Goal: Task Accomplishment & Management: Manage account settings

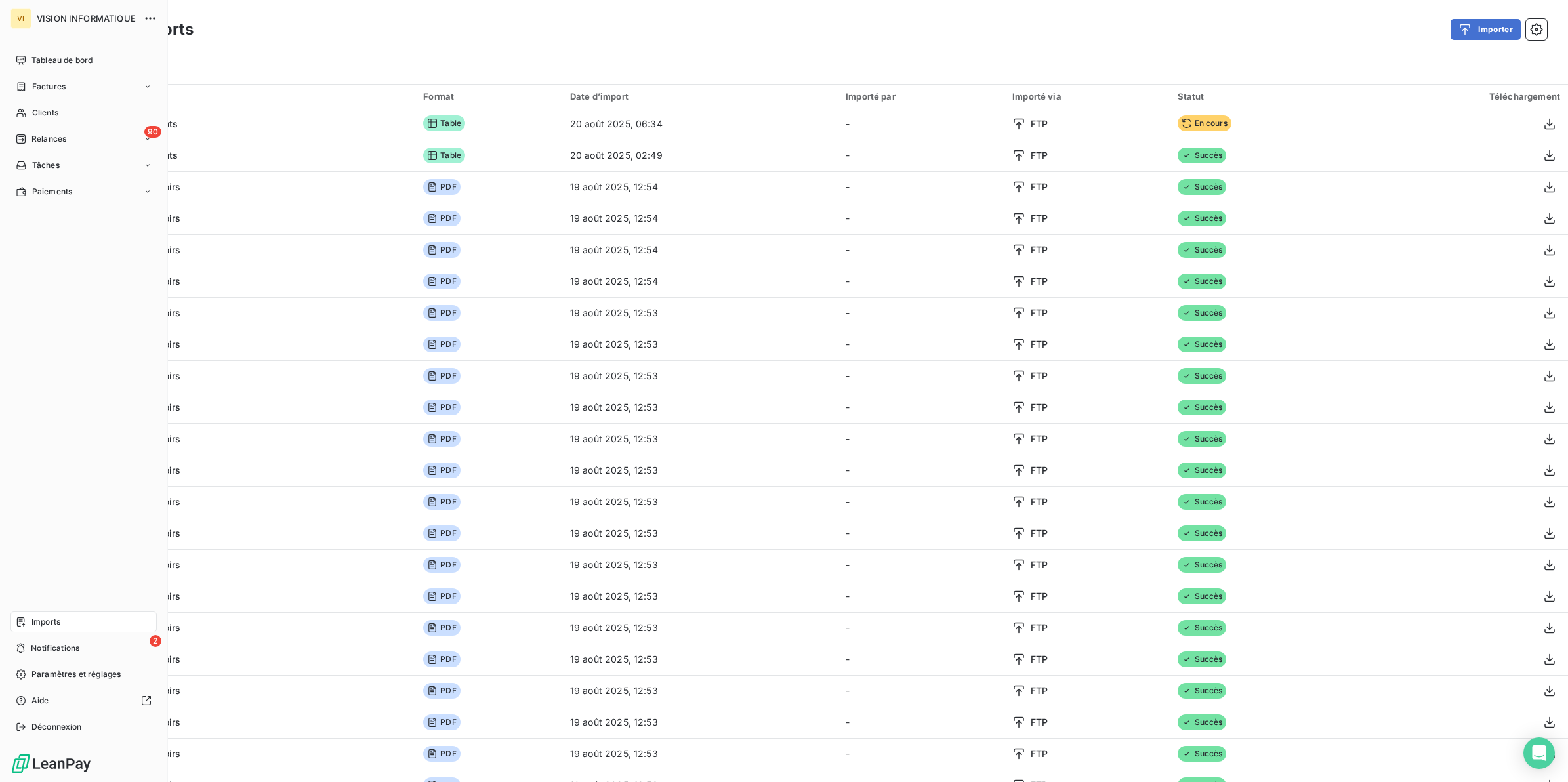
click at [51, 623] on span "Imports" at bounding box center [46, 623] width 29 height 12
click at [43, 57] on span "Tableau de bord" at bounding box center [62, 60] width 61 height 12
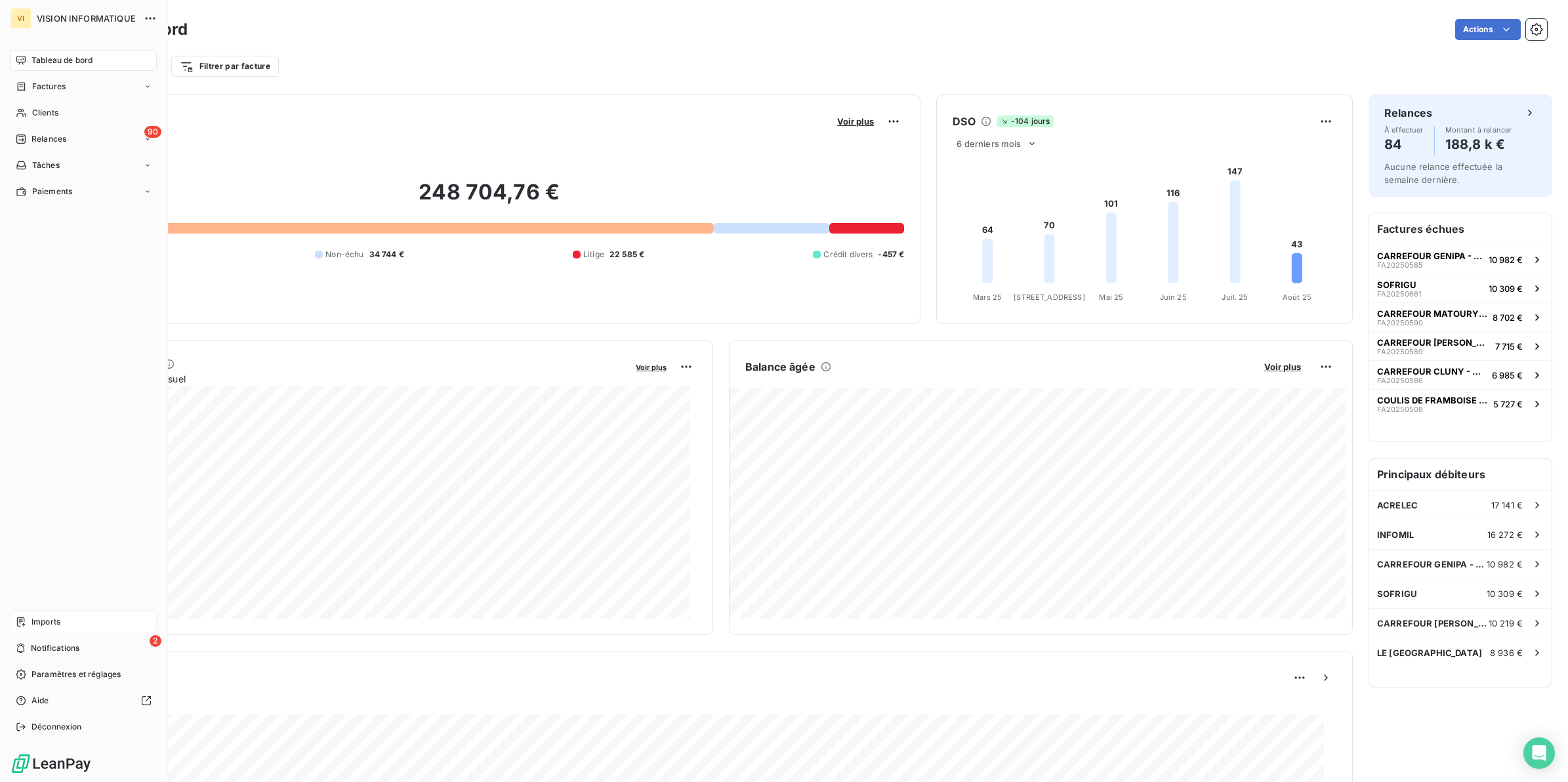
click at [56, 619] on span "Imports" at bounding box center [46, 623] width 29 height 12
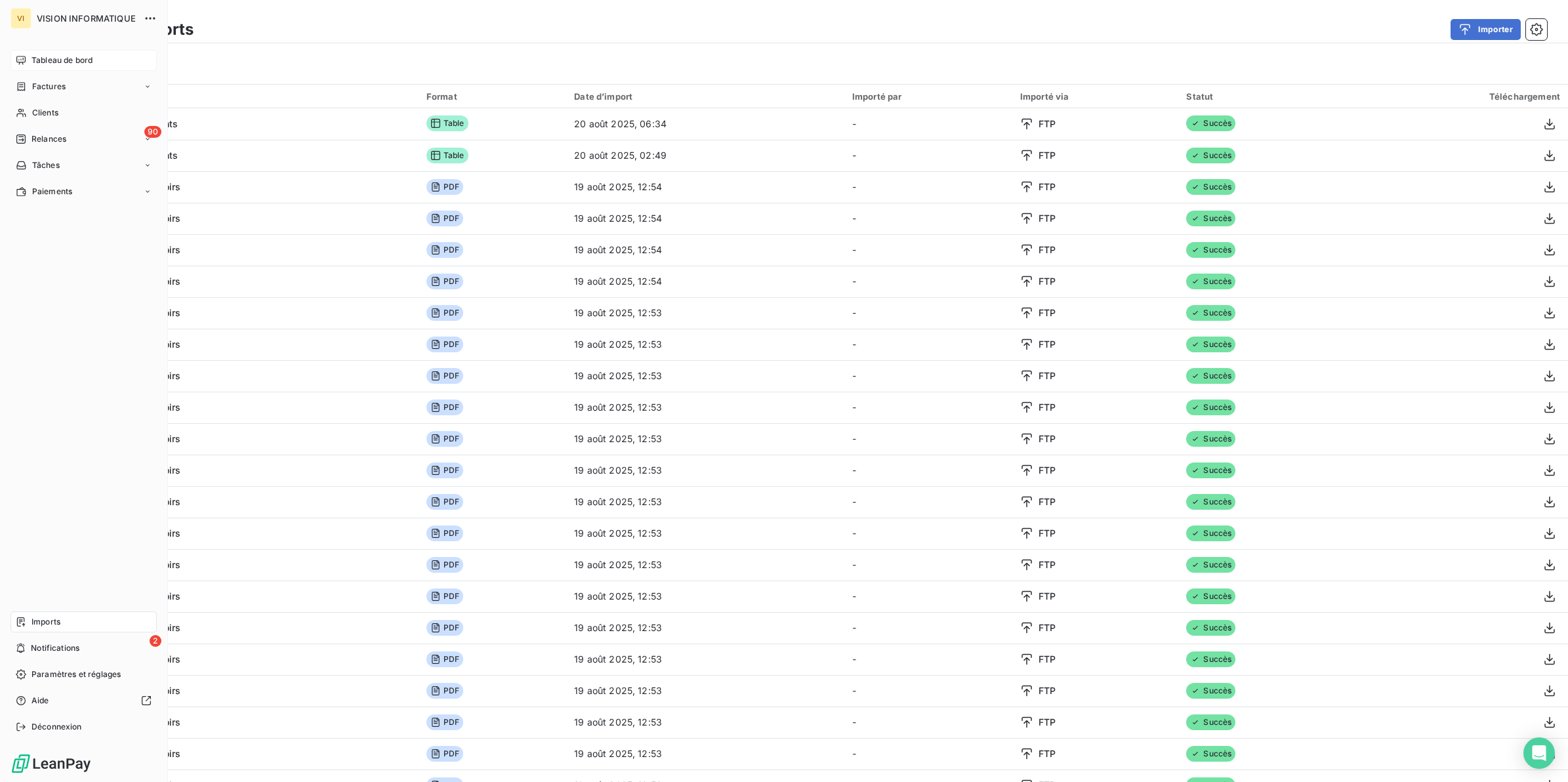
click at [56, 58] on span "Tableau de bord" at bounding box center [62, 60] width 61 height 12
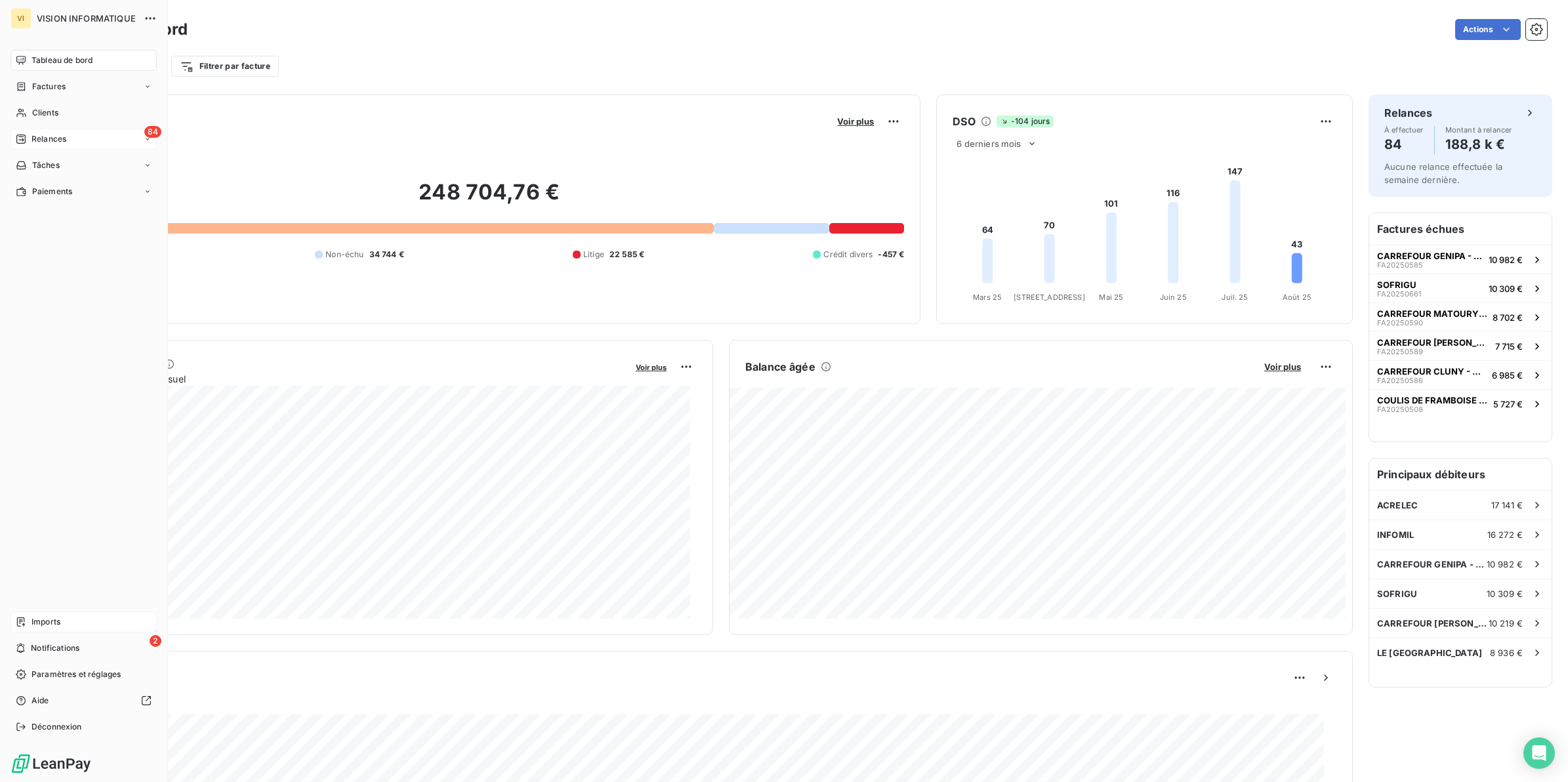
click at [56, 133] on span "Relances" at bounding box center [48, 139] width 35 height 12
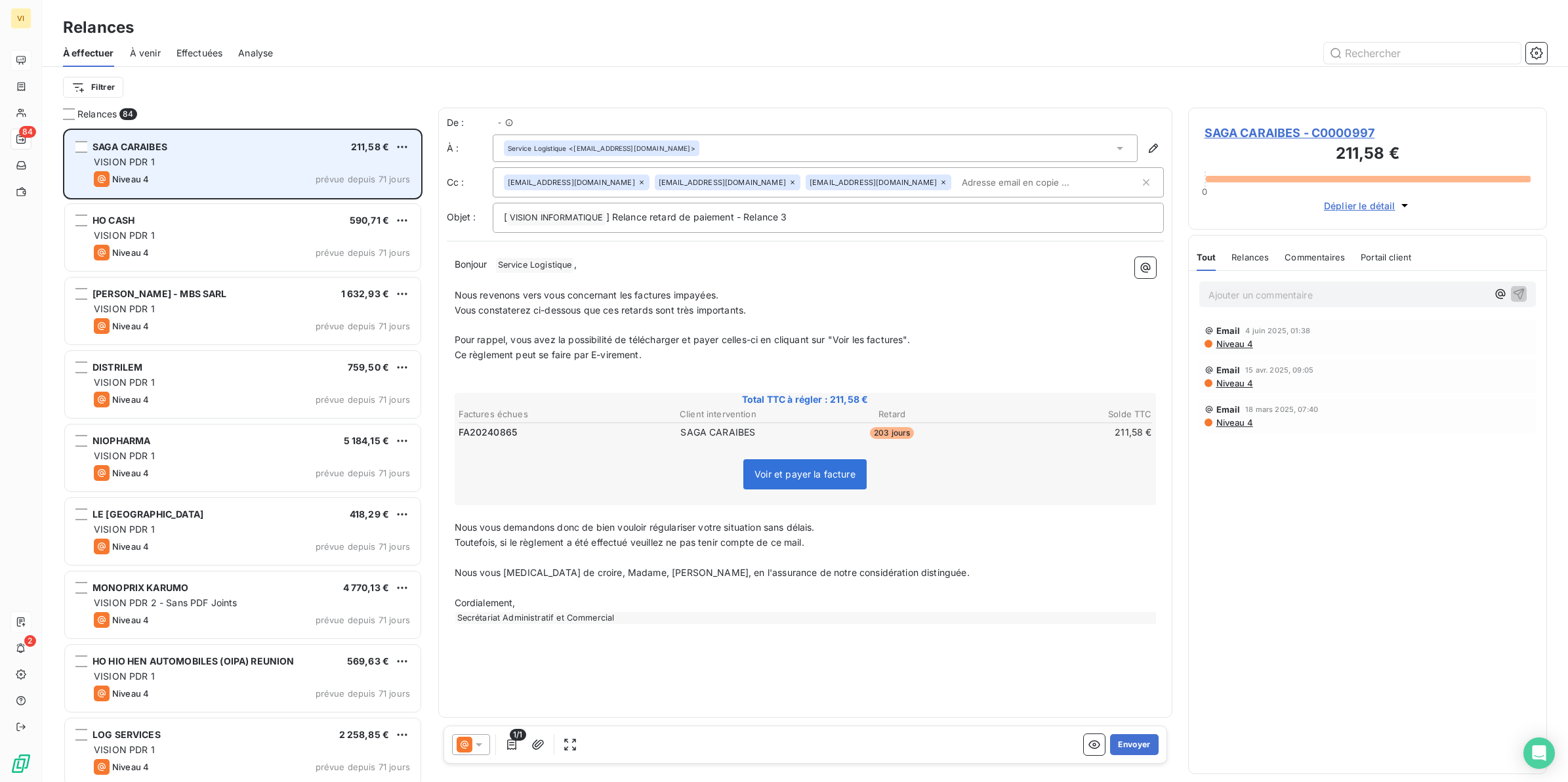
scroll to position [642, 347]
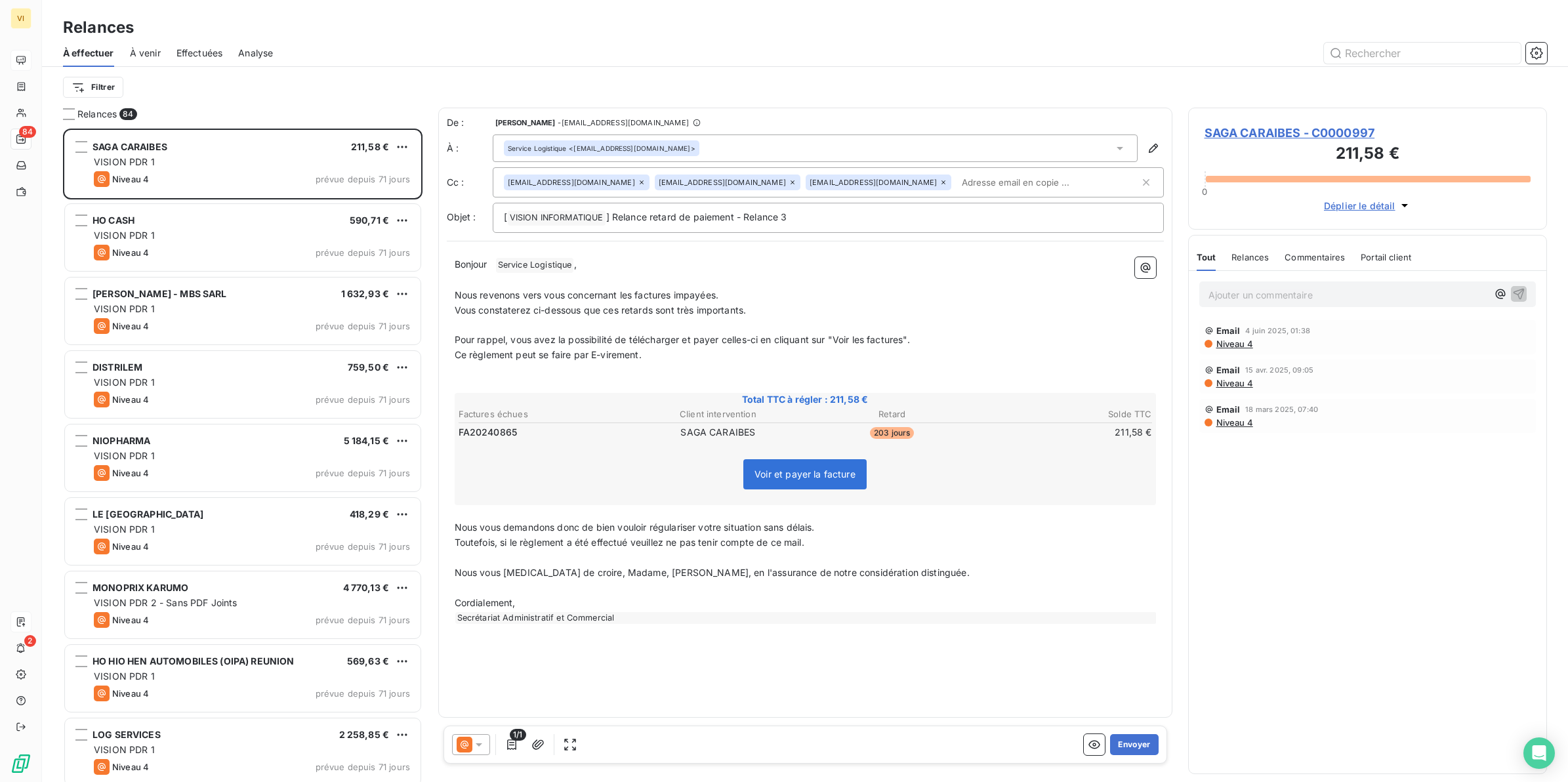
click at [145, 53] on span "À venir" at bounding box center [145, 53] width 31 height 13
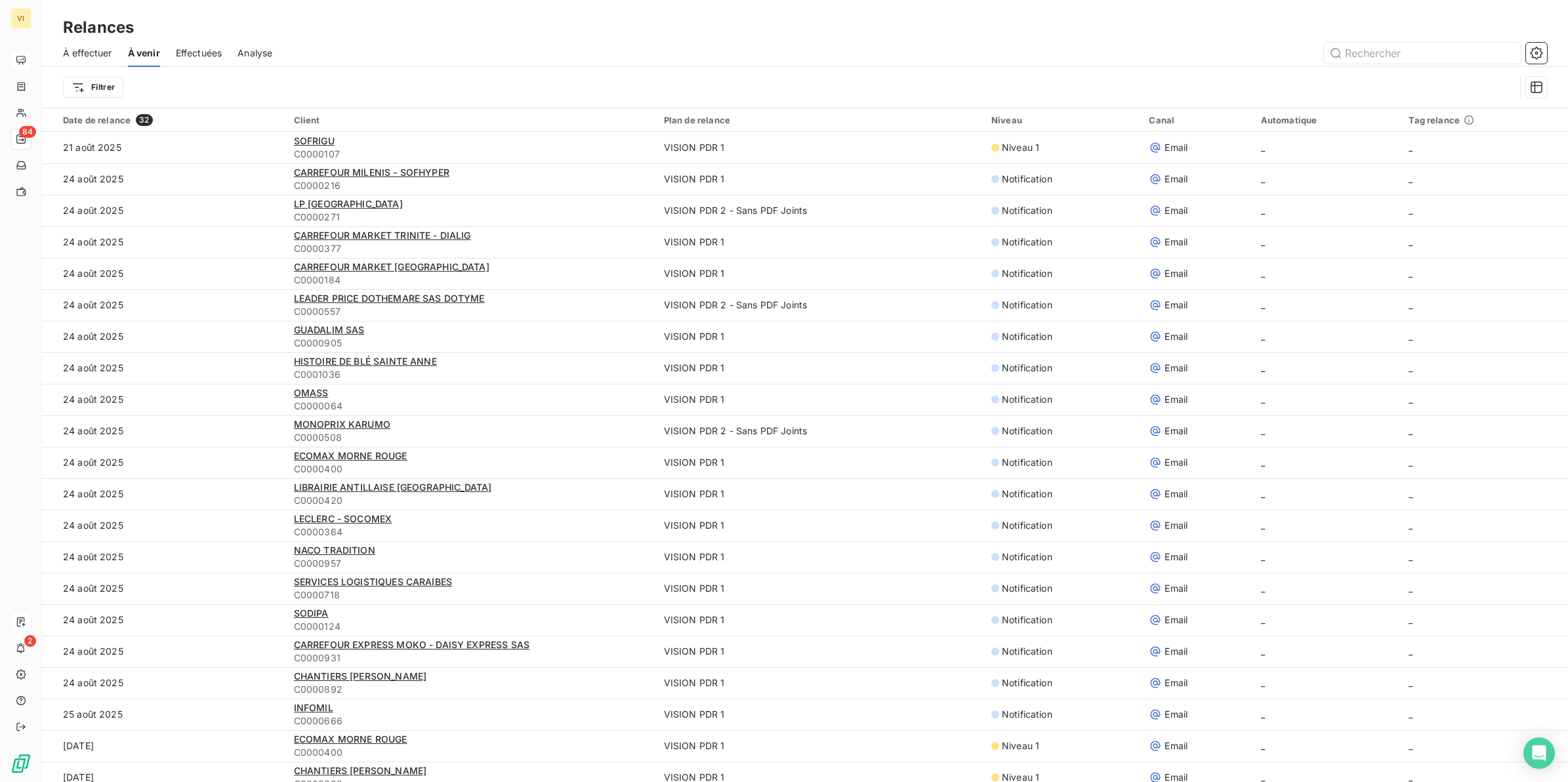
click at [99, 53] on span "À effectuer" at bounding box center [87, 53] width 49 height 13
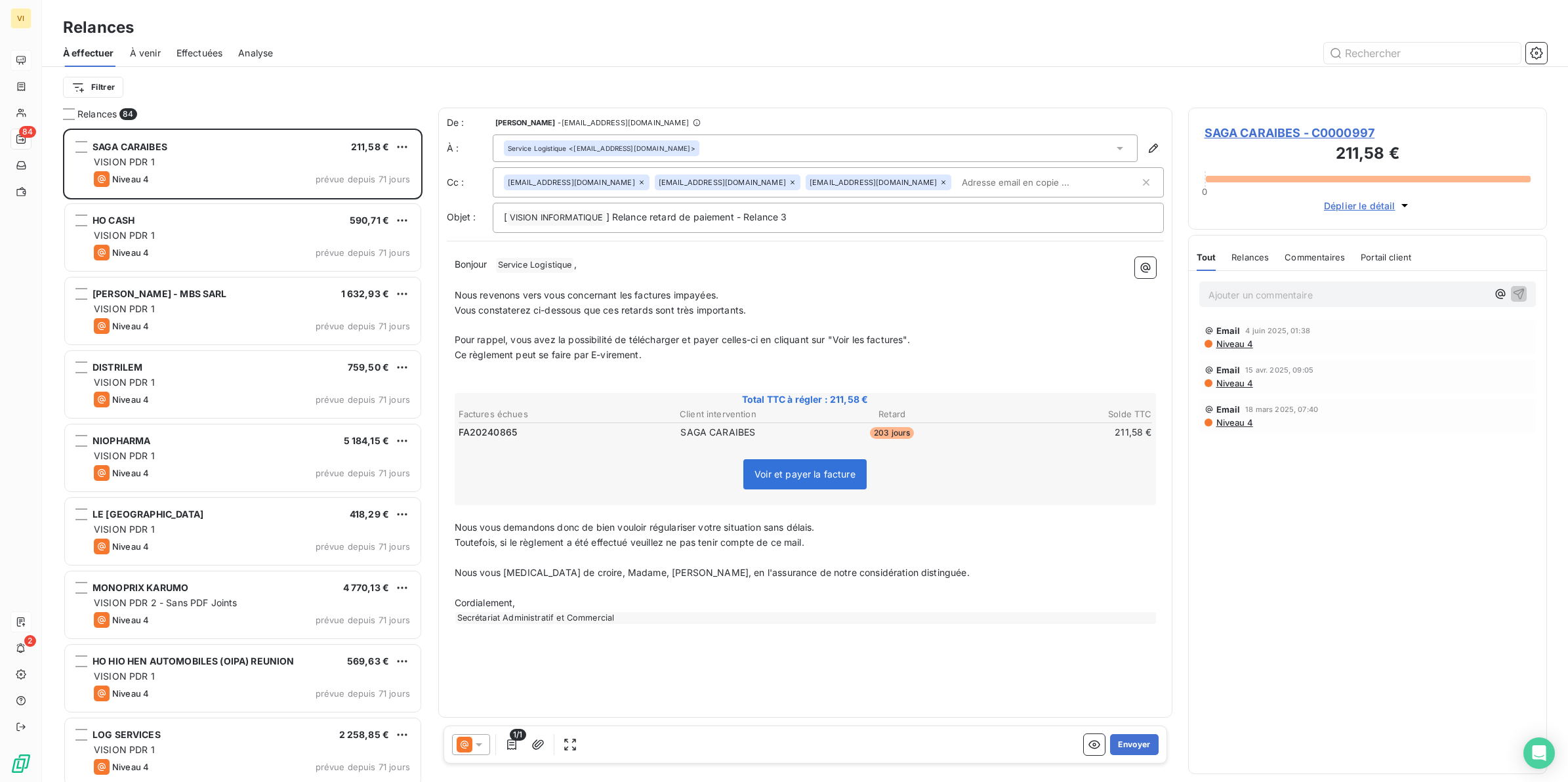
scroll to position [642, 347]
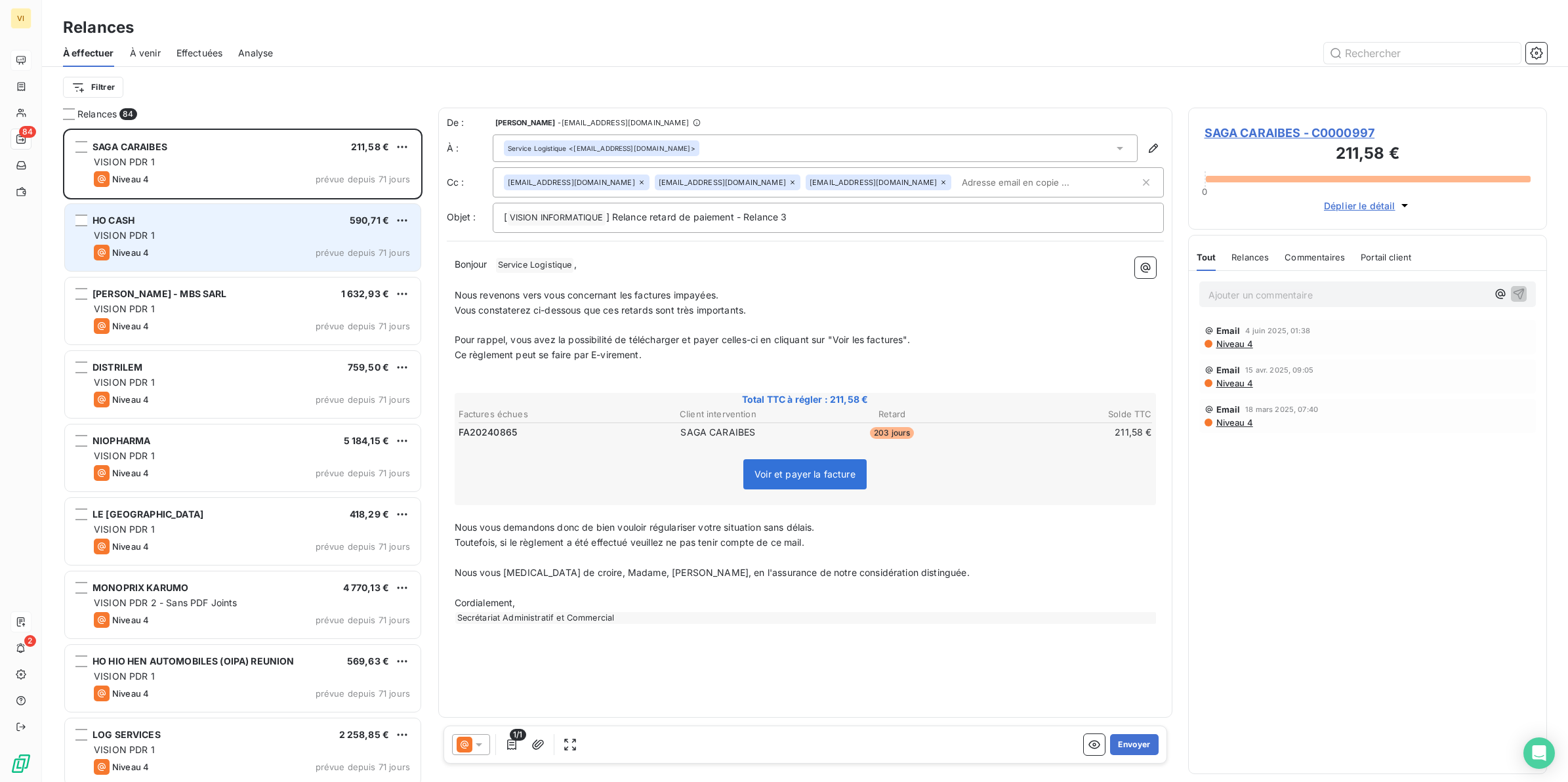
click at [287, 230] on div "VISION PDR 1" at bounding box center [252, 235] width 316 height 13
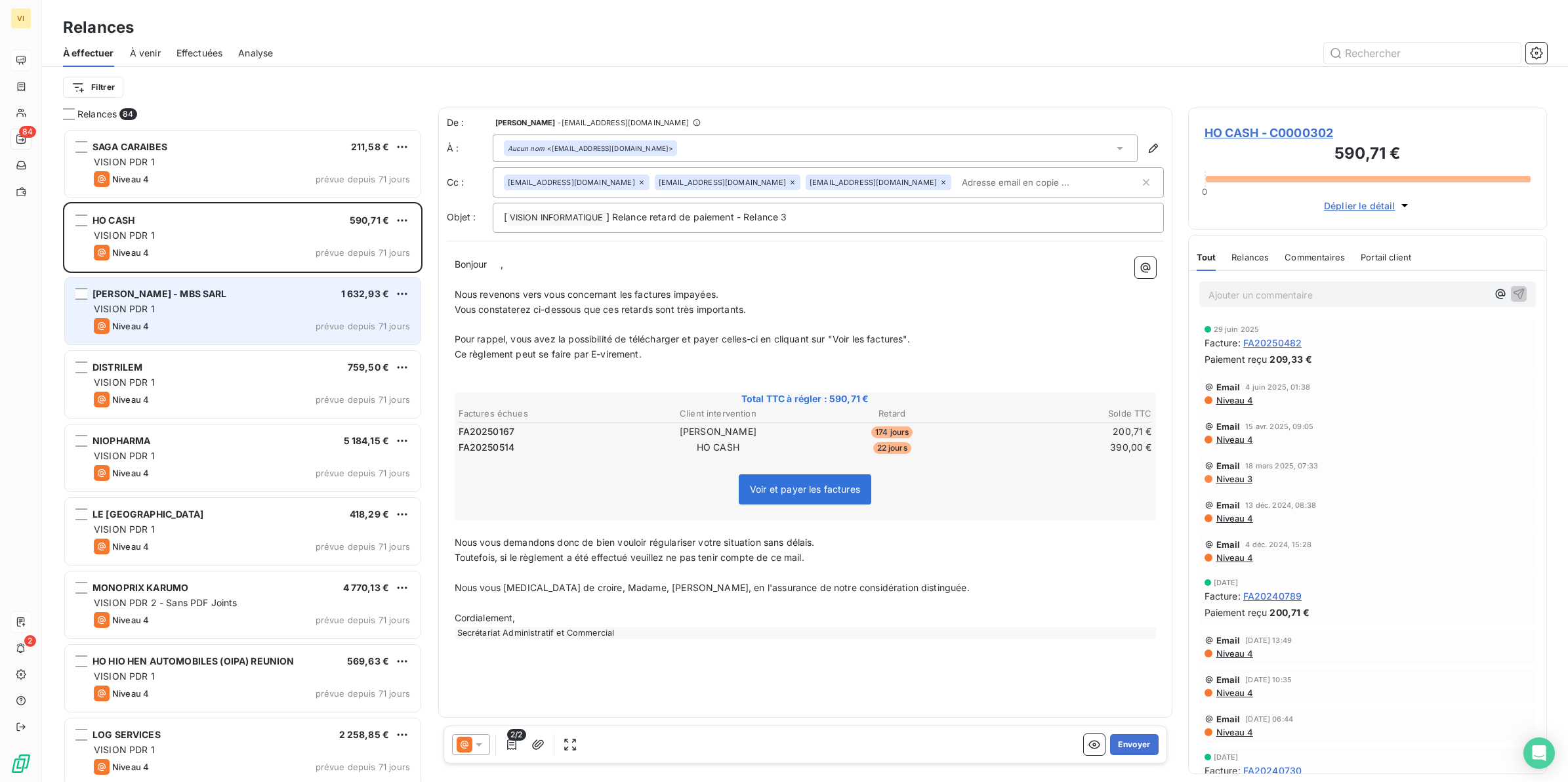
click at [217, 306] on div "VISION PDR 1" at bounding box center [252, 309] width 316 height 13
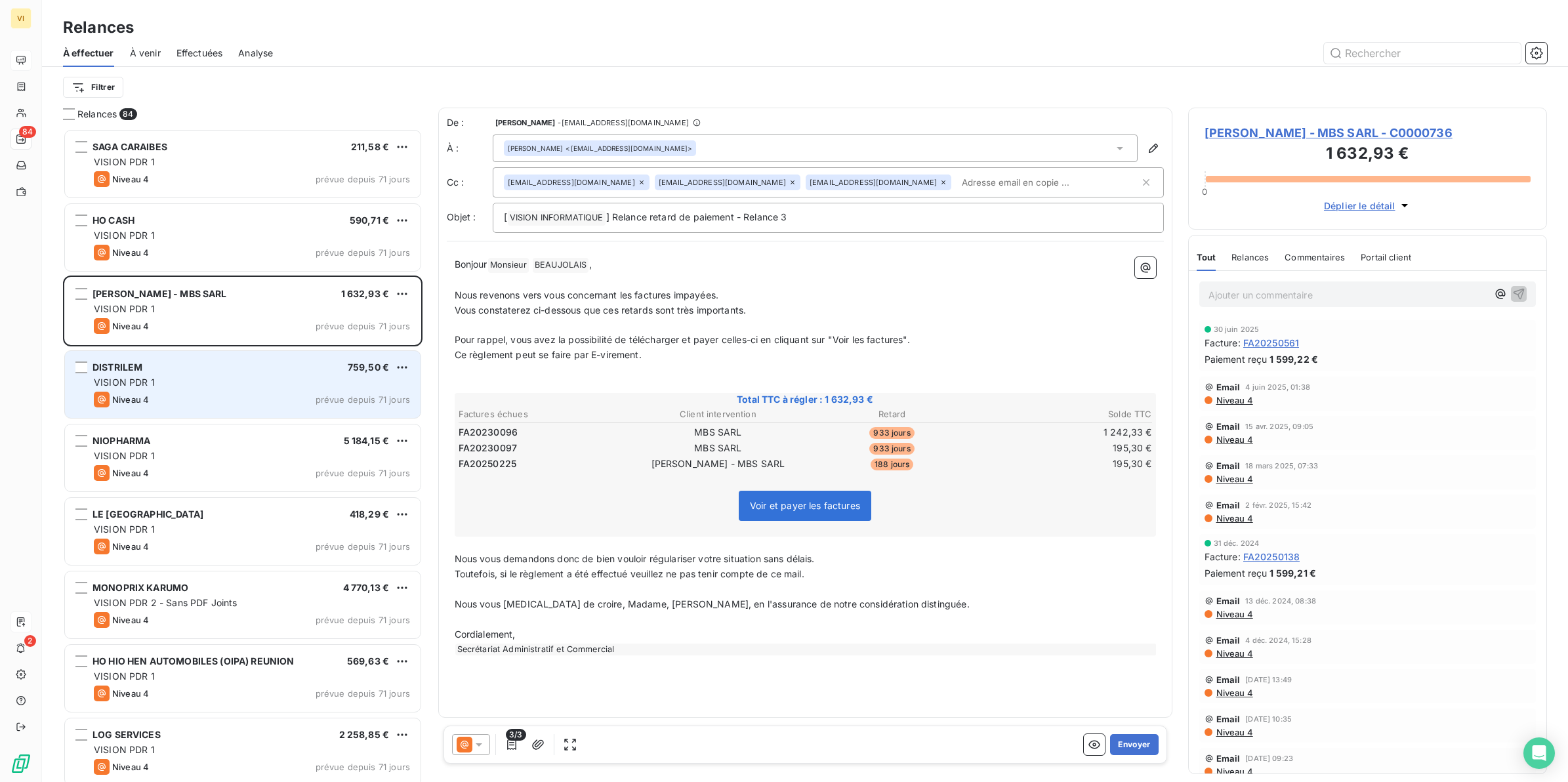
click at [207, 377] on div "VISION PDR 1" at bounding box center [252, 382] width 316 height 13
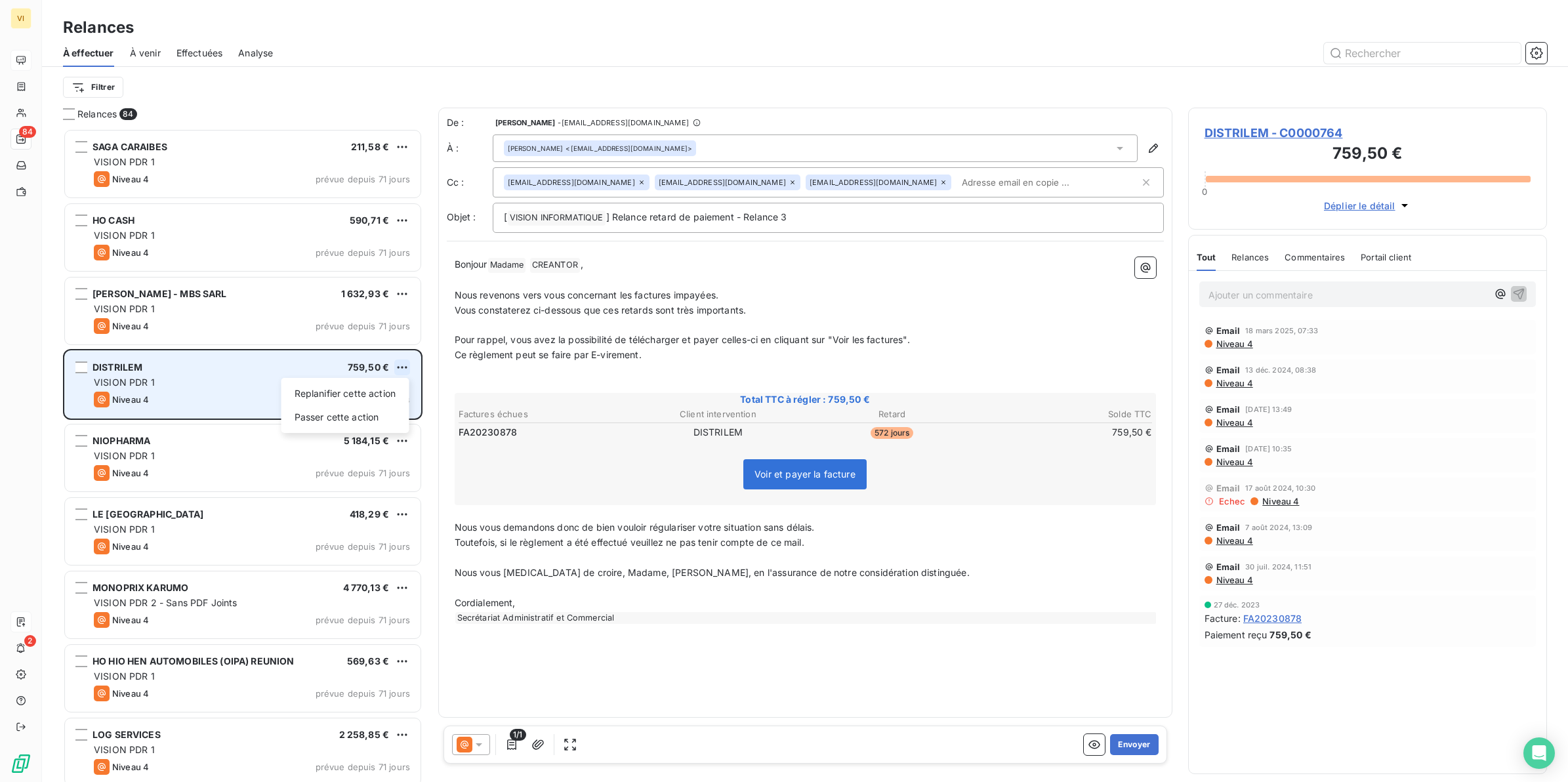
click at [405, 368] on html "VI 84 2 Relances À effectuer À venir Effectuées Analyse Filtrer Relances 84 SAG…" at bounding box center [784, 391] width 1568 height 782
click at [351, 419] on div "Passer cette action" at bounding box center [345, 417] width 118 height 21
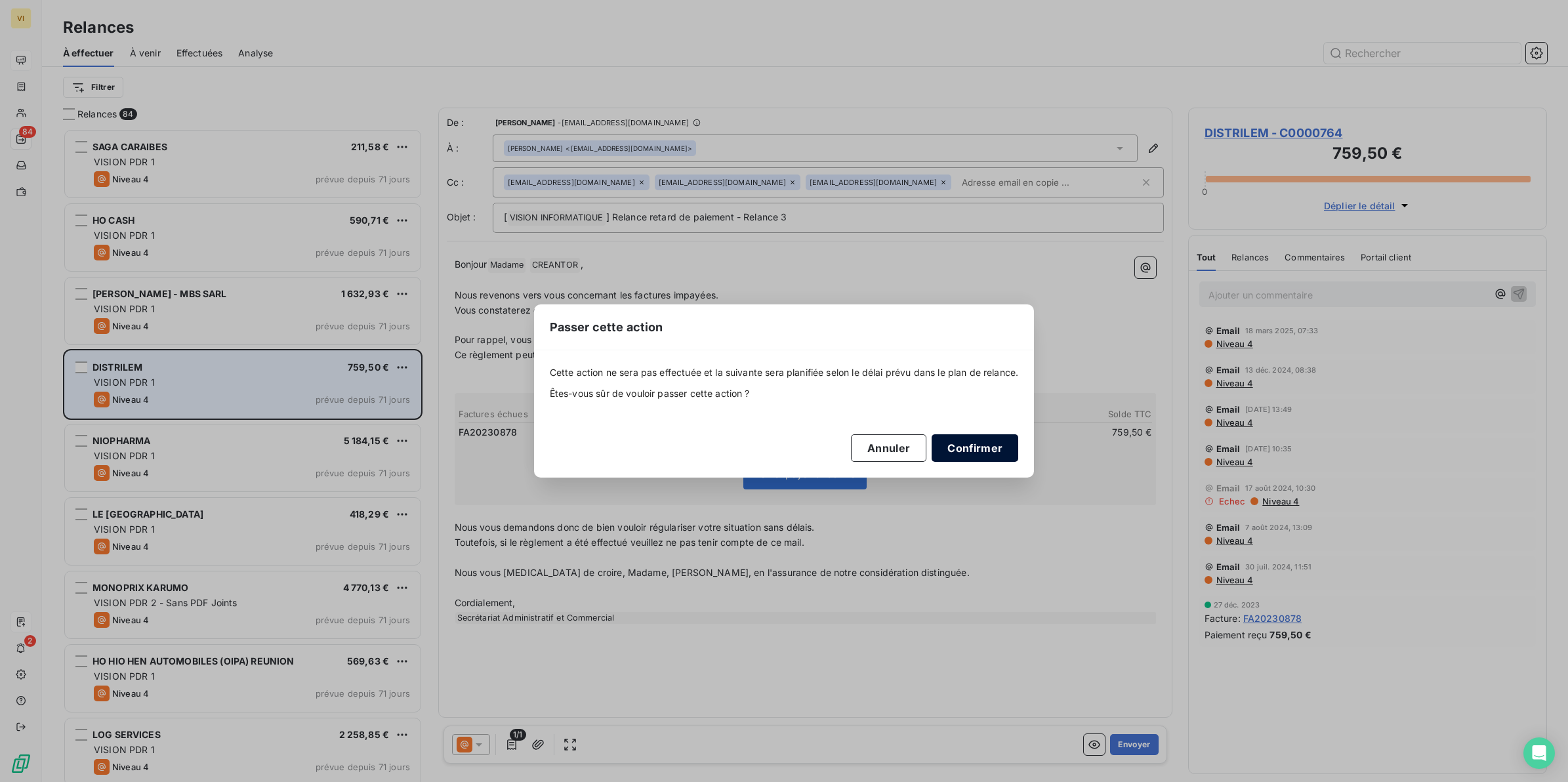
click at [982, 445] on button "Confirmer" at bounding box center [975, 448] width 86 height 27
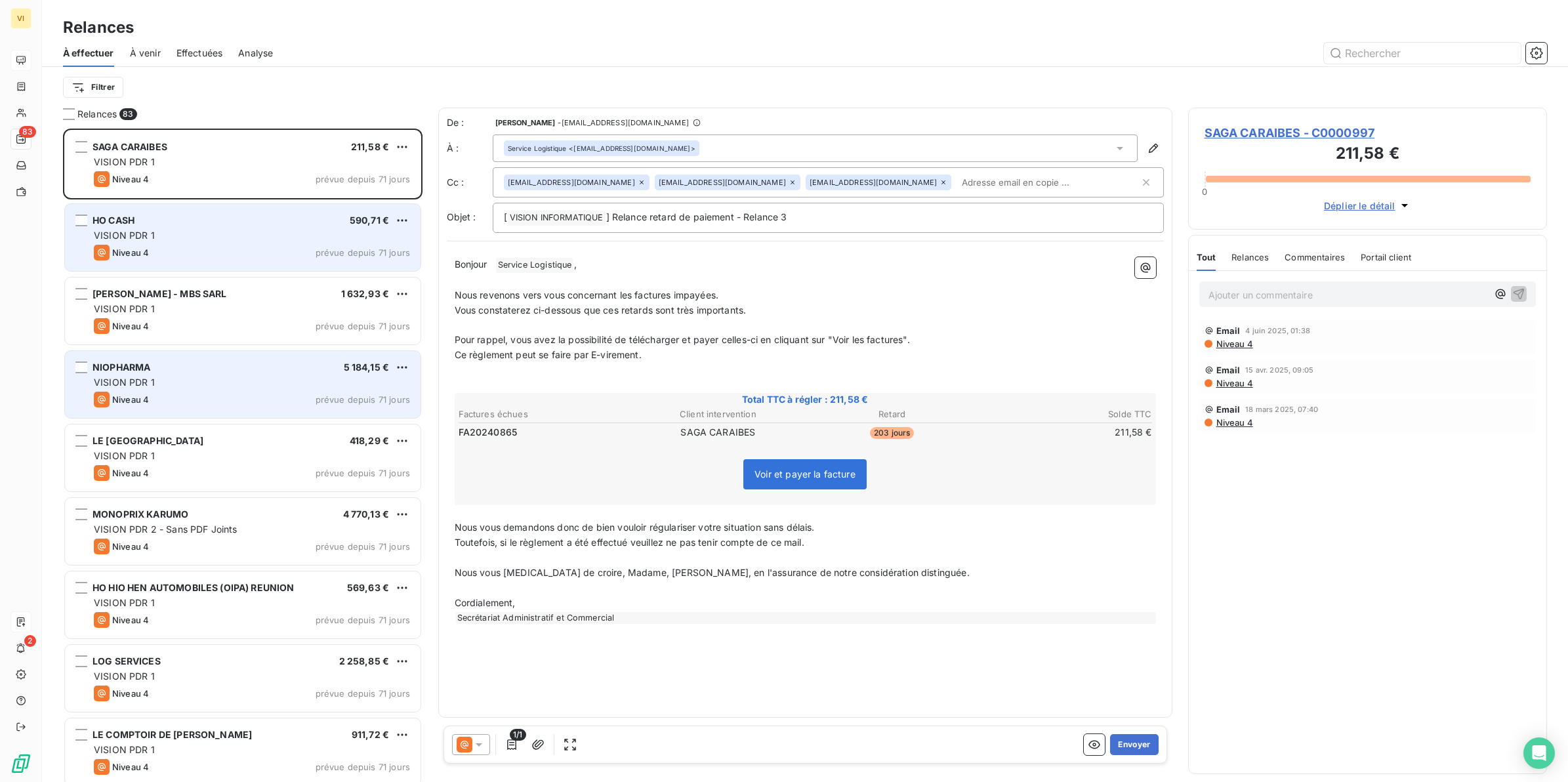
click at [198, 237] on div "VISION PDR 1" at bounding box center [252, 235] width 316 height 13
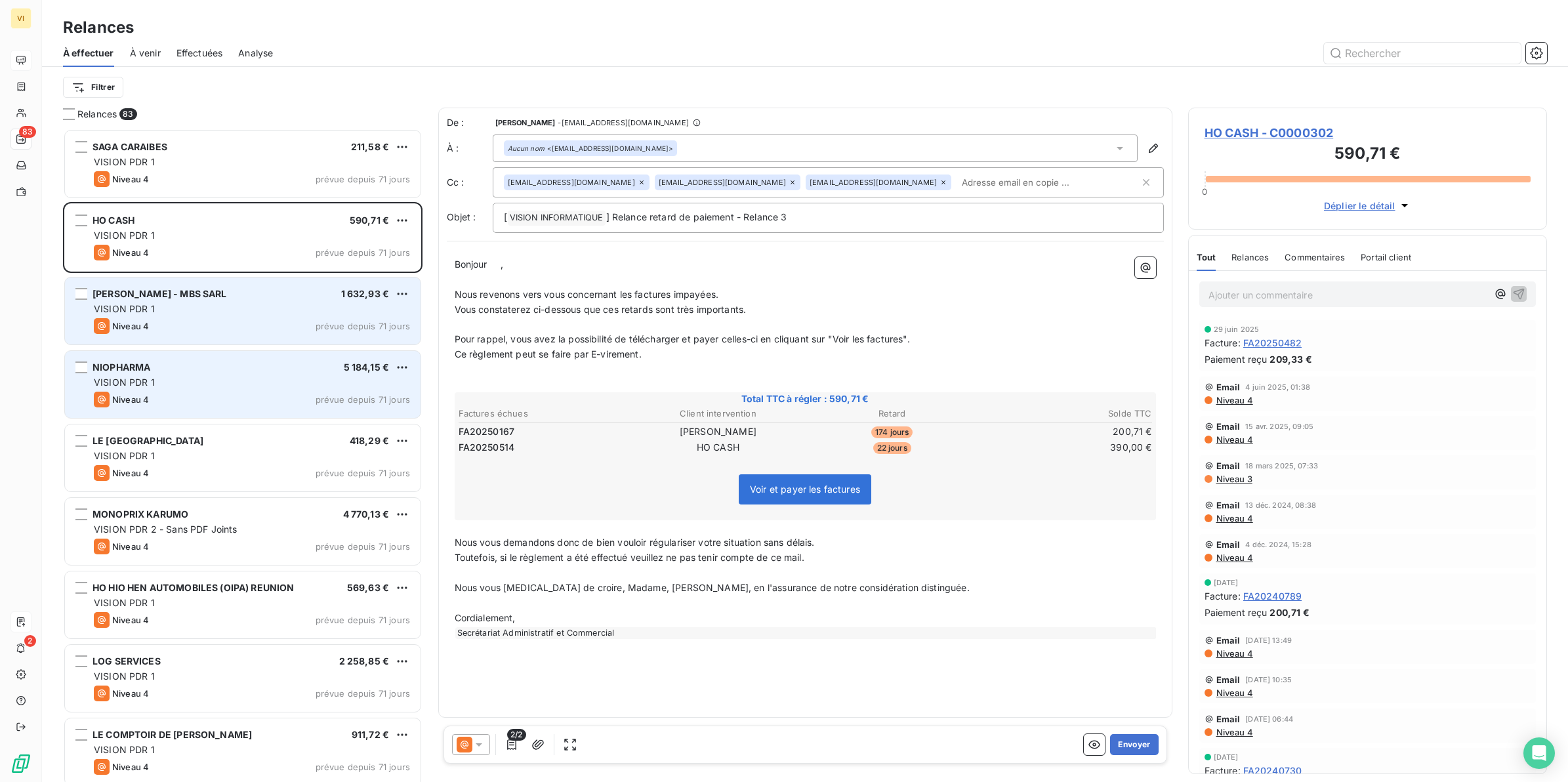
click at [228, 304] on div "VISION PDR 1" at bounding box center [252, 309] width 316 height 13
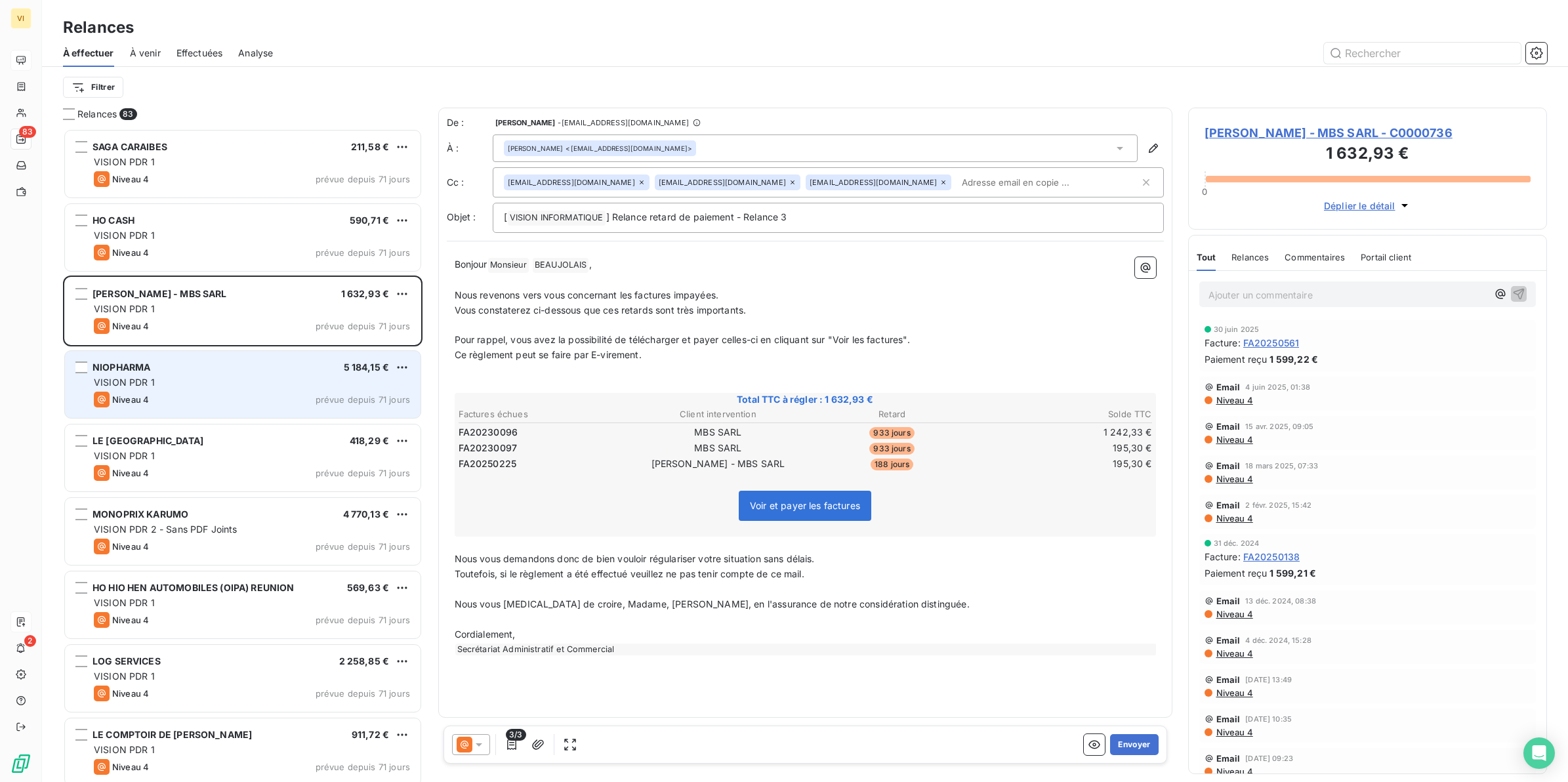
click at [193, 384] on div "VISION PDR 1" at bounding box center [252, 382] width 316 height 13
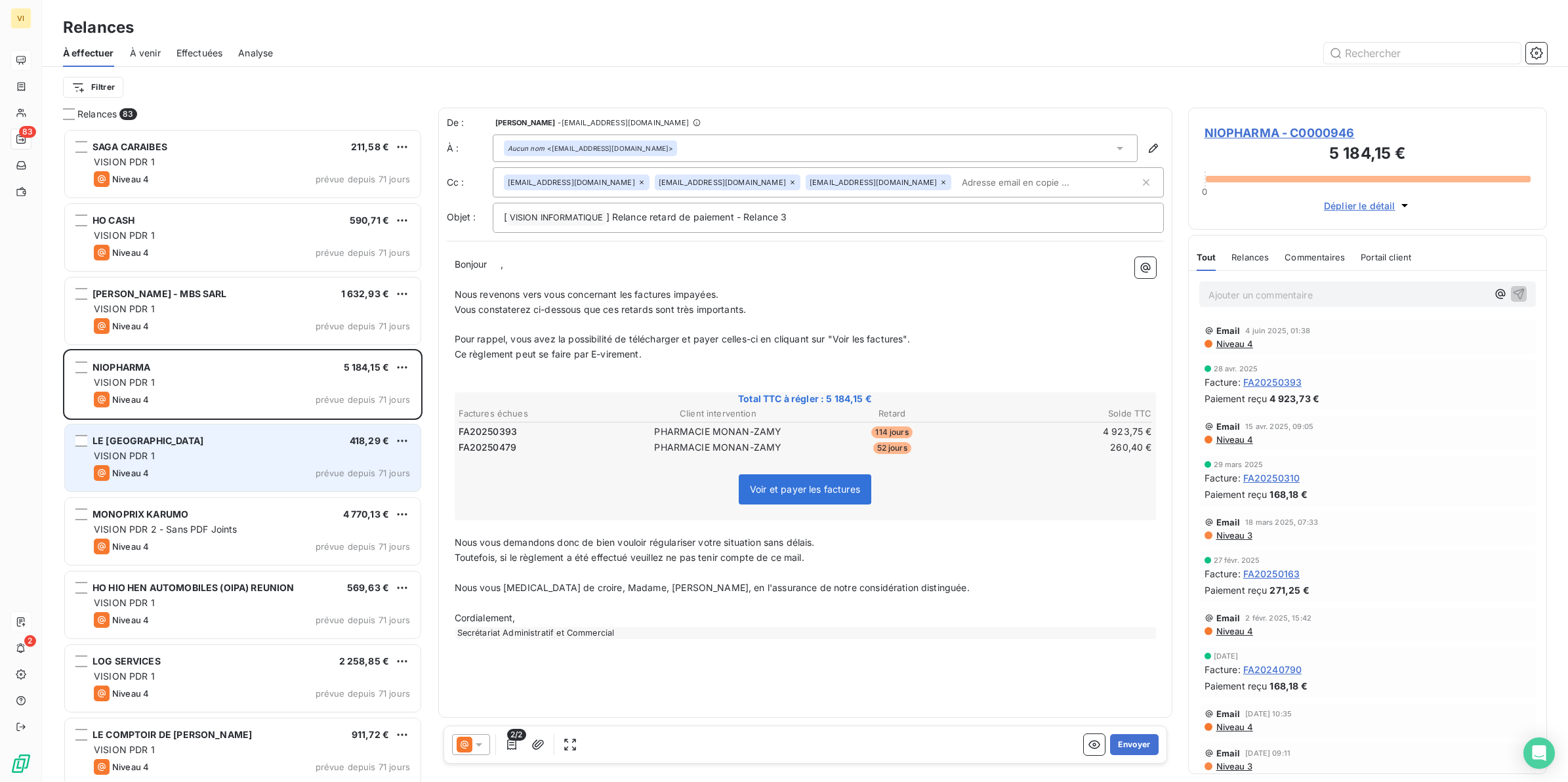
click at [204, 454] on div "VISION PDR 1" at bounding box center [252, 455] width 316 height 13
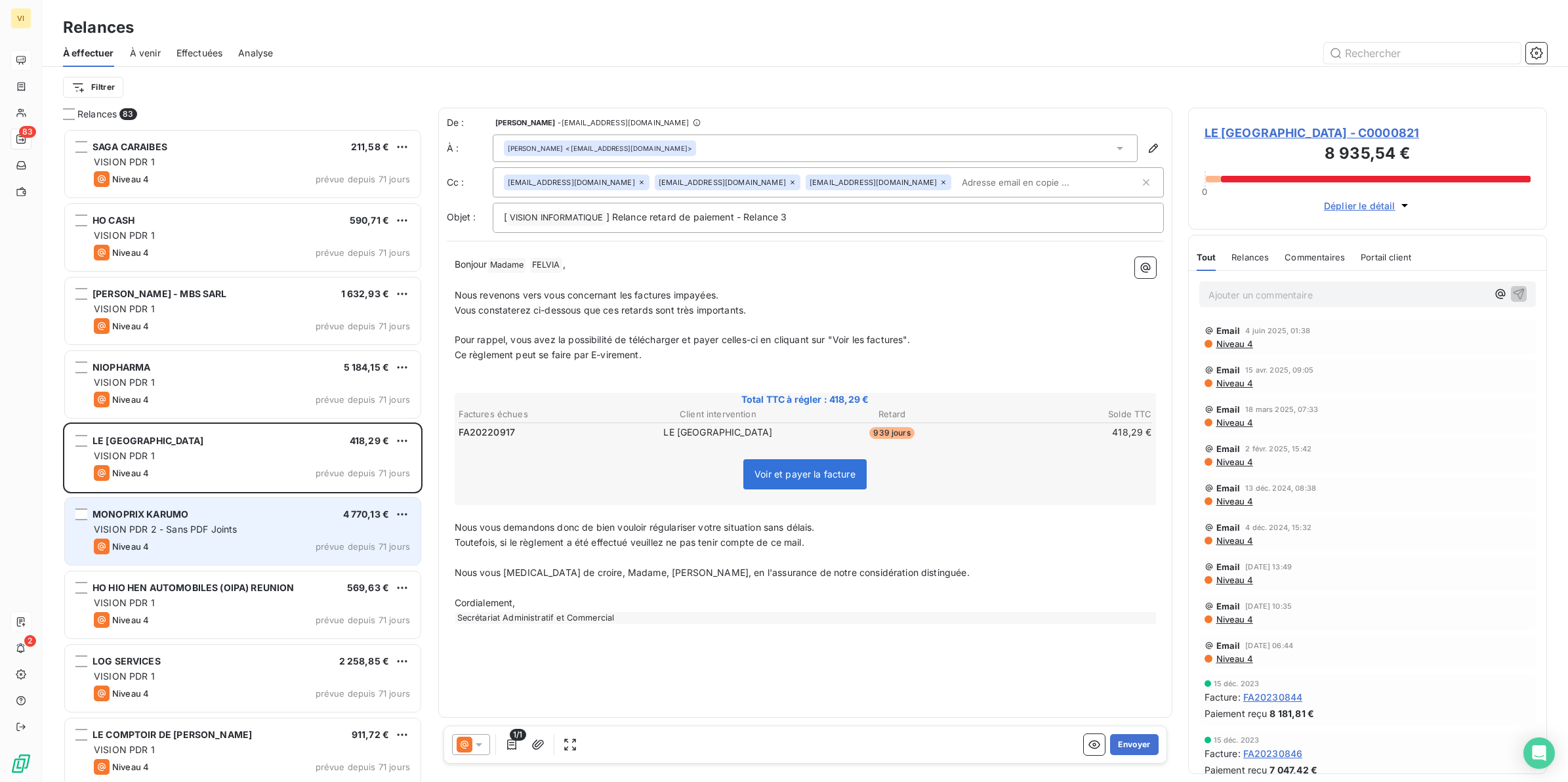
click at [205, 523] on span "VISION PDR 2 - Sans PDF Joints" at bounding box center [165, 528] width 143 height 11
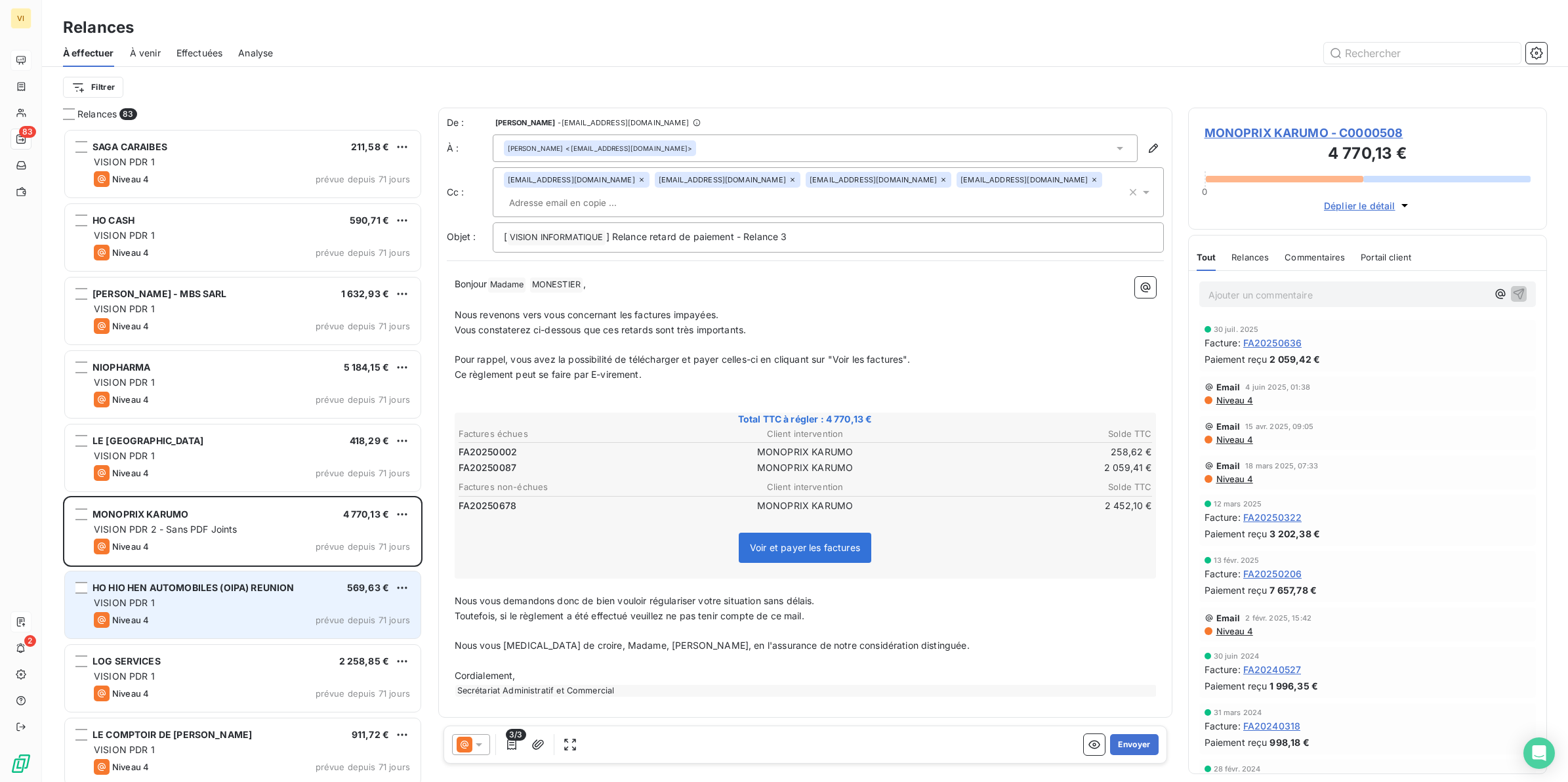
click at [191, 589] on span "HO HIO HEN AUTOMOBILES (OIPA) REUNION" at bounding box center [193, 587] width 202 height 11
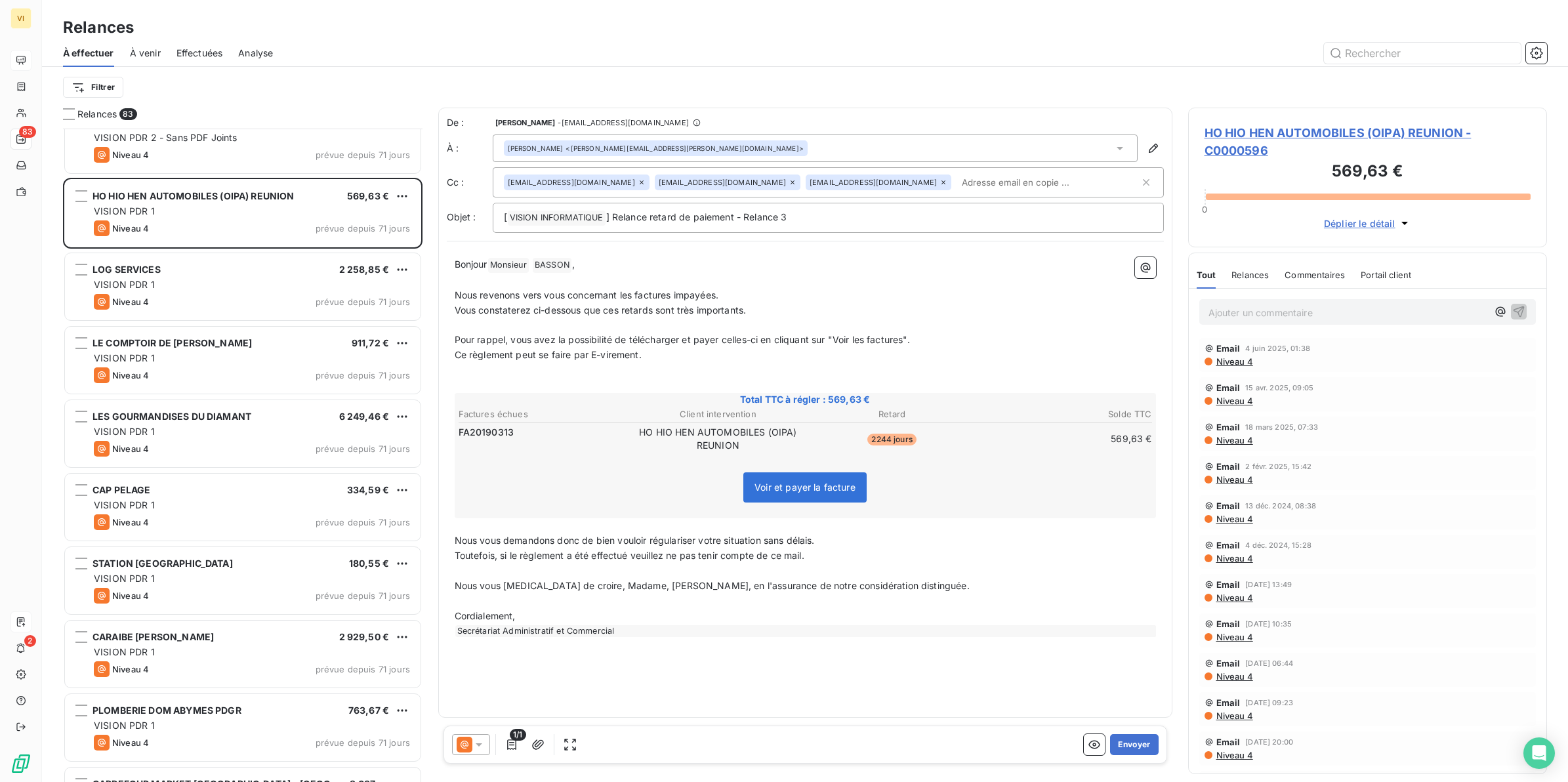
scroll to position [411, 0]
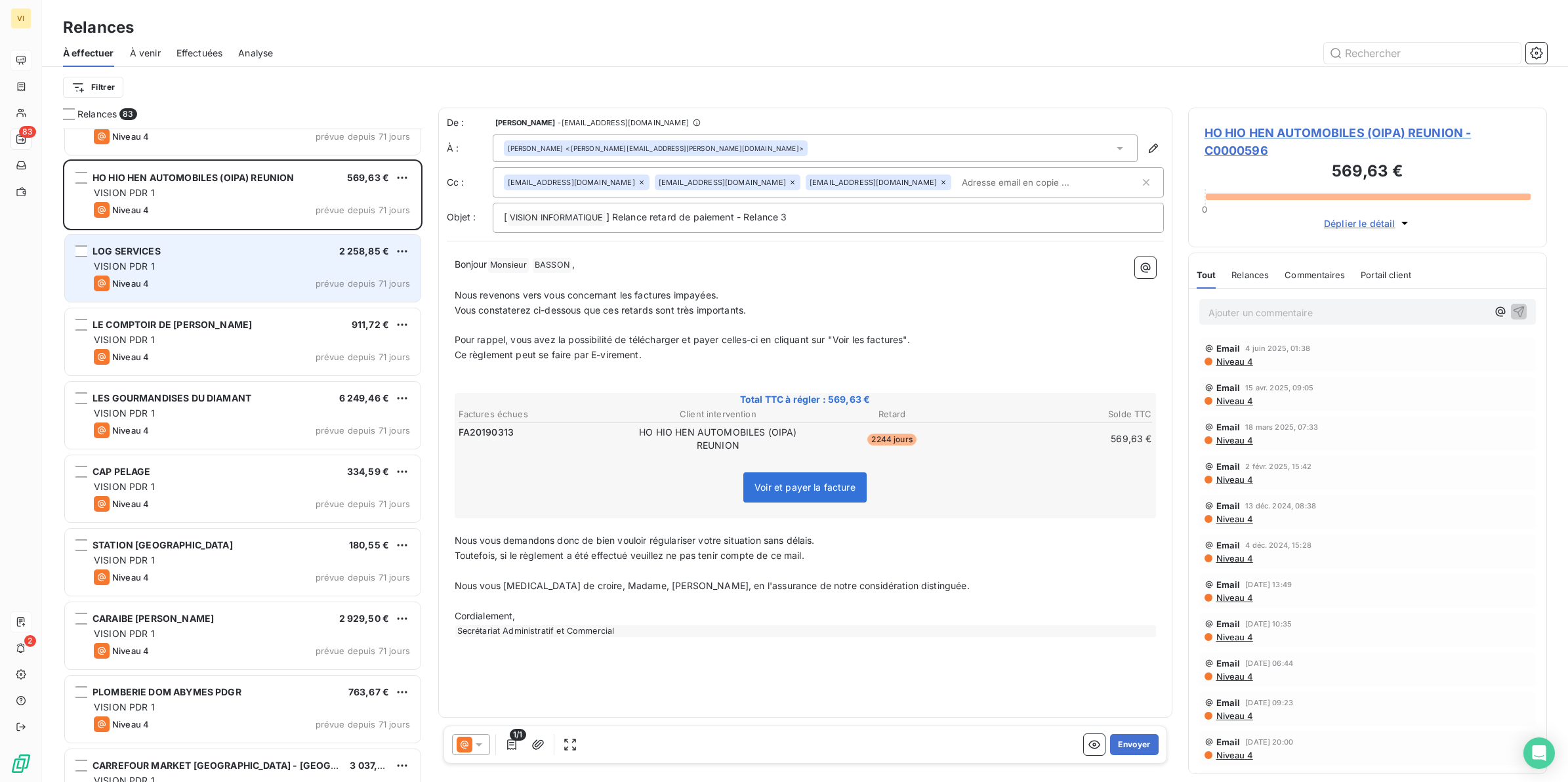
click at [185, 260] on div "VISION PDR 1" at bounding box center [252, 265] width 316 height 13
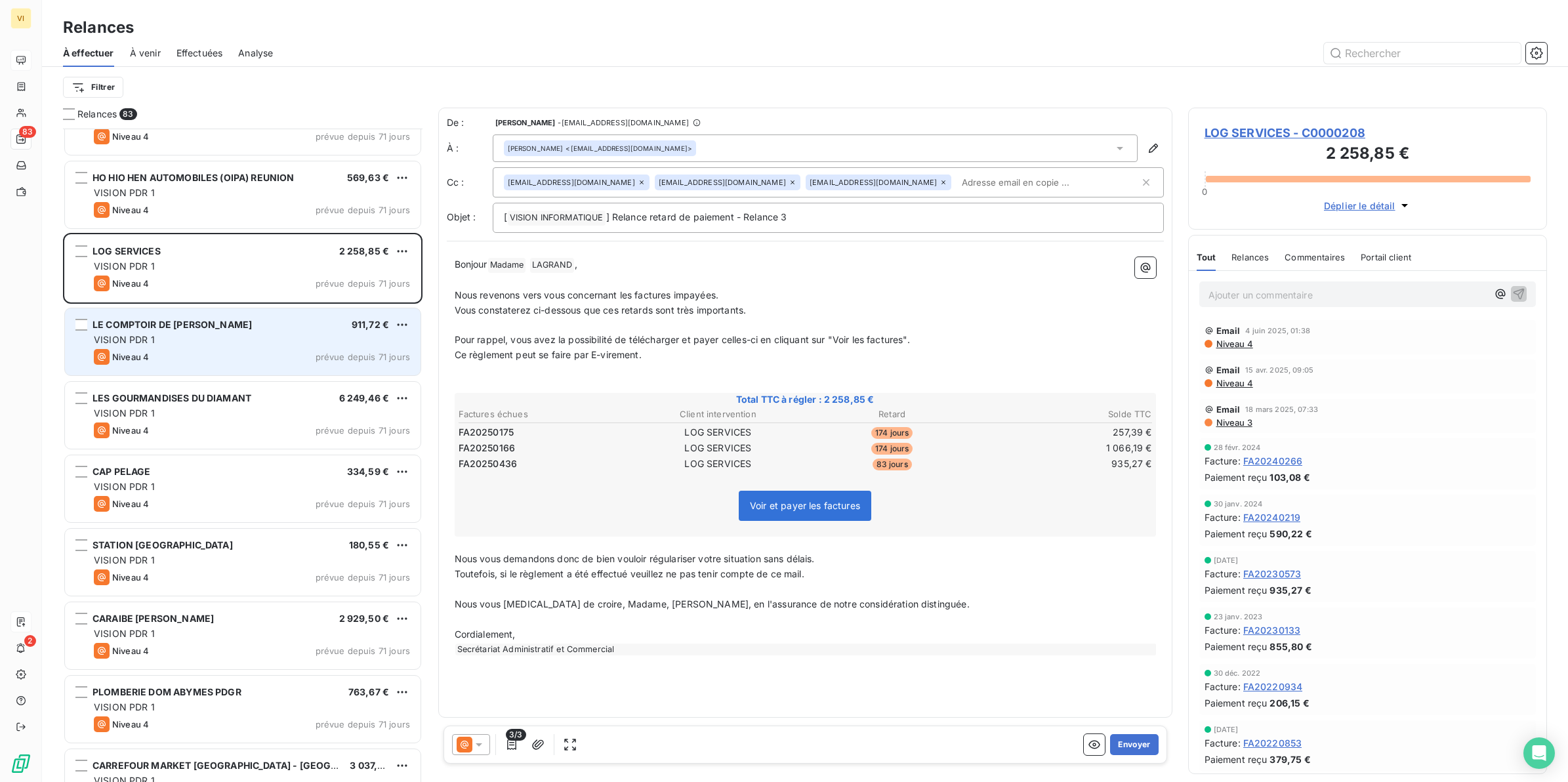
click at [176, 333] on div "VISION PDR 1" at bounding box center [252, 339] width 316 height 13
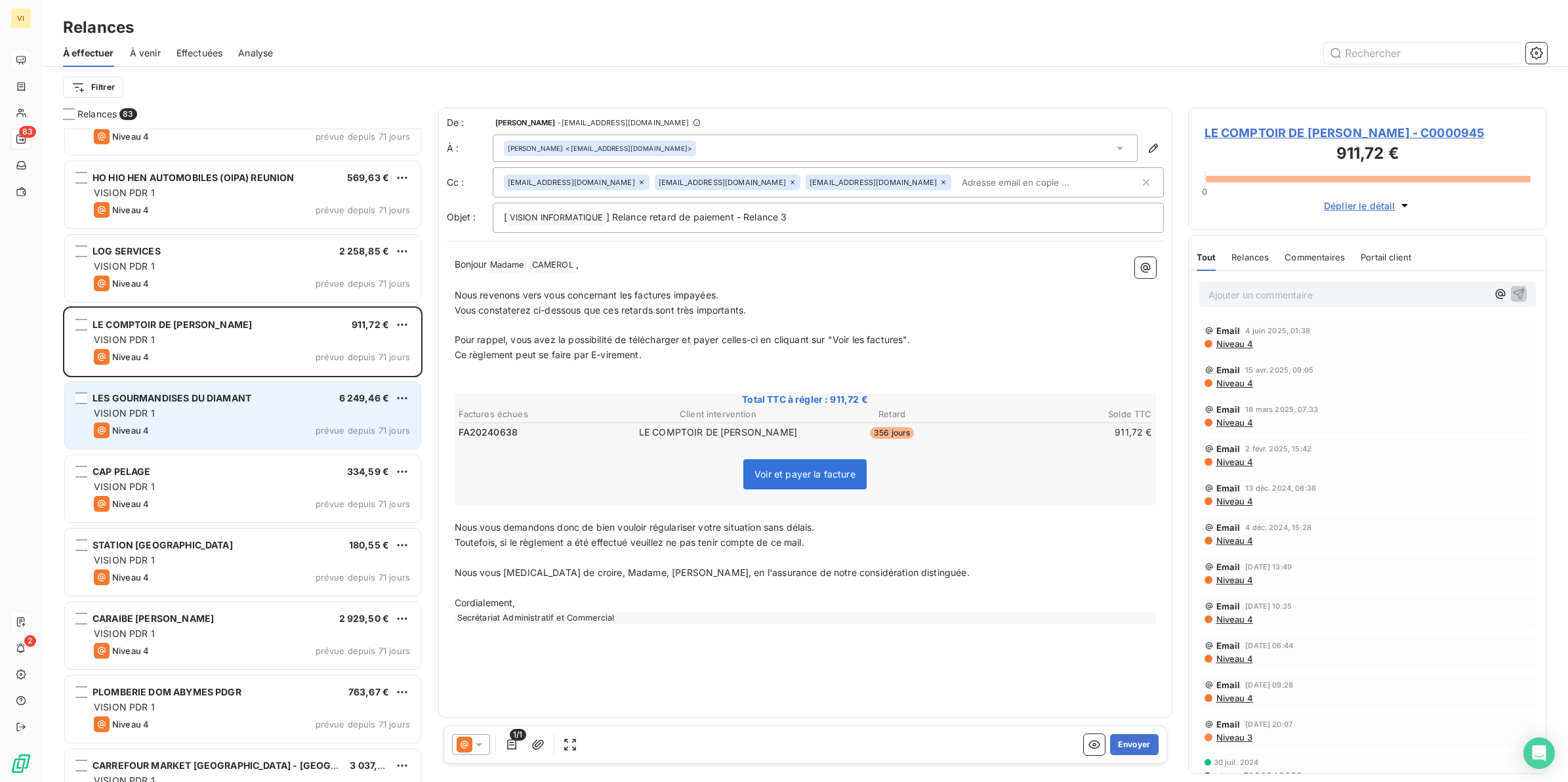
click at [193, 418] on div "VISION PDR 1" at bounding box center [252, 413] width 316 height 13
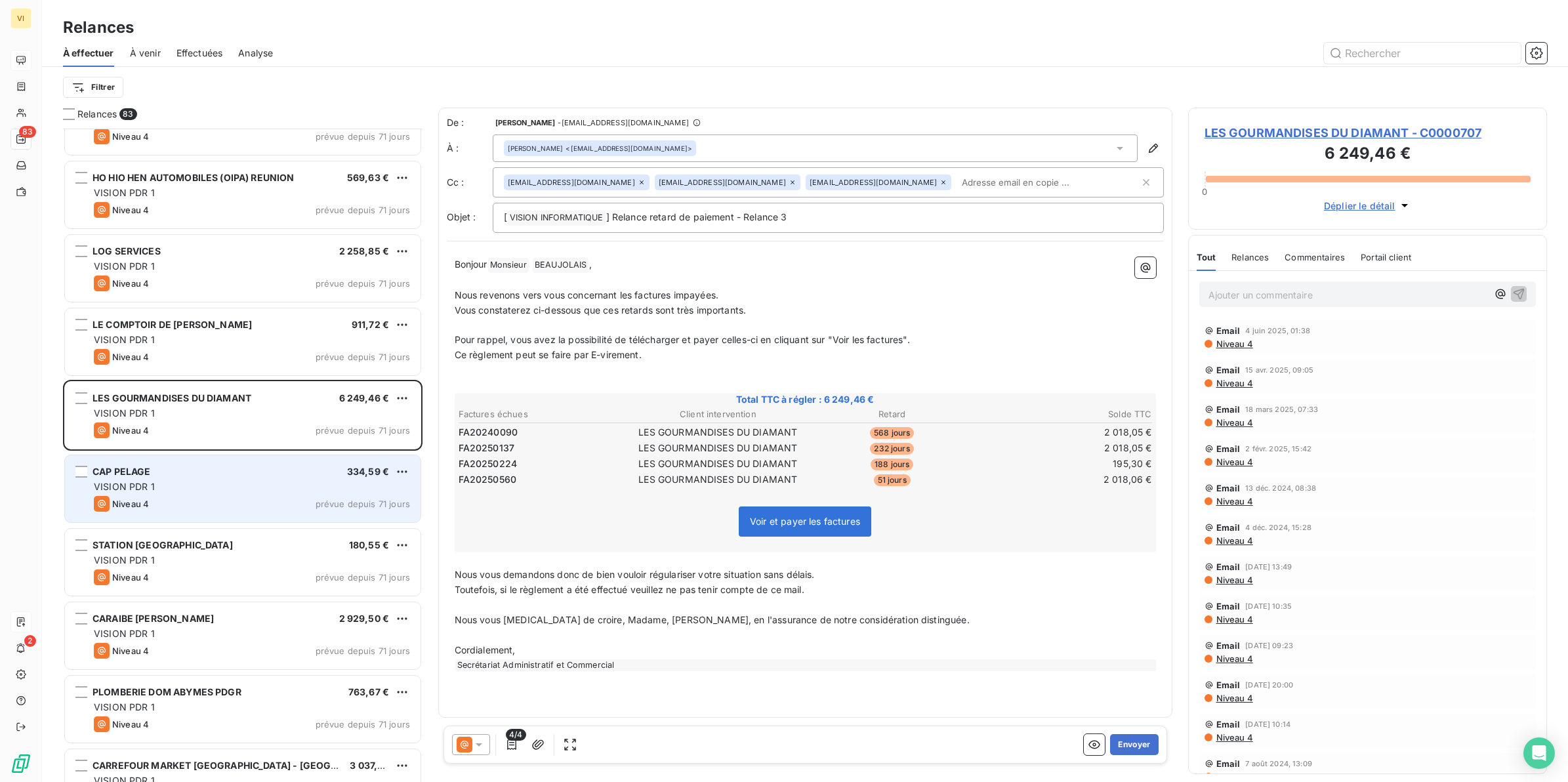
click at [181, 480] on div "VISION PDR 1" at bounding box center [252, 486] width 316 height 13
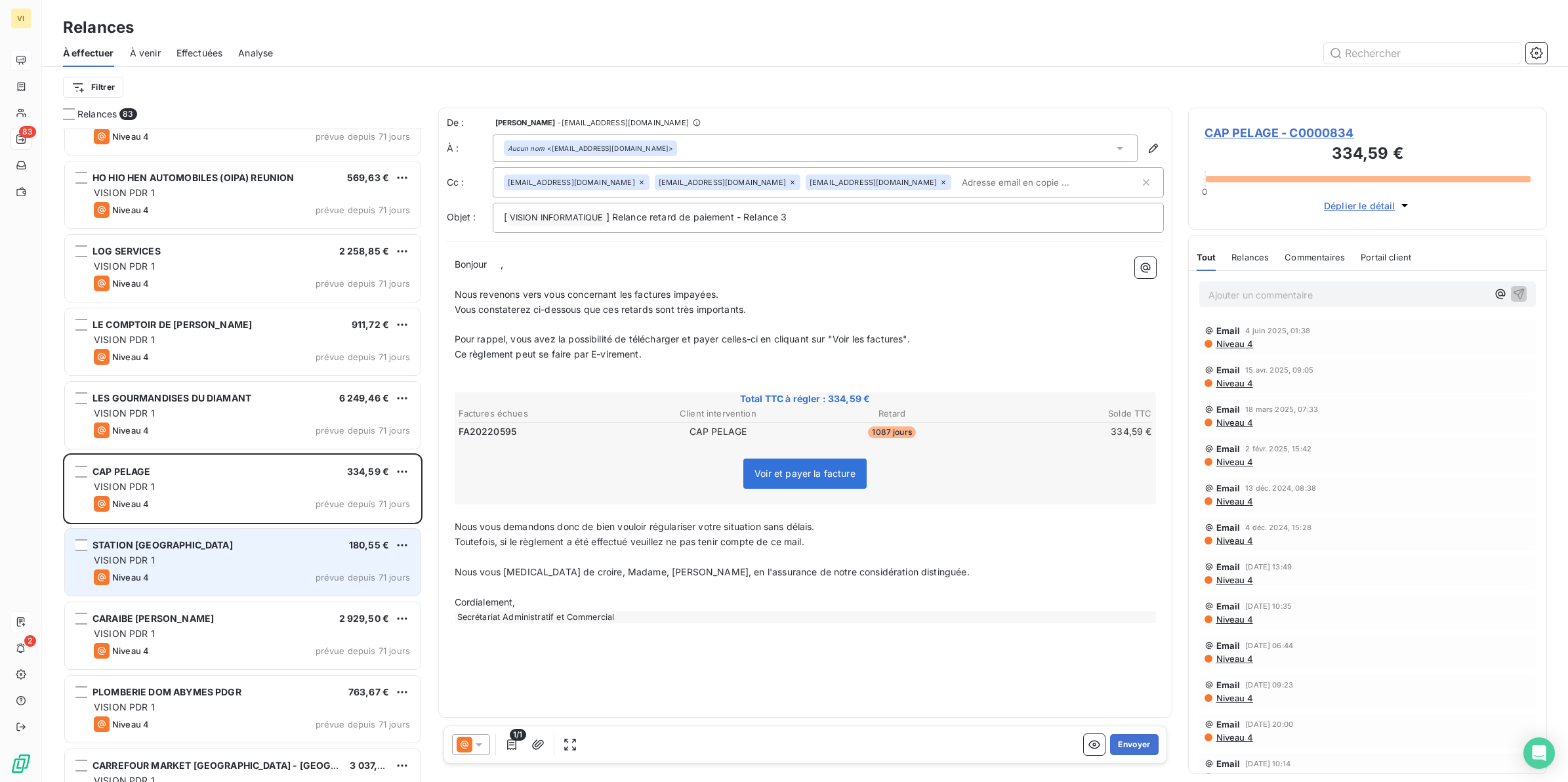
click at [193, 558] on div "VISION PDR 1" at bounding box center [252, 560] width 316 height 13
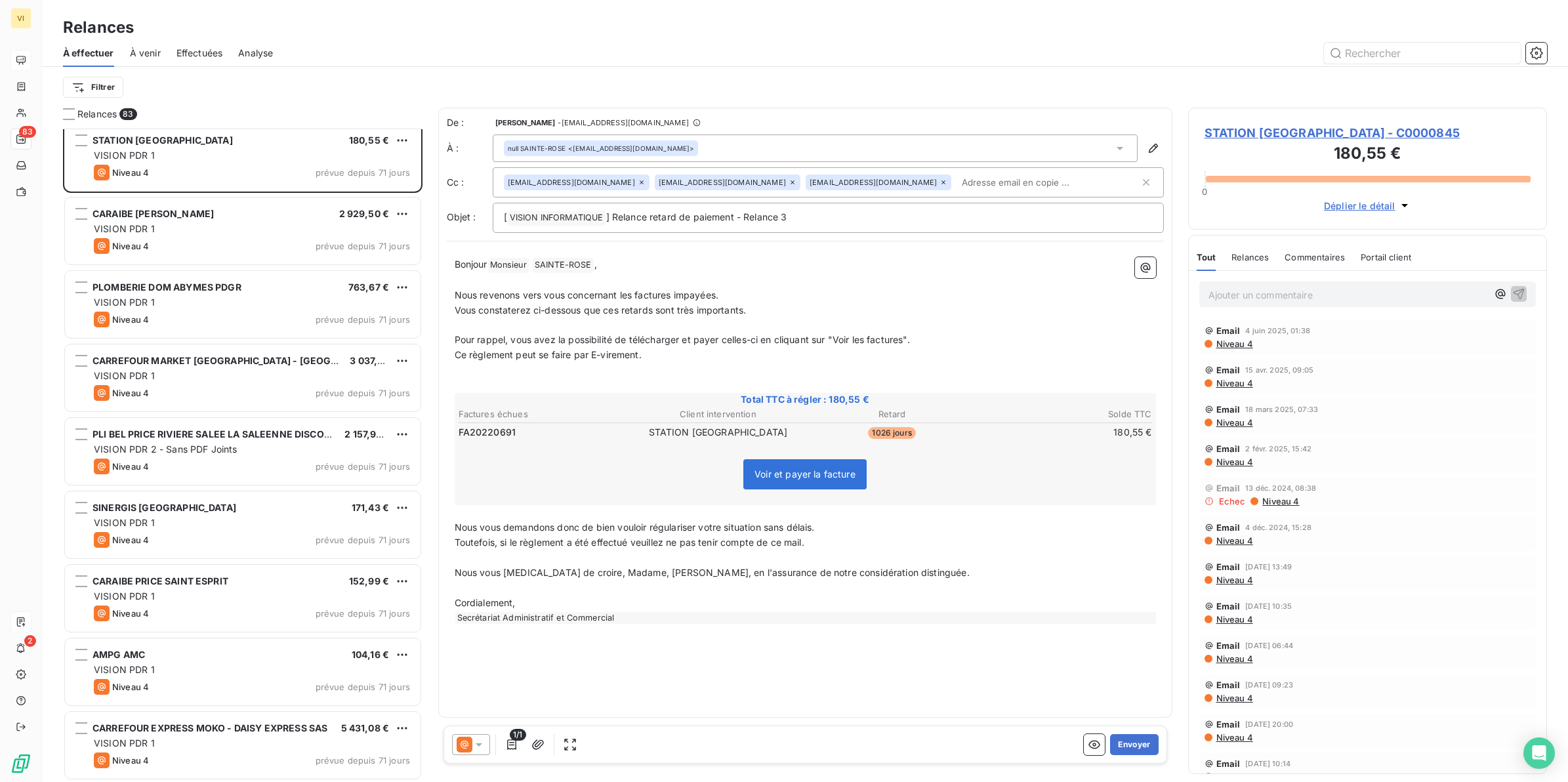
scroll to position [821, 0]
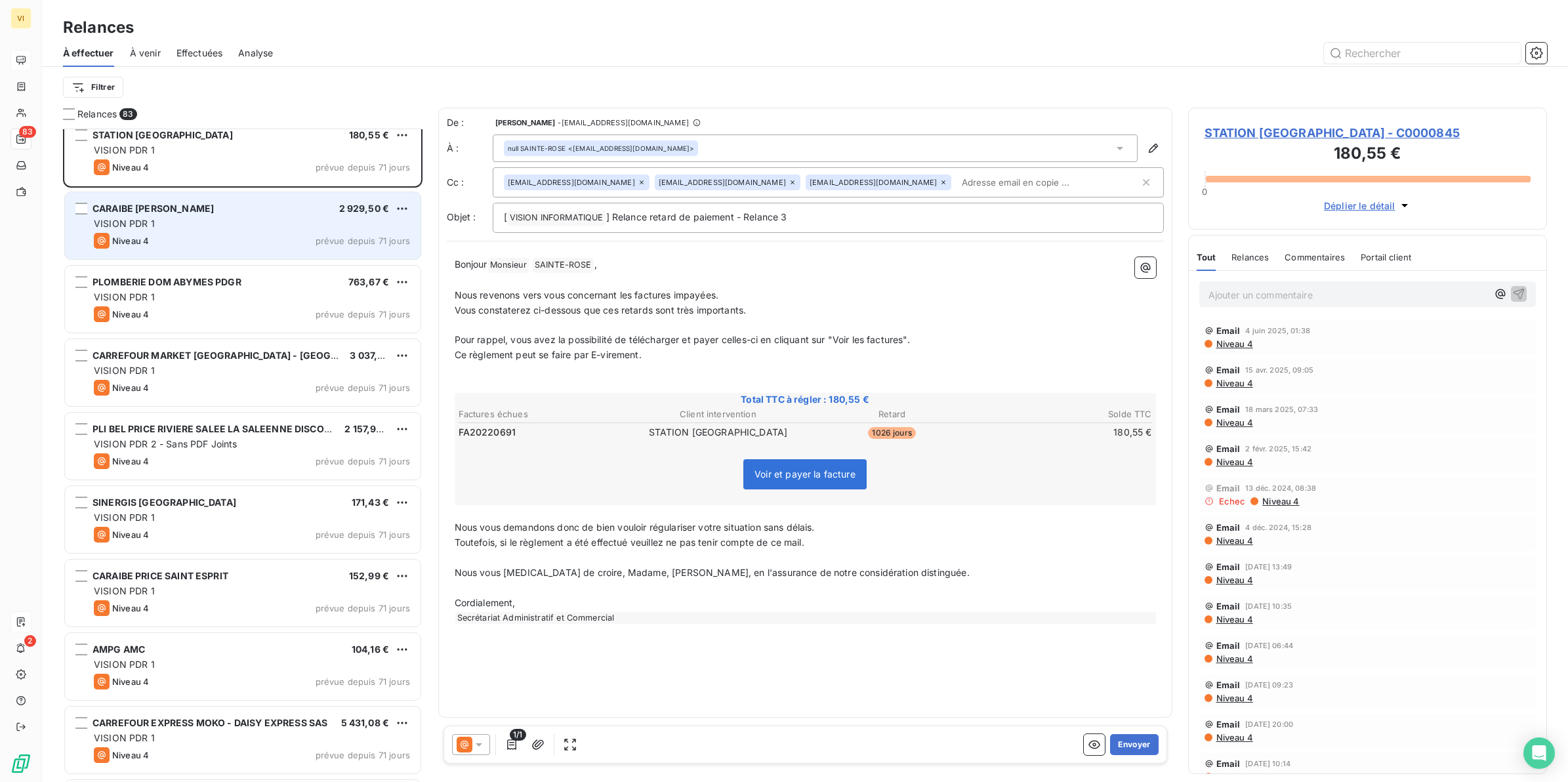
click at [219, 237] on div "Niveau 4 prévue depuis 71 jours" at bounding box center [252, 241] width 316 height 16
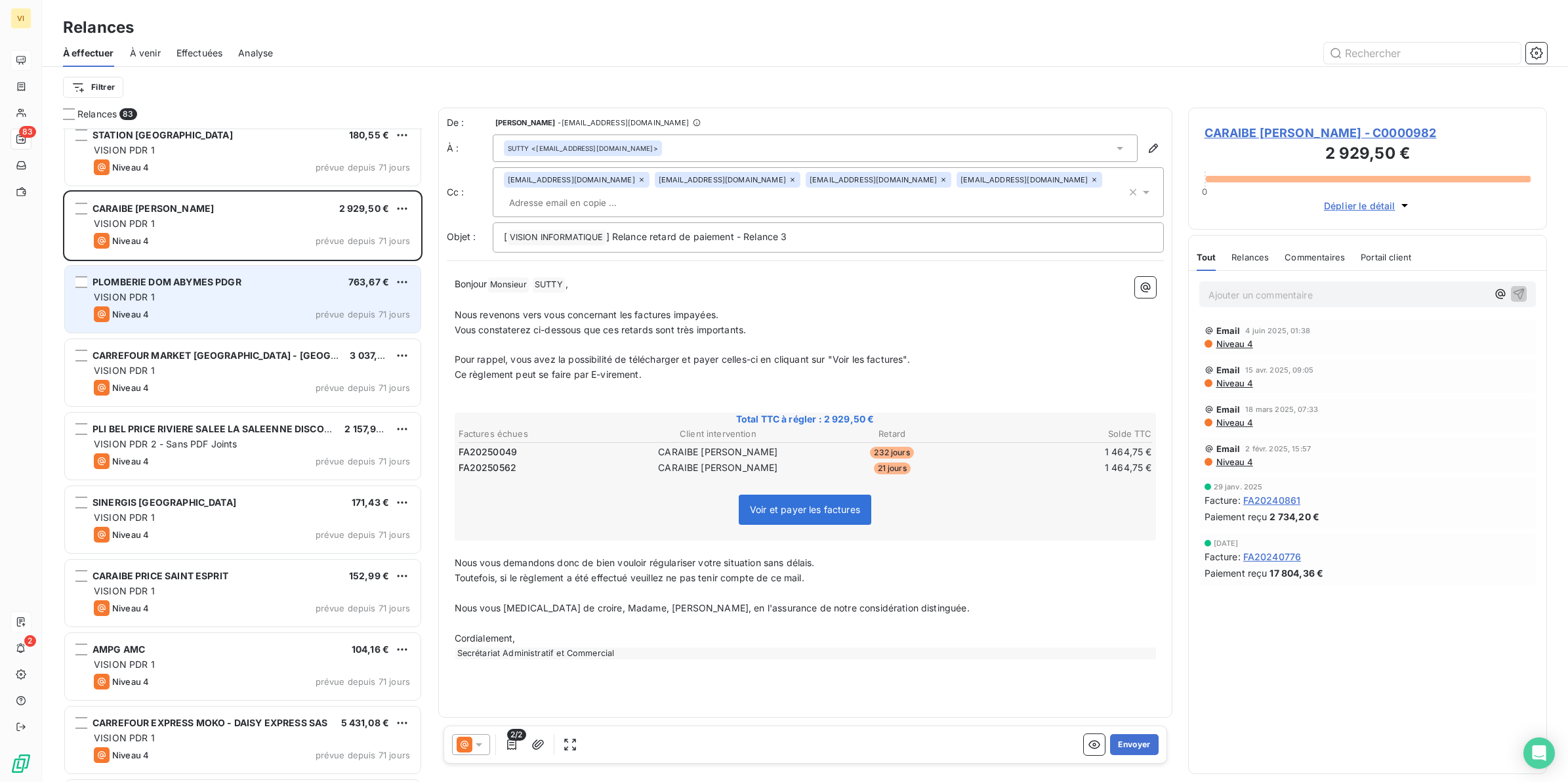
click at [190, 303] on div "VISION PDR 1" at bounding box center [252, 297] width 316 height 13
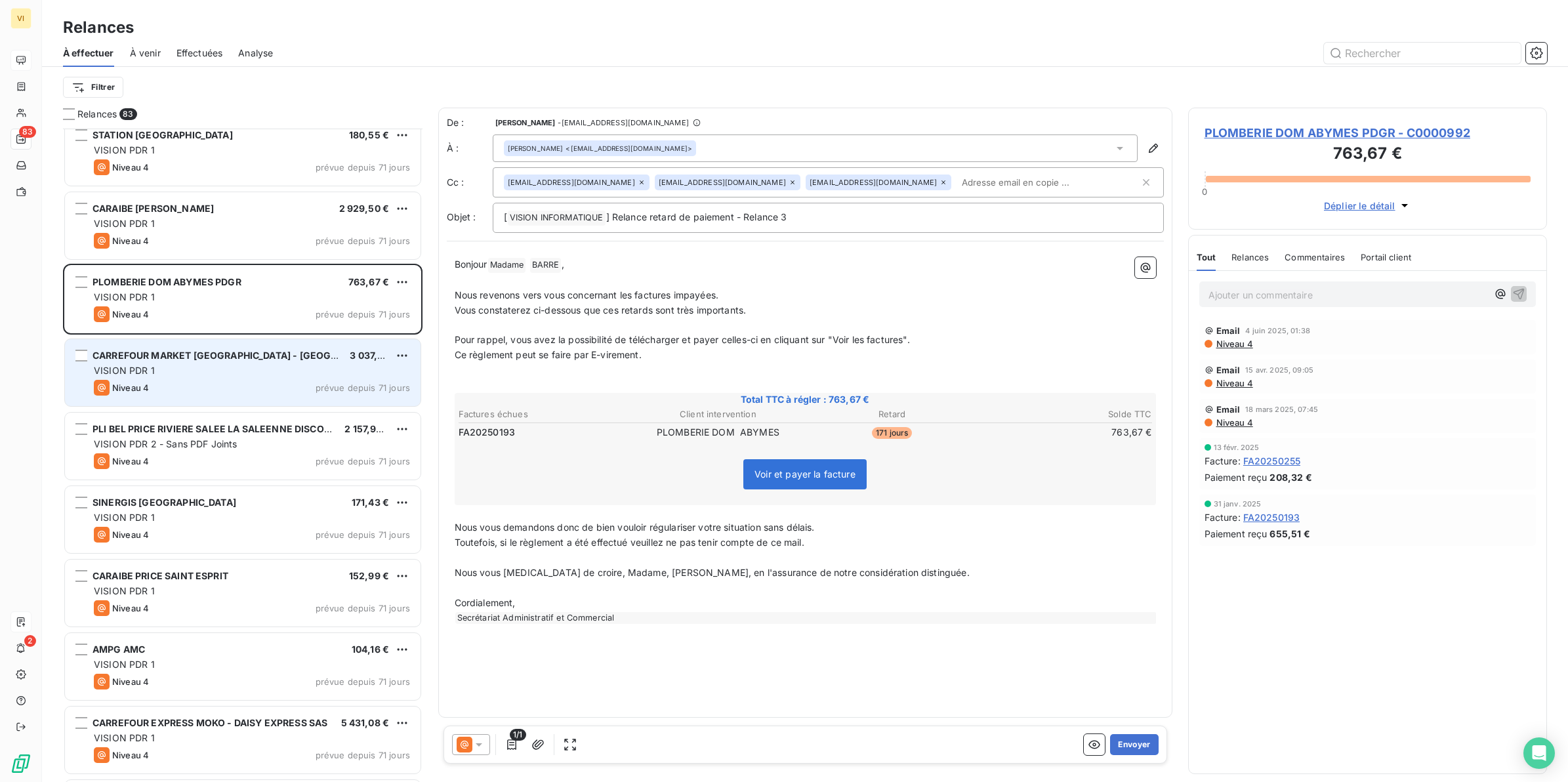
click at [177, 366] on div "VISION PDR 1" at bounding box center [252, 370] width 316 height 13
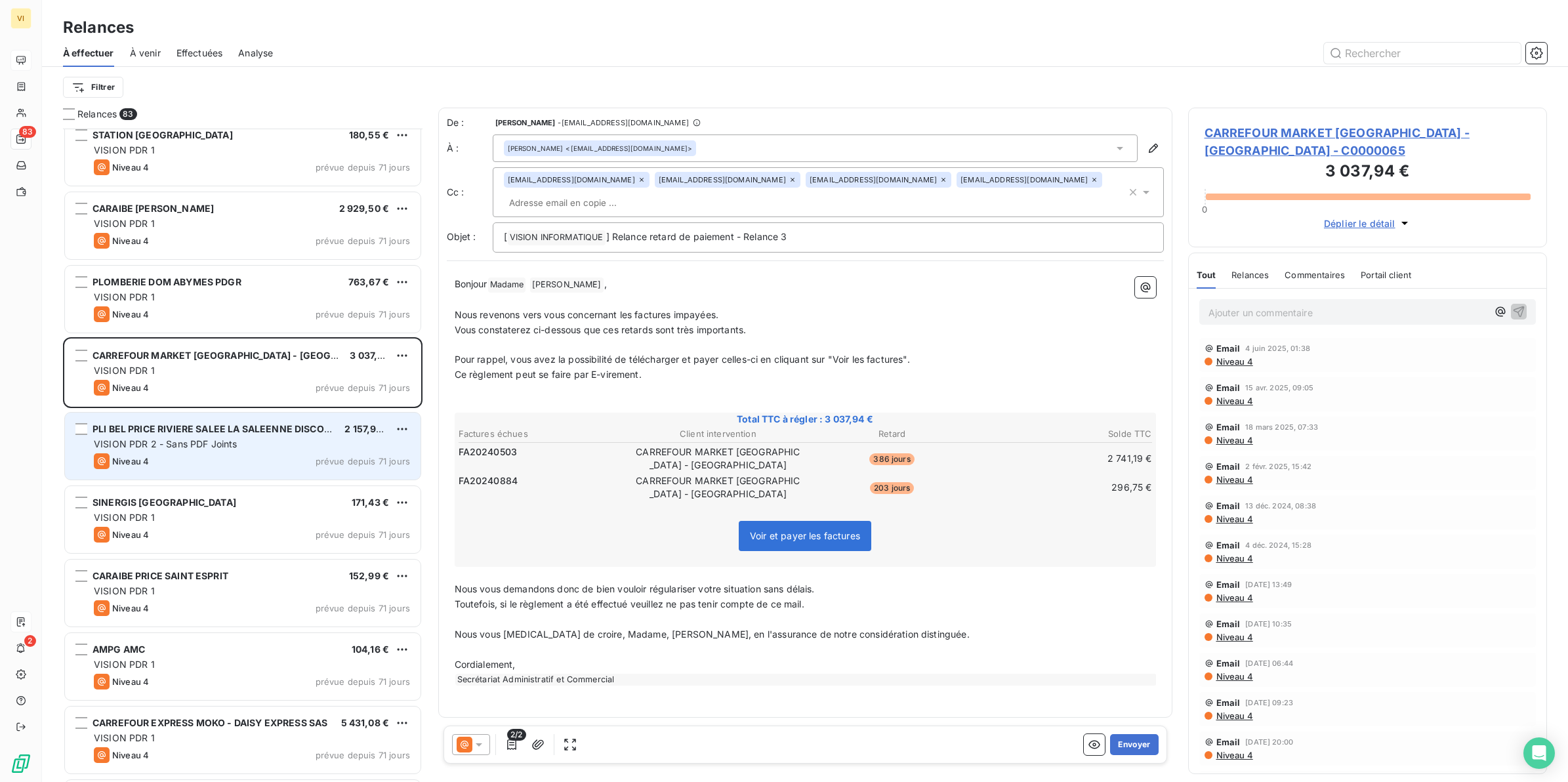
click at [214, 437] on div "PLI BEL PRICE RIVIERE SALEE LA SALEENNE DISCOUNT 2 157,98 € VISION PDR 2 - Sans…" at bounding box center [243, 446] width 355 height 67
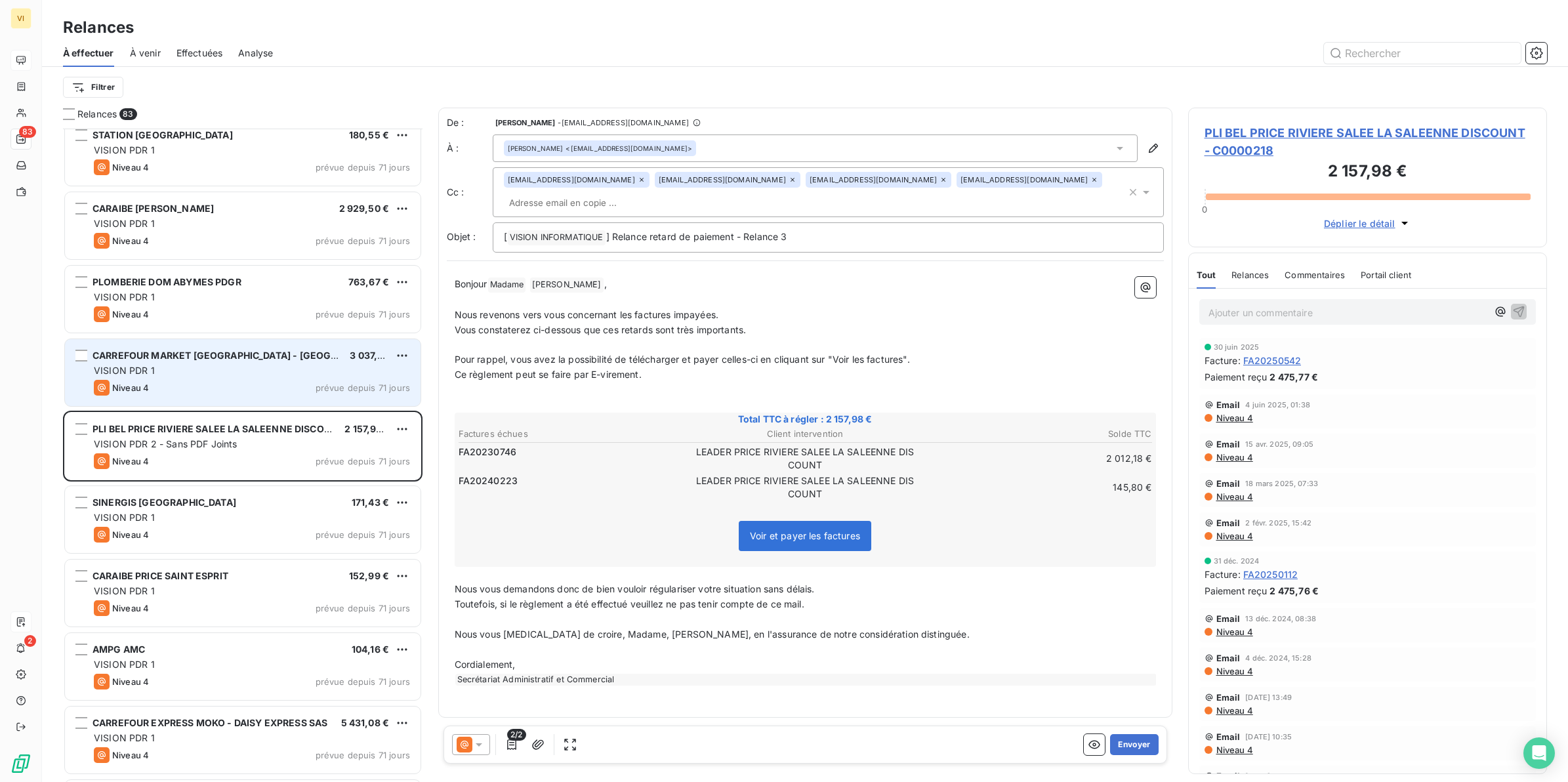
click at [202, 381] on div "Niveau 4 prévue depuis 71 jours" at bounding box center [252, 388] width 316 height 16
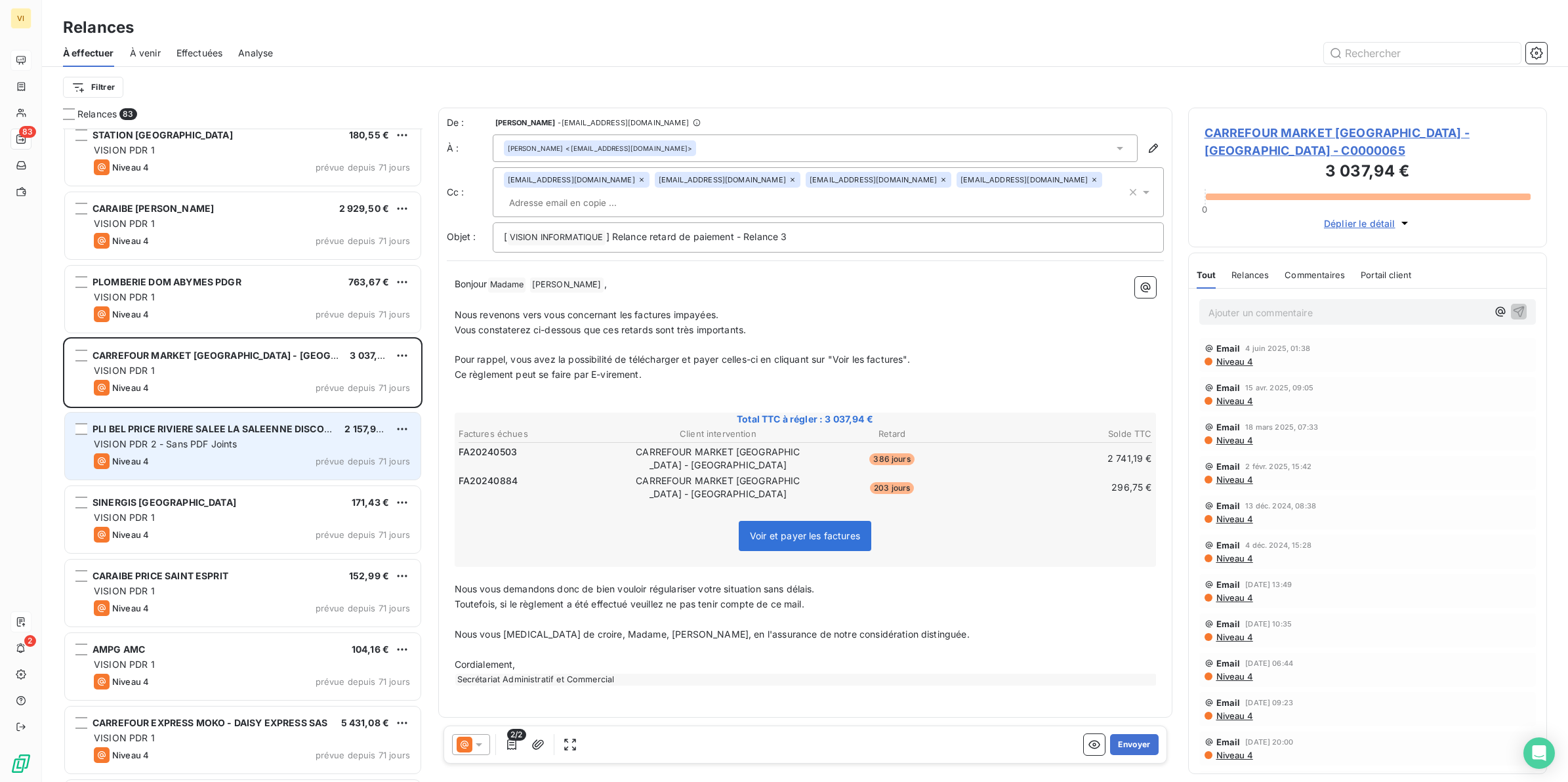
click at [155, 453] on div "PLI BEL PRICE RIVIERE SALEE LA SALEENNE DISCOUNT 2 157,98 € VISION PDR 2 - Sans…" at bounding box center [243, 446] width 355 height 67
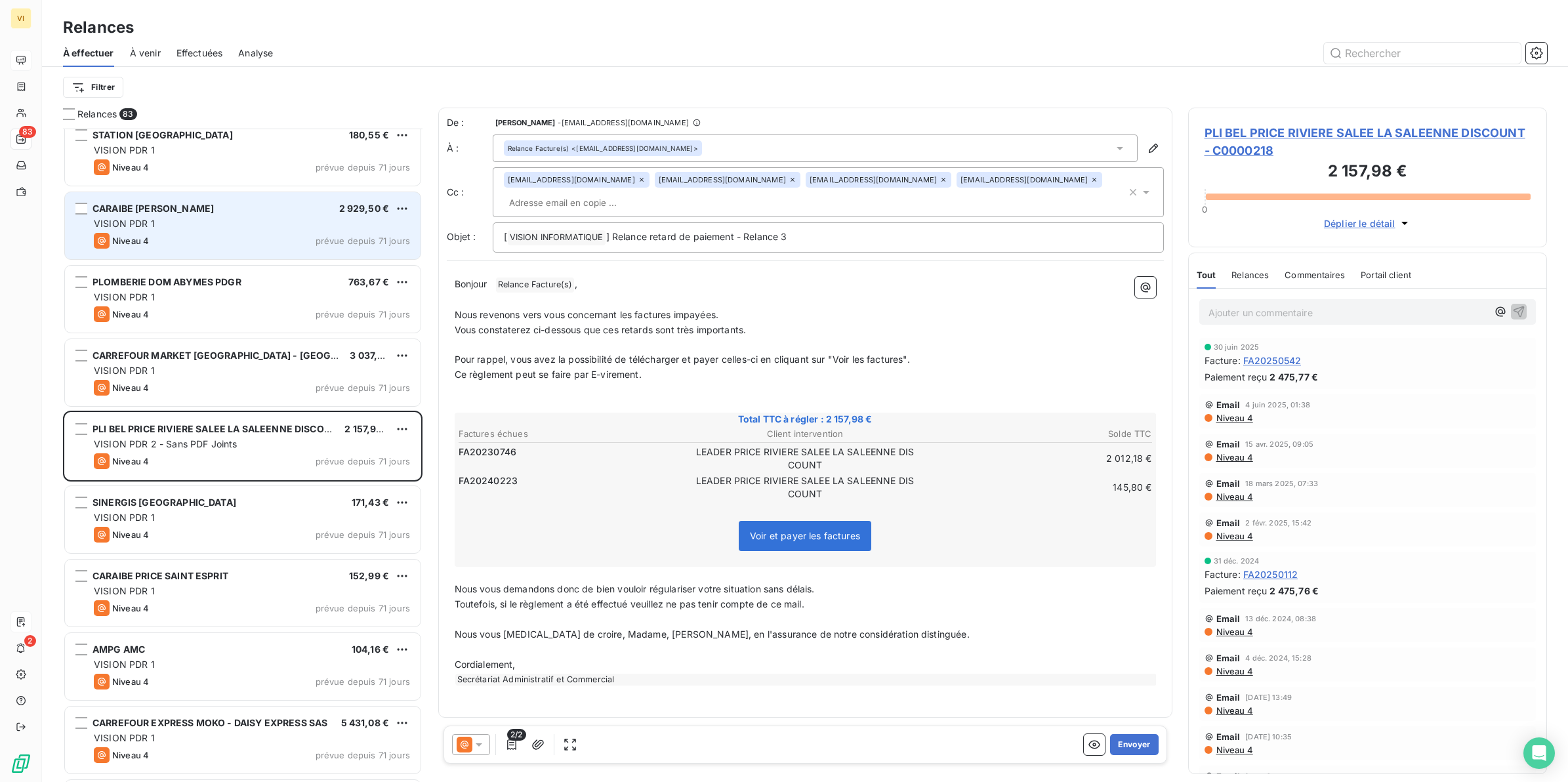
click at [170, 240] on div "Niveau 4 prévue depuis 71 jours" at bounding box center [252, 241] width 316 height 16
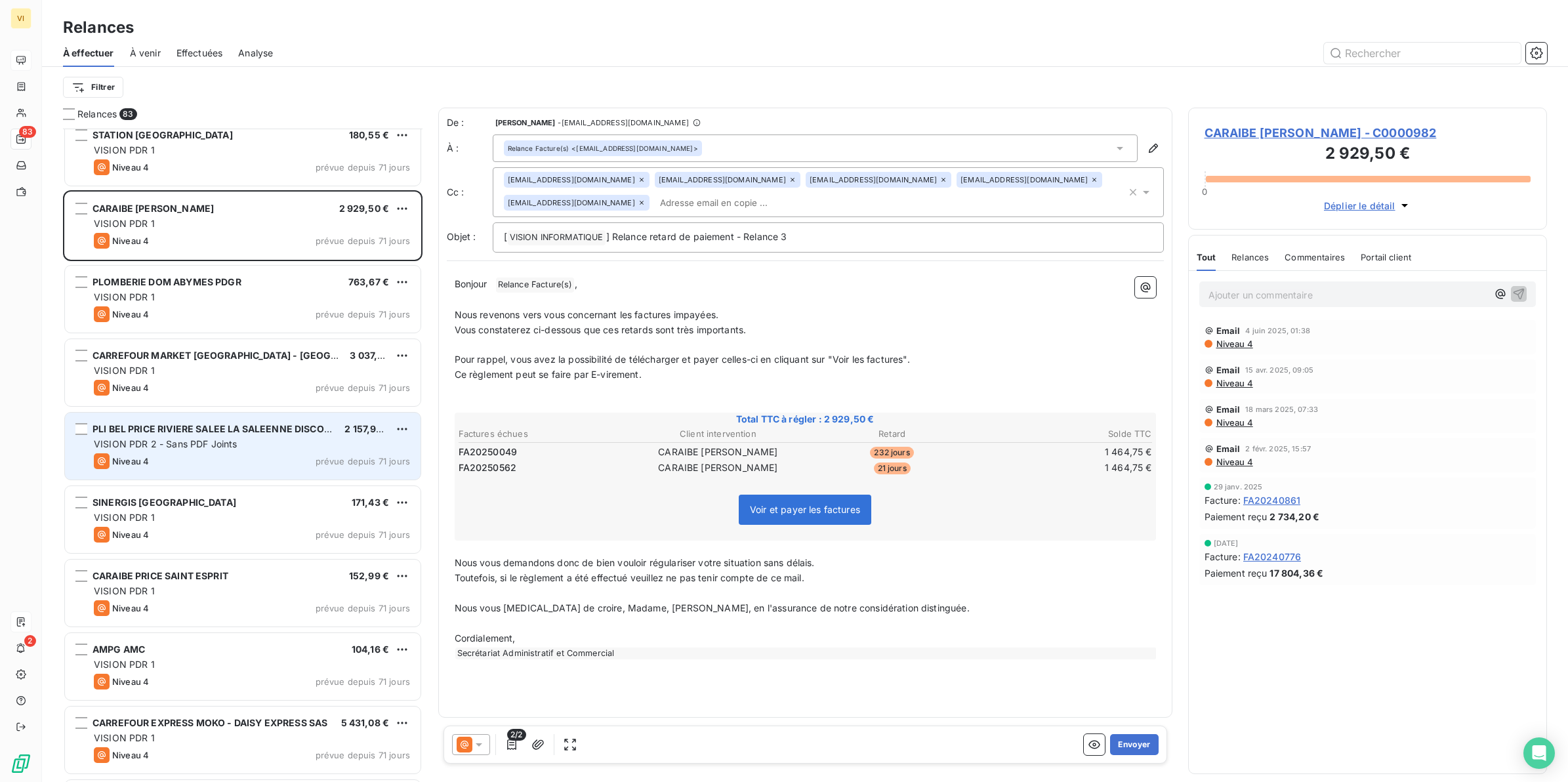
click at [176, 444] on span "VISION PDR 2 - Sans PDF Joints" at bounding box center [165, 444] width 143 height 11
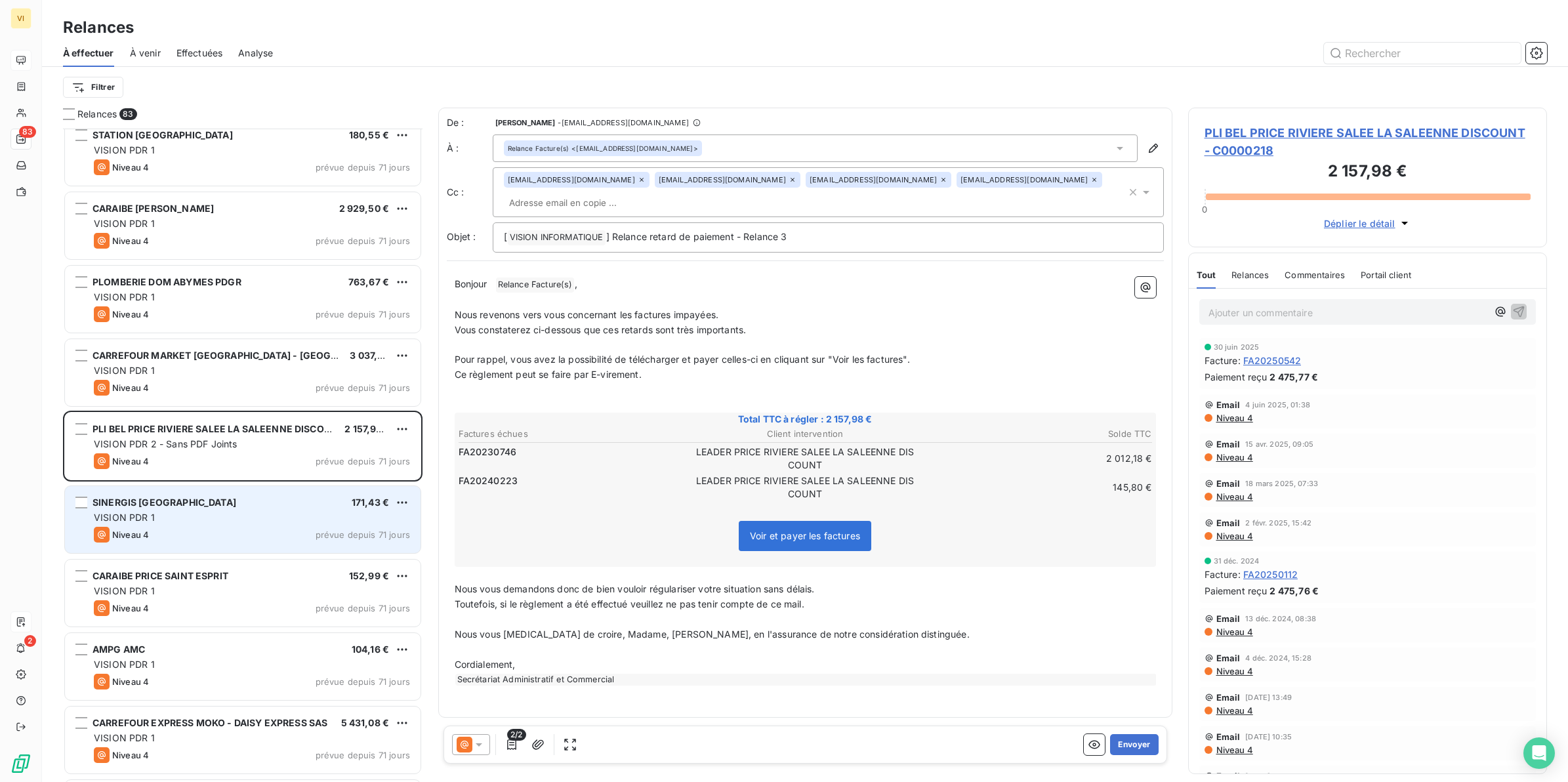
click at [190, 529] on div "Niveau 4 prévue depuis 71 jours" at bounding box center [252, 534] width 316 height 16
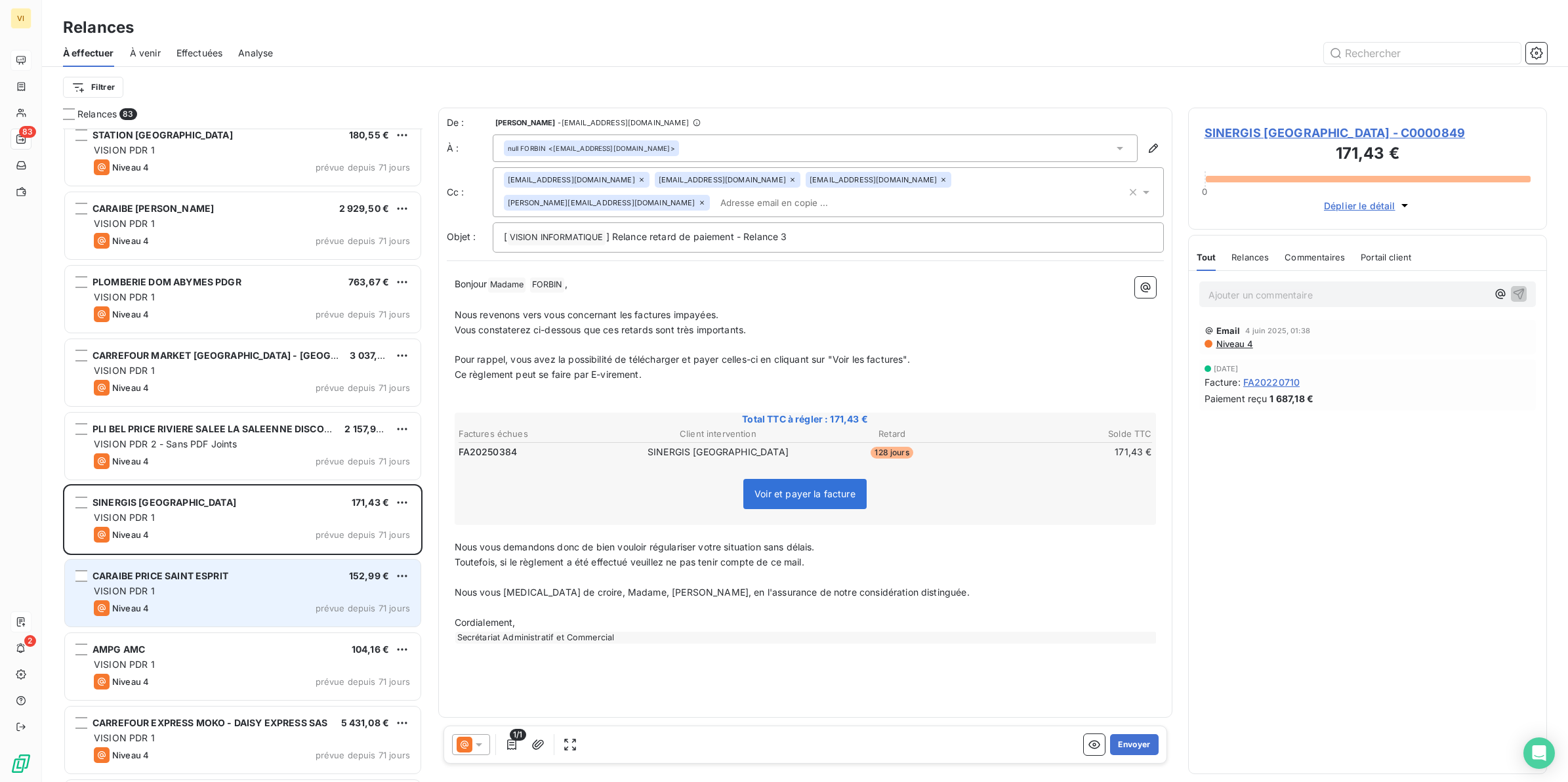
click at [195, 595] on div "VISION PDR 1" at bounding box center [252, 590] width 316 height 13
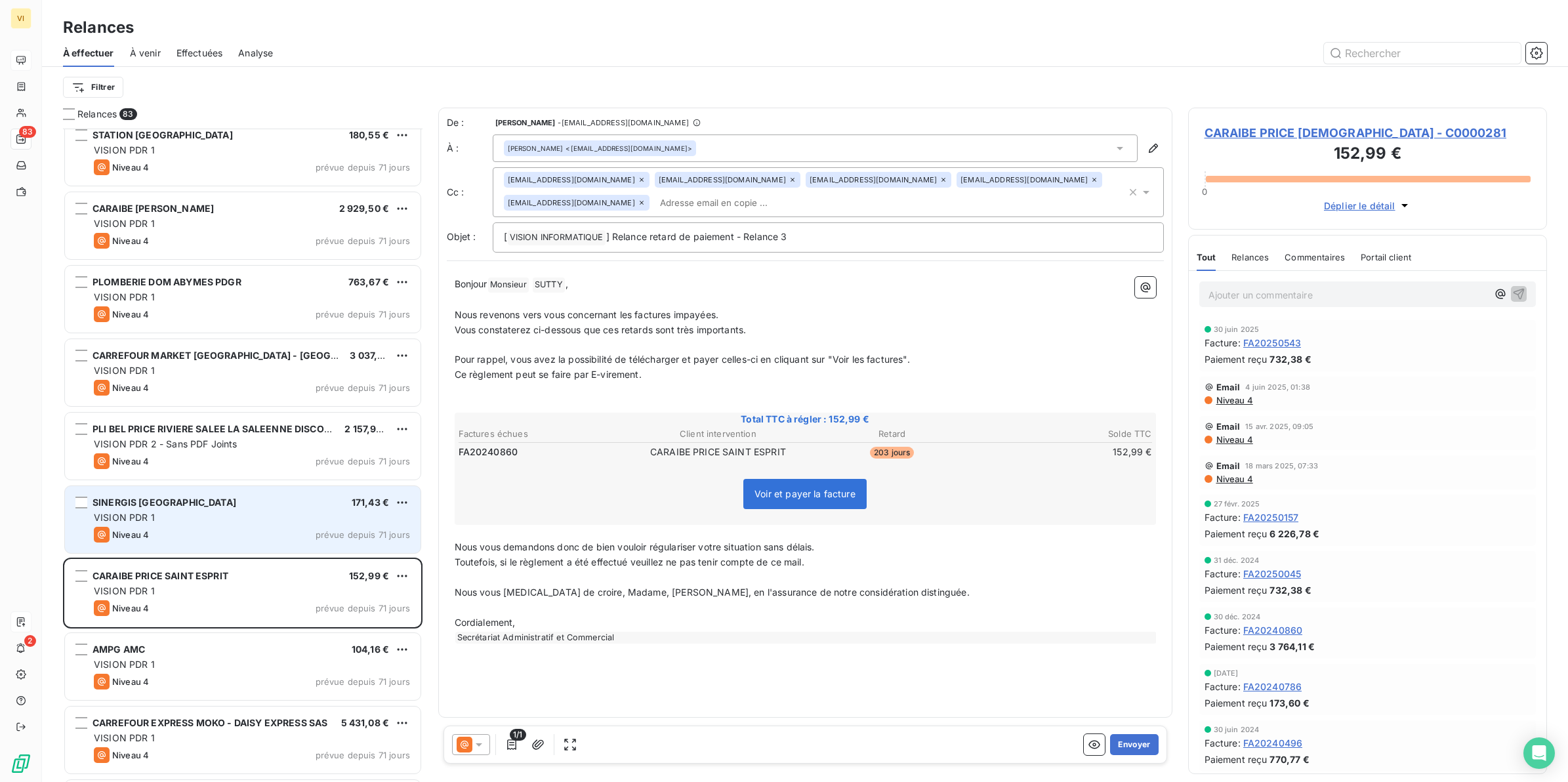
click at [178, 503] on span "SINERGIS [GEOGRAPHIC_DATA]" at bounding box center [164, 502] width 143 height 11
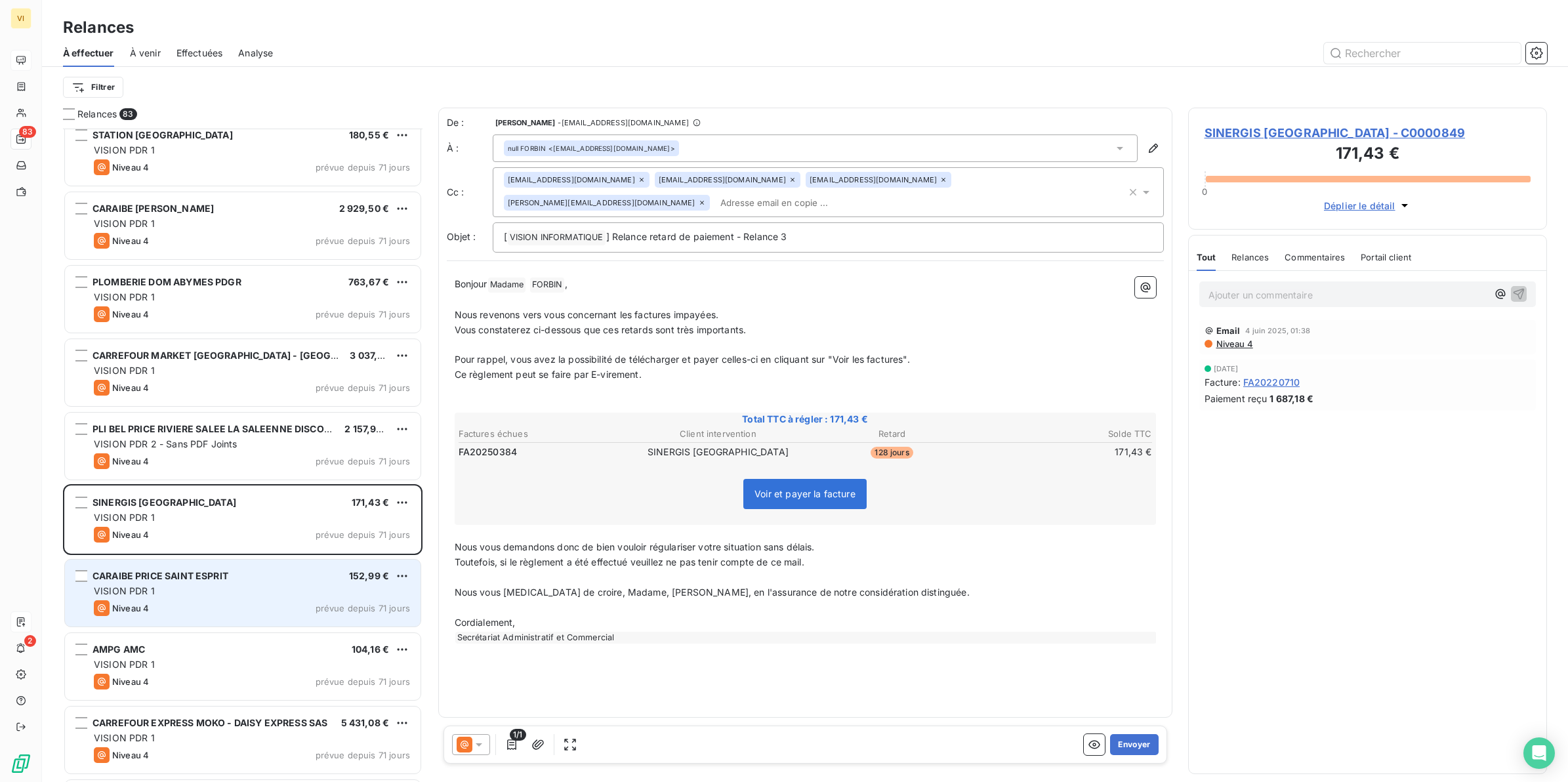
click at [182, 588] on div "VISION PDR 1" at bounding box center [252, 590] width 316 height 13
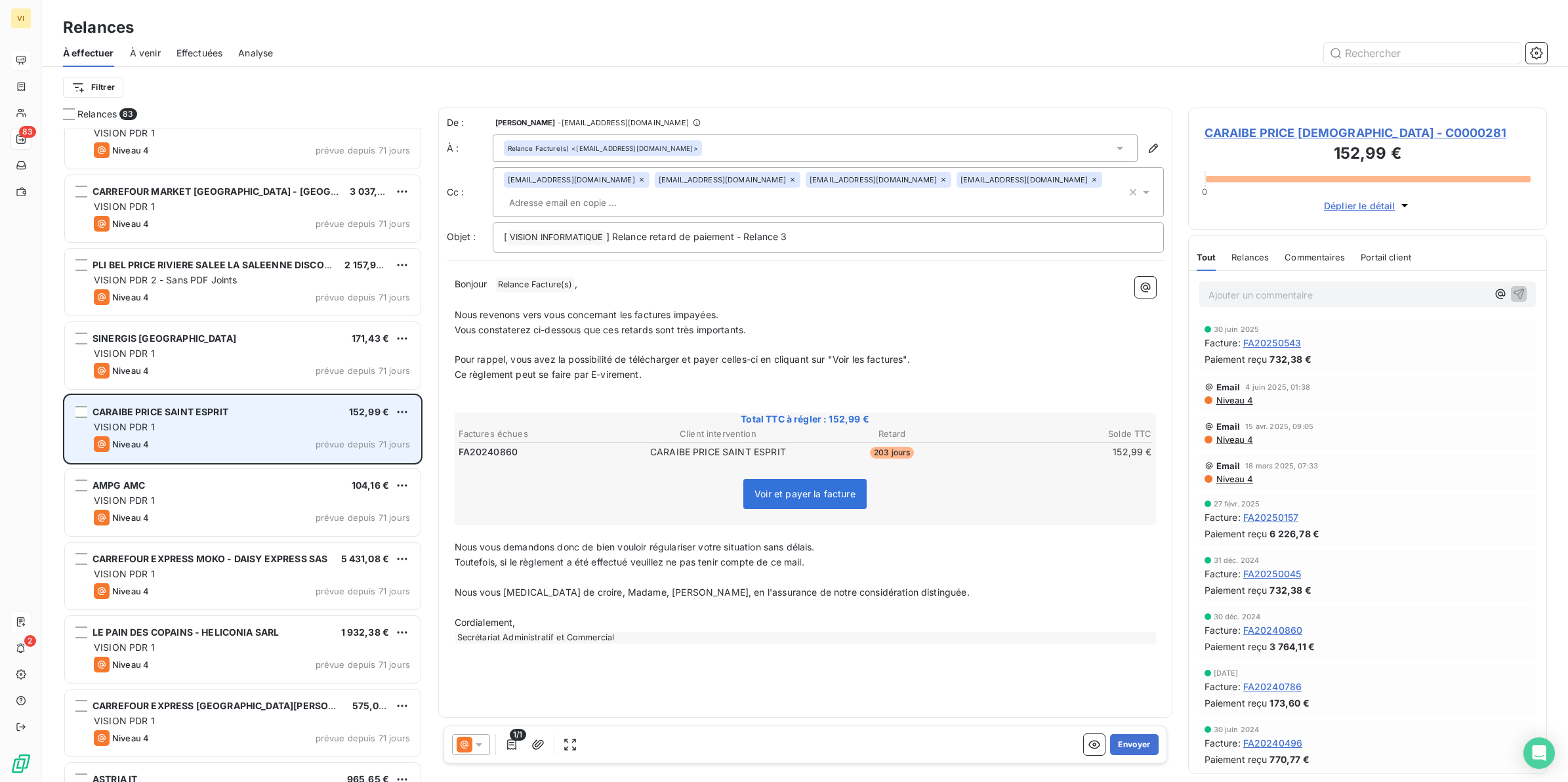
scroll to position [1149, 0]
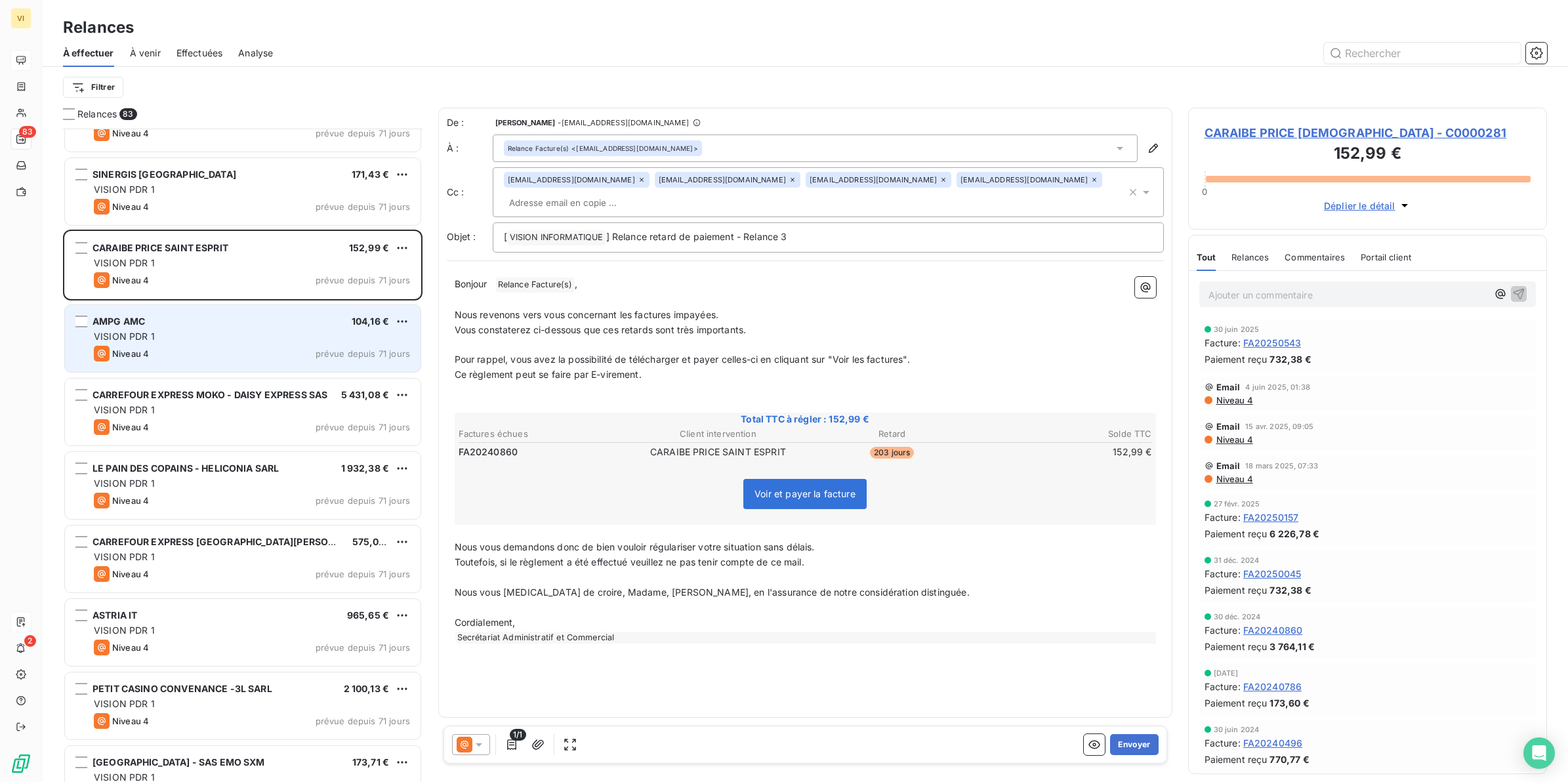
click at [176, 325] on div "AMPG AMC 104,16 €" at bounding box center [252, 321] width 316 height 12
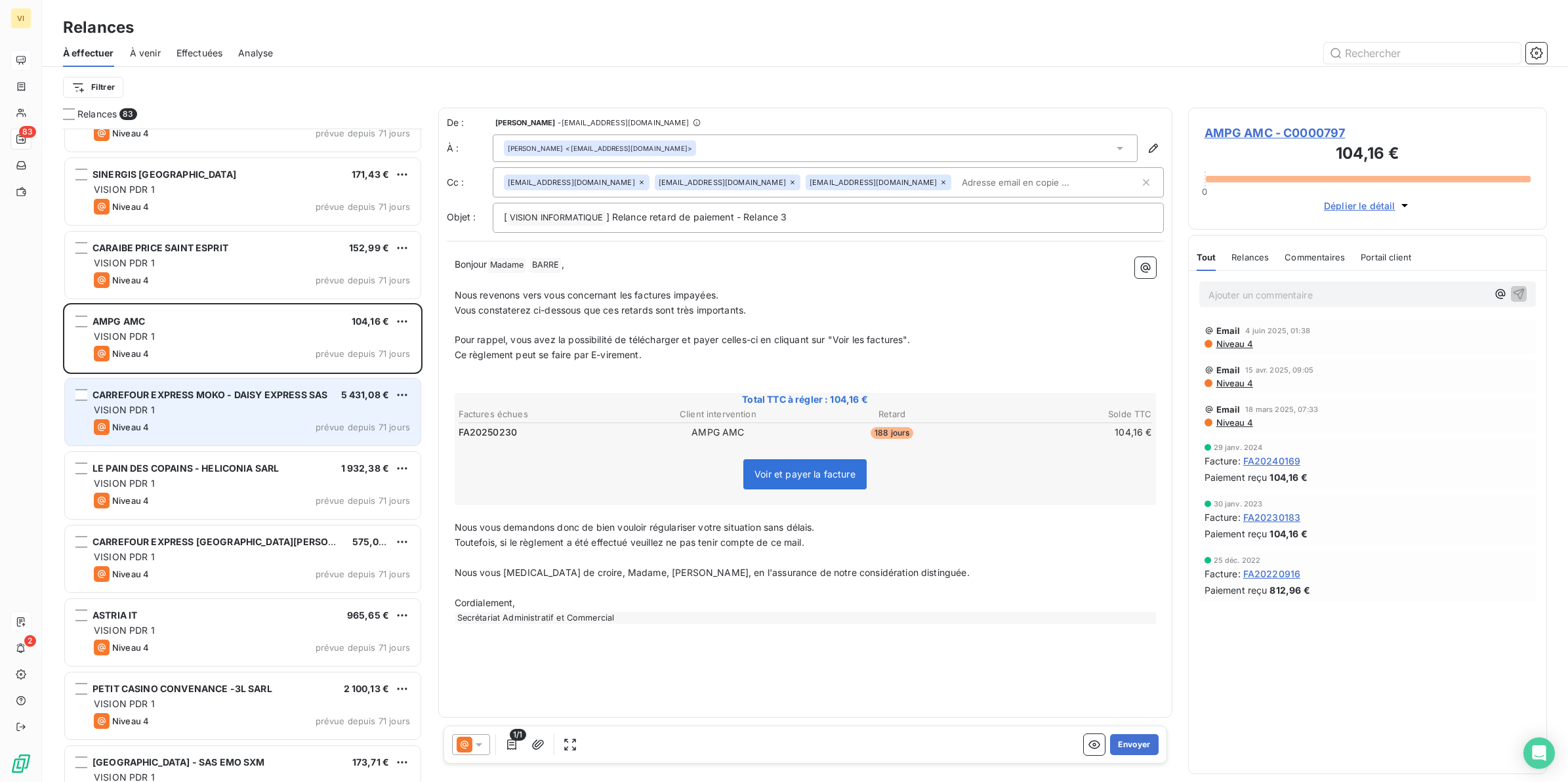
click at [179, 405] on div "VISION PDR 1" at bounding box center [252, 410] width 316 height 13
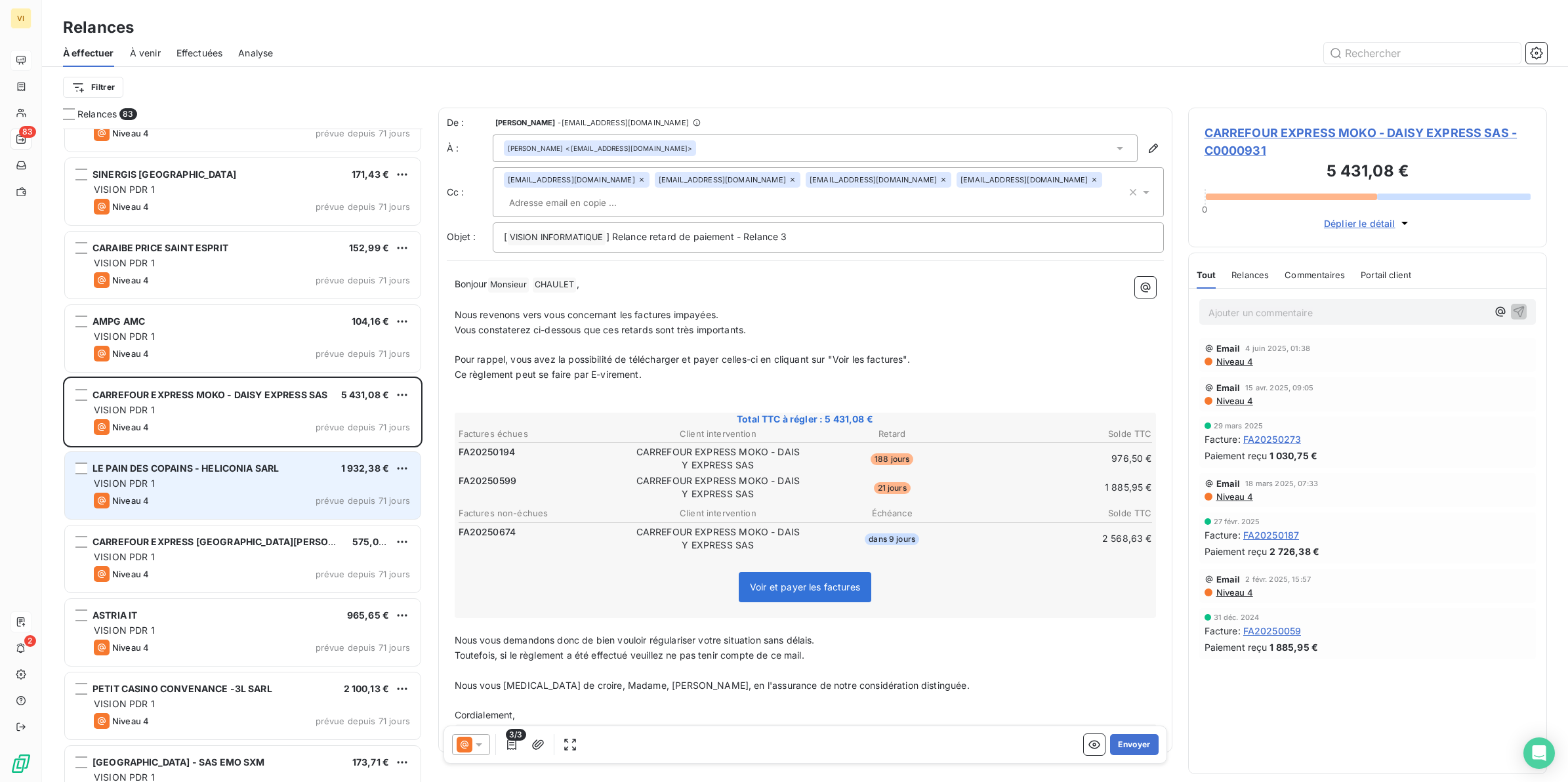
click at [197, 487] on div "VISION PDR 1" at bounding box center [252, 483] width 316 height 13
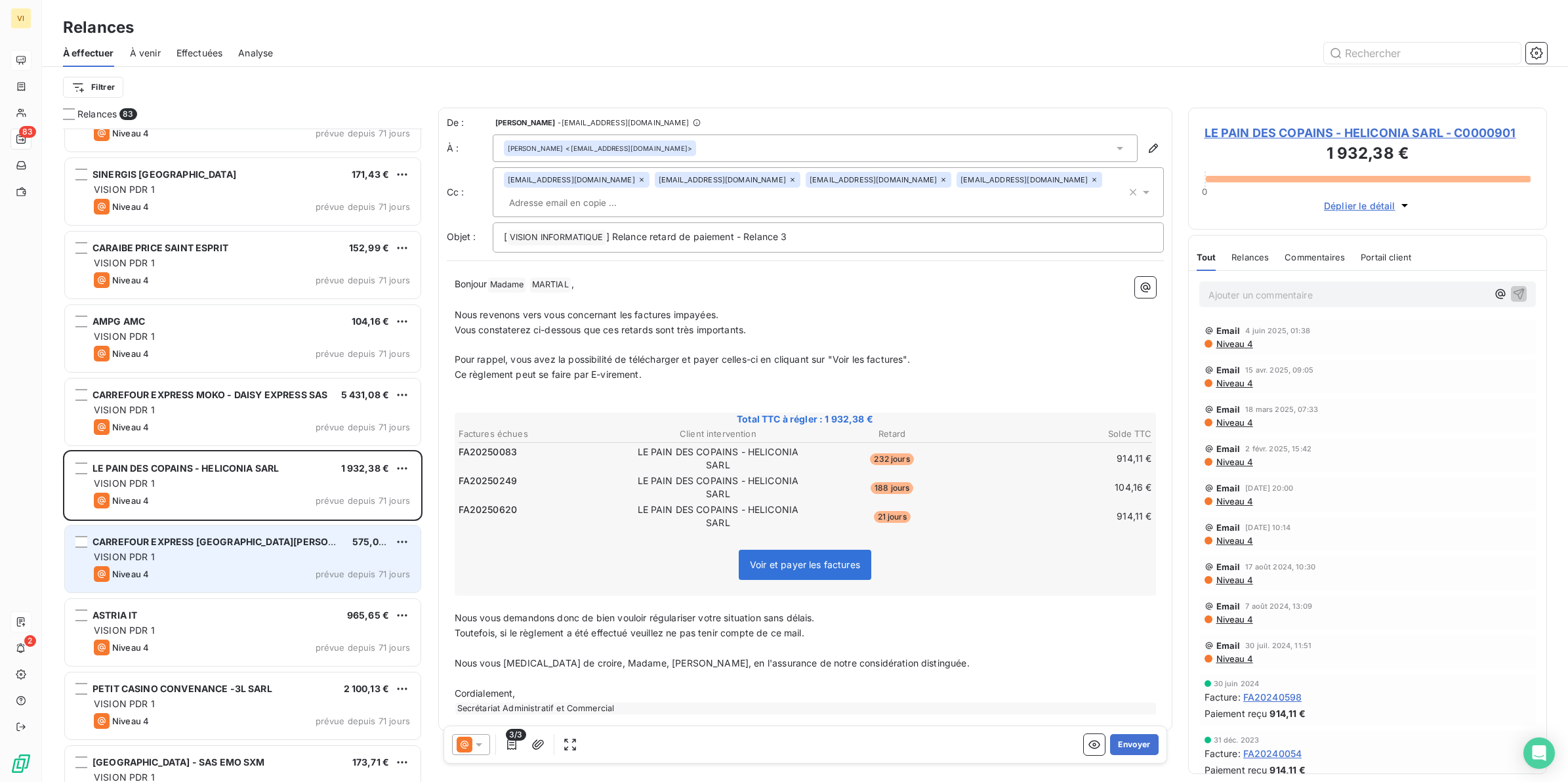
click at [217, 559] on div "VISION PDR 1" at bounding box center [252, 556] width 316 height 13
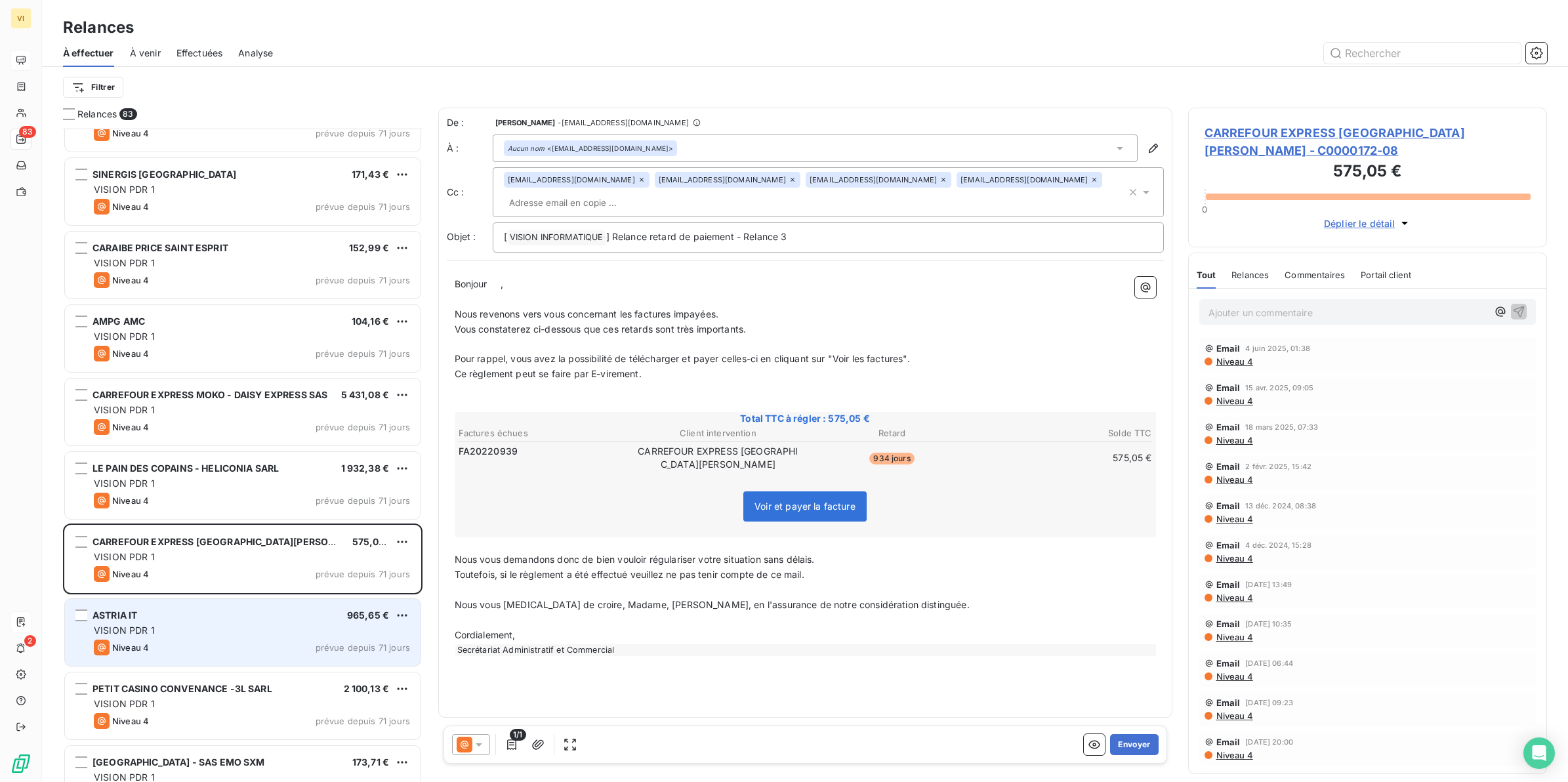
click at [205, 645] on div "Niveau 4 prévue depuis 71 jours" at bounding box center [252, 647] width 316 height 16
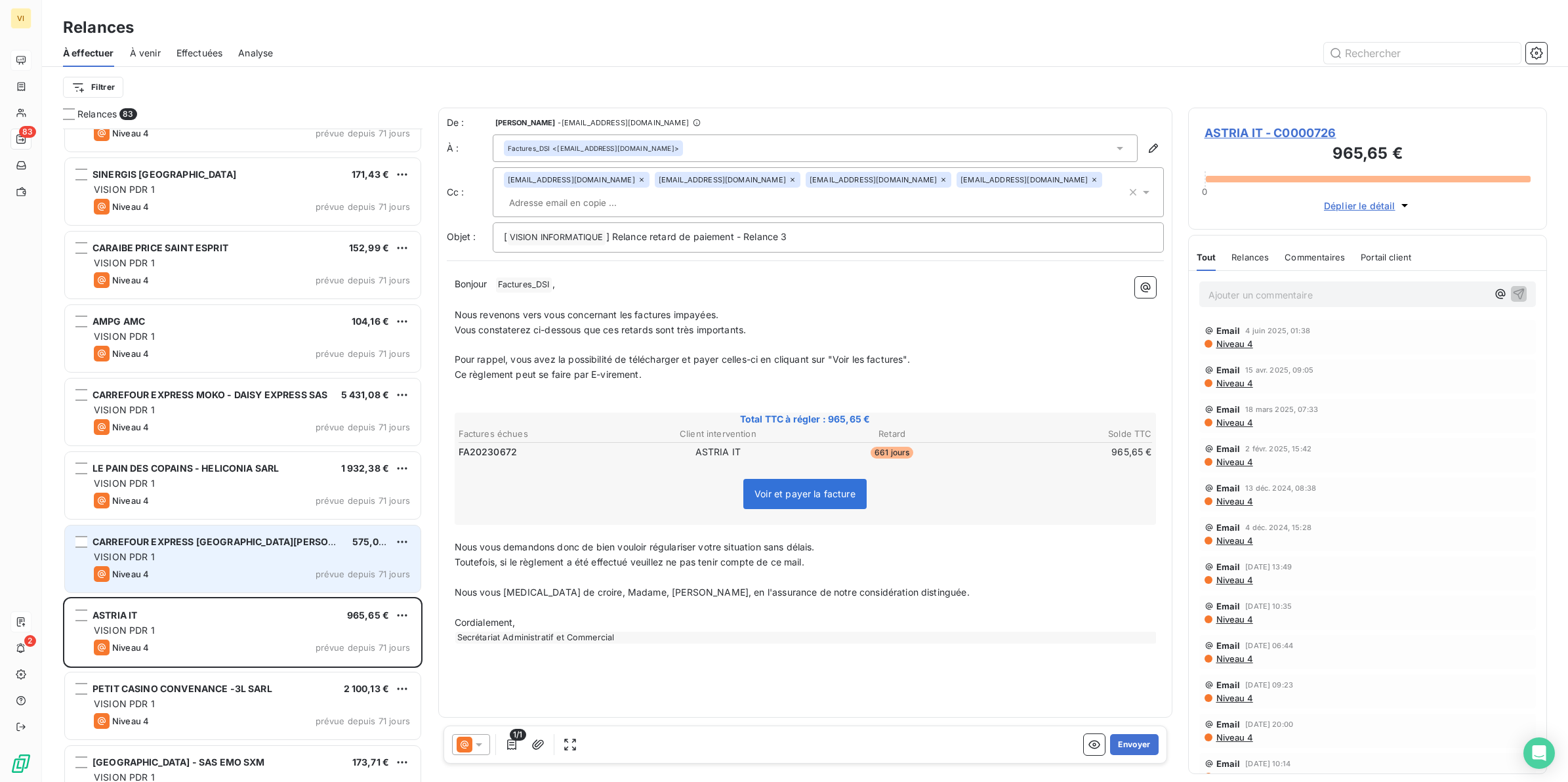
click at [153, 550] on div "CARREFOUR EXPRESS SAINT-ANNE 575,05 € VISION PDR 1 Niveau 4 prévue depuis 71 jo…" at bounding box center [243, 559] width 355 height 67
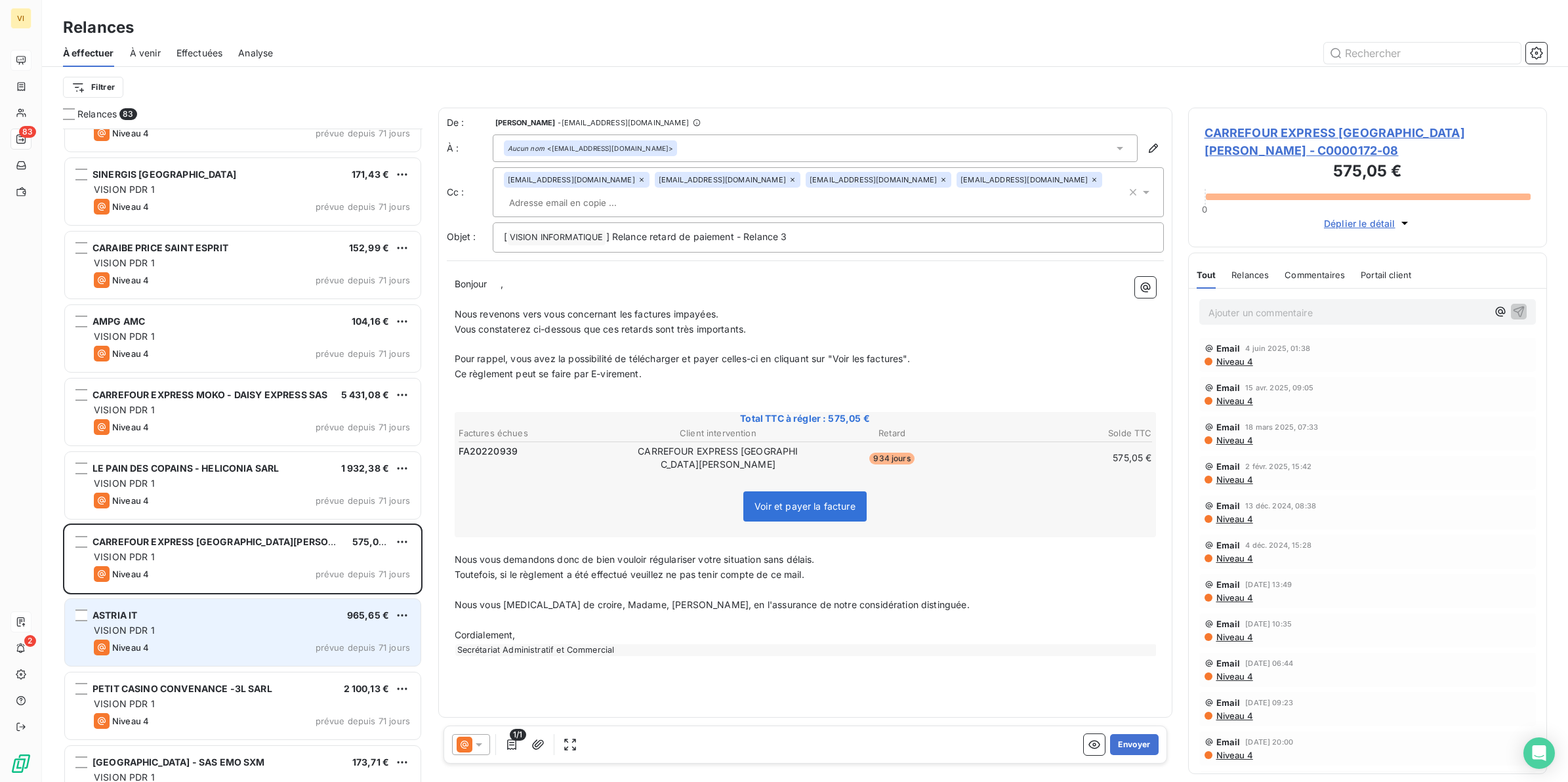
click at [144, 634] on span "VISION PDR 1" at bounding box center [125, 630] width 61 height 11
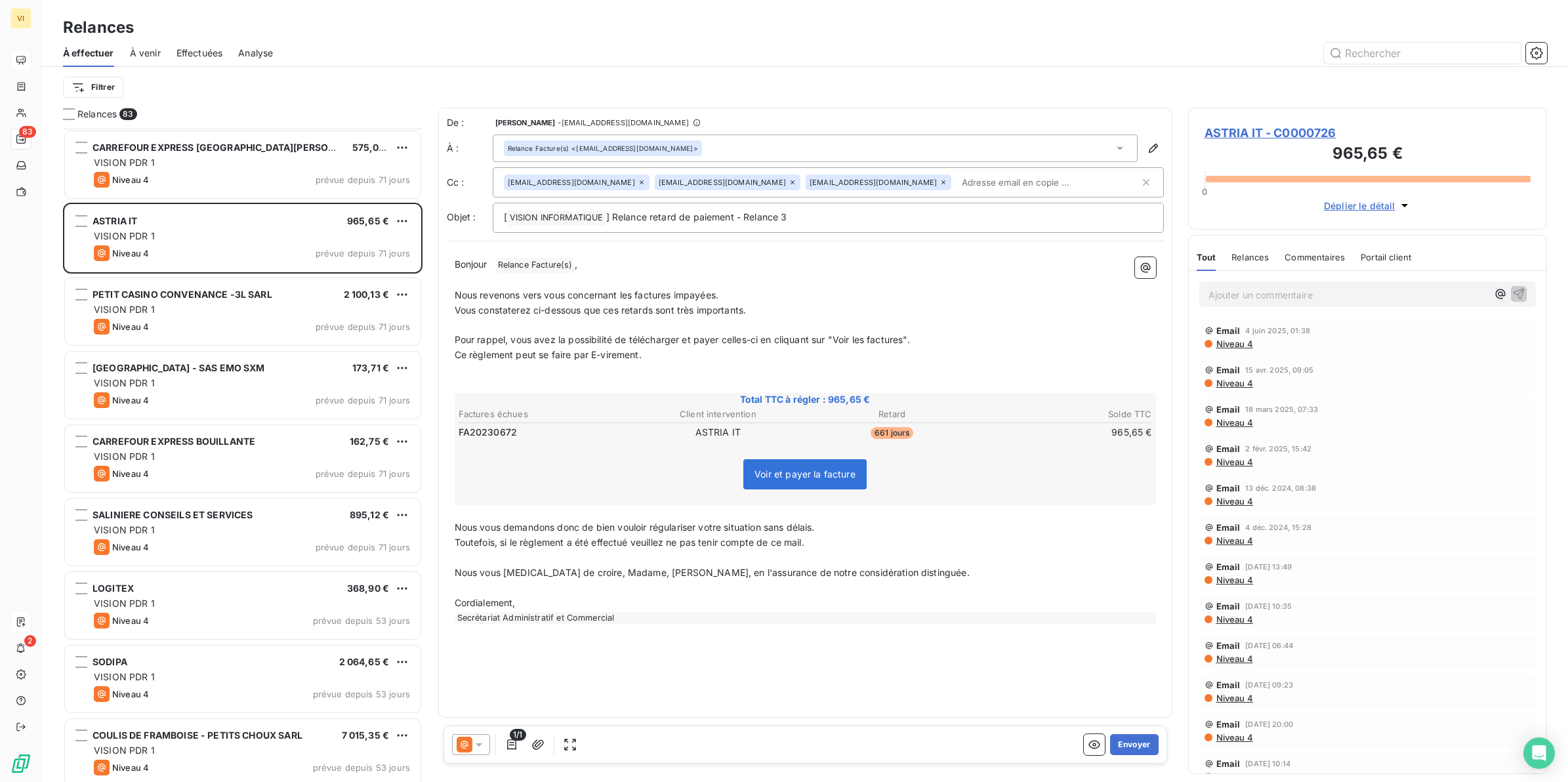
scroll to position [1559, 0]
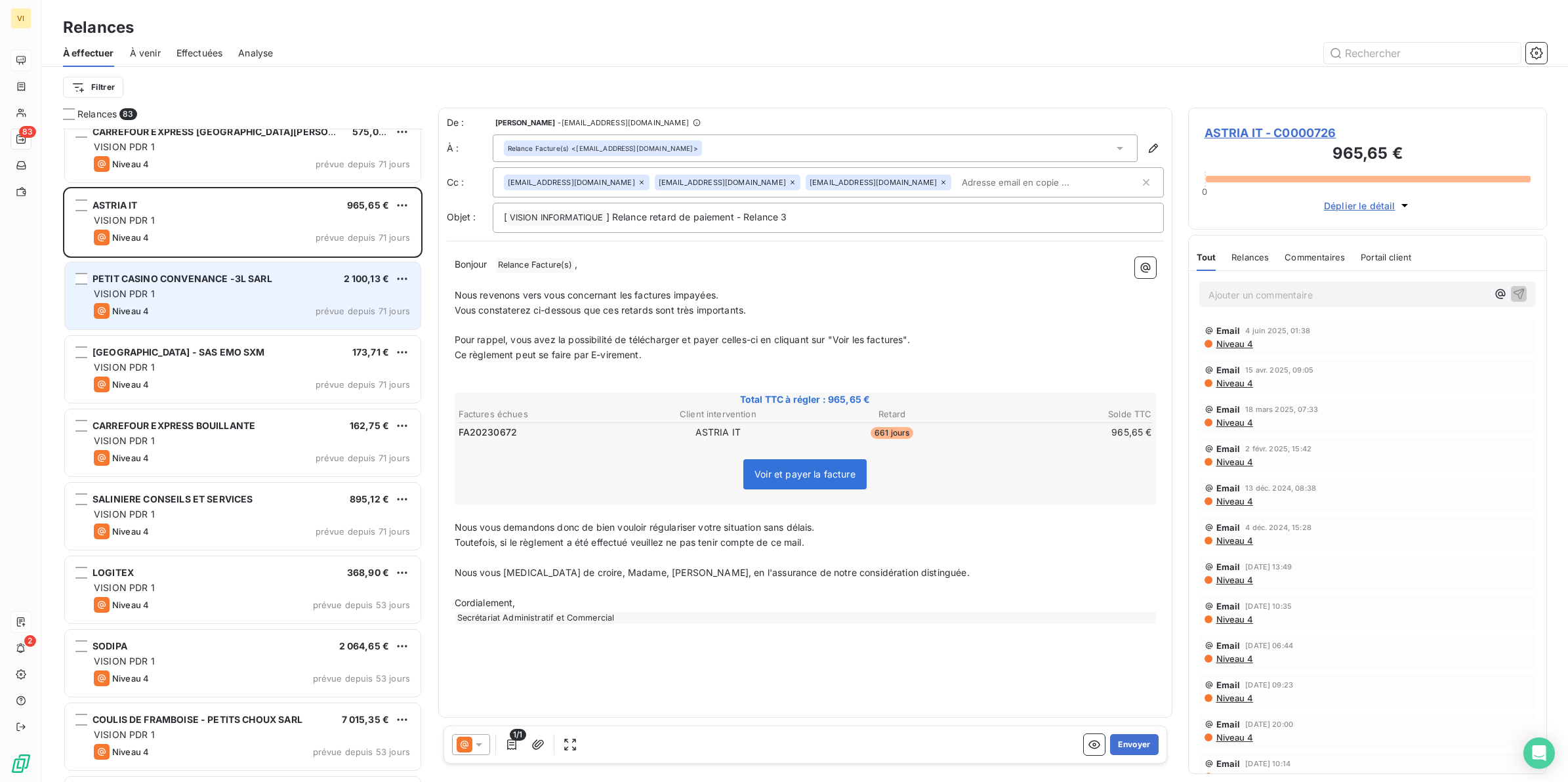
click at [198, 299] on div "VISION PDR 1" at bounding box center [252, 293] width 316 height 13
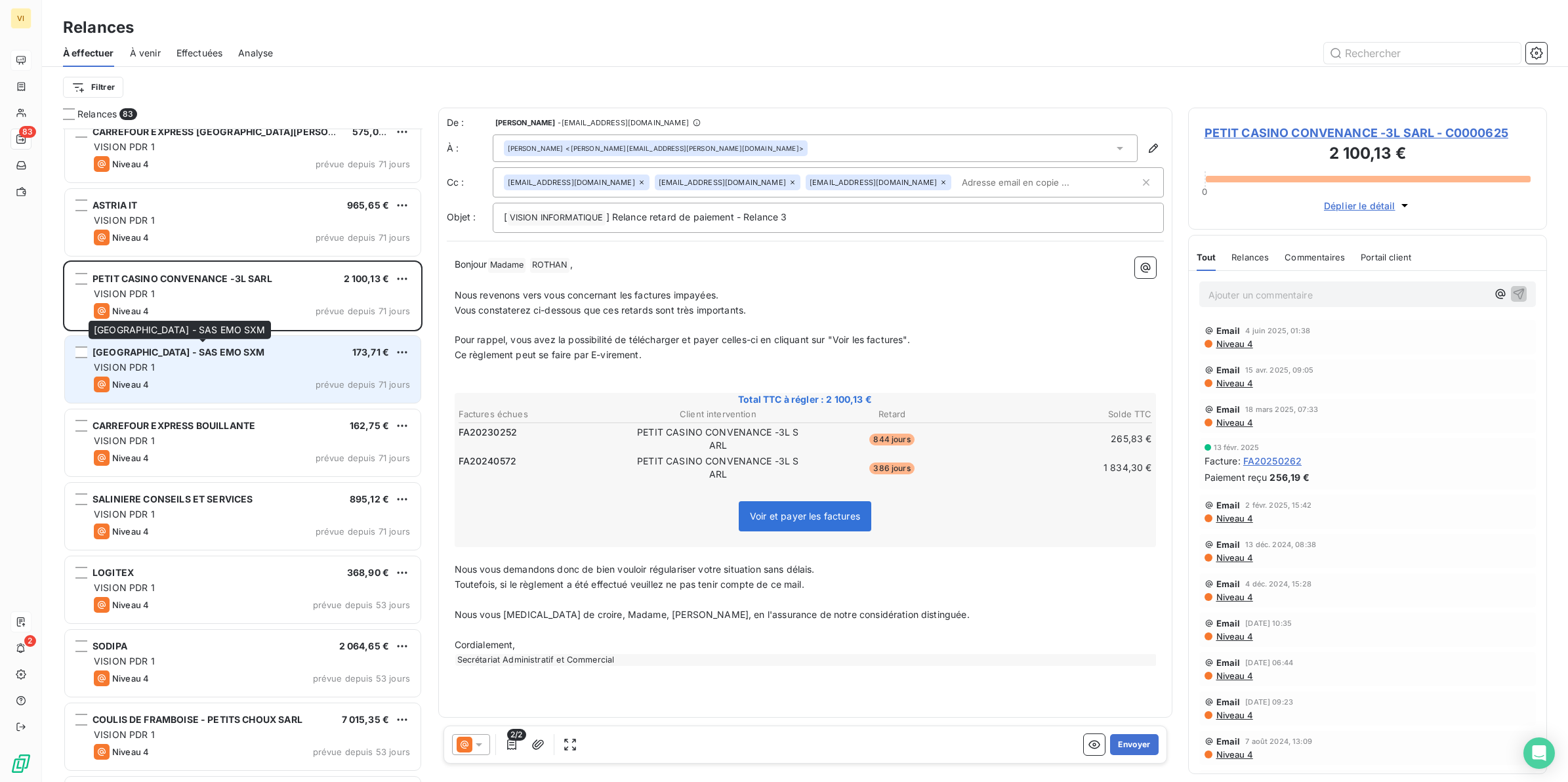
click at [148, 358] on div "[GEOGRAPHIC_DATA] - SAS EMO SXM" at bounding box center [179, 352] width 173 height 13
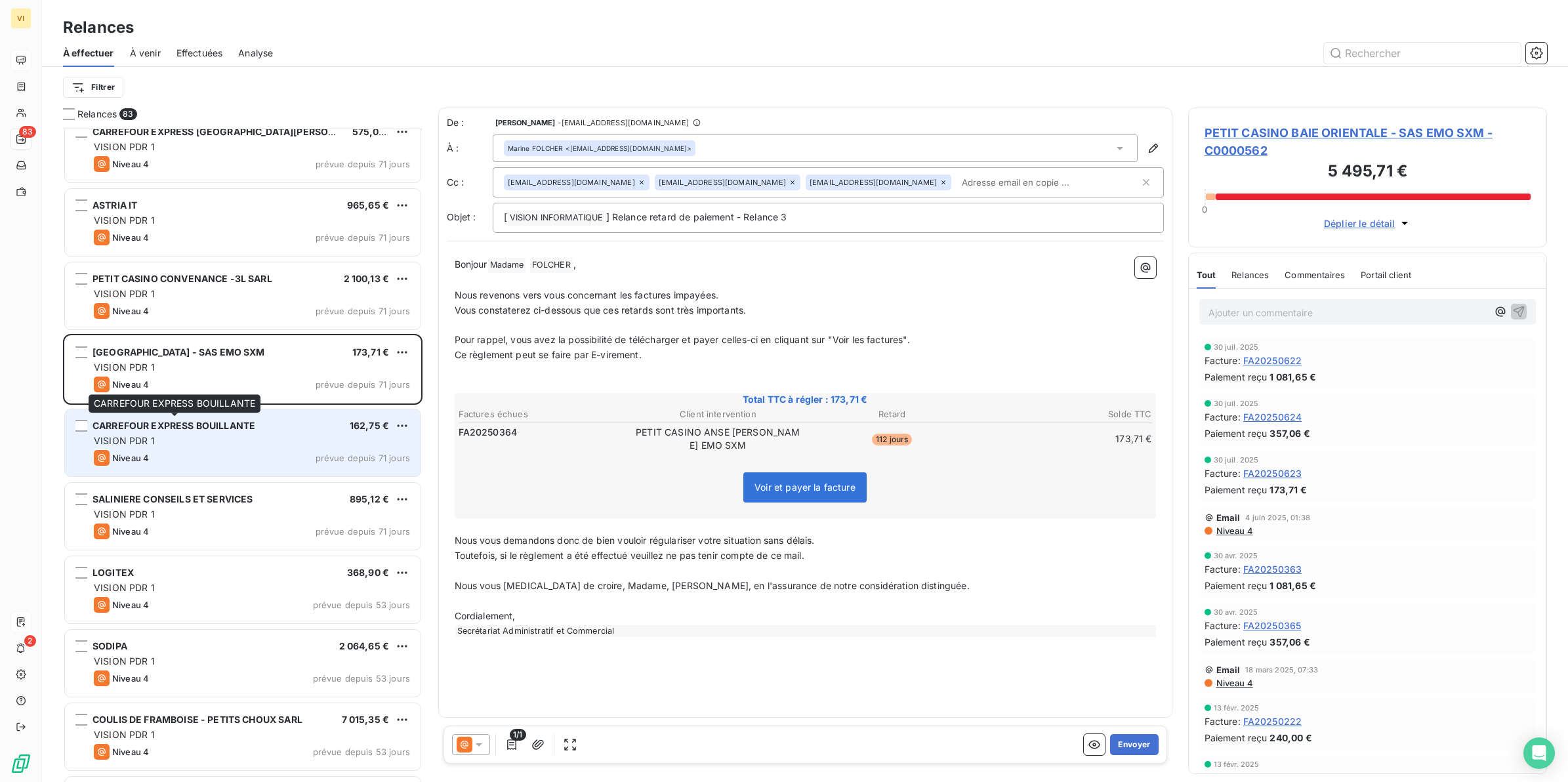
click at [189, 430] on span "CARREFOUR EXPRESS BOUILLANTE" at bounding box center [174, 425] width 163 height 11
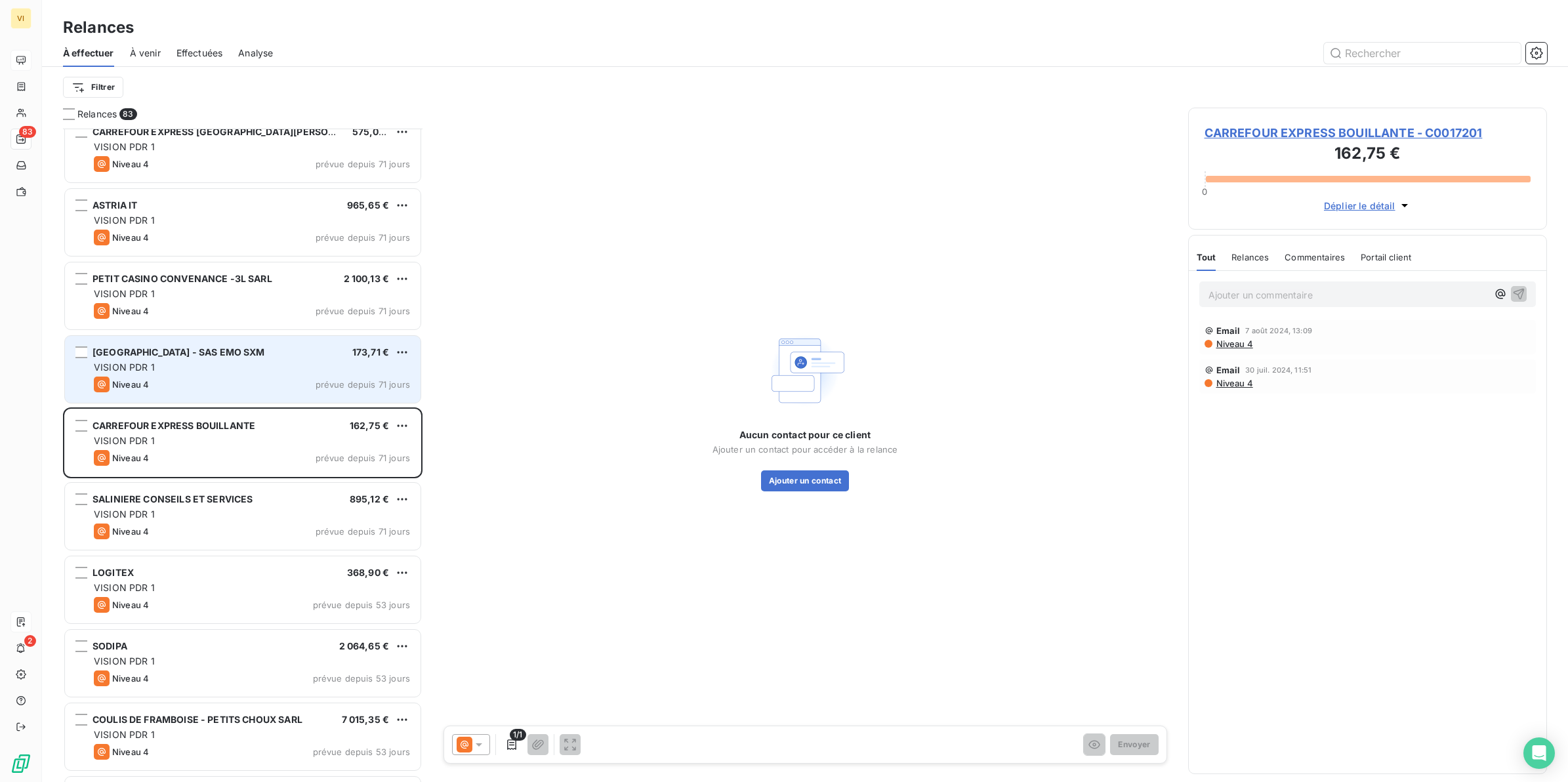
click at [216, 370] on div "VISION PDR 1" at bounding box center [252, 367] width 316 height 13
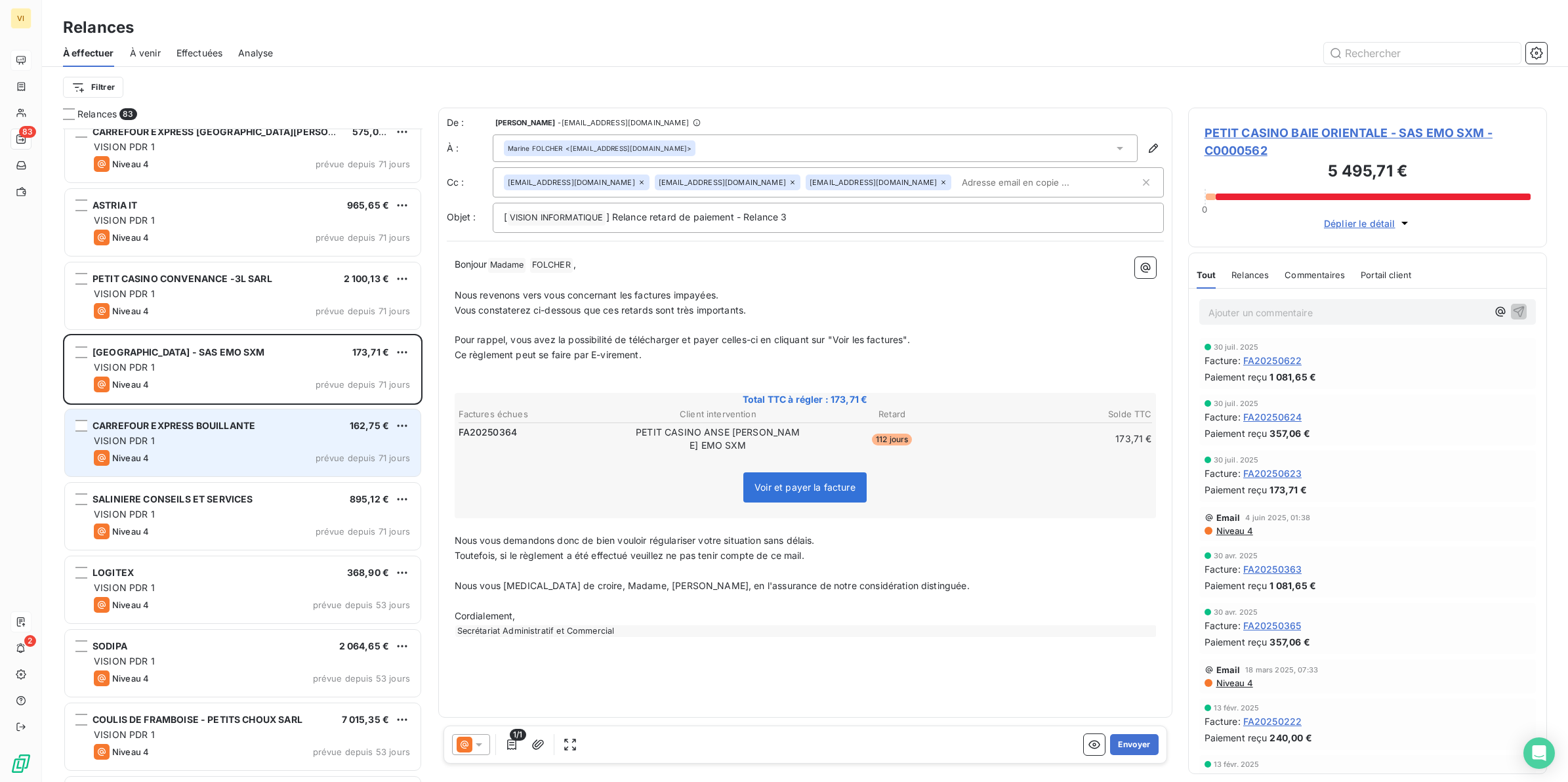
click at [193, 443] on div "VISION PDR 1" at bounding box center [252, 440] width 316 height 13
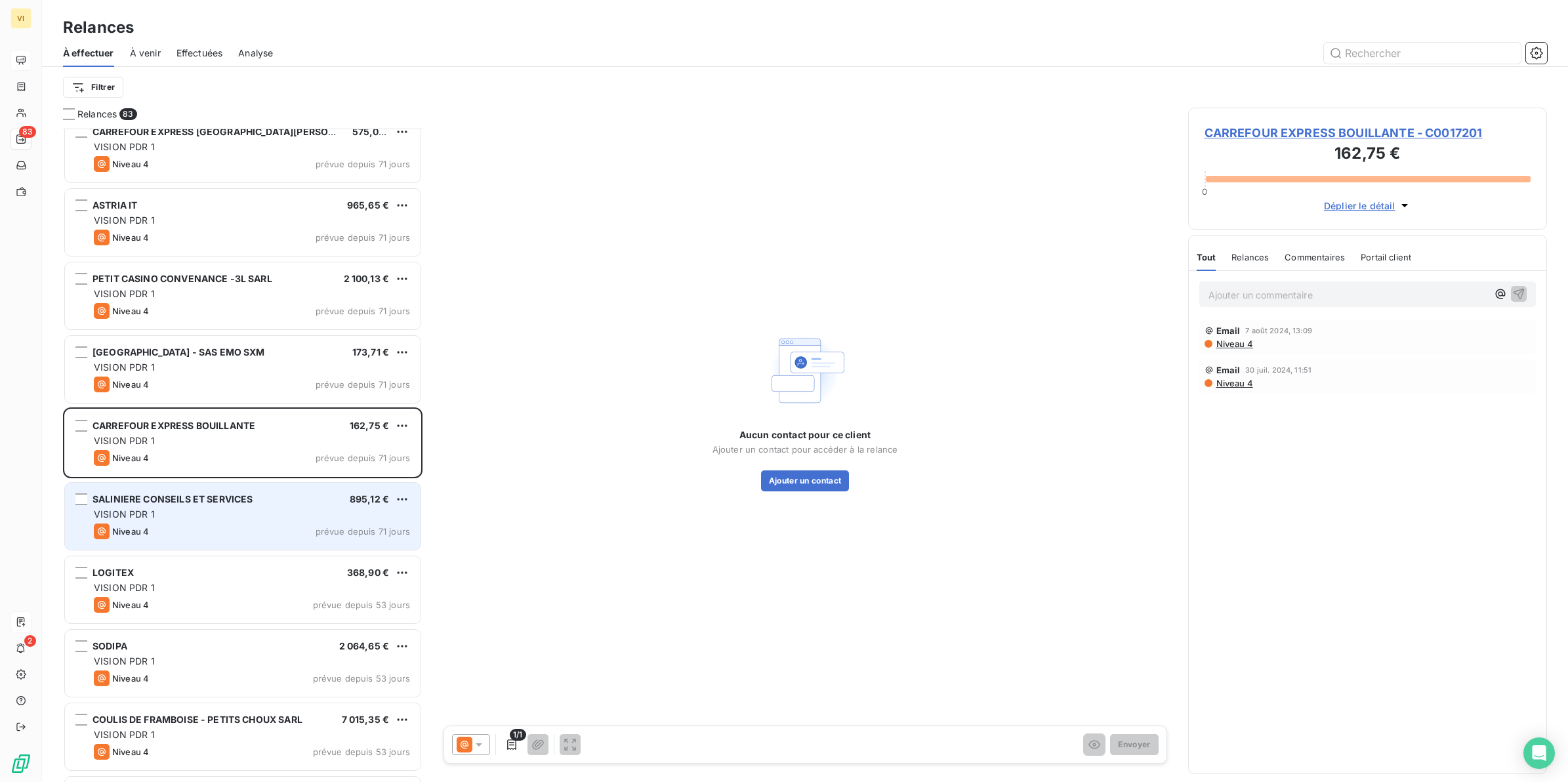
click at [194, 512] on div "VISION PDR 1" at bounding box center [252, 514] width 316 height 13
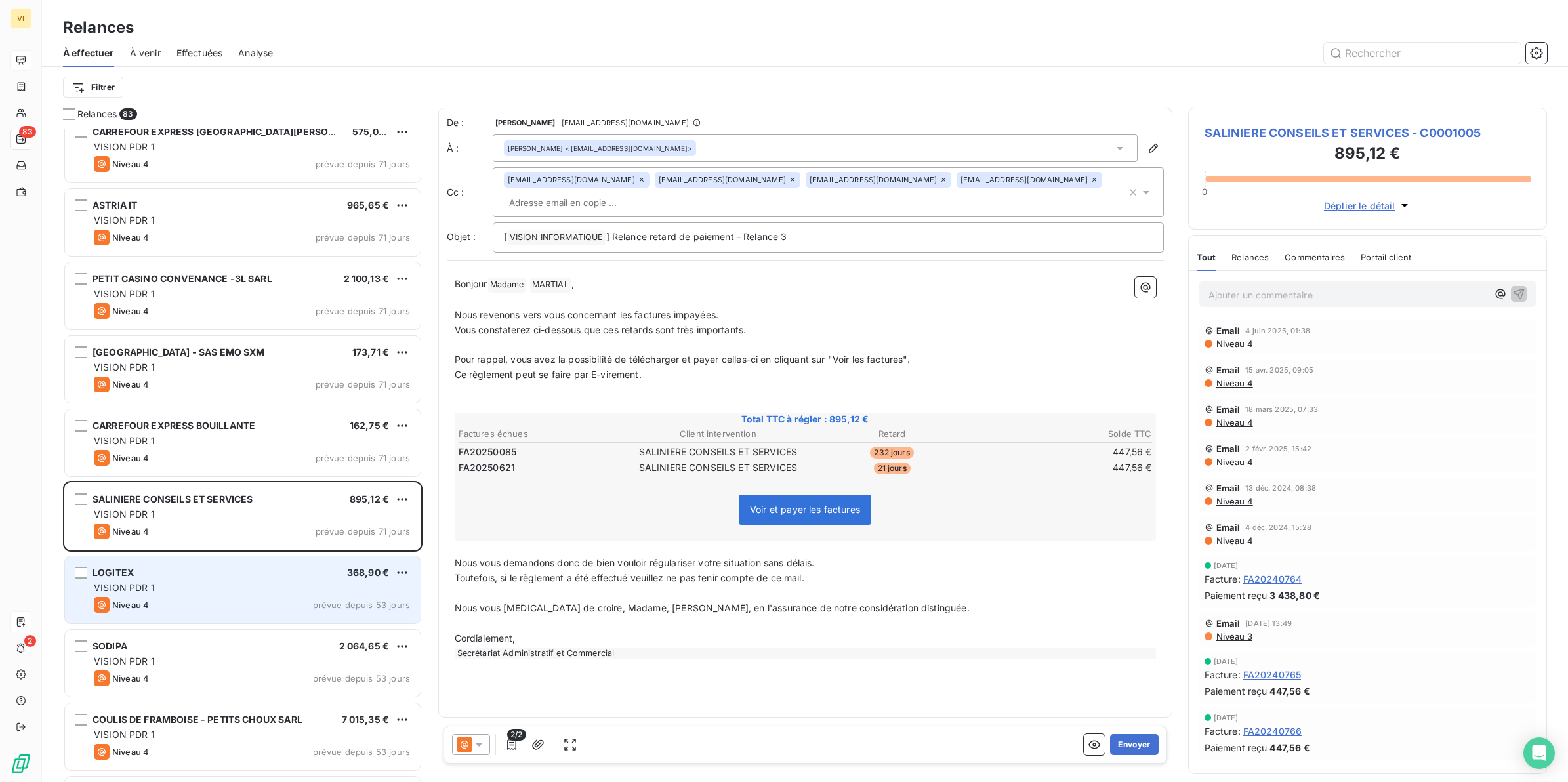
click at [208, 578] on div "LOGITEX 368,90 €" at bounding box center [252, 573] width 316 height 12
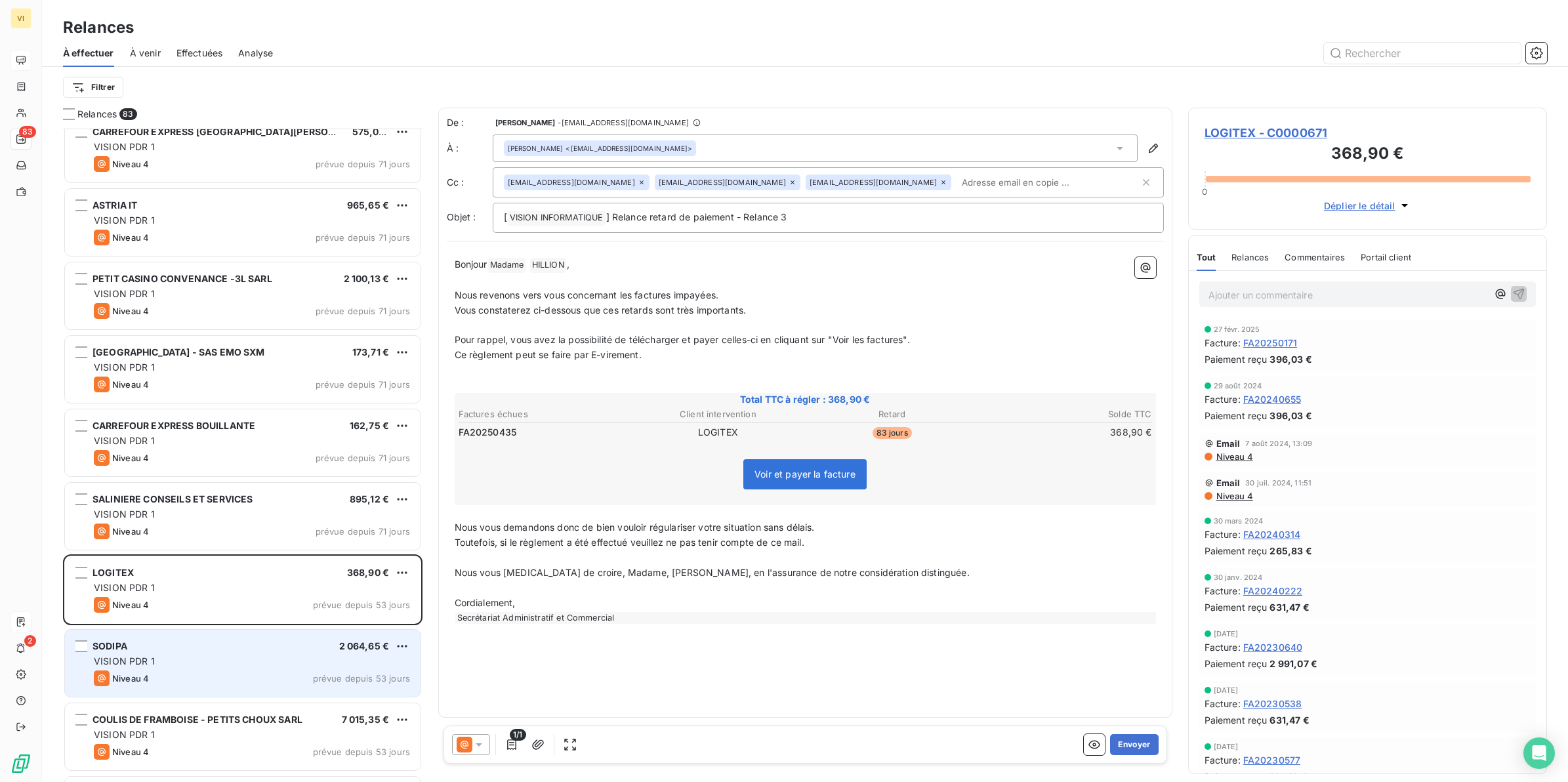
click at [194, 651] on div "SODIPA 2 064,65 €" at bounding box center [252, 646] width 316 height 12
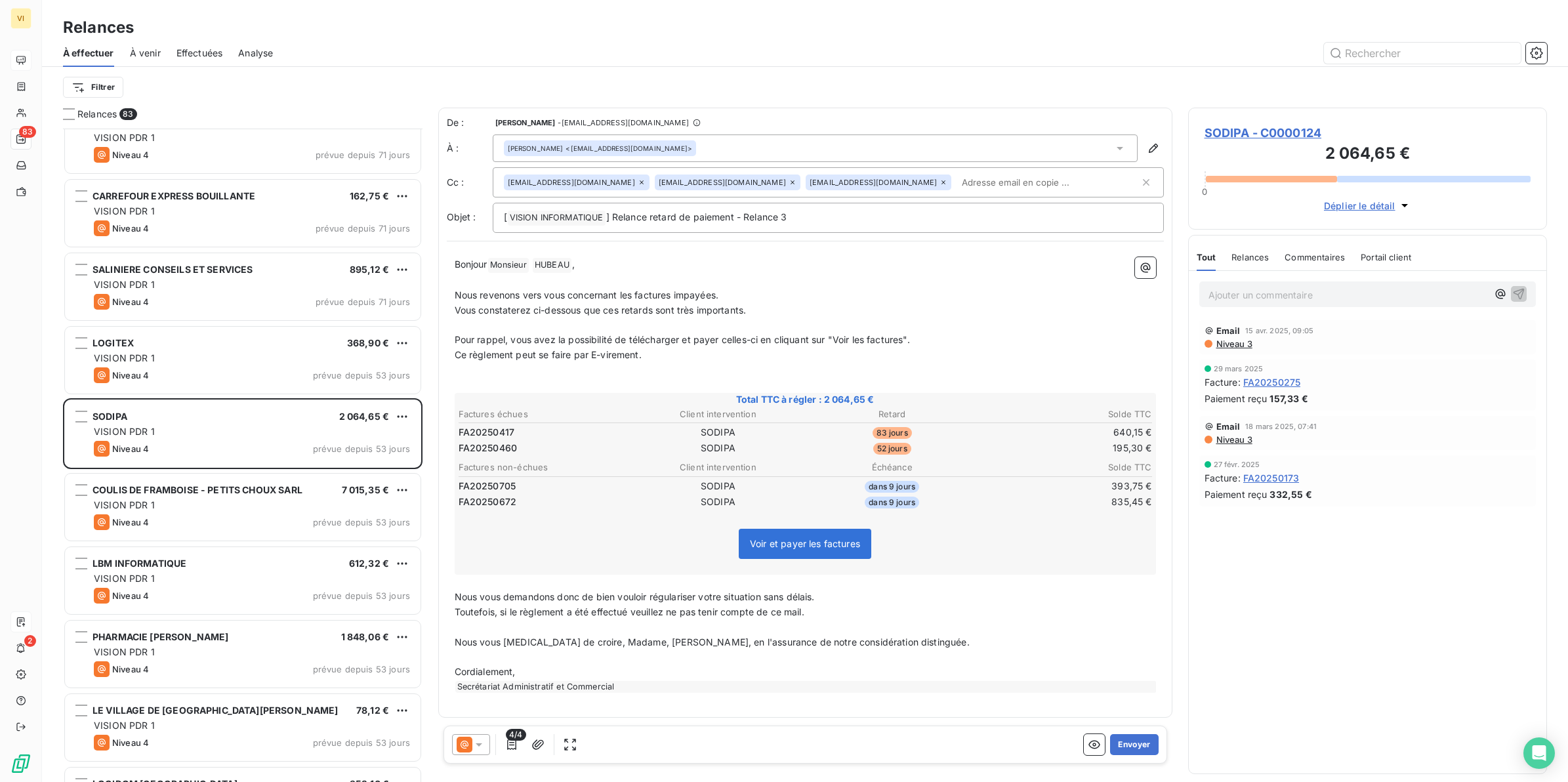
scroll to position [1806, 0]
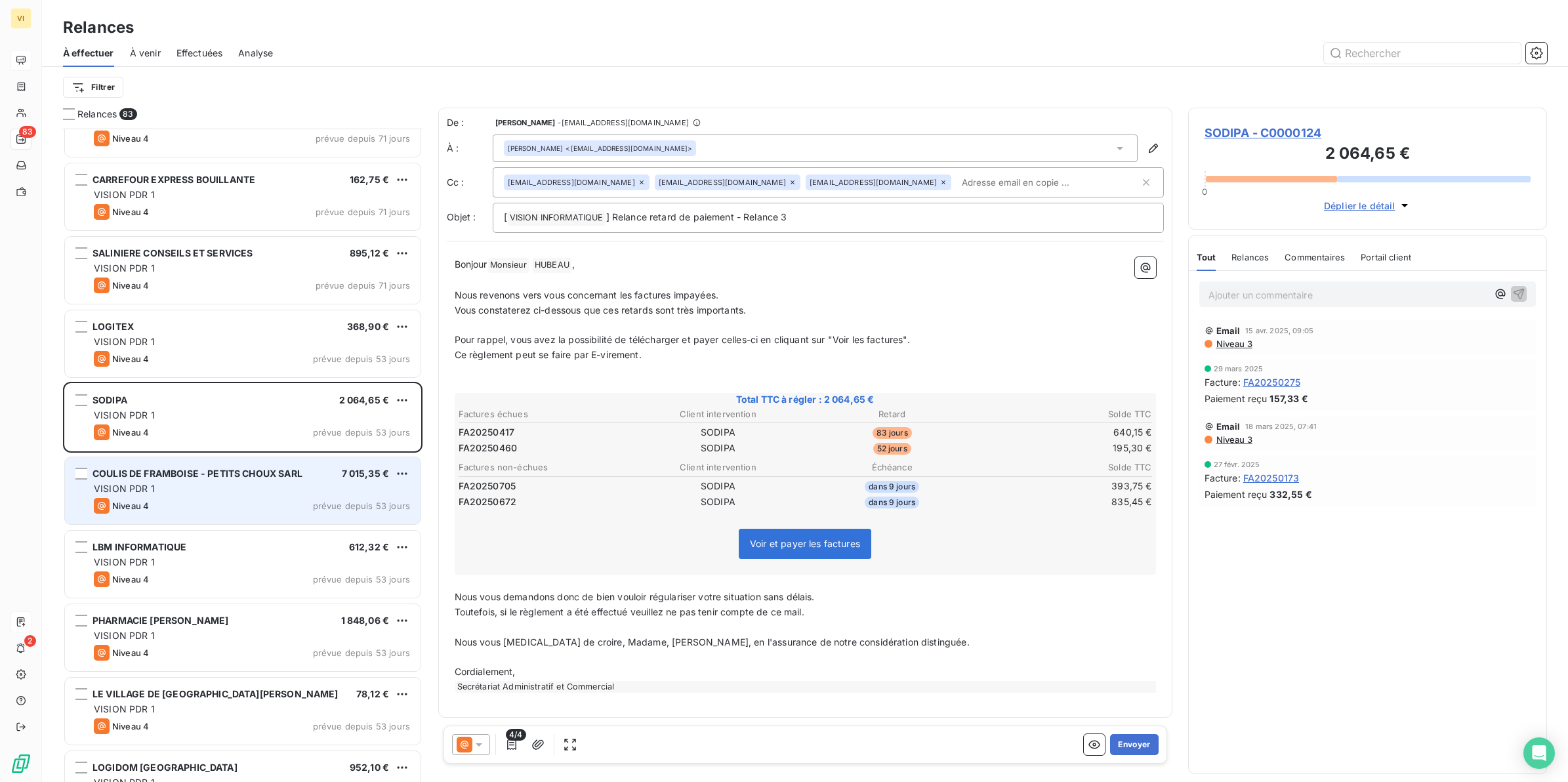
click at [161, 491] on div "VISION PDR 1" at bounding box center [252, 489] width 316 height 13
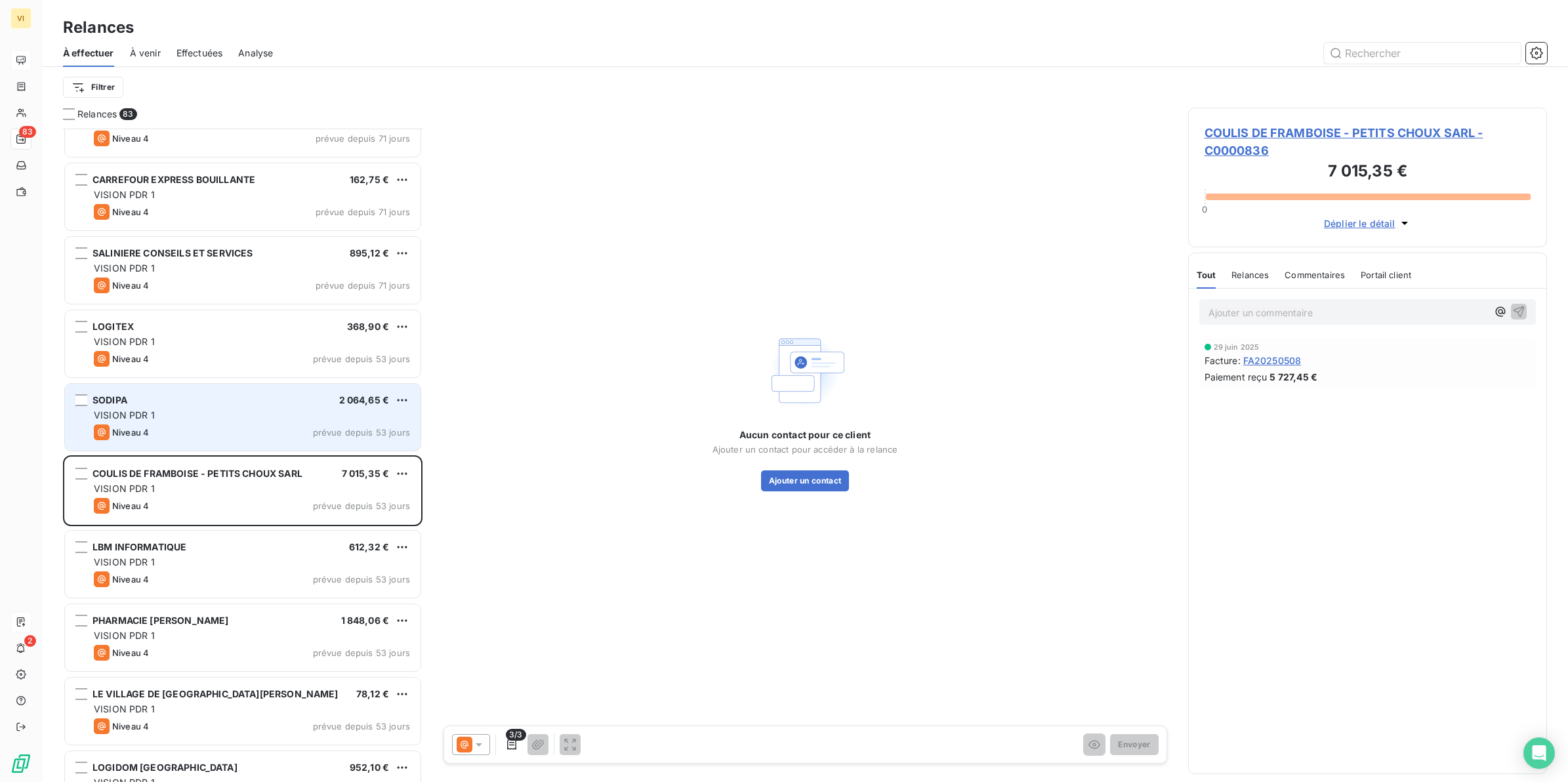
click at [133, 419] on span "VISION PDR 1" at bounding box center [125, 415] width 61 height 11
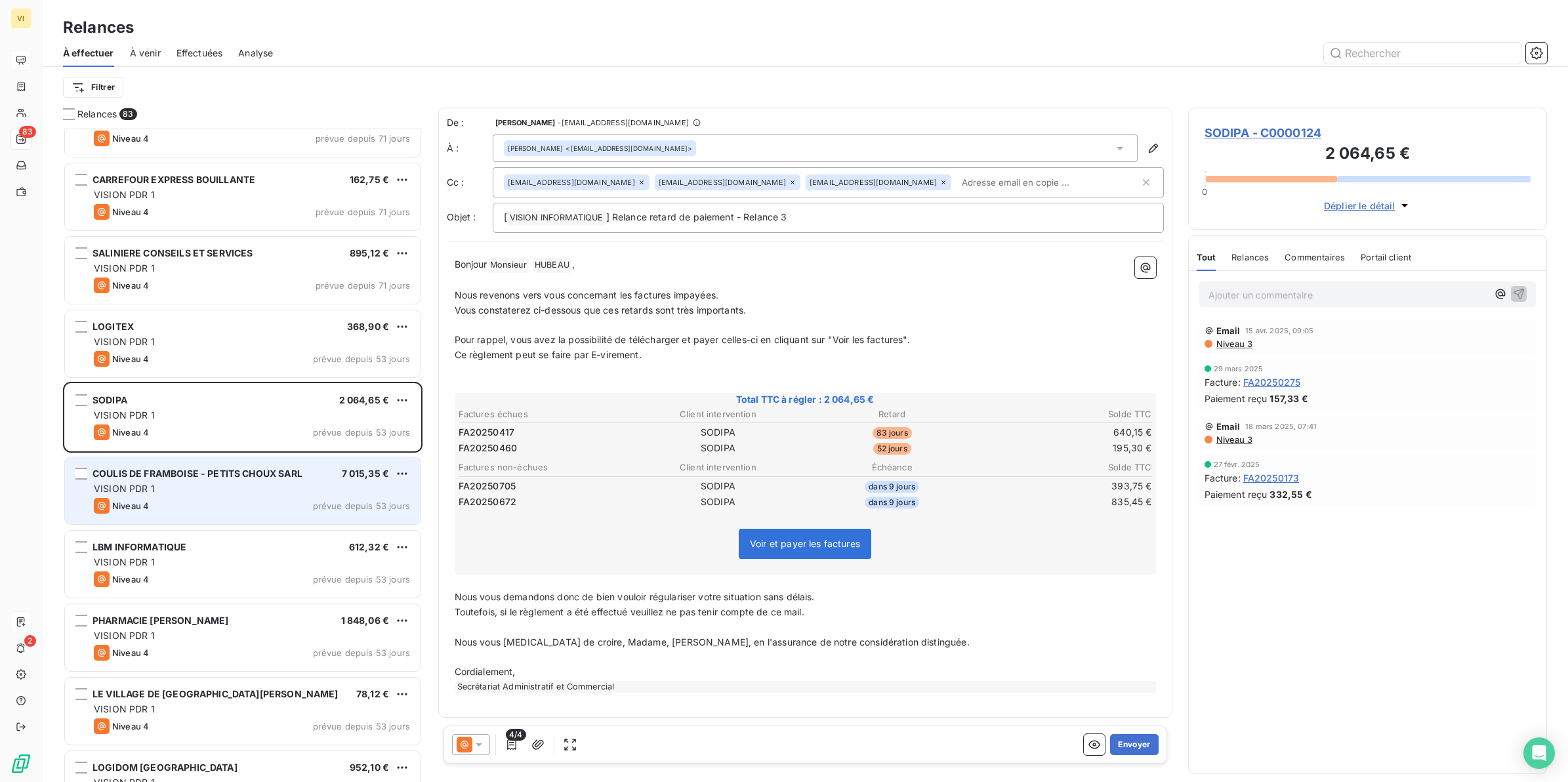
click at [166, 478] on span "COULIS DE FRAMBOISE - PETITS CHOUX SARL" at bounding box center [198, 473] width 210 height 11
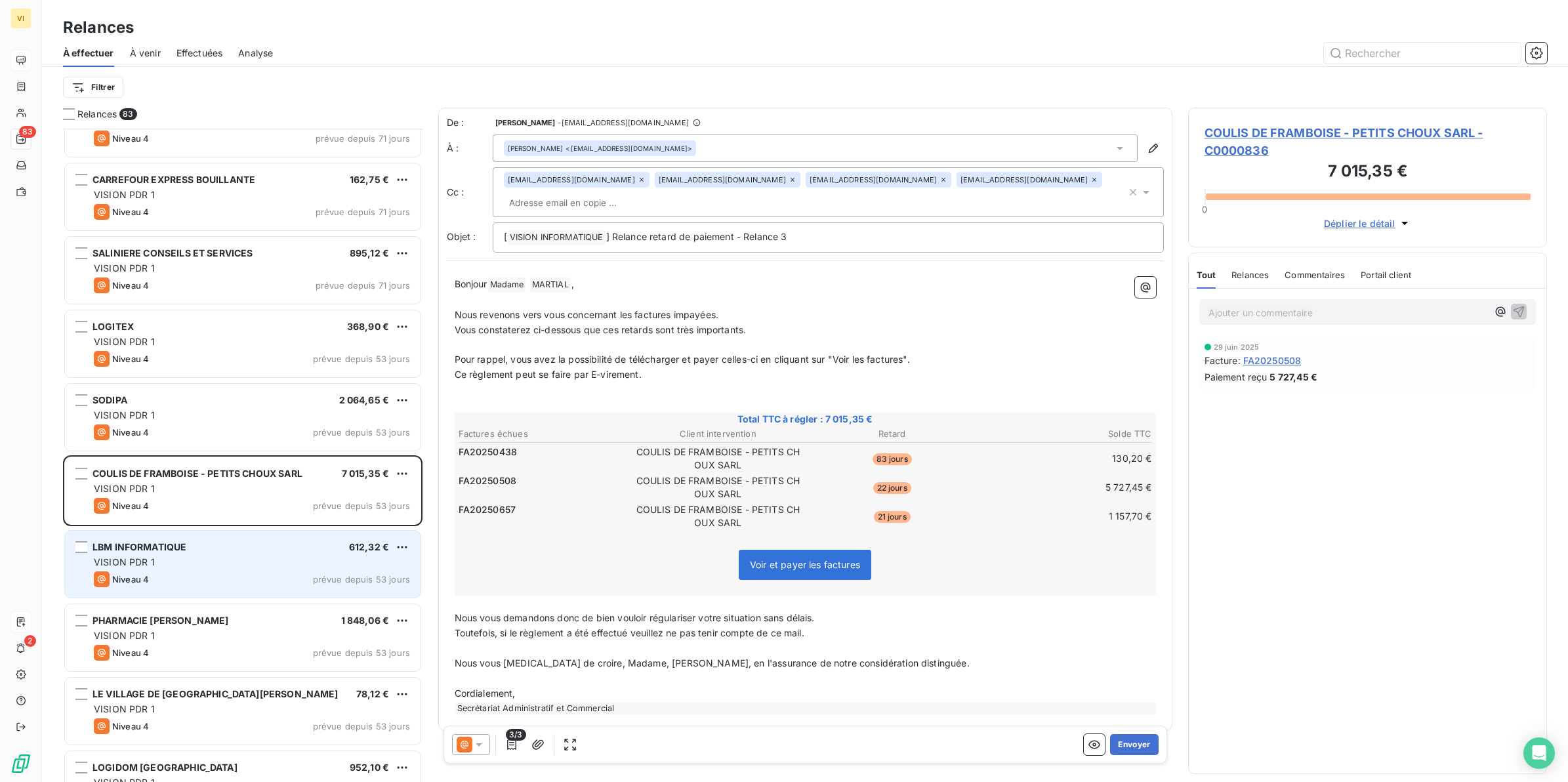
click at [184, 582] on div "Niveau 4 prévue depuis 53 jours" at bounding box center [252, 579] width 316 height 16
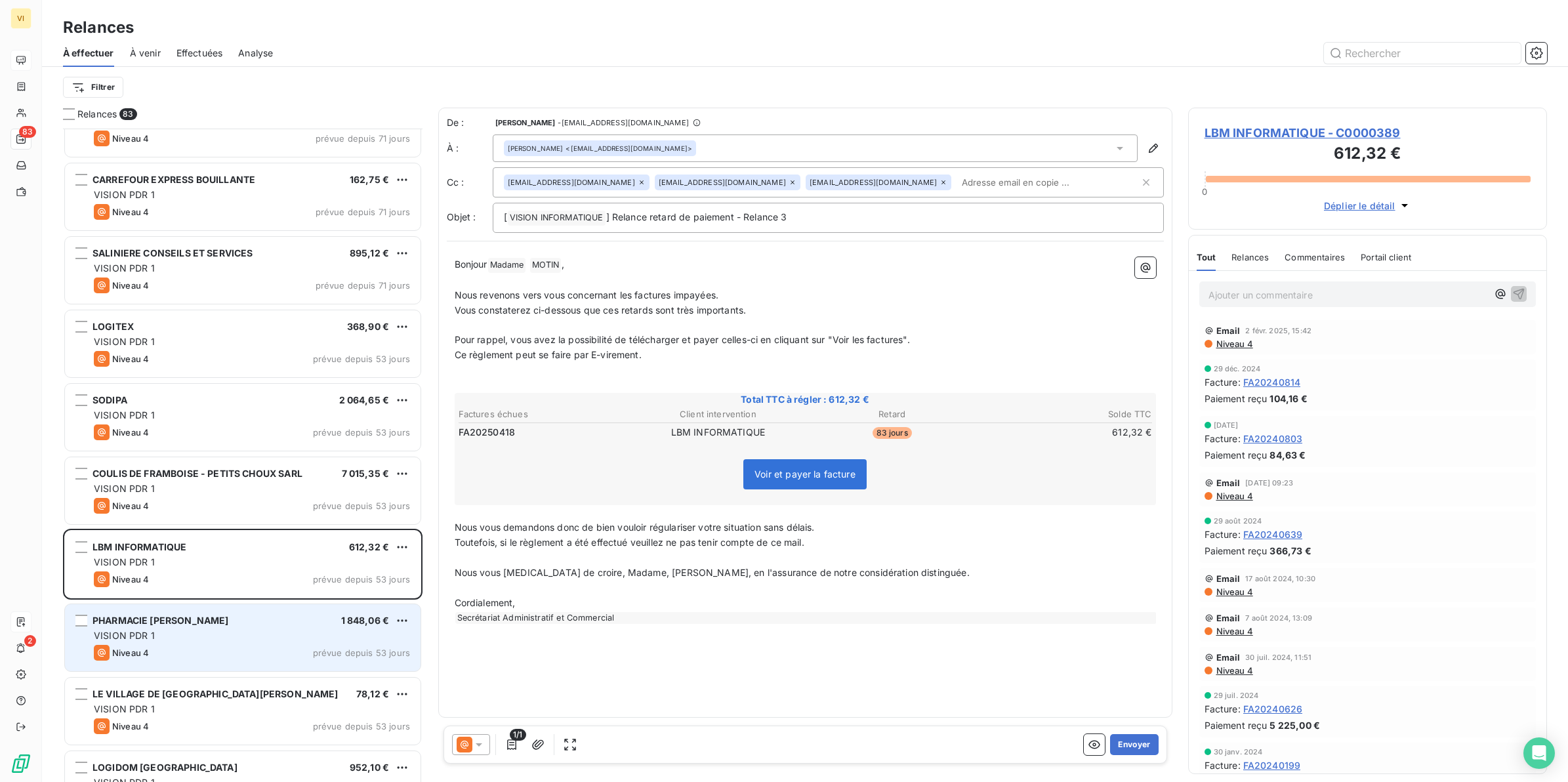
click at [177, 643] on div "PHARMACIE [PERSON_NAME] 1 848,06 € VISION PDR 1 Niveau 4 prévue depuis 53 jours" at bounding box center [243, 638] width 355 height 67
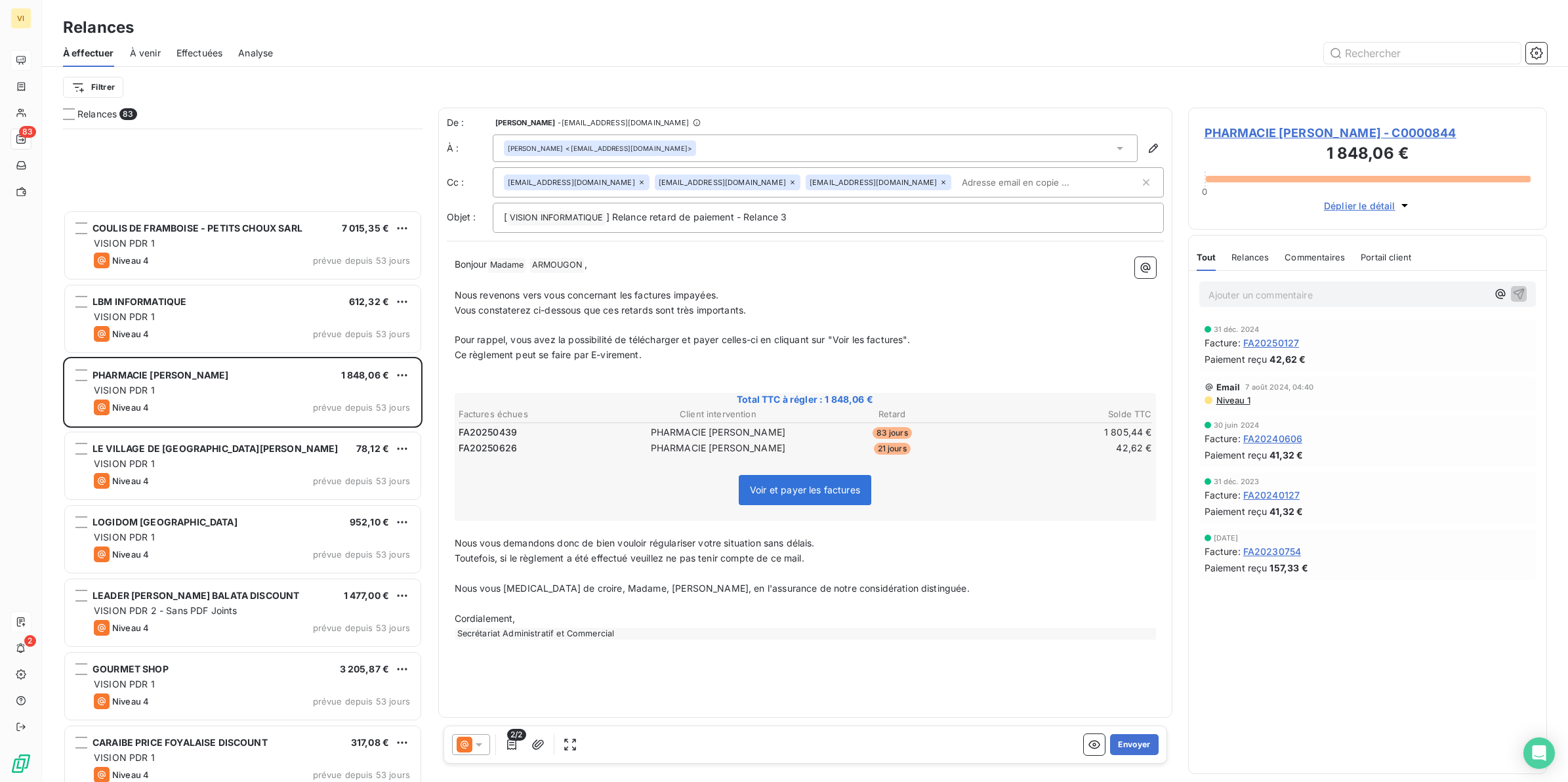
scroll to position [2215, 0]
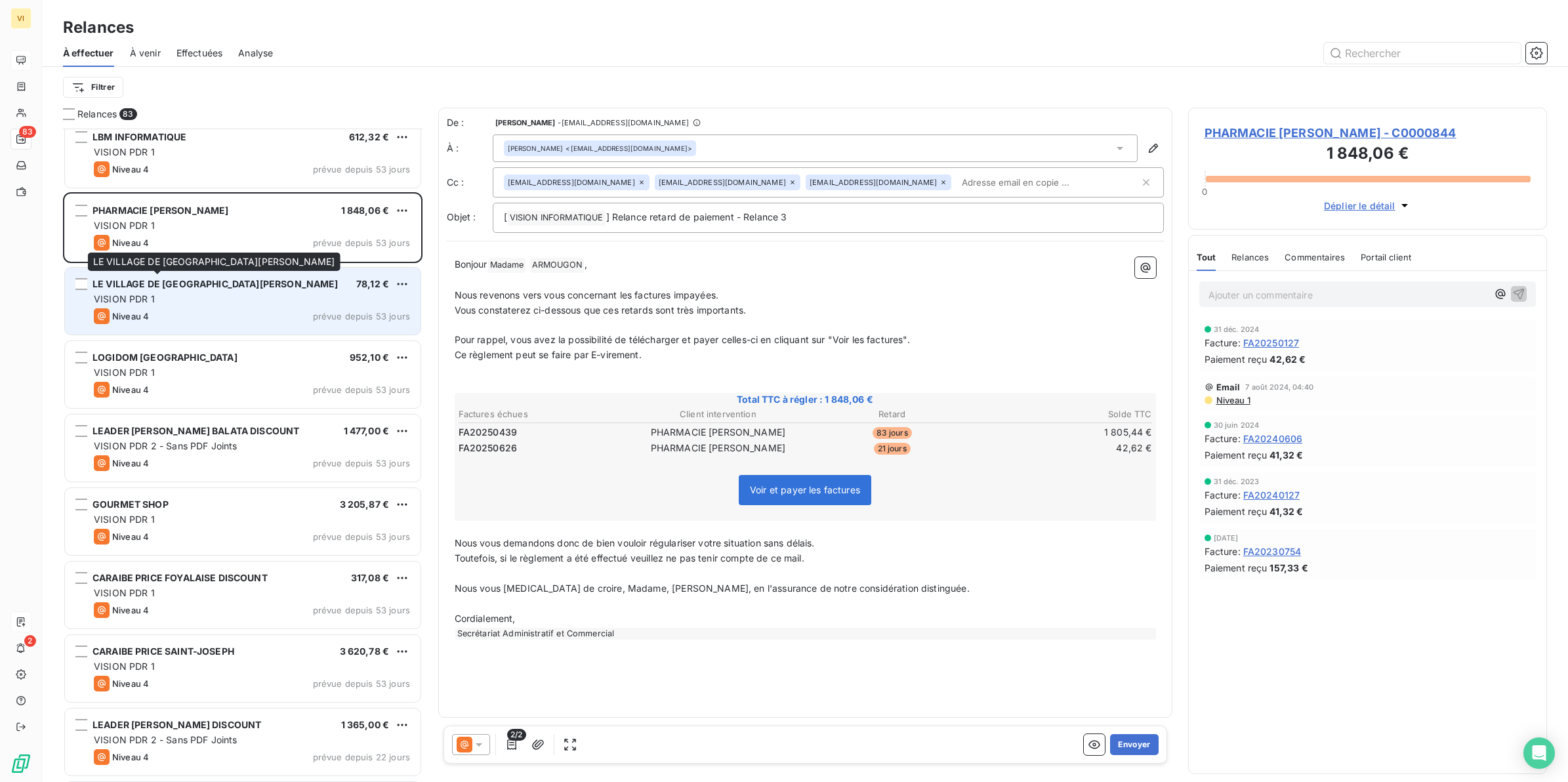
click at [179, 288] on span "LE VILLAGE DE [GEOGRAPHIC_DATA][PERSON_NAME]" at bounding box center [215, 283] width 246 height 11
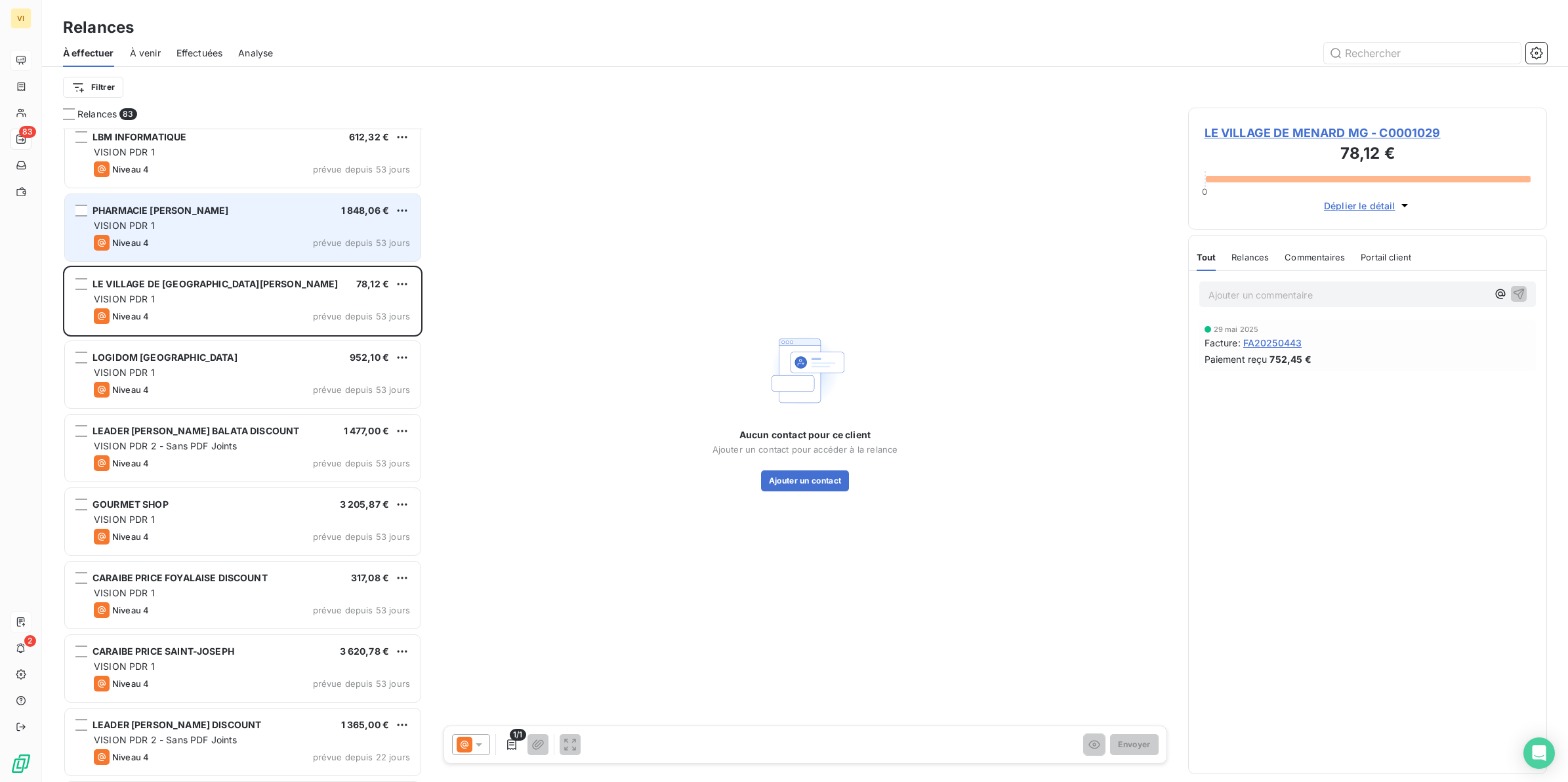
click at [202, 233] on div "PHARMACIE [PERSON_NAME] 1 848,06 € VISION PDR 1 Niveau 4 prévue depuis 53 jours" at bounding box center [243, 227] width 355 height 67
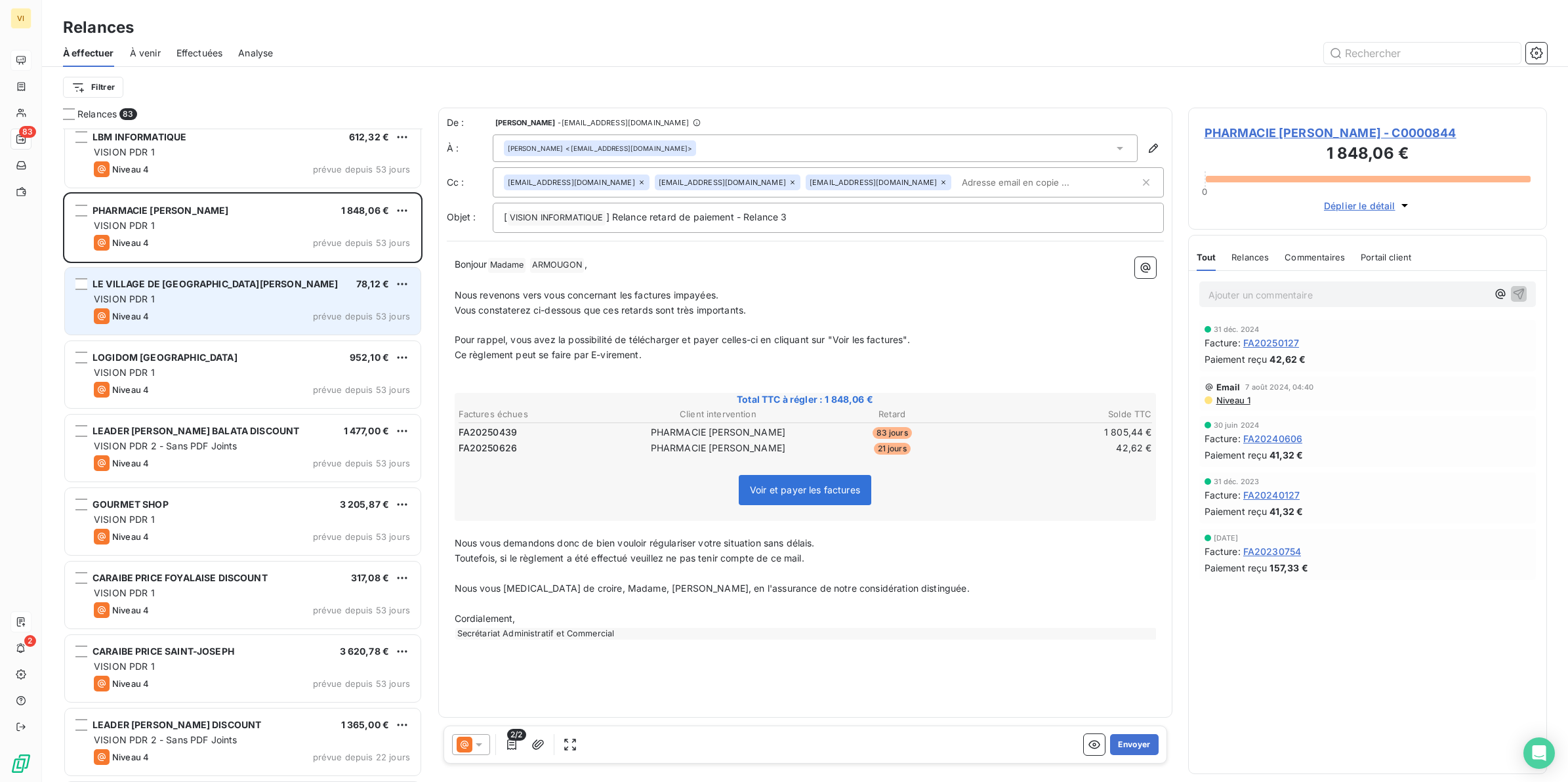
click at [187, 288] on span "LE VILLAGE DE [GEOGRAPHIC_DATA][PERSON_NAME]" at bounding box center [215, 283] width 246 height 11
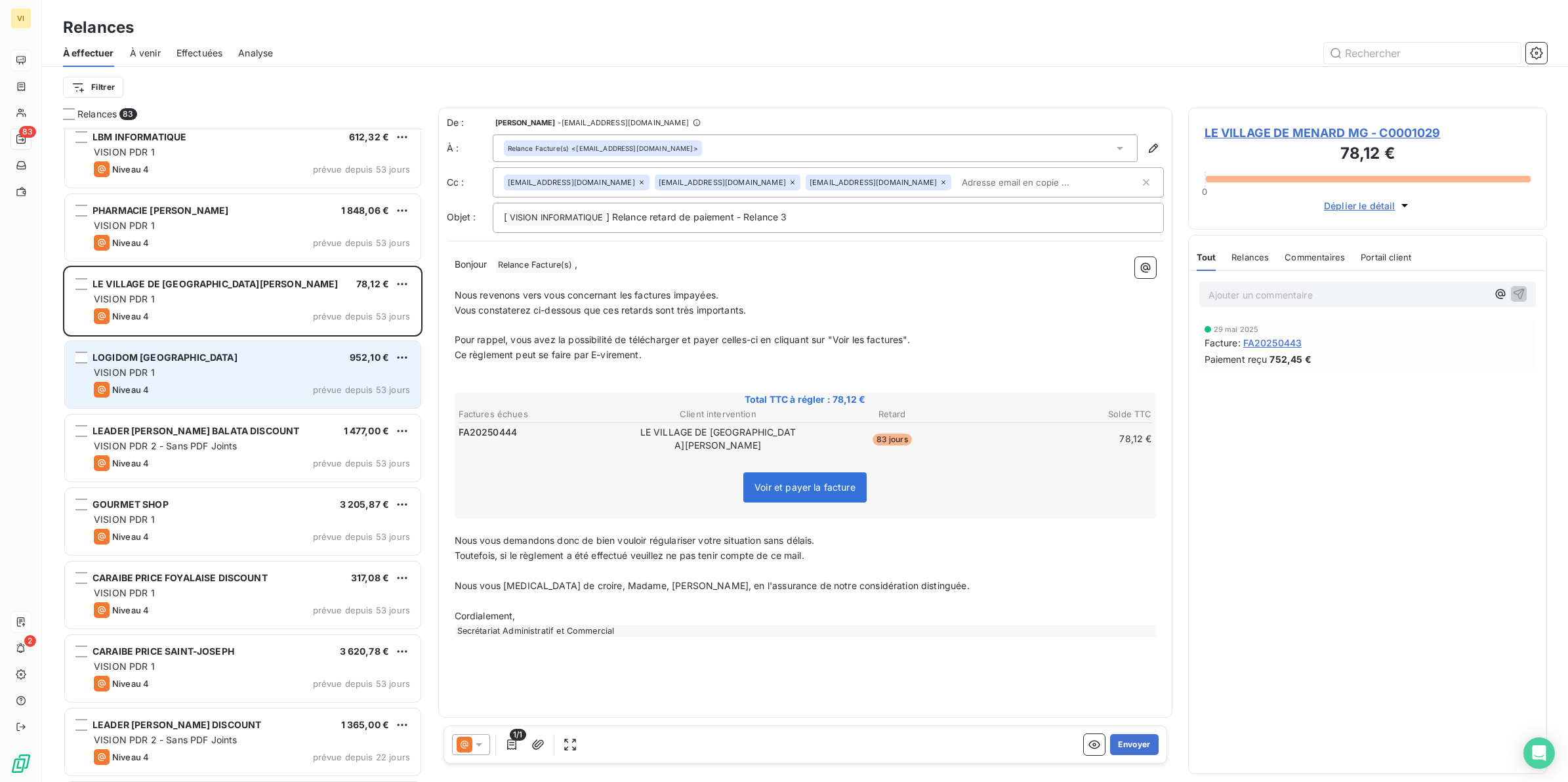
drag, startPoint x: 187, startPoint y: 288, endPoint x: 168, endPoint y: 377, distance: 91.0
click at [168, 377] on div "VISION PDR 1" at bounding box center [252, 372] width 316 height 13
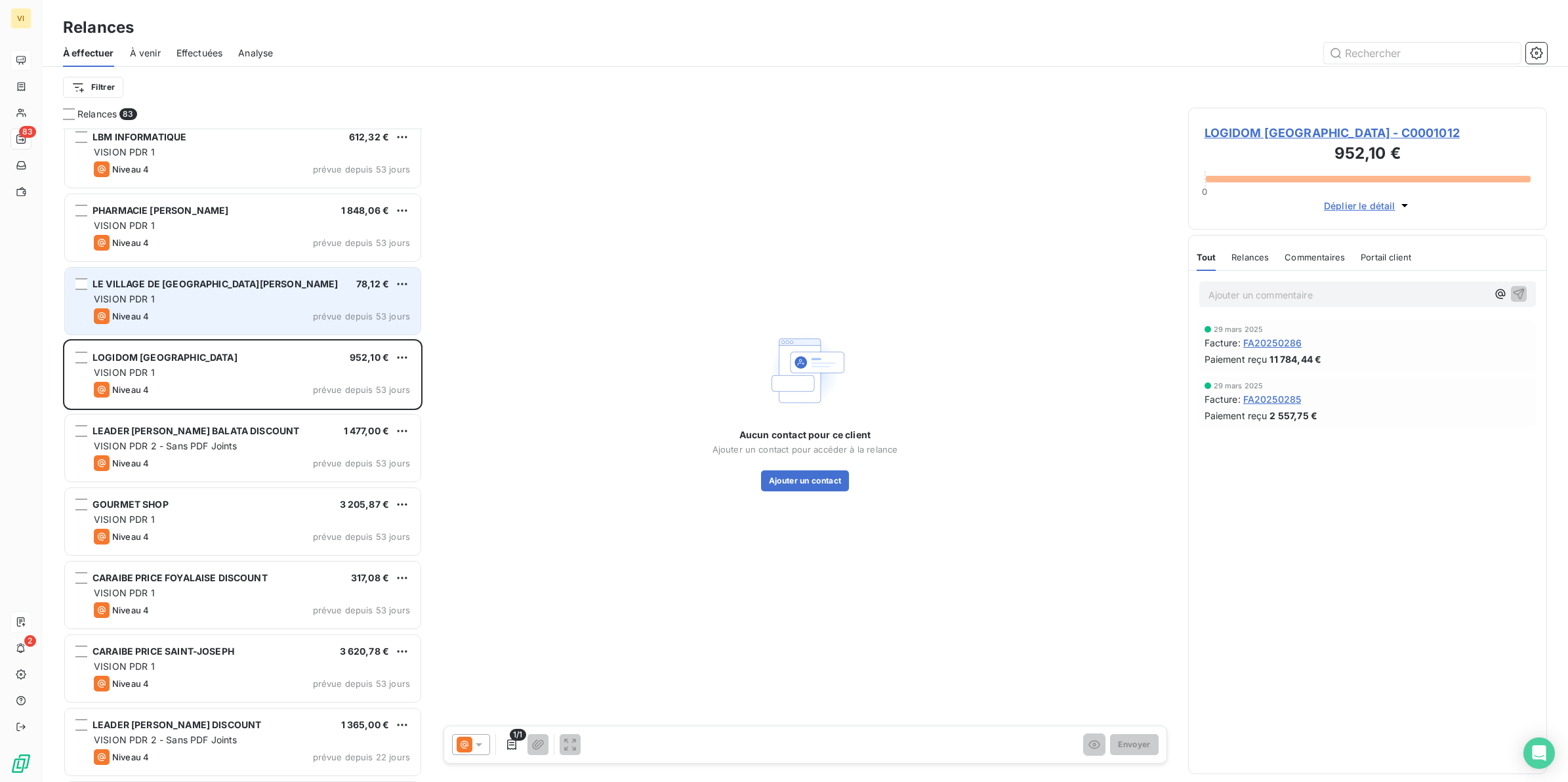
drag, startPoint x: 182, startPoint y: 284, endPoint x: 197, endPoint y: 293, distance: 17.5
click at [184, 284] on span "LE VILLAGE DE [GEOGRAPHIC_DATA][PERSON_NAME]" at bounding box center [215, 283] width 246 height 11
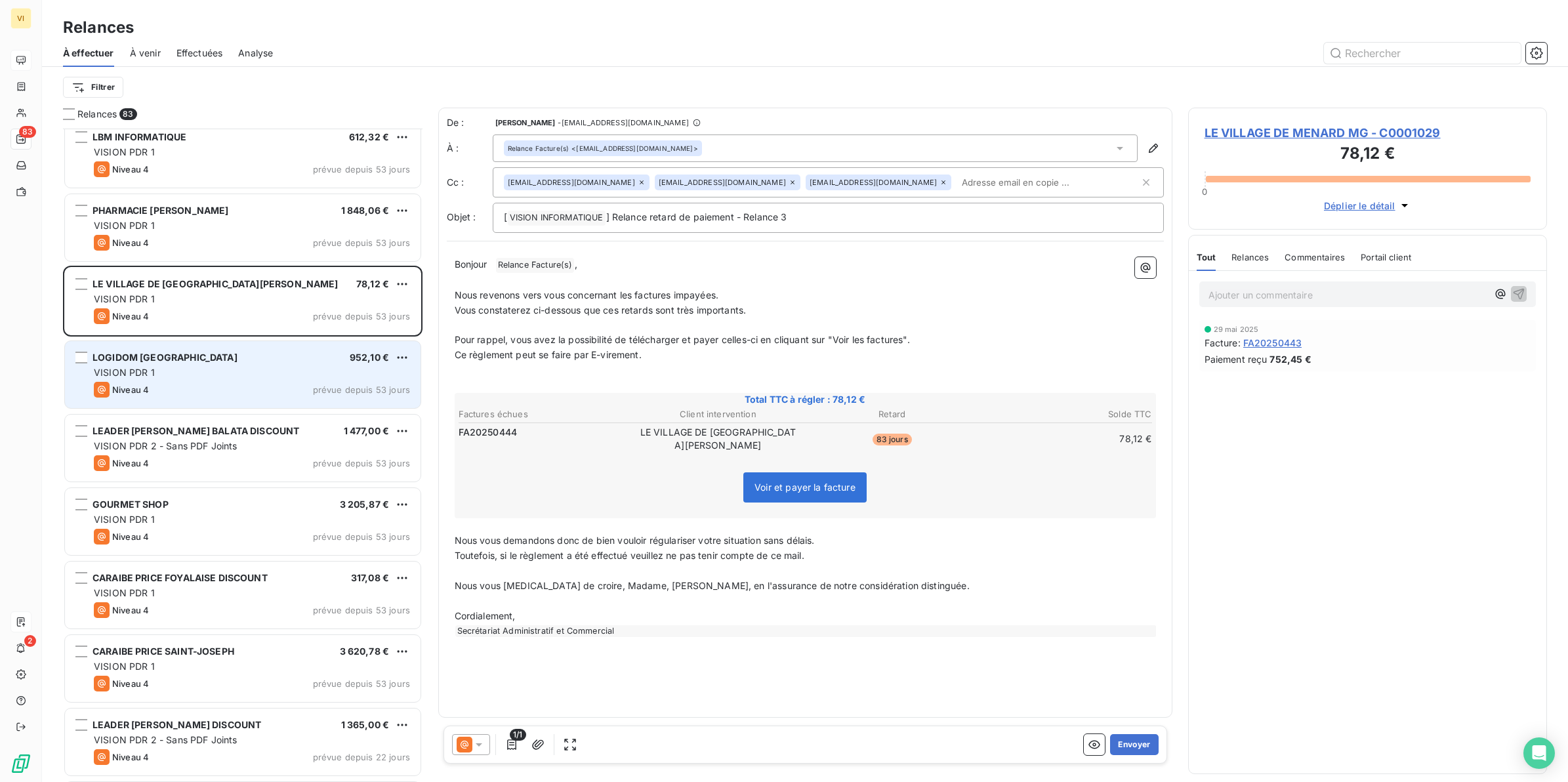
click at [200, 378] on div "LOGIDOM [GEOGRAPHIC_DATA] 952,10 € VISION PDR 1 Niveau 4 prévue depuis 53 jours" at bounding box center [243, 374] width 355 height 67
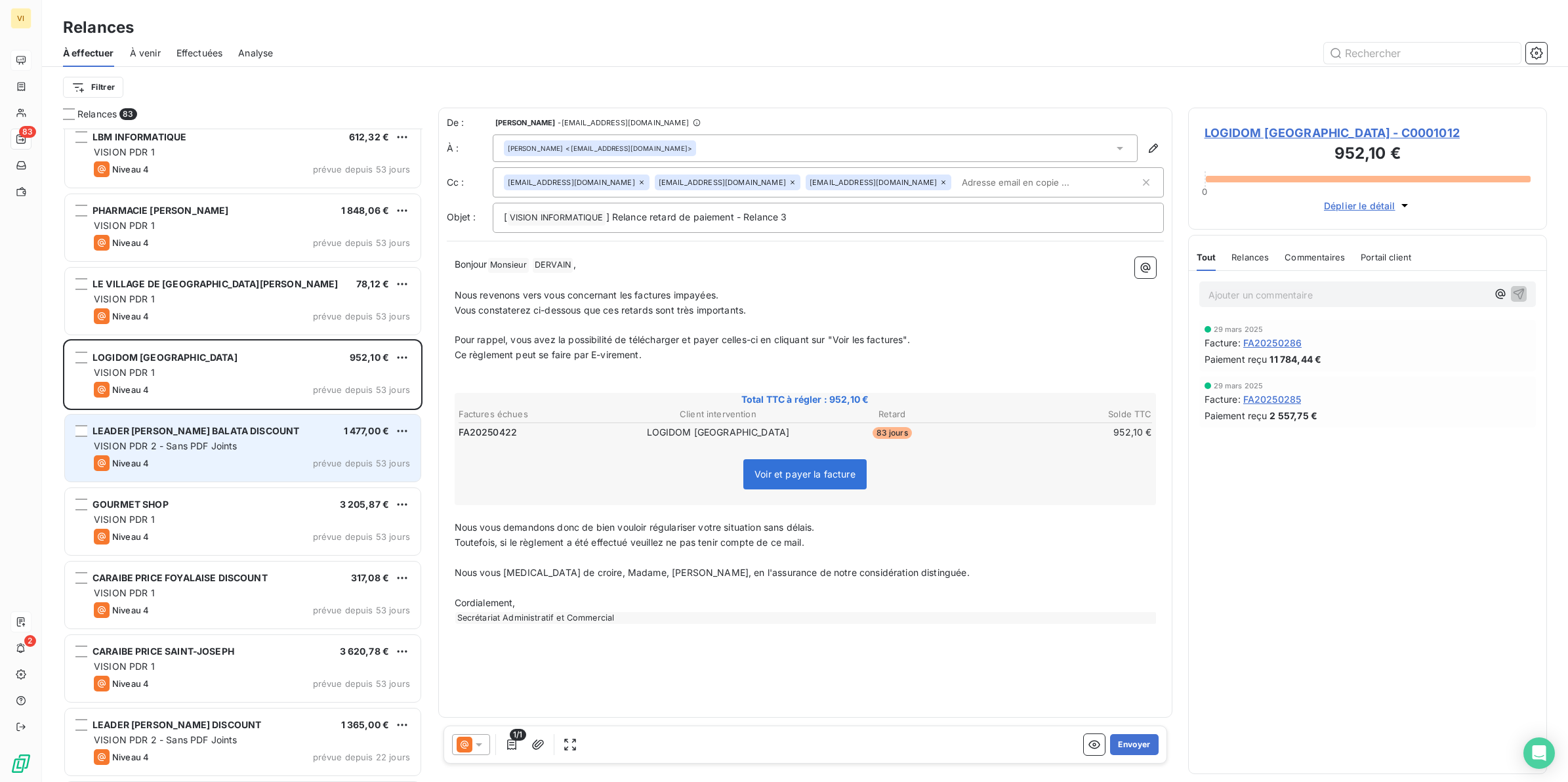
click at [181, 445] on span "VISION PDR 2 - Sans PDF Joints" at bounding box center [165, 445] width 143 height 11
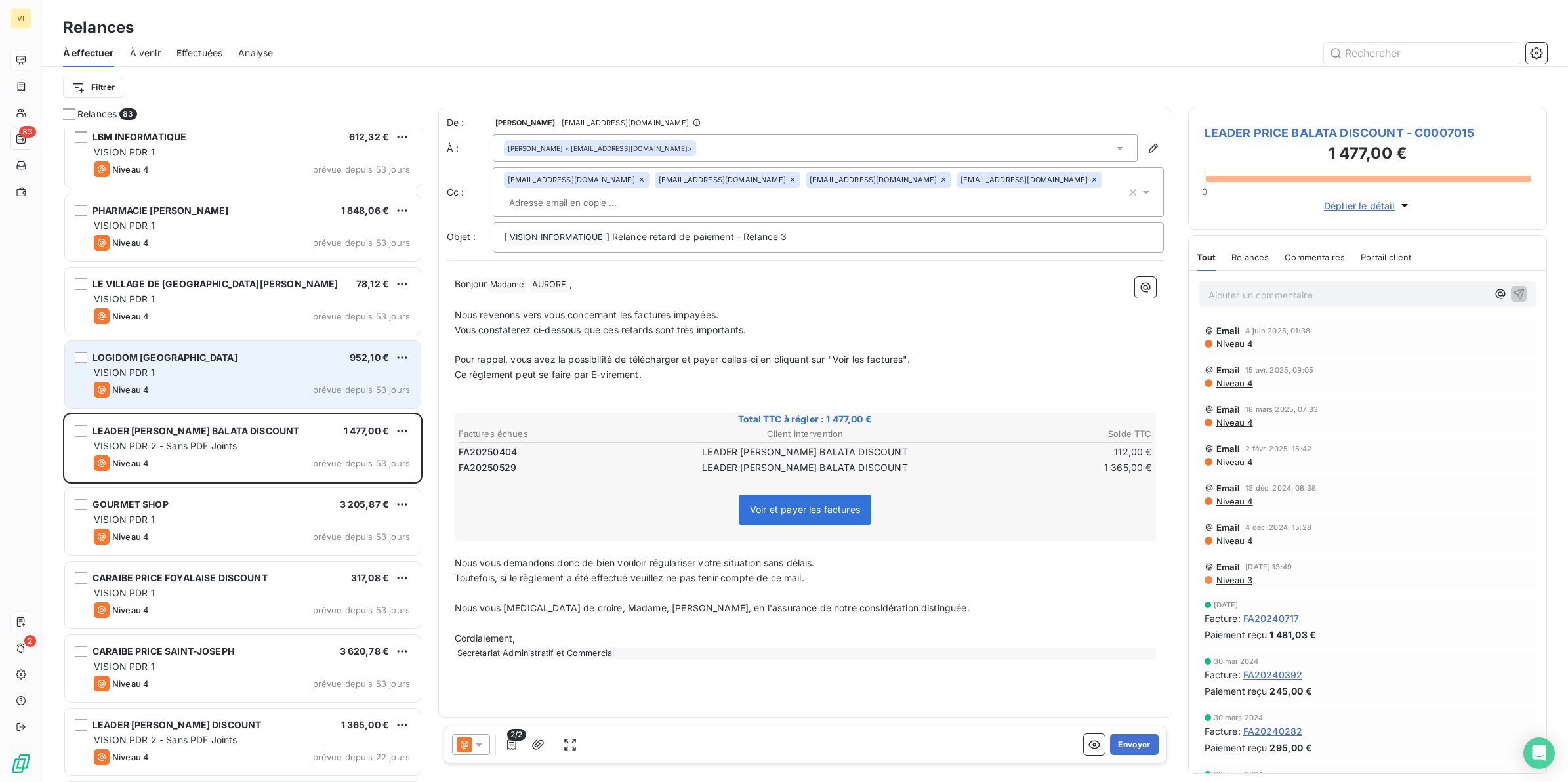
click at [213, 368] on div "VISION PDR 1" at bounding box center [252, 372] width 316 height 13
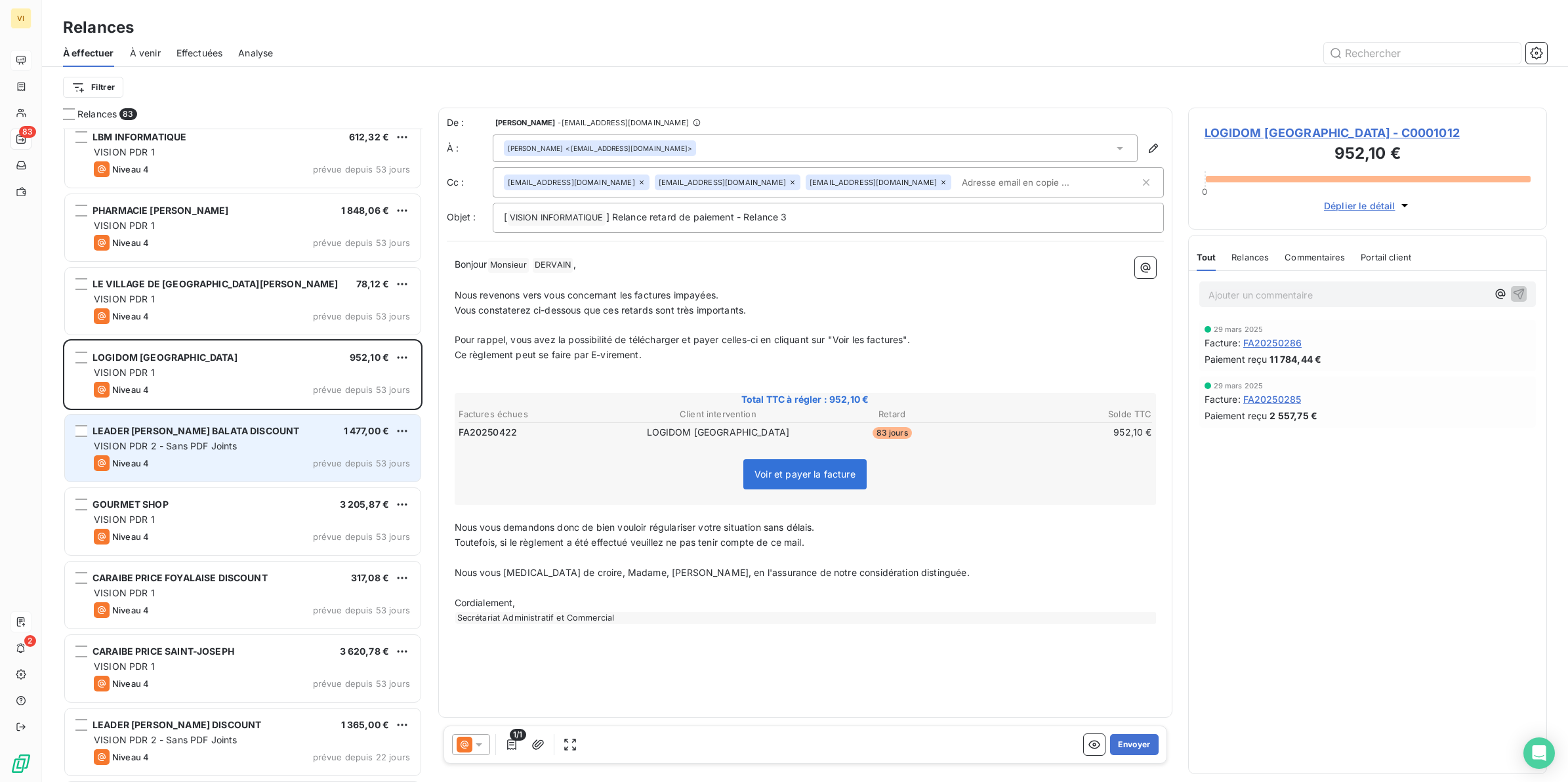
click at [191, 444] on span "VISION PDR 2 - Sans PDF Joints" at bounding box center [165, 445] width 143 height 11
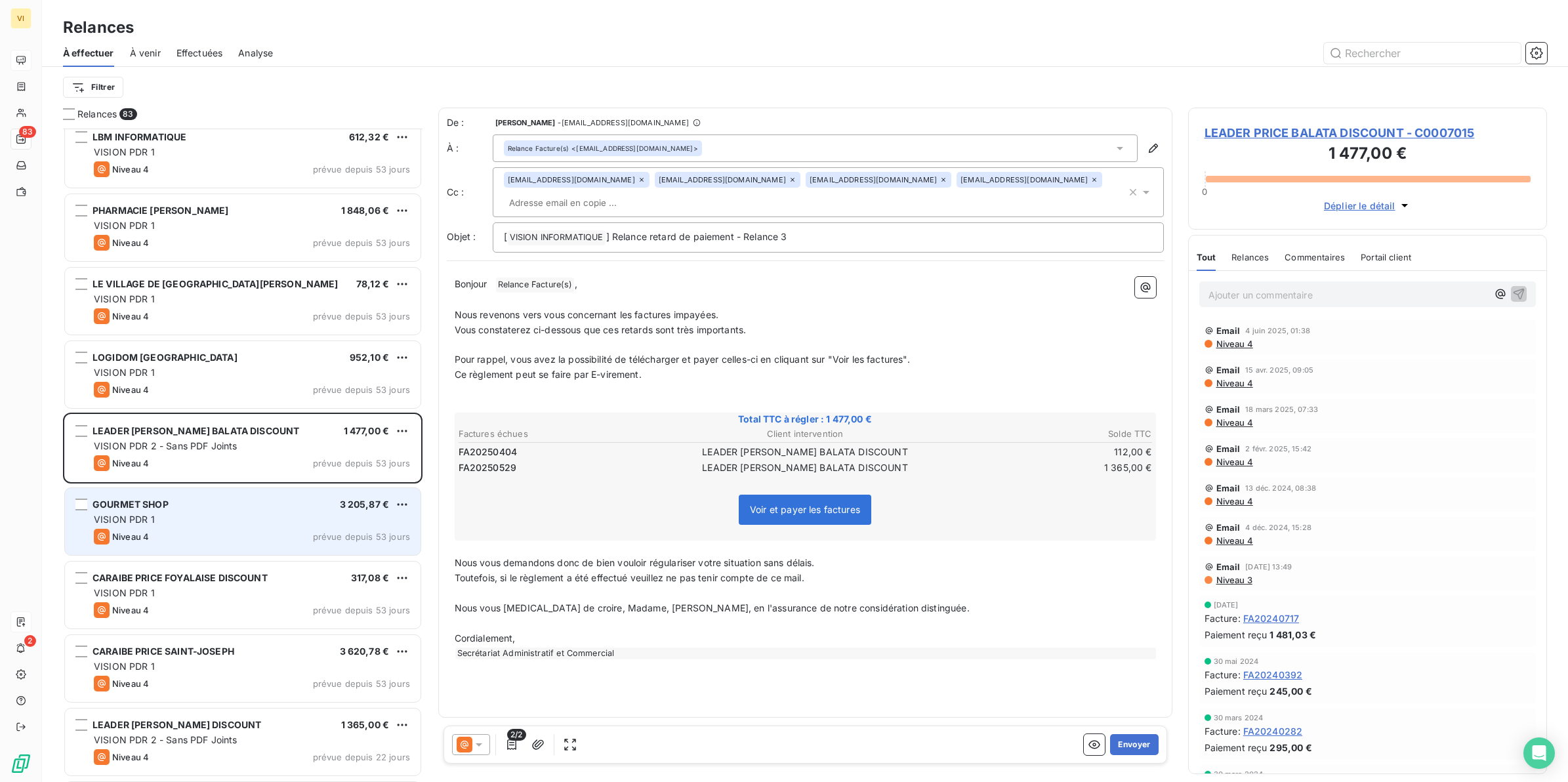
click at [193, 520] on div "VISION PDR 1" at bounding box center [252, 519] width 316 height 13
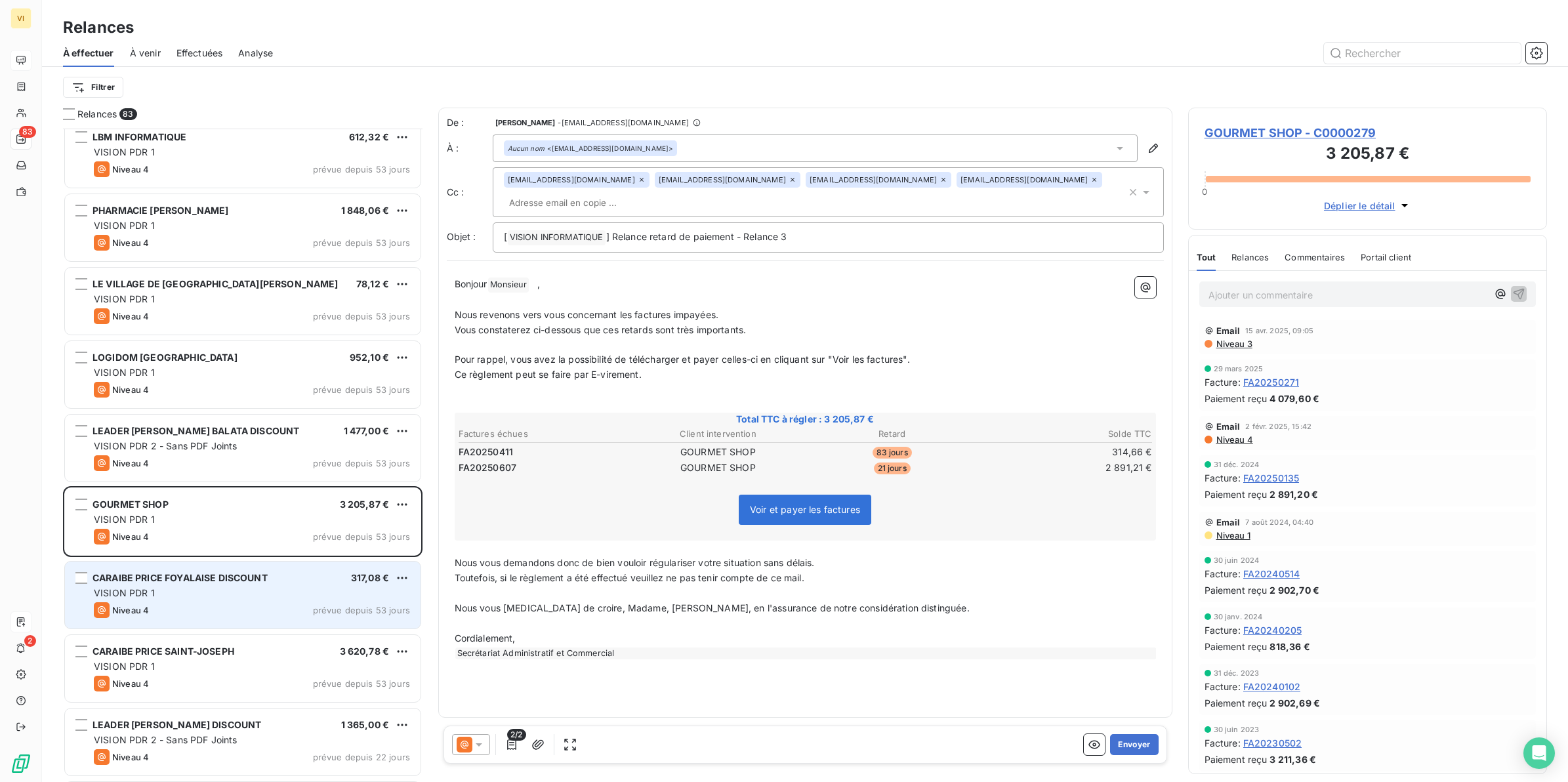
click at [186, 591] on div "VISION PDR 1" at bounding box center [252, 593] width 316 height 13
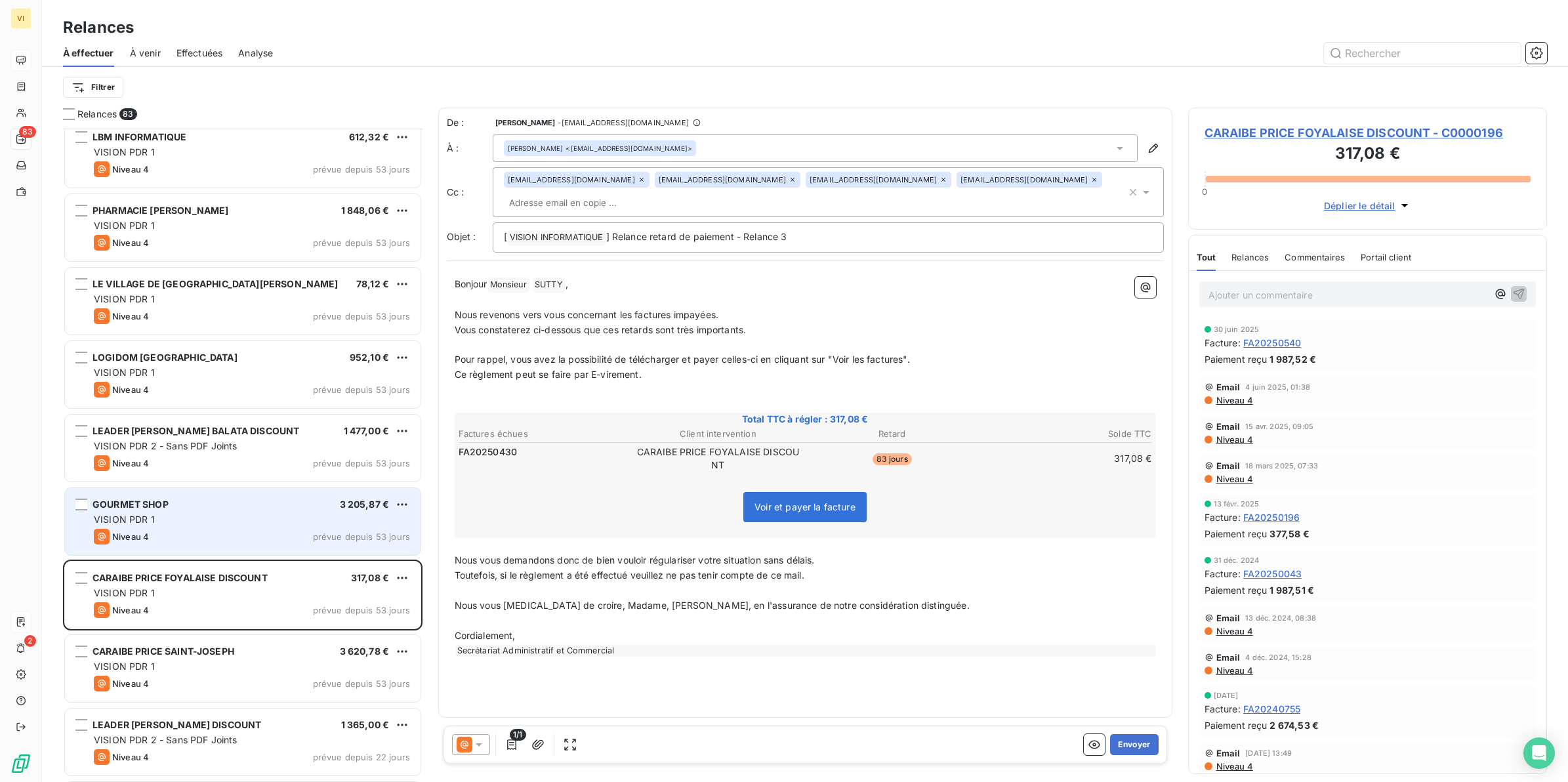
click at [189, 535] on div "Niveau 4 prévue depuis 53 jours" at bounding box center [252, 537] width 316 height 16
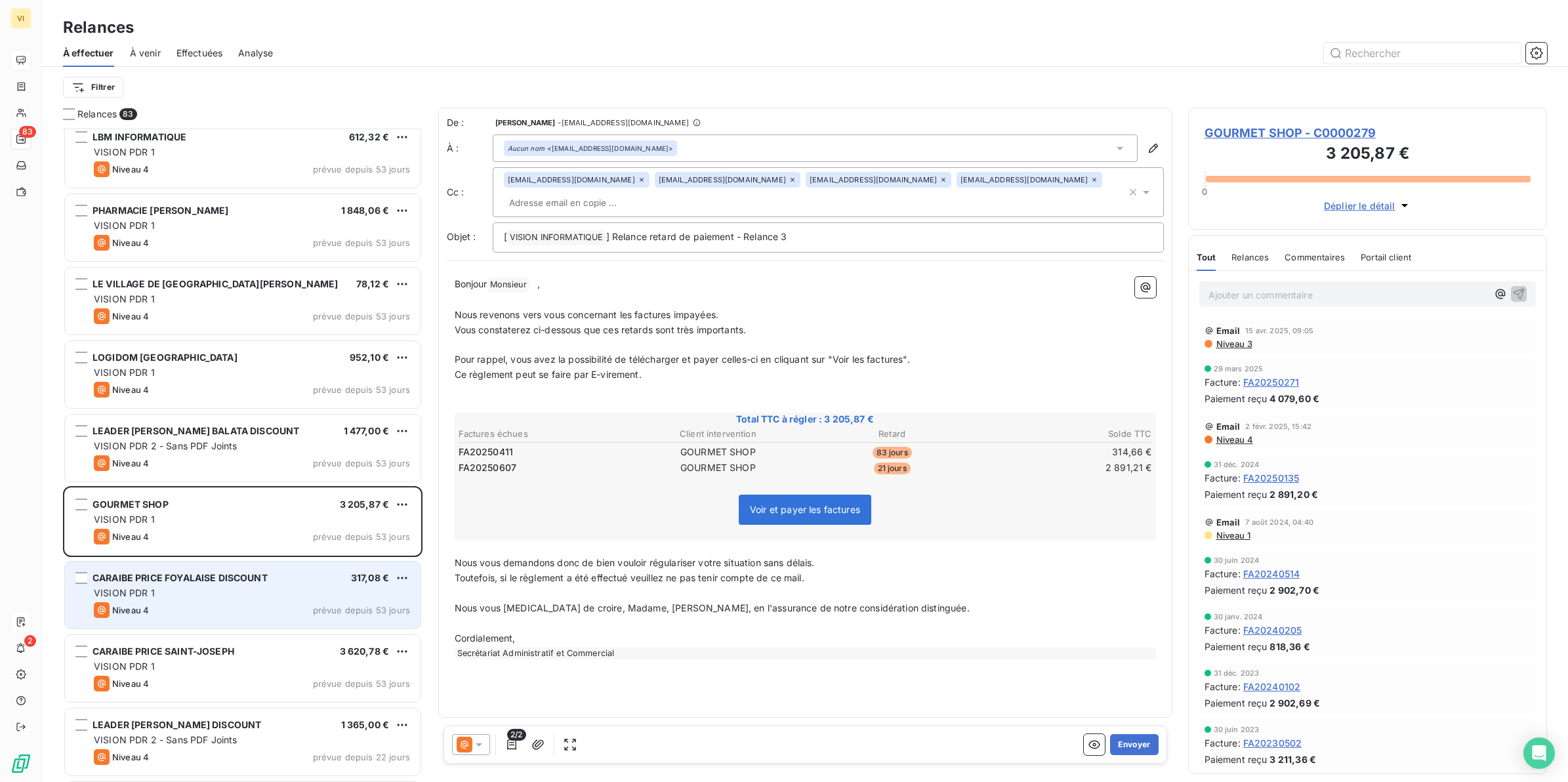
click at [156, 611] on div "Niveau 4 prévue depuis 53 jours" at bounding box center [252, 610] width 316 height 16
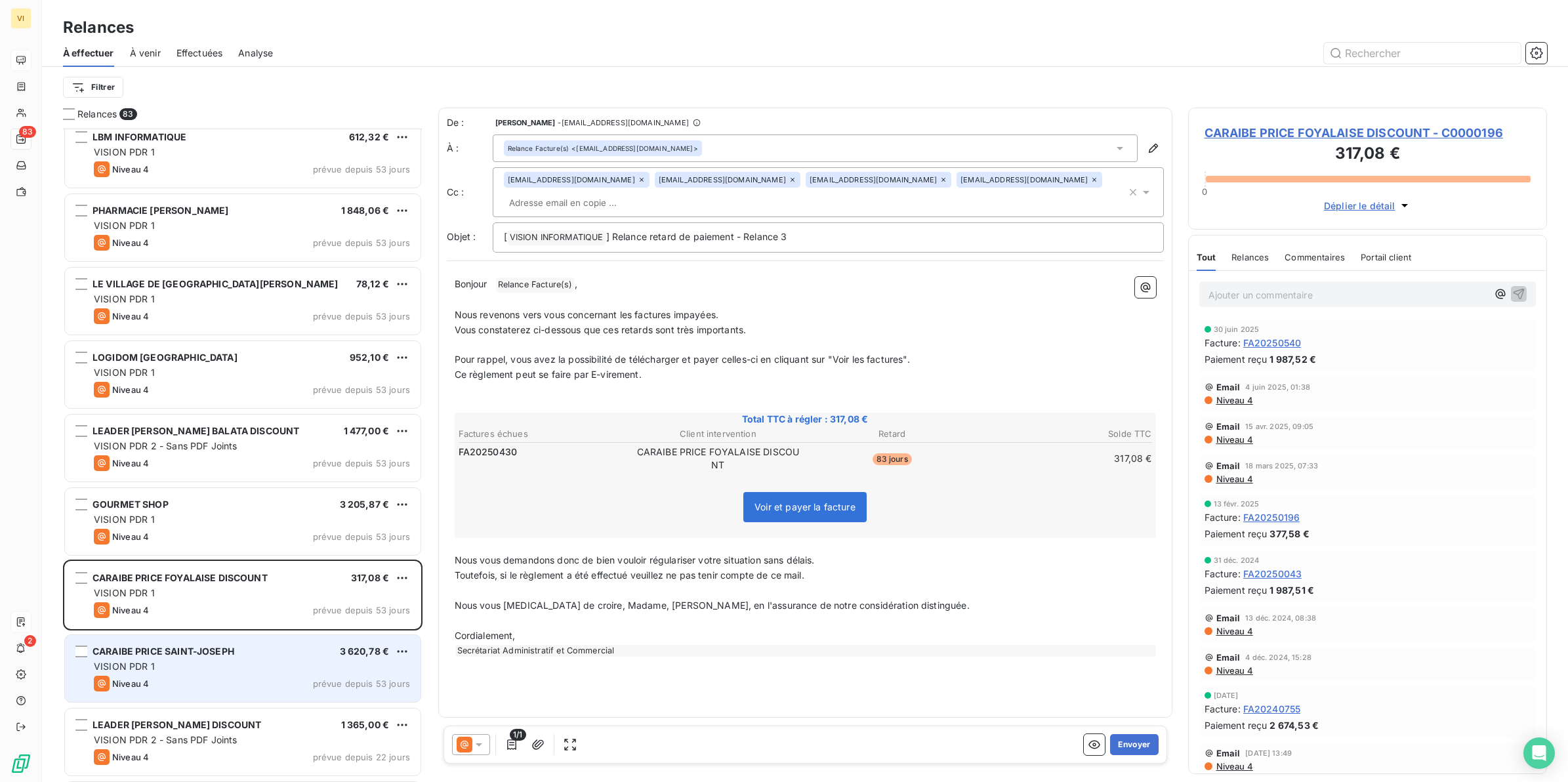
click at [181, 673] on div "VISION PDR 1" at bounding box center [252, 666] width 316 height 13
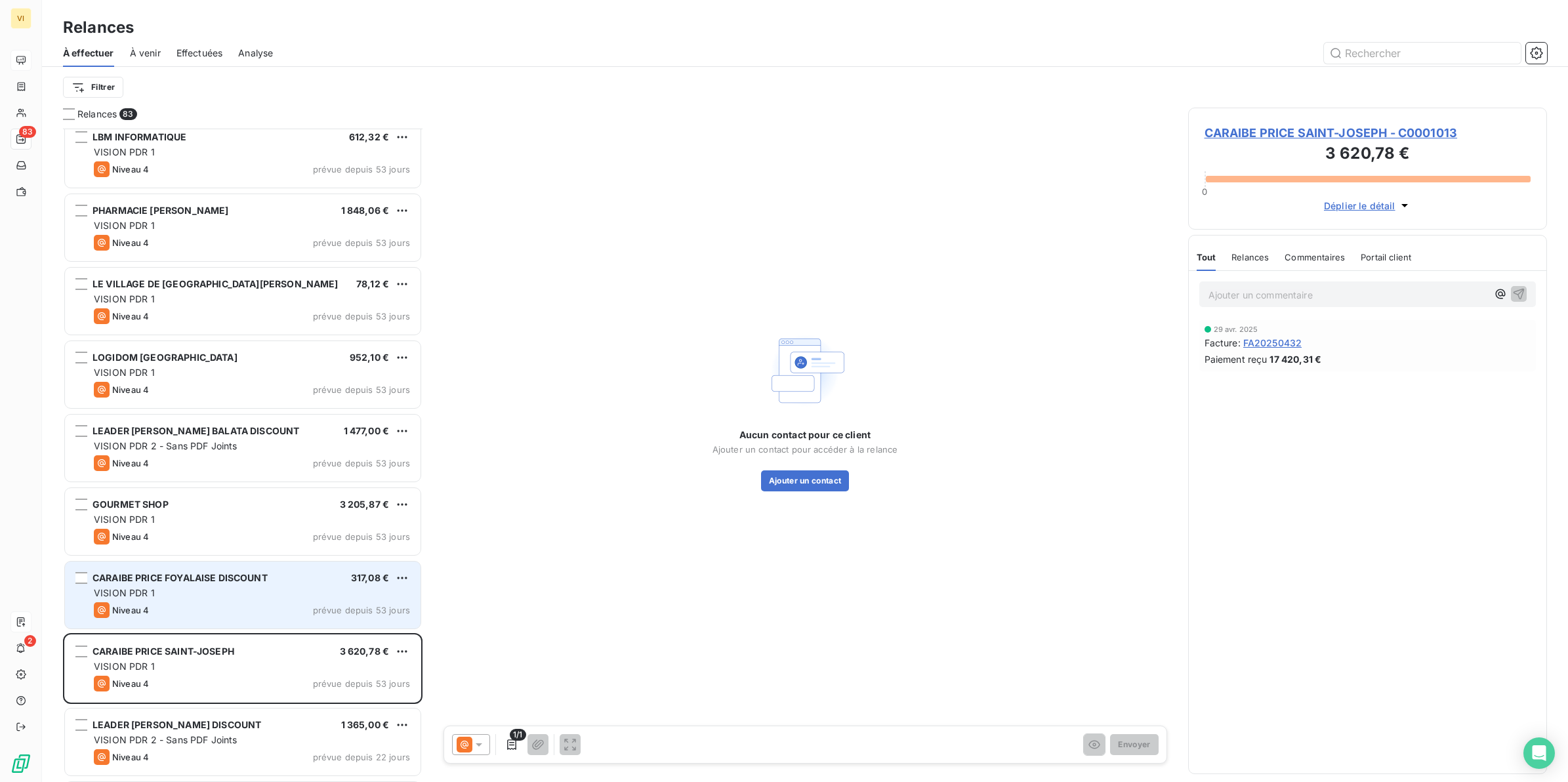
click at [202, 595] on div "VISION PDR 1" at bounding box center [252, 593] width 316 height 13
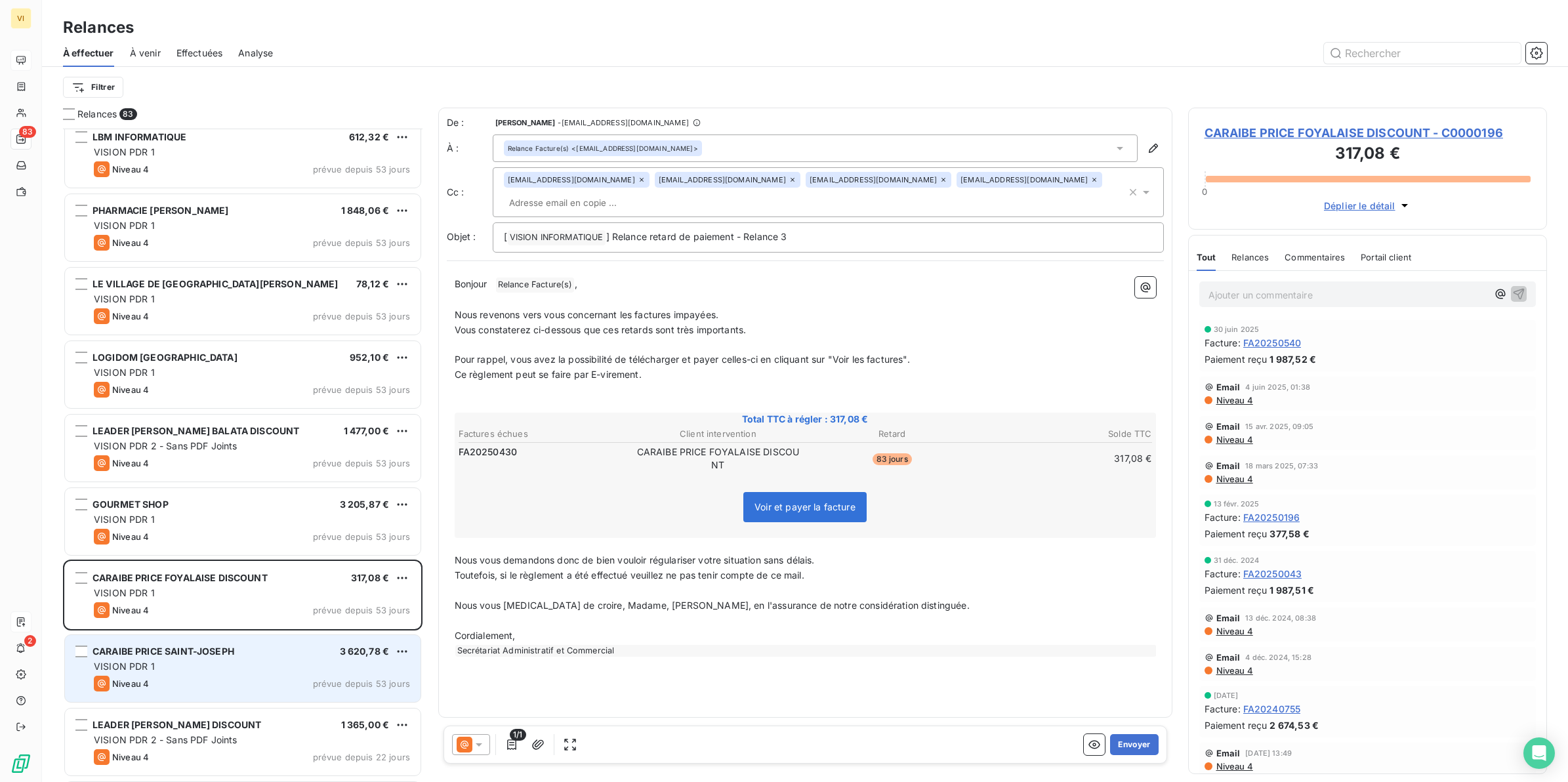
click at [190, 662] on div "VISION PDR 1" at bounding box center [252, 666] width 316 height 13
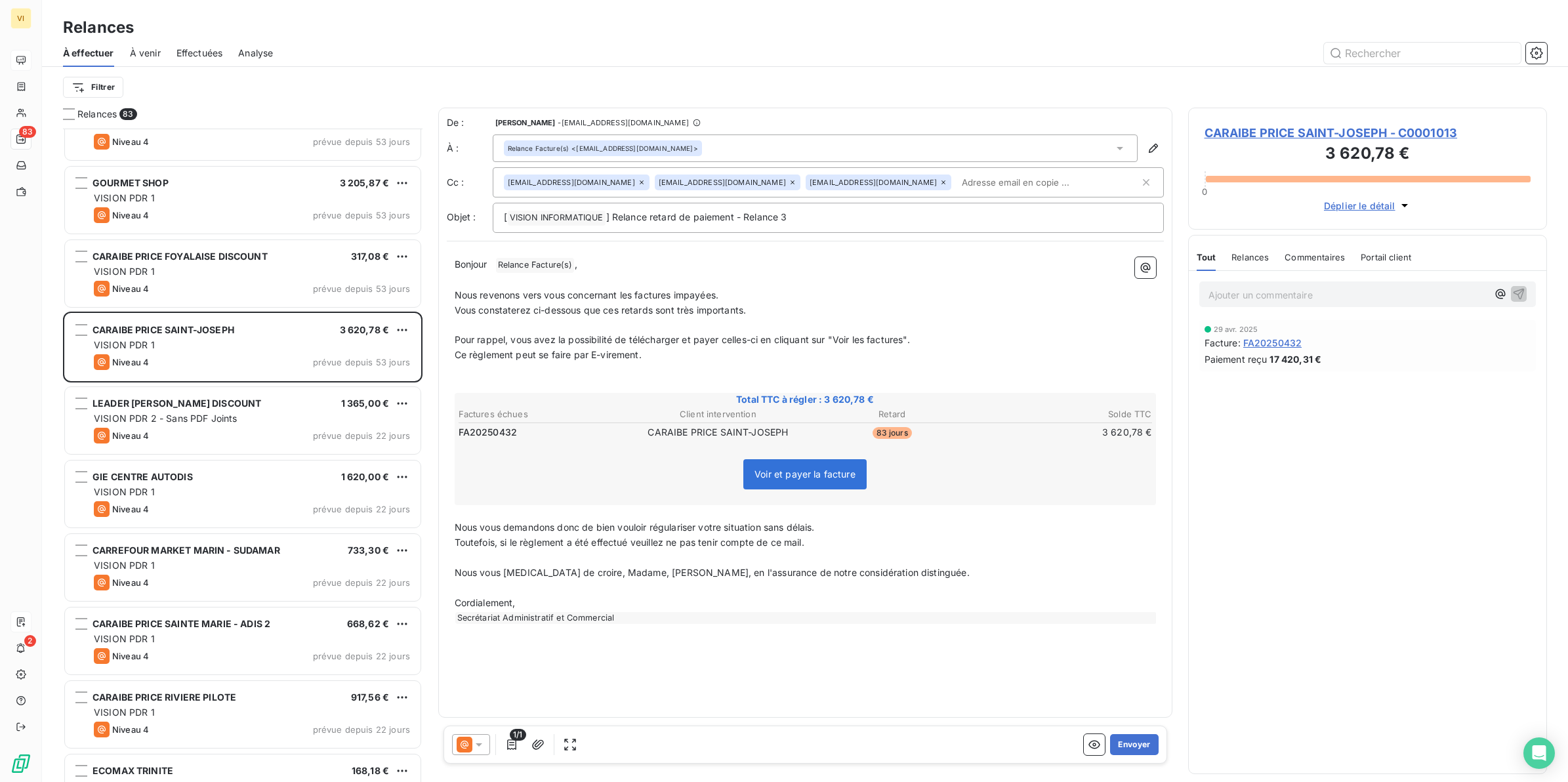
scroll to position [2544, 0]
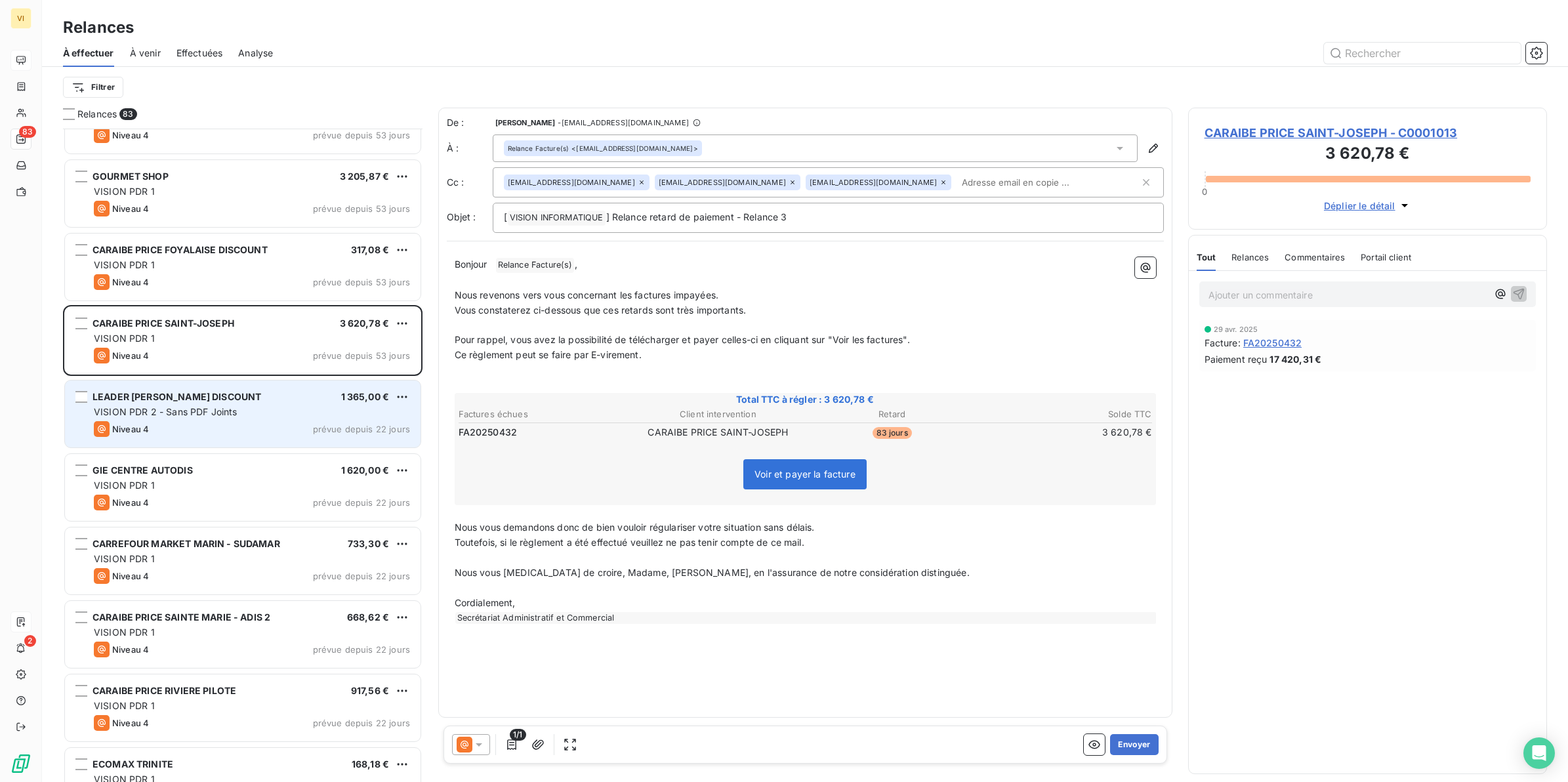
click at [194, 408] on span "VISION PDR 2 - Sans PDF Joints" at bounding box center [165, 411] width 143 height 11
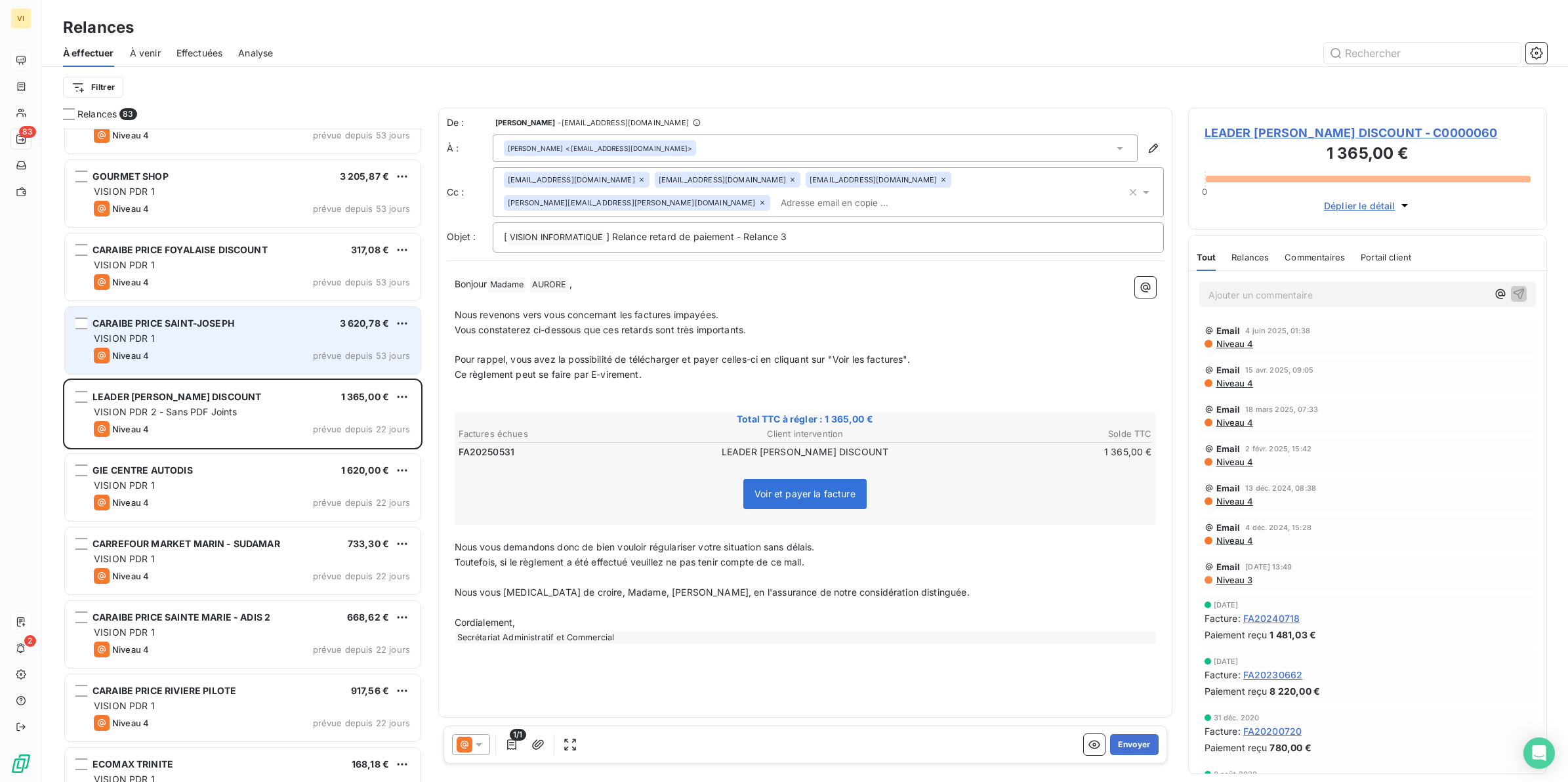
click at [192, 355] on div "Niveau 4 prévue depuis 53 jours" at bounding box center [252, 355] width 316 height 16
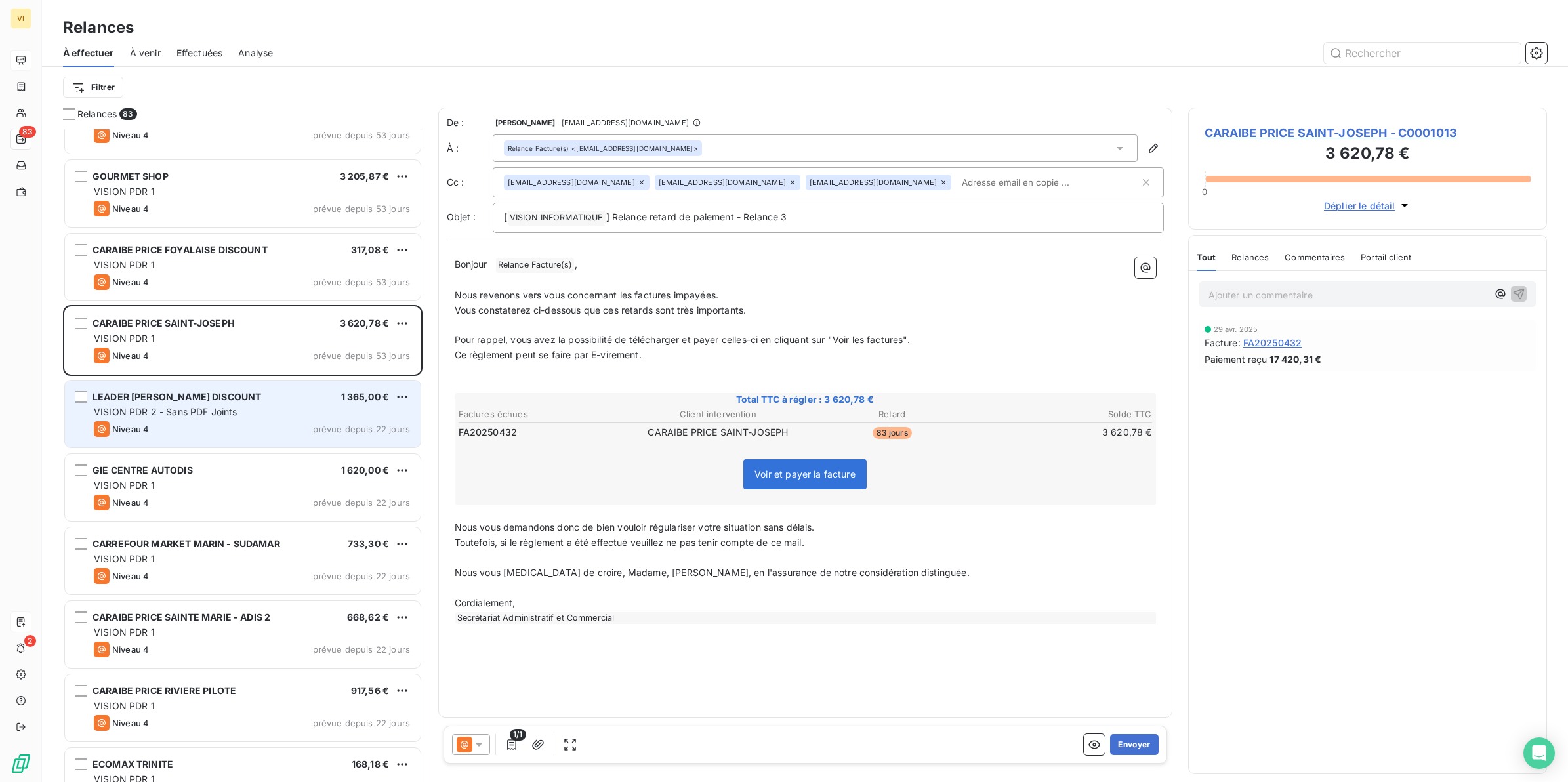
click at [176, 409] on span "VISION PDR 2 - Sans PDF Joints" at bounding box center [165, 411] width 143 height 11
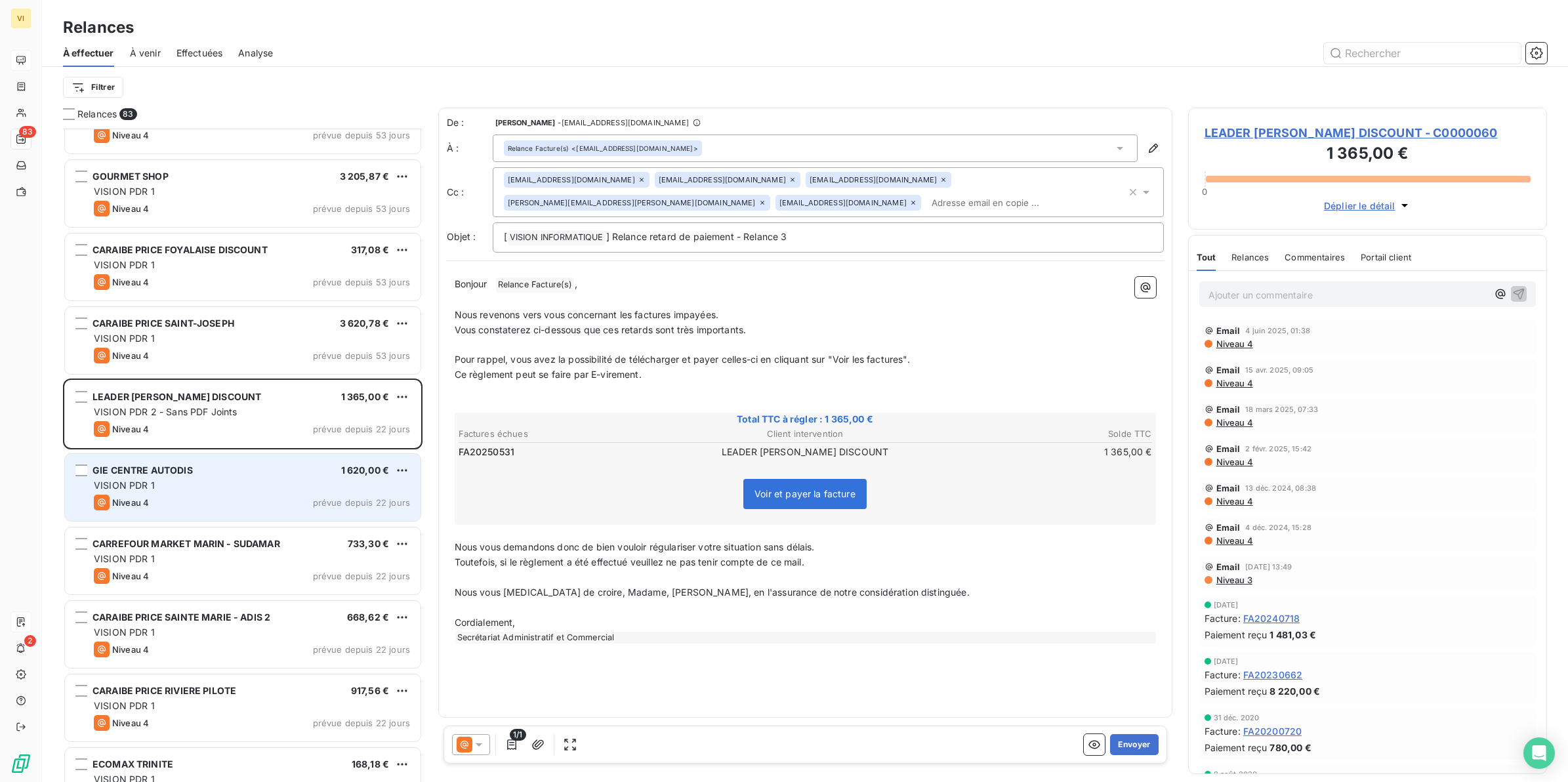
click at [170, 476] on span "GIE CENTRE AUTODIS" at bounding box center [142, 470] width 100 height 11
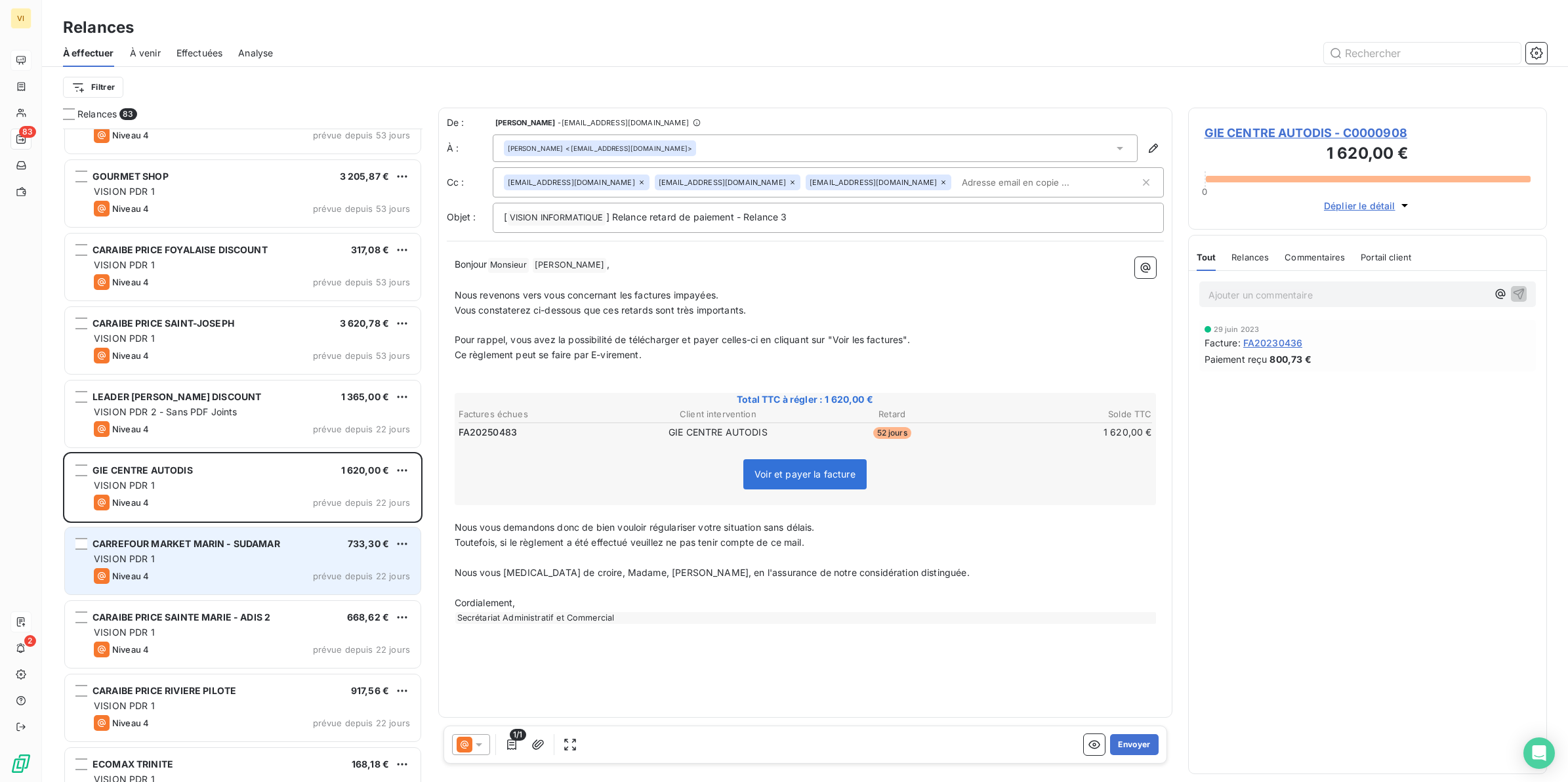
click at [168, 562] on div "VISION PDR 1" at bounding box center [252, 559] width 316 height 13
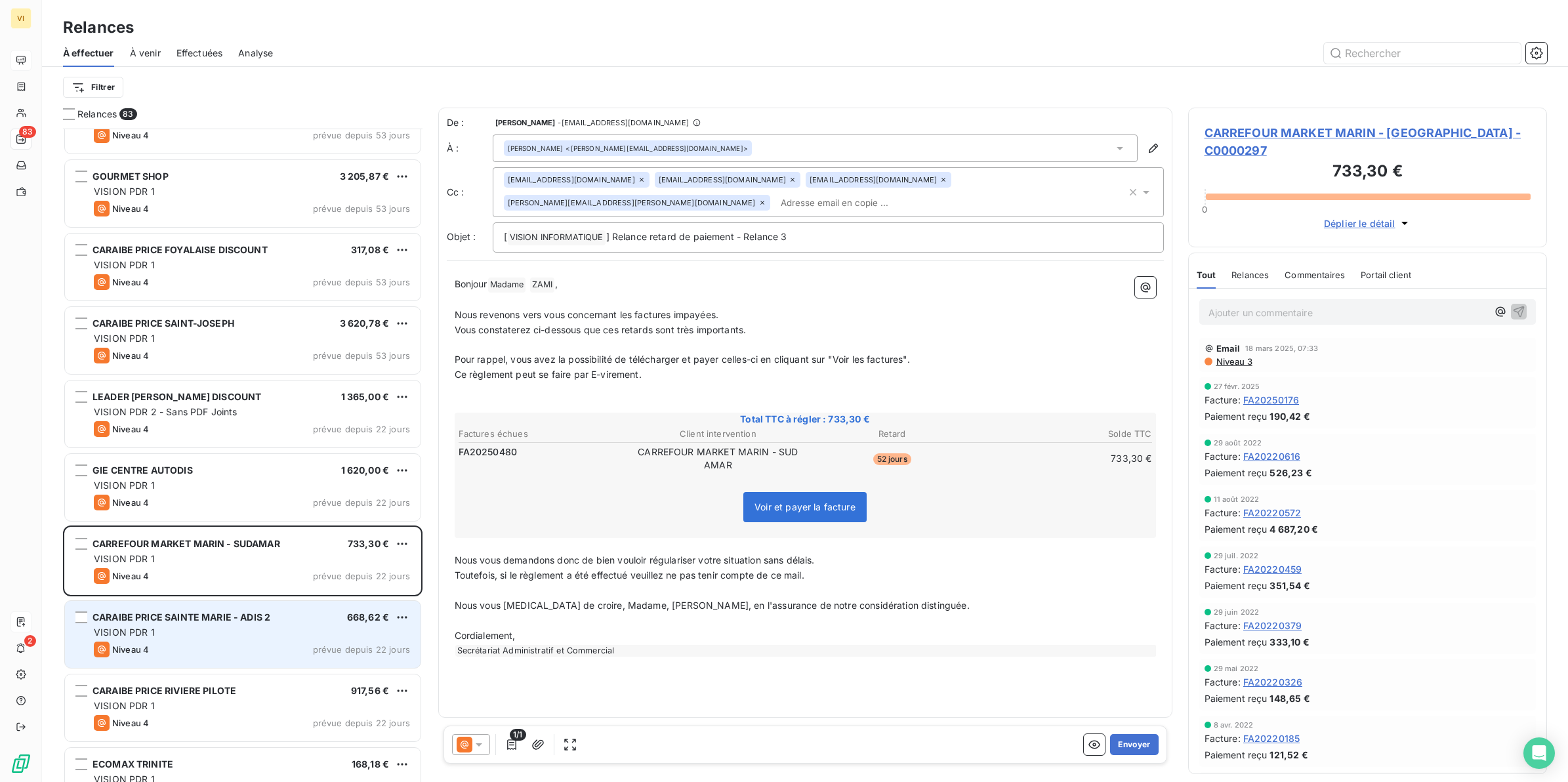
click at [178, 634] on div "VISION PDR 1" at bounding box center [252, 632] width 316 height 13
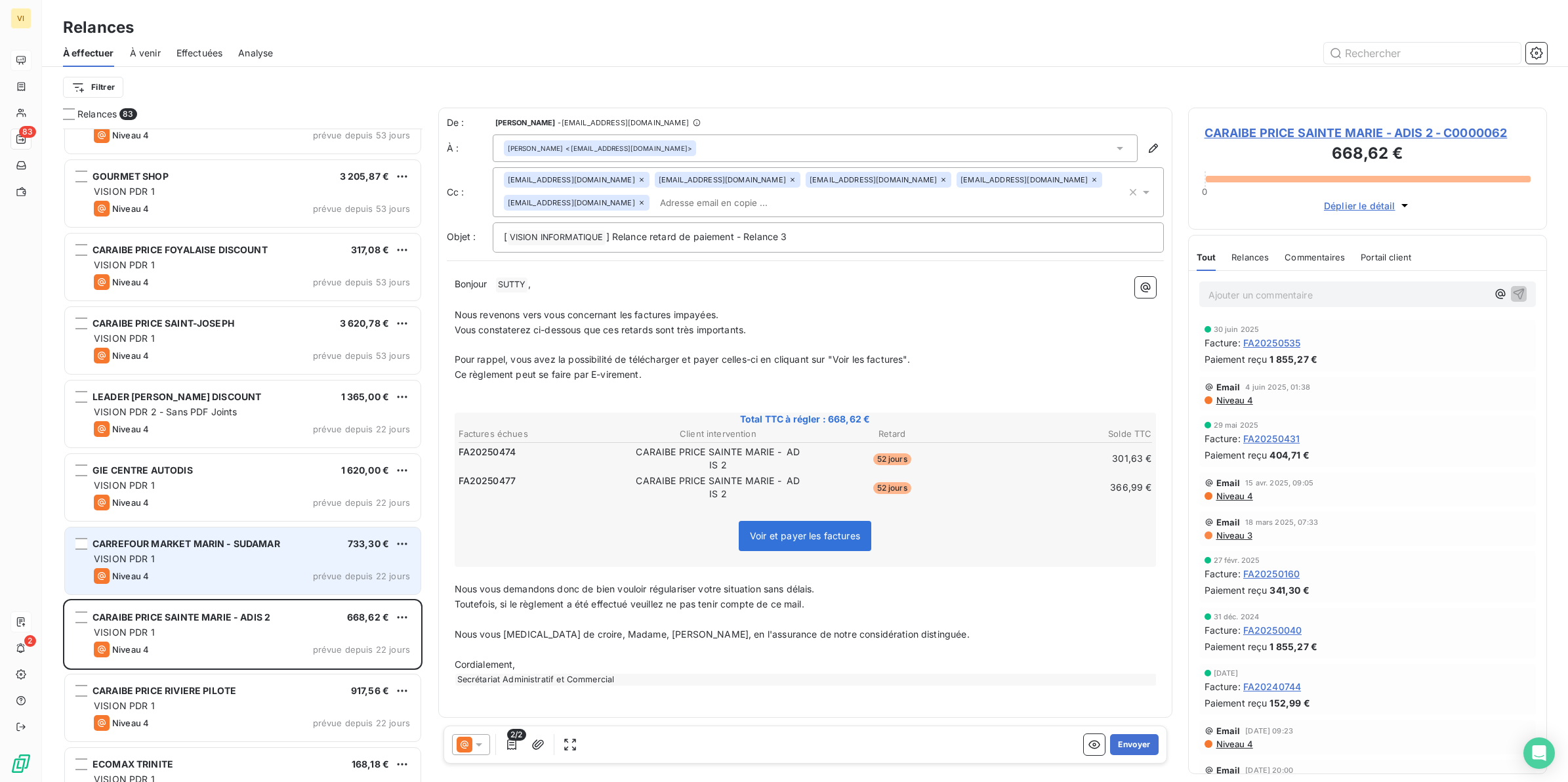
click at [162, 565] on div "VISION PDR 1" at bounding box center [252, 559] width 316 height 13
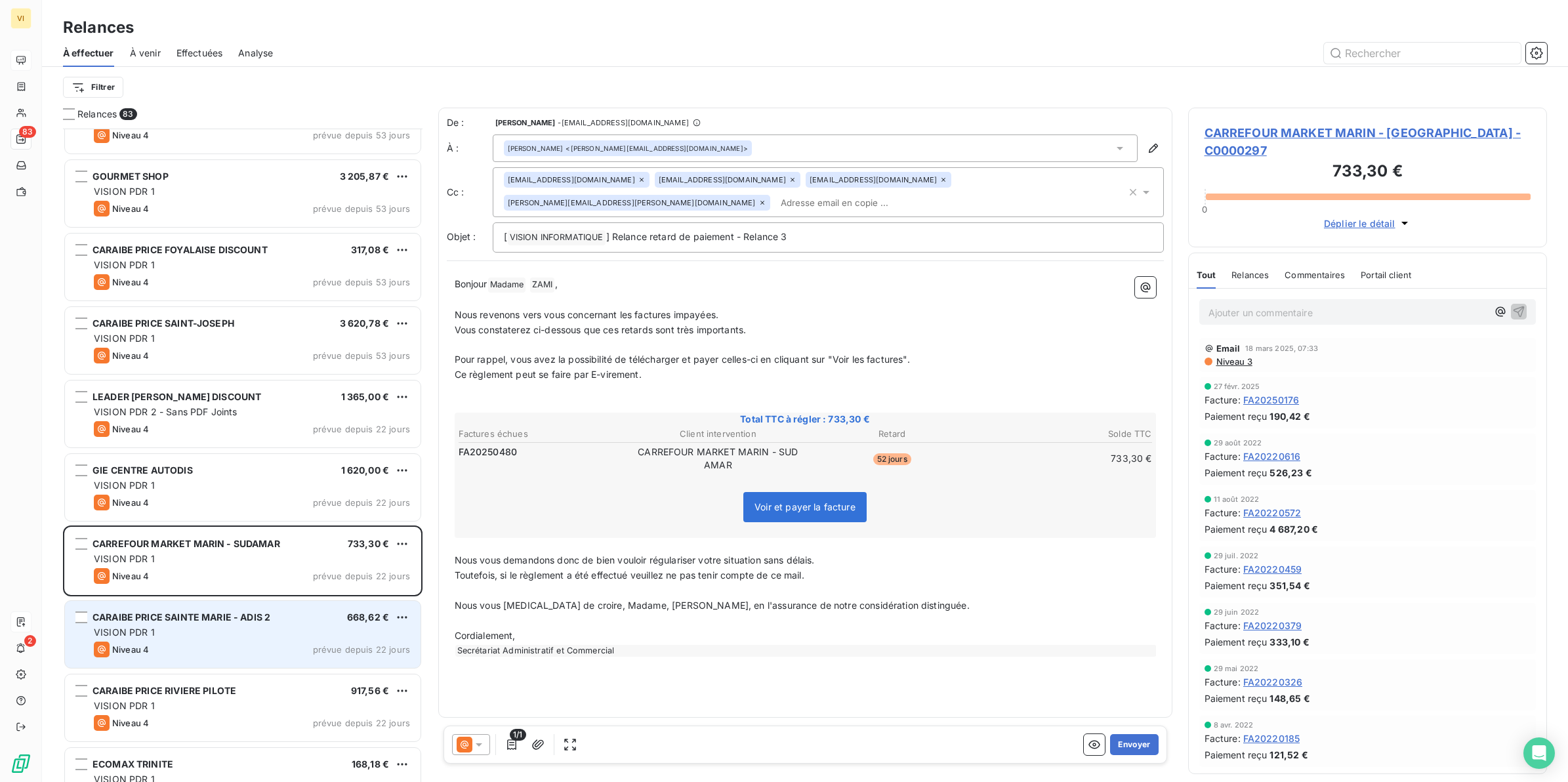
click at [223, 640] on div "CARAIBE PRICE SAINTE MARIE - ADIS 2 668,62 € VISION PDR 1 Niveau 4 prévue depui…" at bounding box center [243, 634] width 355 height 67
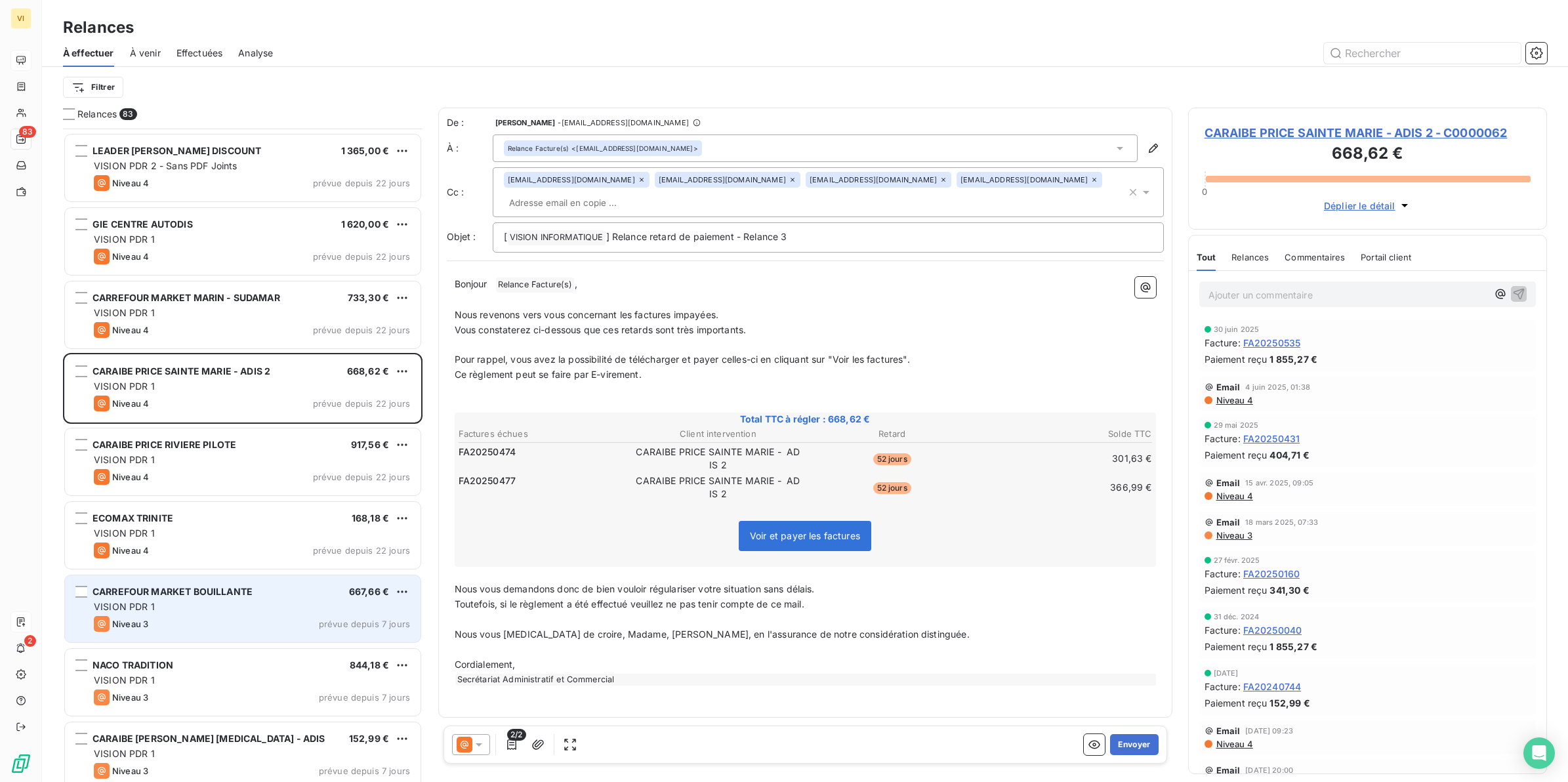
scroll to position [2954, 0]
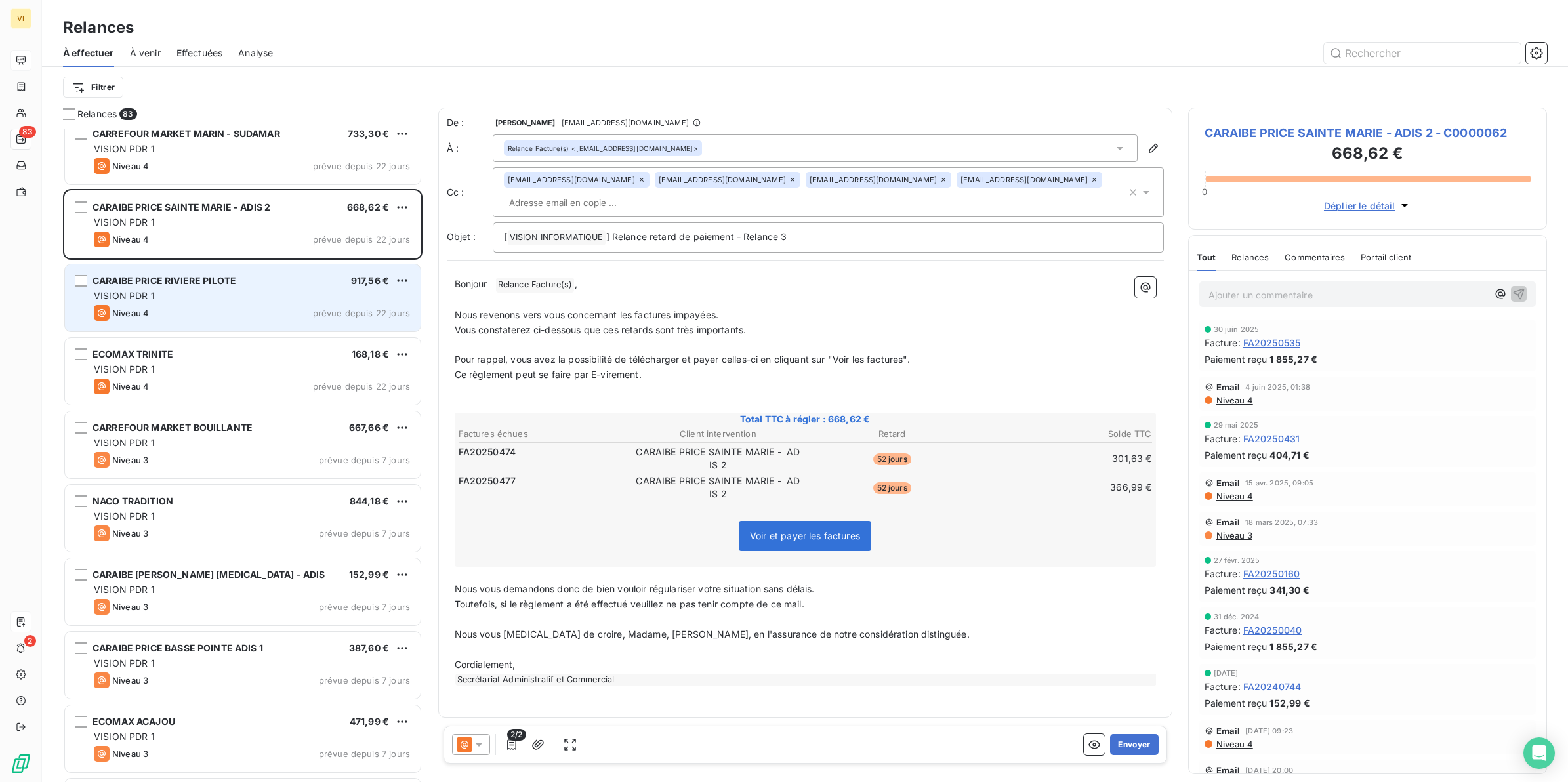
click at [175, 300] on div "VISION PDR 1" at bounding box center [252, 295] width 316 height 13
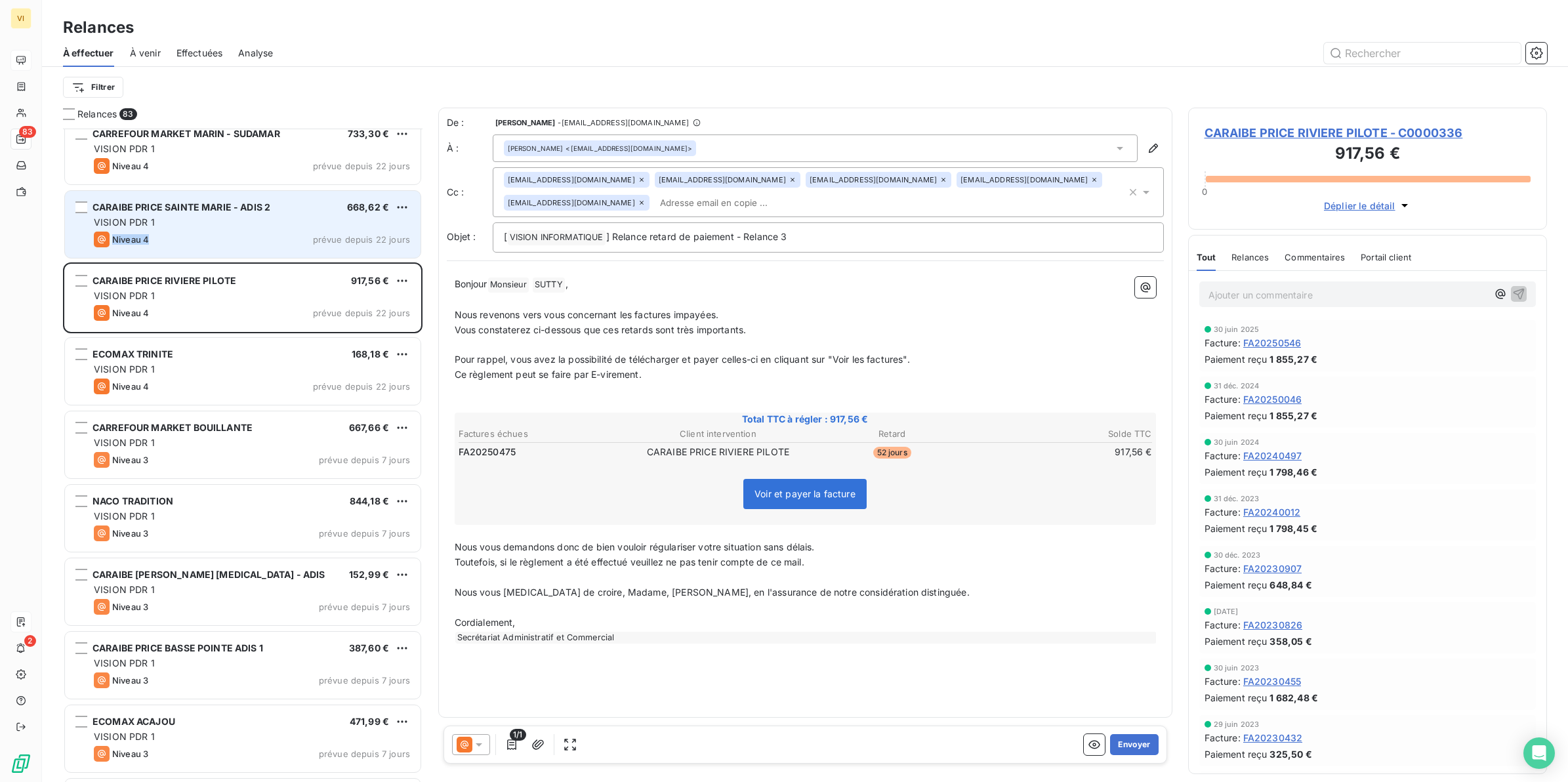
click at [196, 230] on div "CARAIBE PRICE SAINTE MARIE - ADIS 2 668,62 € VISION PDR 1 Niveau 4 prévue depui…" at bounding box center [243, 224] width 355 height 67
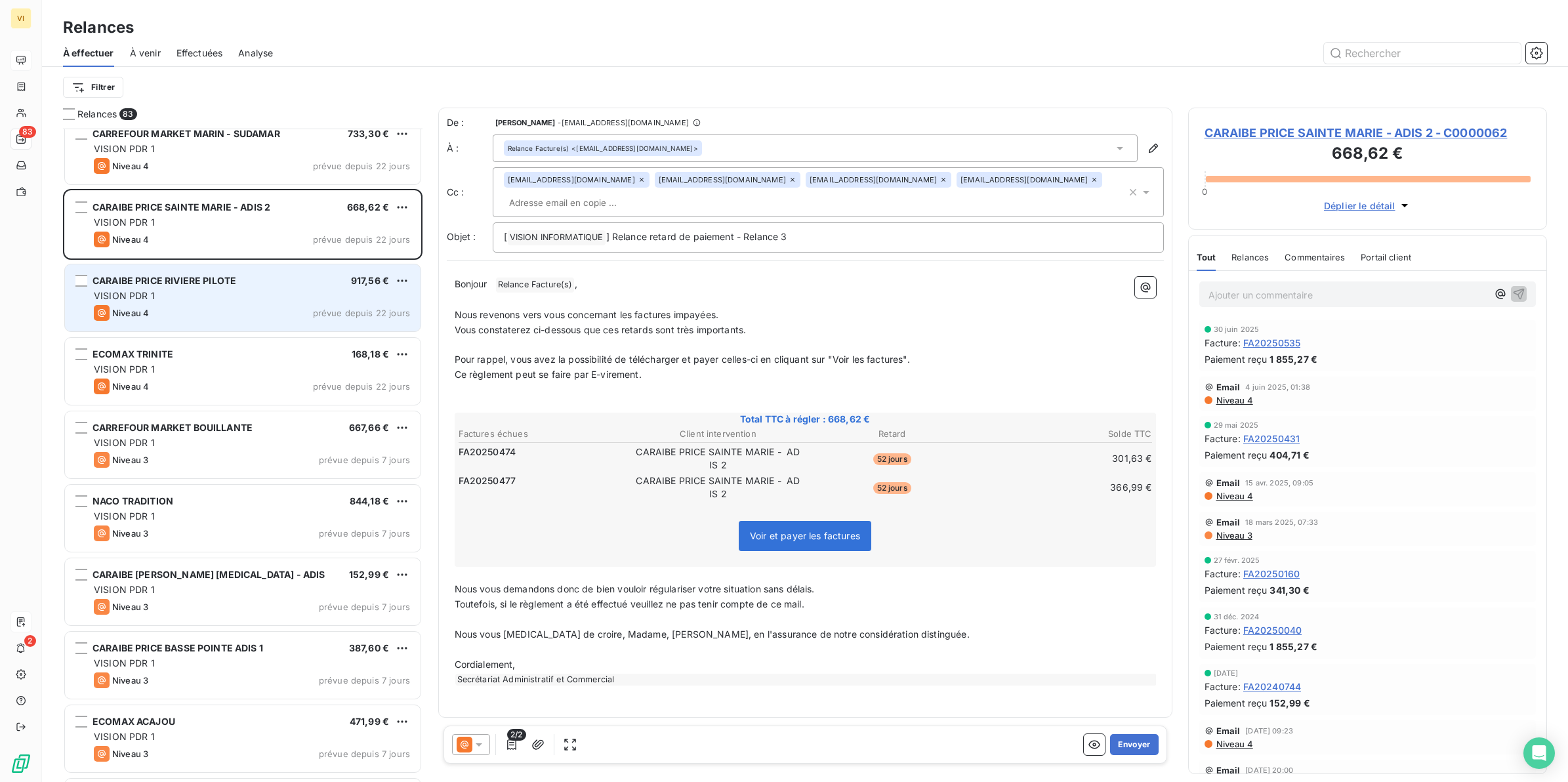
drag, startPoint x: 201, startPoint y: 228, endPoint x: 182, endPoint y: 299, distance: 73.5
click at [181, 299] on div "VISION PDR 1" at bounding box center [252, 295] width 316 height 13
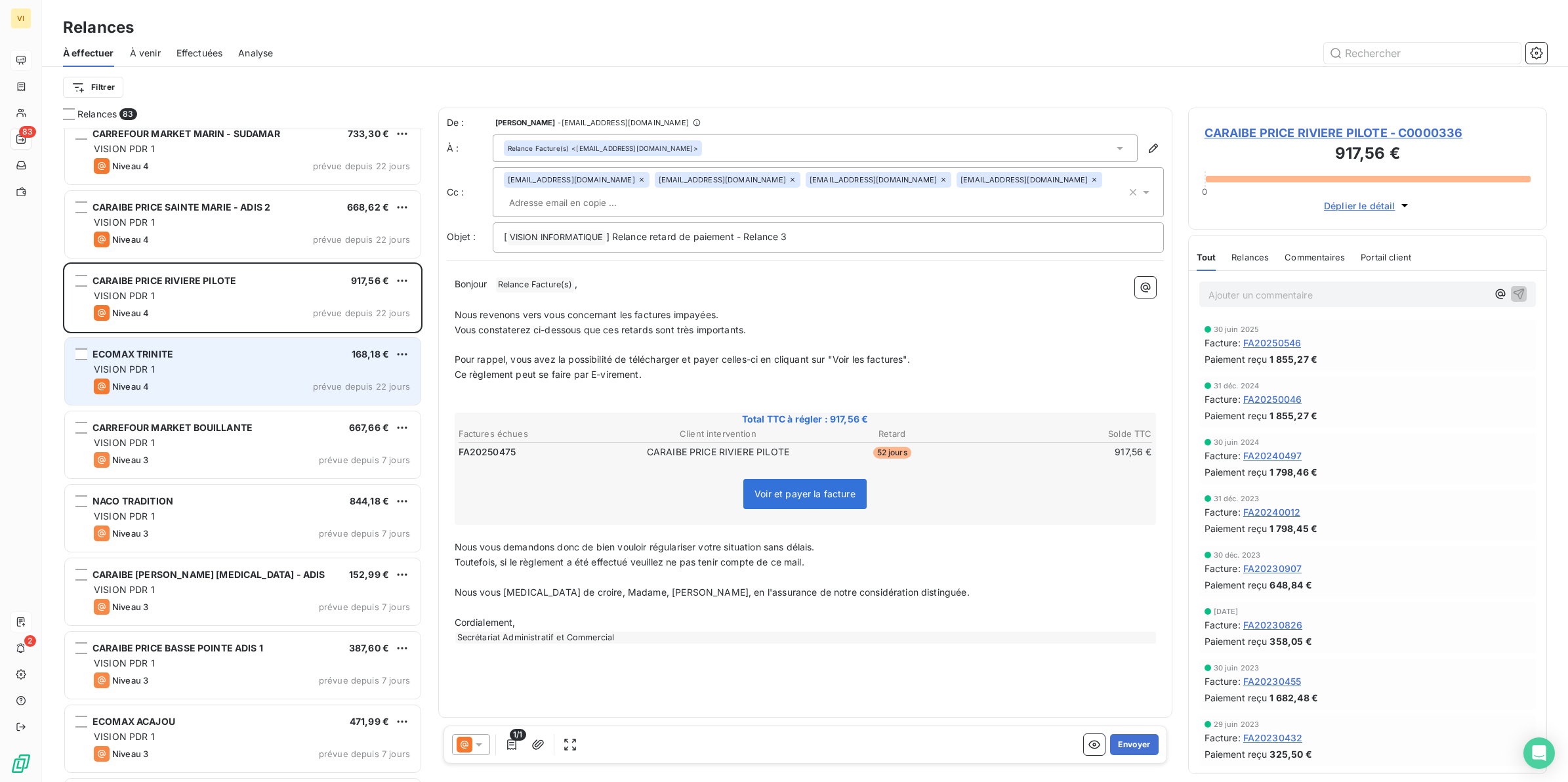
click at [176, 363] on div "VISION PDR 1" at bounding box center [252, 369] width 316 height 13
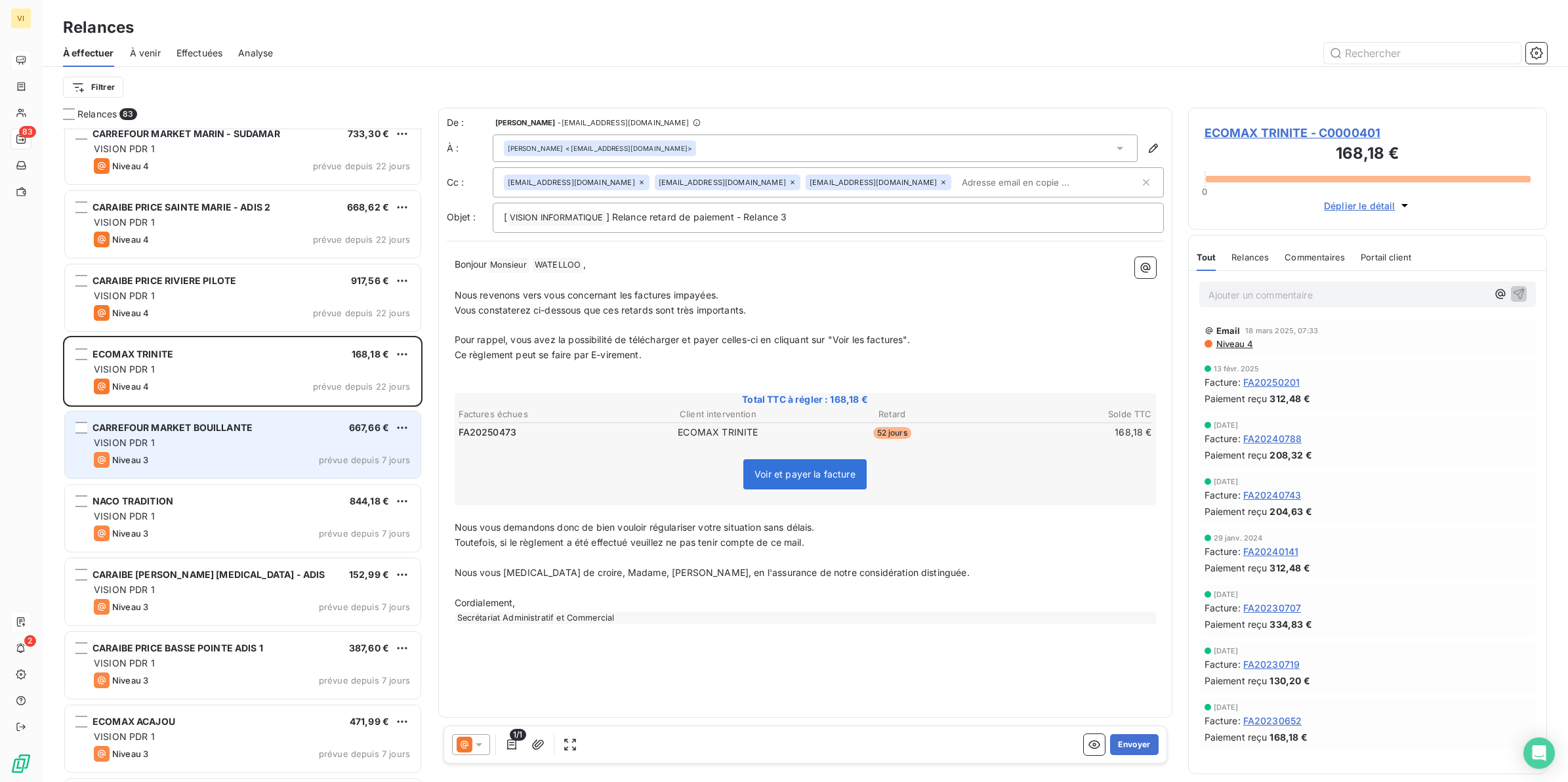
click at [189, 441] on div "VISION PDR 1" at bounding box center [252, 443] width 316 height 13
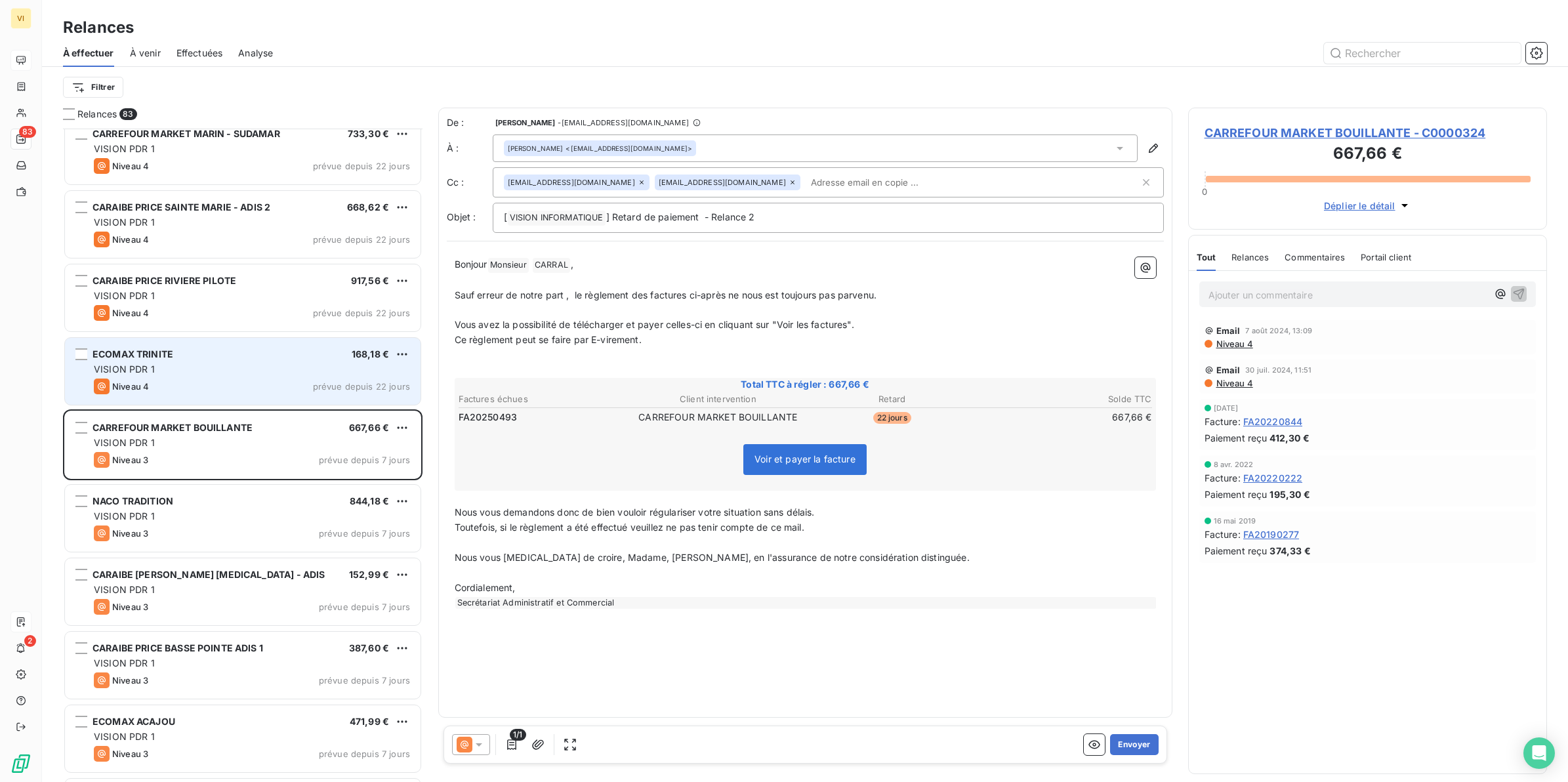
drag, startPoint x: 135, startPoint y: 375, endPoint x: 361, endPoint y: 394, distance: 226.8
click at [135, 375] on span "VISION PDR 1" at bounding box center [125, 369] width 61 height 11
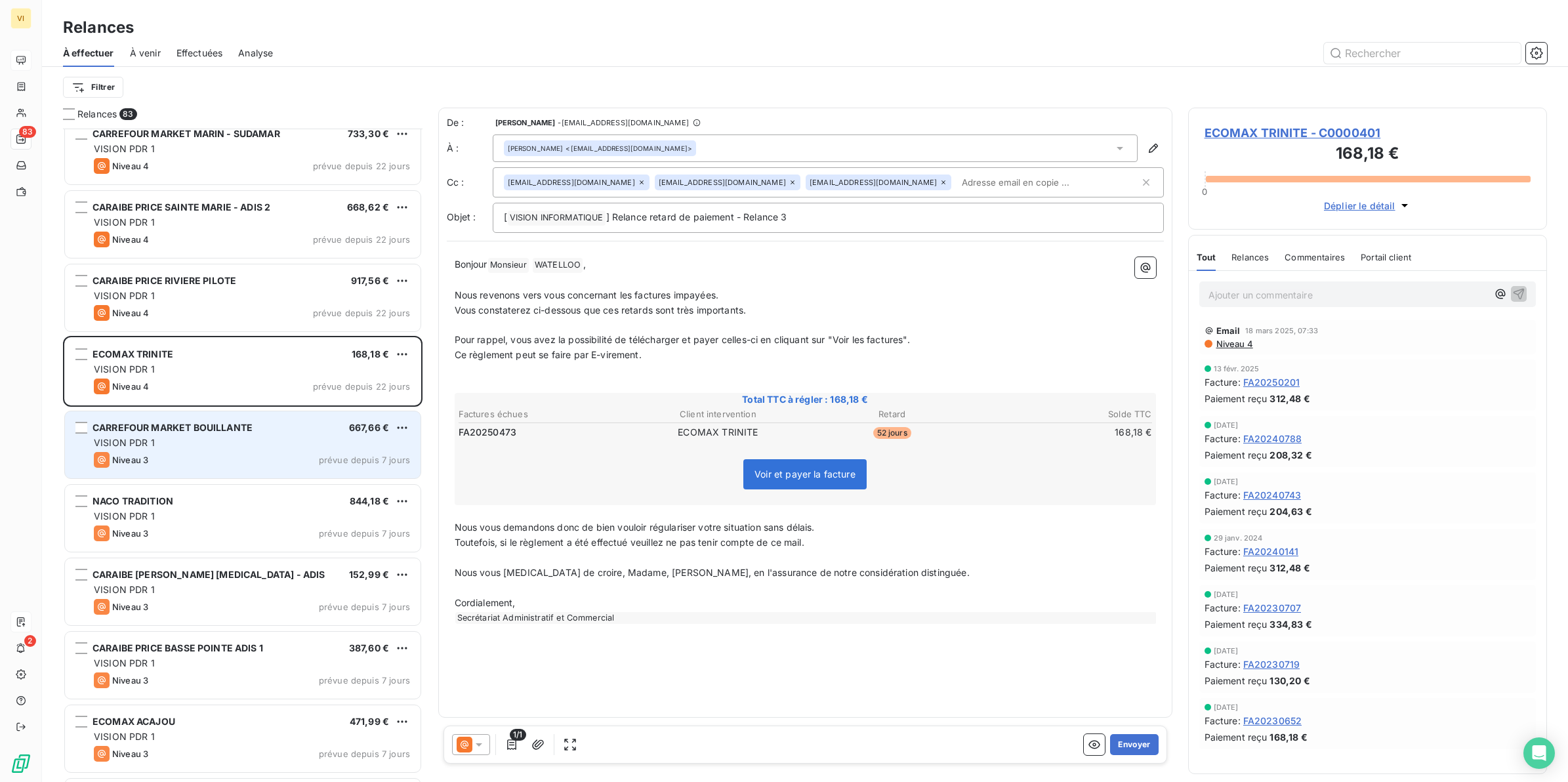
click at [227, 468] on div "CARREFOUR MARKET BOUILLANTE 667,66 € VISION PDR 1 Niveau 3 prévue depuis 7 jours" at bounding box center [243, 444] width 355 height 67
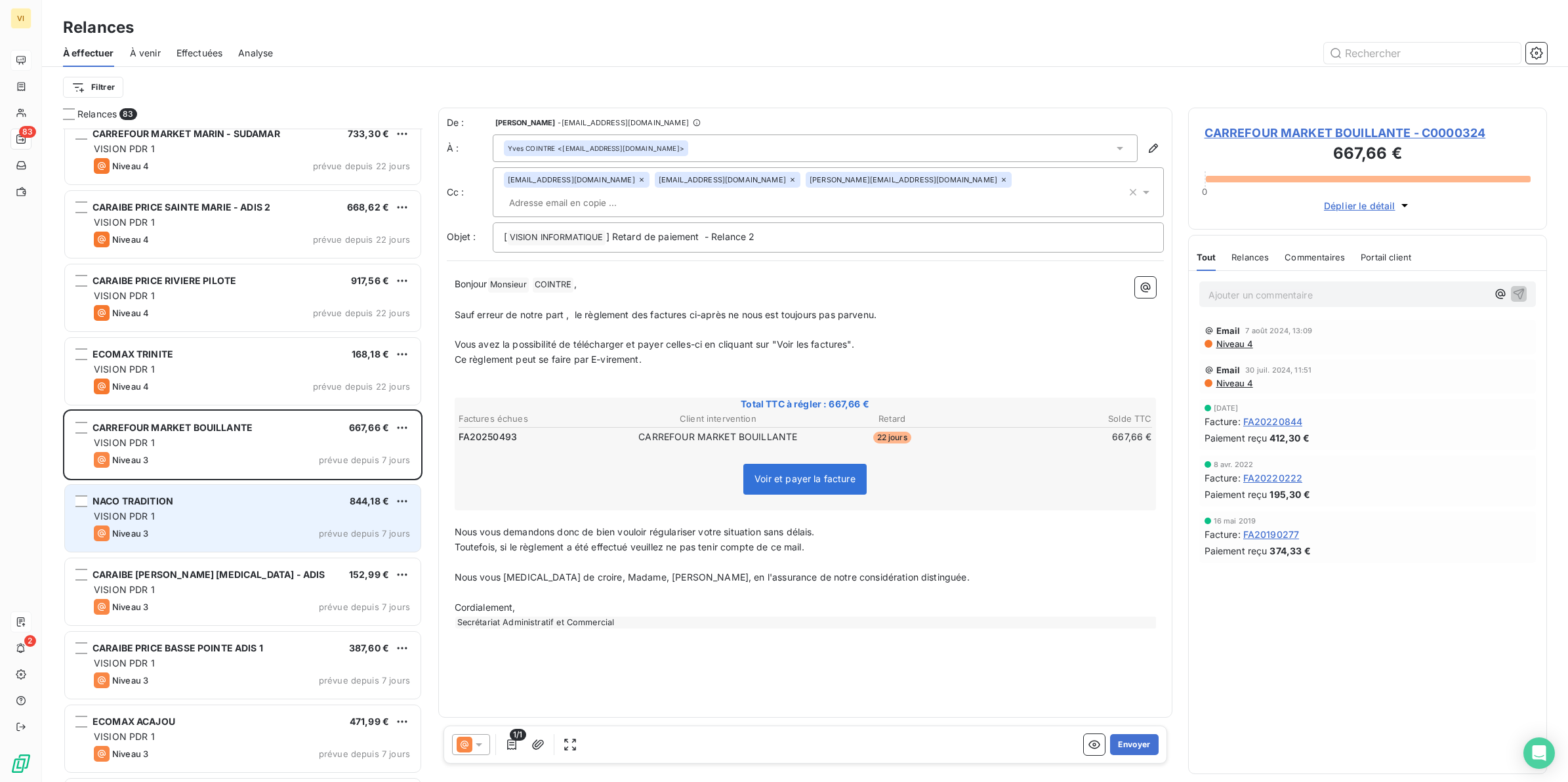
click at [177, 521] on div "VISION PDR 1" at bounding box center [252, 516] width 316 height 13
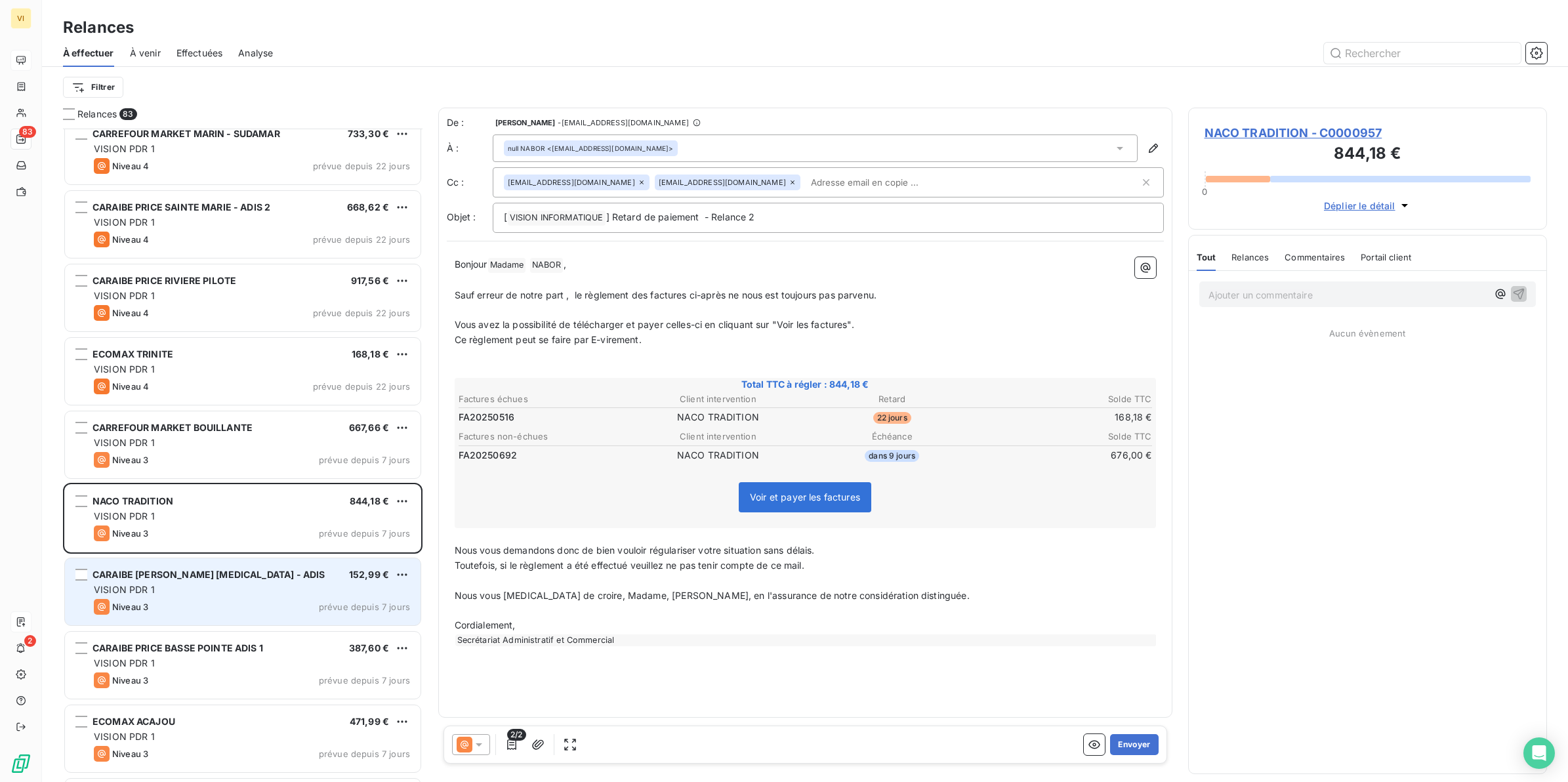
click at [213, 590] on div "VISION PDR 1" at bounding box center [252, 589] width 316 height 13
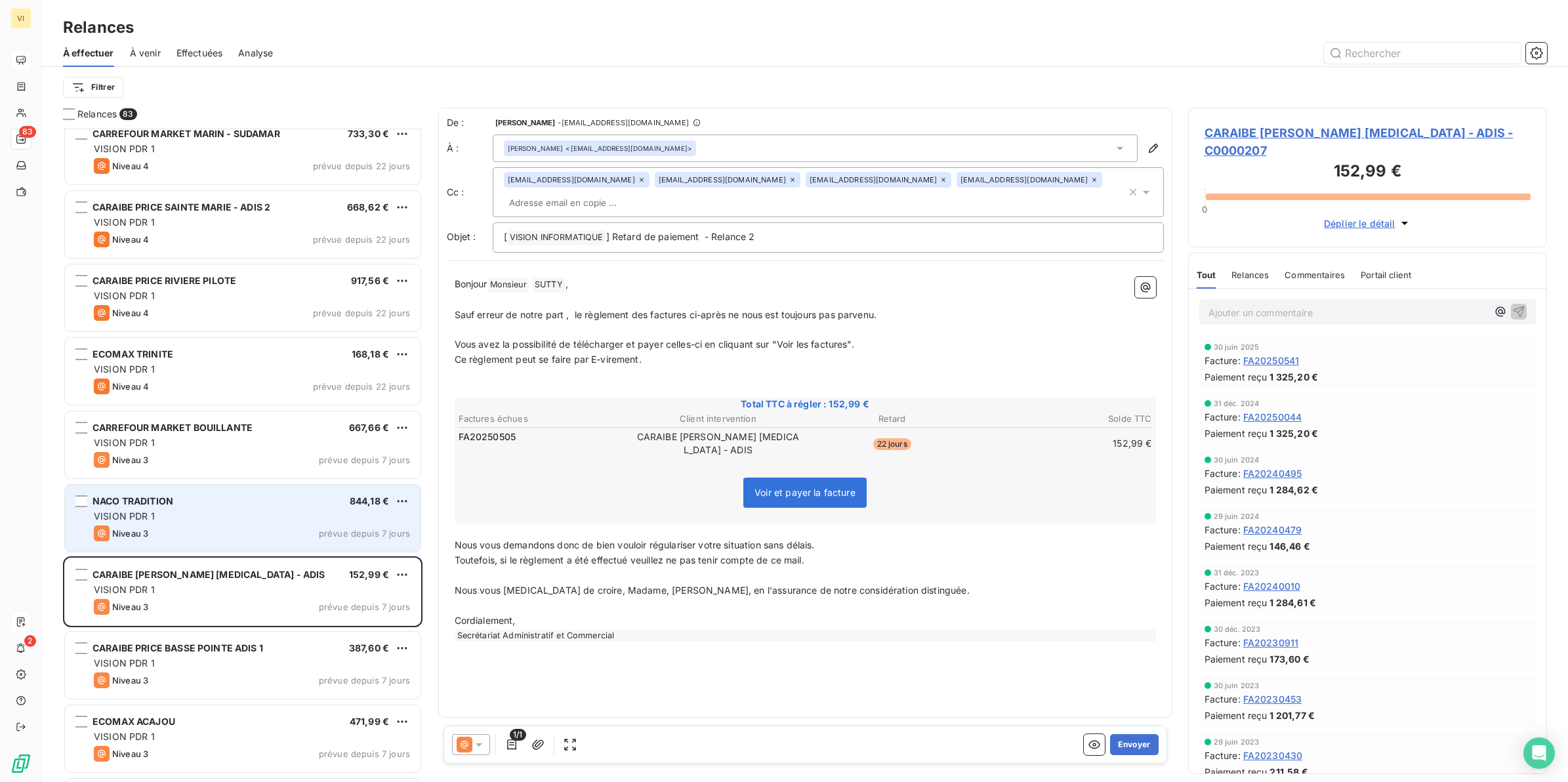
drag, startPoint x: 178, startPoint y: 523, endPoint x: 189, endPoint y: 522, distance: 11.0
click at [179, 522] on div "NACO TRADITION 844,18 € VISION PDR 1 Niveau 3 prévue depuis 7 jours" at bounding box center [243, 518] width 355 height 67
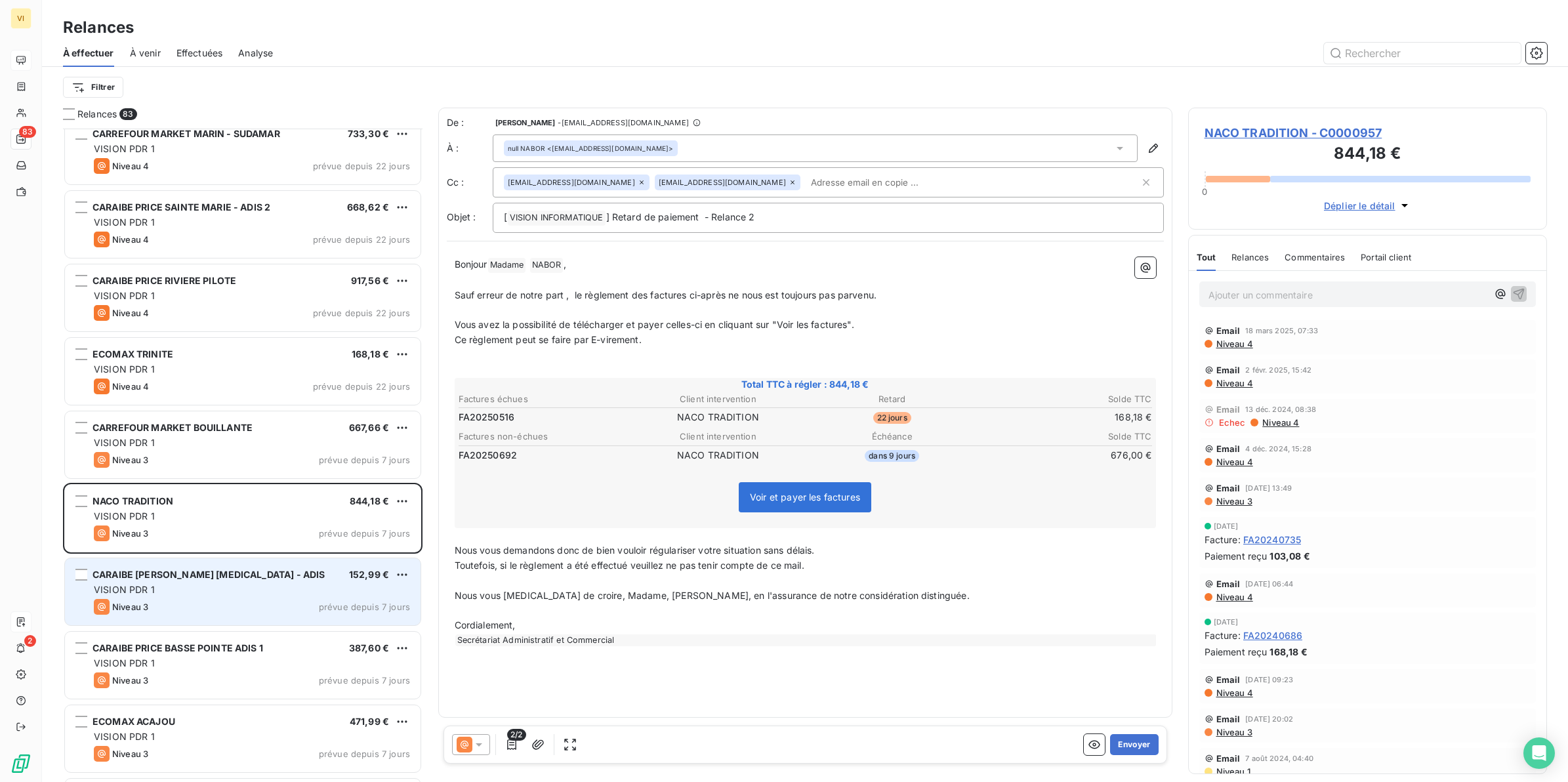
click at [210, 602] on div "Niveau 3 prévue depuis 7 jours" at bounding box center [252, 606] width 316 height 16
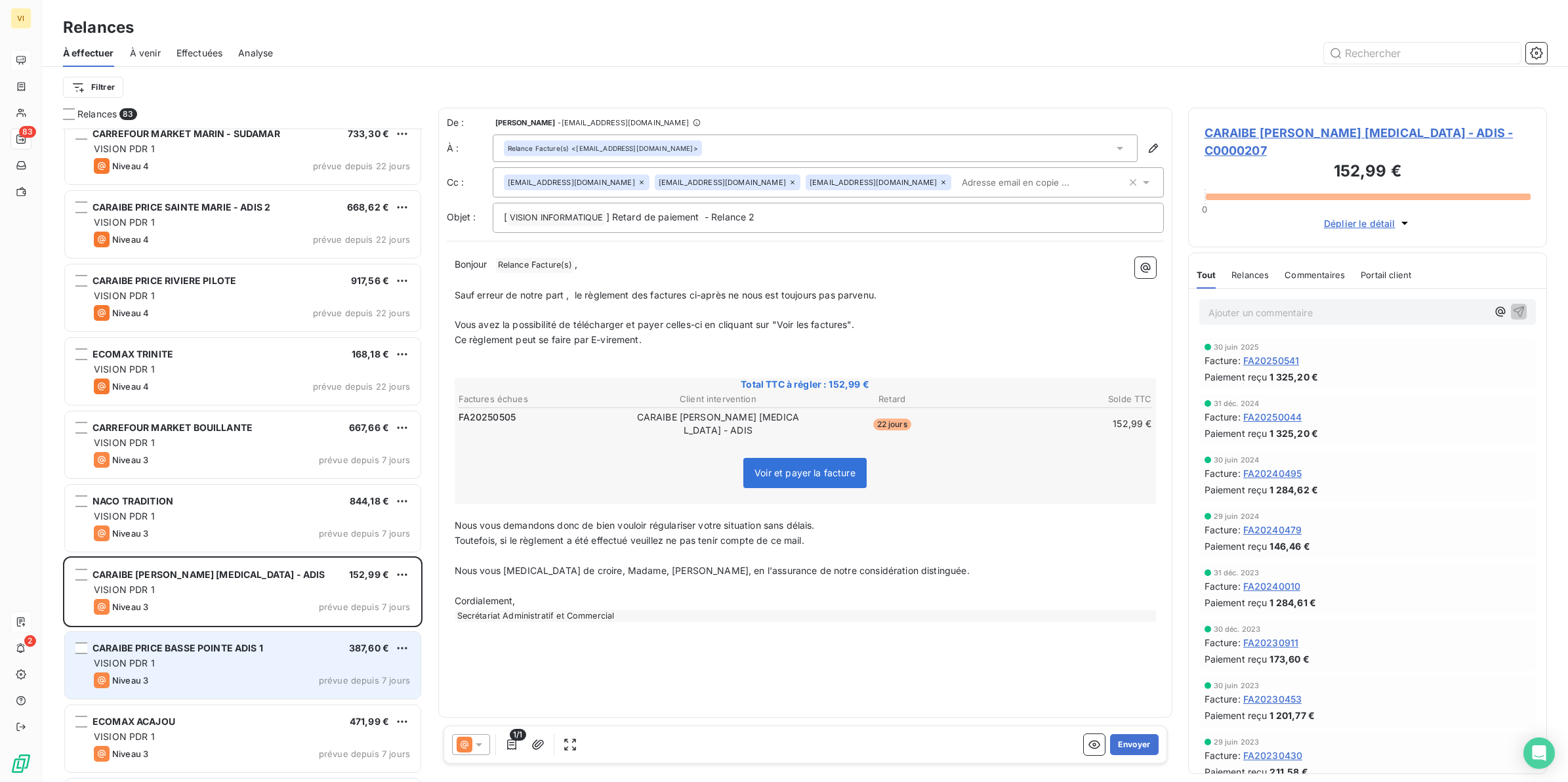
click at [200, 657] on div "VISION PDR 1" at bounding box center [252, 663] width 316 height 13
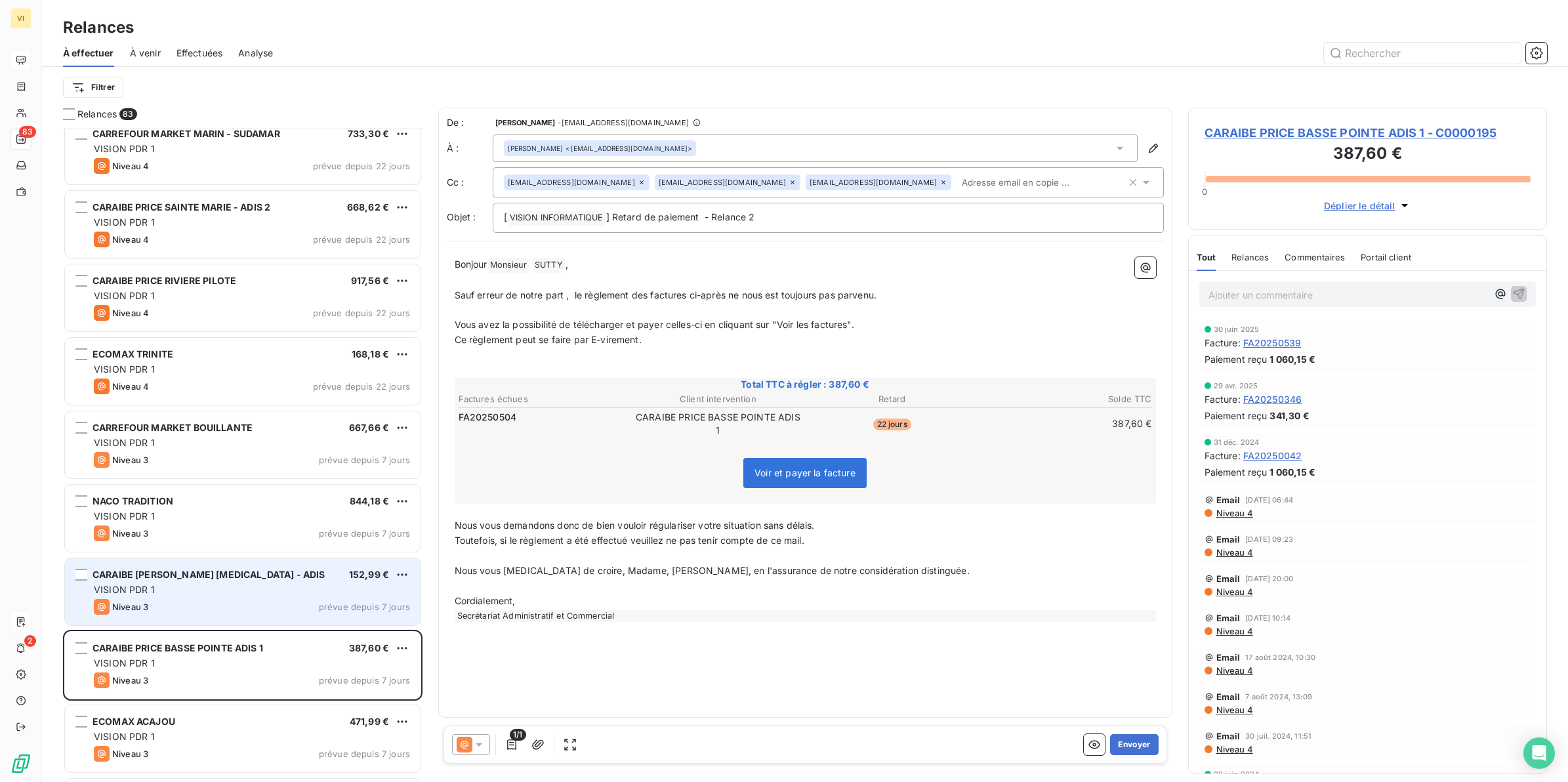
drag, startPoint x: 172, startPoint y: 595, endPoint x: 202, endPoint y: 611, distance: 34.0
click at [172, 595] on div "VISION PDR 1" at bounding box center [252, 589] width 316 height 13
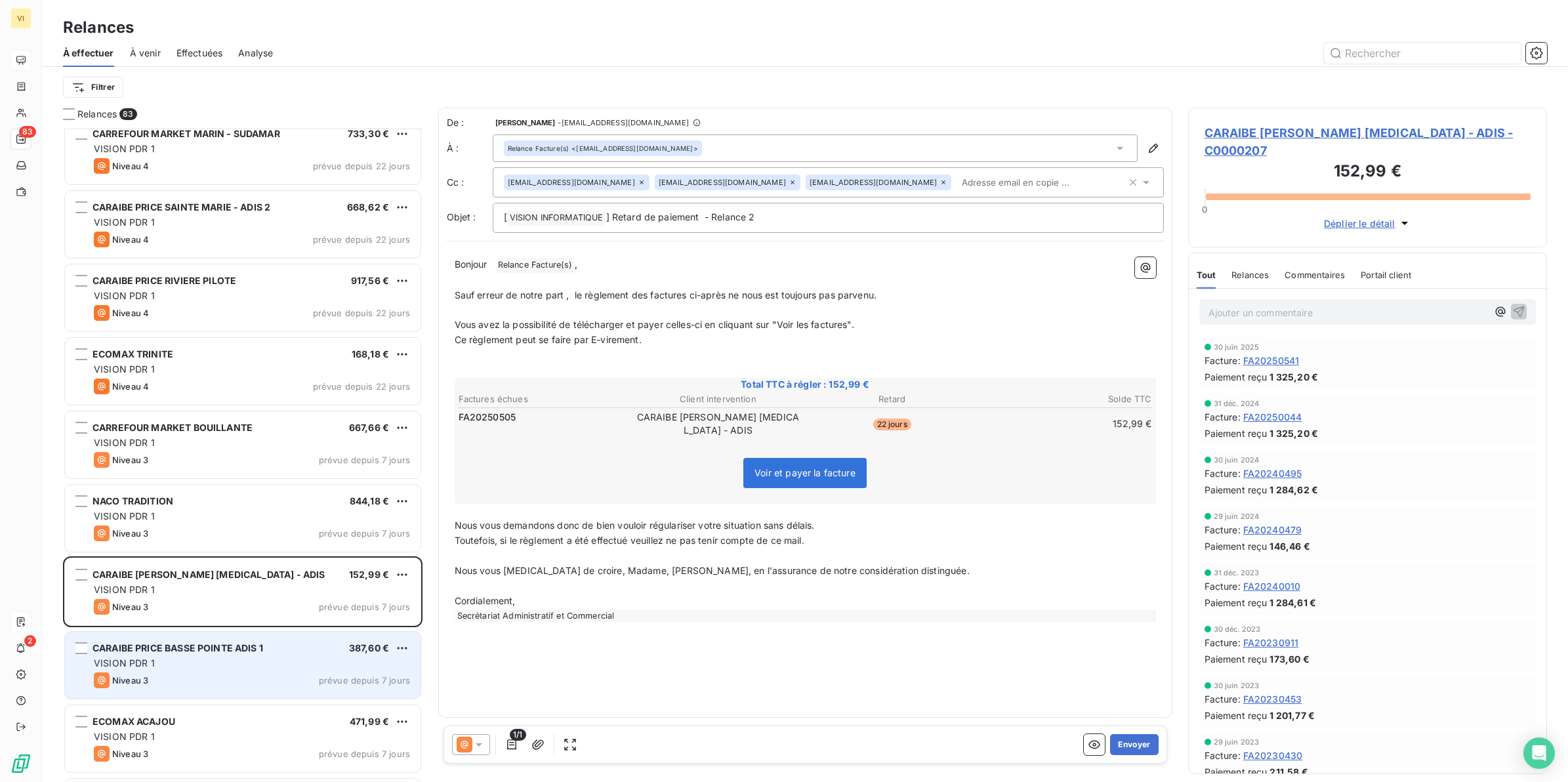
click at [161, 653] on span "CARAIBE PRICE BASSE POINTE ADIS 1" at bounding box center [177, 648] width 170 height 11
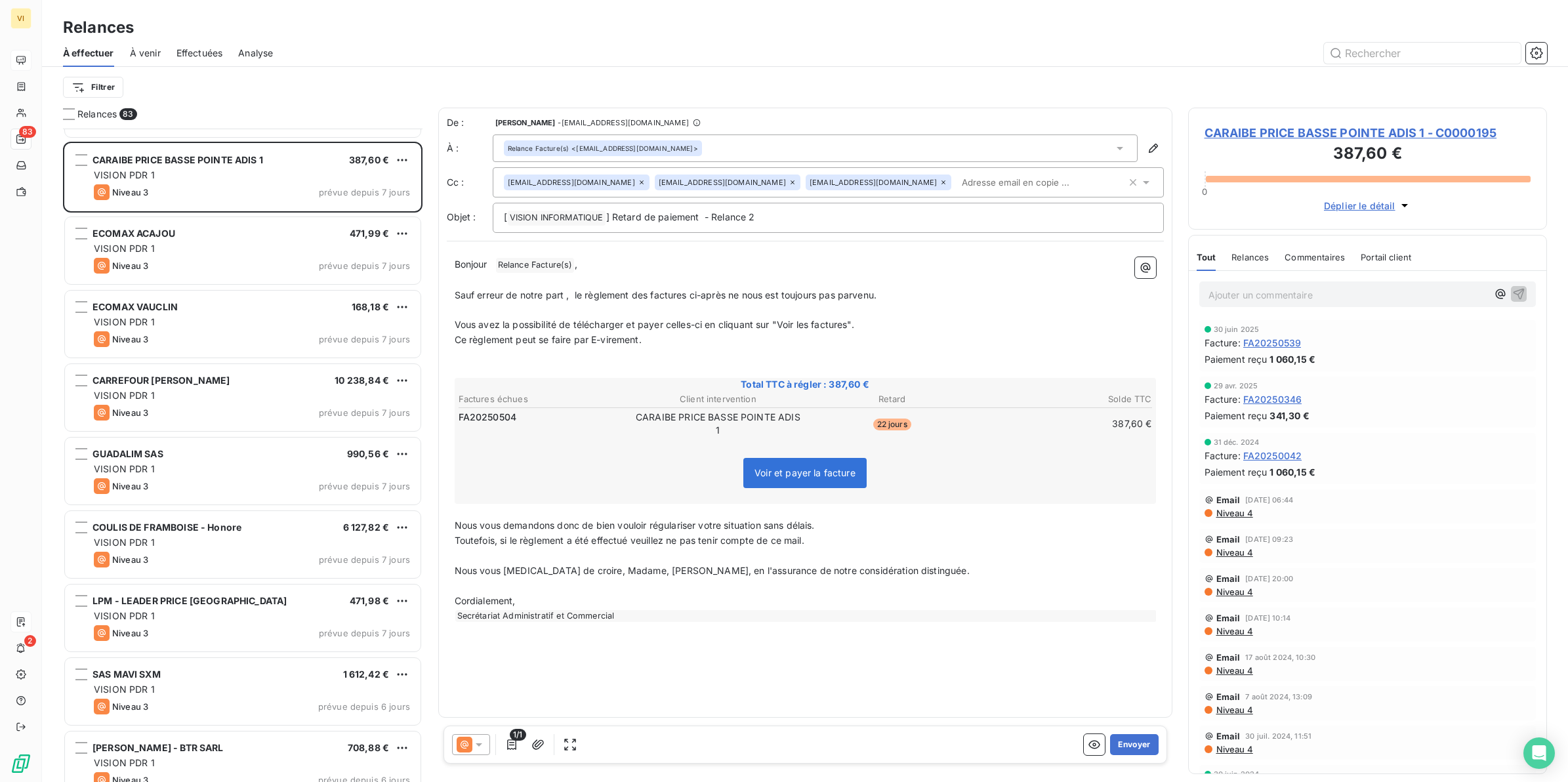
scroll to position [3446, 0]
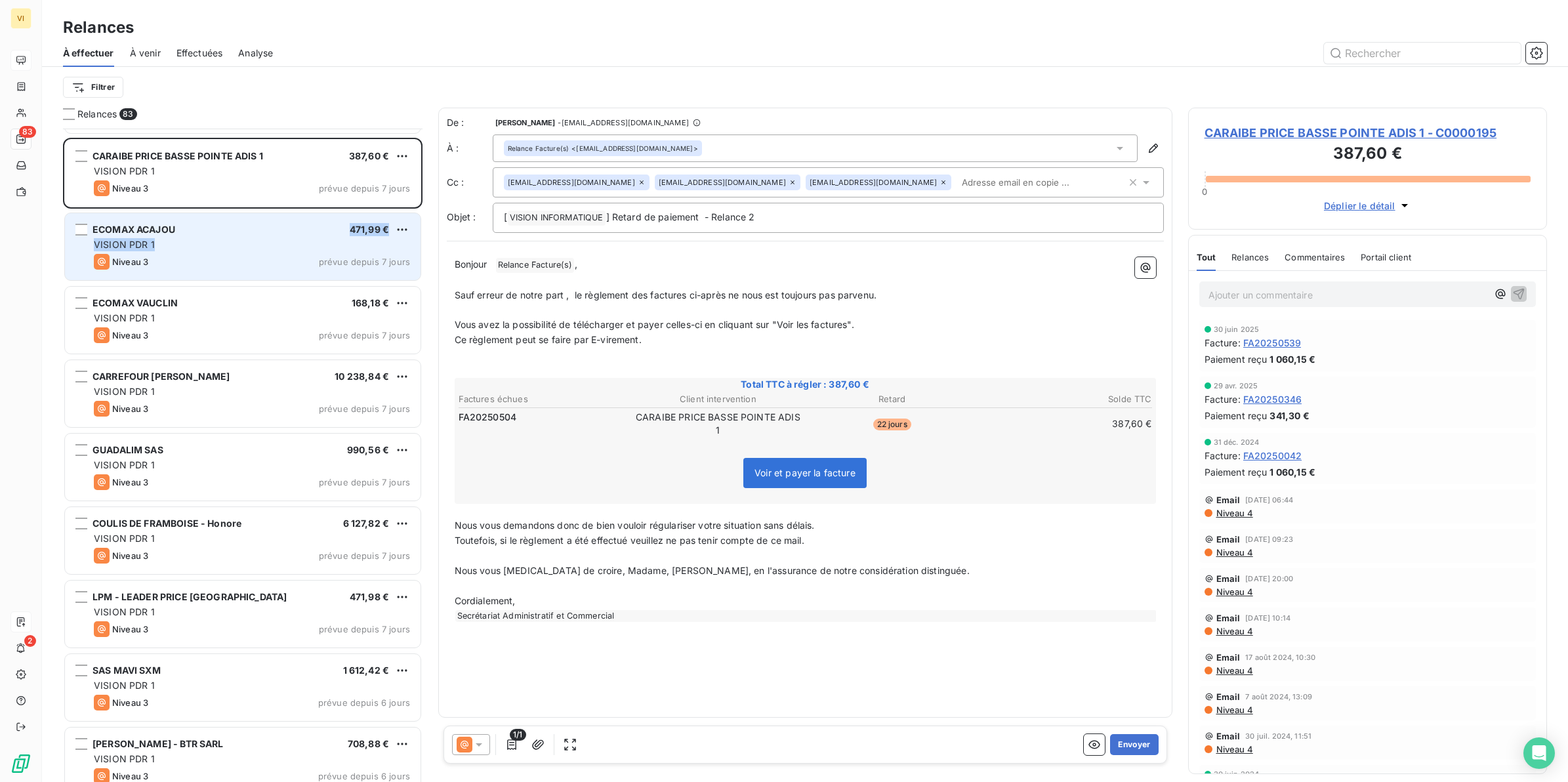
click at [210, 248] on div "ECOMAX ACAJOU 471,99 € VISION PDR 1 Niveau 3 prévue depuis 7 jours" at bounding box center [243, 246] width 355 height 67
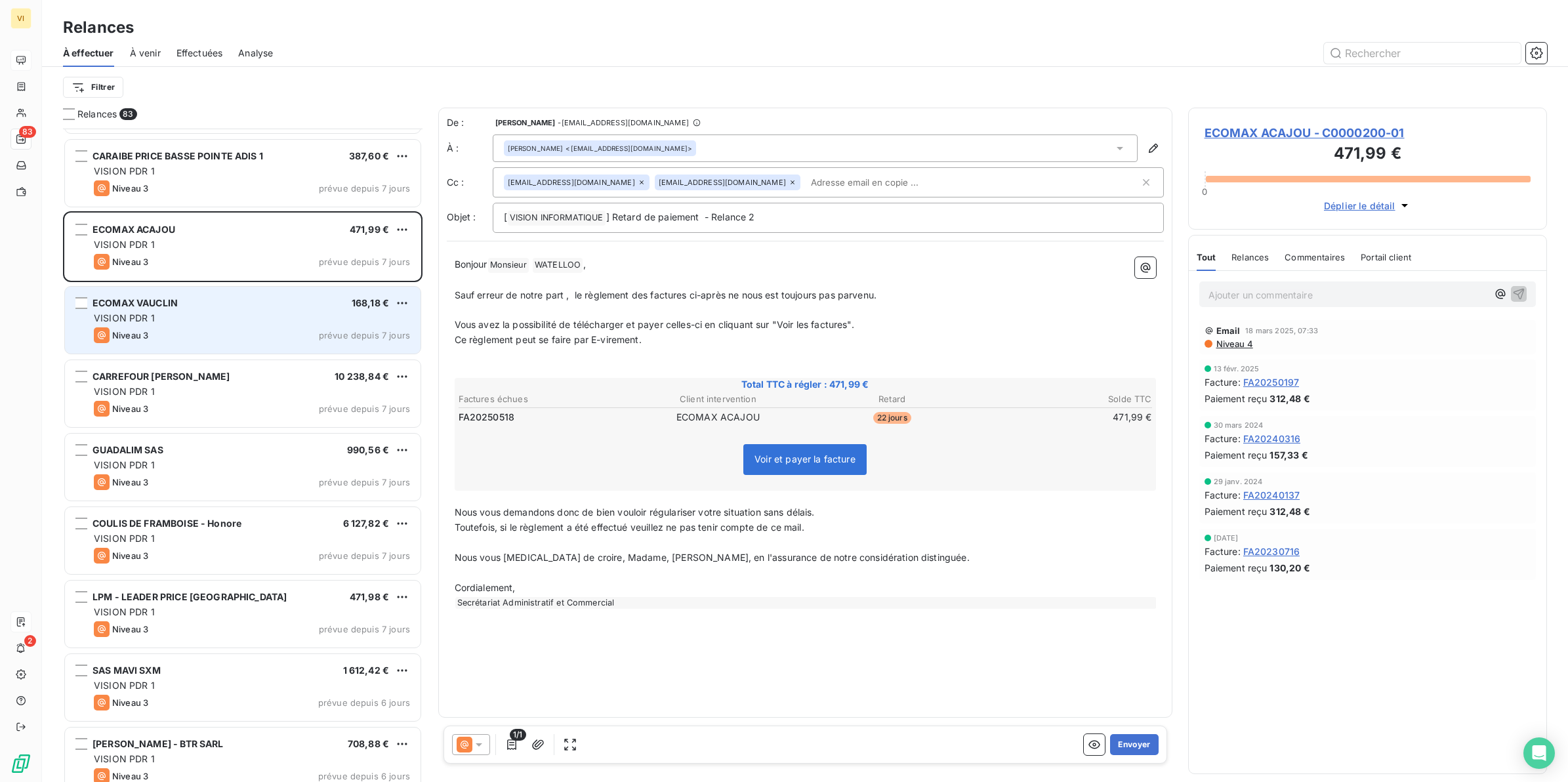
drag, startPoint x: 210, startPoint y: 249, endPoint x: 170, endPoint y: 318, distance: 79.8
click at [170, 318] on div "VISION PDR 1" at bounding box center [252, 318] width 316 height 13
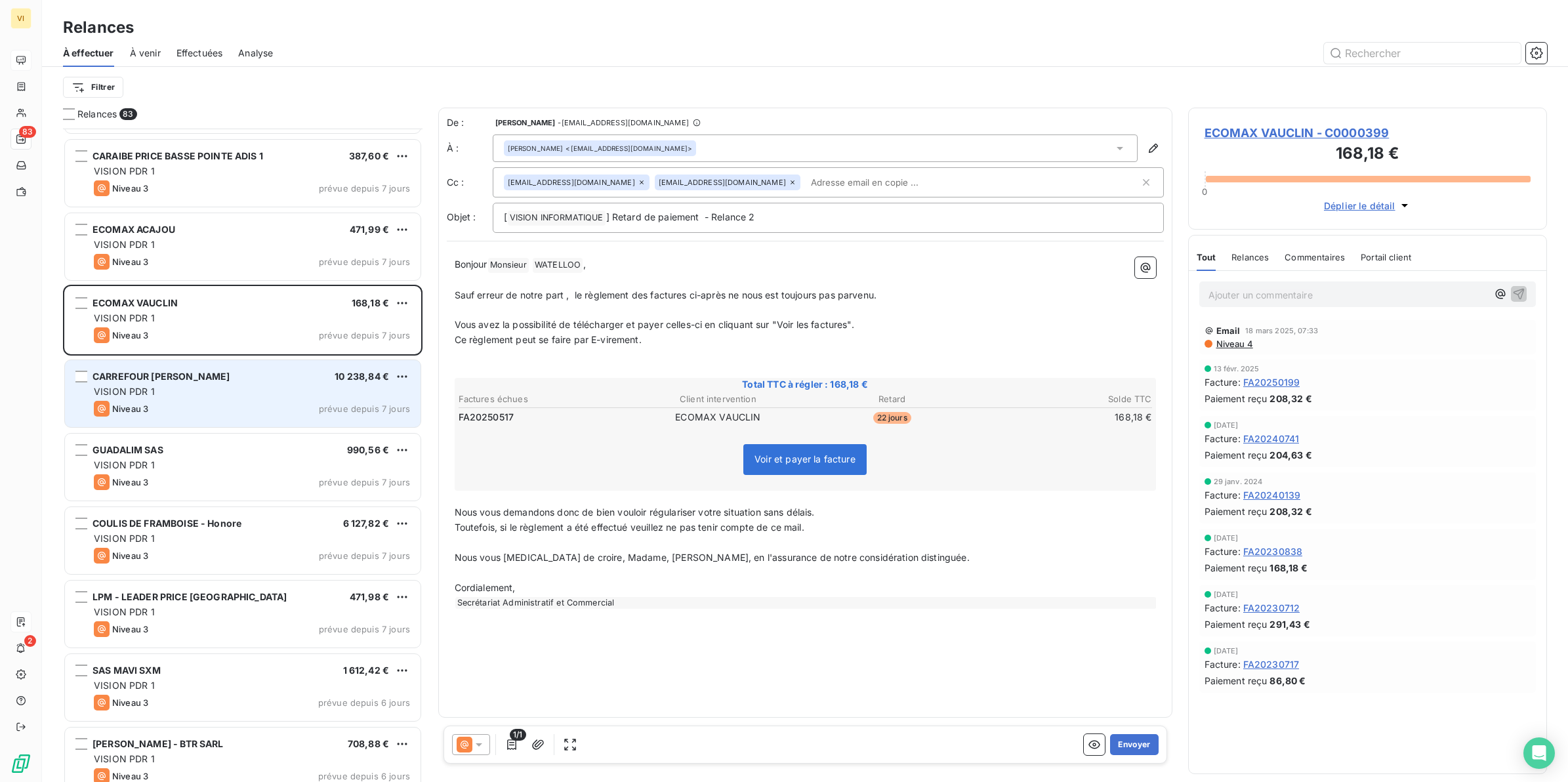
click at [174, 394] on div "VISION PDR 1" at bounding box center [252, 391] width 316 height 13
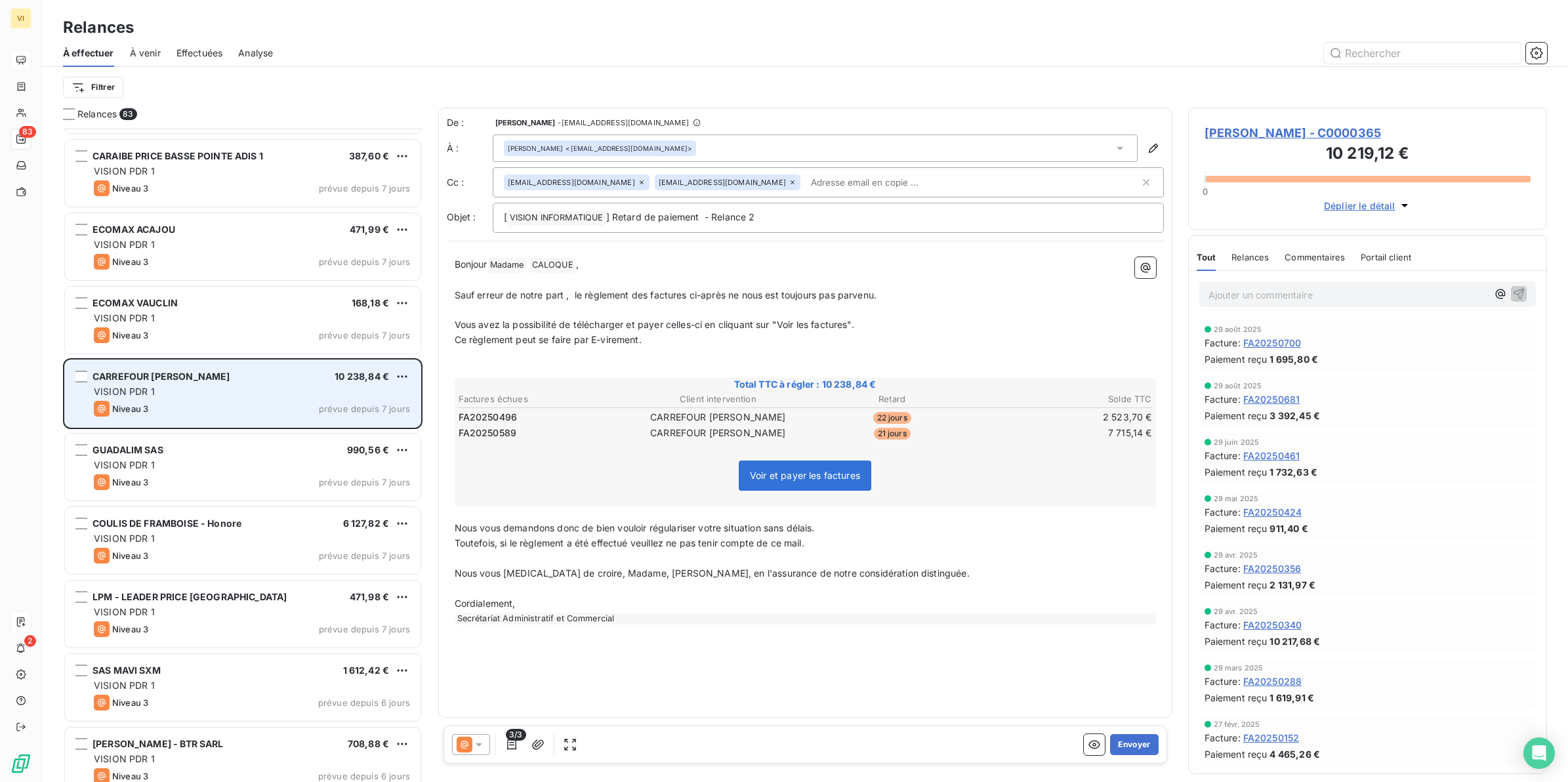
drag, startPoint x: 401, startPoint y: 377, endPoint x: 287, endPoint y: 384, distance: 114.2
click at [287, 385] on div "VISION PDR 1" at bounding box center [252, 391] width 316 height 13
click at [404, 376] on html "VI 83 2 Relances À effectuer À venir Effectuées Analyse Filtrer Relances 83 NAC…" at bounding box center [784, 391] width 1568 height 782
click at [347, 404] on div "Replanifier cette action" at bounding box center [345, 403] width 118 height 21
select select "7"
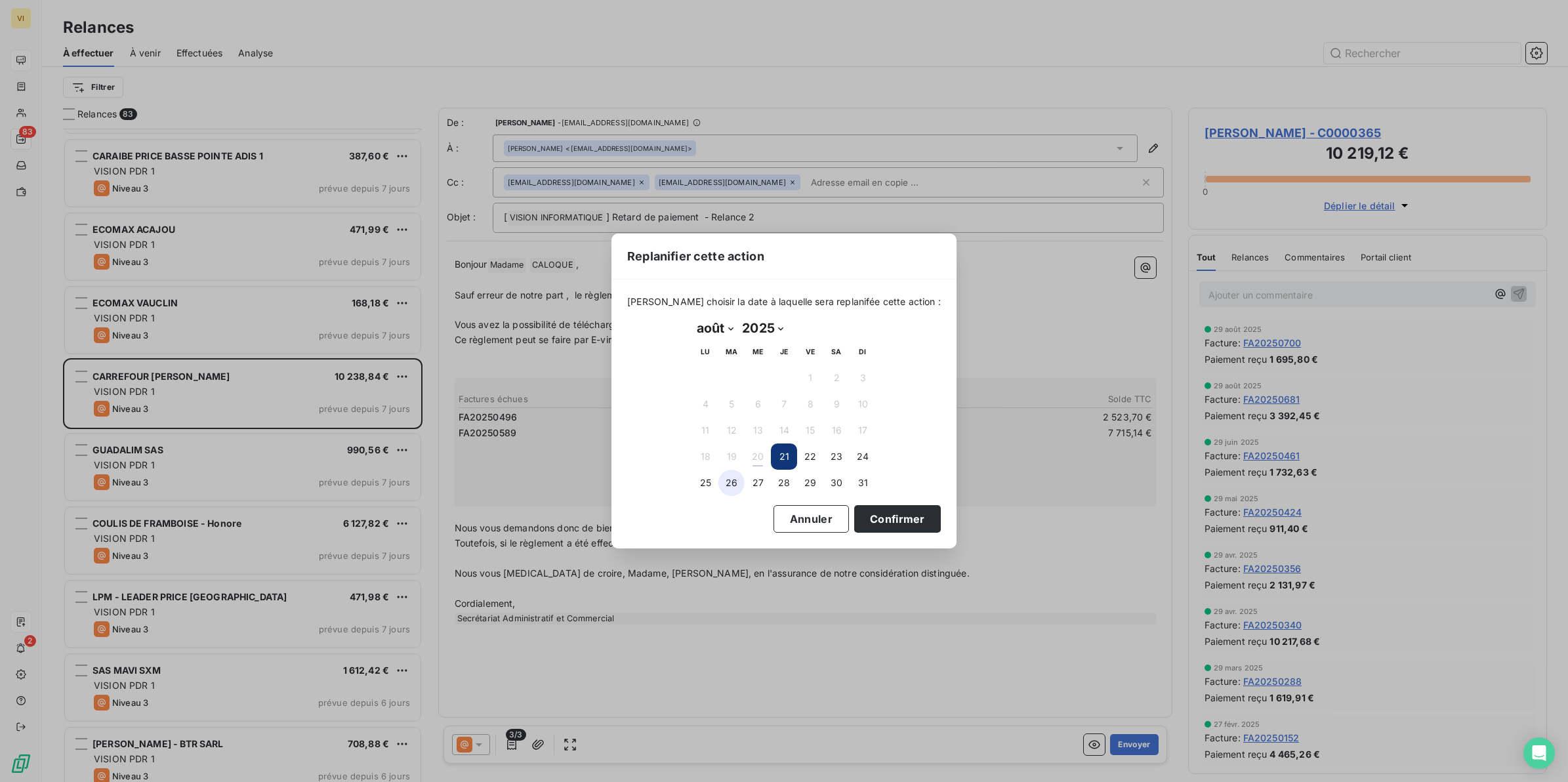
click at [732, 480] on button "26" at bounding box center [731, 483] width 26 height 26
click at [871, 519] on button "Confirmer" at bounding box center [897, 519] width 86 height 27
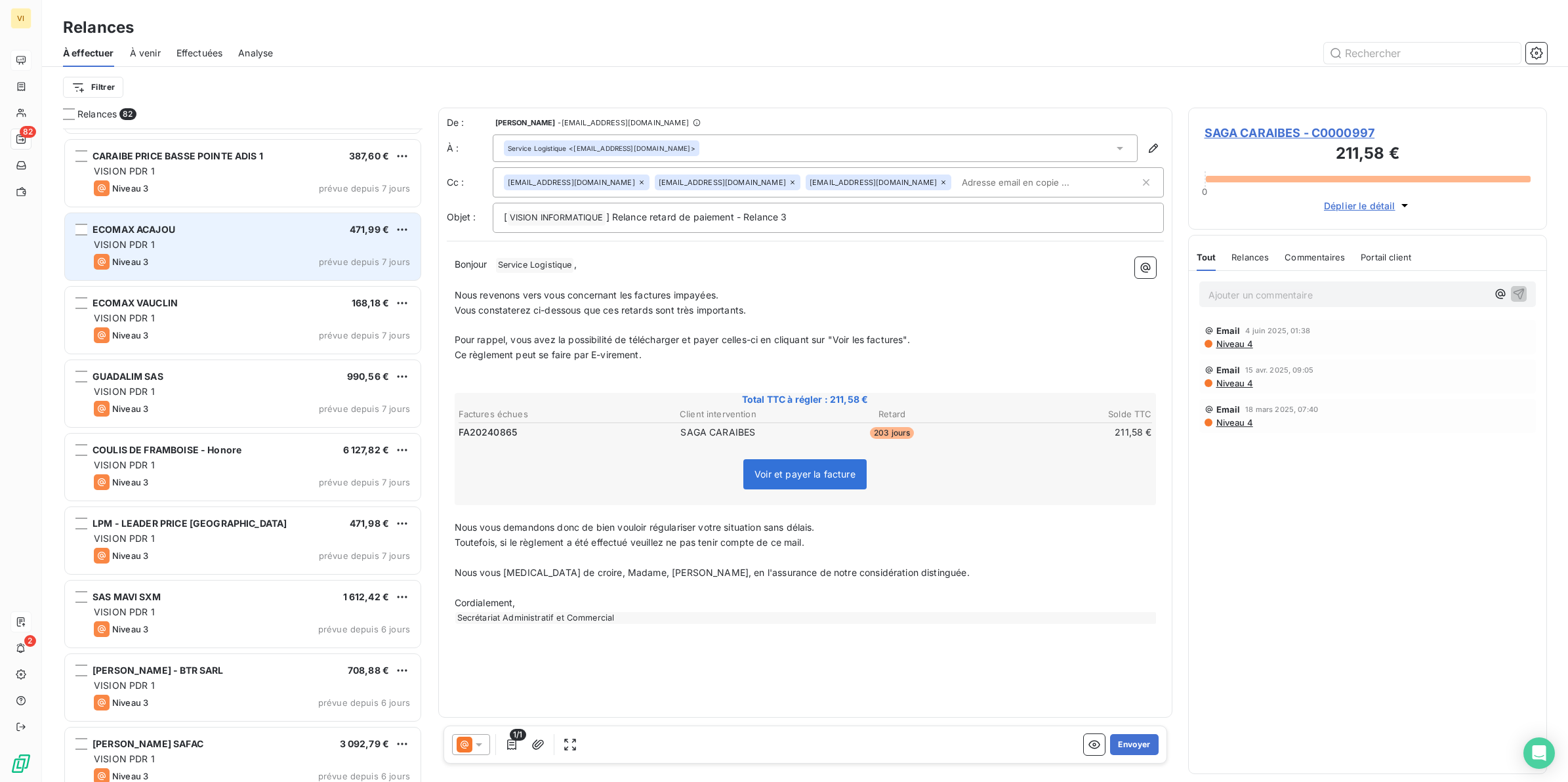
drag, startPoint x: 182, startPoint y: 242, endPoint x: 191, endPoint y: 251, distance: 12.7
click at [182, 243] on div "VISION PDR 1" at bounding box center [252, 244] width 316 height 13
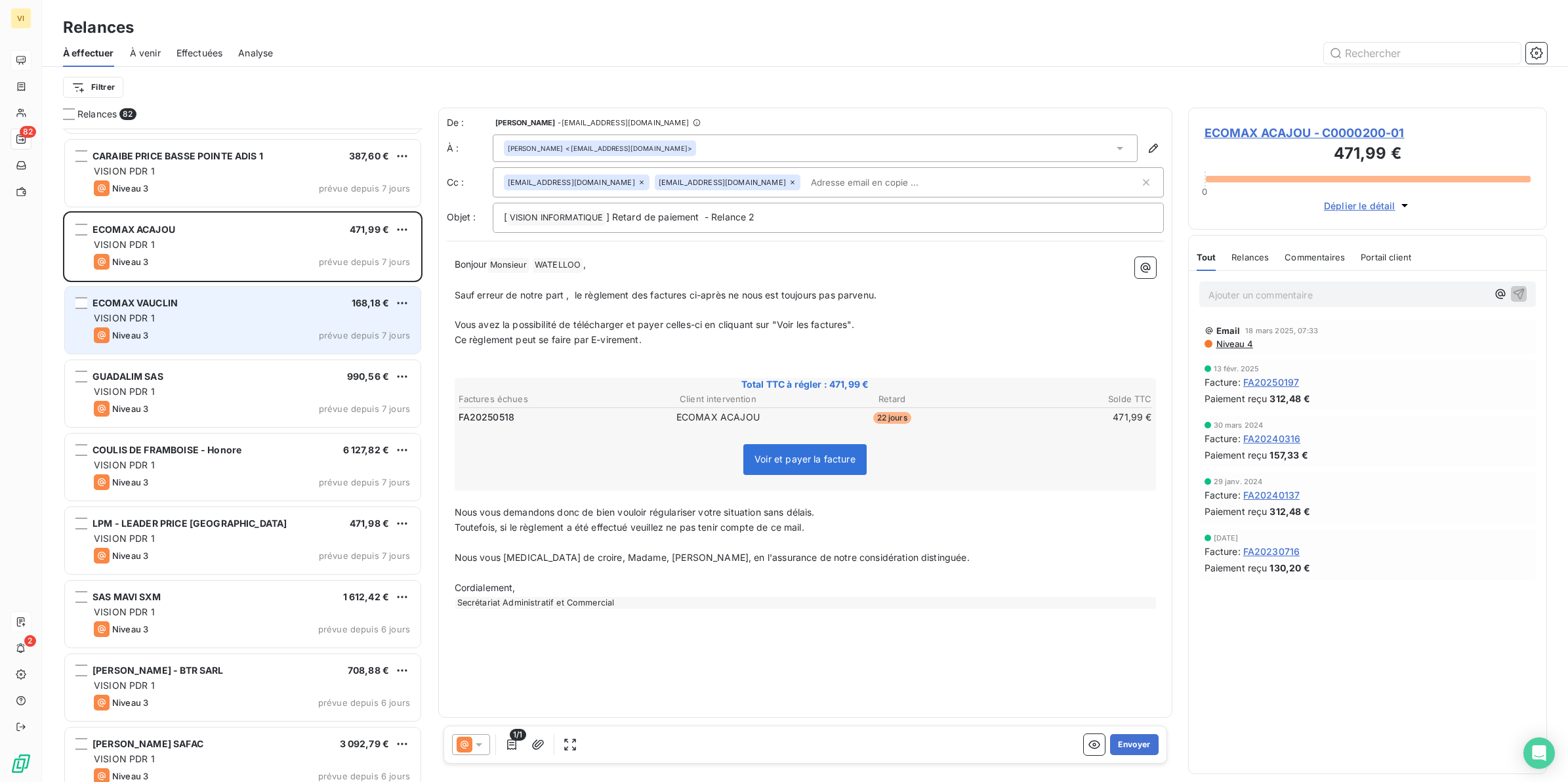
click at [209, 316] on div "VISION PDR 1" at bounding box center [252, 318] width 316 height 13
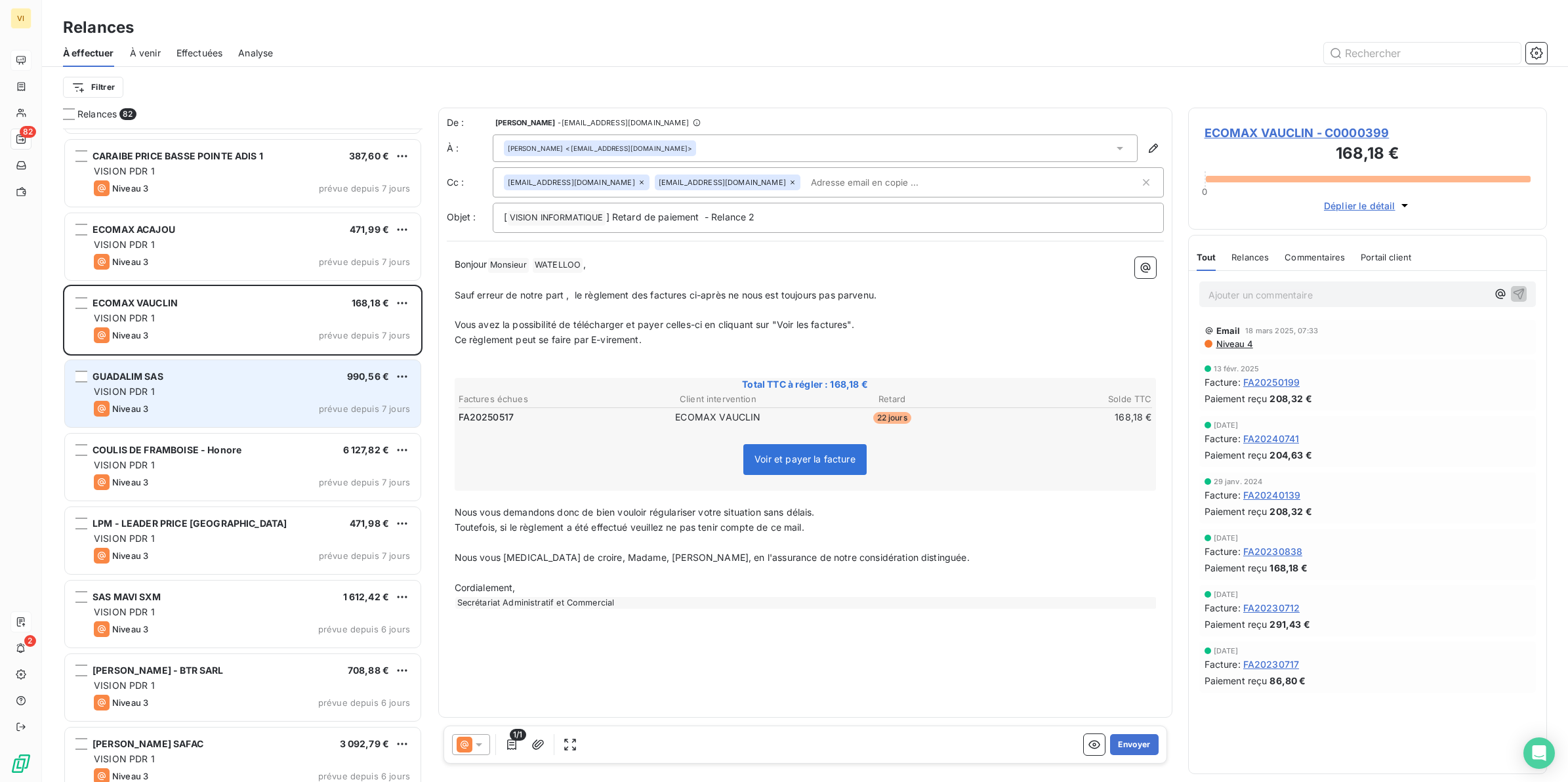
click at [188, 381] on div "GUADALIM SAS 990,56 €" at bounding box center [252, 377] width 316 height 12
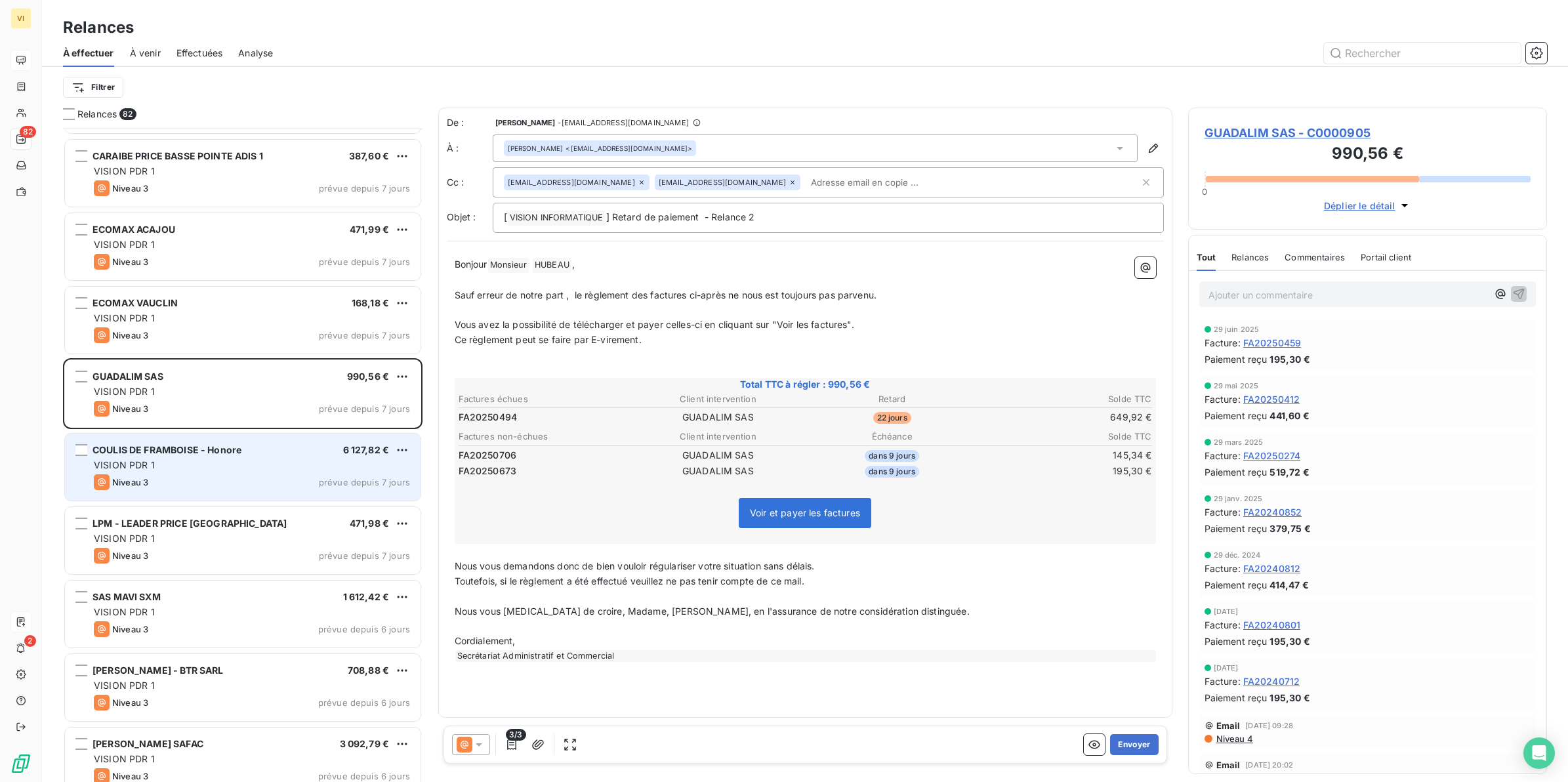
click at [181, 461] on div "VISION PDR 1" at bounding box center [252, 465] width 316 height 13
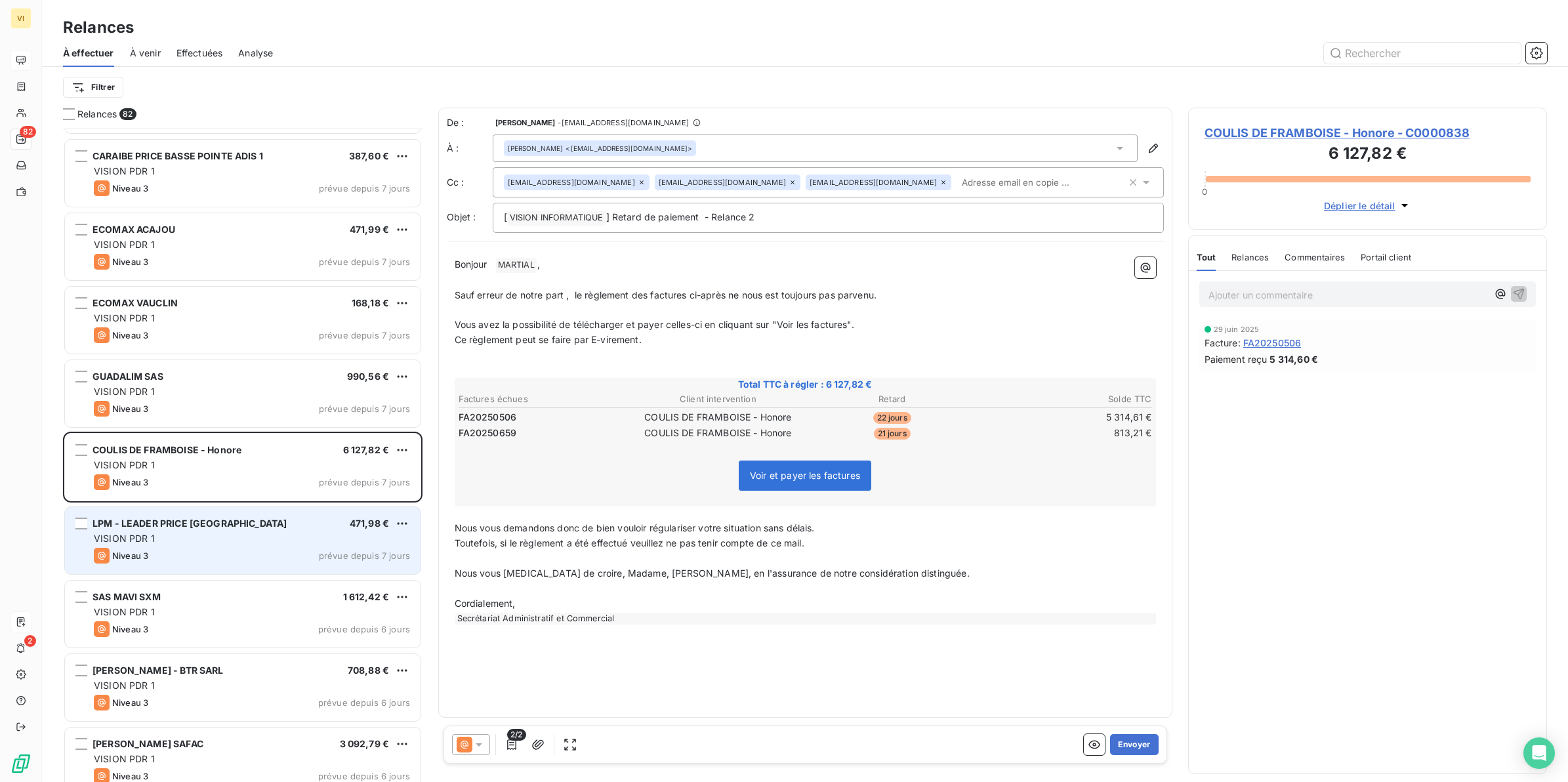
click at [191, 533] on div "VISION PDR 1" at bounding box center [252, 539] width 316 height 13
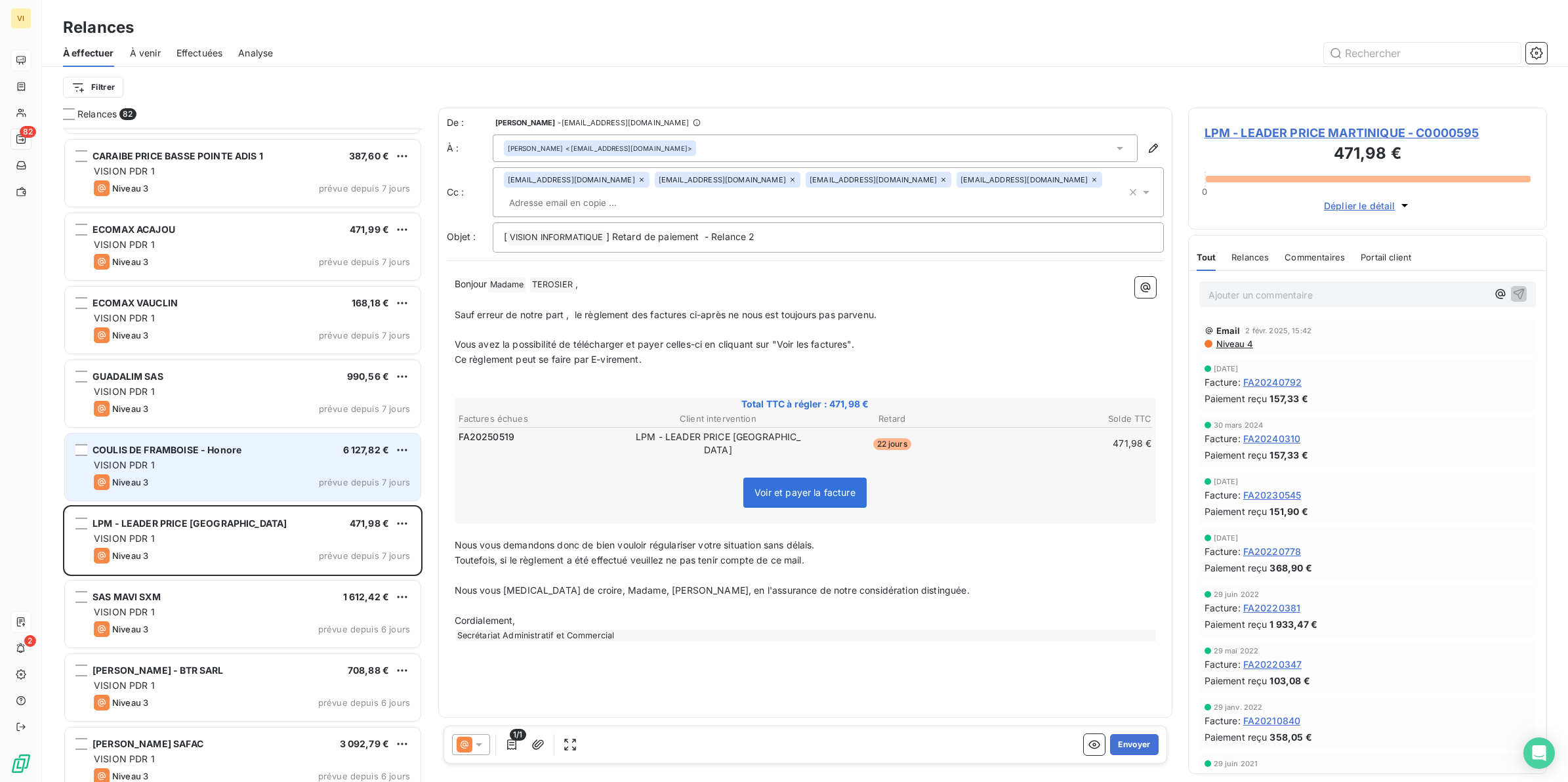
click at [176, 467] on div "VISION PDR 1" at bounding box center [252, 465] width 316 height 13
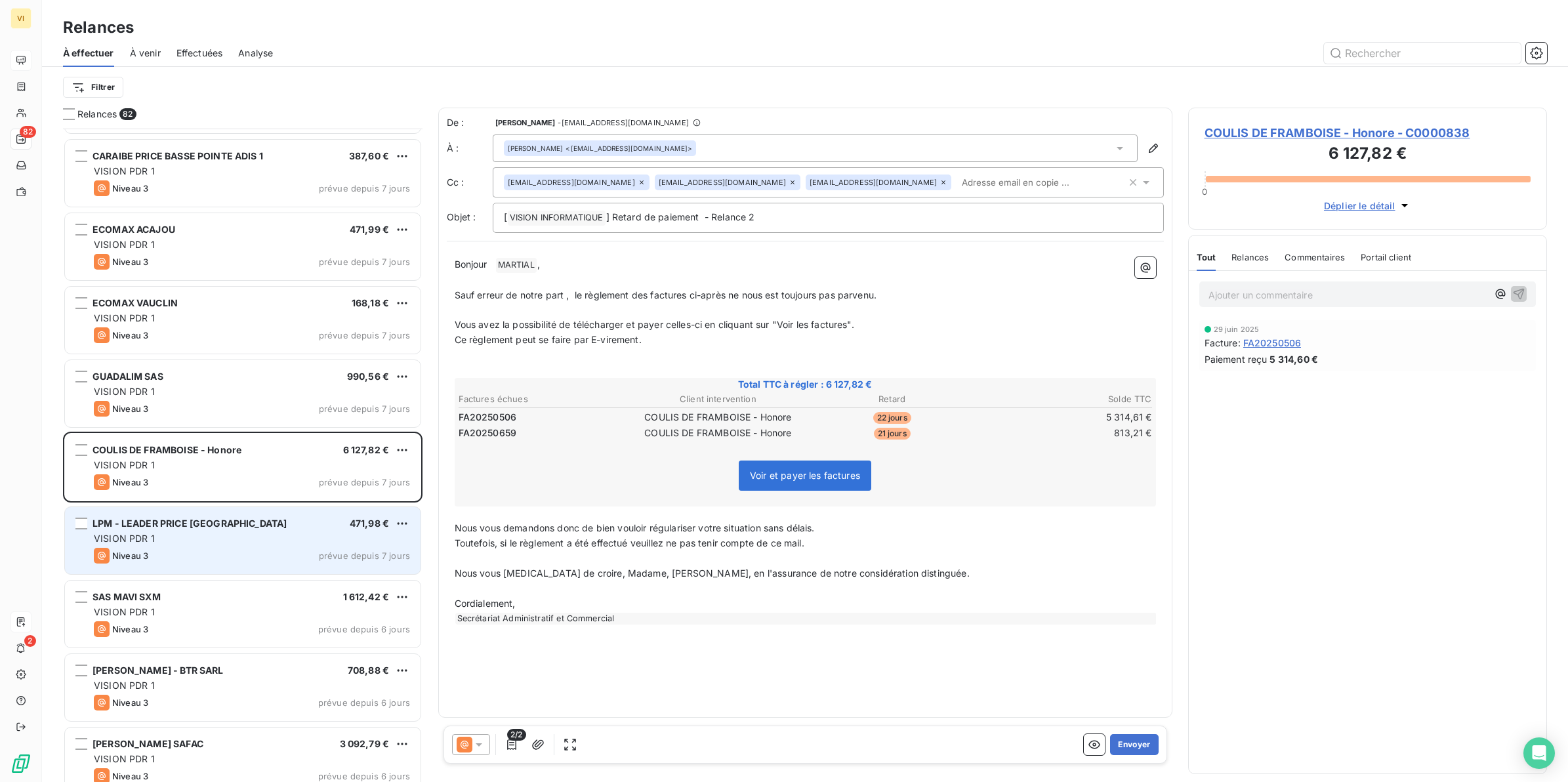
click at [163, 549] on div "Niveau 3 prévue depuis 7 jours" at bounding box center [252, 556] width 316 height 16
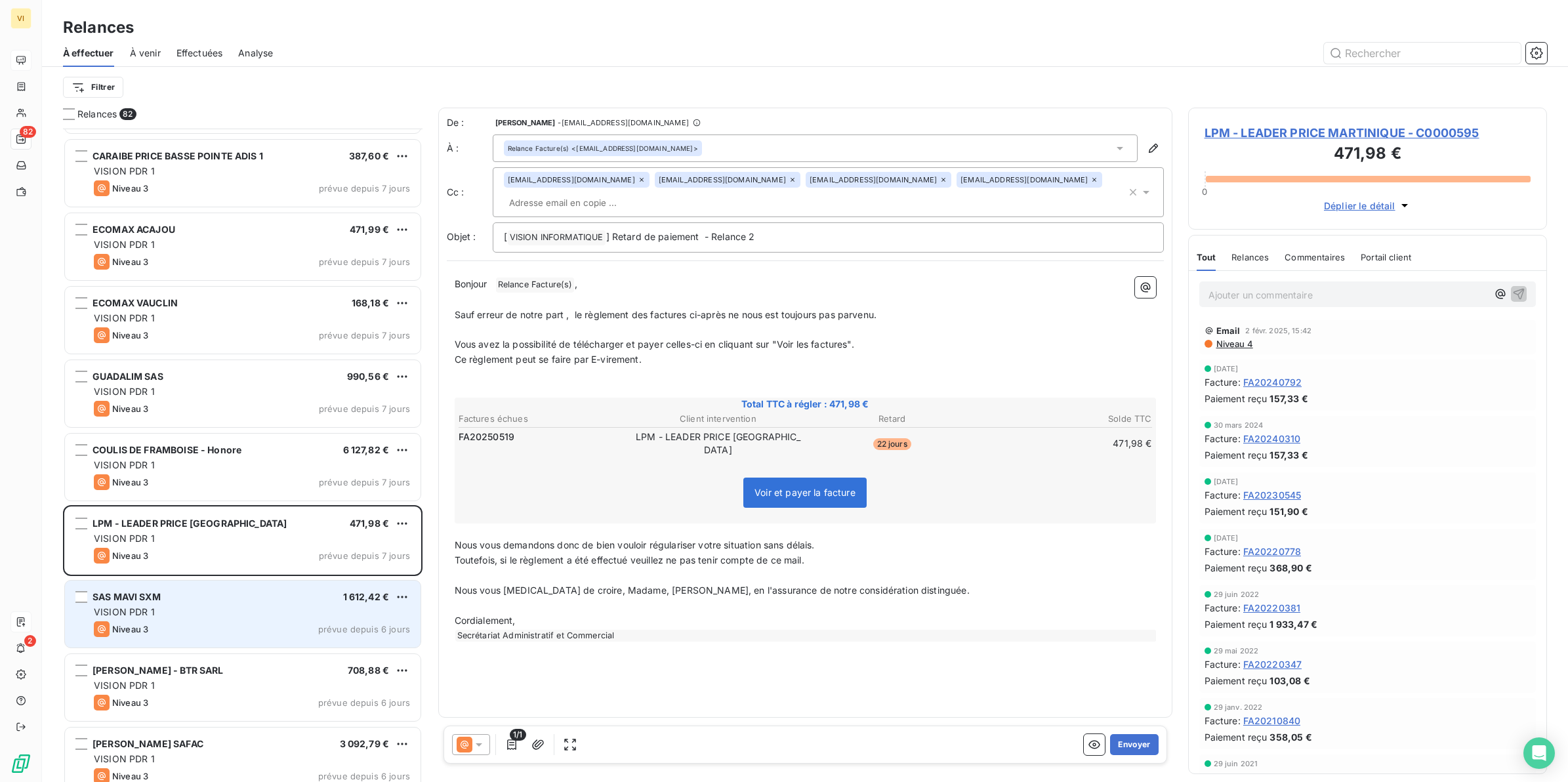
click at [142, 612] on span "VISION PDR 1" at bounding box center [125, 612] width 61 height 11
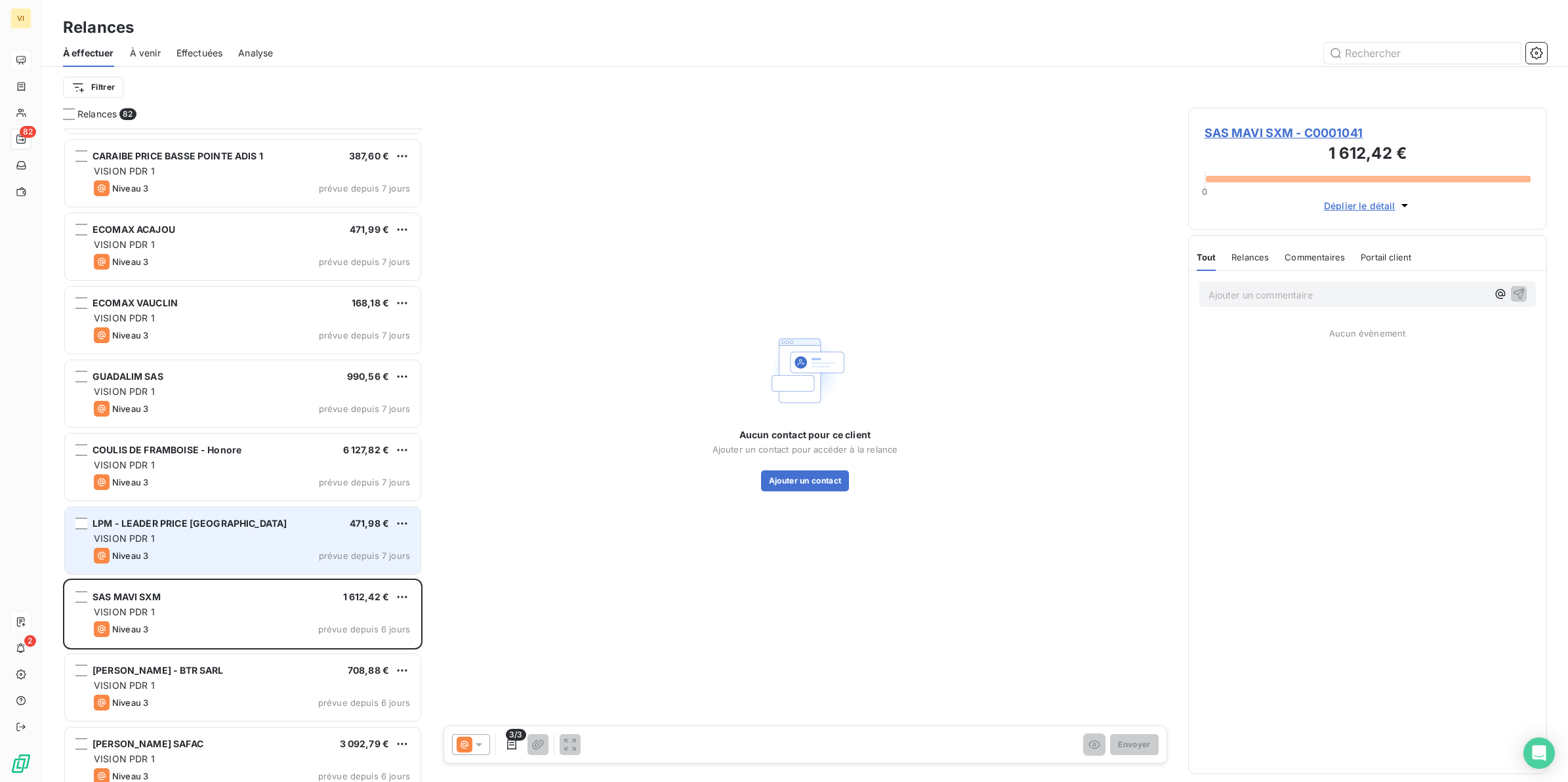
click at [177, 537] on div "VISION PDR 1" at bounding box center [252, 539] width 316 height 13
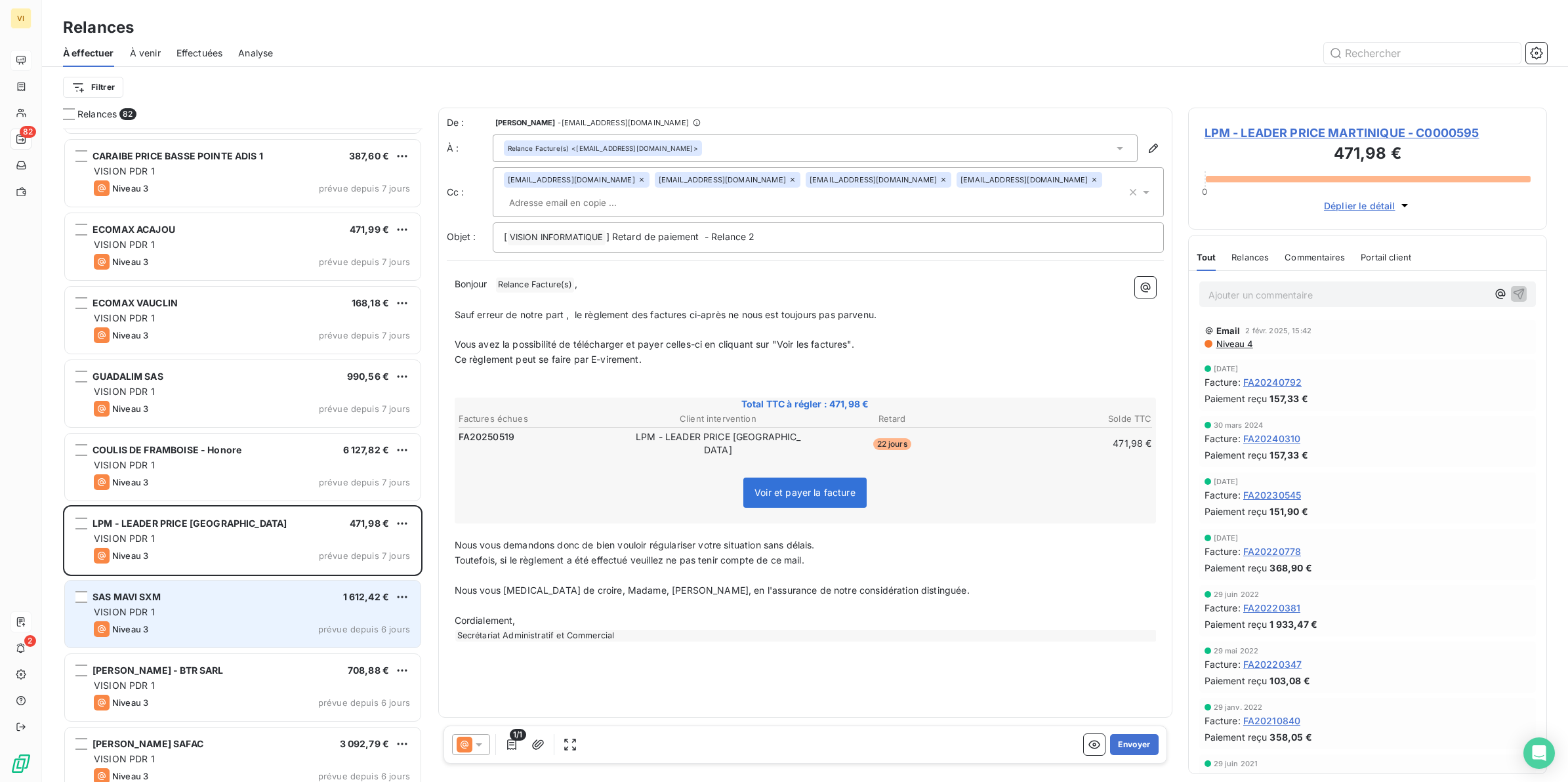
click at [167, 619] on div "SAS MAVI SXM 1 612,42 € VISION PDR 1 Niveau 3 prévue depuis 6 jours" at bounding box center [243, 614] width 355 height 67
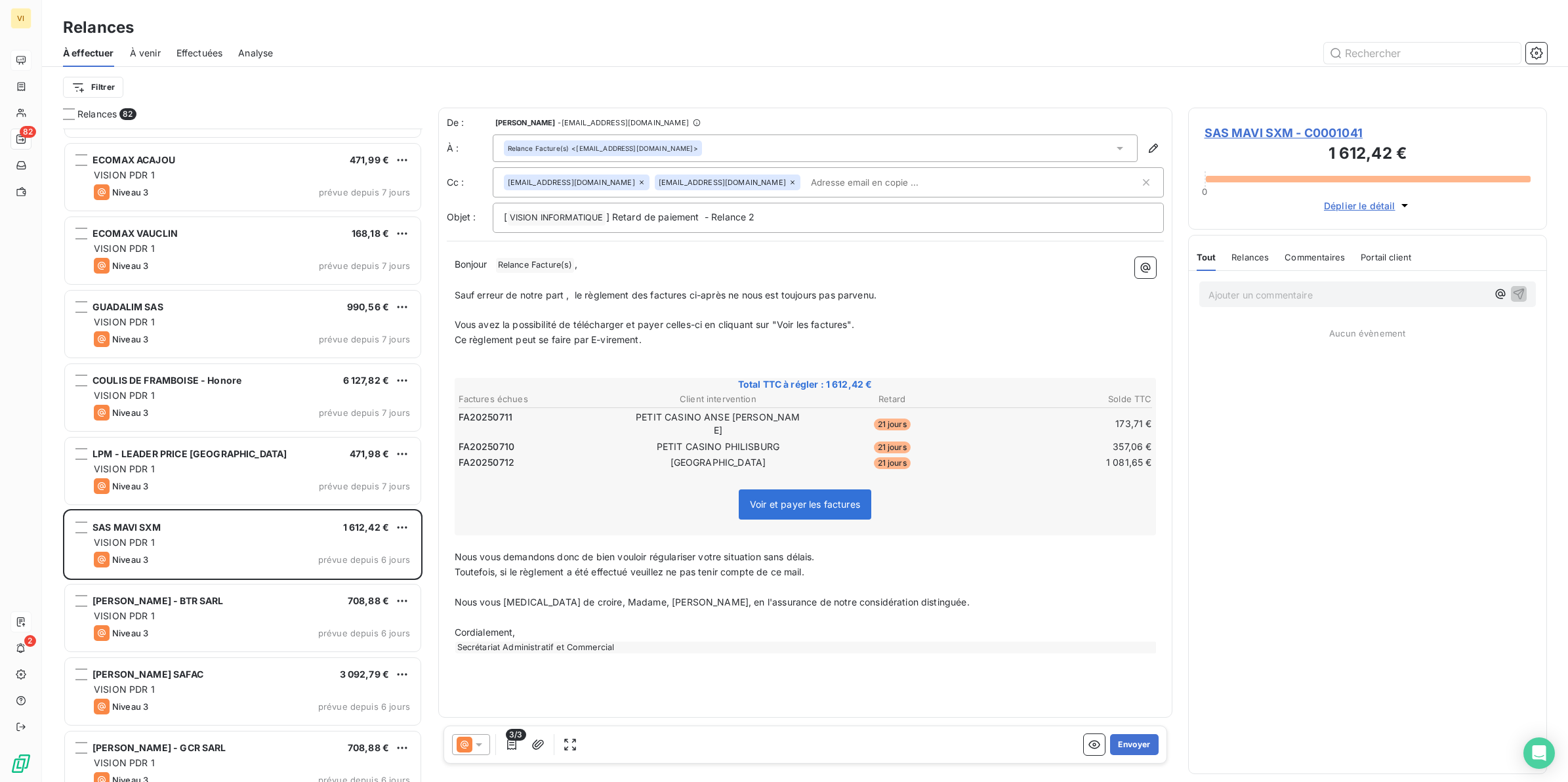
scroll to position [3774, 0]
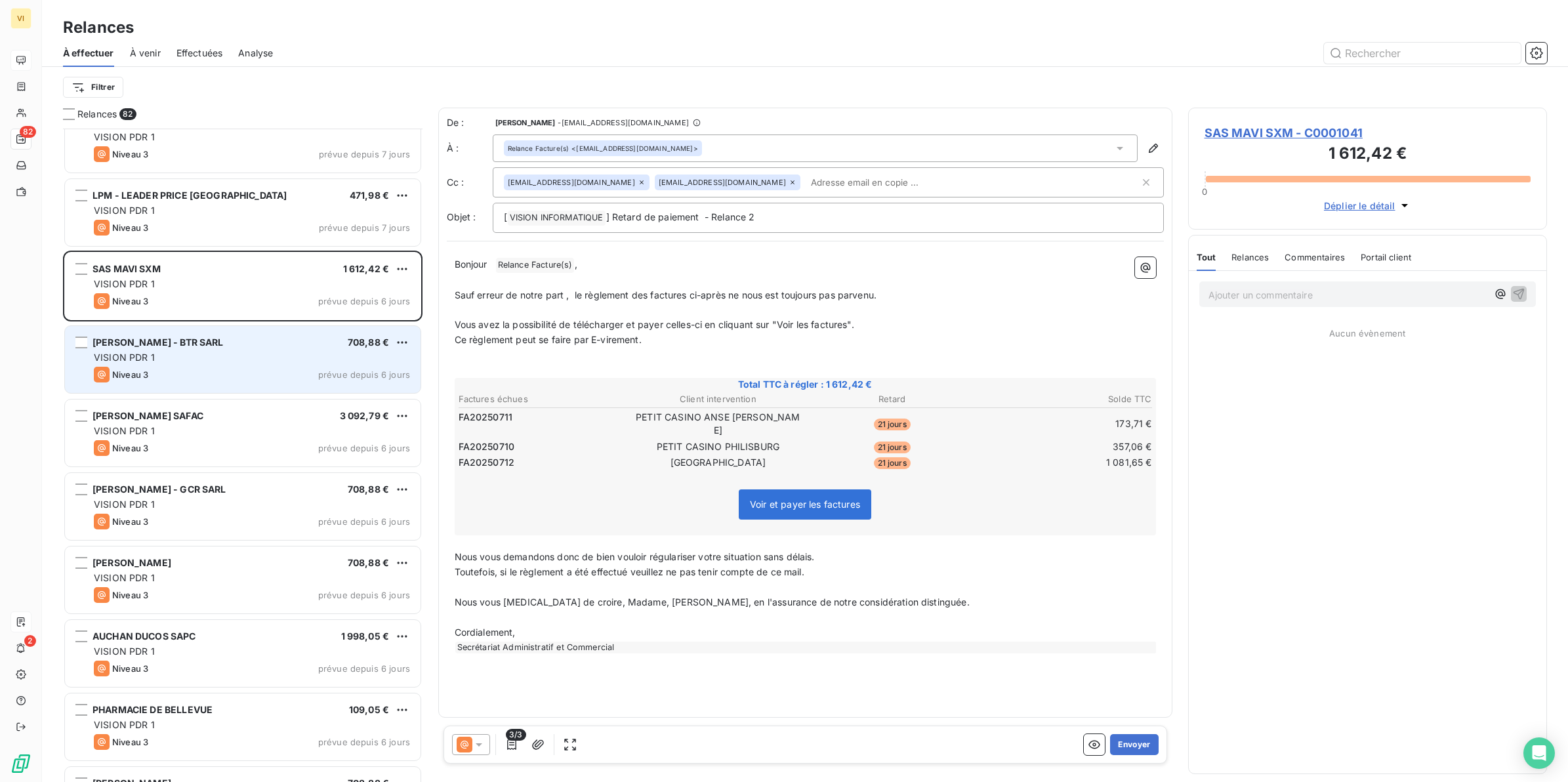
click at [193, 360] on div "VISION PDR 1" at bounding box center [252, 357] width 316 height 13
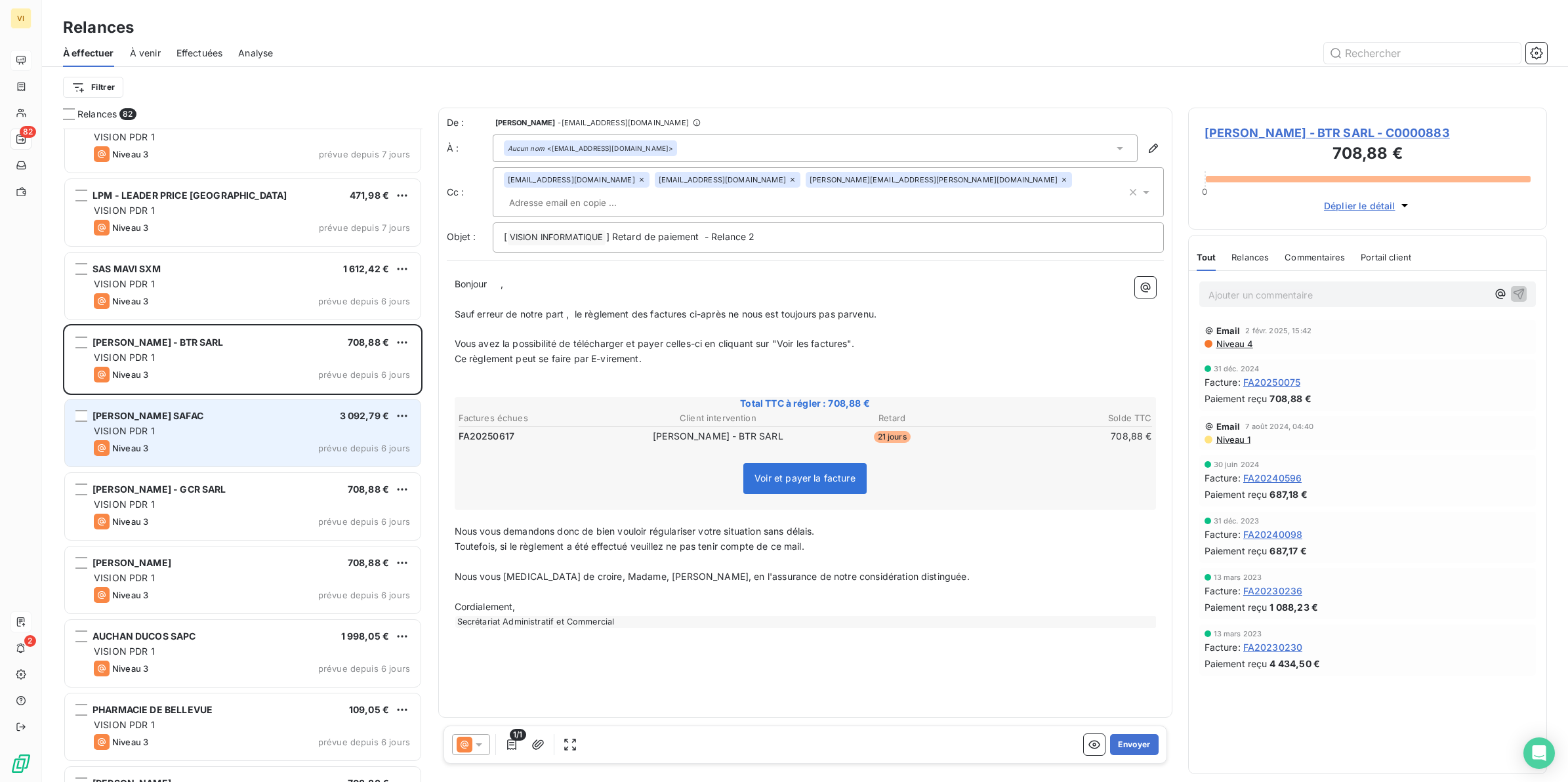
click at [193, 433] on div "VISION PDR 1" at bounding box center [252, 431] width 316 height 13
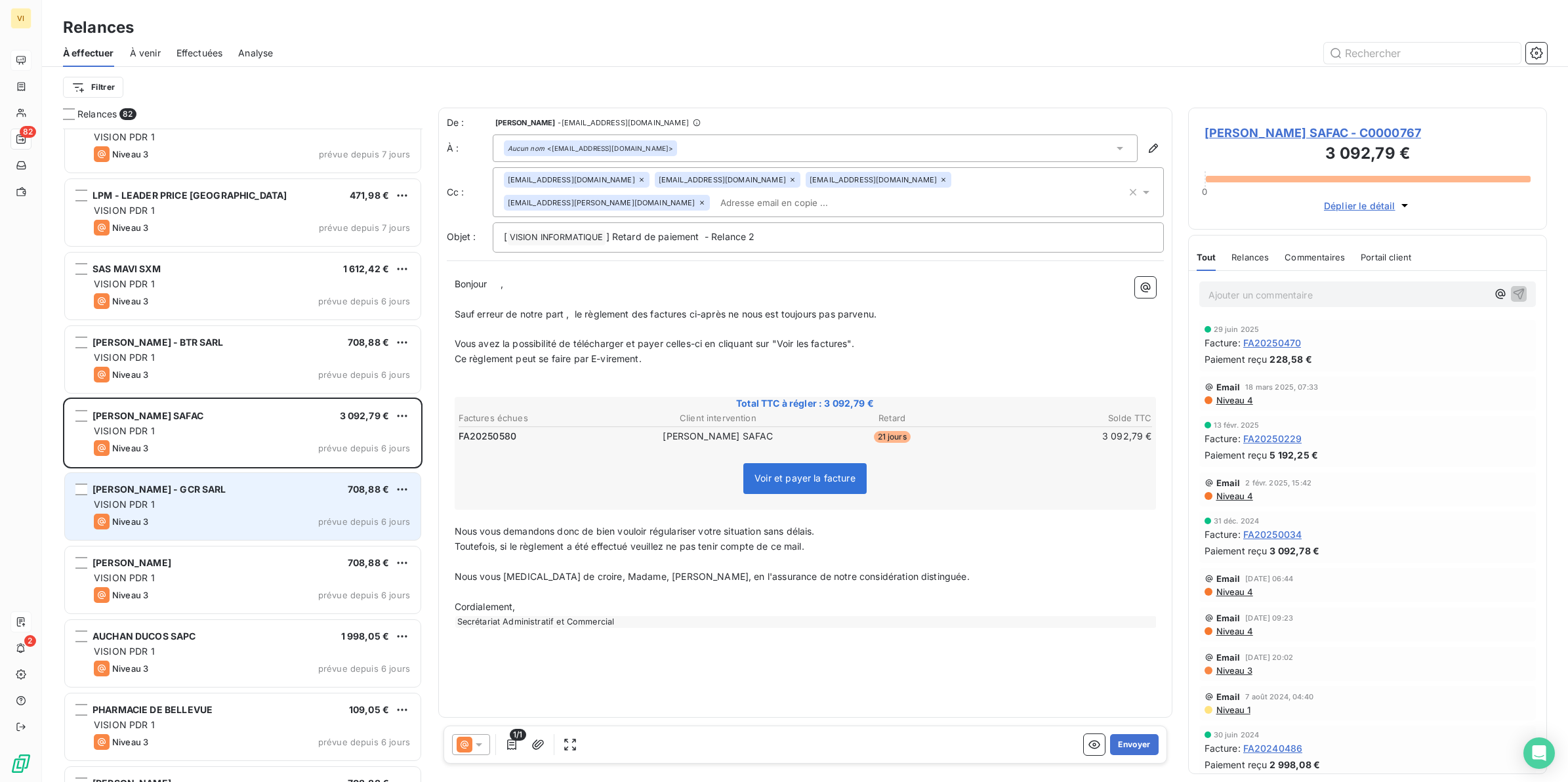
click at [181, 519] on div "Niveau 3 prévue depuis 6 jours" at bounding box center [252, 522] width 316 height 16
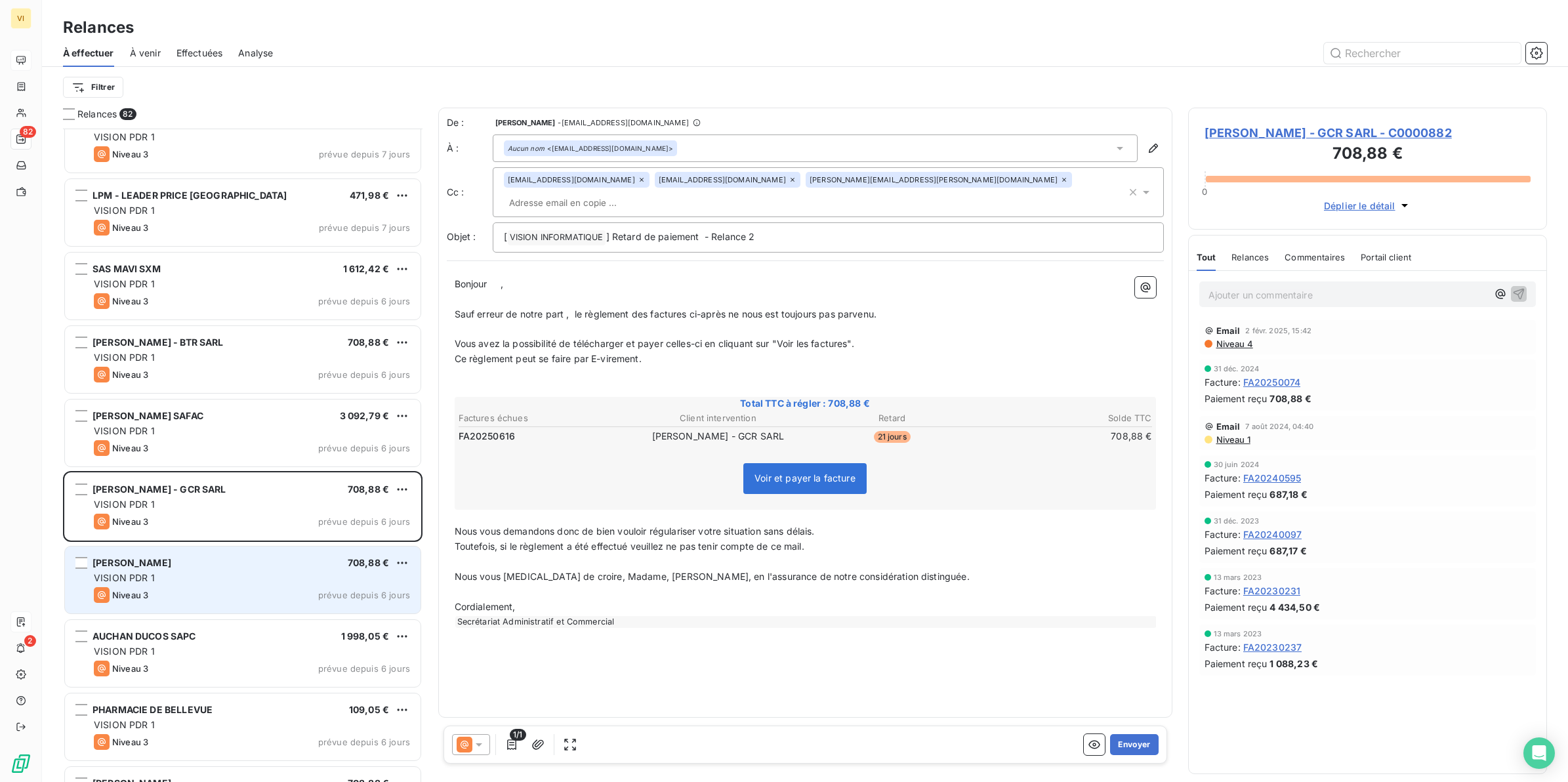
click at [195, 556] on div "[PERSON_NAME] SARL 708,88 € VISION PDR 1 Niveau 3 prévue depuis 6 jours" at bounding box center [243, 580] width 355 height 67
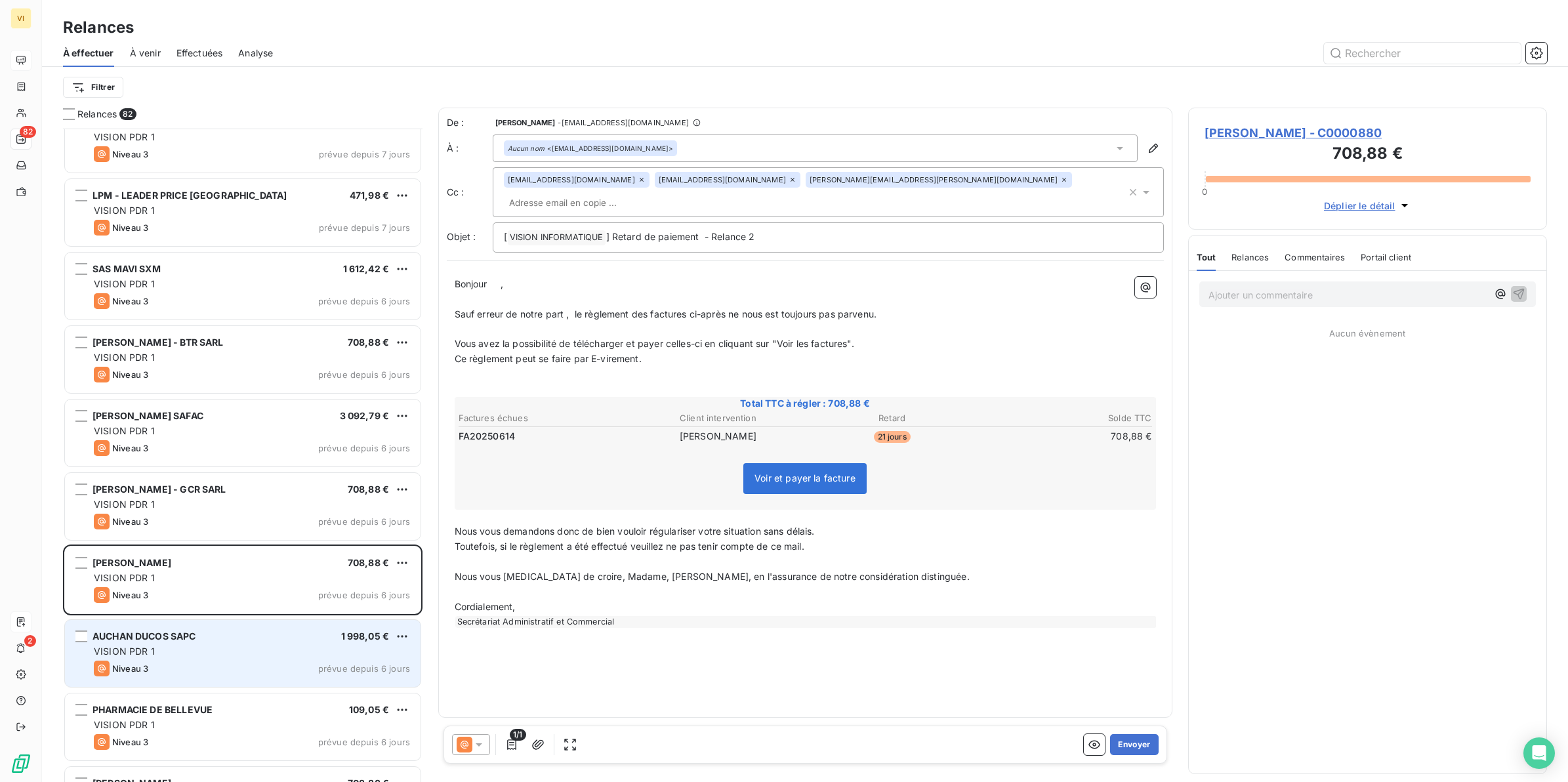
click at [212, 651] on div "VISION PDR 1" at bounding box center [252, 651] width 316 height 13
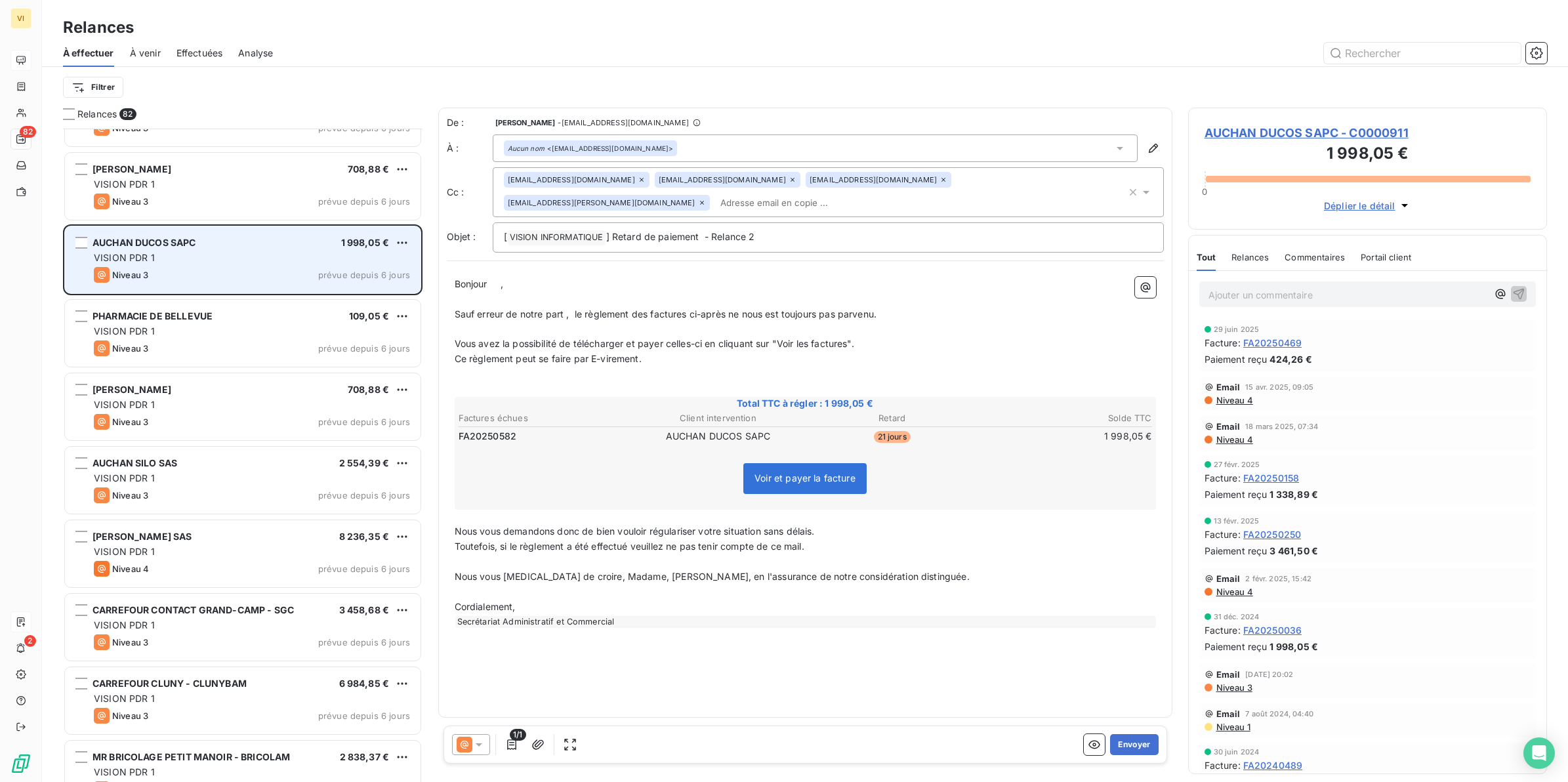
scroll to position [4185, 0]
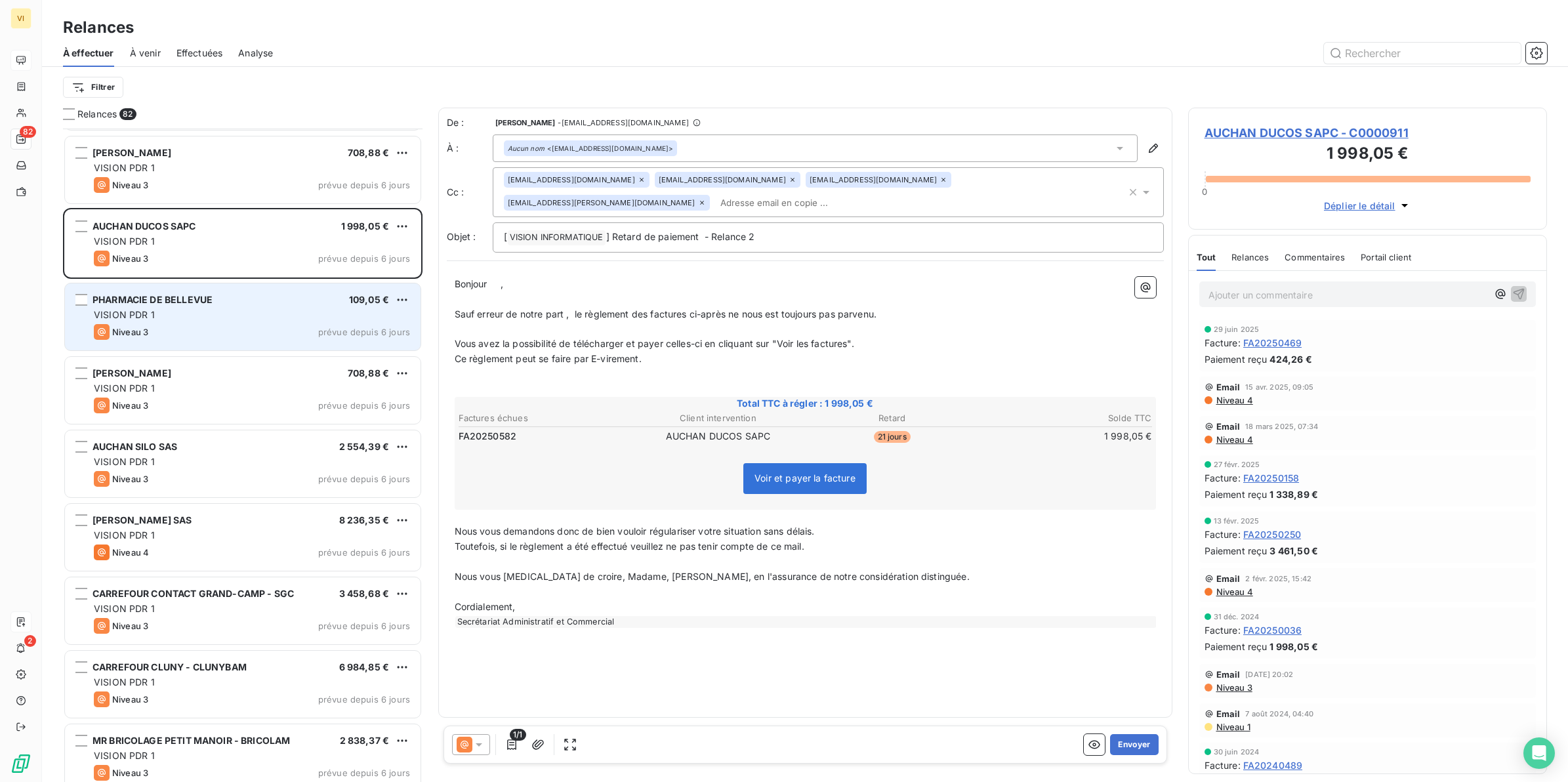
click at [178, 306] on div "PHARMACIE DE BELLEVUE 109,05 € VISION PDR 1 Niveau 3 prévue depuis 6 jours" at bounding box center [243, 316] width 355 height 67
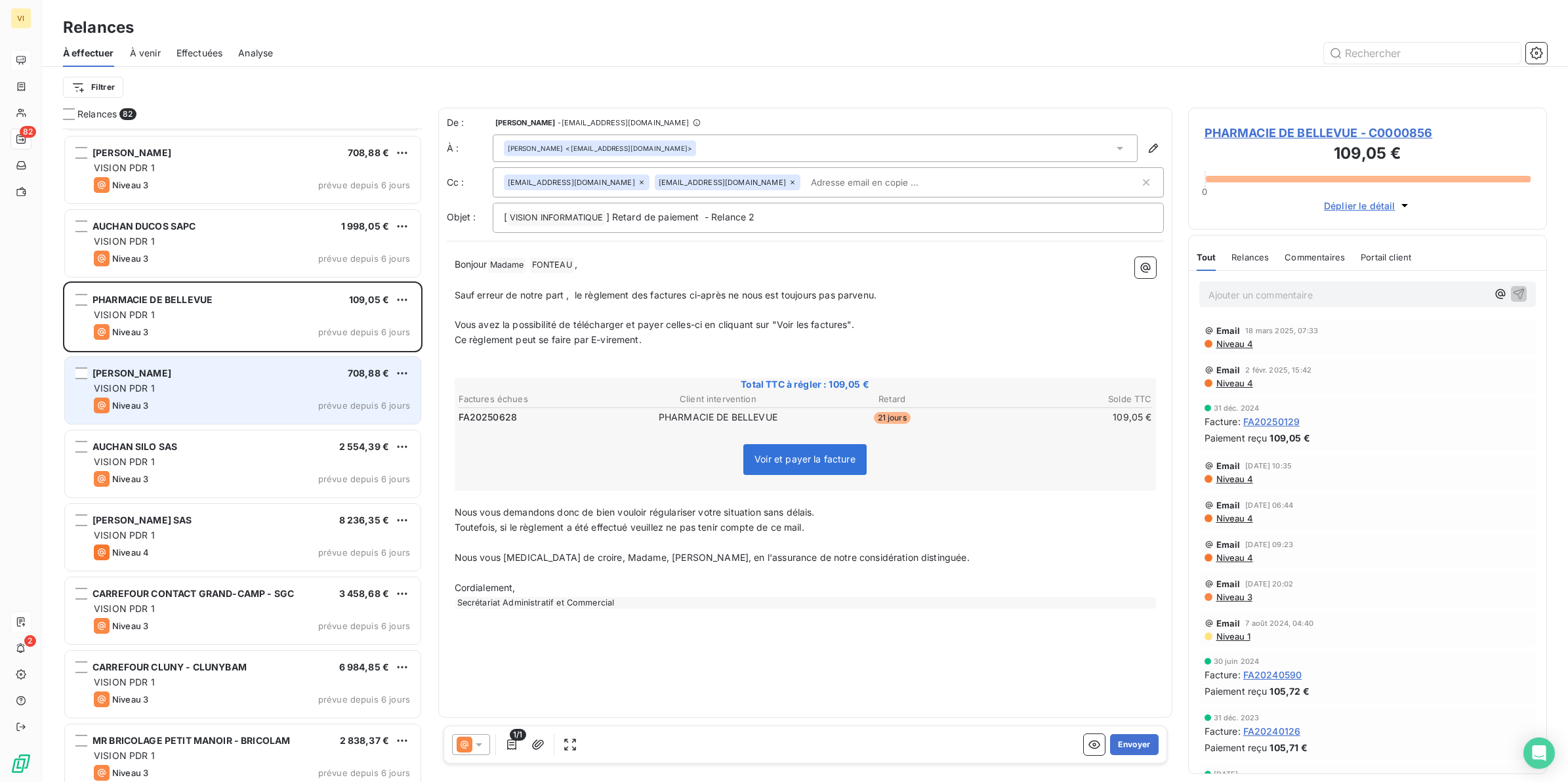
click at [171, 372] on span "[PERSON_NAME]" at bounding box center [131, 372] width 79 height 11
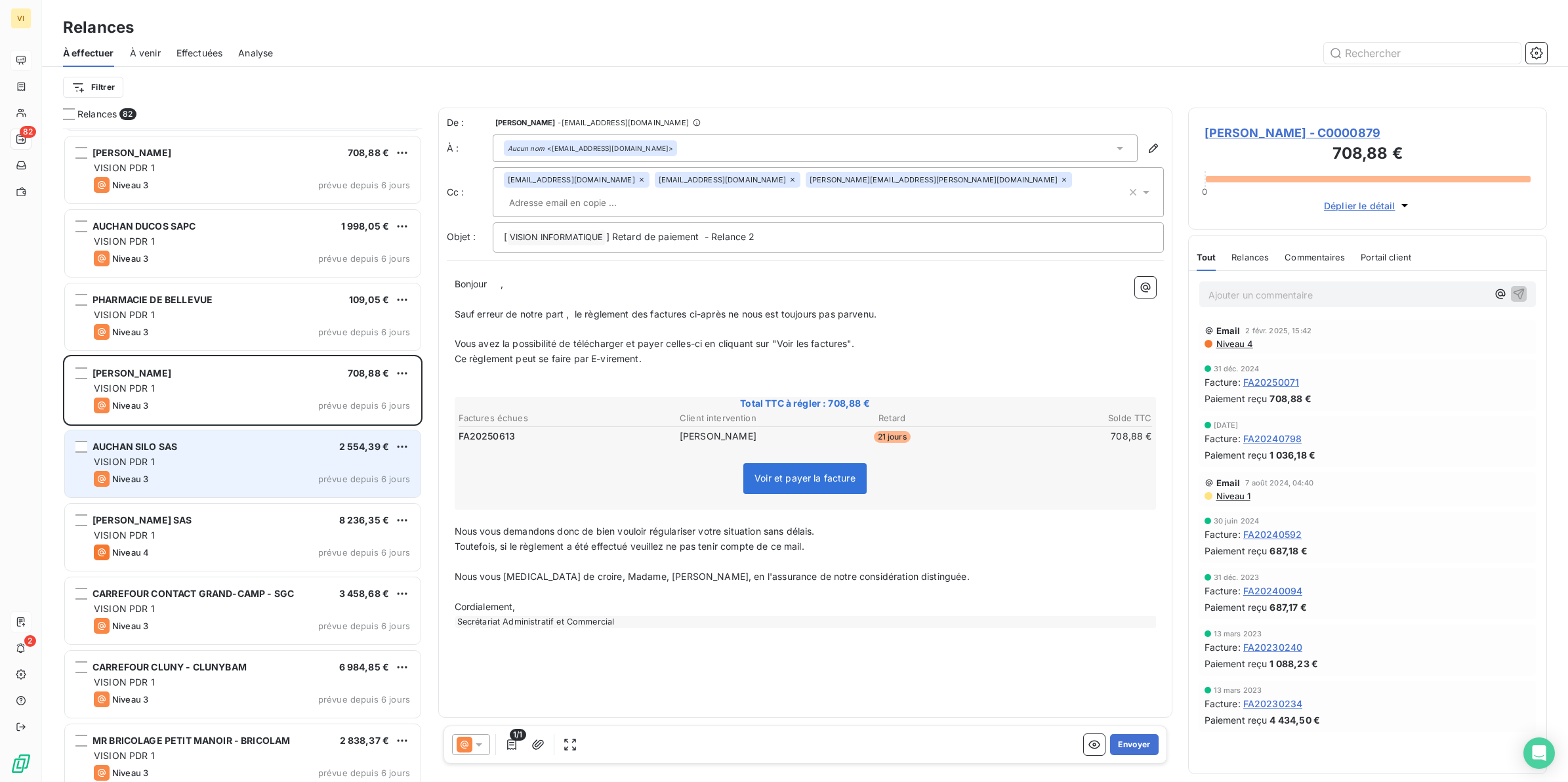
click at [170, 457] on div "VISION PDR 1" at bounding box center [252, 461] width 316 height 13
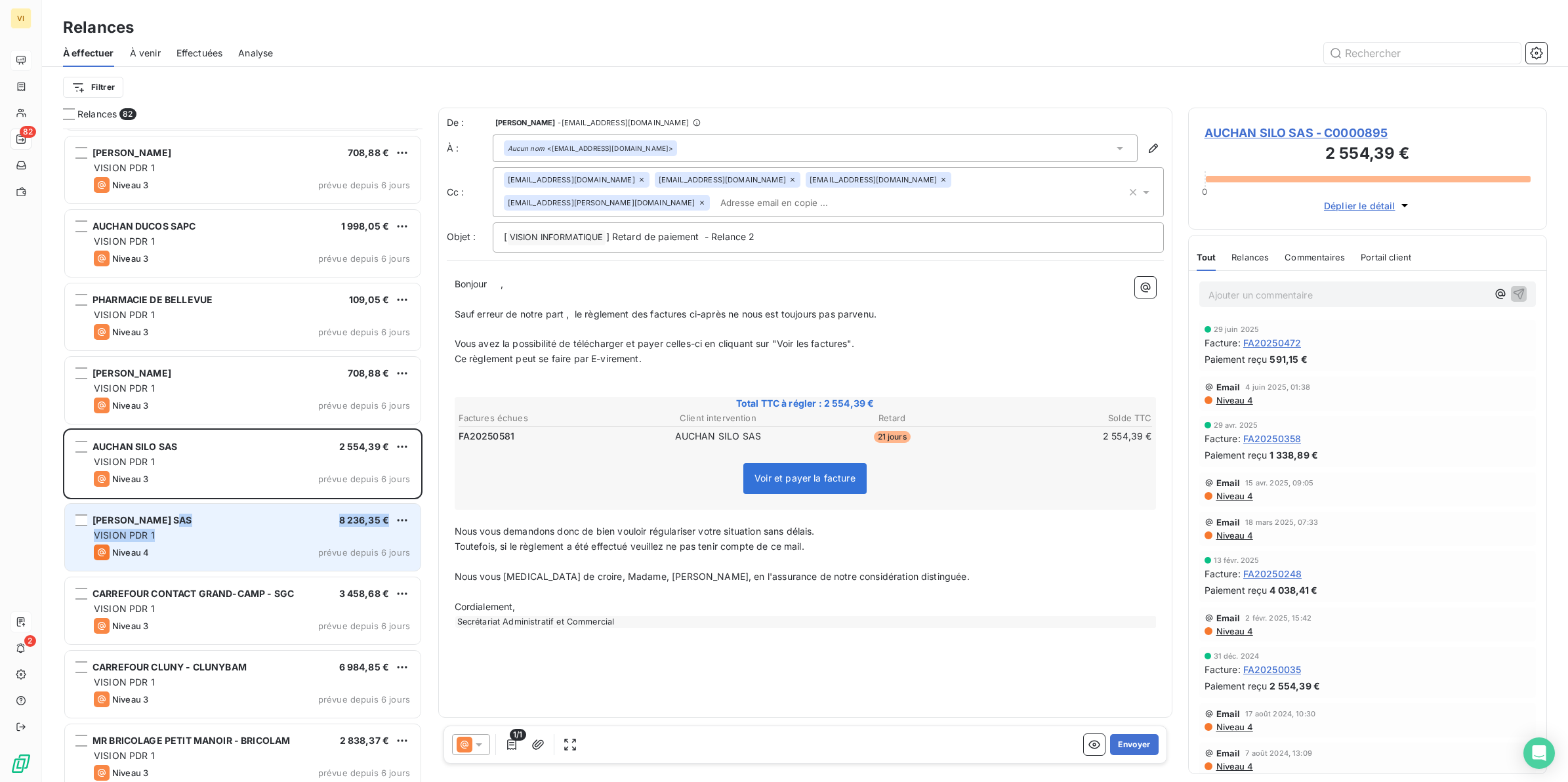
click at [192, 528] on div "[PERSON_NAME] SAS 8 236,35 € VISION PDR 1 Niveau 4 prévue depuis 6 jours" at bounding box center [243, 537] width 355 height 67
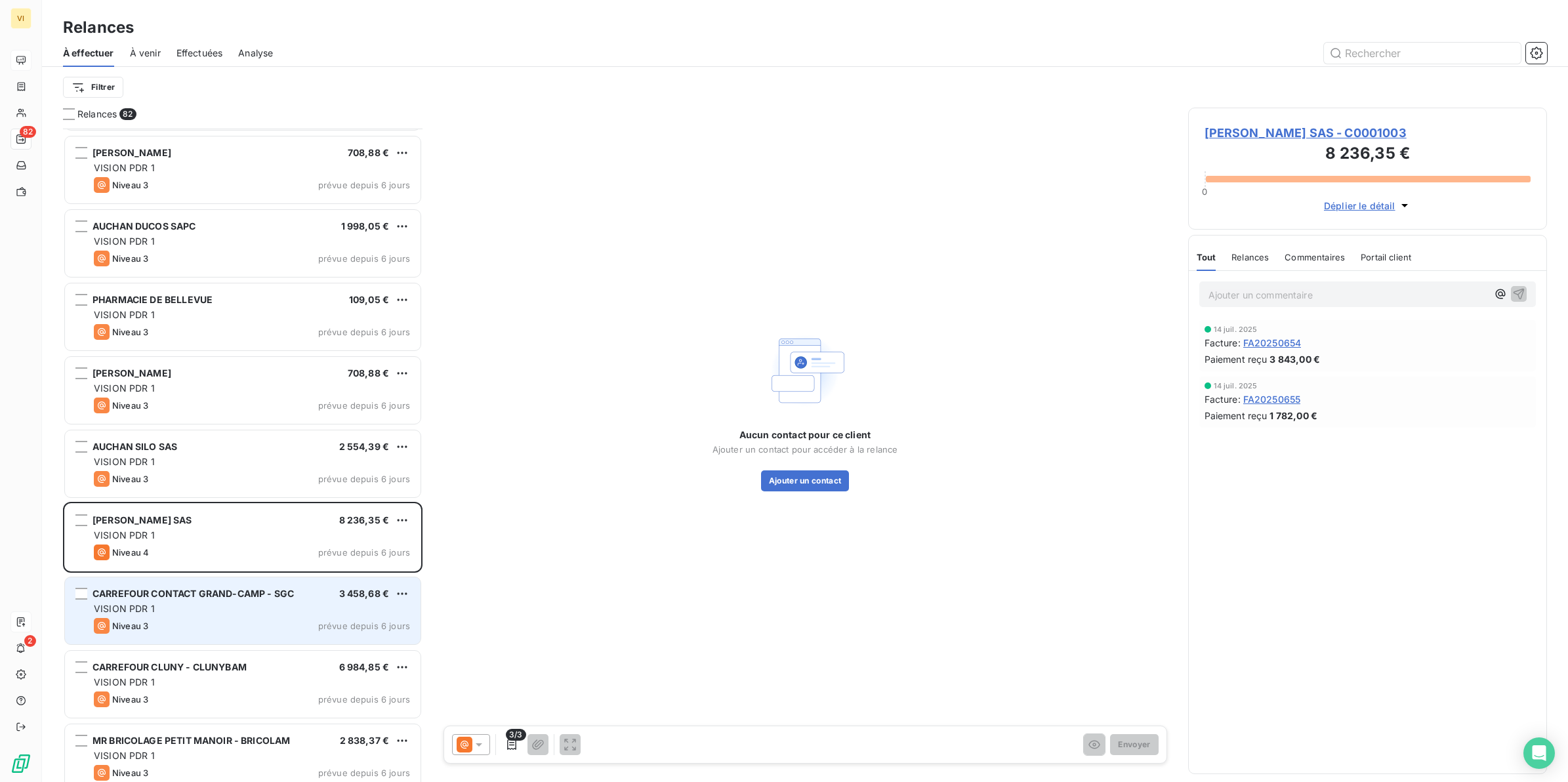
drag, startPoint x: 192, startPoint y: 528, endPoint x: 207, endPoint y: 604, distance: 77.5
click at [207, 604] on div "VISION PDR 1" at bounding box center [252, 608] width 316 height 13
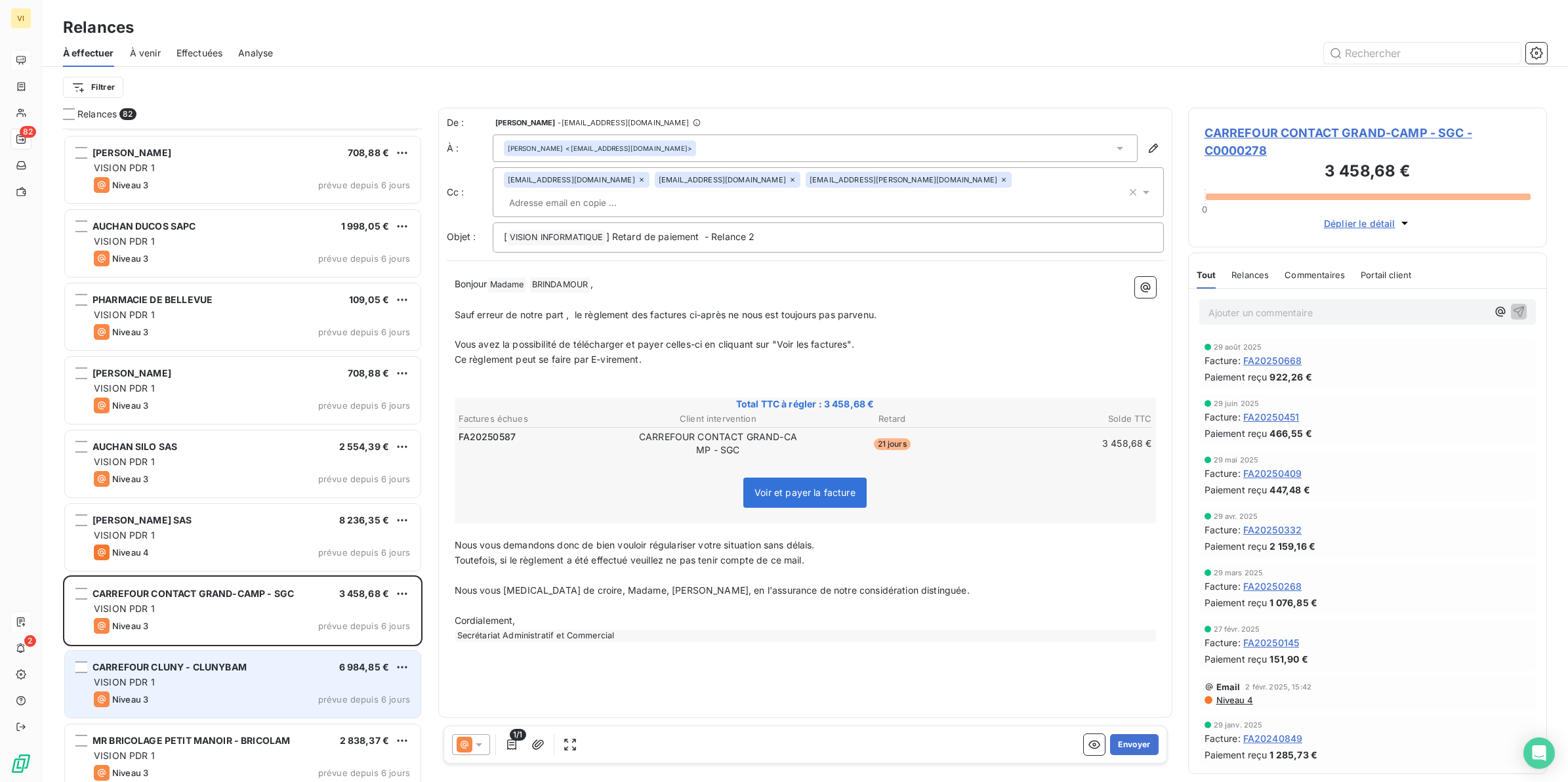
click at [182, 680] on div "VISION PDR 1" at bounding box center [252, 682] width 316 height 13
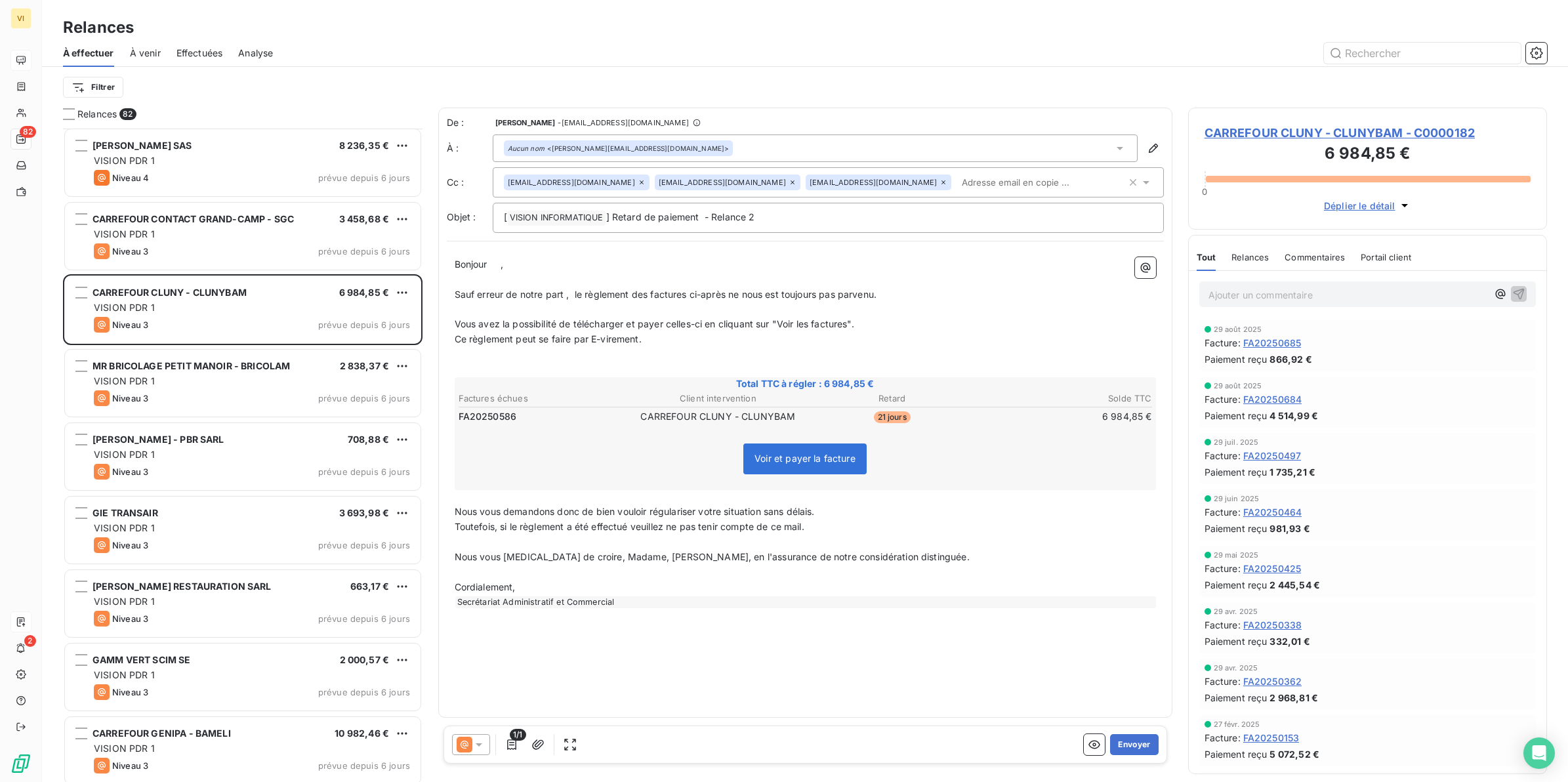
scroll to position [4594, 0]
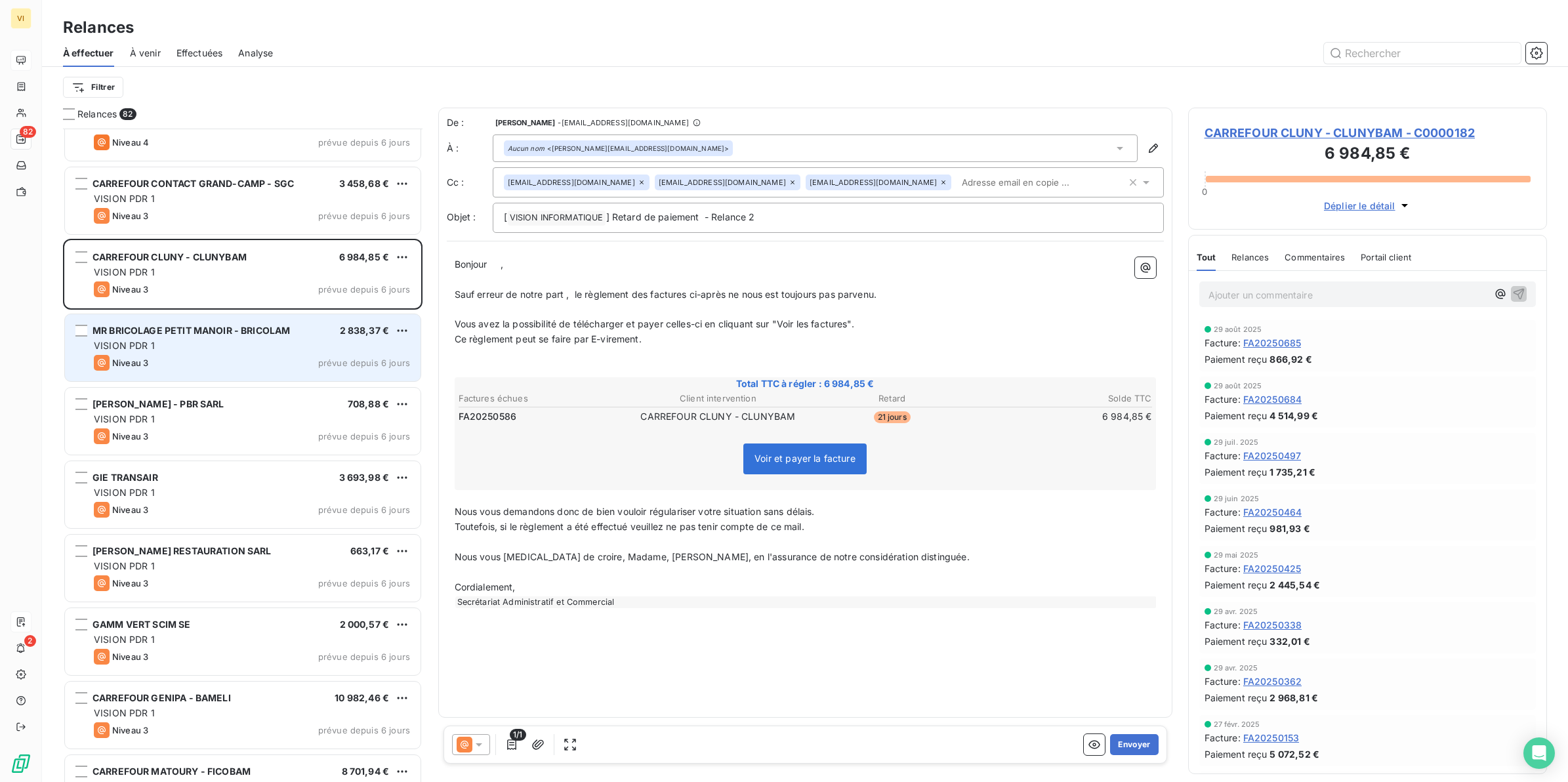
click at [200, 344] on div "VISION PDR 1" at bounding box center [252, 345] width 316 height 13
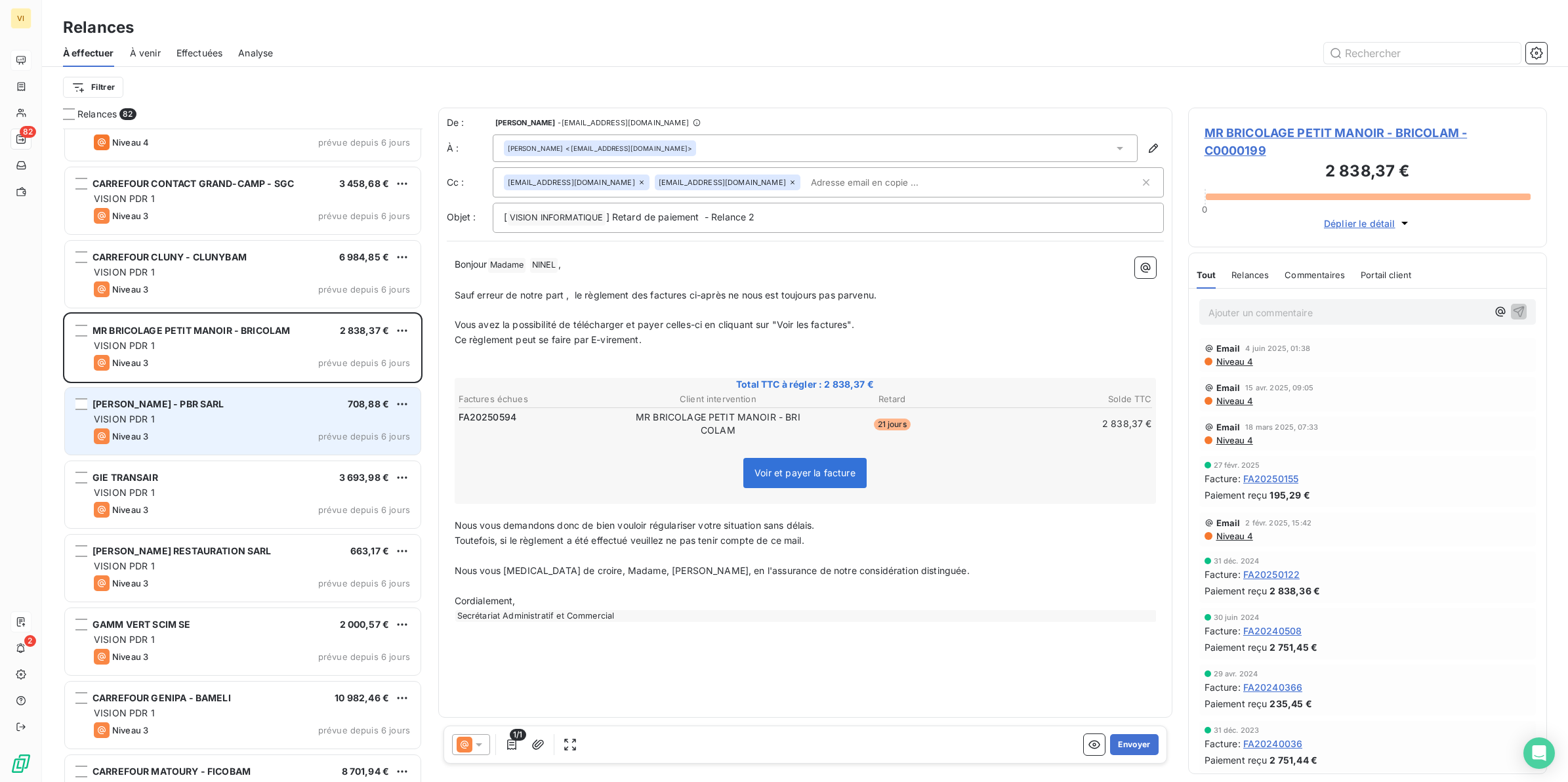
click at [184, 416] on div "VISION PDR 1" at bounding box center [252, 419] width 316 height 13
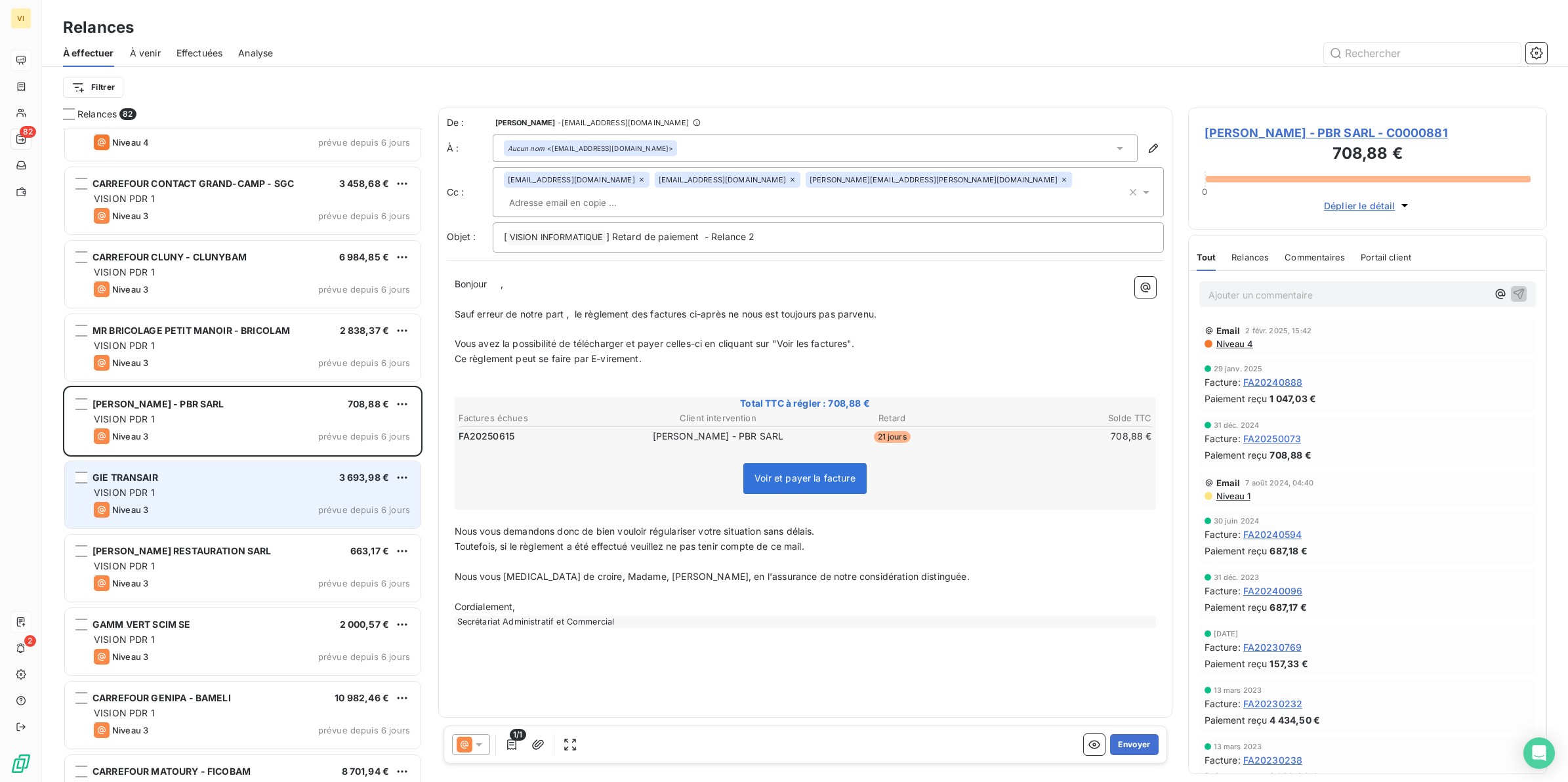
click at [198, 498] on div "VISION PDR 1" at bounding box center [252, 492] width 316 height 13
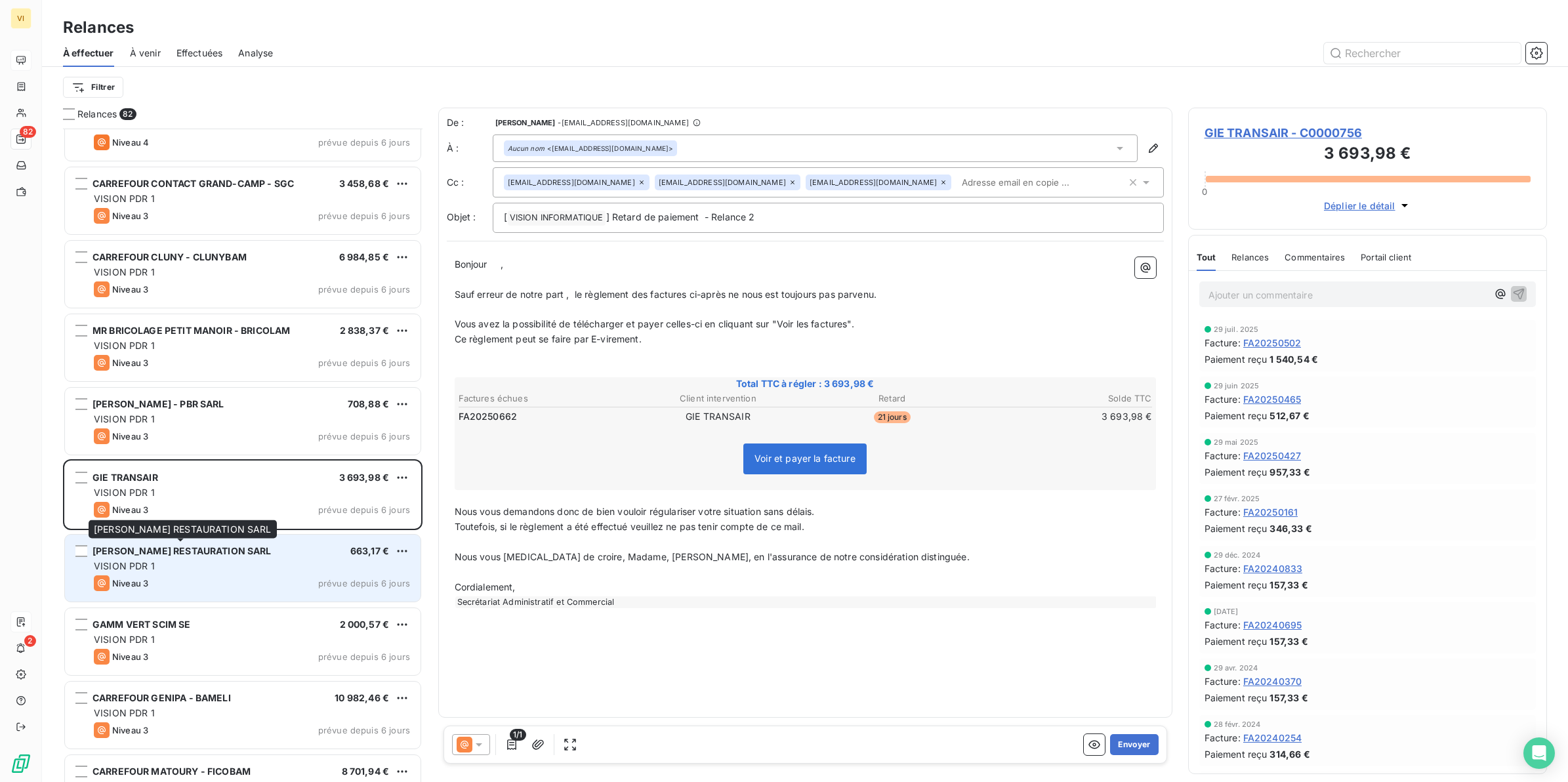
click at [207, 556] on span "[PERSON_NAME] RESTAURATION SARL" at bounding box center [181, 550] width 179 height 11
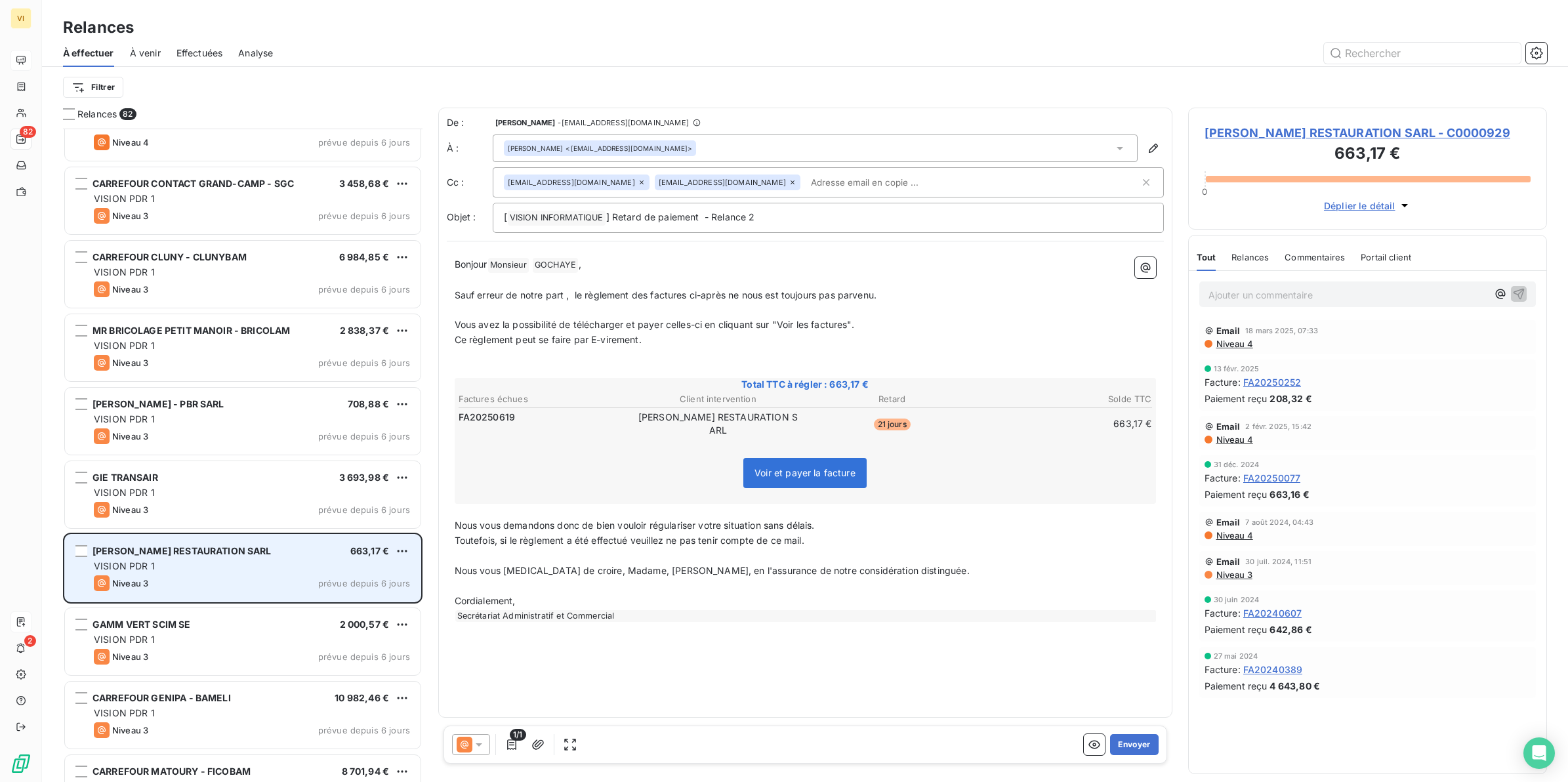
scroll to position [4840, 0]
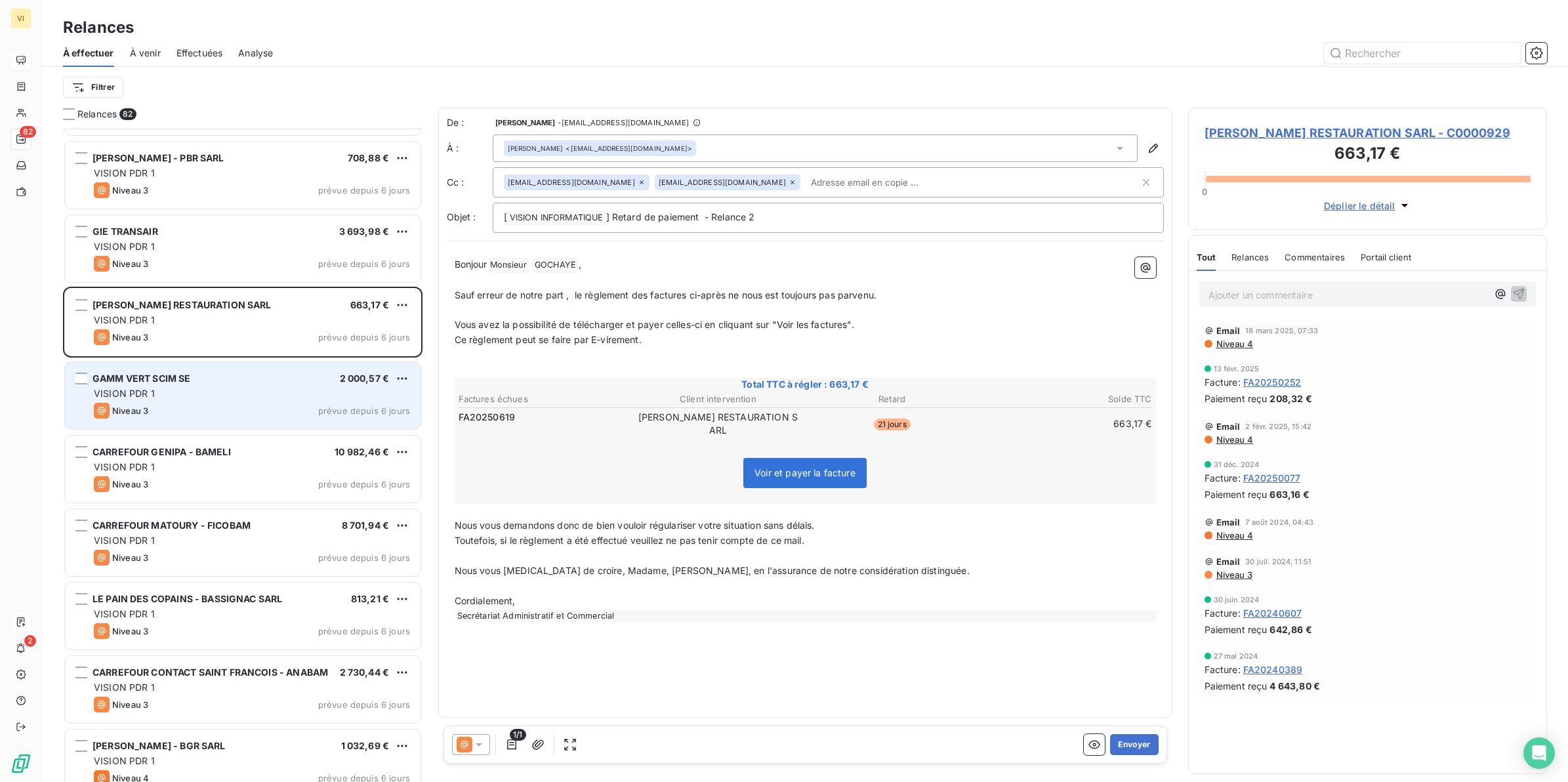
click at [243, 394] on div "VISION PDR 1" at bounding box center [252, 394] width 316 height 13
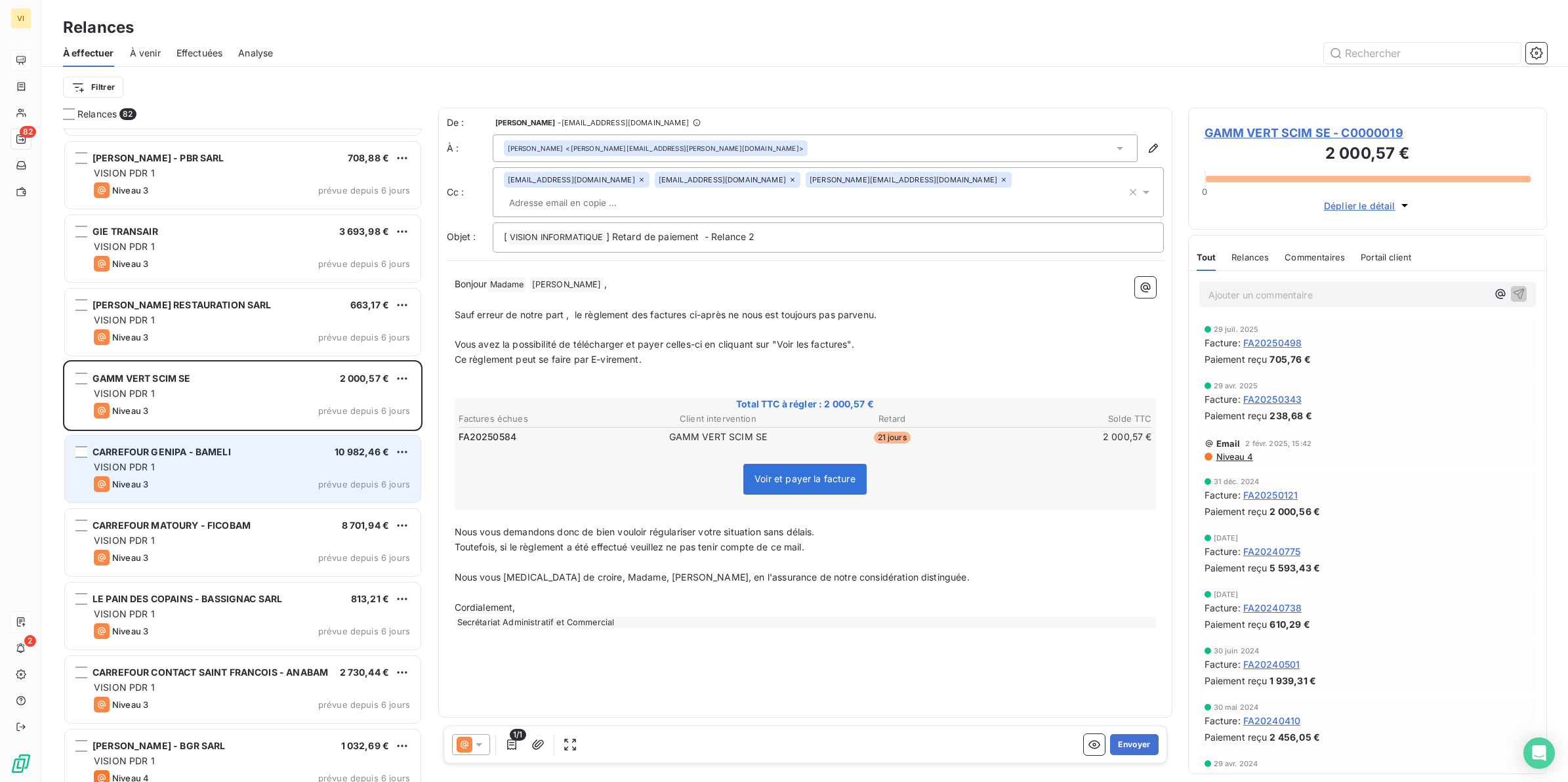
click at [234, 483] on div "Niveau 3 prévue depuis 6 jours" at bounding box center [252, 484] width 316 height 16
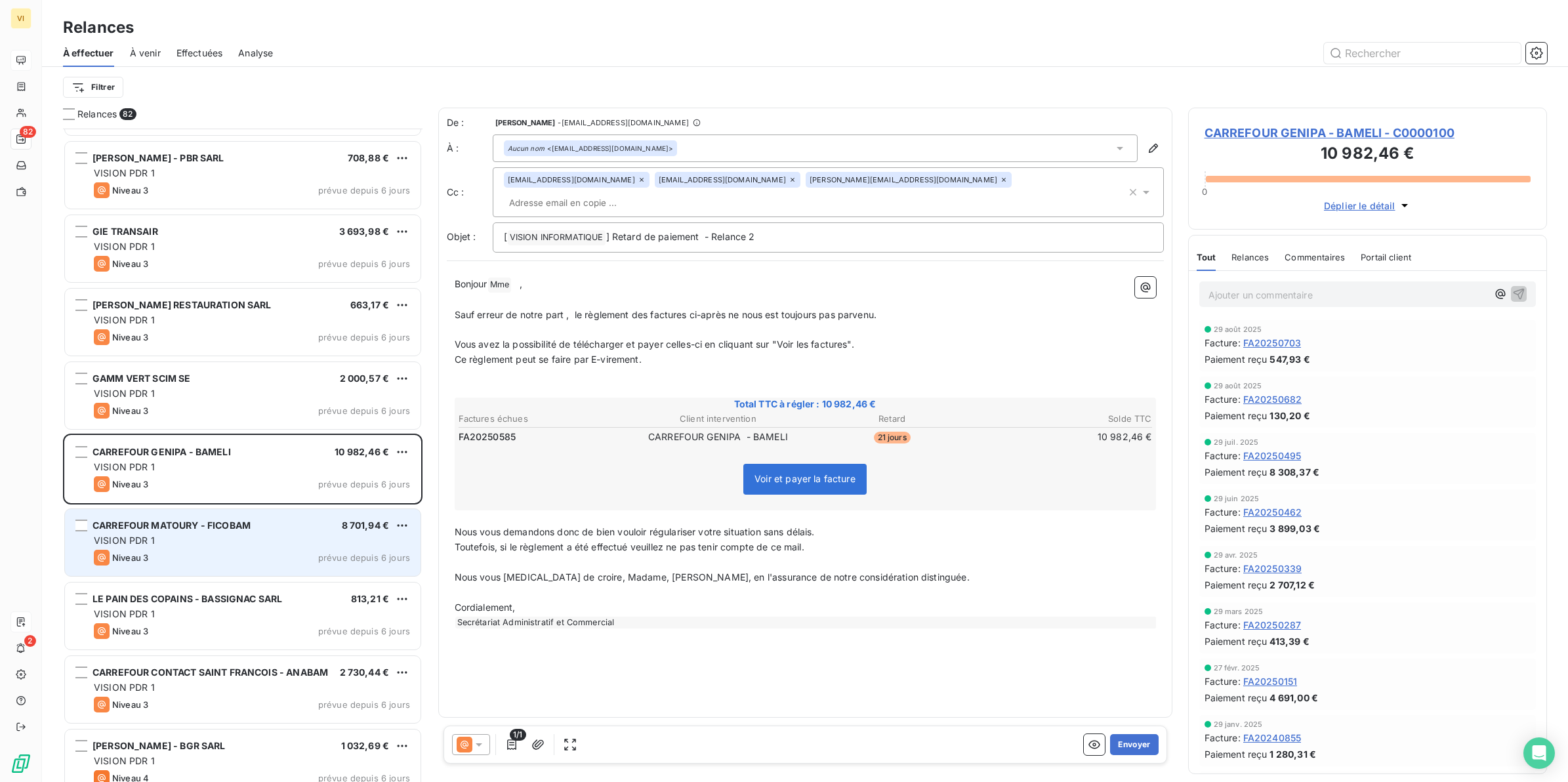
click at [204, 540] on div "VISION PDR 1" at bounding box center [252, 540] width 316 height 13
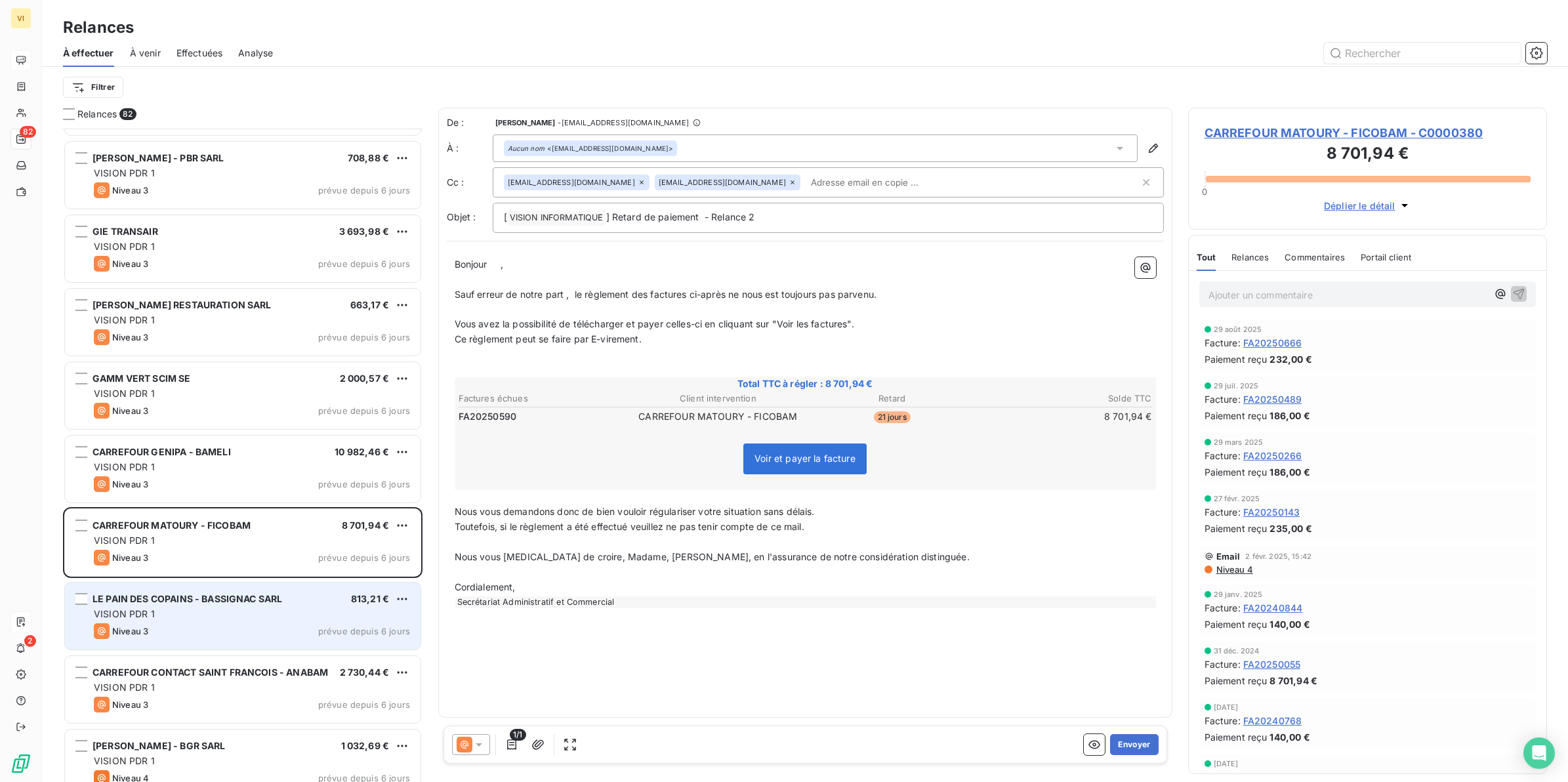
click at [191, 615] on div "VISION PDR 1" at bounding box center [252, 614] width 316 height 13
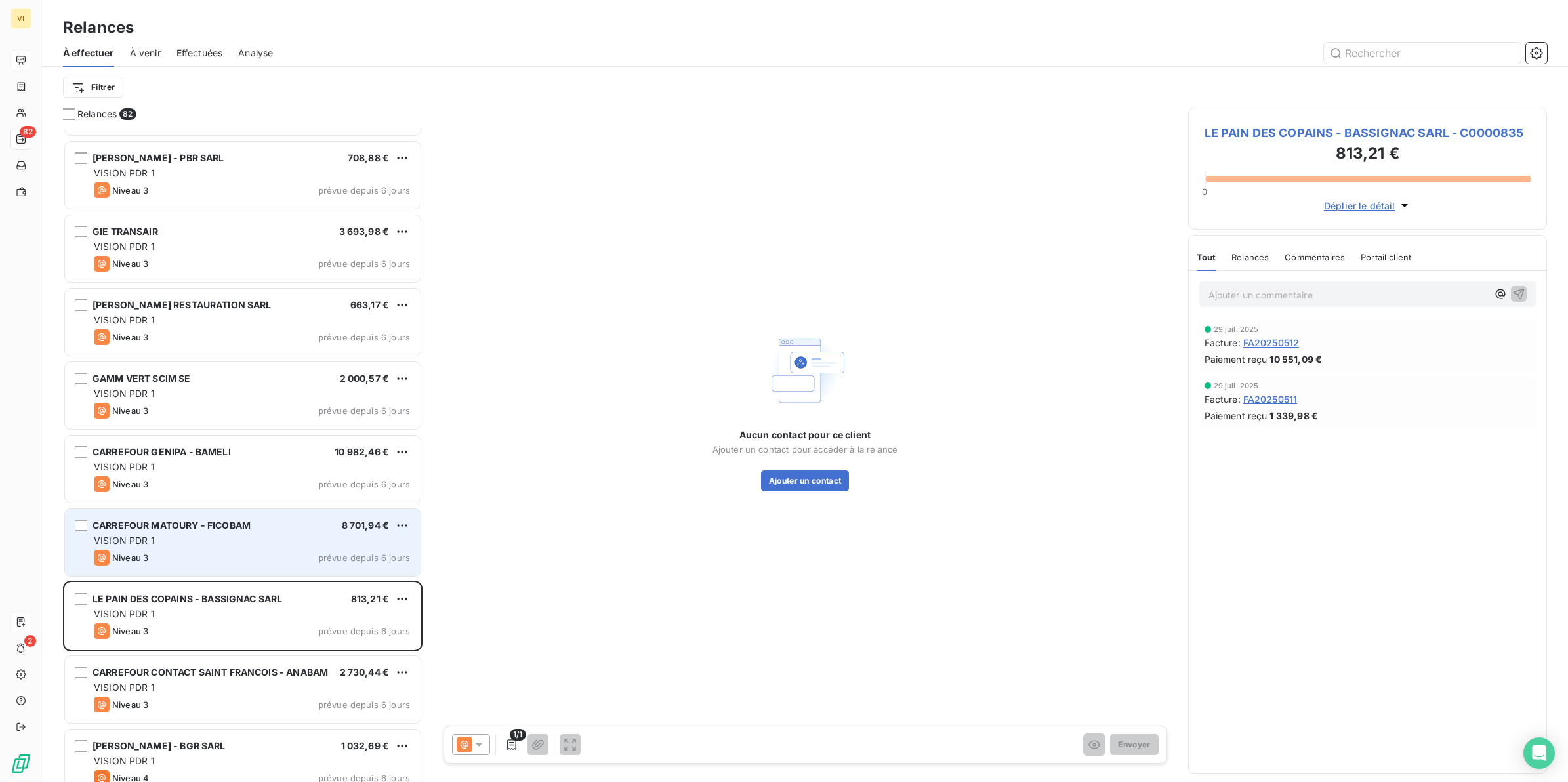
drag, startPoint x: 346, startPoint y: 528, endPoint x: 280, endPoint y: 551, distance: 69.9
click at [346, 528] on span "8 701,94 €" at bounding box center [365, 525] width 47 height 11
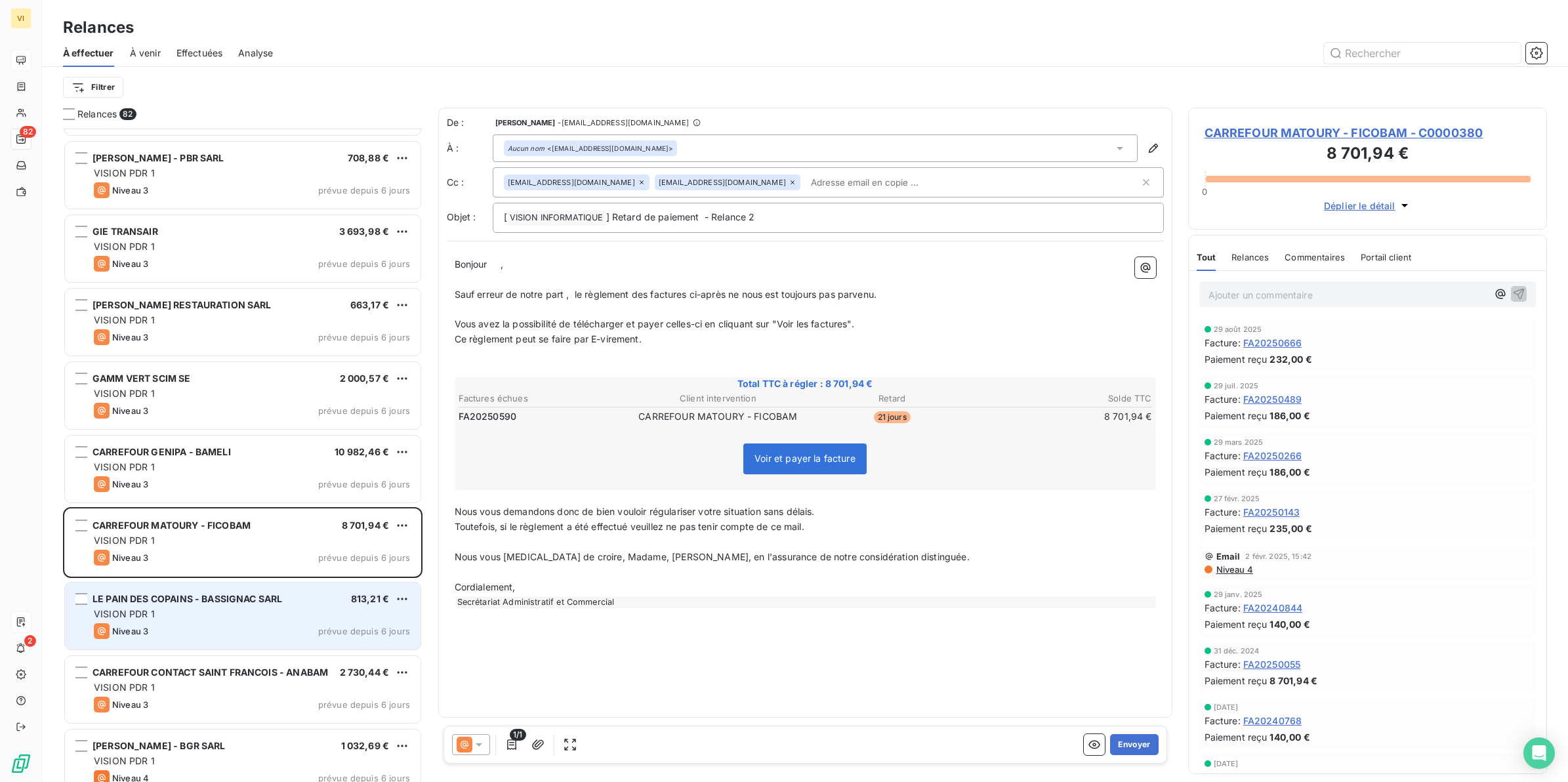
click at [233, 608] on div "VISION PDR 1" at bounding box center [252, 614] width 316 height 13
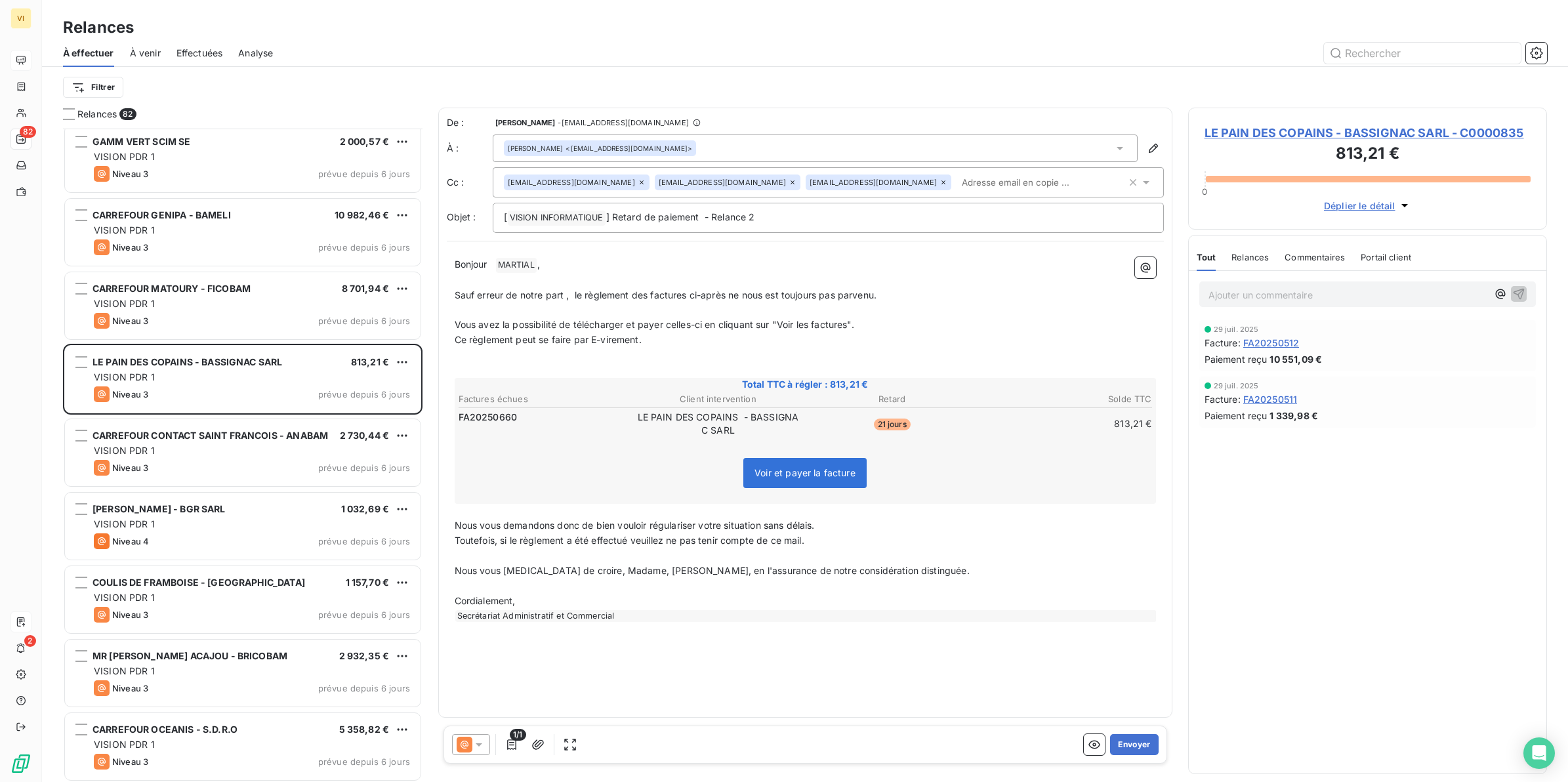
scroll to position [5086, 0]
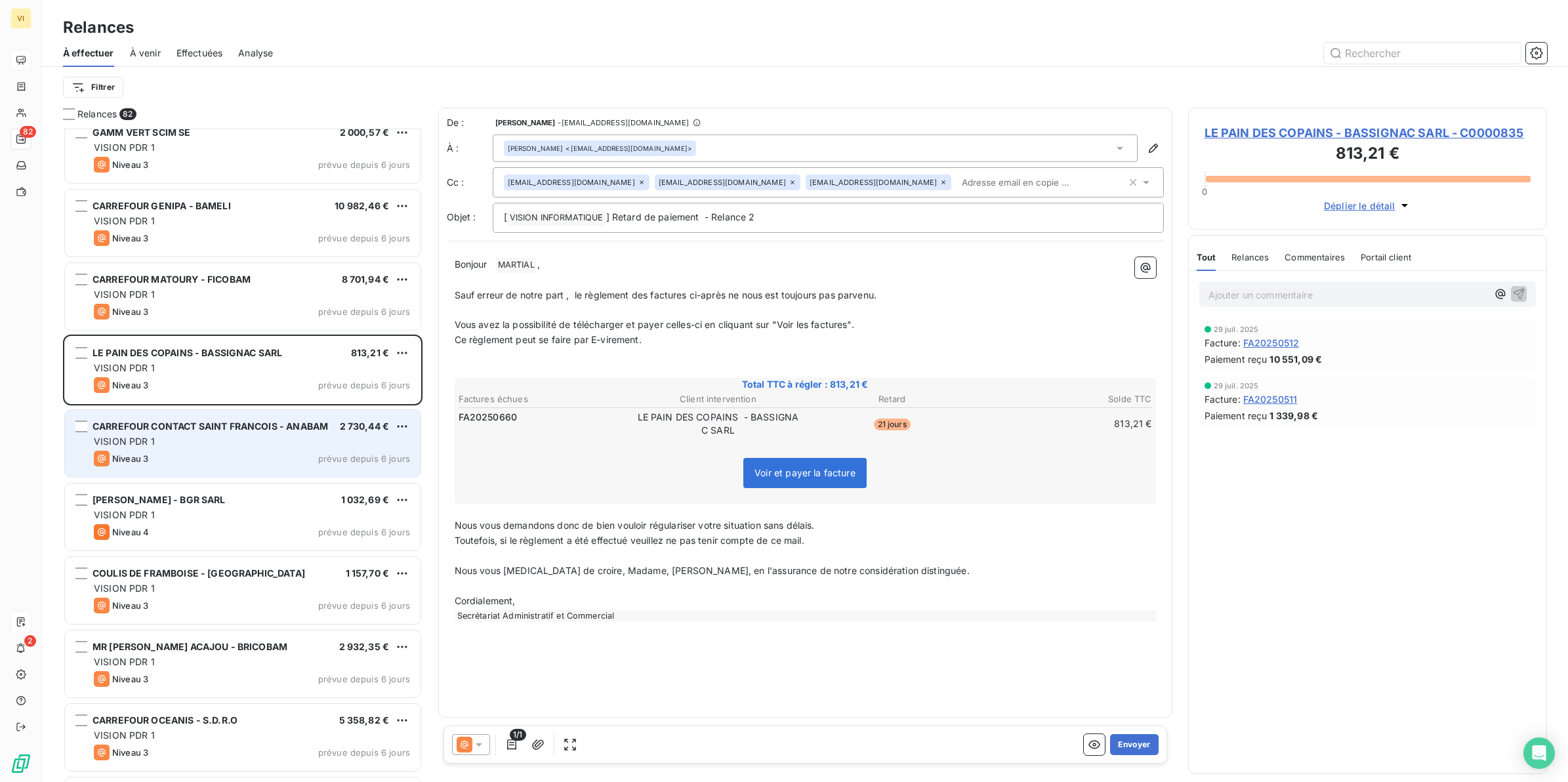
click at [204, 440] on div "VISION PDR 1" at bounding box center [252, 441] width 316 height 13
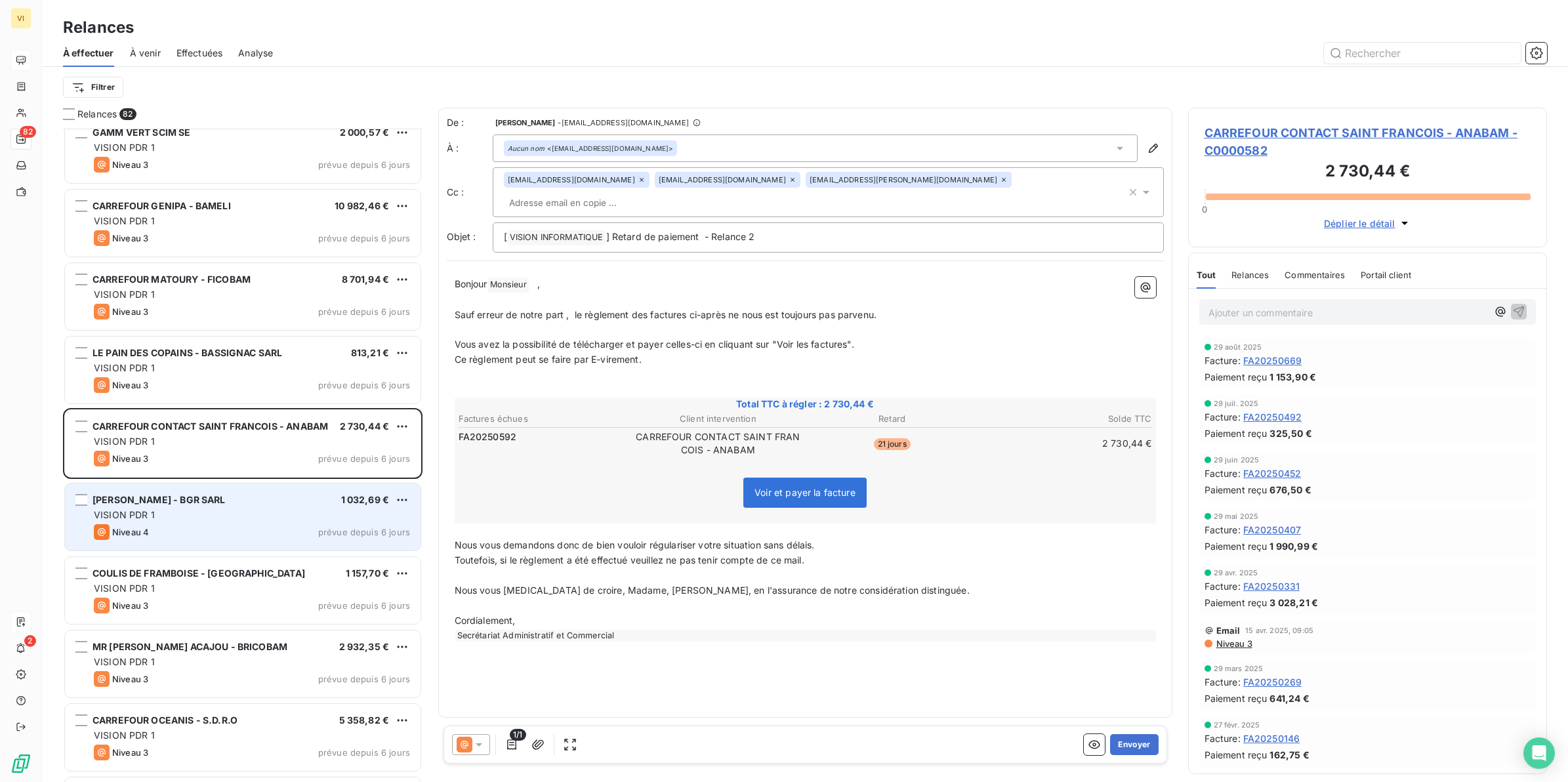
click at [166, 518] on div "VISION PDR 1" at bounding box center [252, 515] width 316 height 13
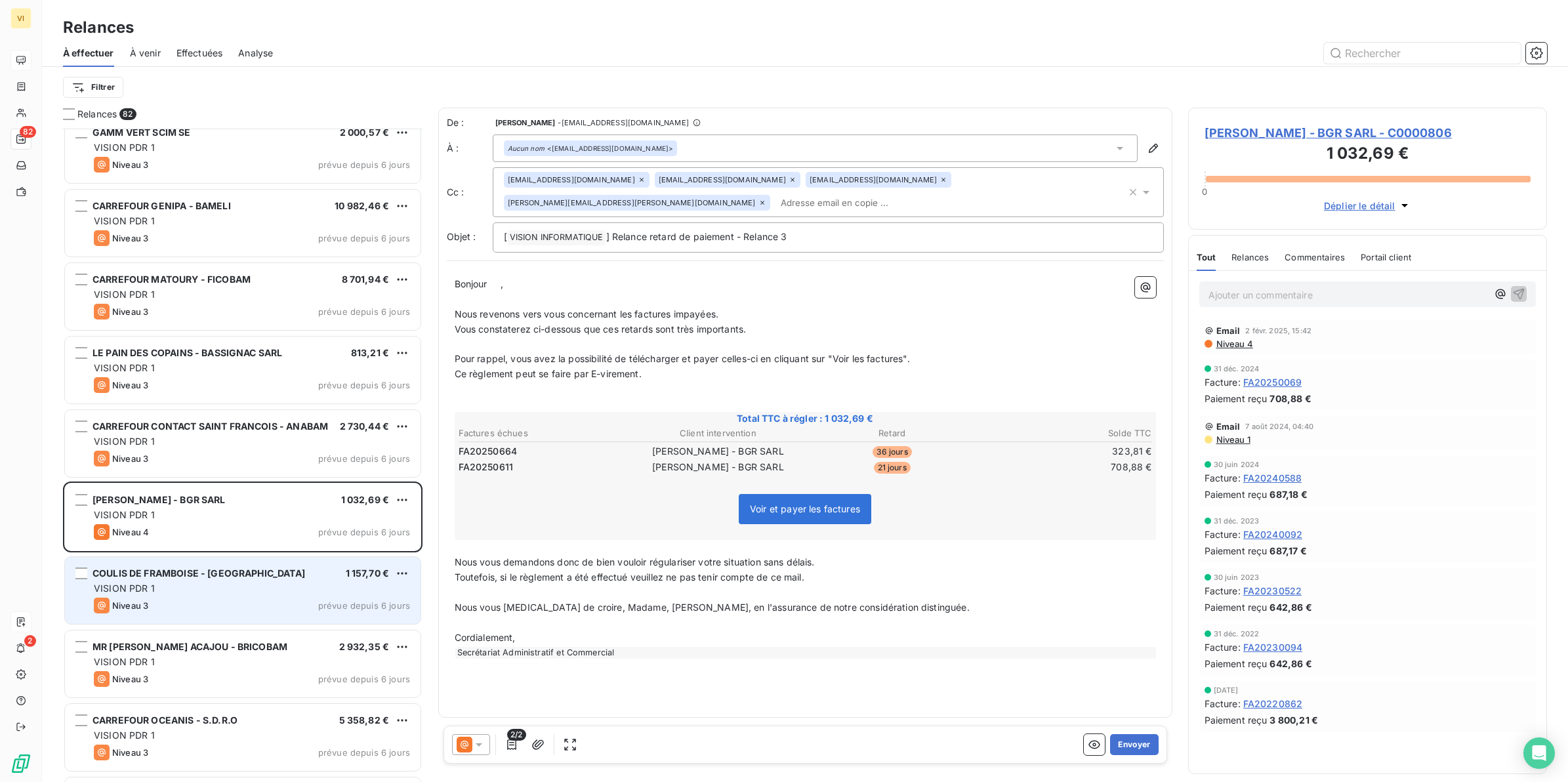
click at [168, 598] on div "Niveau 3 prévue depuis 6 jours" at bounding box center [252, 606] width 316 height 16
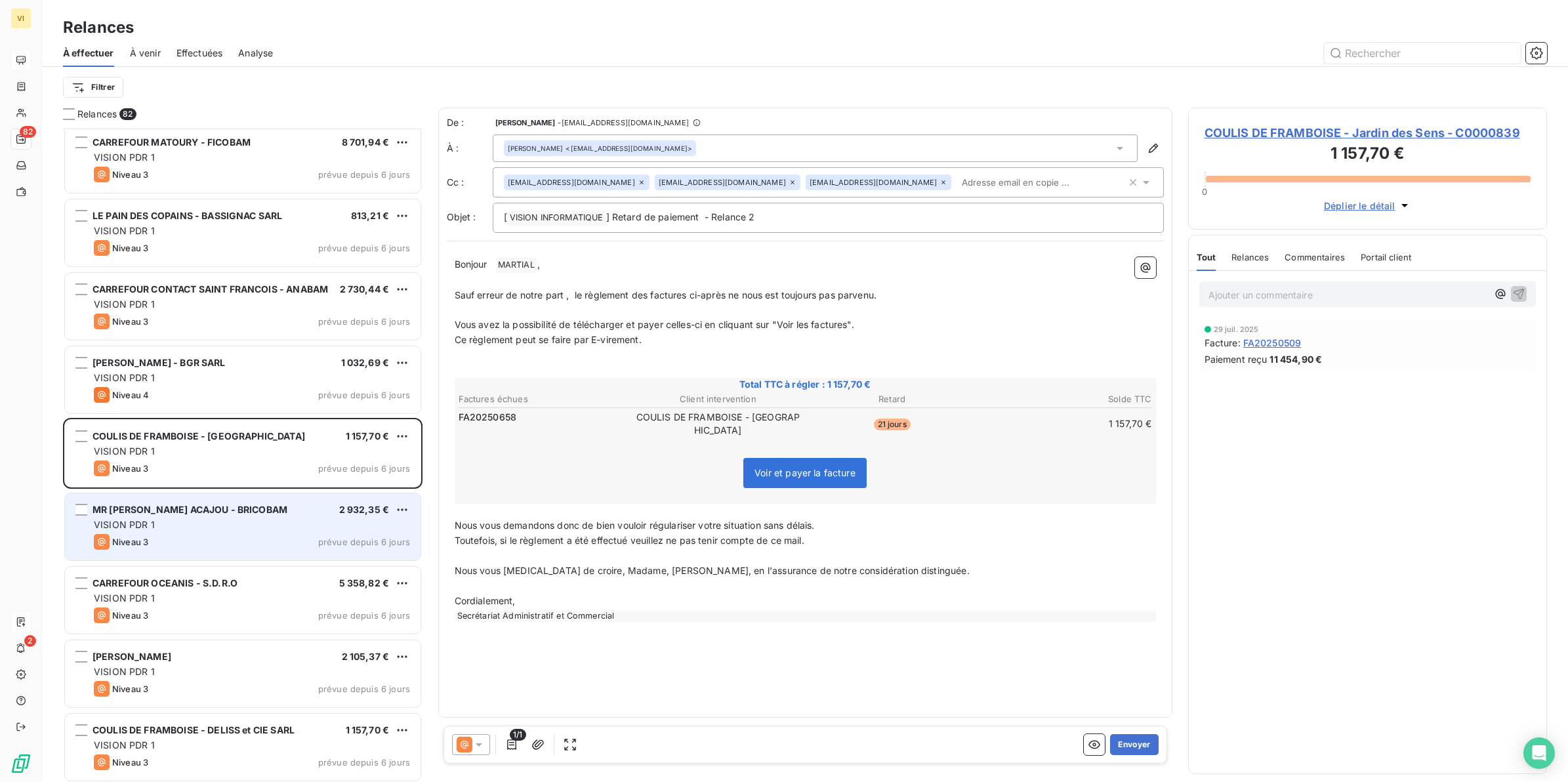
scroll to position [5251, 0]
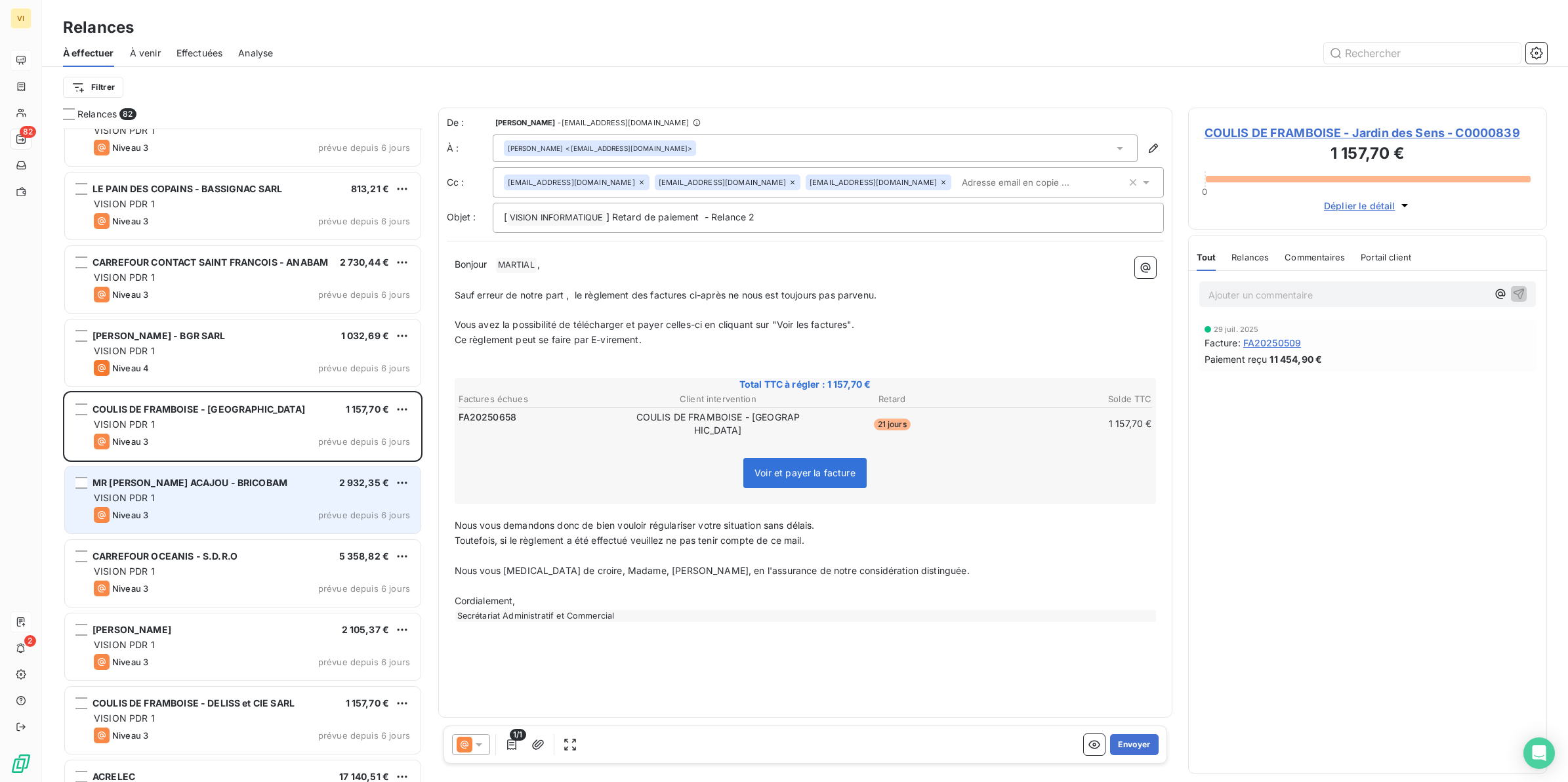
click at [198, 509] on div "Niveau 3 prévue depuis 6 jours" at bounding box center [252, 515] width 316 height 16
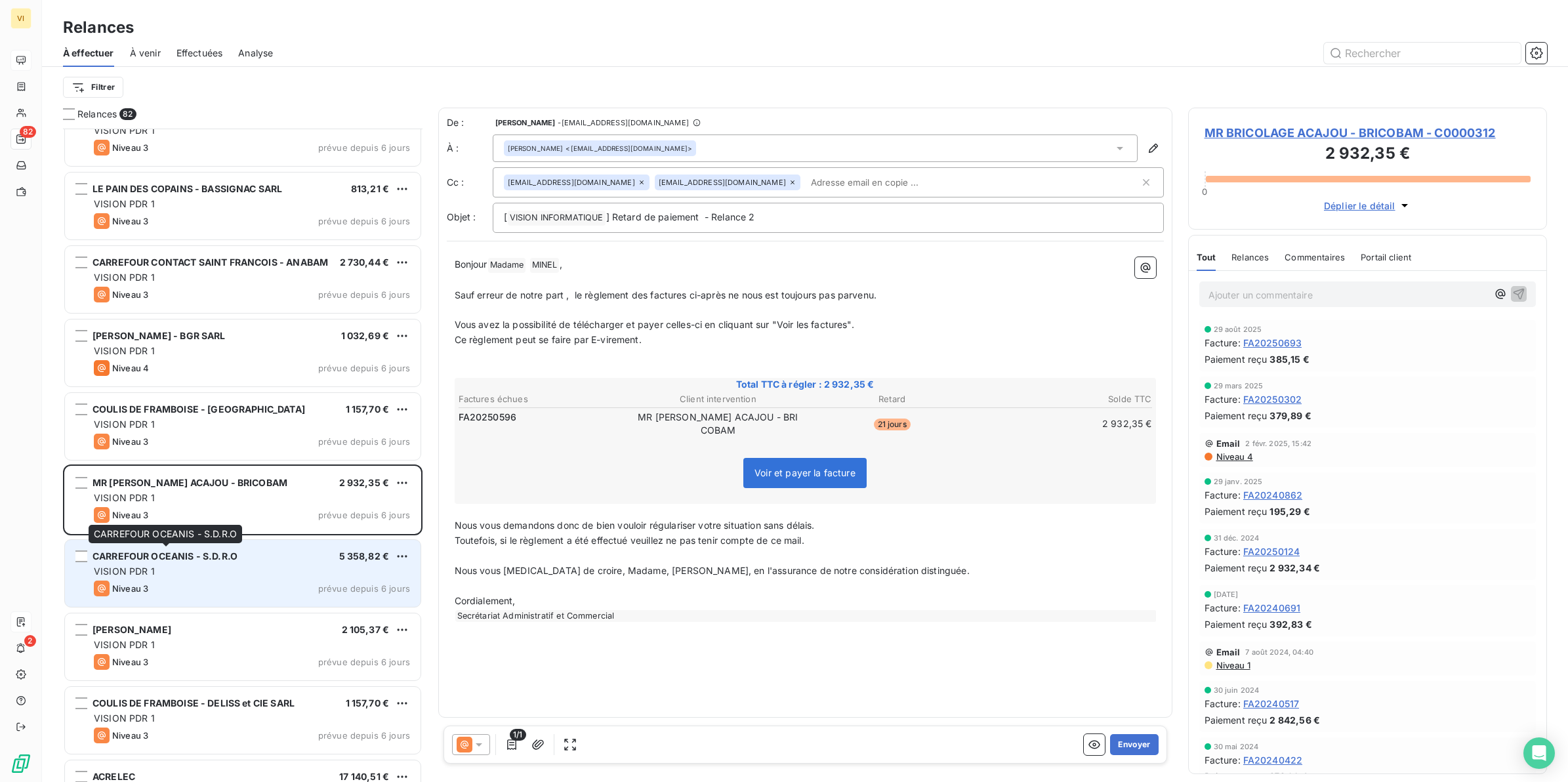
click at [184, 562] on div "CARREFOUR OCEANIS - S.D.R.O" at bounding box center [165, 556] width 145 height 13
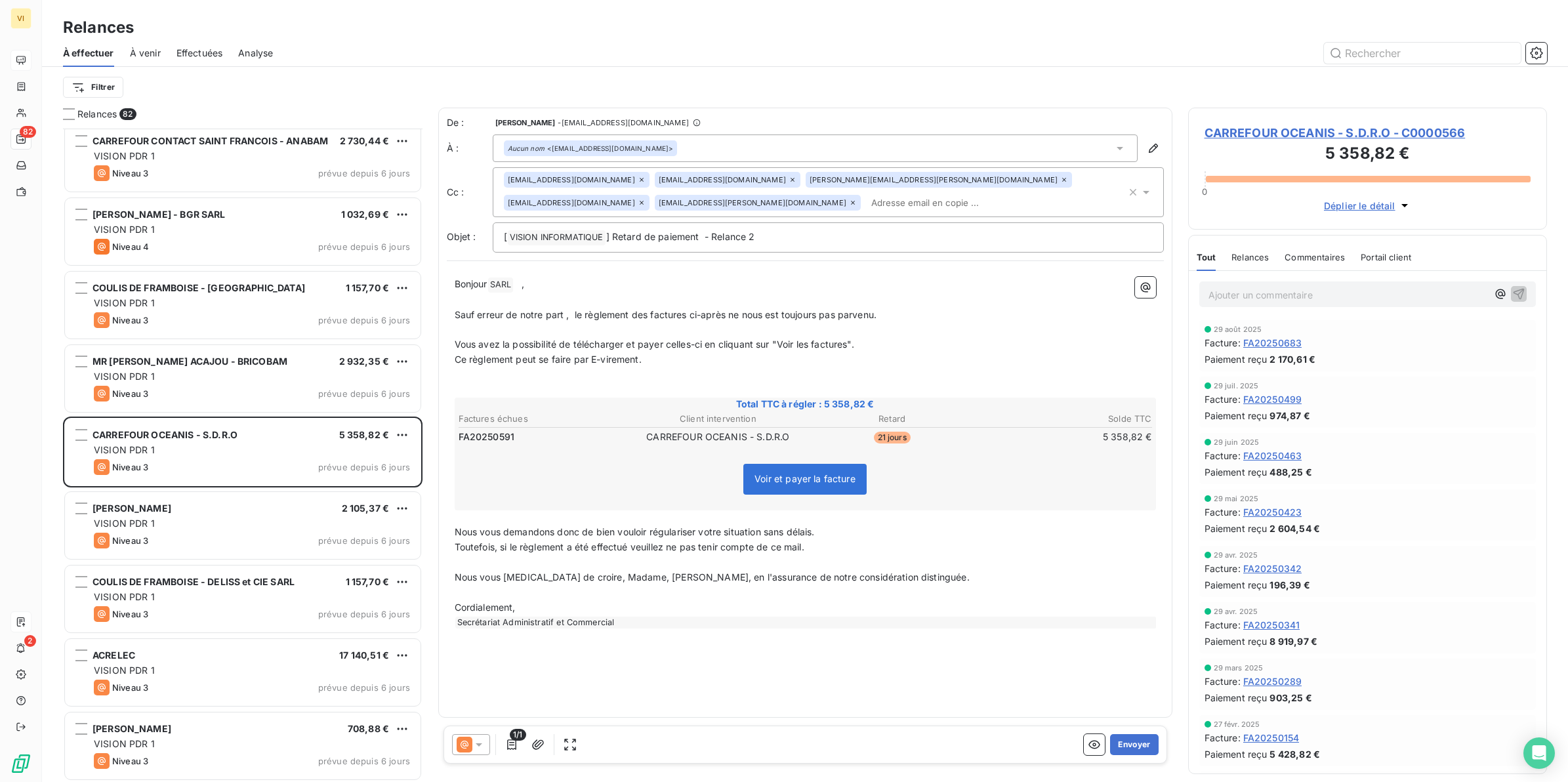
scroll to position [5373, 0]
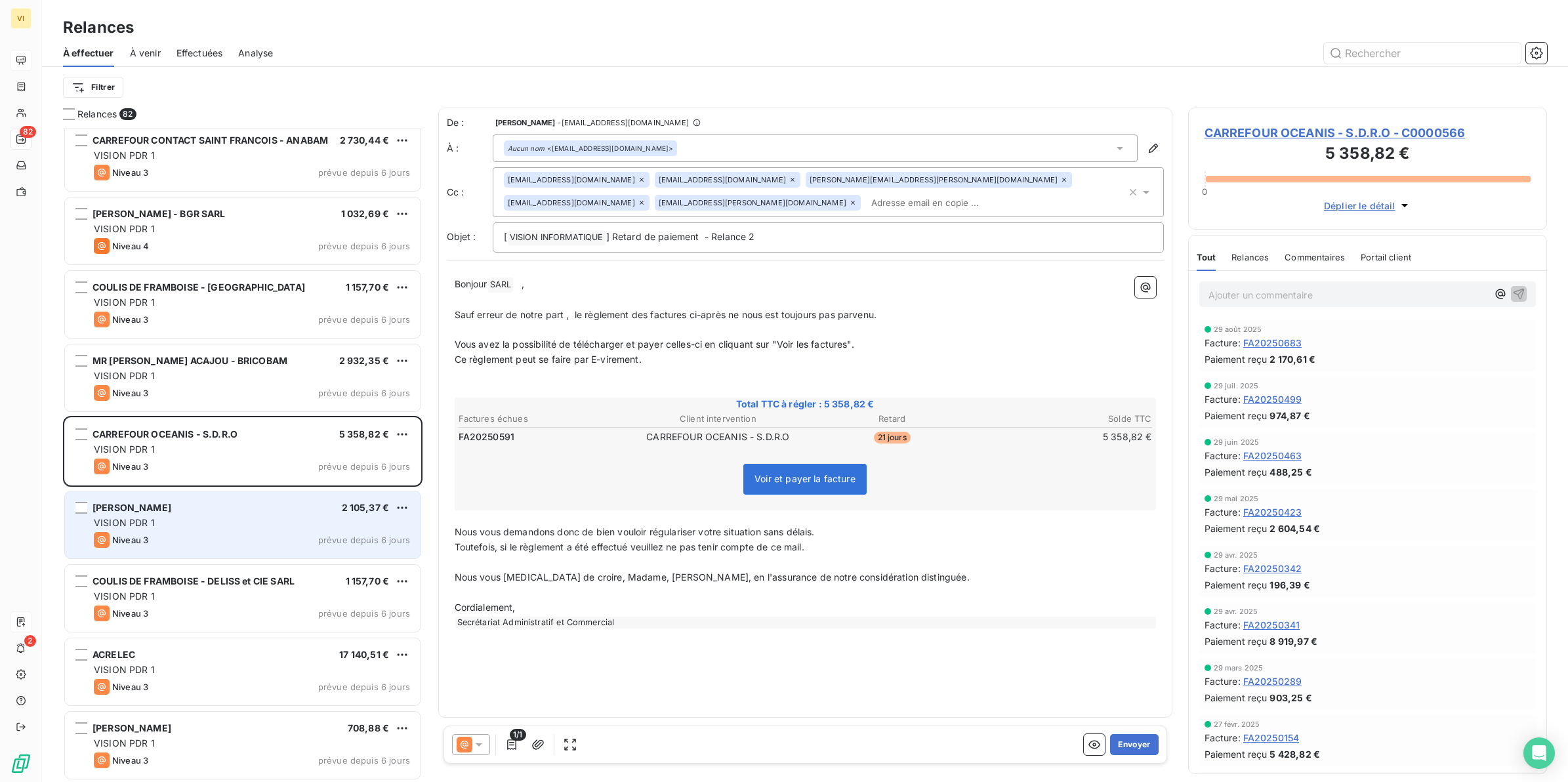
click at [184, 523] on div "VISION PDR 1" at bounding box center [252, 522] width 316 height 13
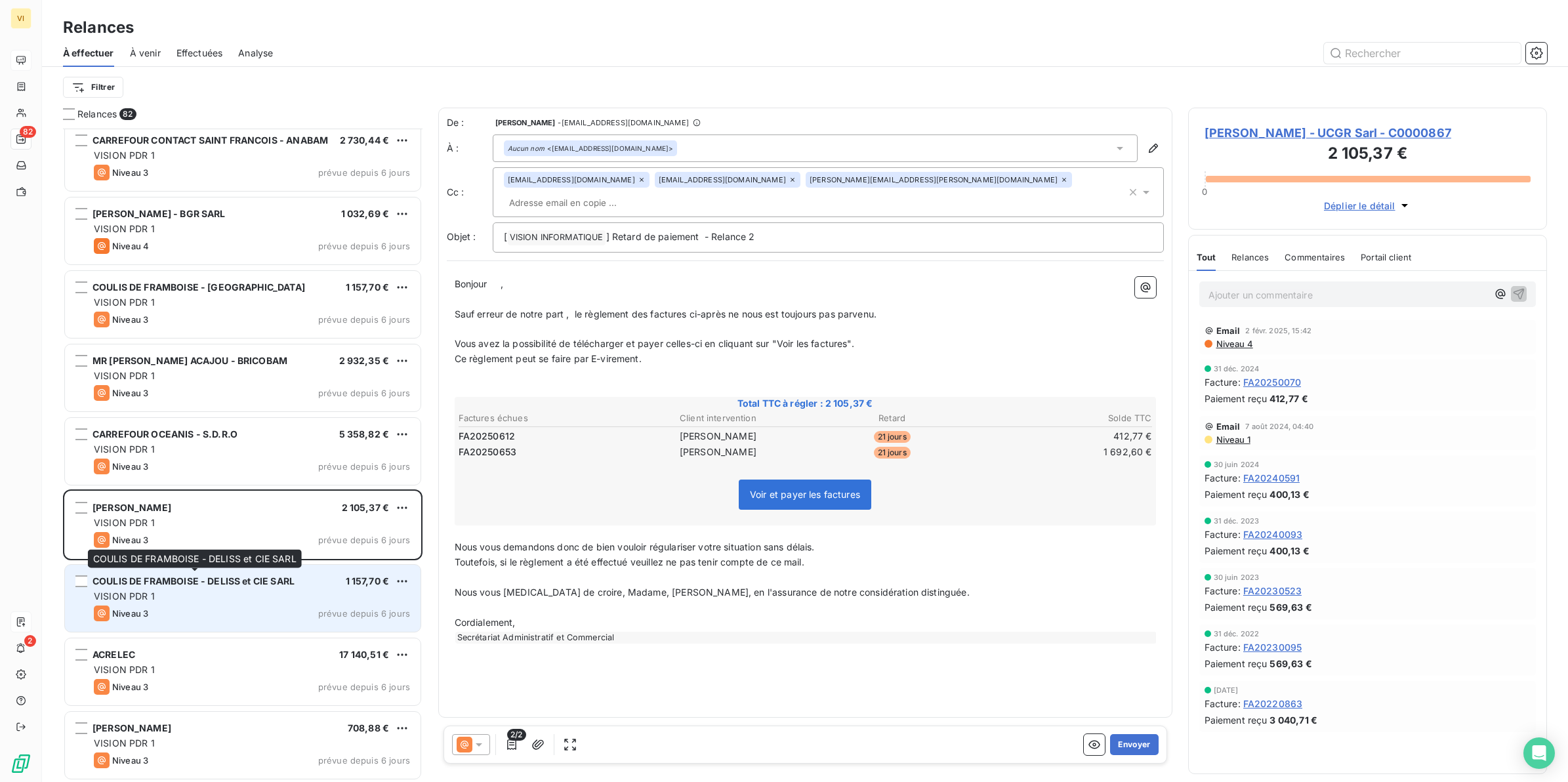
click at [185, 579] on span "COULIS DE FRAMBOISE - DELISS et CIE SARL" at bounding box center [193, 581] width 202 height 11
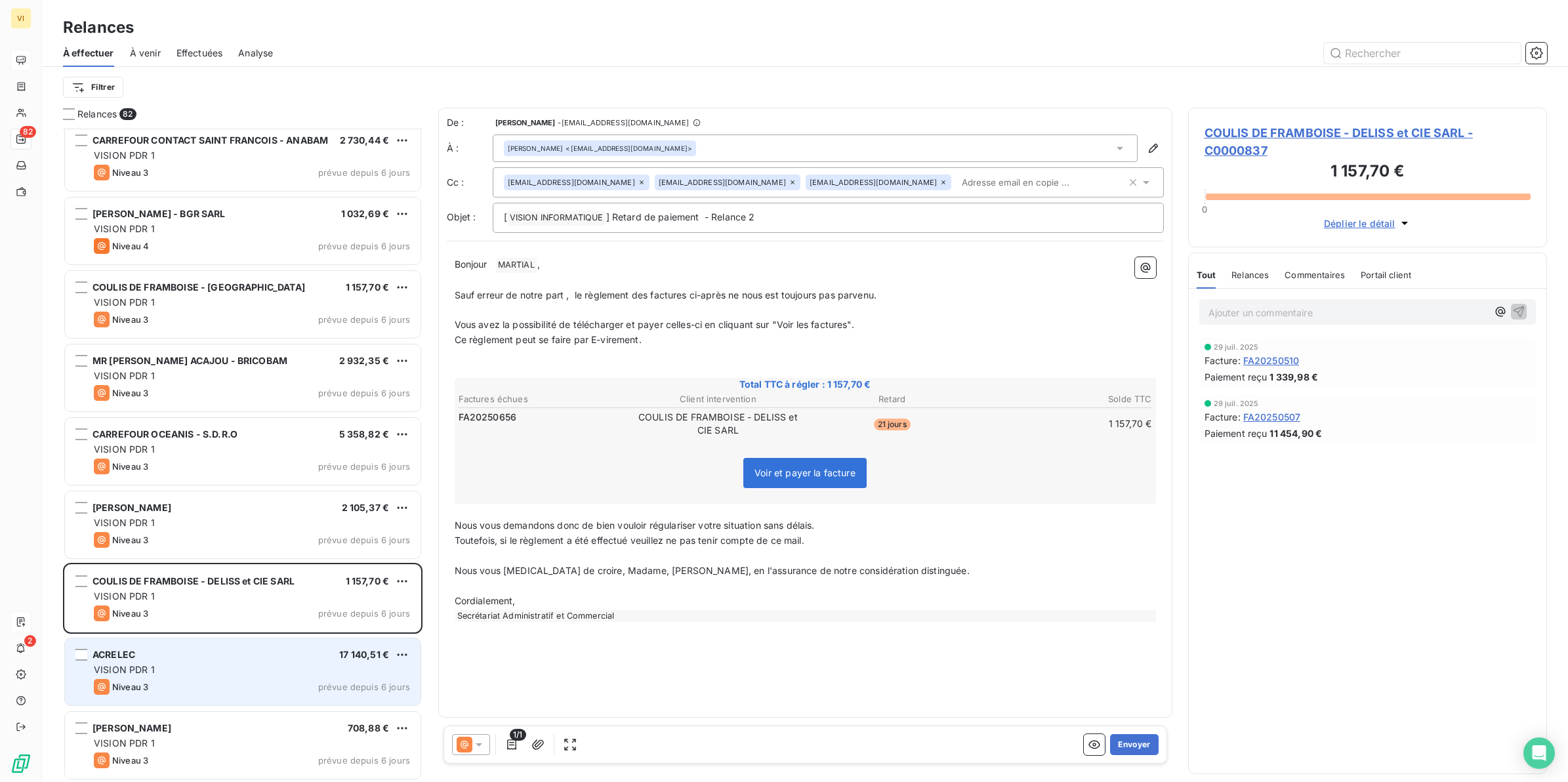
click at [168, 668] on div "VISION PDR 1" at bounding box center [252, 669] width 316 height 13
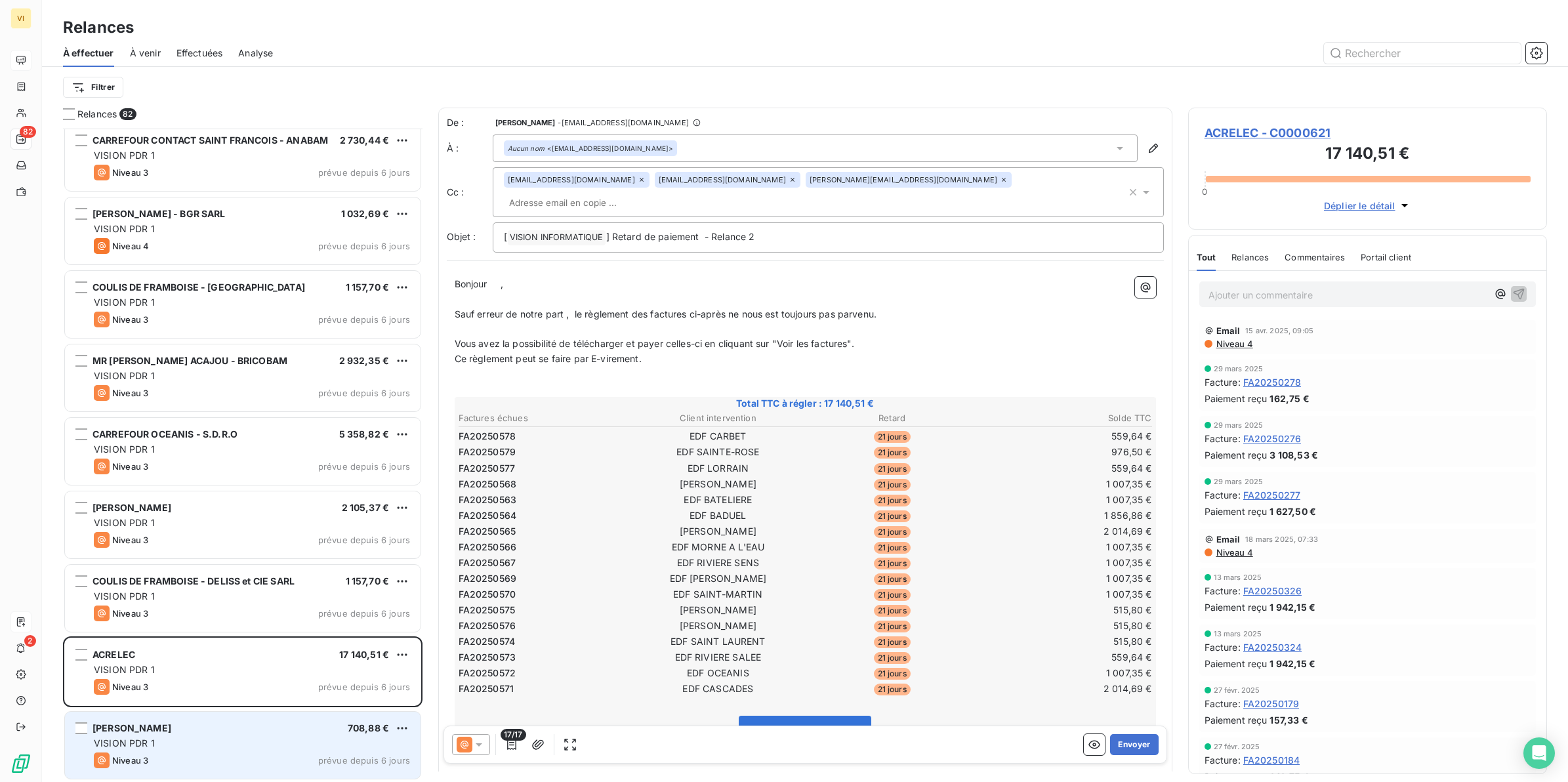
click at [175, 750] on div "VISION PDR 1" at bounding box center [252, 743] width 316 height 13
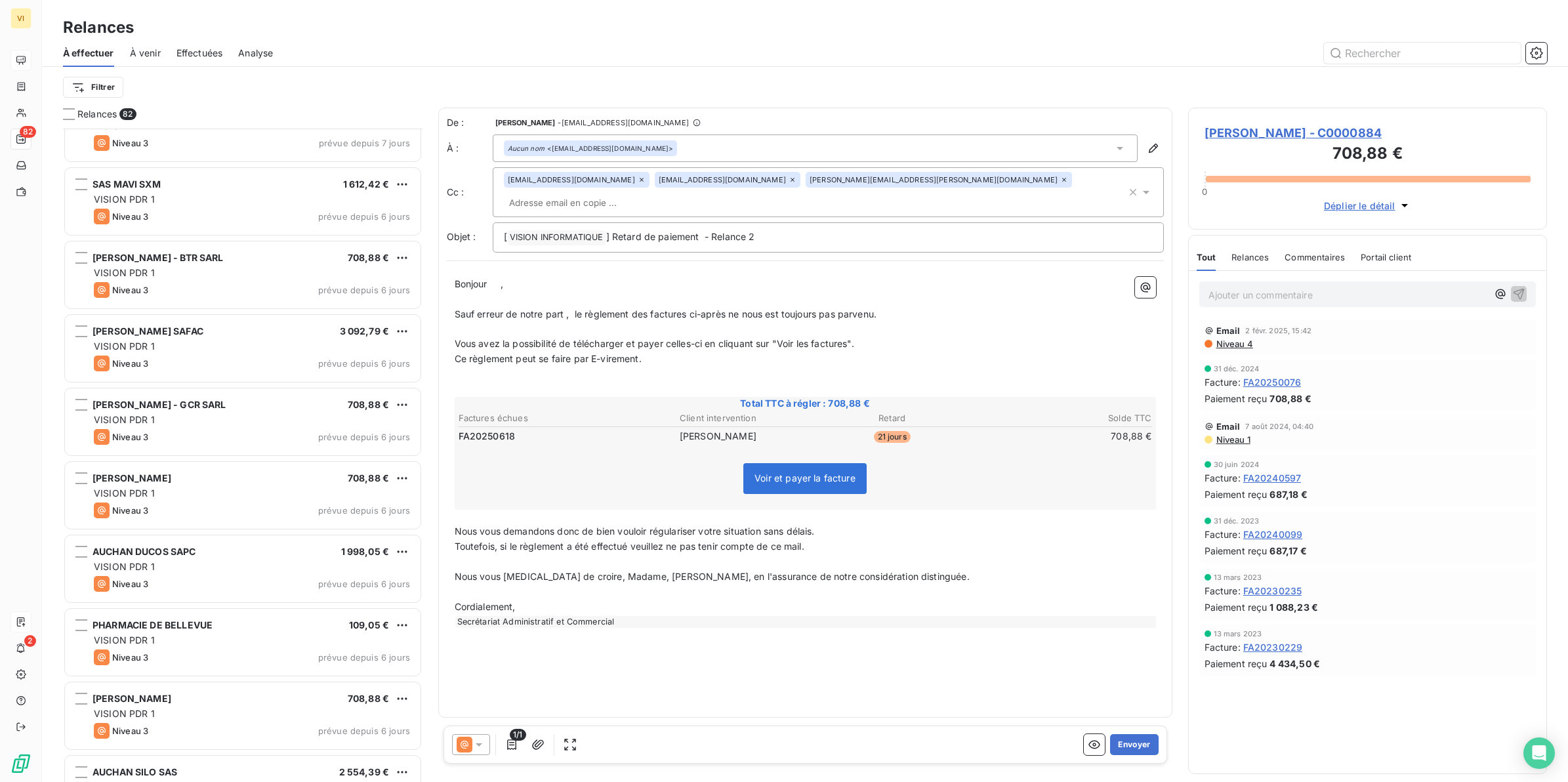
scroll to position [3938, 0]
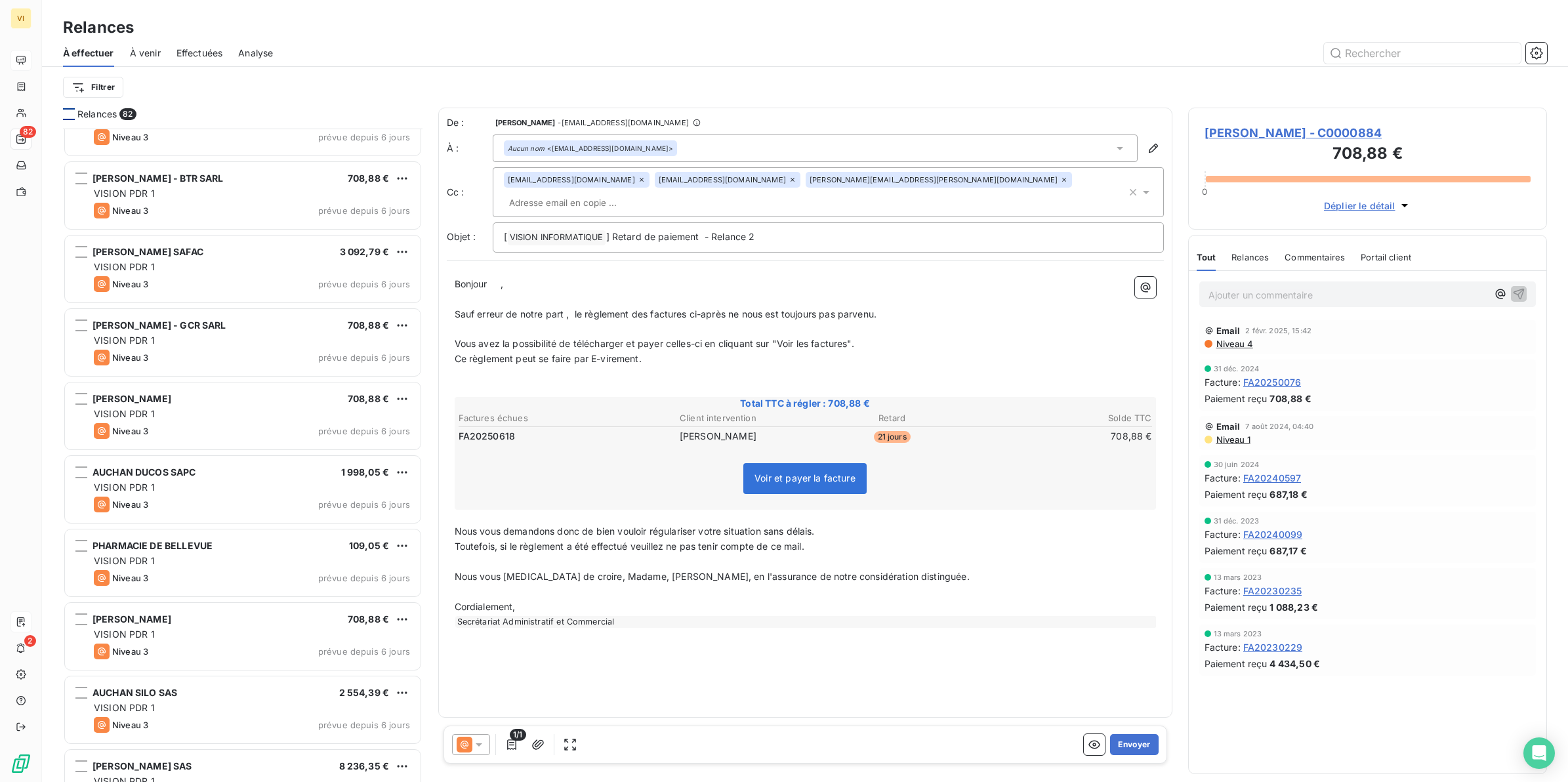
click at [68, 112] on div at bounding box center [69, 115] width 12 height 12
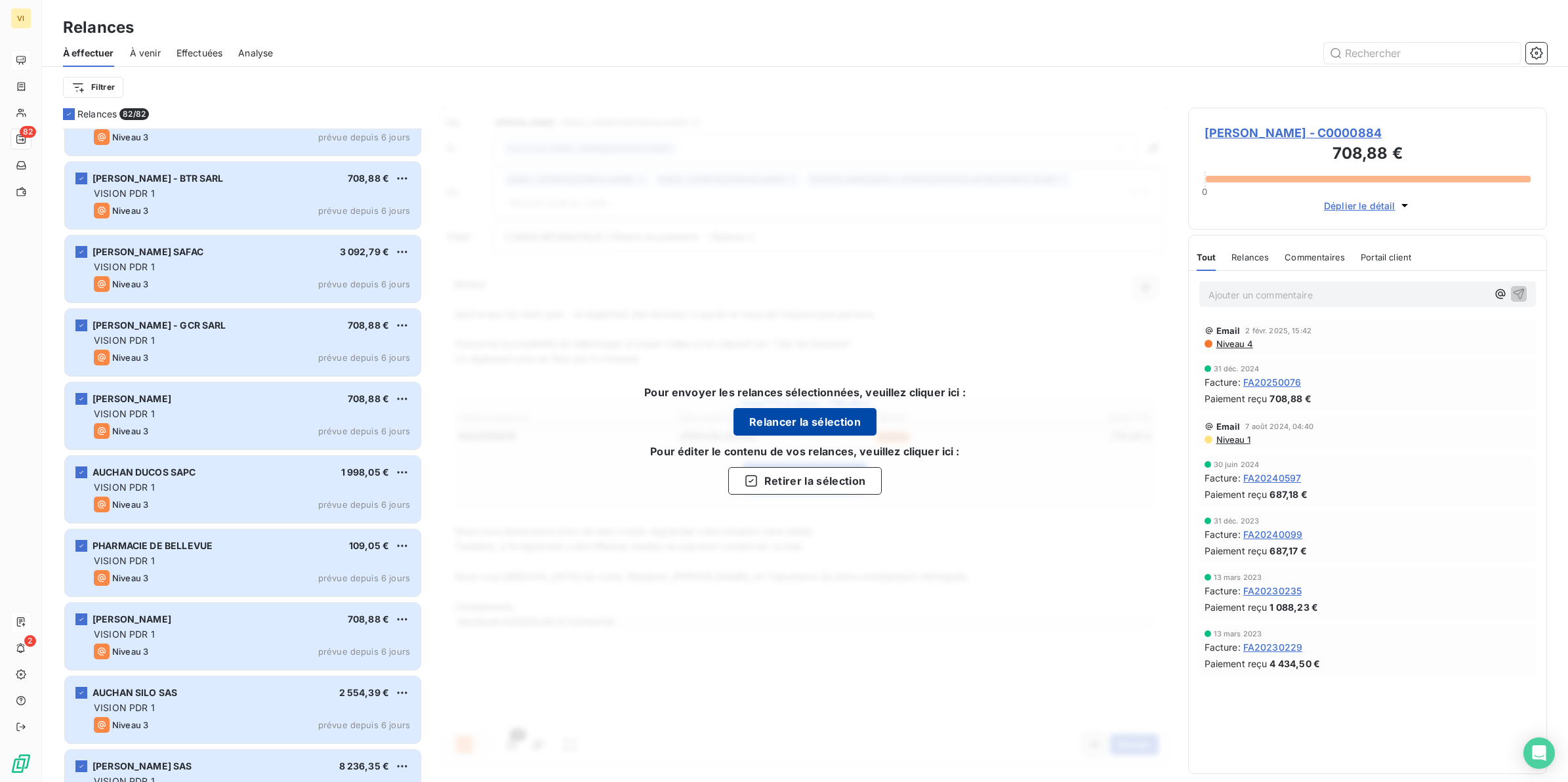
click at [837, 419] on button "Relancer la sélection" at bounding box center [805, 422] width 143 height 27
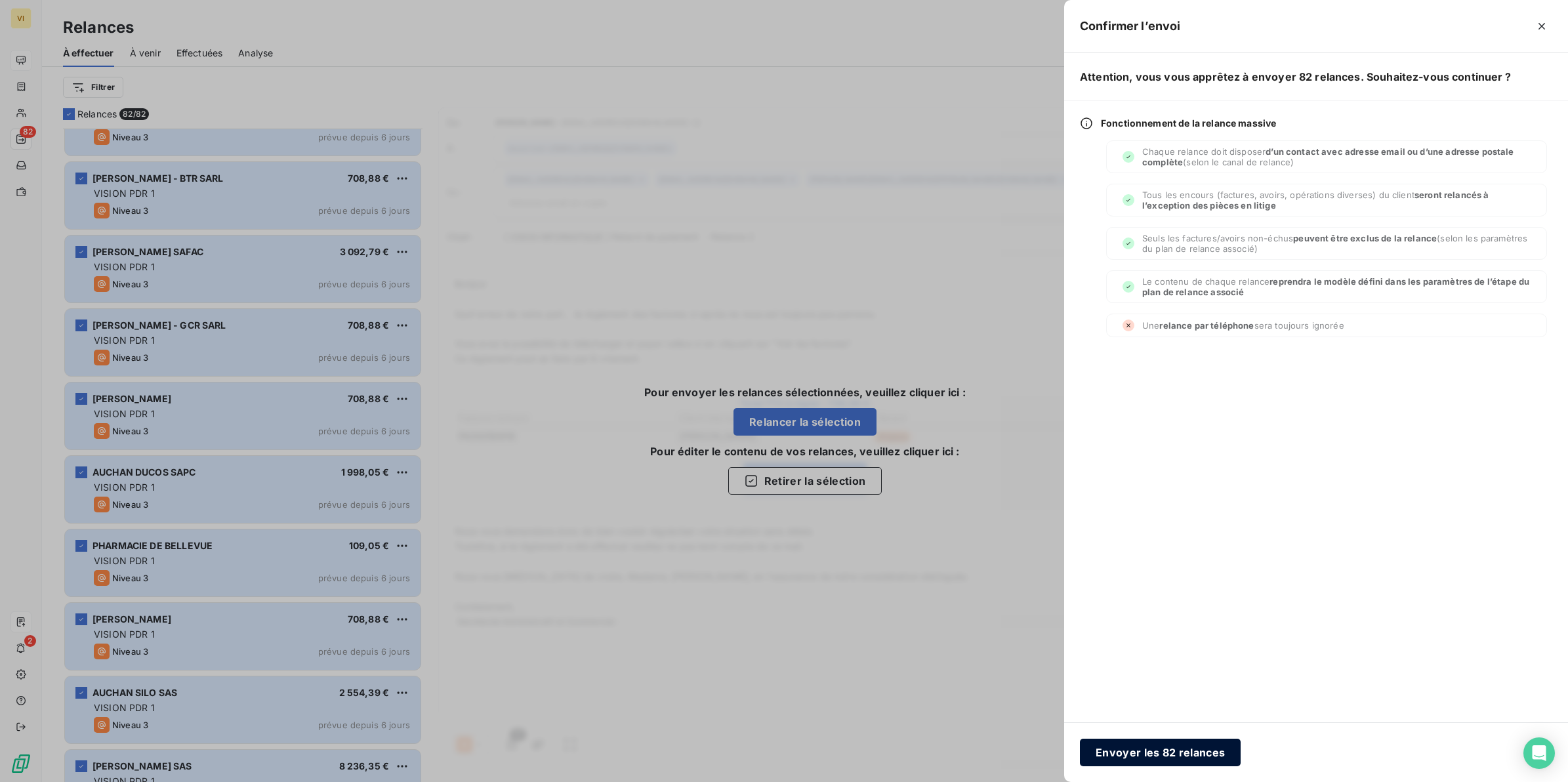
click at [1181, 756] on button "Envoyer les 82 relances" at bounding box center [1161, 752] width 161 height 27
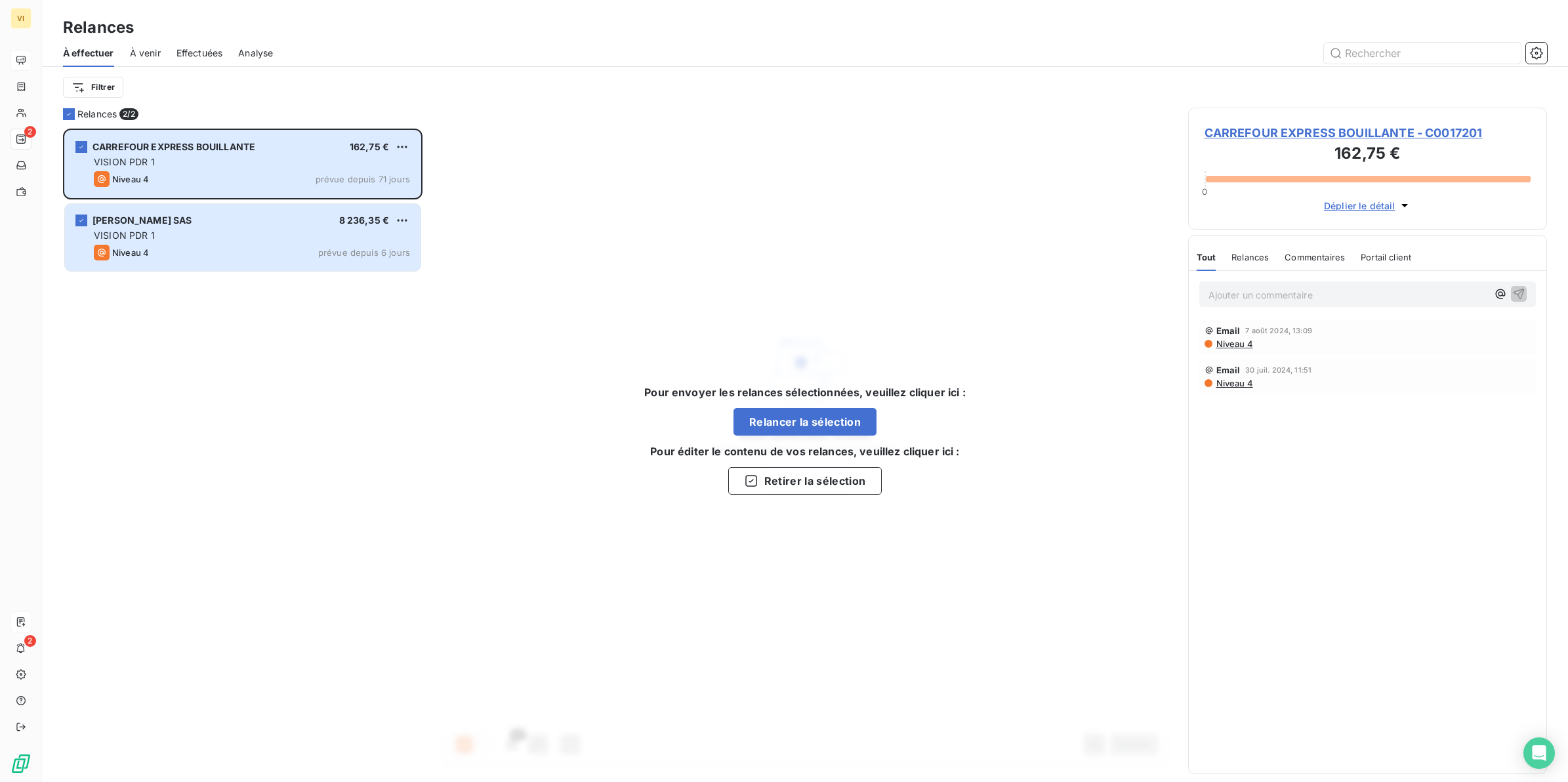
click at [263, 422] on div "CARREFOUR EXPRESS BOUILLANTE 162,75 € VISION PDR 1 Niveau 4 prévue depuis 71 jo…" at bounding box center [243, 455] width 360 height 654
click at [77, 58] on span "À effectuer" at bounding box center [88, 53] width 51 height 13
click at [144, 57] on span "À venir" at bounding box center [145, 53] width 31 height 13
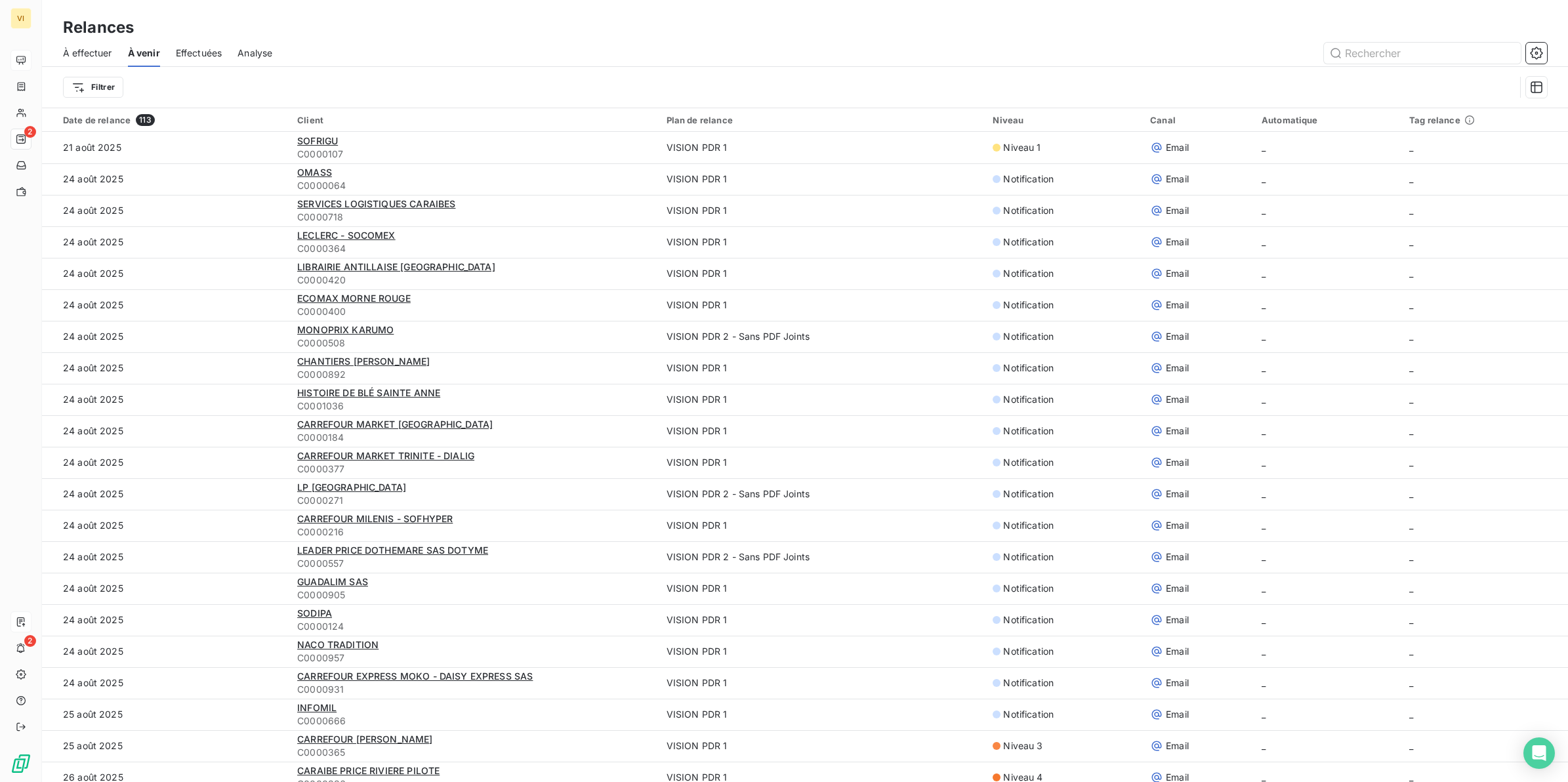
click at [208, 53] on span "Effectuées" at bounding box center [198, 53] width 47 height 13
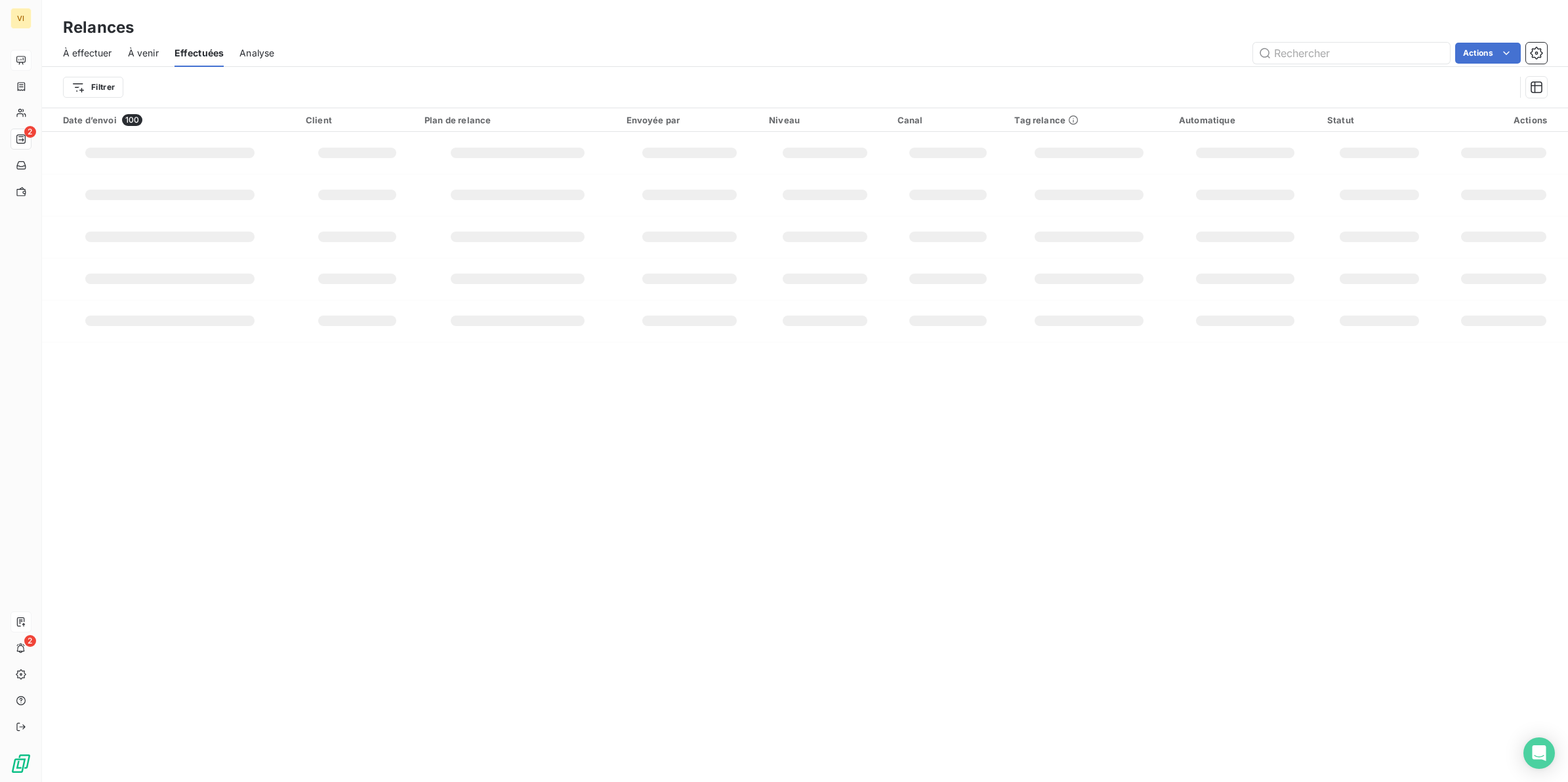
click at [79, 47] on span "À effectuer" at bounding box center [87, 53] width 49 height 13
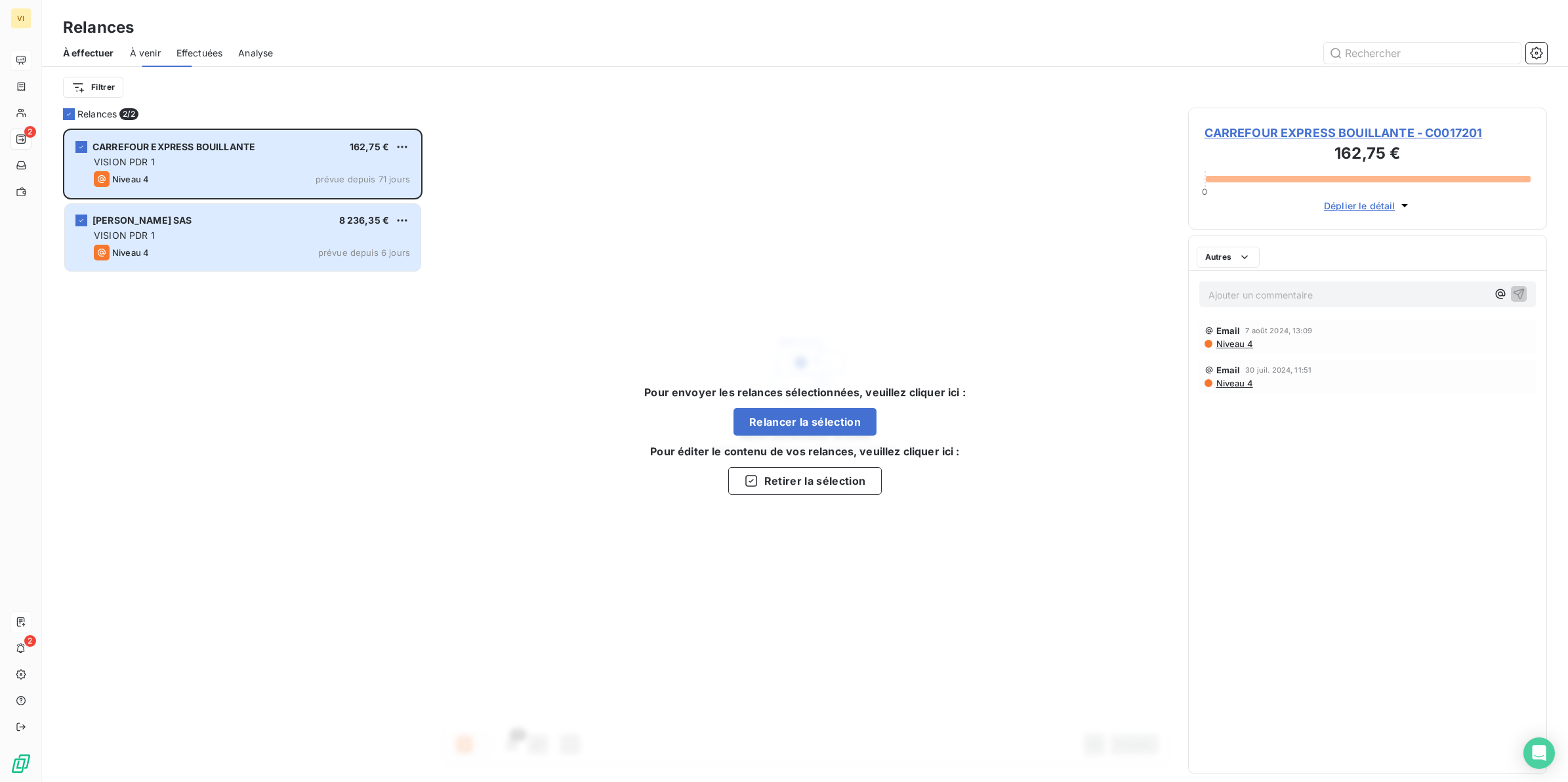
scroll to position [642, 347]
click at [65, 112] on icon at bounding box center [69, 114] width 8 height 8
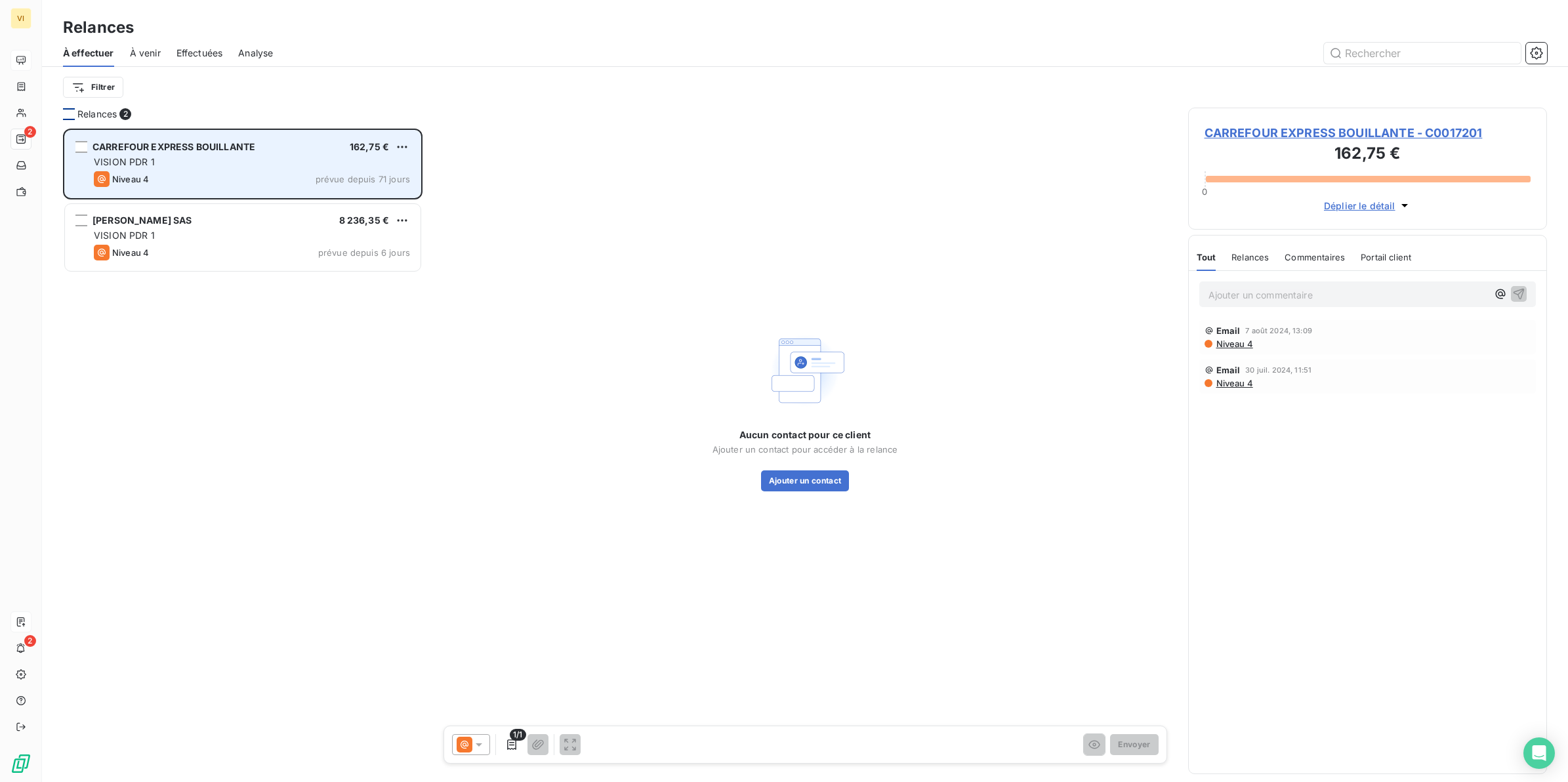
click at [178, 158] on div "VISION PDR 1" at bounding box center [252, 161] width 316 height 13
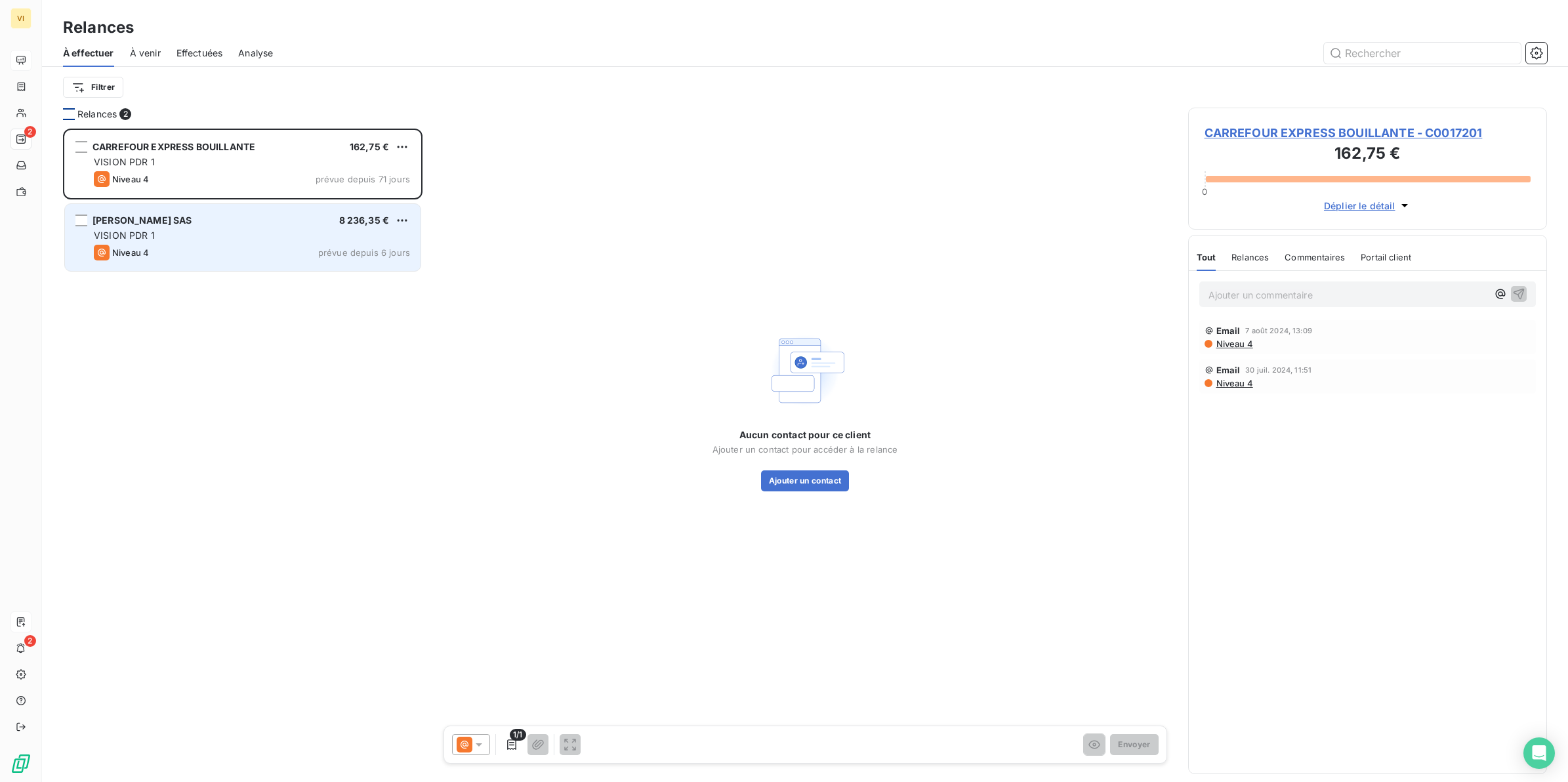
click at [193, 235] on div "VISION PDR 1" at bounding box center [252, 235] width 316 height 13
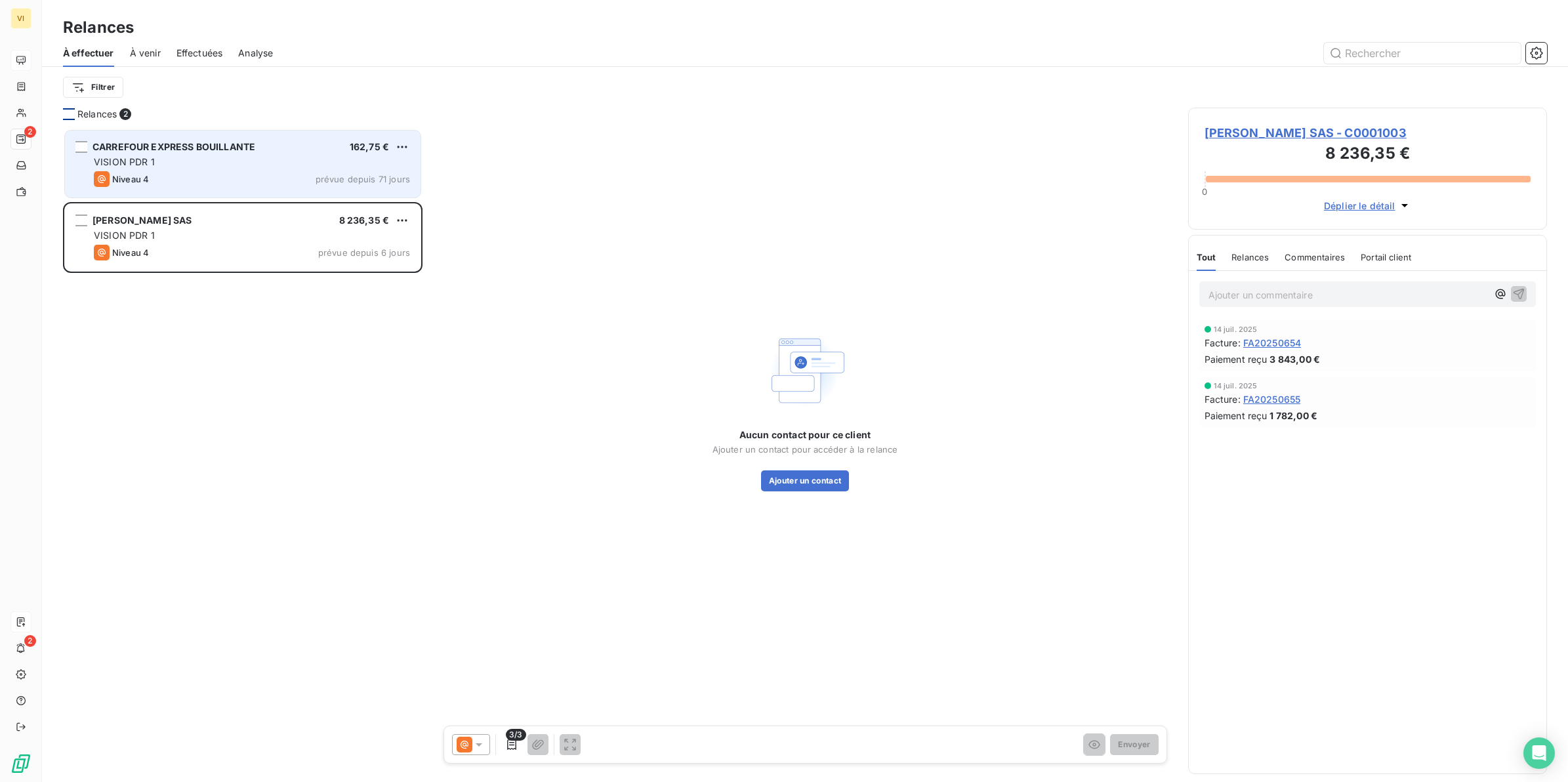
click at [177, 170] on div "CARREFOUR EXPRESS BOUILLANTE 162,75 € VISION PDR 1 Niveau 4 prévue depuis 71 jo…" at bounding box center [243, 164] width 355 height 67
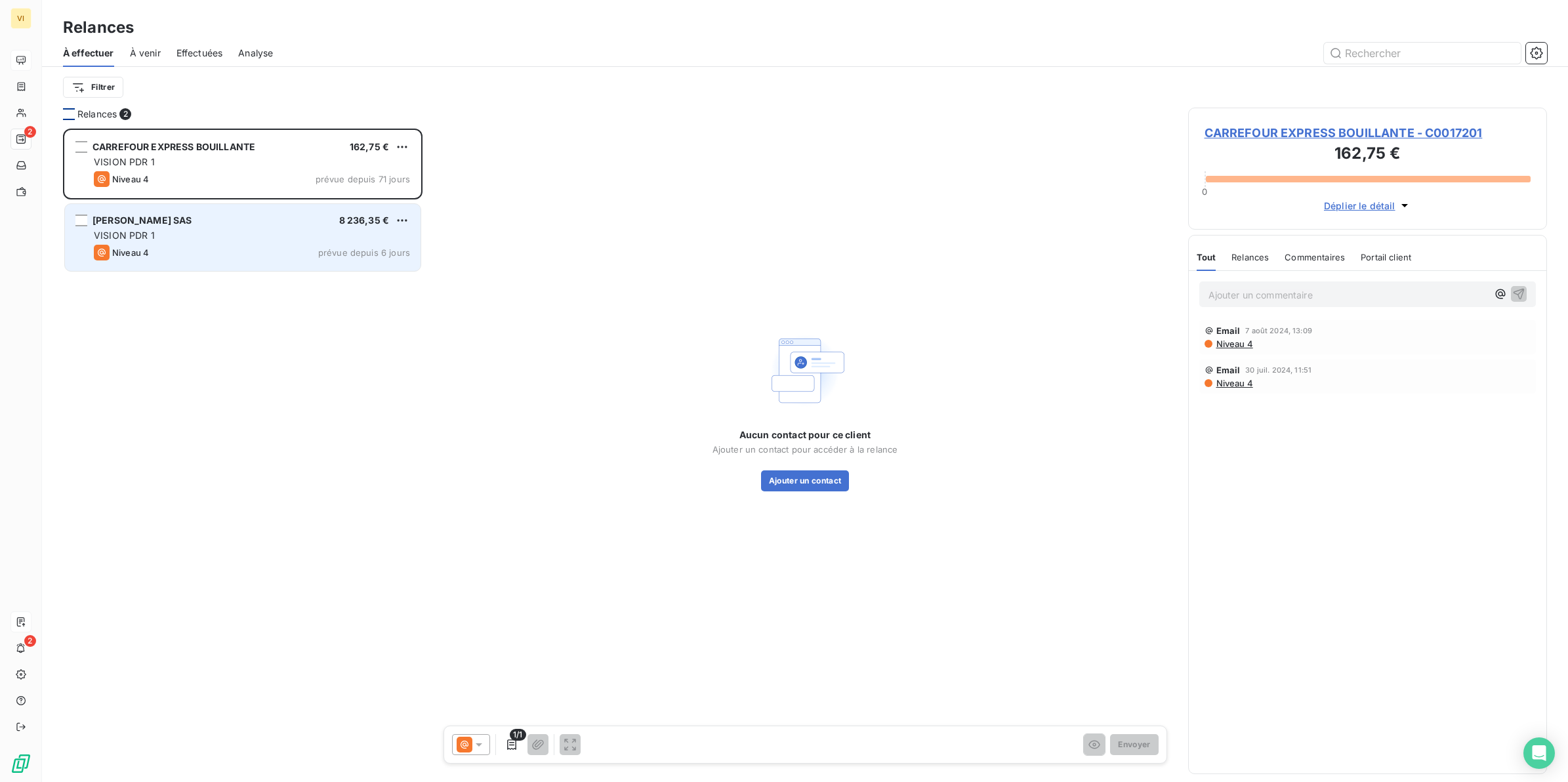
click at [158, 233] on div "VISION PDR 1" at bounding box center [252, 235] width 316 height 13
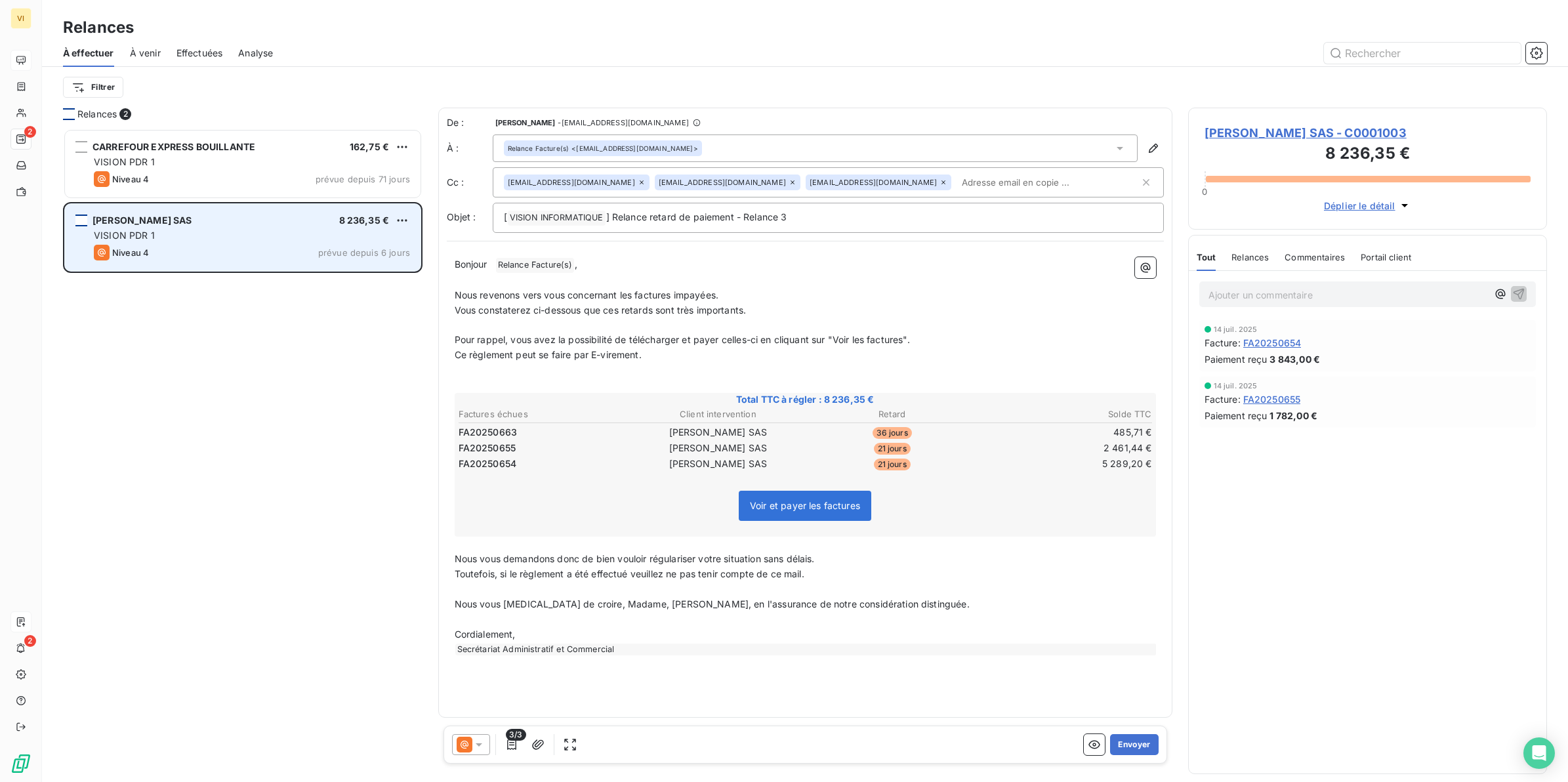
click at [81, 218] on div "grid" at bounding box center [81, 221] width 12 height 12
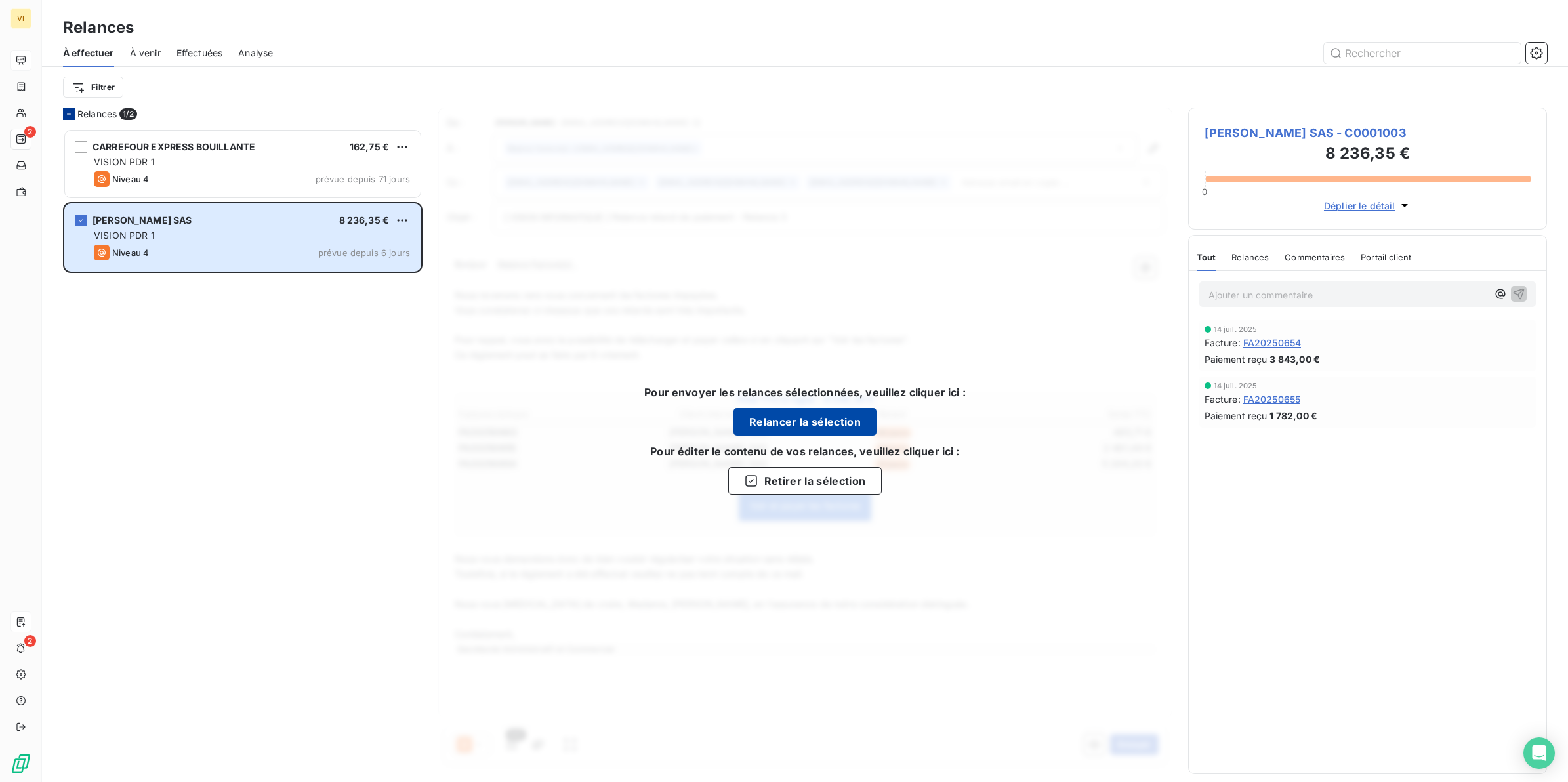
click at [819, 423] on button "Relancer la sélection" at bounding box center [805, 422] width 143 height 27
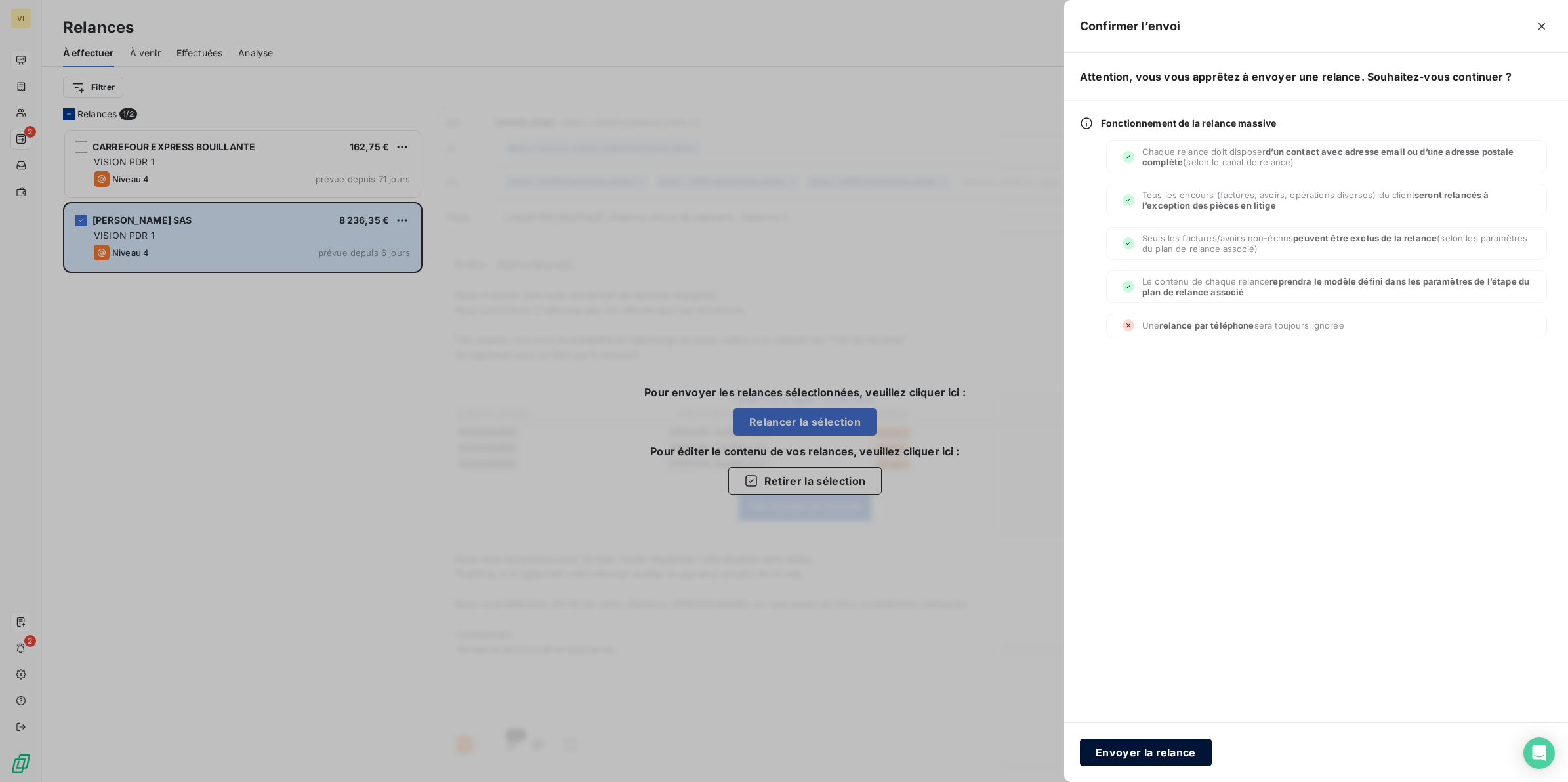
click at [1150, 746] on button "Envoyer la relance" at bounding box center [1147, 752] width 132 height 27
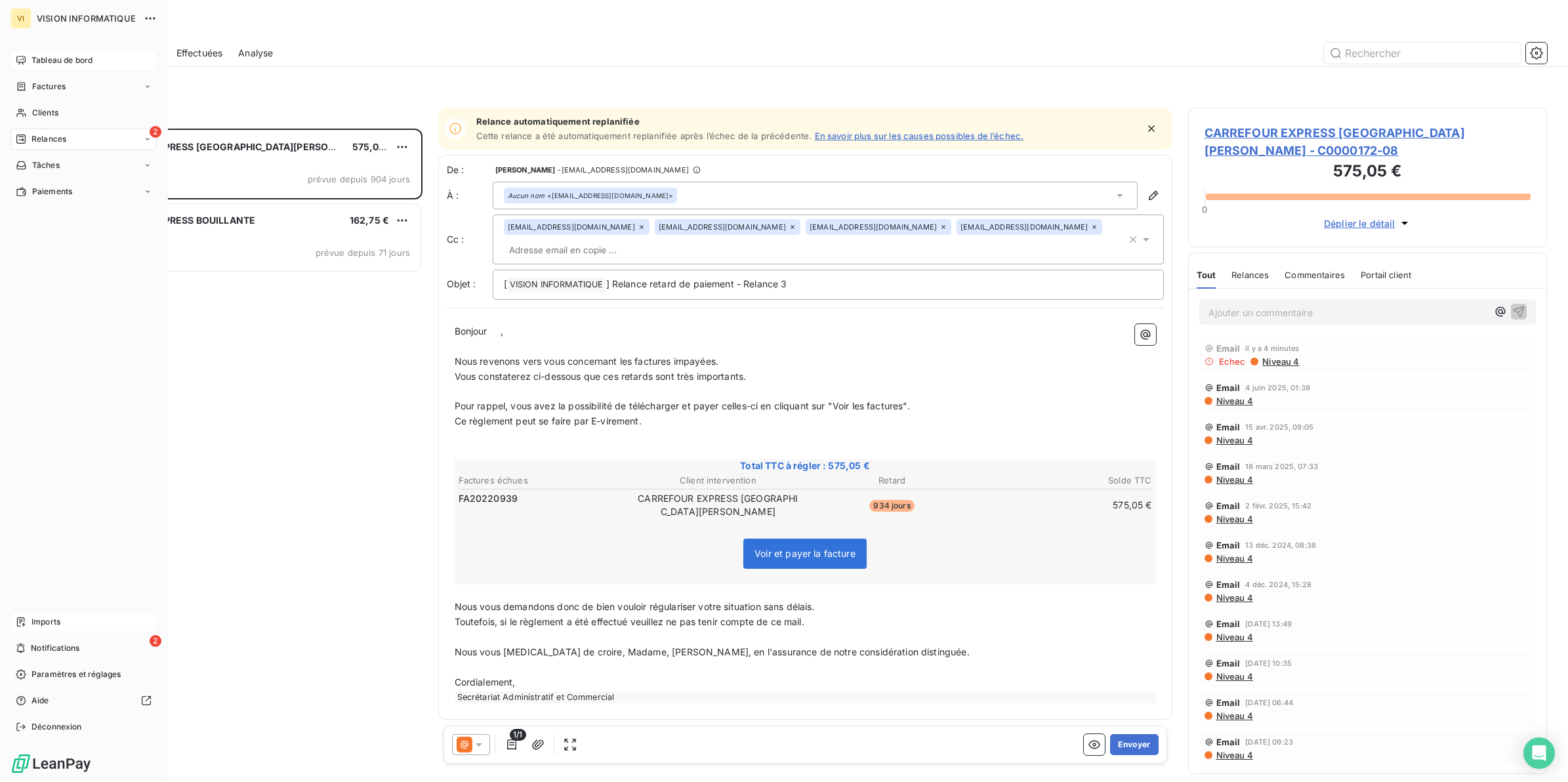
click at [53, 137] on span "Relances" at bounding box center [48, 139] width 35 height 12
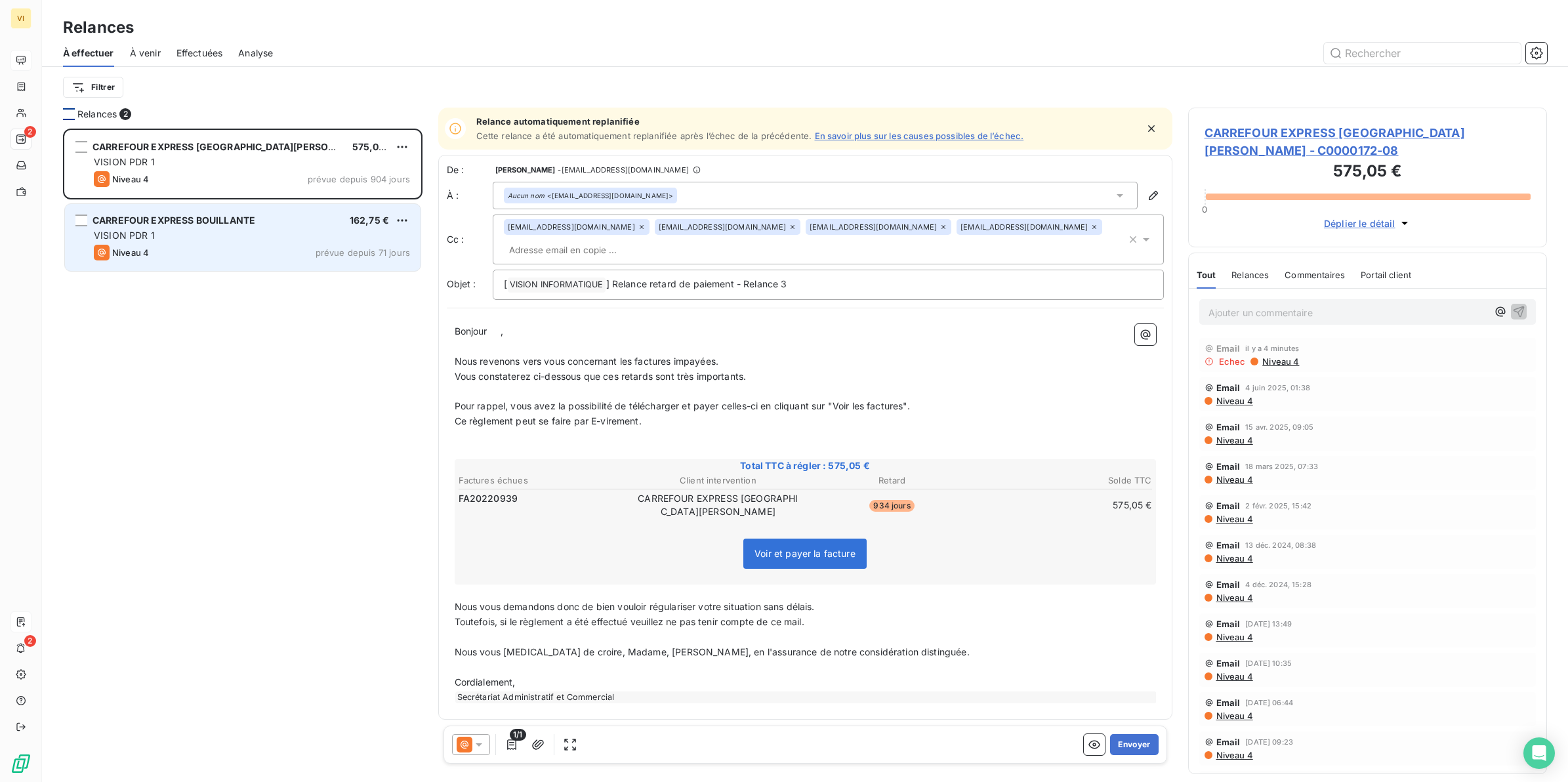
click at [202, 234] on div "VISION PDR 1" at bounding box center [252, 235] width 316 height 13
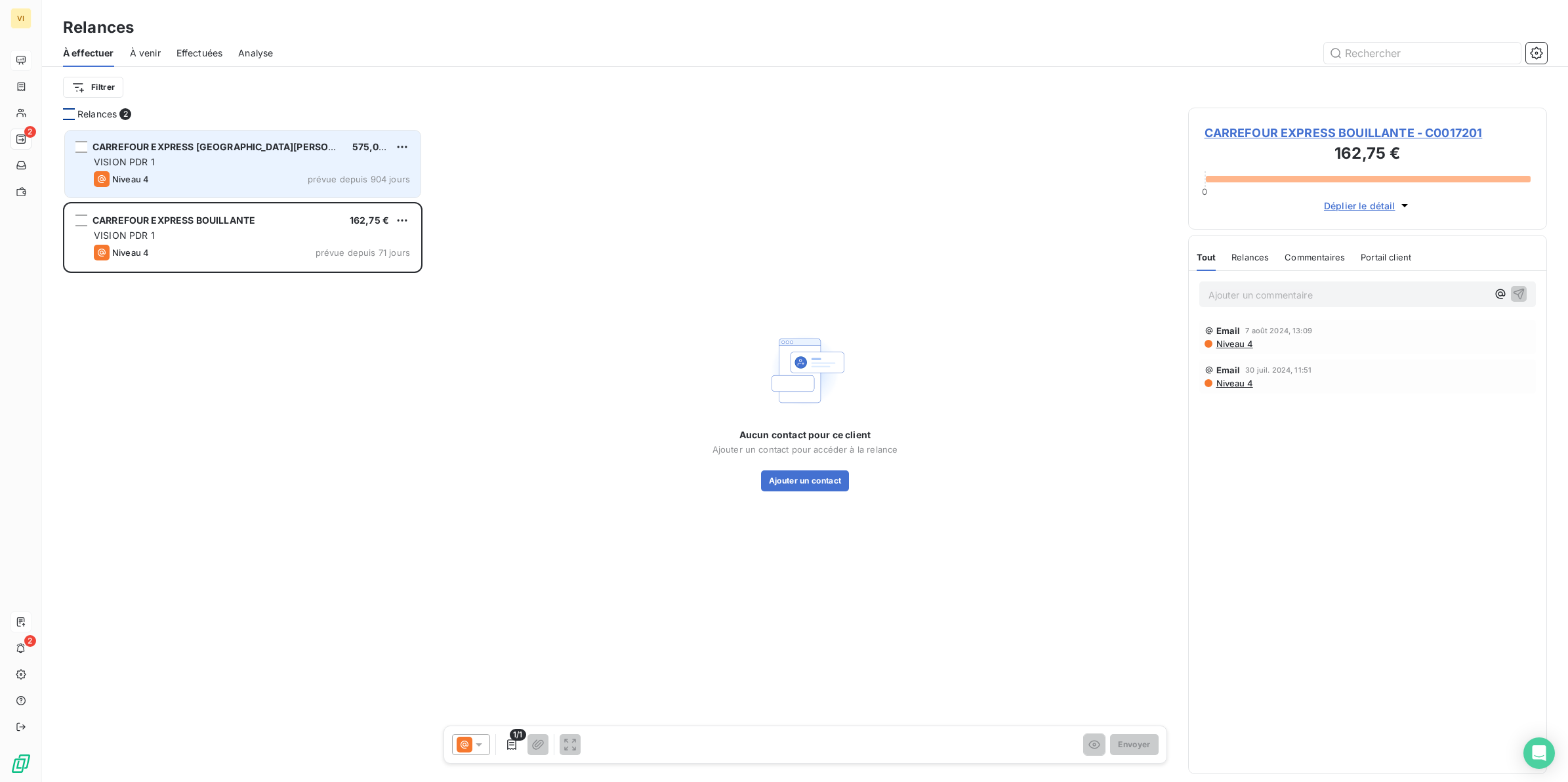
click at [184, 173] on div "Niveau 4 prévue depuis 904 jours" at bounding box center [252, 179] width 316 height 16
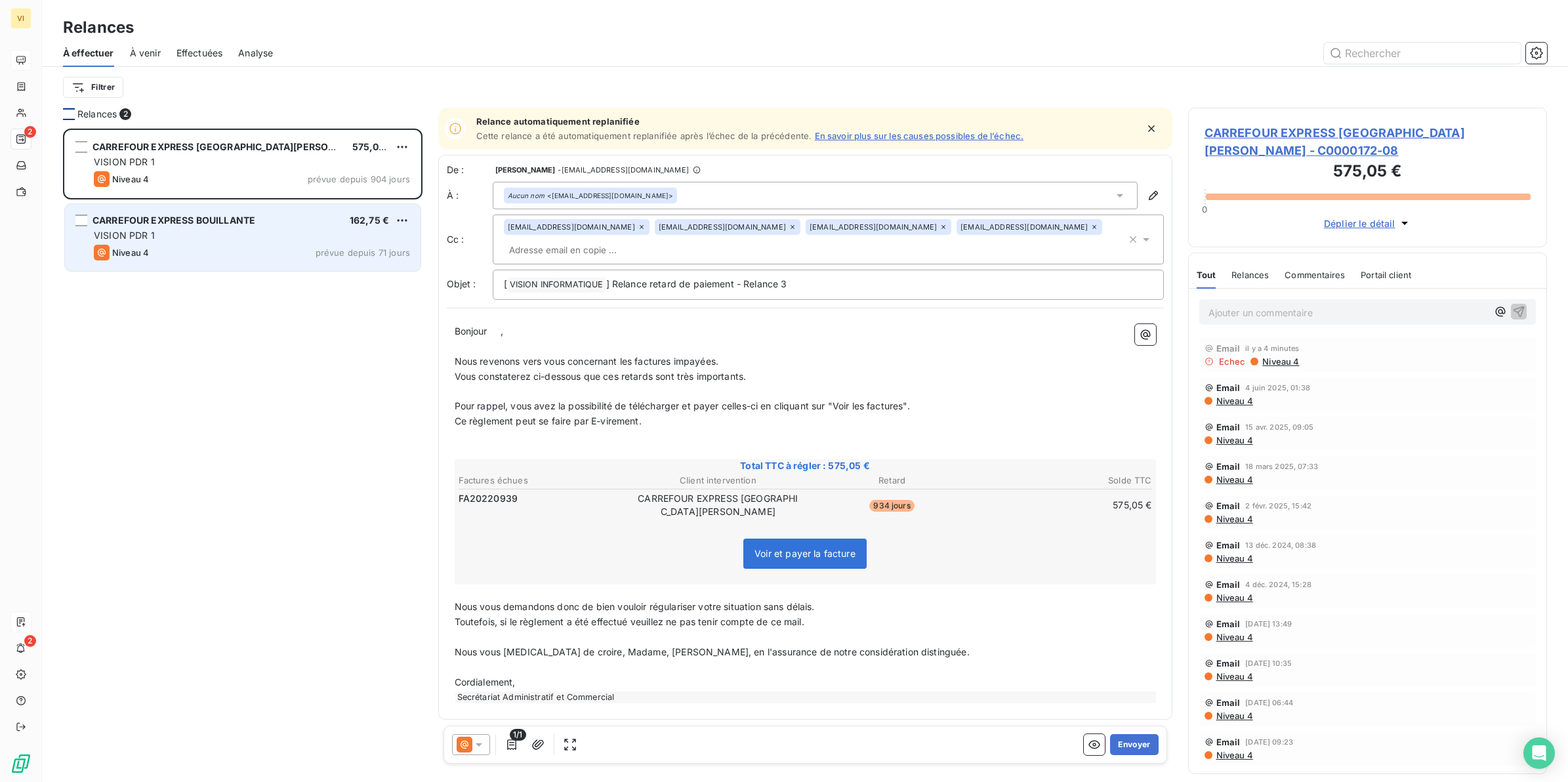
click at [162, 231] on div "VISION PDR 1" at bounding box center [252, 235] width 316 height 13
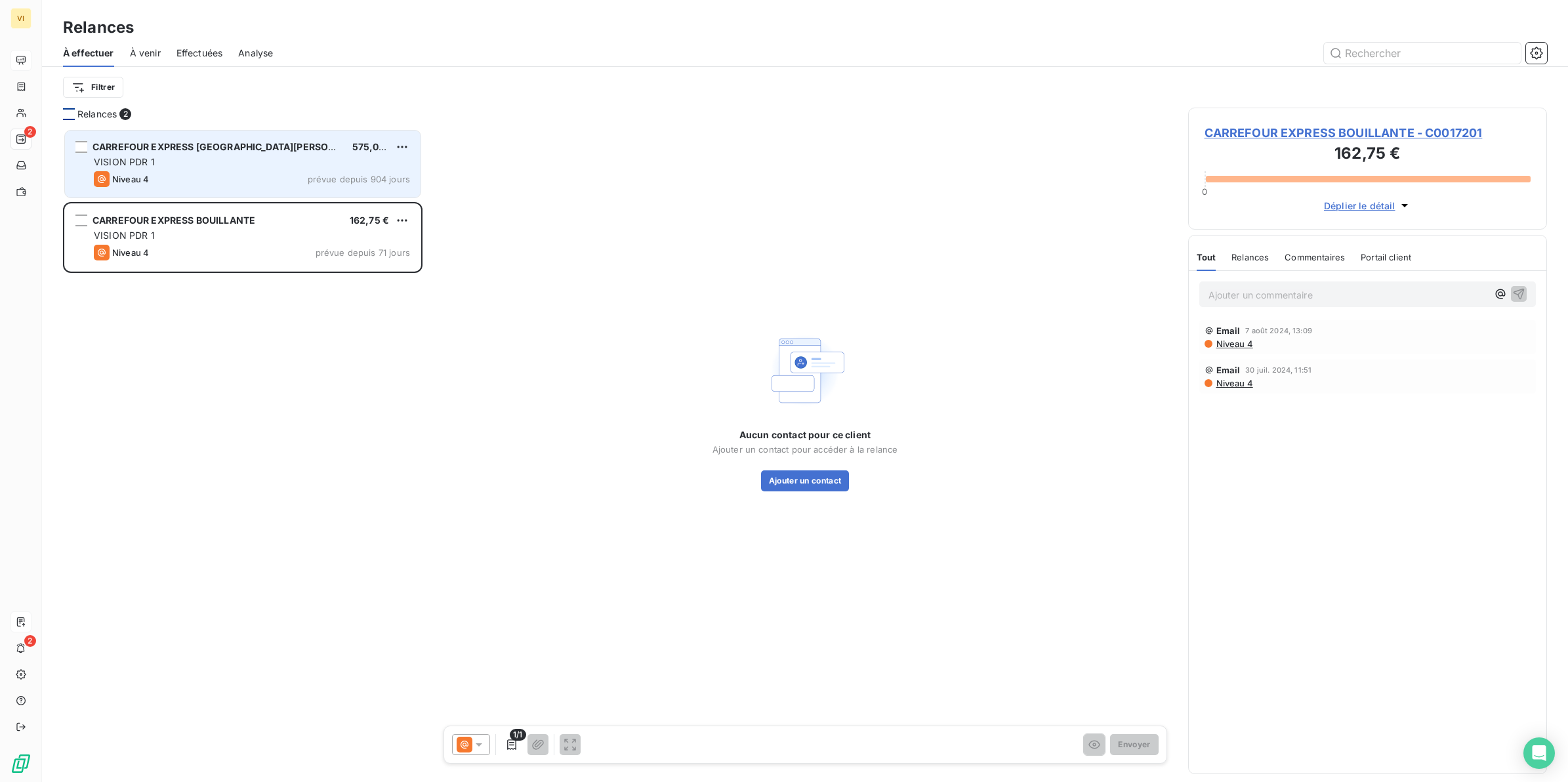
click at [213, 165] on div "VISION PDR 1" at bounding box center [252, 161] width 316 height 13
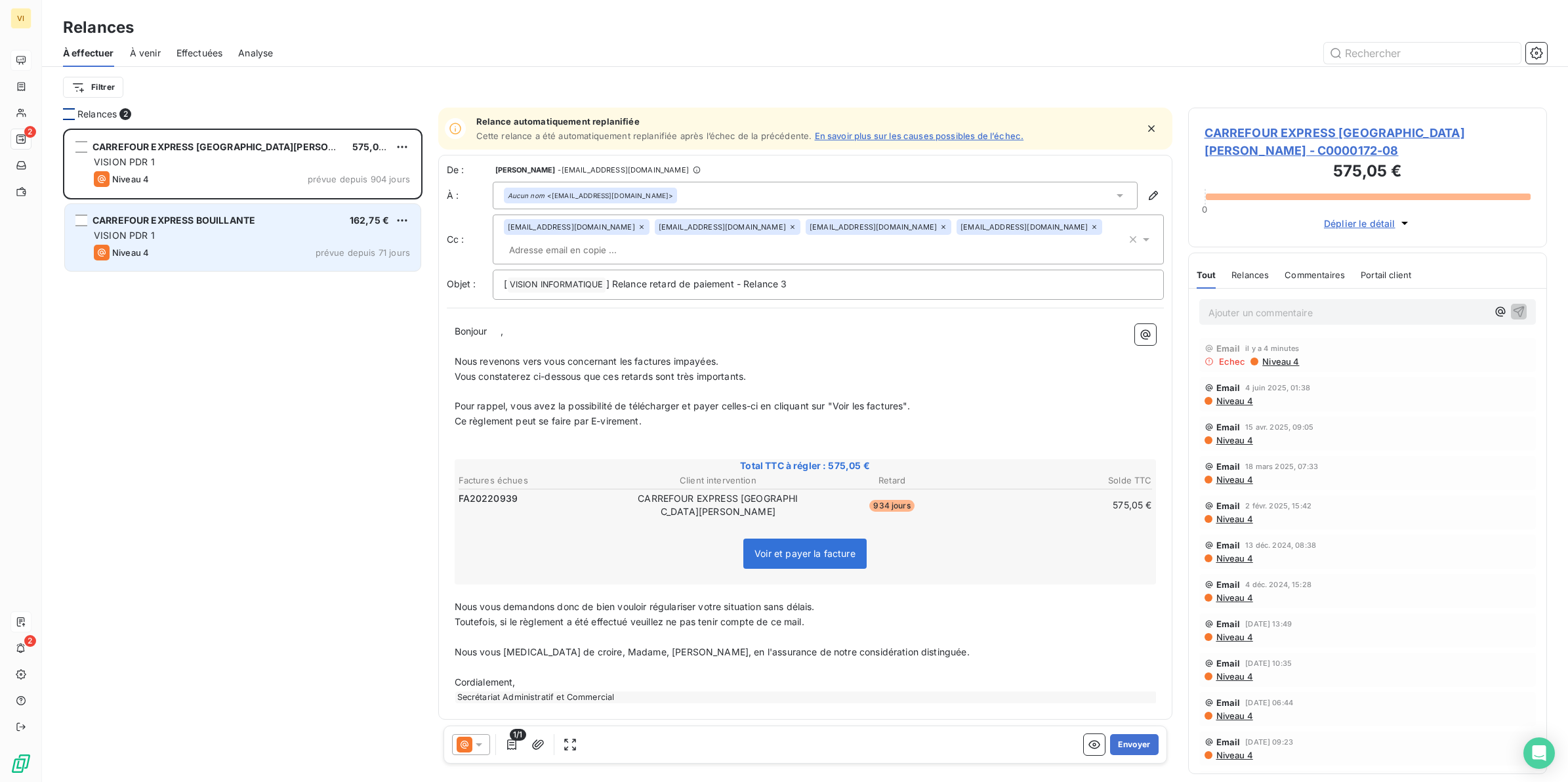
click at [224, 254] on div "Niveau 4 prévue depuis 71 jours" at bounding box center [252, 253] width 316 height 16
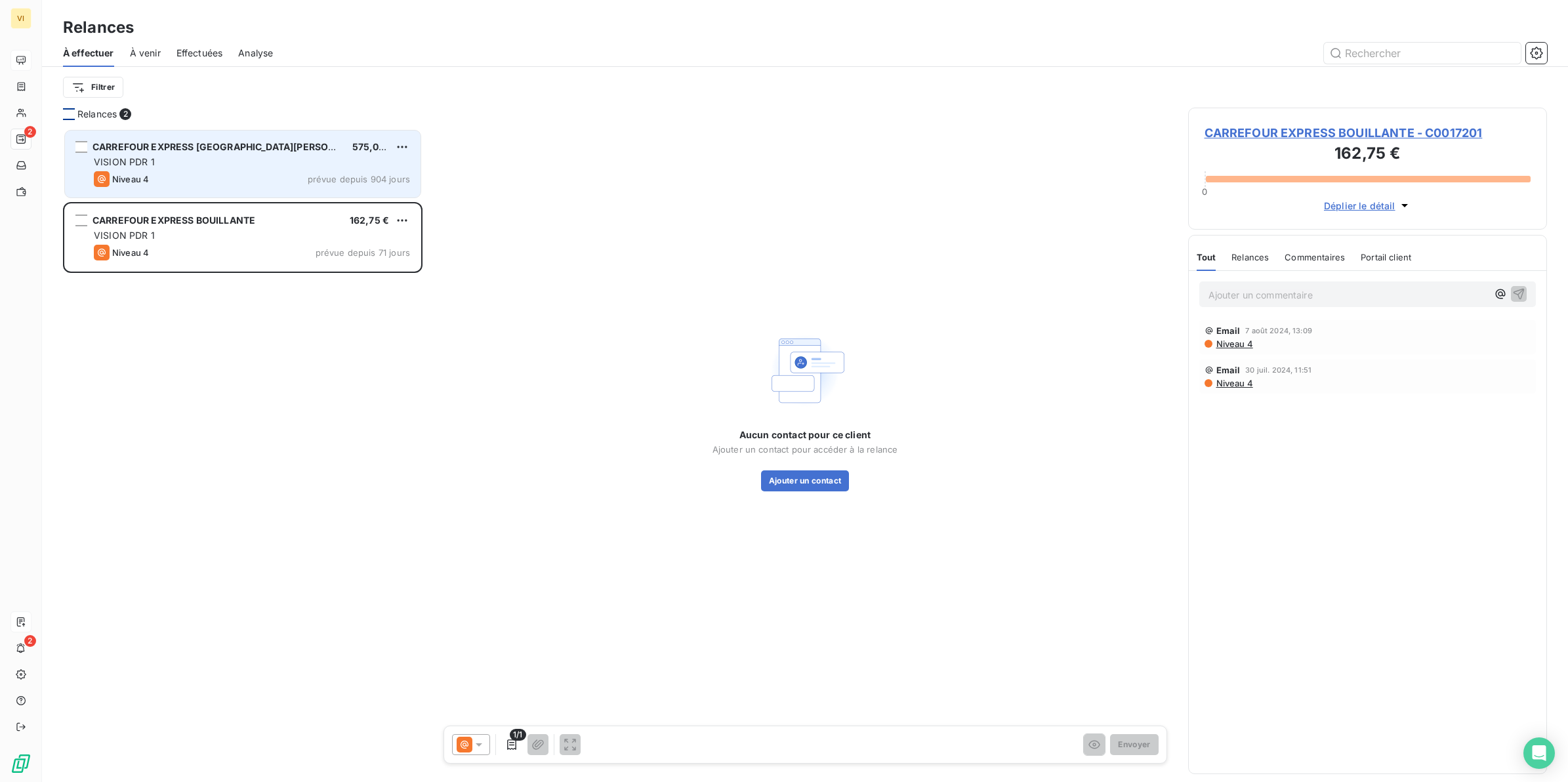
click at [181, 161] on div "VISION PDR 1" at bounding box center [252, 161] width 316 height 13
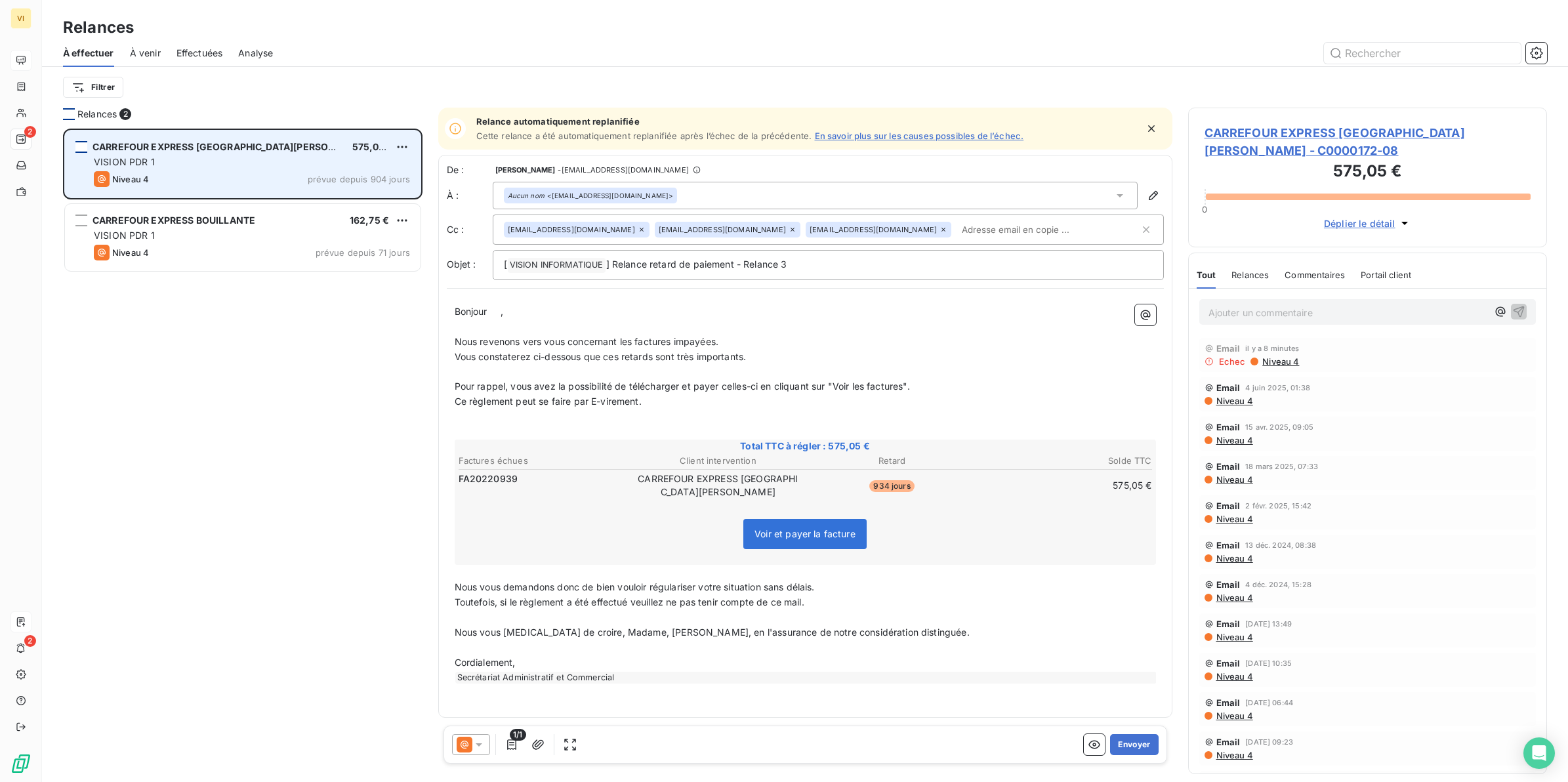
click at [82, 146] on div "grid" at bounding box center [81, 147] width 12 height 12
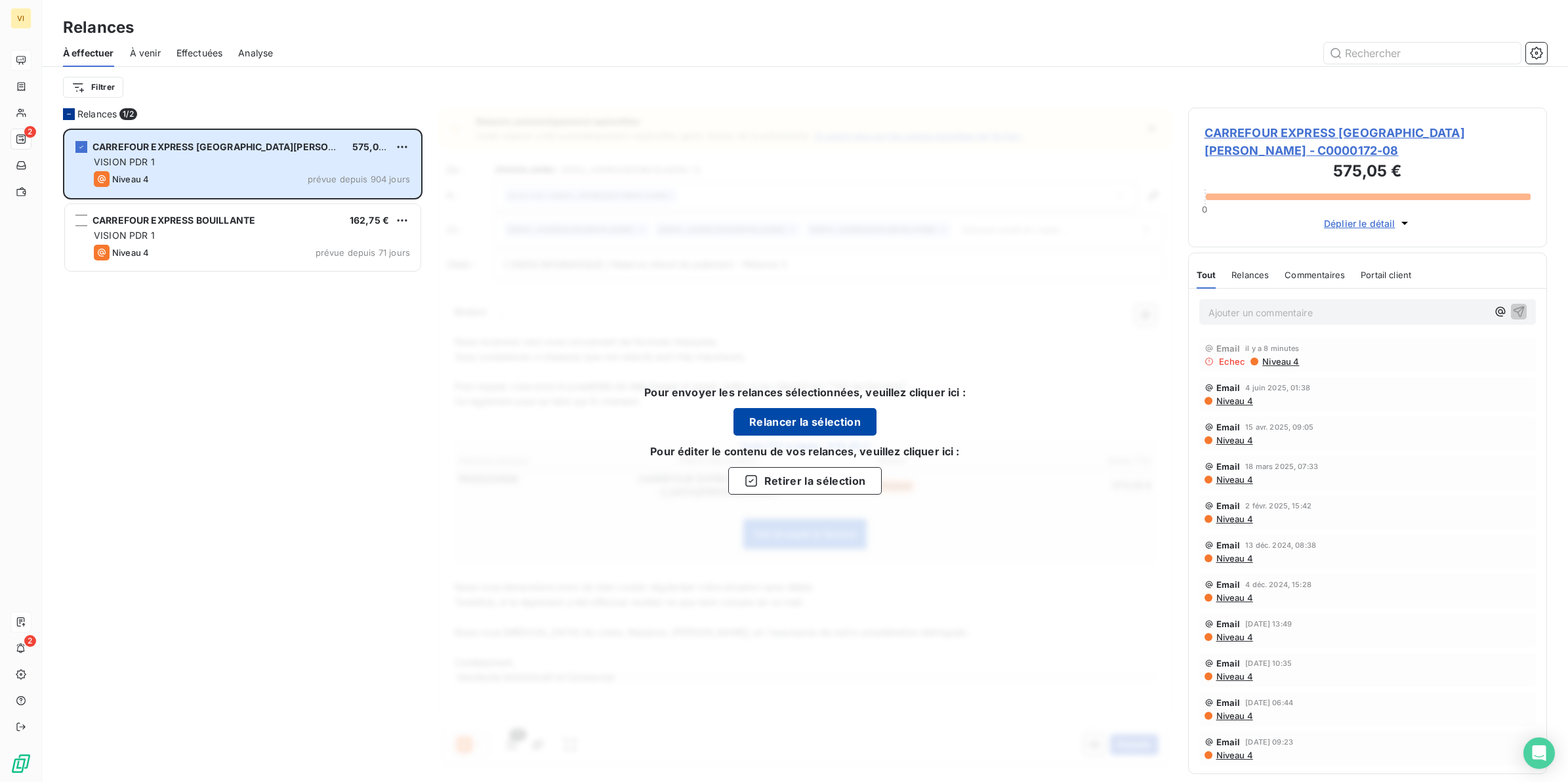
click at [778, 424] on button "Relancer la sélection" at bounding box center [805, 422] width 143 height 27
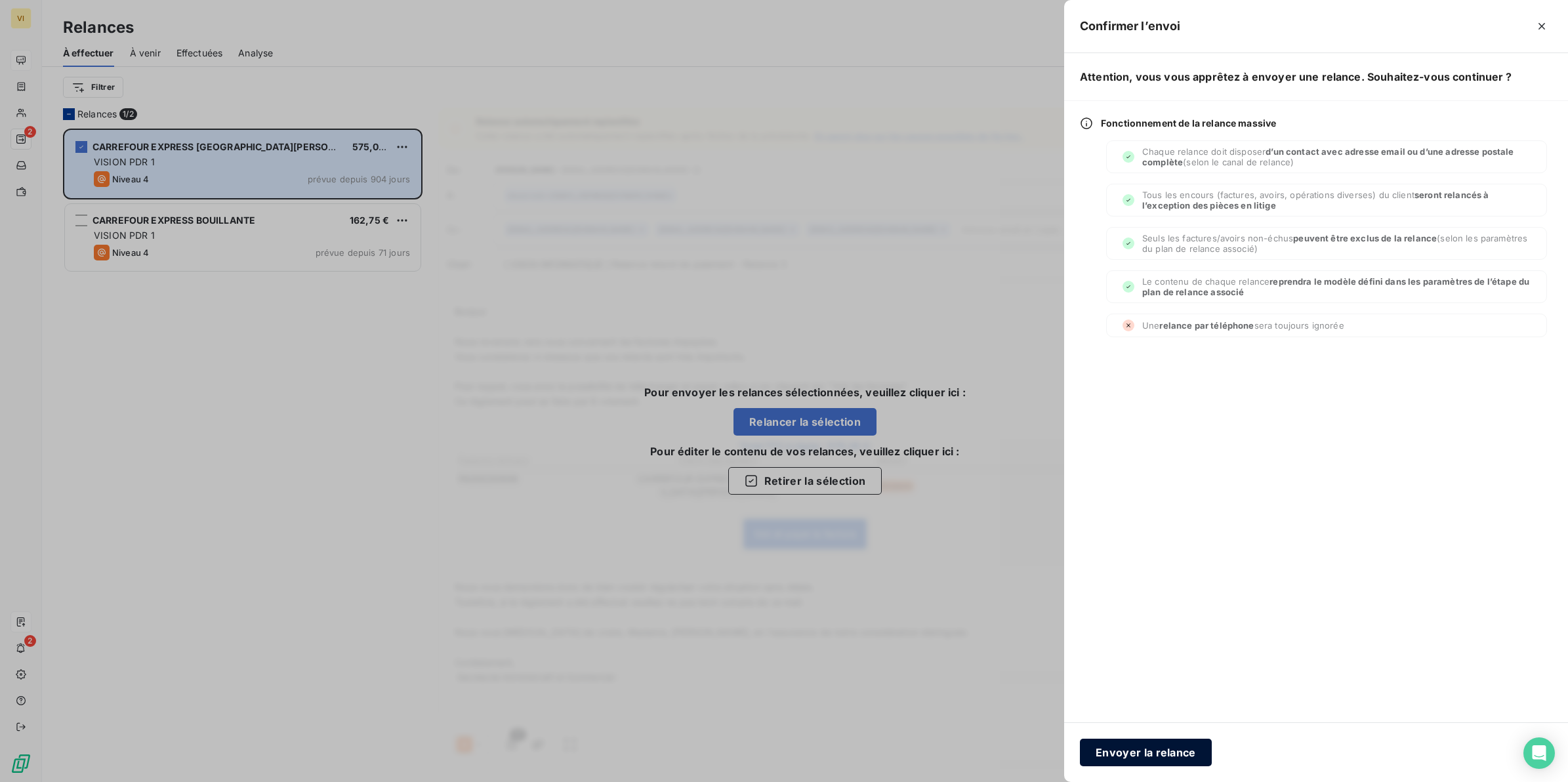
click at [1153, 753] on button "Envoyer la relance" at bounding box center [1147, 752] width 132 height 27
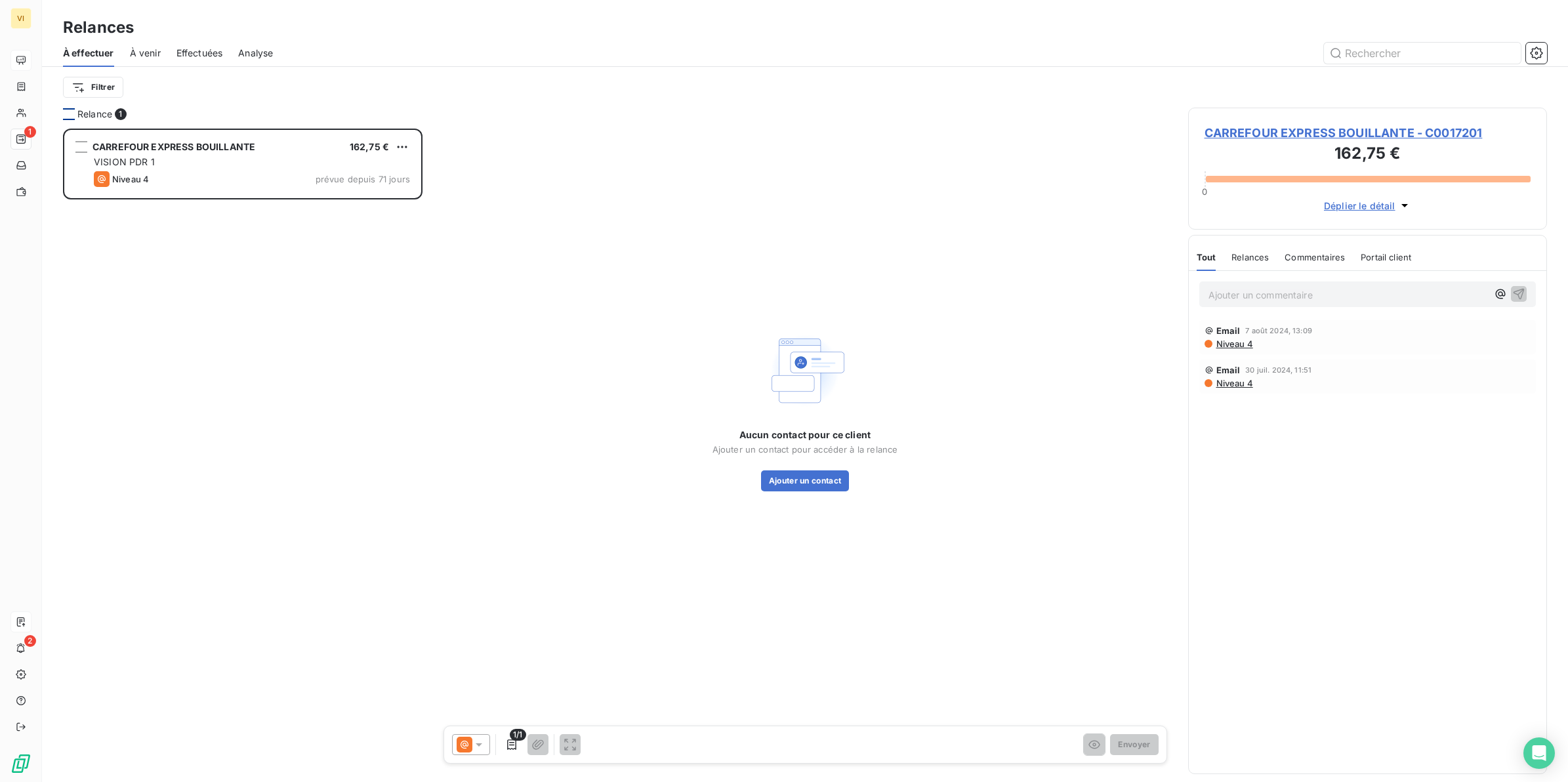
click at [147, 57] on span "À venir" at bounding box center [145, 53] width 31 height 13
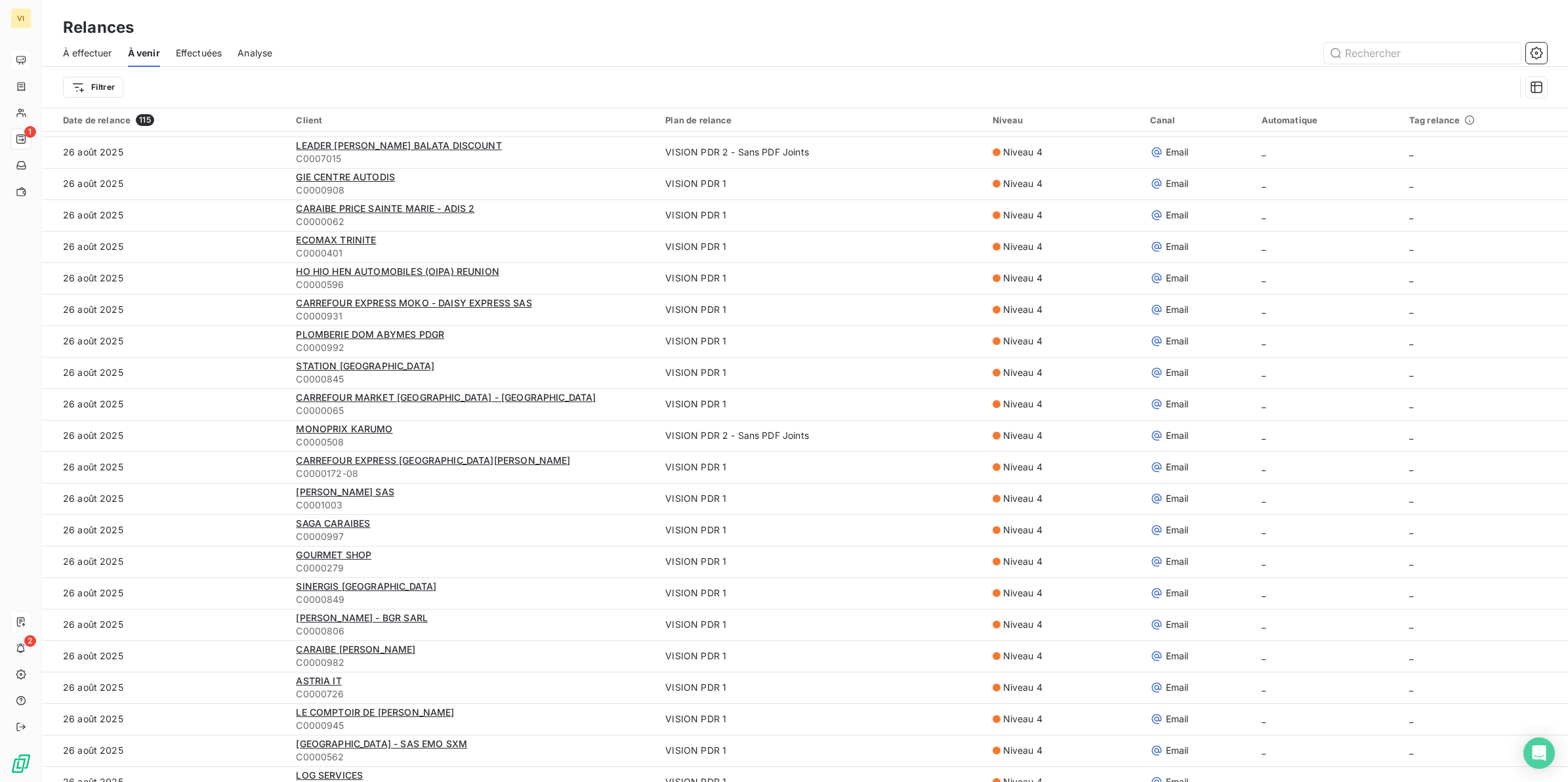
scroll to position [1186, 0]
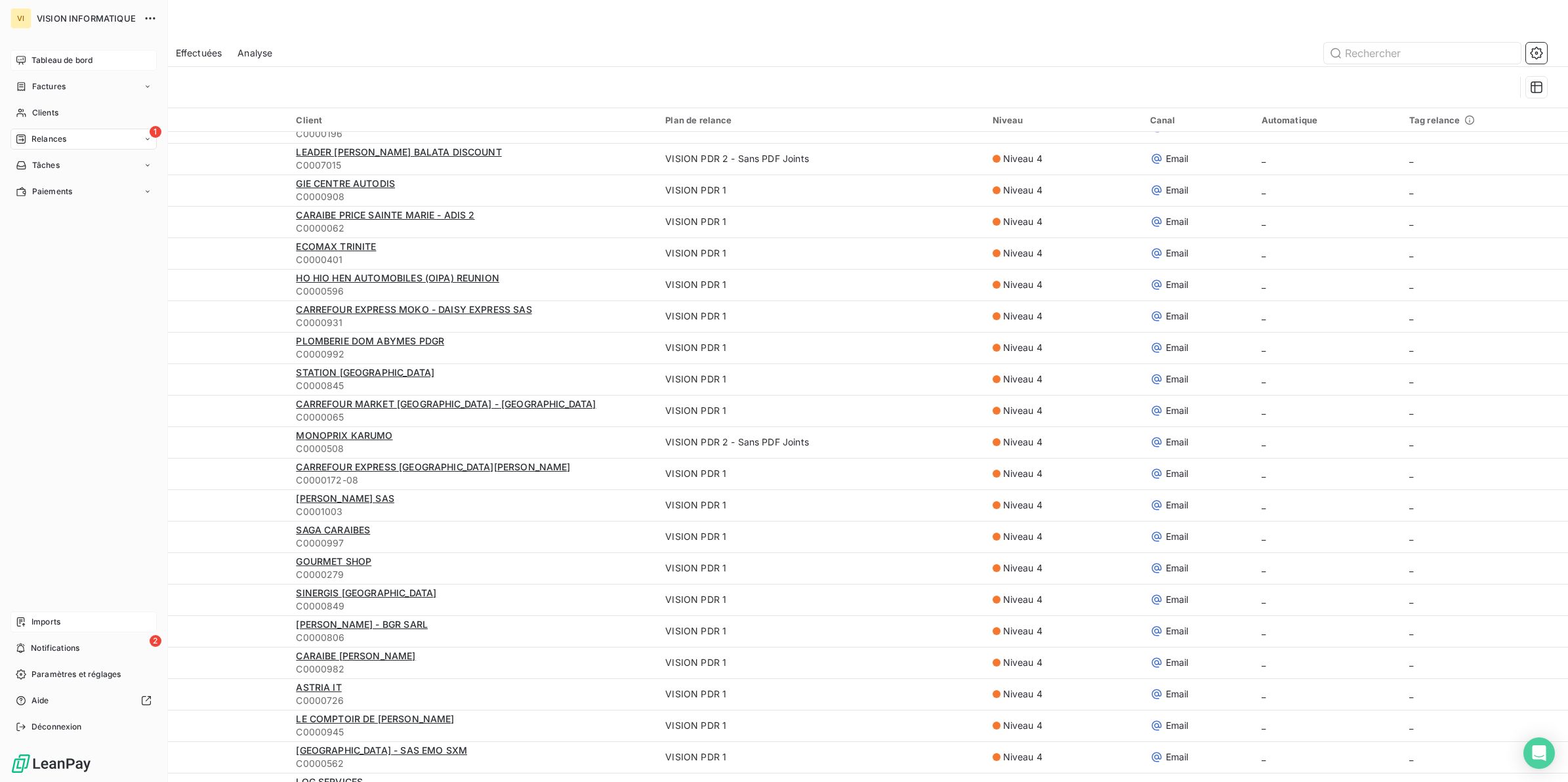
click at [59, 63] on span "Tableau de bord" at bounding box center [62, 60] width 61 height 12
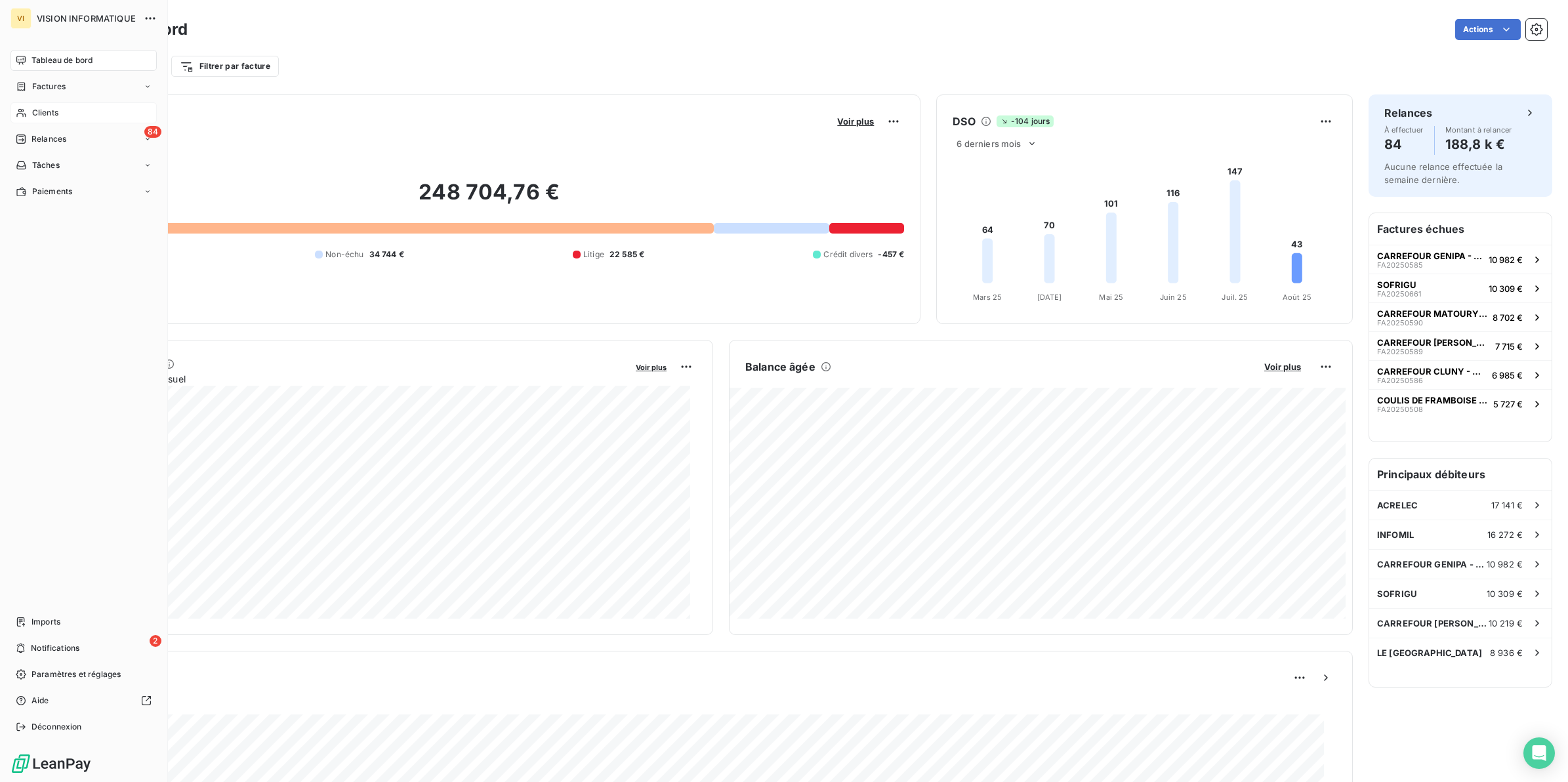
click at [42, 109] on span "Clients" at bounding box center [45, 113] width 26 height 12
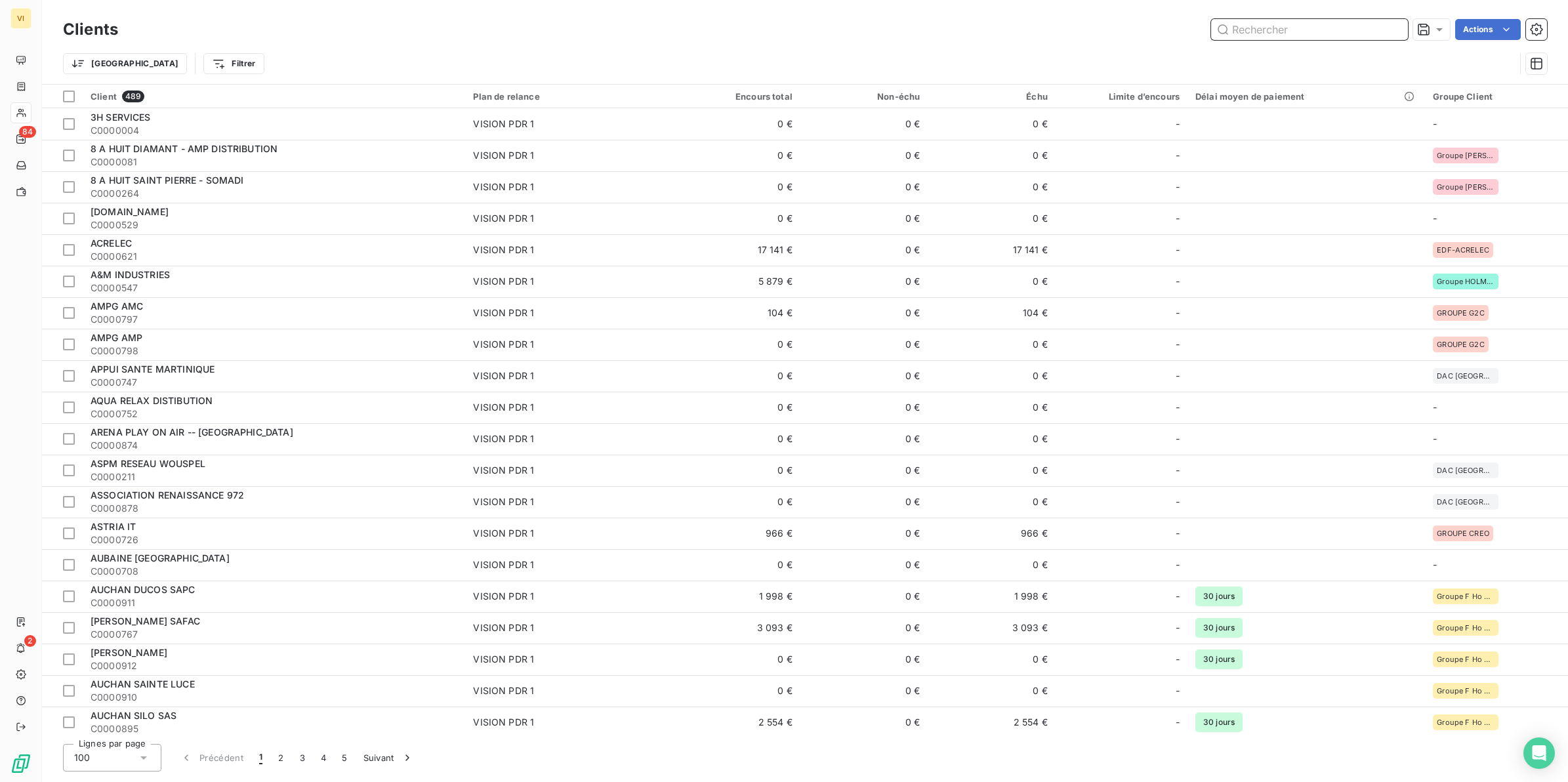
click at [1248, 31] on input "text" at bounding box center [1309, 29] width 197 height 21
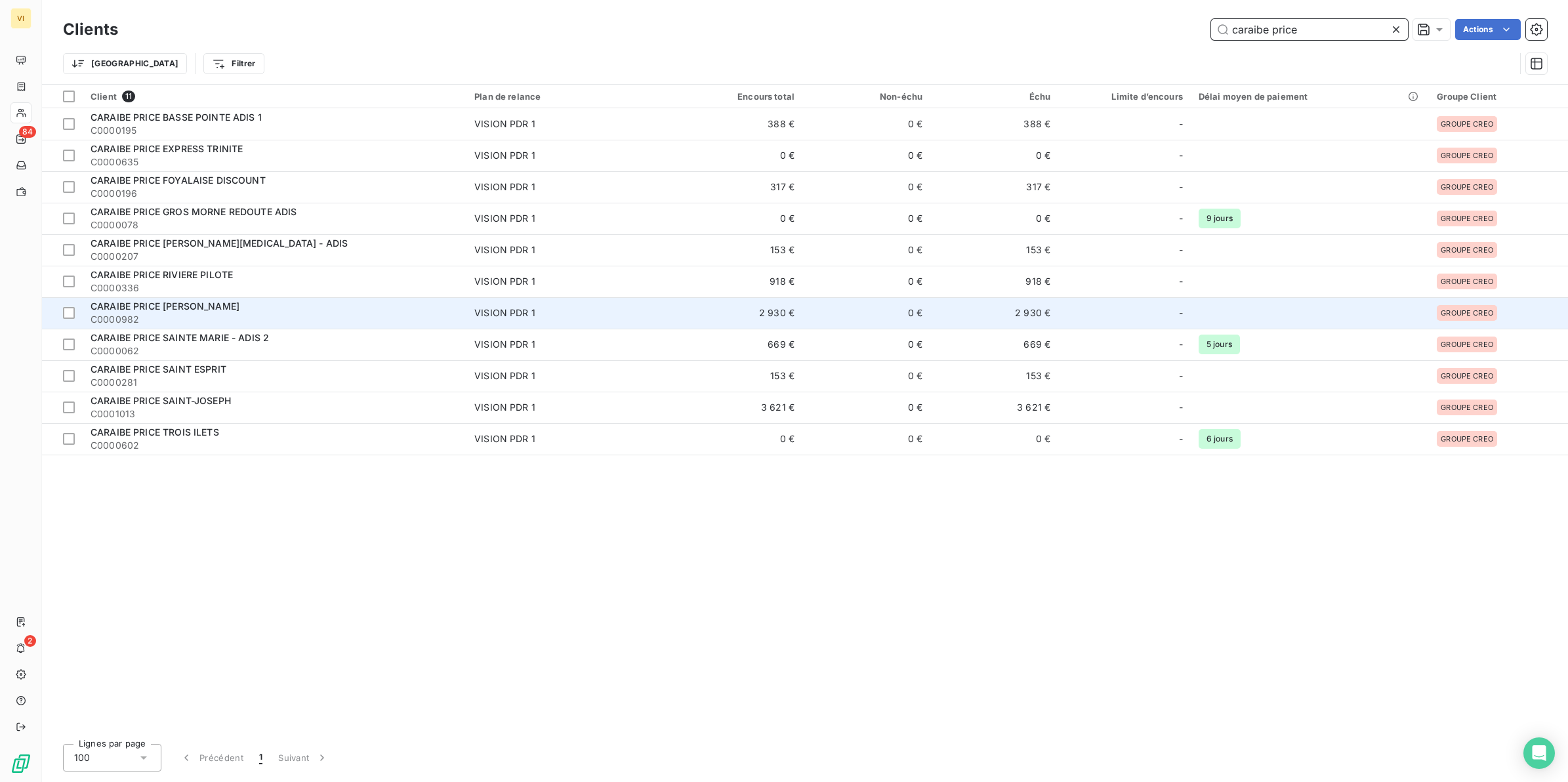
type input "caraibe price"
click at [149, 305] on span "CARAIBE [PERSON_NAME]" at bounding box center [150, 305] width 120 height 11
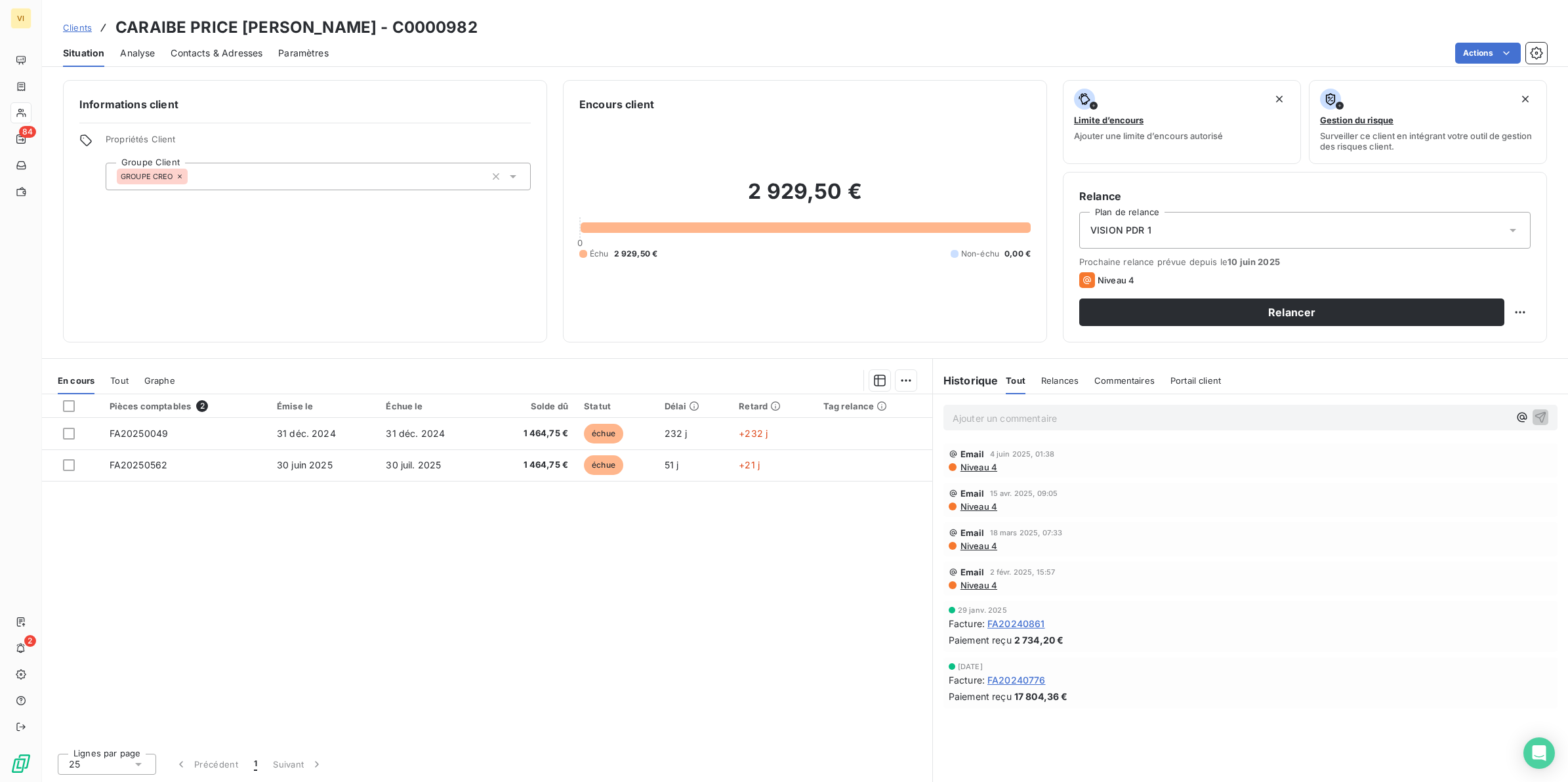
click at [227, 53] on span "Contacts & Adresses" at bounding box center [216, 53] width 92 height 13
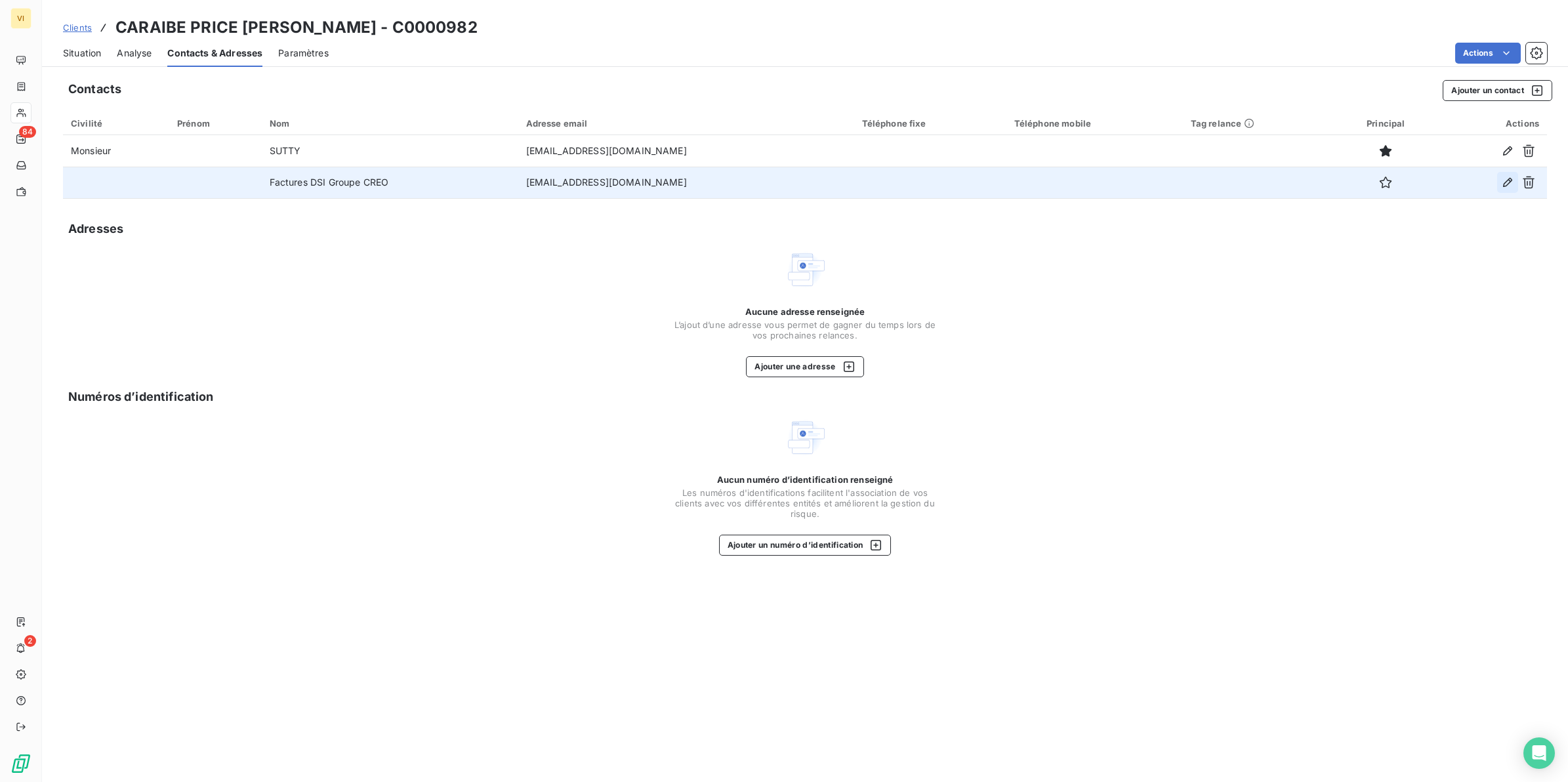
click at [1508, 179] on icon "button" at bounding box center [1508, 182] width 9 height 9
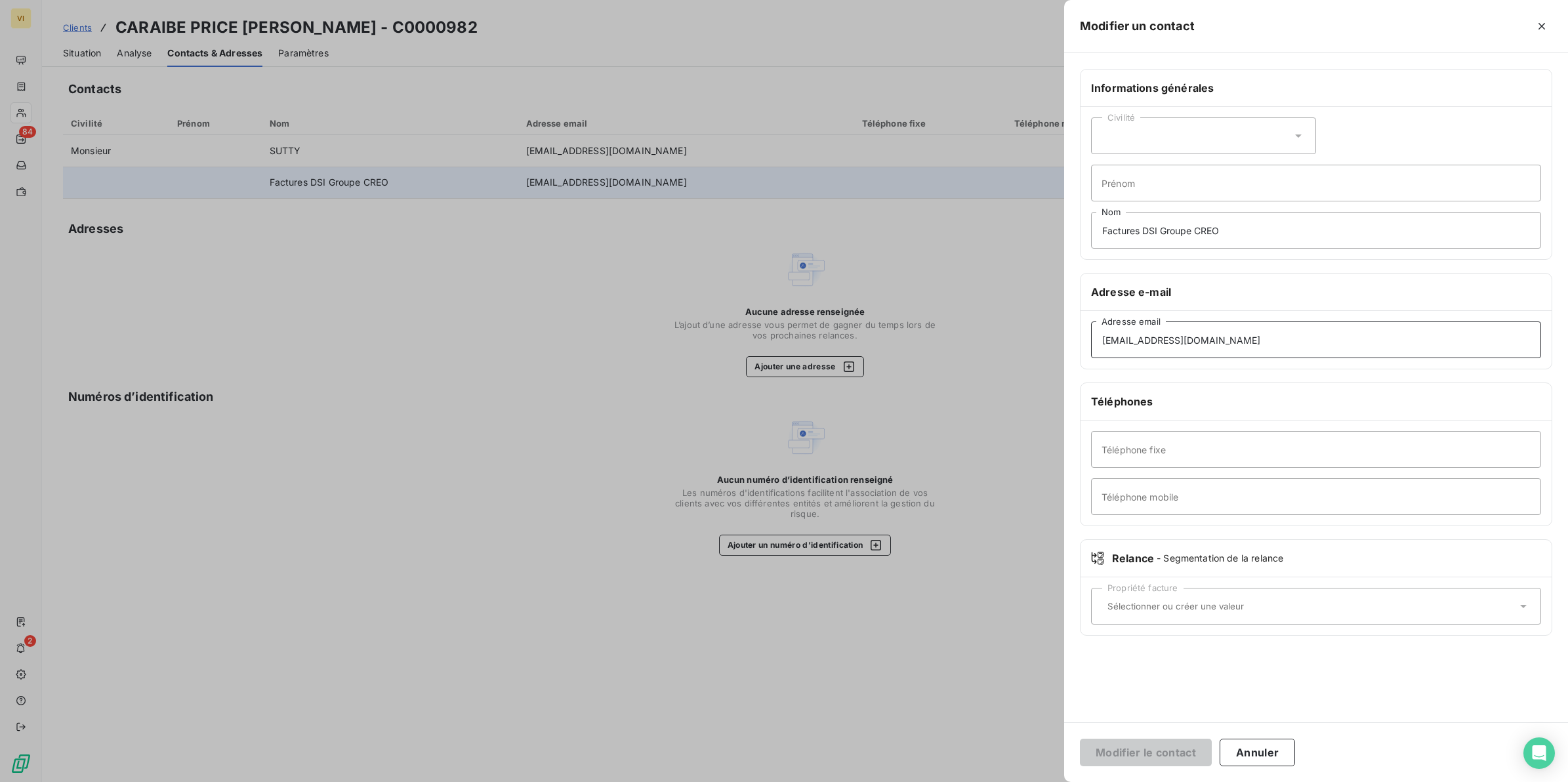
click at [1176, 341] on input "[EMAIL_ADDRESS][DOMAIN_NAME]" at bounding box center [1316, 339] width 450 height 36
type input "[EMAIL_ADDRESS][DOMAIN_NAME]"
click at [1141, 752] on button "Modifier le contact" at bounding box center [1147, 752] width 132 height 27
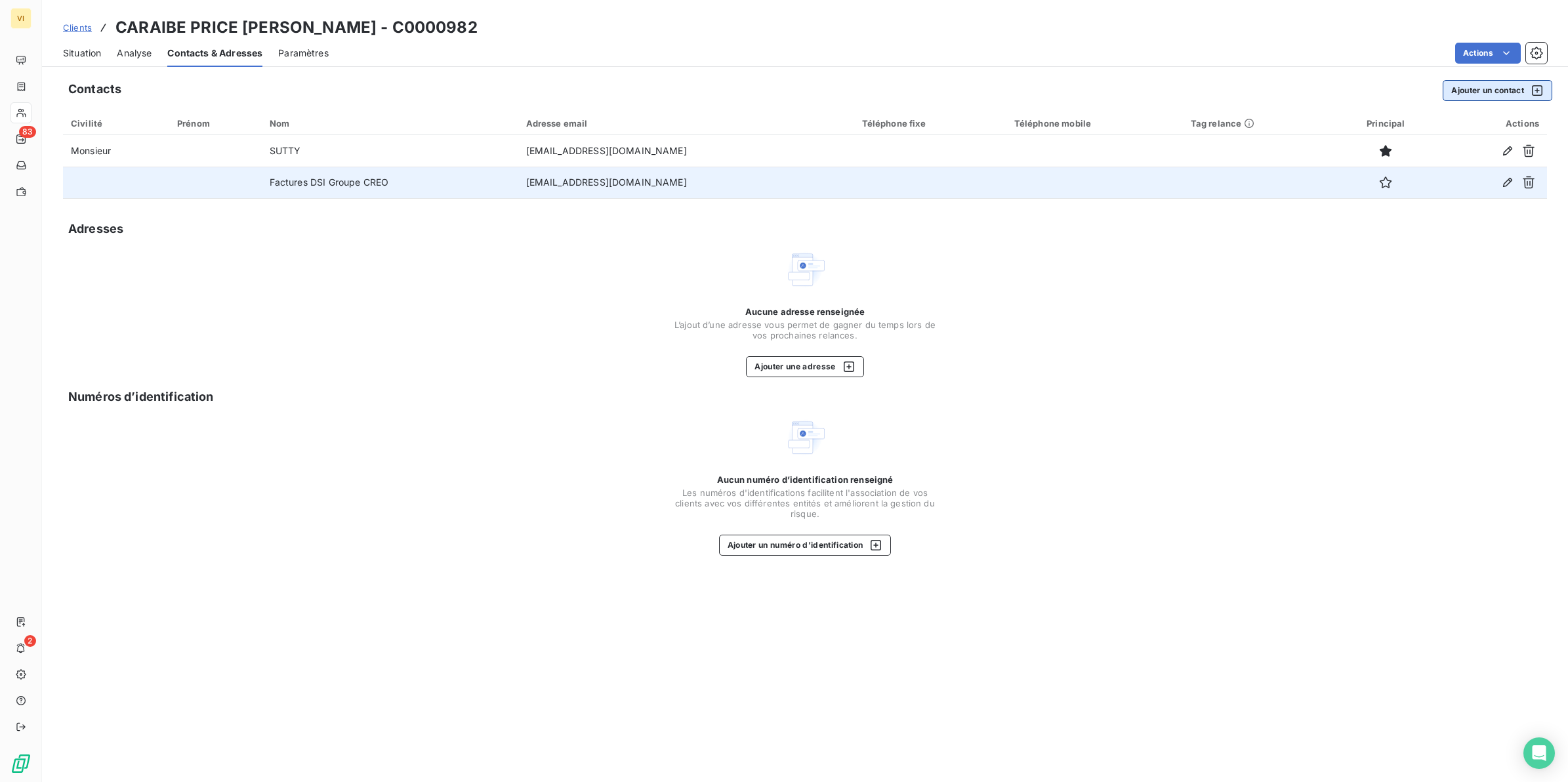
click at [1484, 87] on button "Ajouter un contact" at bounding box center [1498, 90] width 109 height 21
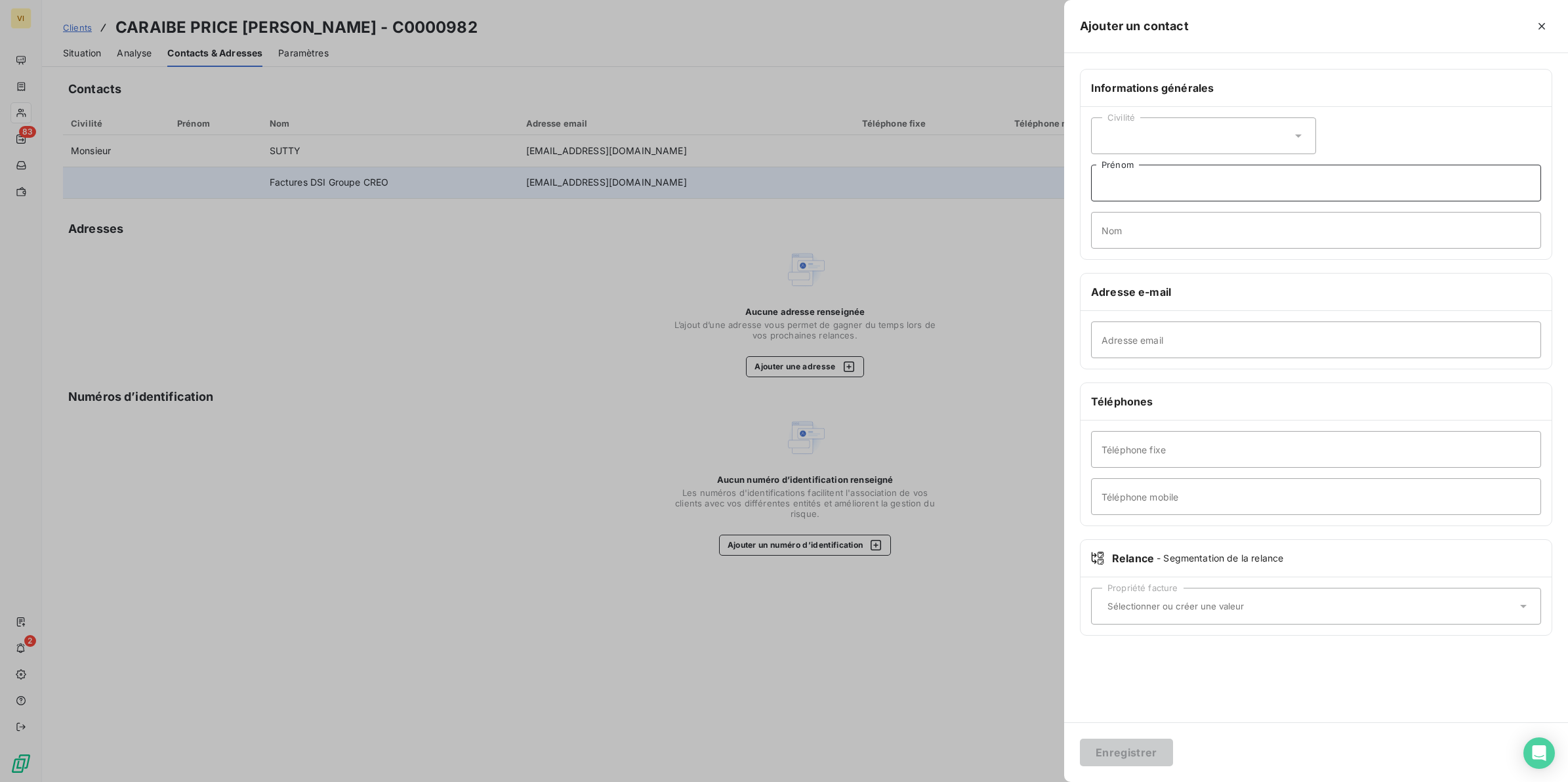
click at [1168, 184] on input "Prénom" at bounding box center [1316, 182] width 450 height 36
click at [1437, 230] on input "Nom" at bounding box center [1316, 230] width 450 height 36
type input "Relance Facture(s)"
click at [1211, 349] on input "Adresse email" at bounding box center [1316, 339] width 450 height 36
type input "contactfrs@groupecreo.com"
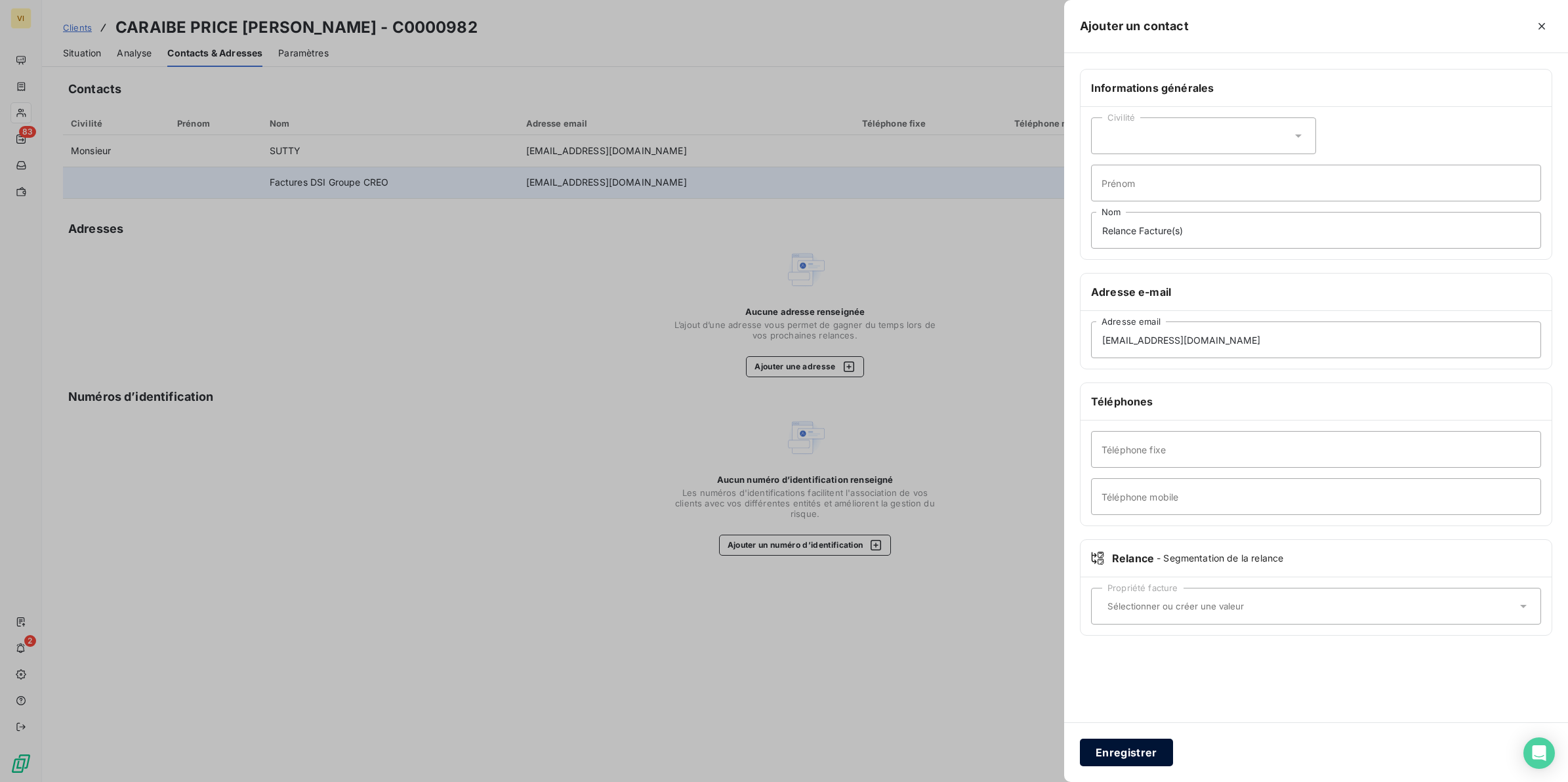
click at [1129, 752] on button "Enregistrer" at bounding box center [1127, 752] width 93 height 27
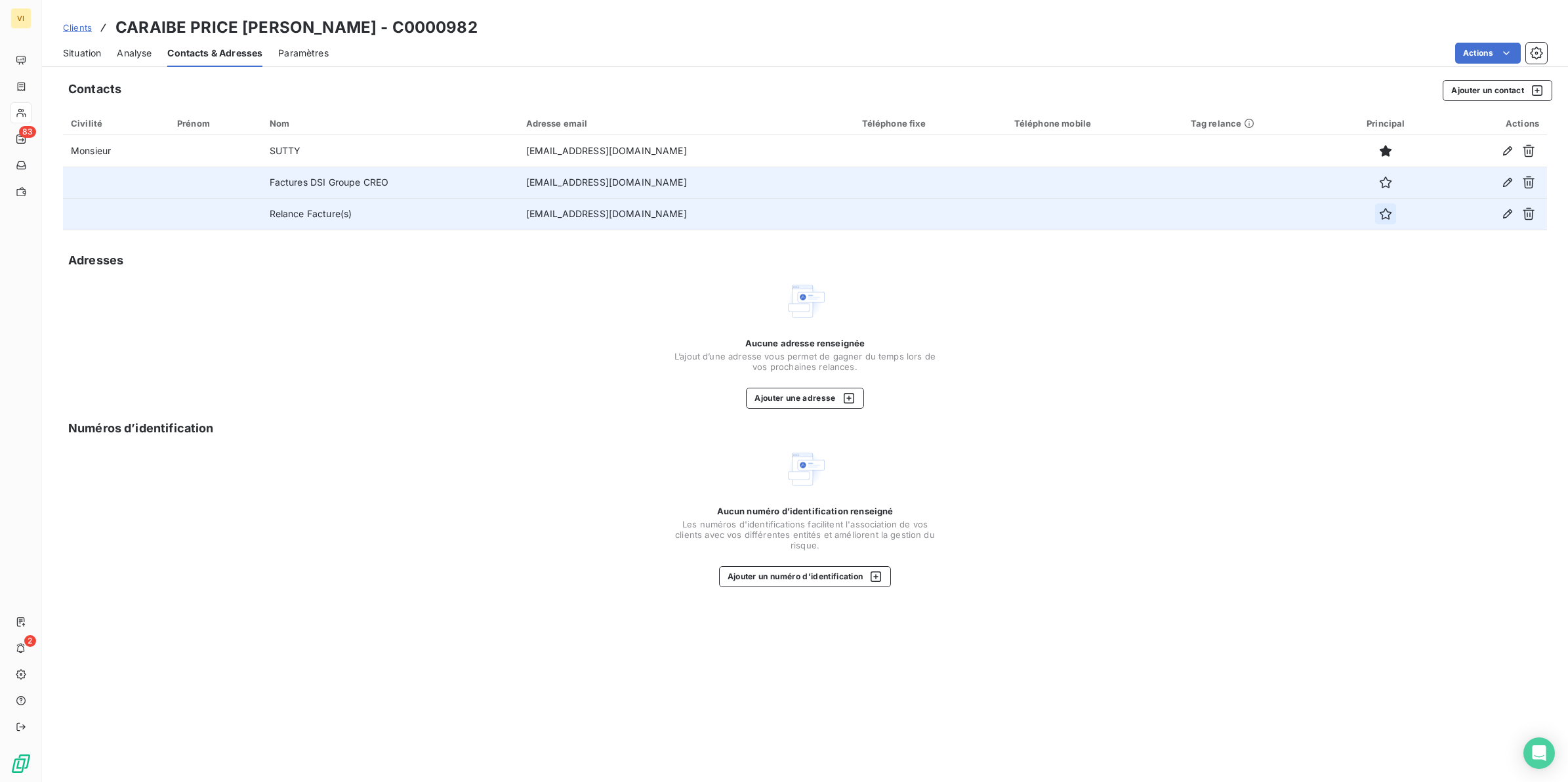
click at [1379, 216] on icon "button" at bounding box center [1385, 214] width 13 height 13
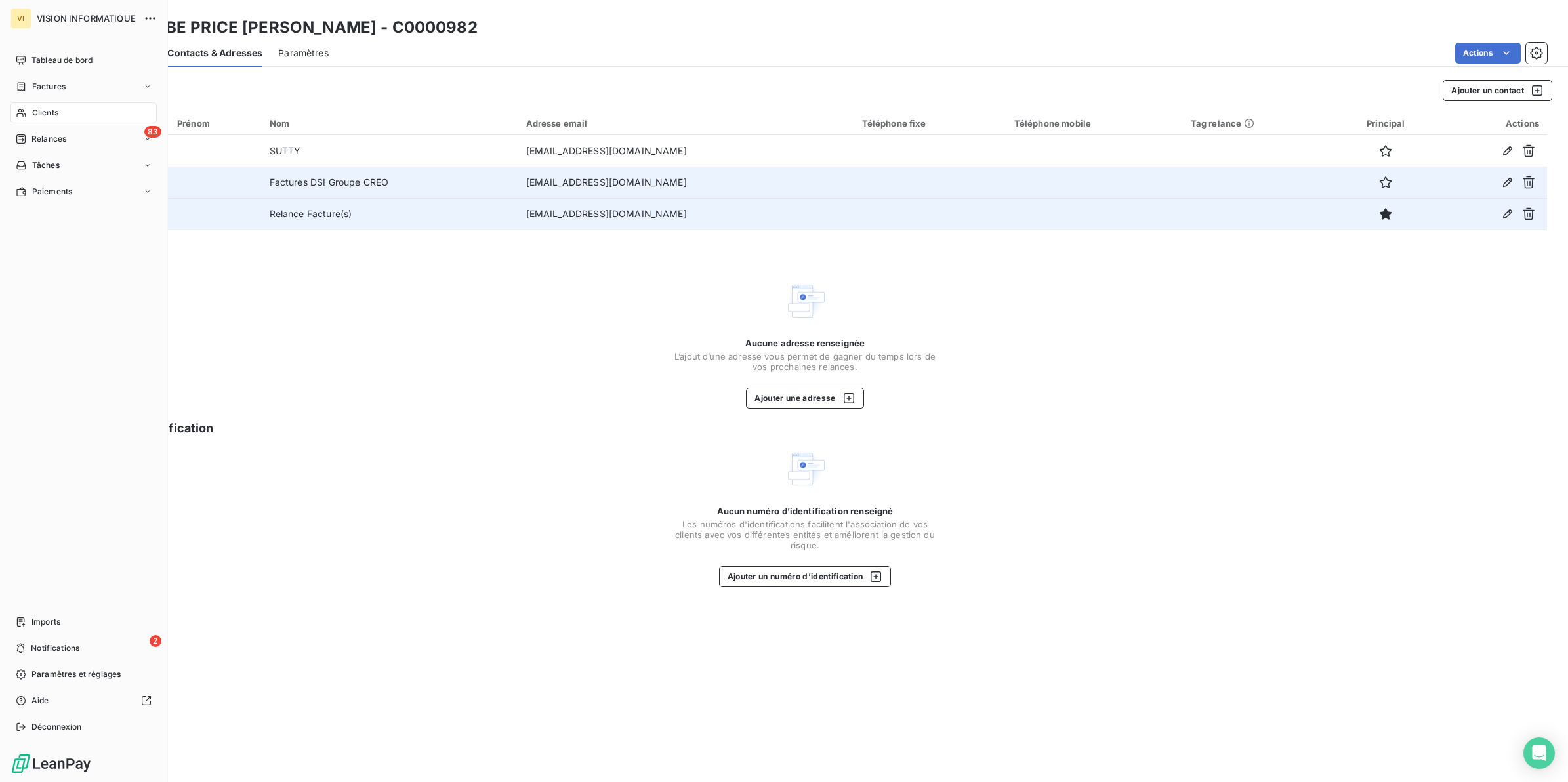
click at [56, 109] on span "Clients" at bounding box center [45, 113] width 26 height 12
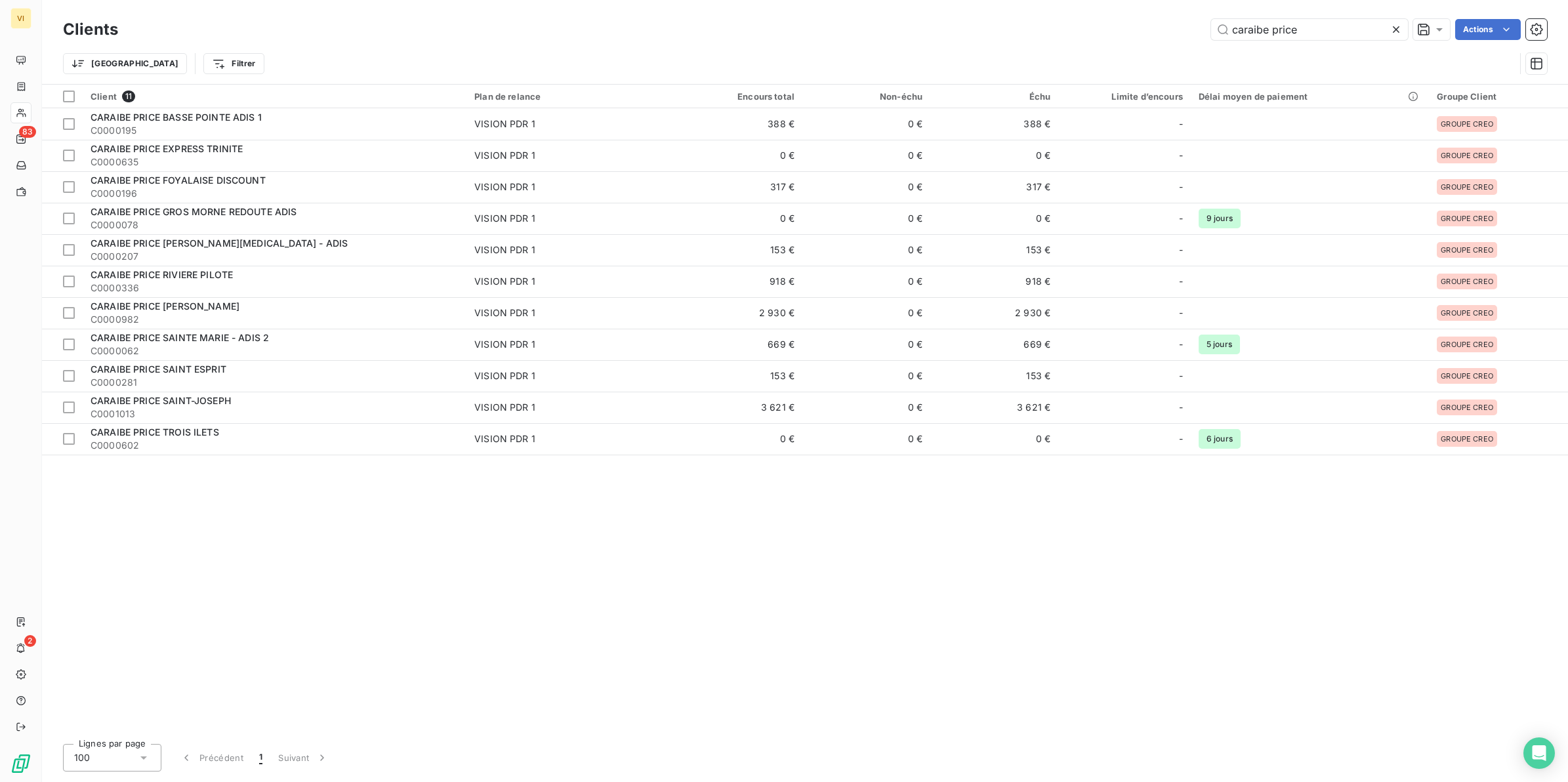
drag, startPoint x: 1268, startPoint y: 31, endPoint x: 1193, endPoint y: 27, distance: 75.1
click at [1193, 27] on div "caraibe price Actions" at bounding box center [840, 29] width 1414 height 21
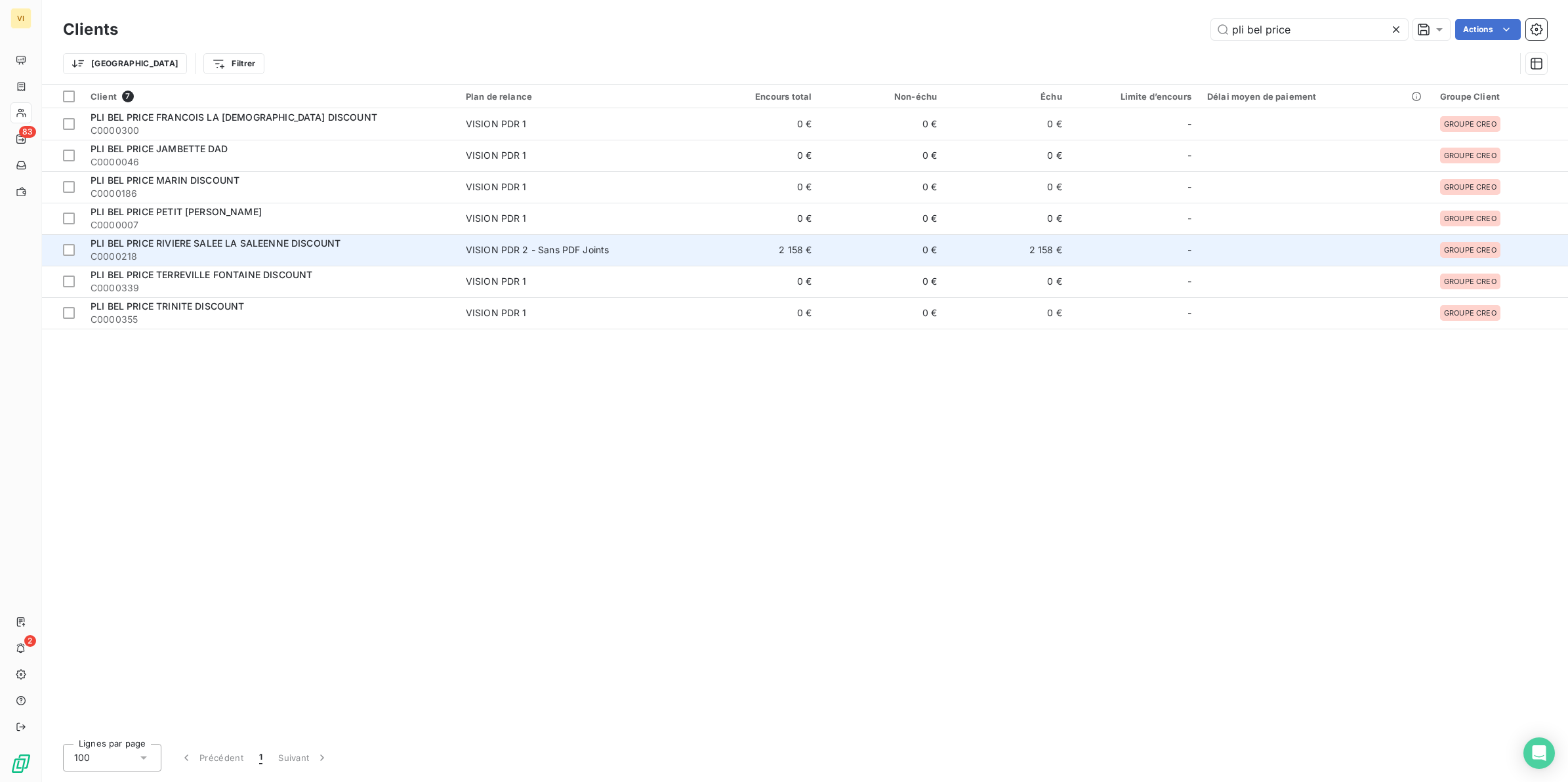
type input "pli bel price"
click at [237, 246] on span "PLI BEL PRICE RIVIERE SALEE LA SALEENNE DISCOUNT" at bounding box center [215, 243] width 250 height 11
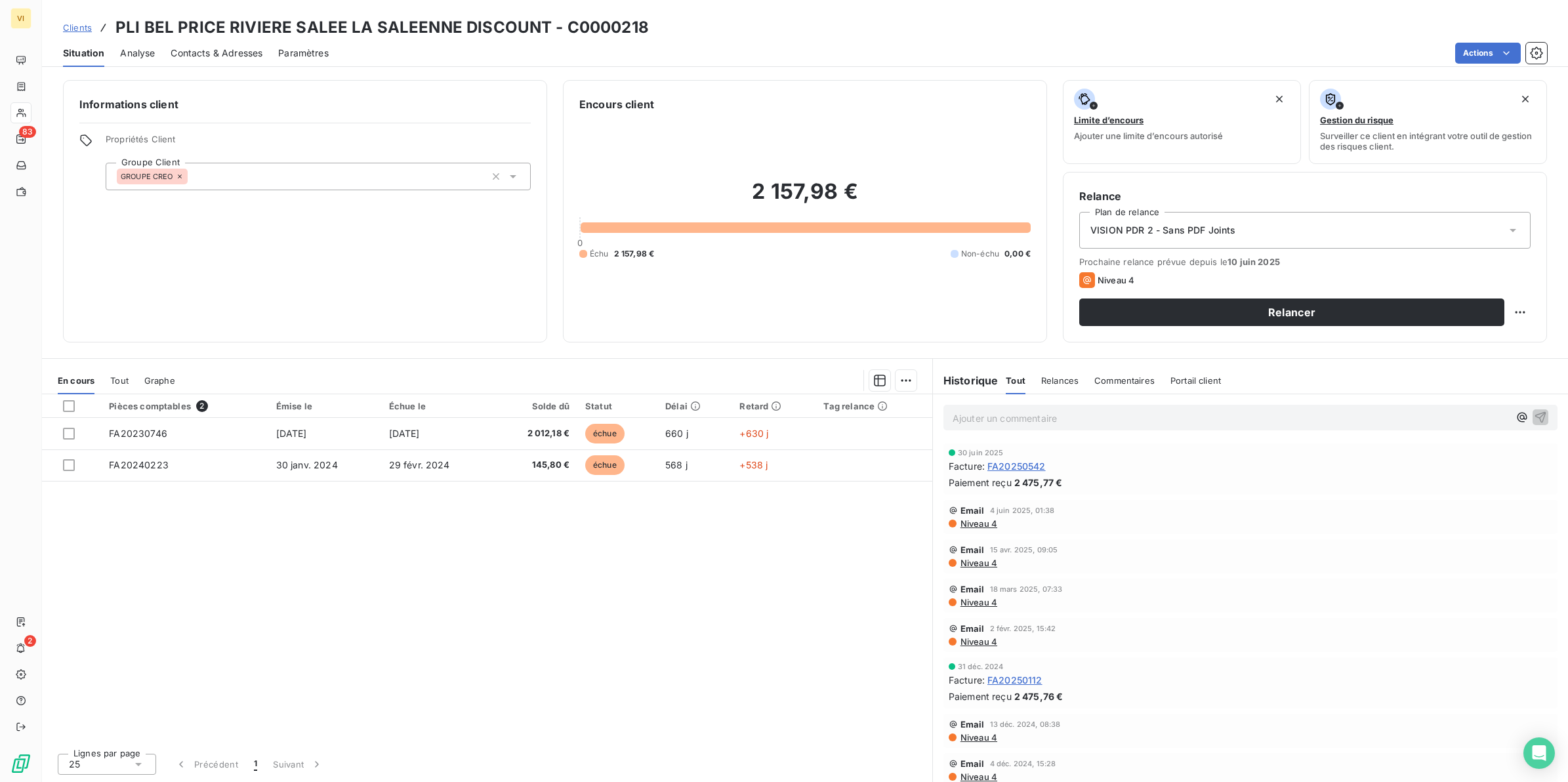
click at [237, 51] on span "Contacts & Adresses" at bounding box center [216, 53] width 92 height 13
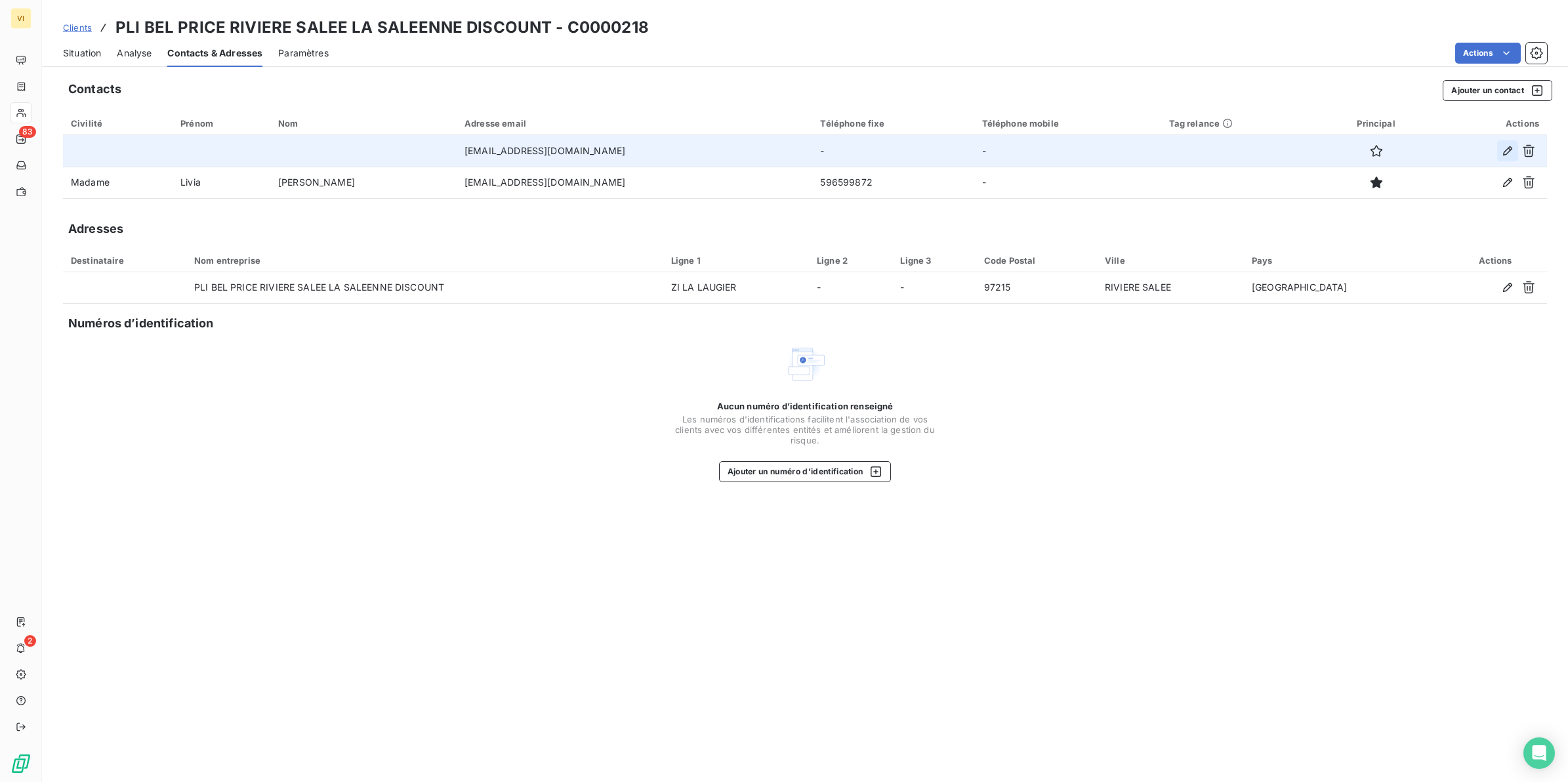
click at [1507, 147] on icon "button" at bounding box center [1507, 150] width 13 height 13
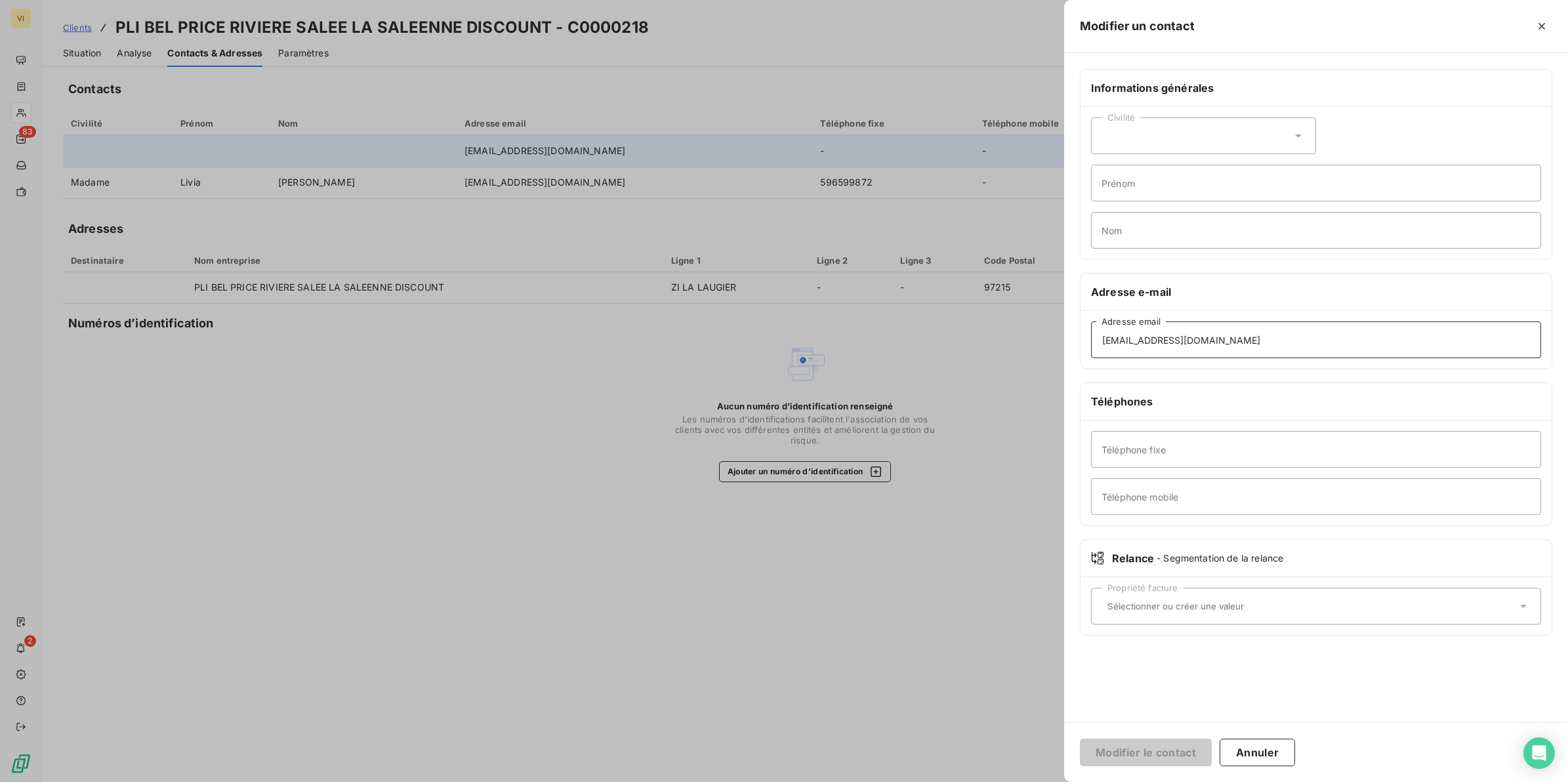
drag, startPoint x: 1179, startPoint y: 339, endPoint x: 1188, endPoint y: 338, distance: 9.1
click at [1179, 339] on input "[EMAIL_ADDRESS][DOMAIN_NAME]" at bounding box center [1316, 339] width 450 height 36
type input "contactfrs@groupecreo.com"
click at [1167, 184] on input "Prénom" at bounding box center [1316, 182] width 450 height 36
click at [1121, 233] on input "Nom" at bounding box center [1316, 230] width 450 height 36
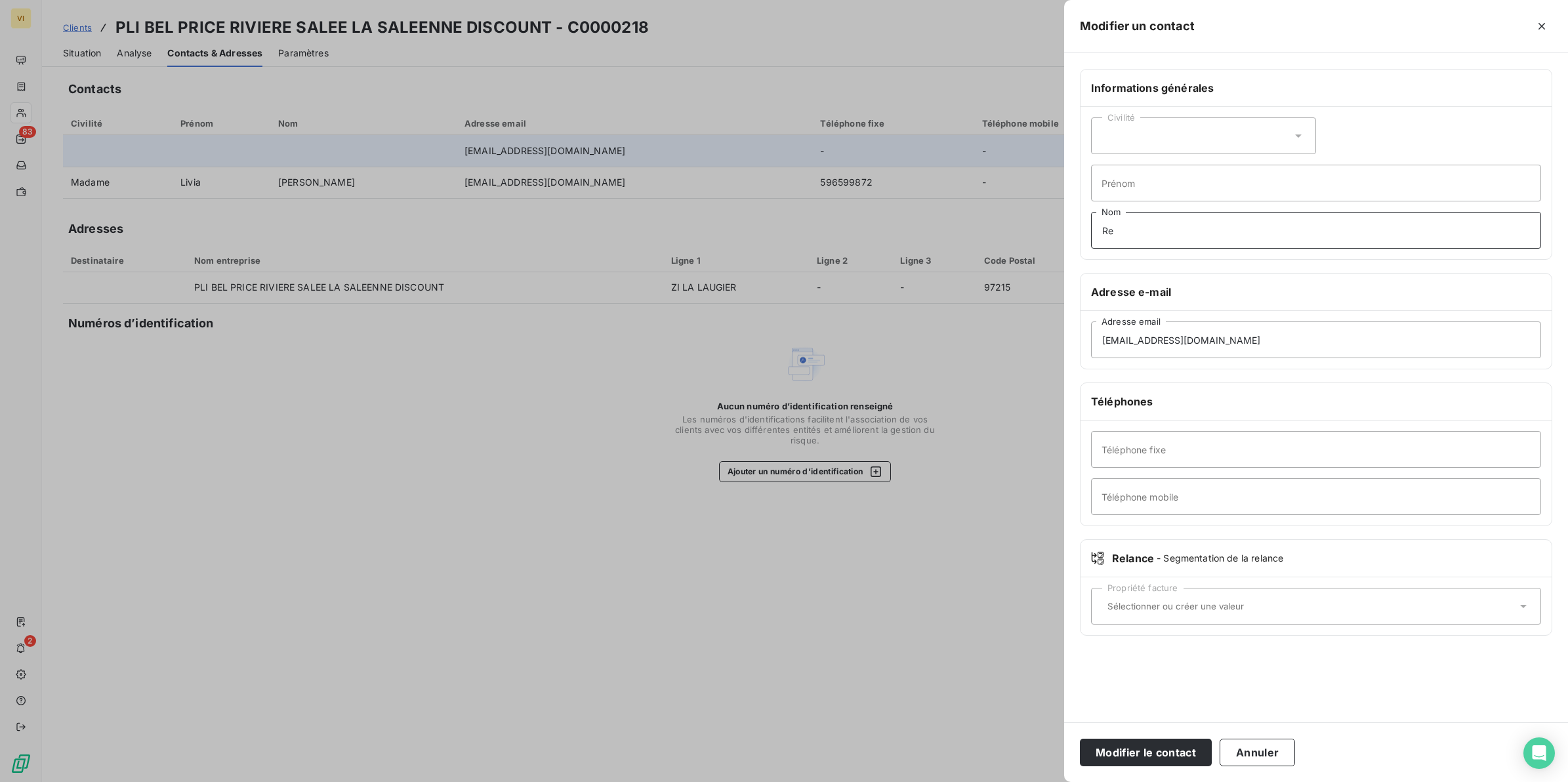
type input "Relance Facture(s)"
click at [1136, 750] on button "Modifier le contact" at bounding box center [1147, 752] width 132 height 27
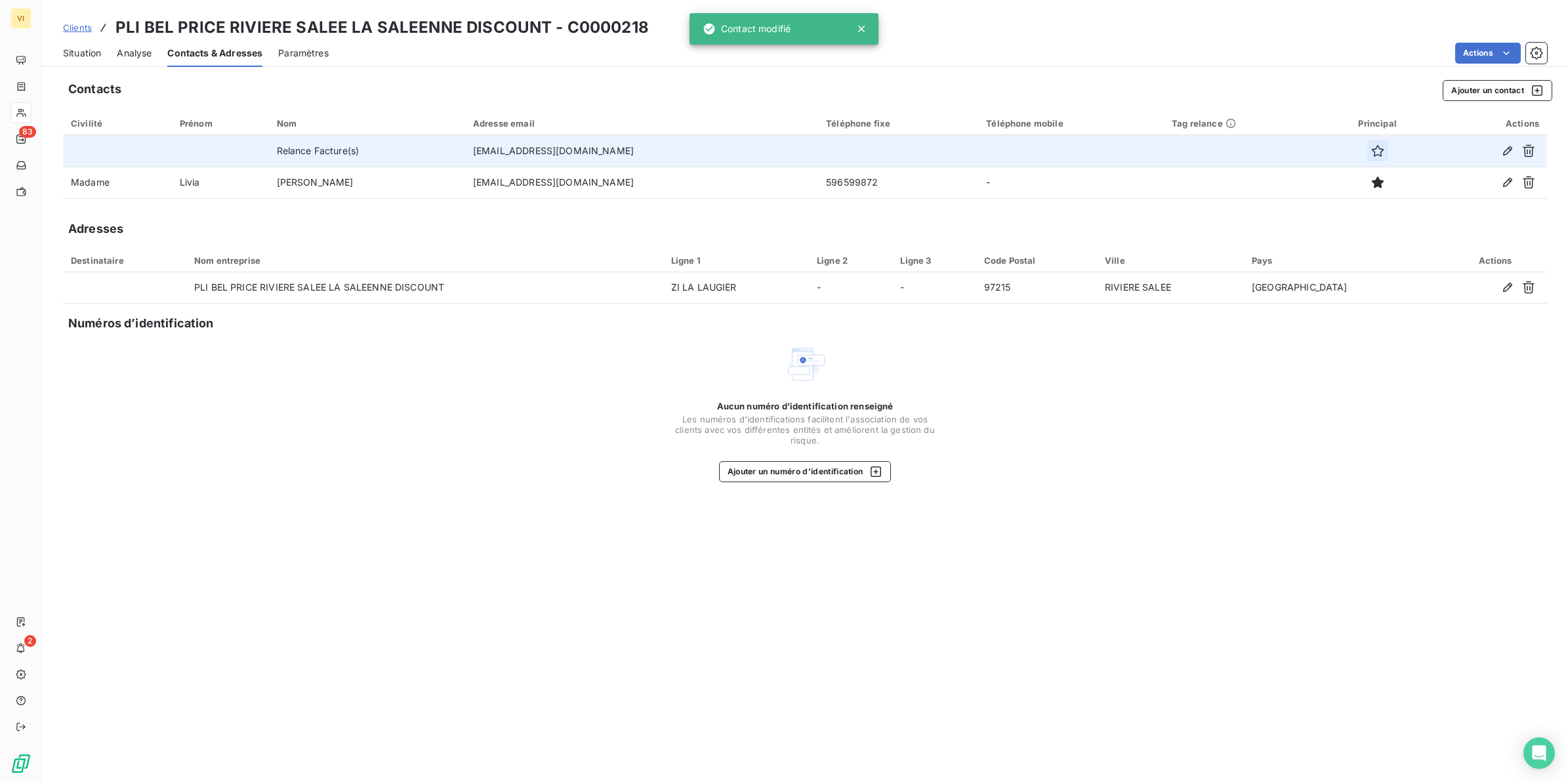
click at [1371, 148] on icon "button" at bounding box center [1377, 150] width 13 height 13
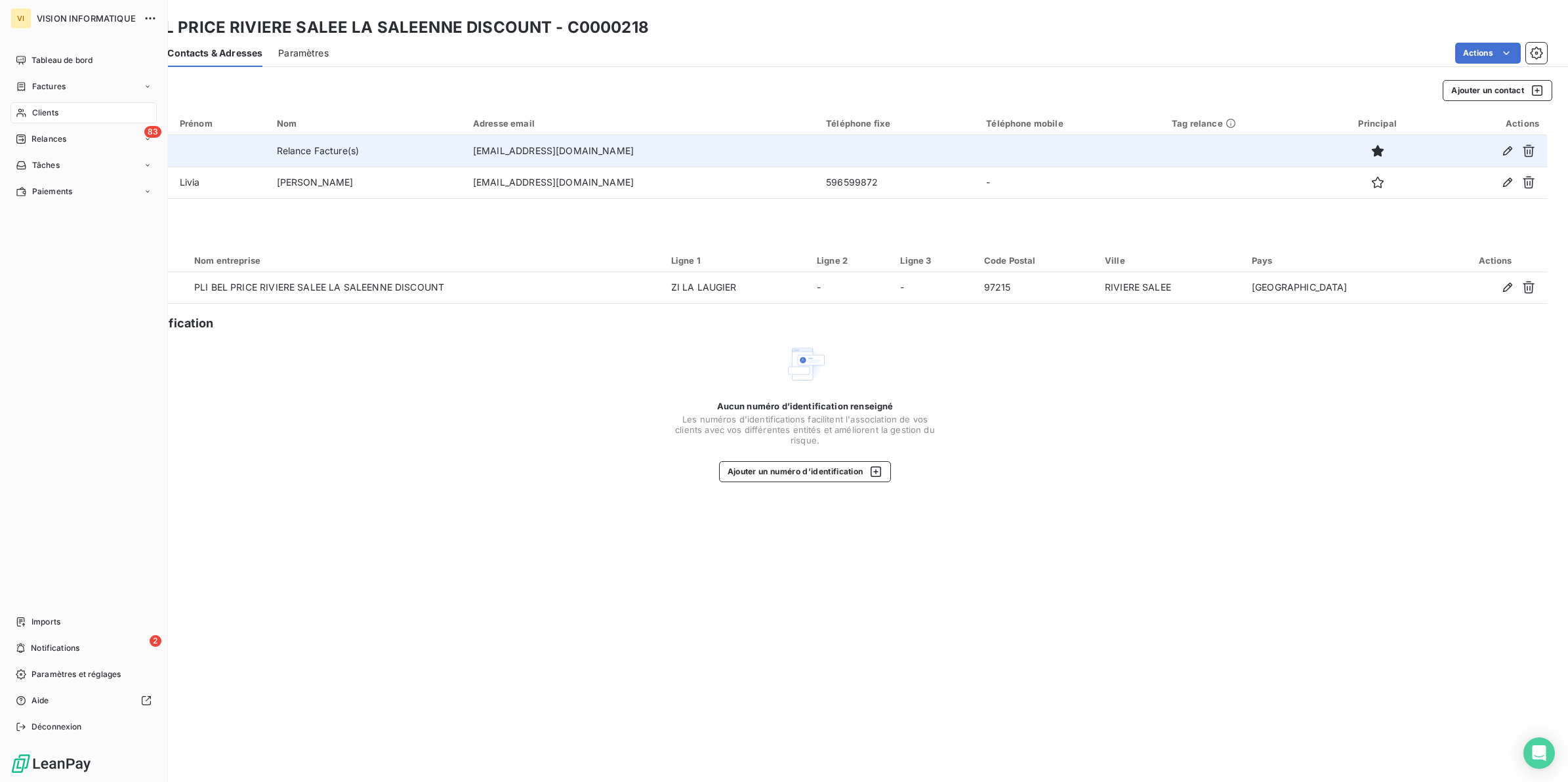
drag, startPoint x: 57, startPoint y: 110, endPoint x: 100, endPoint y: 113, distance: 43.1
click at [57, 110] on span "Clients" at bounding box center [45, 113] width 26 height 12
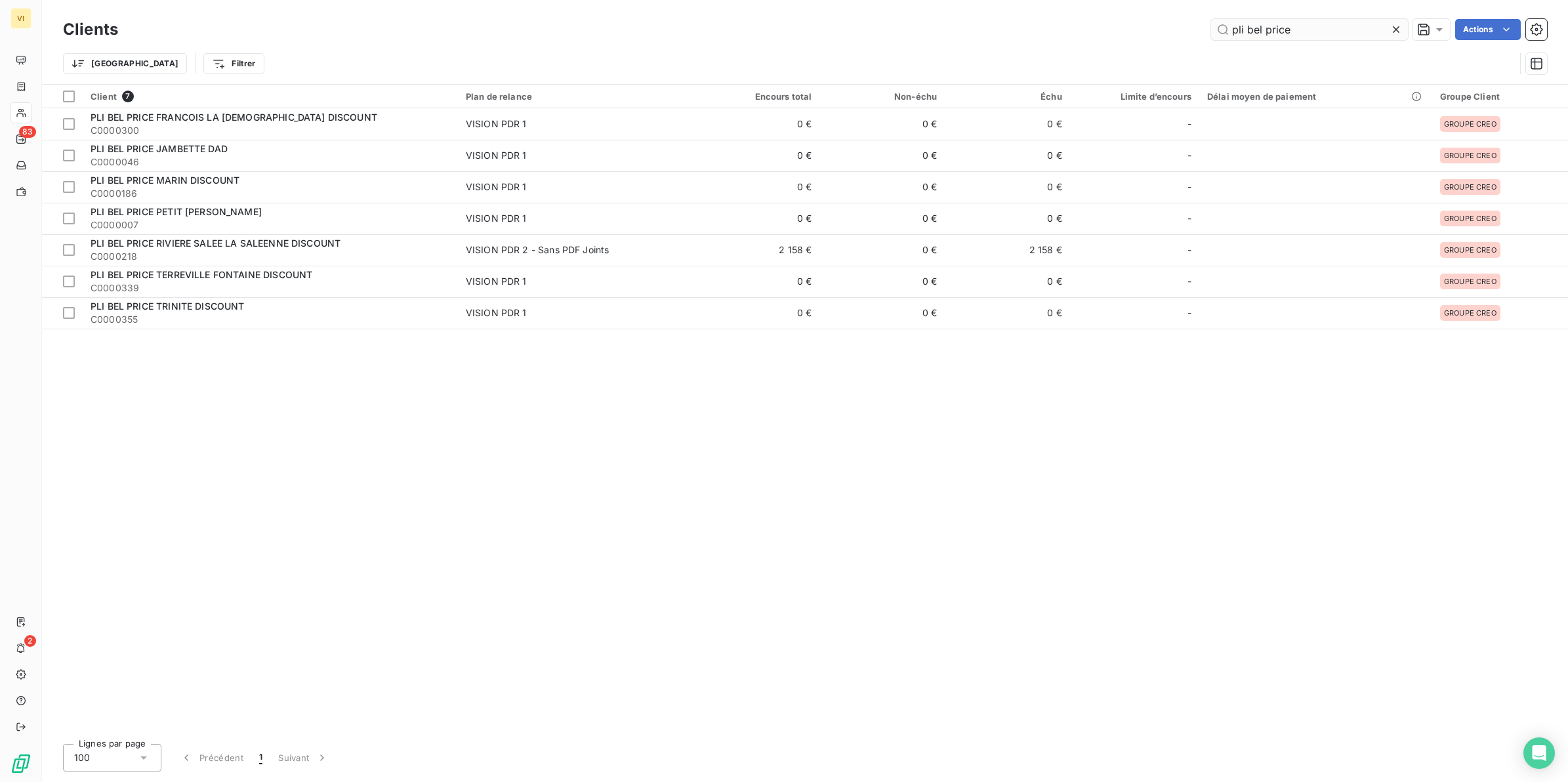
drag, startPoint x: 1265, startPoint y: 31, endPoint x: 1209, endPoint y: 31, distance: 56.0
click at [1211, 30] on input "pli bel price" at bounding box center [1309, 29] width 197 height 21
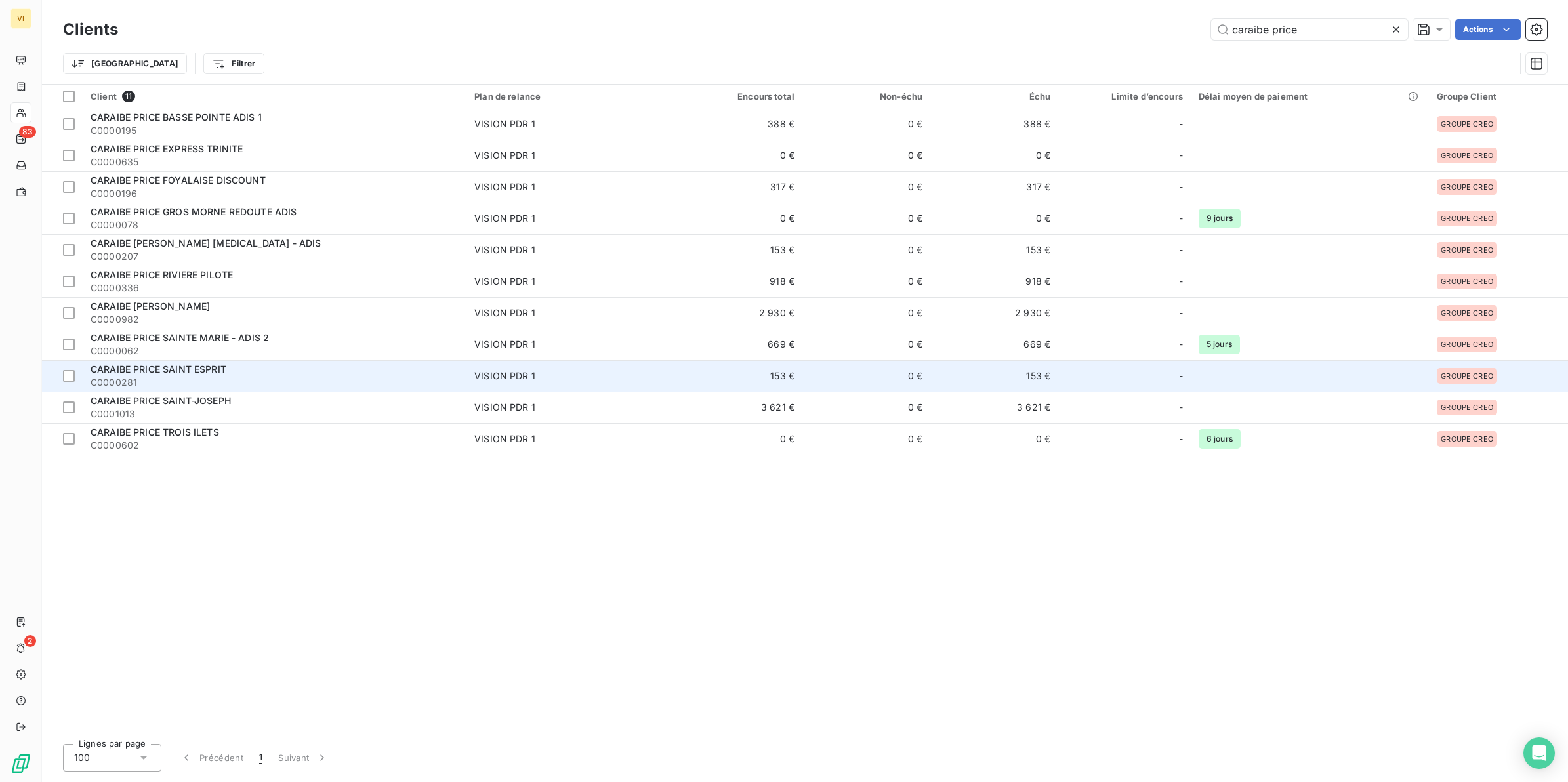
type input "caraibe price"
click at [191, 373] on span "CARAIBE PRICE SAINT ESPRIT" at bounding box center [159, 369] width 136 height 11
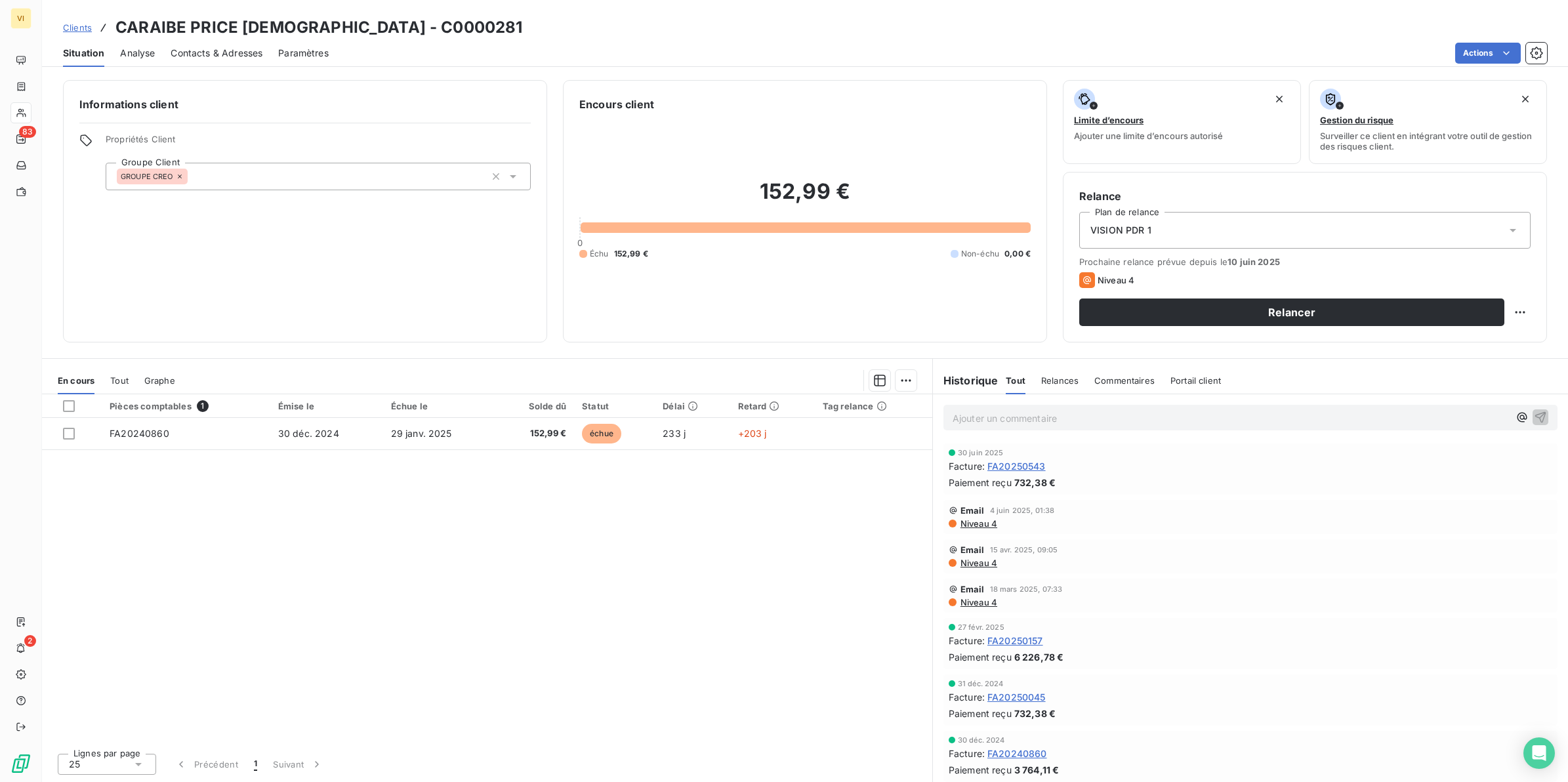
click at [230, 51] on span "Contacts & Adresses" at bounding box center [216, 53] width 92 height 13
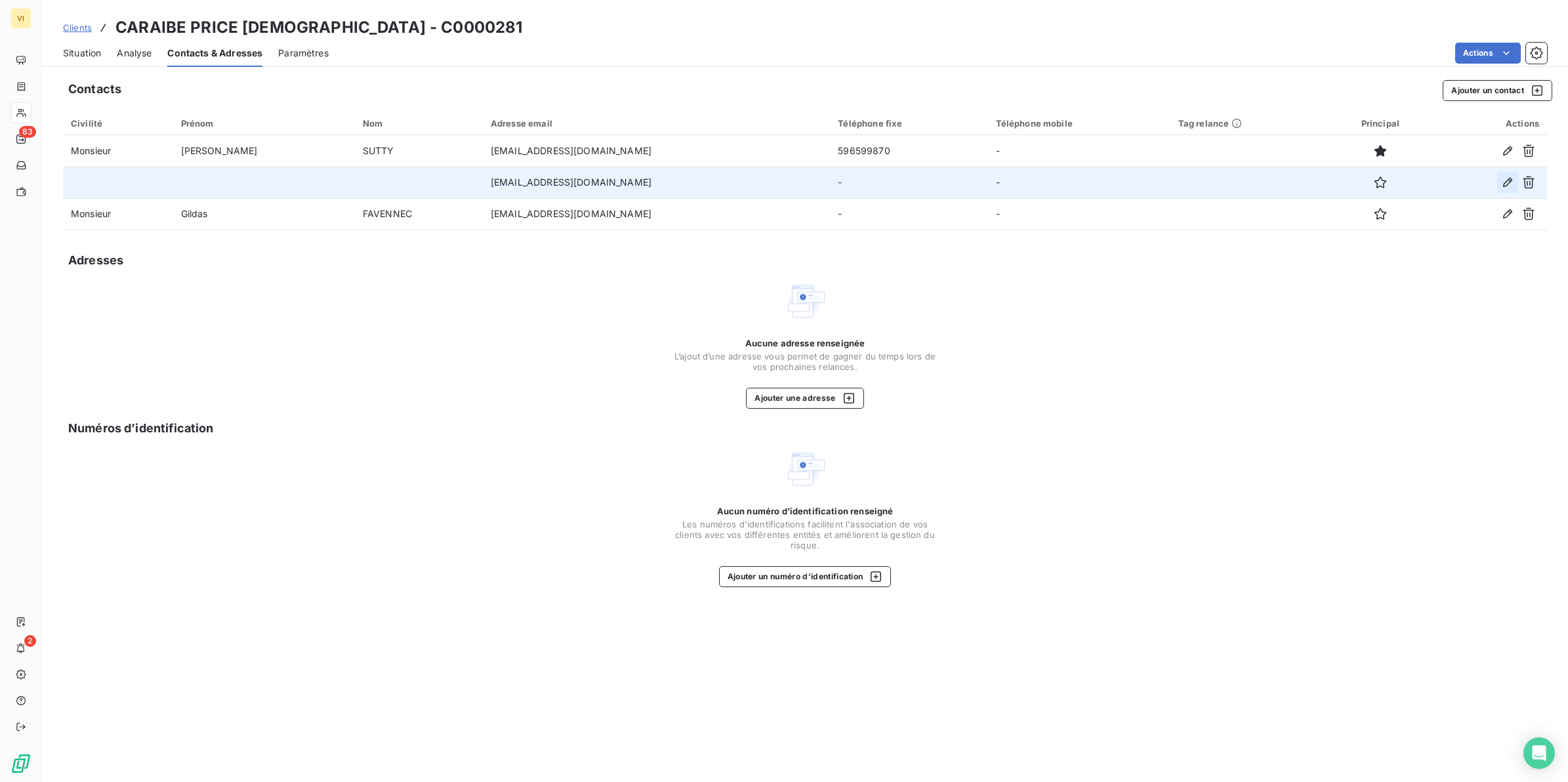
click at [1508, 179] on icon "button" at bounding box center [1508, 182] width 9 height 9
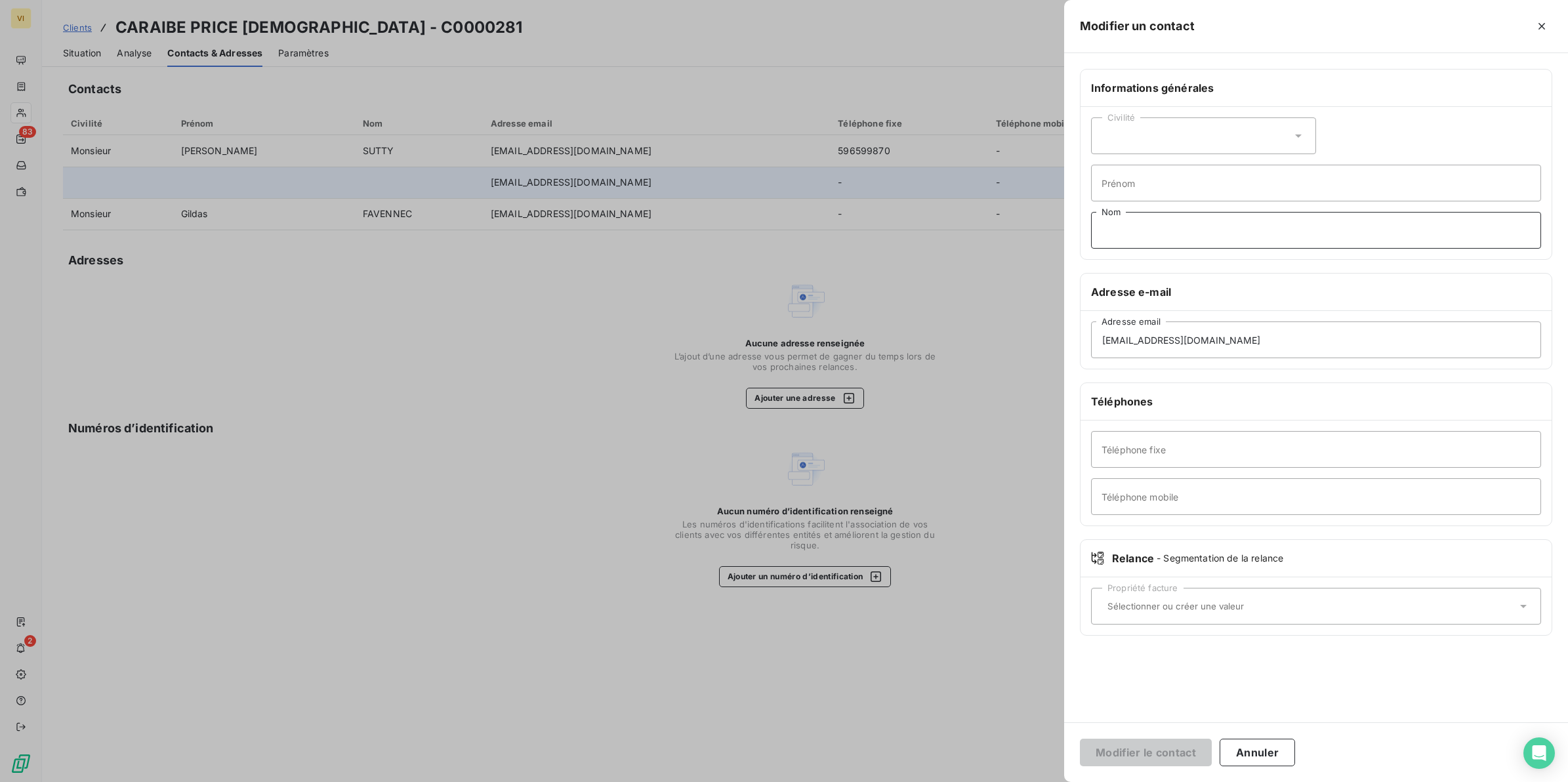
click at [1124, 227] on input "Nom" at bounding box center [1316, 230] width 450 height 36
type input "Relance Facture(s)"
drag, startPoint x: 1178, startPoint y: 340, endPoint x: 1077, endPoint y: 338, distance: 101.0
click at [1077, 338] on div "Informations générales Civilité Prénom Relance Facture(s) Nom Adresse e-mail fa…" at bounding box center [1316, 360] width 504 height 583
type input "contactfrs@groupecreo.com"
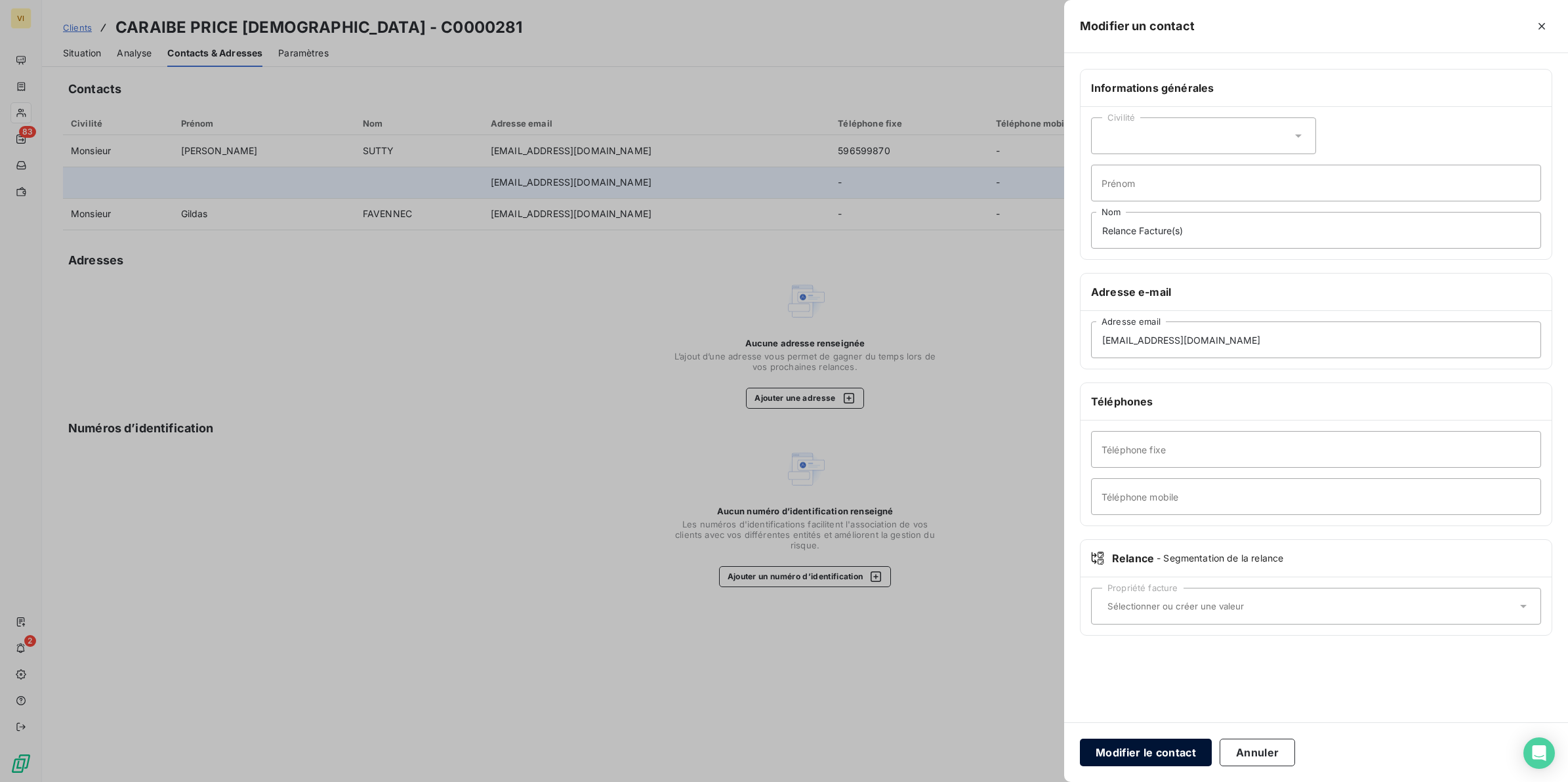
click at [1165, 749] on button "Modifier le contact" at bounding box center [1147, 752] width 132 height 27
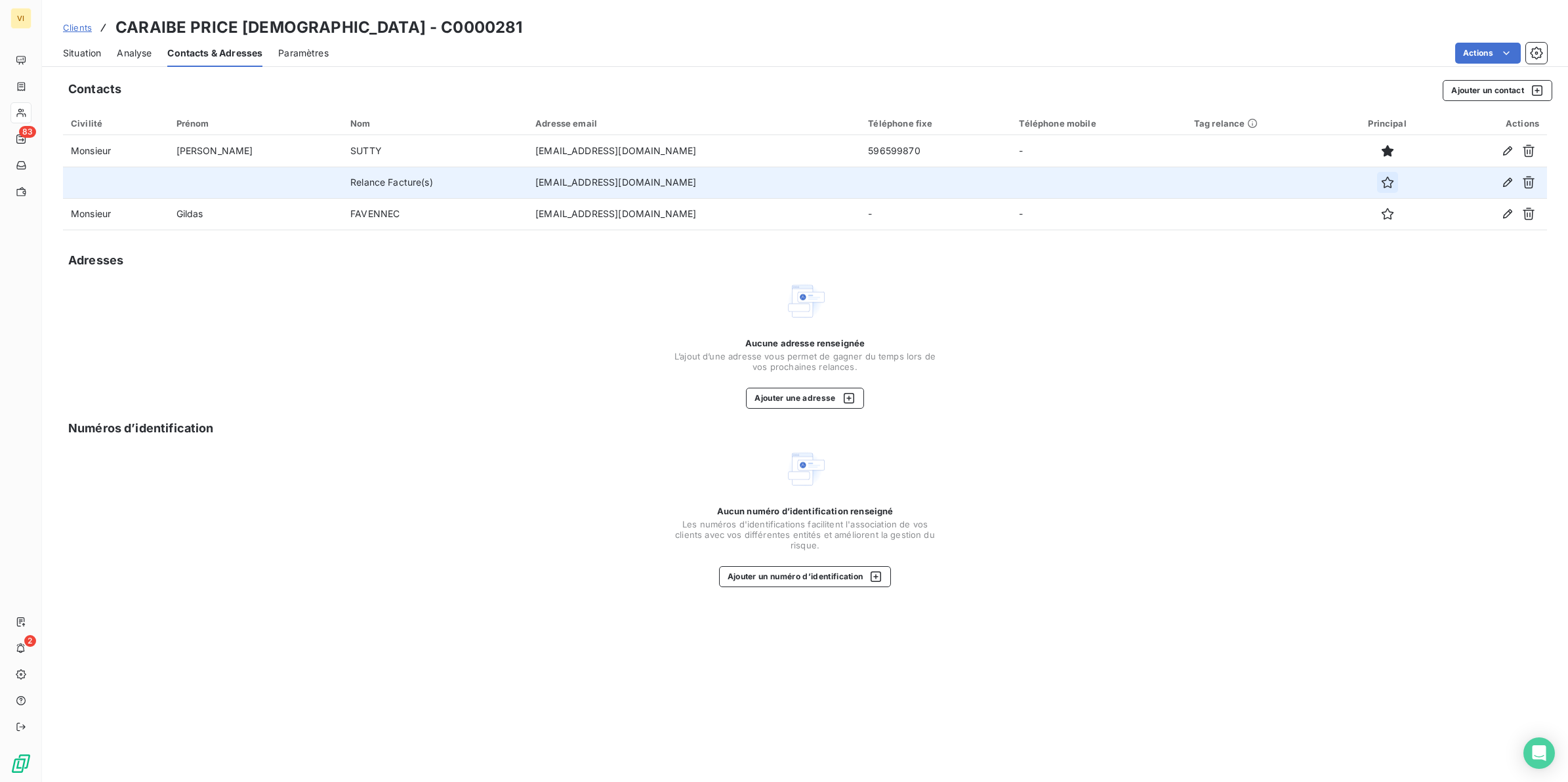
click at [1381, 185] on icon "button" at bounding box center [1387, 182] width 13 height 13
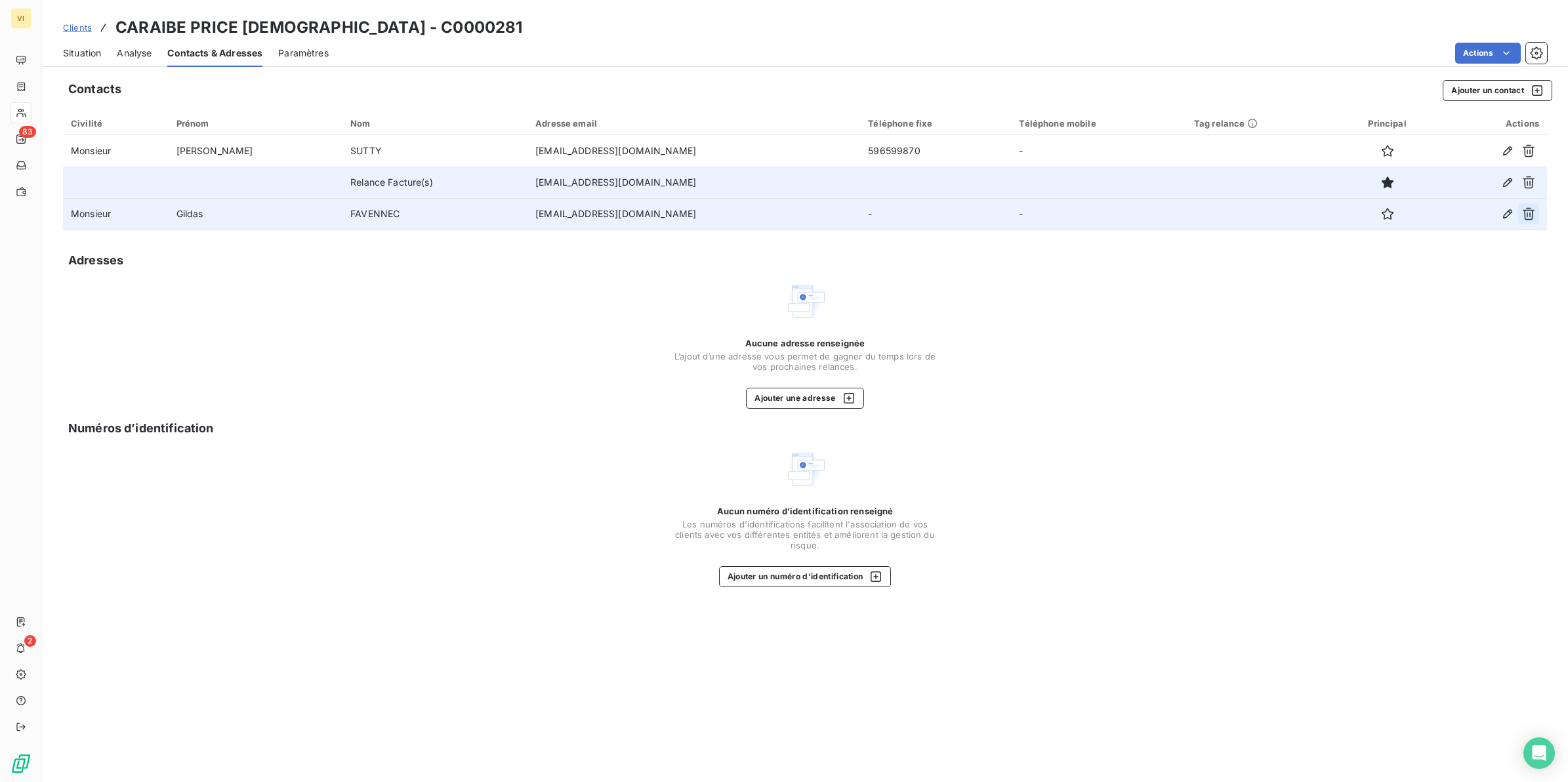
click at [1529, 215] on icon "button" at bounding box center [1528, 214] width 13 height 13
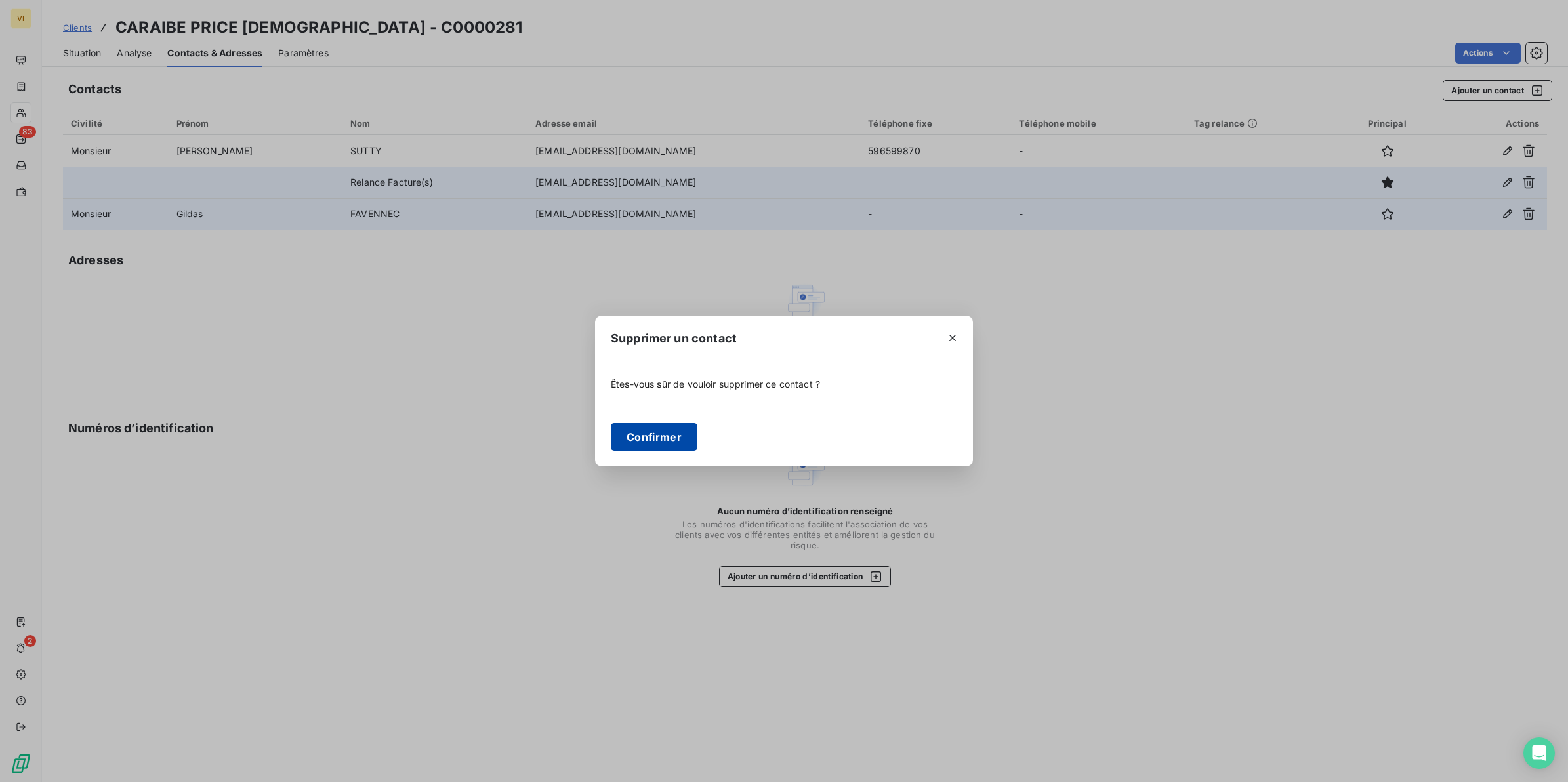
click at [664, 438] on button "Confirmer" at bounding box center [654, 437] width 86 height 27
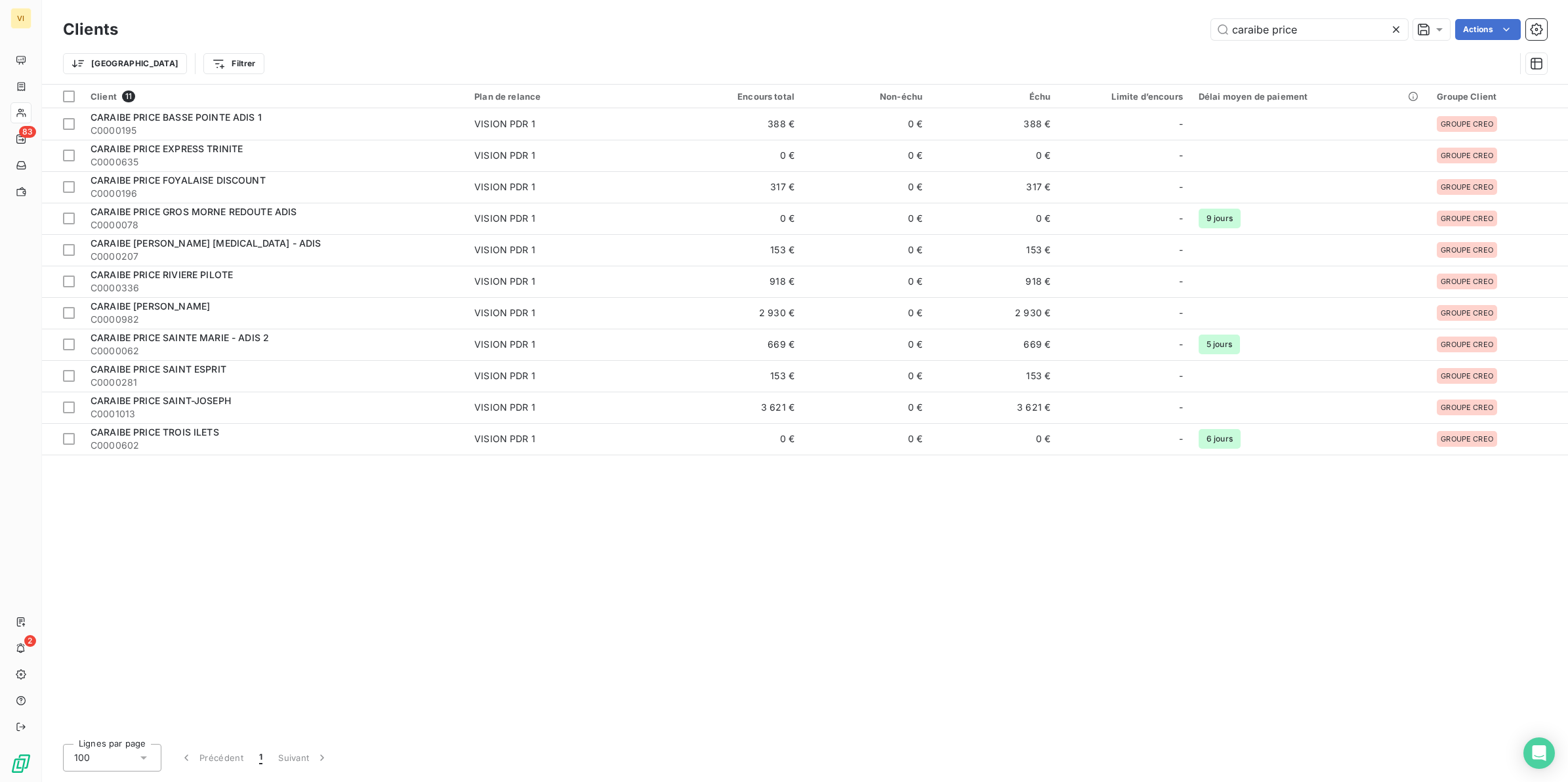
drag, startPoint x: 1284, startPoint y: 31, endPoint x: 1206, endPoint y: 37, distance: 78.2
click at [1206, 37] on div "caraibe price Actions" at bounding box center [840, 29] width 1414 height 21
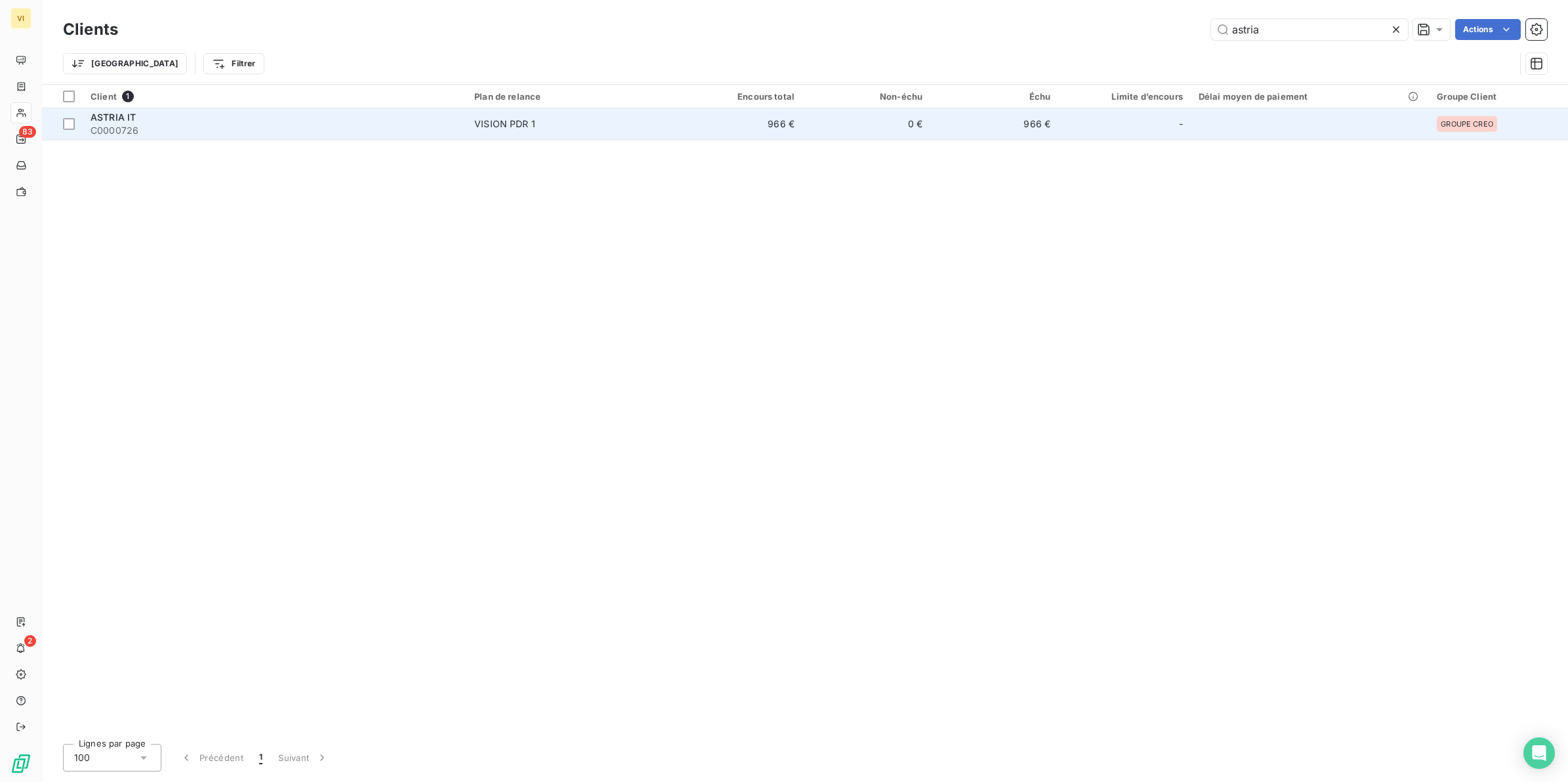
type input "astria"
click at [114, 117] on span "ASTRIA IT" at bounding box center [113, 117] width 45 height 11
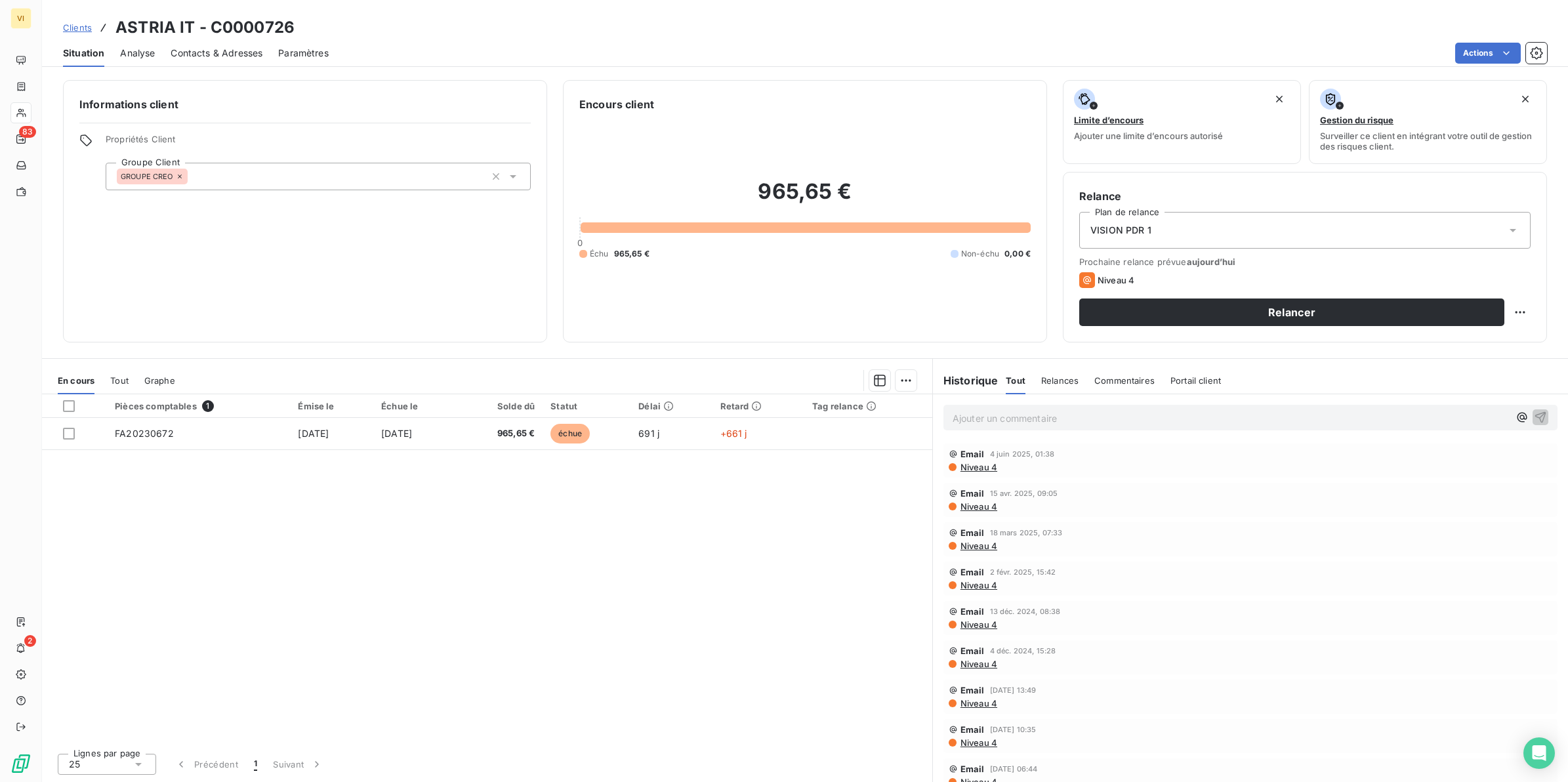
click at [234, 54] on span "Contacts & Adresses" at bounding box center [216, 53] width 92 height 13
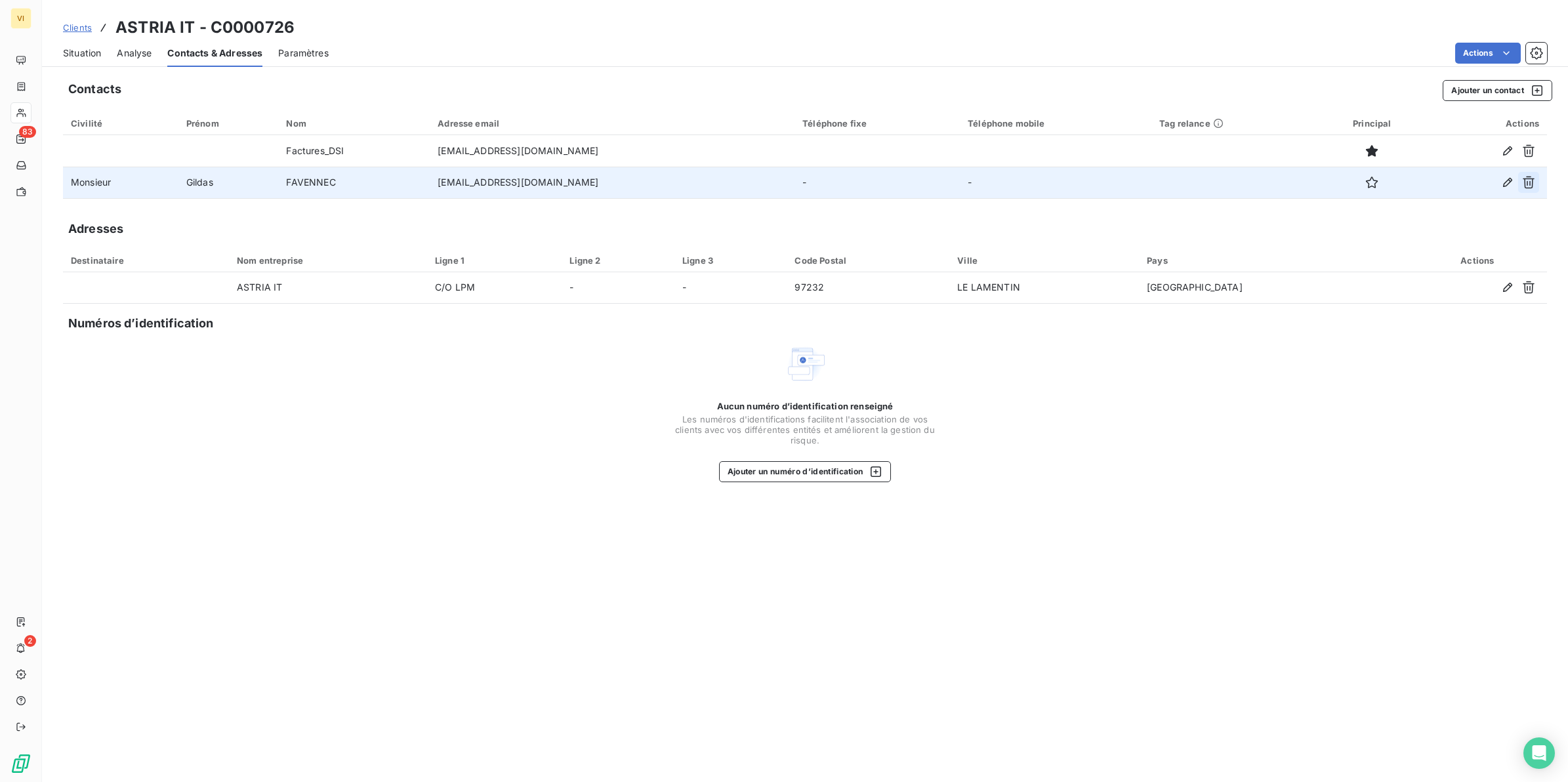
click at [1530, 178] on icon "button" at bounding box center [1528, 182] width 13 height 13
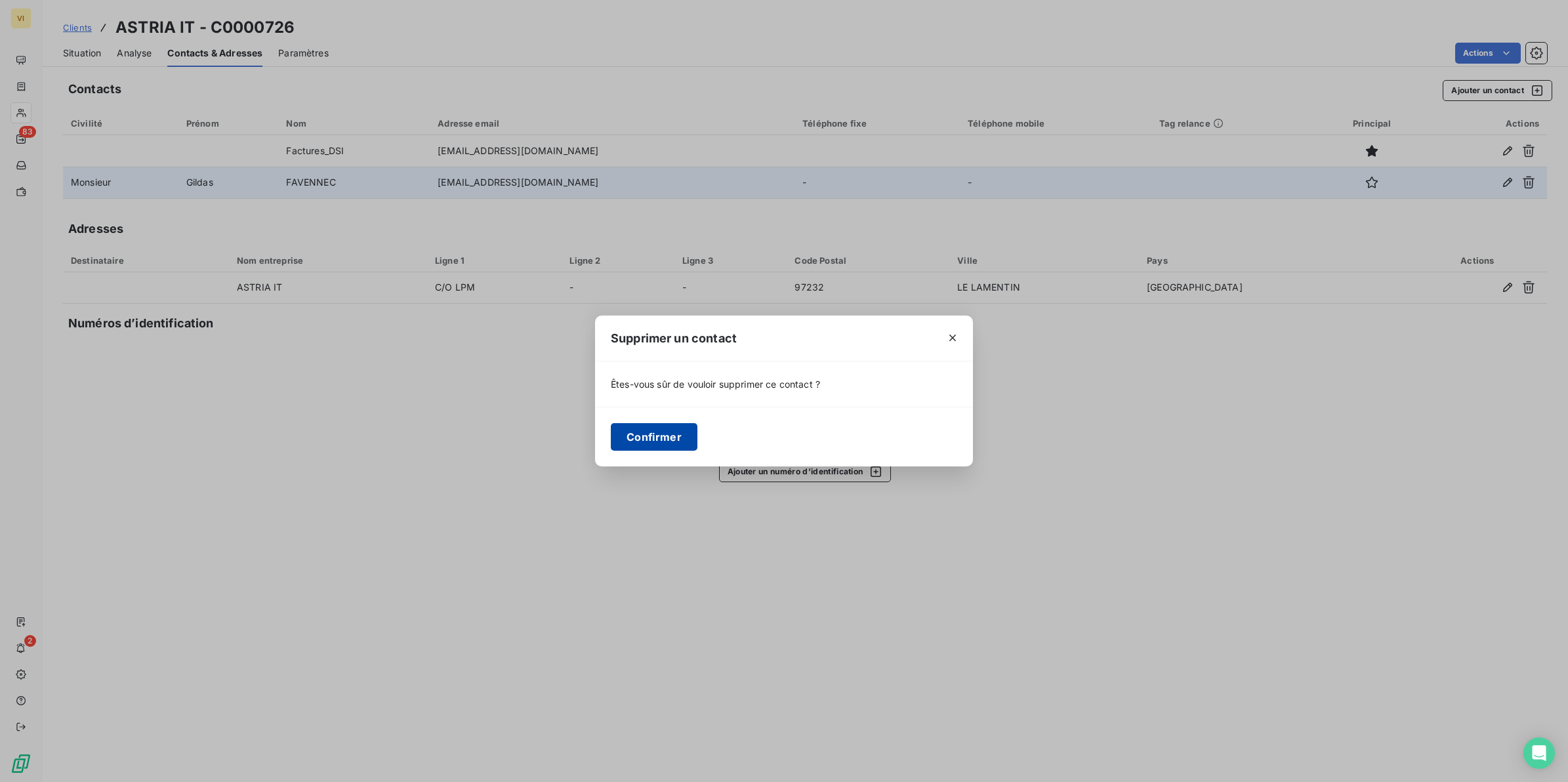
click at [639, 431] on button "Confirmer" at bounding box center [654, 437] width 86 height 27
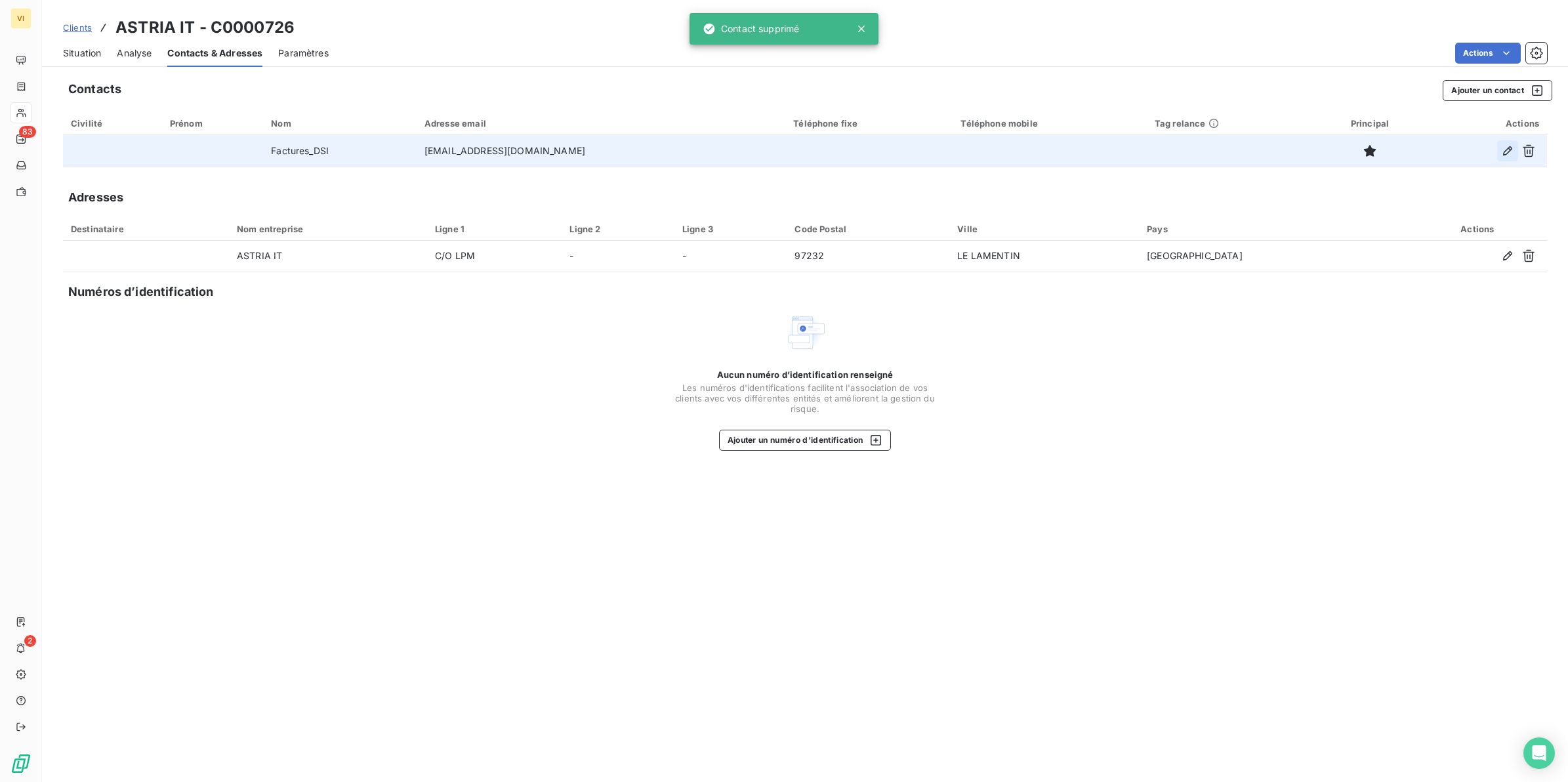
click at [1507, 149] on icon "button" at bounding box center [1508, 151] width 9 height 9
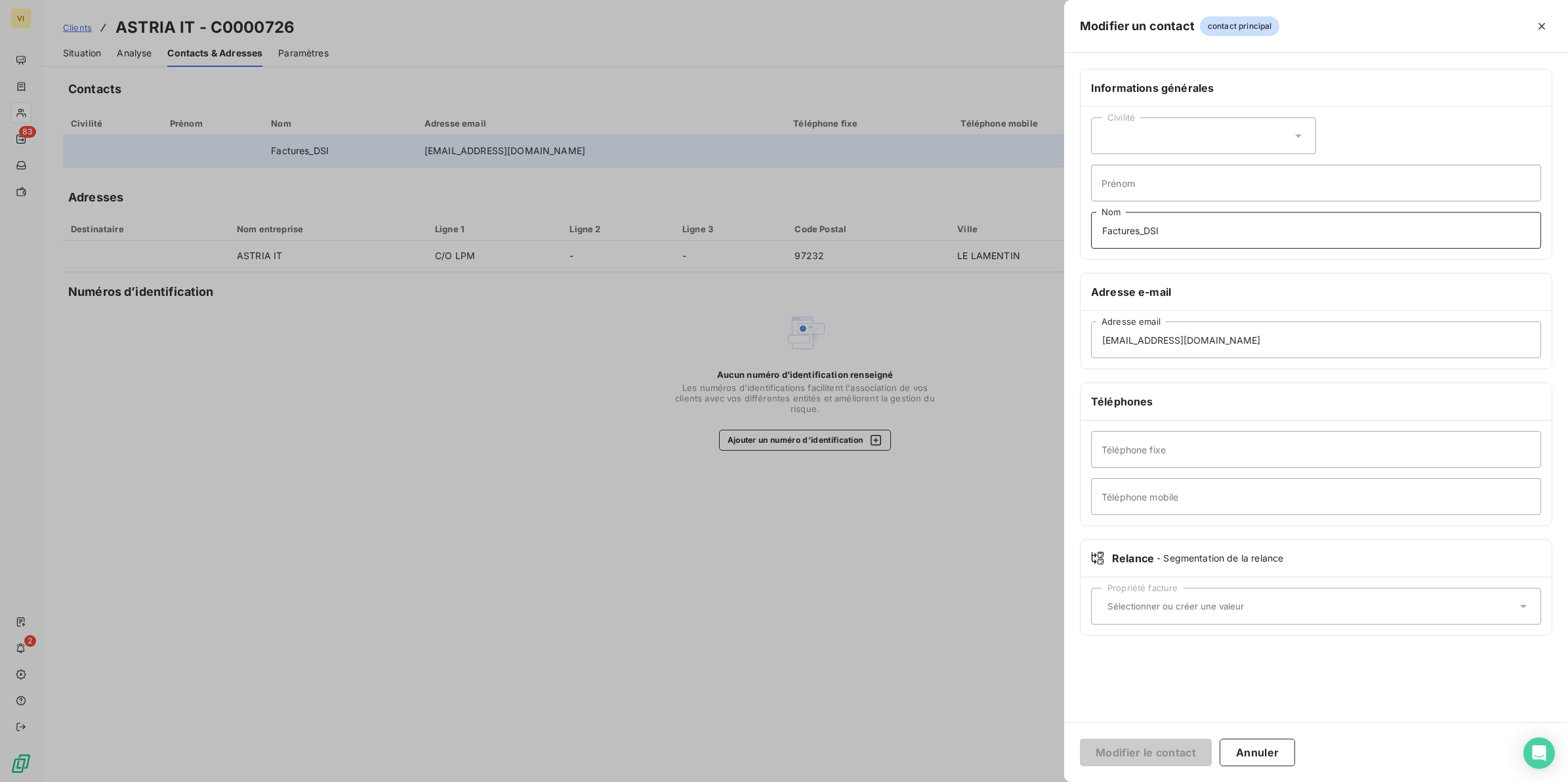
drag, startPoint x: 1183, startPoint y: 227, endPoint x: 1086, endPoint y: 227, distance: 97.0
click at [1086, 227] on div "Civilité Prénom Factures_DSI Nom" at bounding box center [1316, 183] width 472 height 153
type input "Relance Facture(s)"
drag, startPoint x: 1178, startPoint y: 344, endPoint x: 1081, endPoint y: 332, distance: 97.7
click at [1081, 332] on div "factures_dsi_creo@groupecreo.com Adresse email" at bounding box center [1316, 340] width 472 height 58
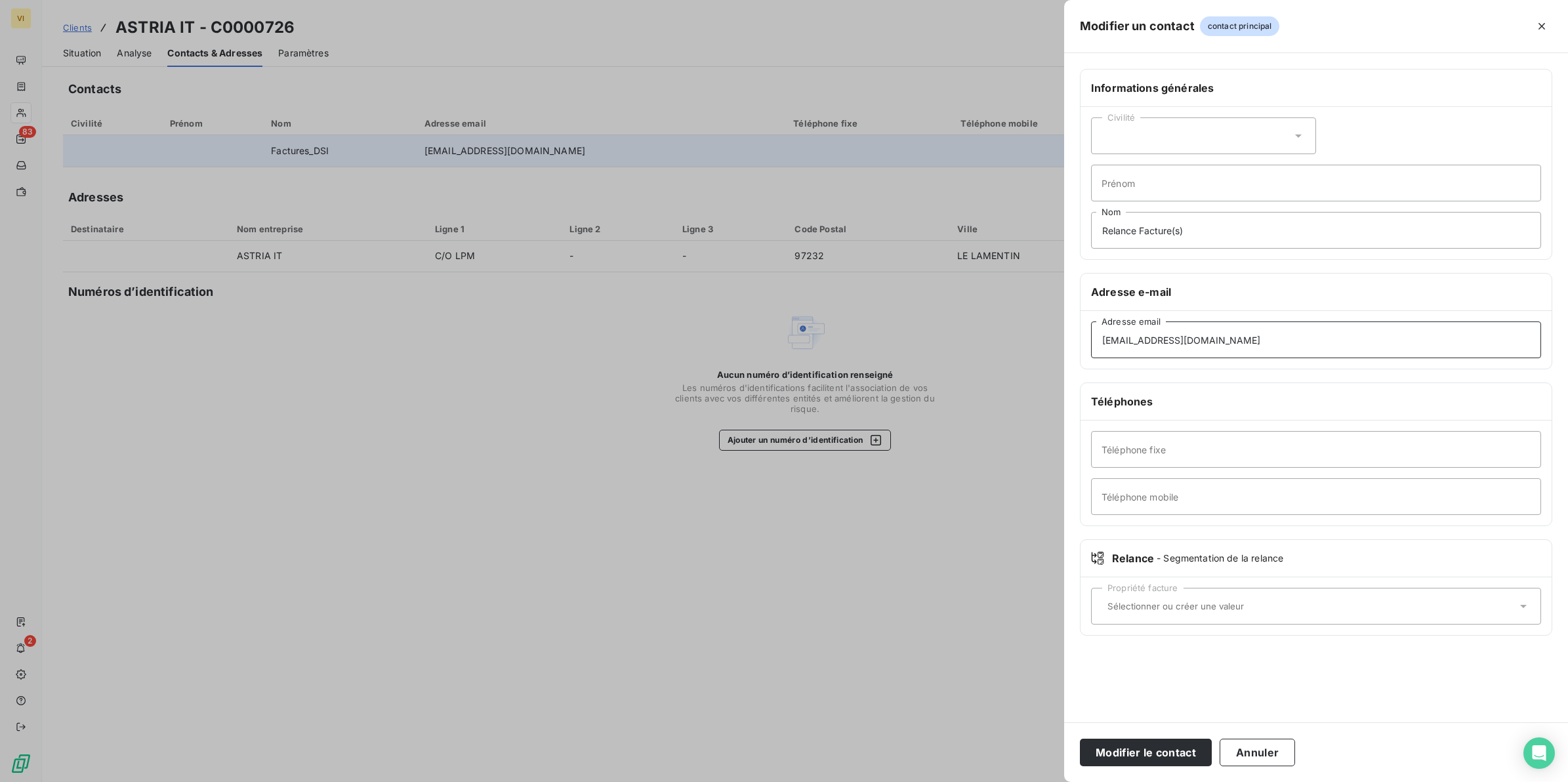
type input "contact@groupecreo.com"
drag, startPoint x: 1237, startPoint y: 344, endPoint x: 1007, endPoint y: 336, distance: 230.1
click at [1007, 782] on div "Modifier un contact contact principal Informations générales Civilité Prénom Re…" at bounding box center [784, 782] width 1568 height 0
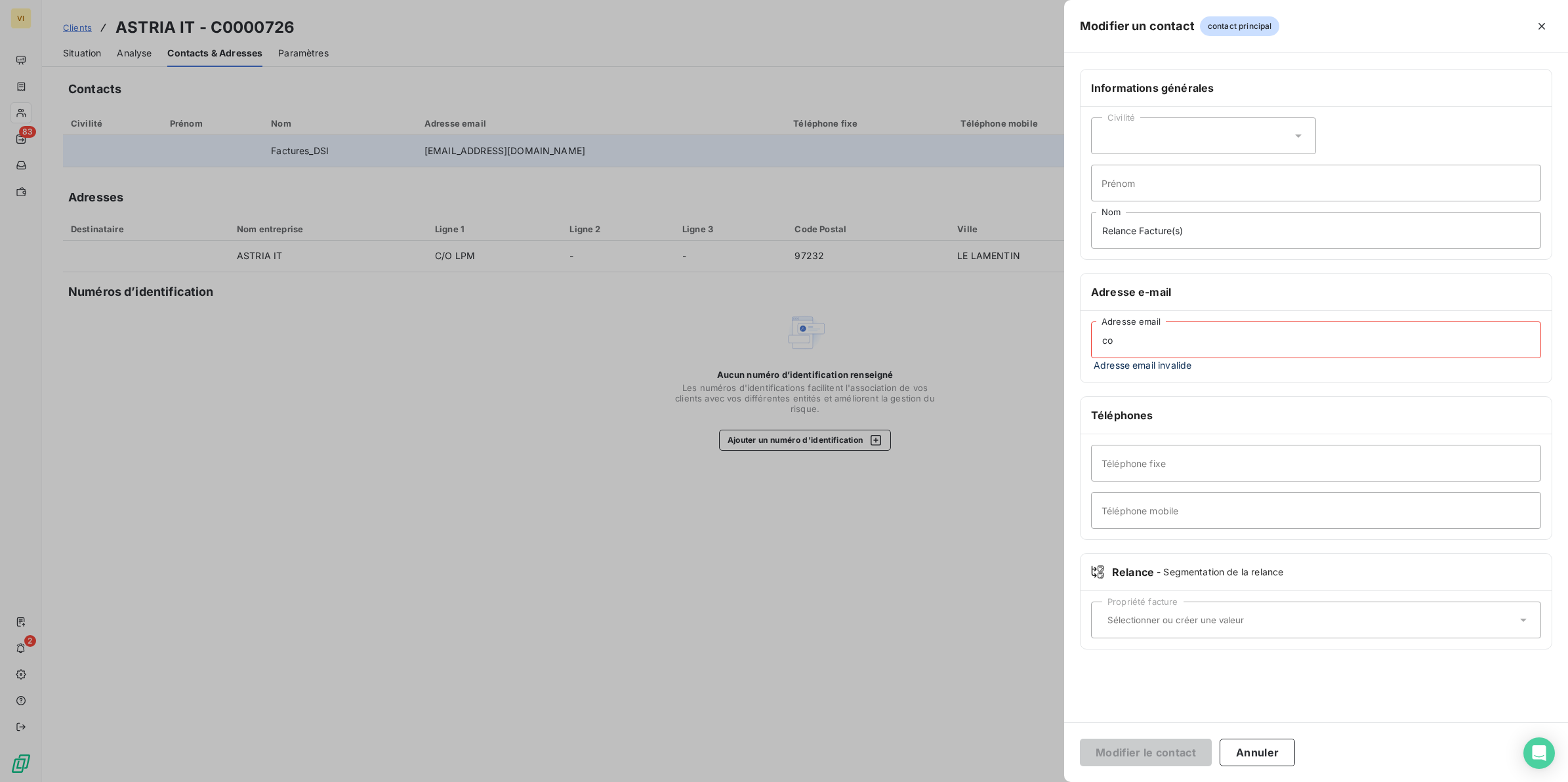
type input "contactfrs@groupecreo.com"
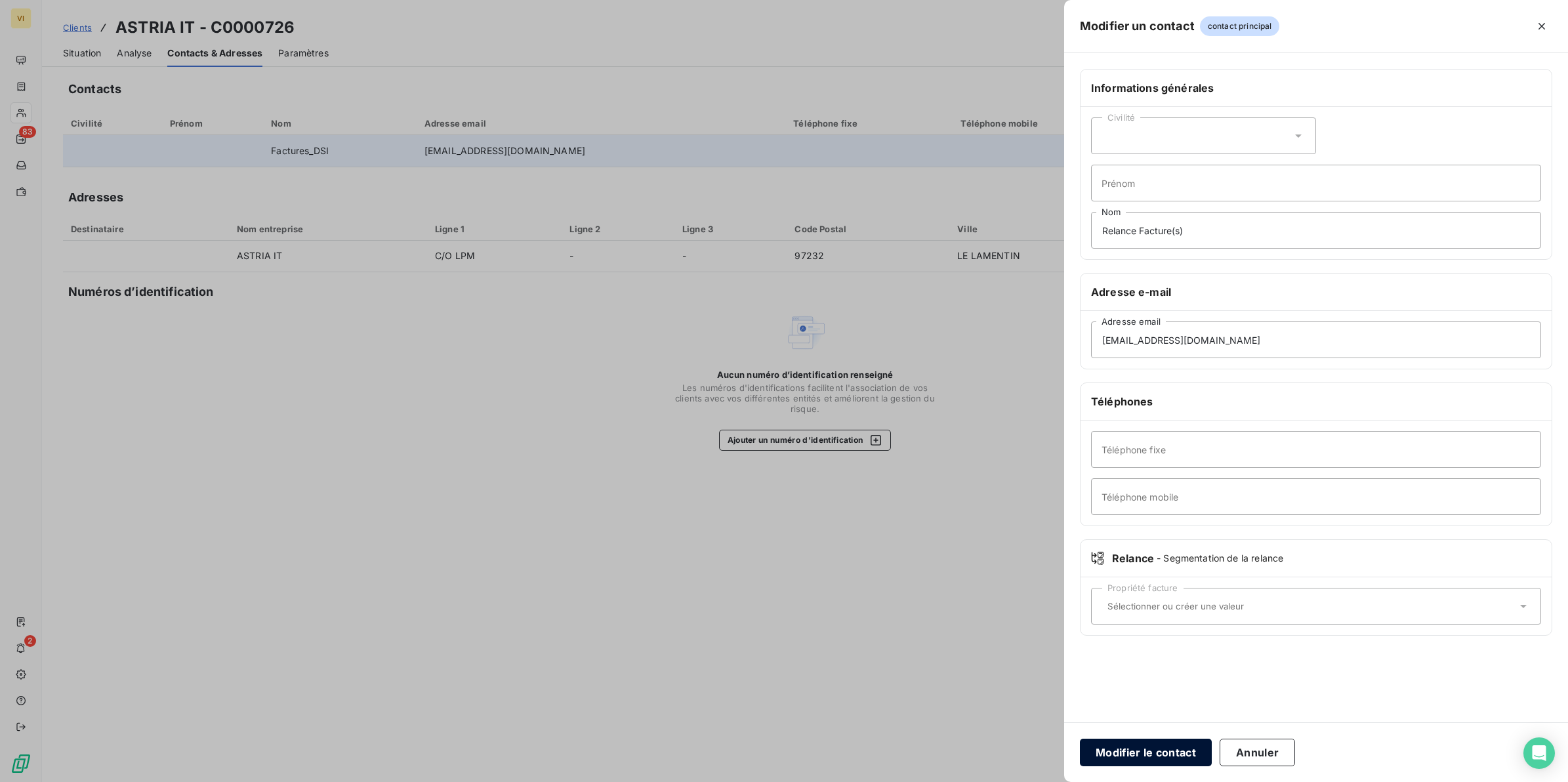
click at [1158, 753] on button "Modifier le contact" at bounding box center [1147, 752] width 132 height 27
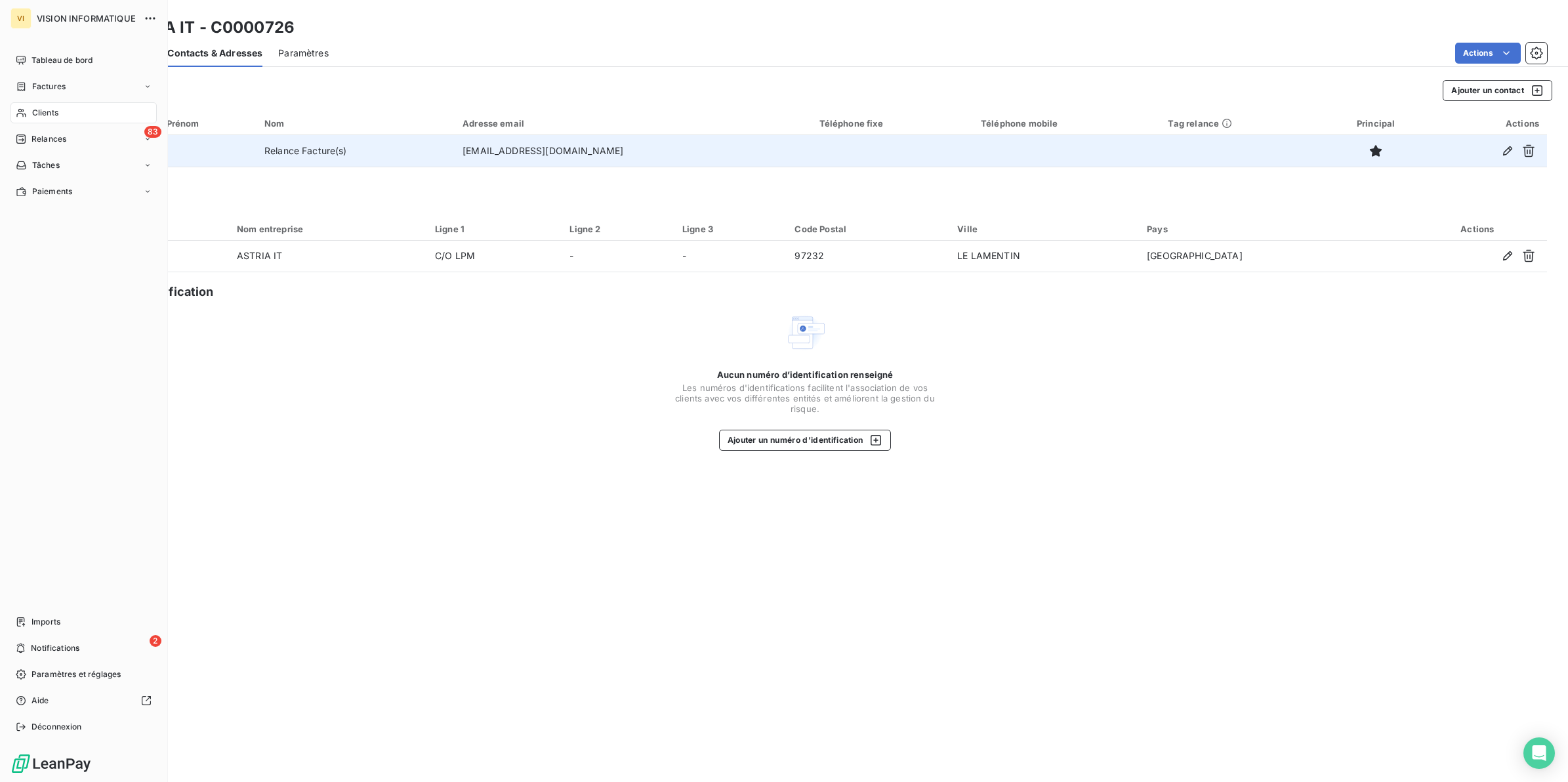
click at [44, 110] on span "Clients" at bounding box center [45, 113] width 26 height 12
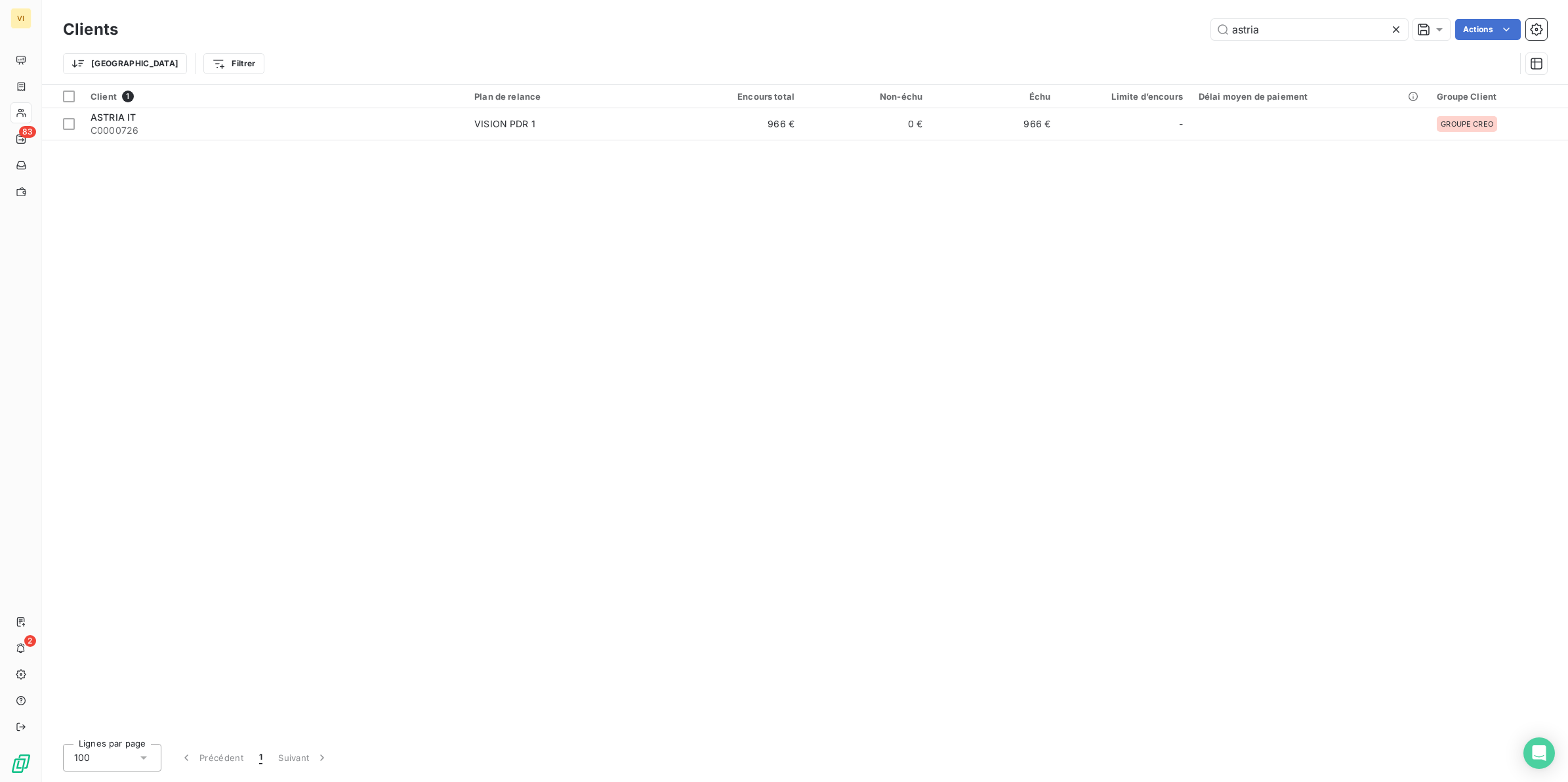
drag, startPoint x: 1275, startPoint y: 33, endPoint x: 1188, endPoint y: 28, distance: 87.1
click at [1188, 28] on div "astria Actions" at bounding box center [840, 29] width 1414 height 21
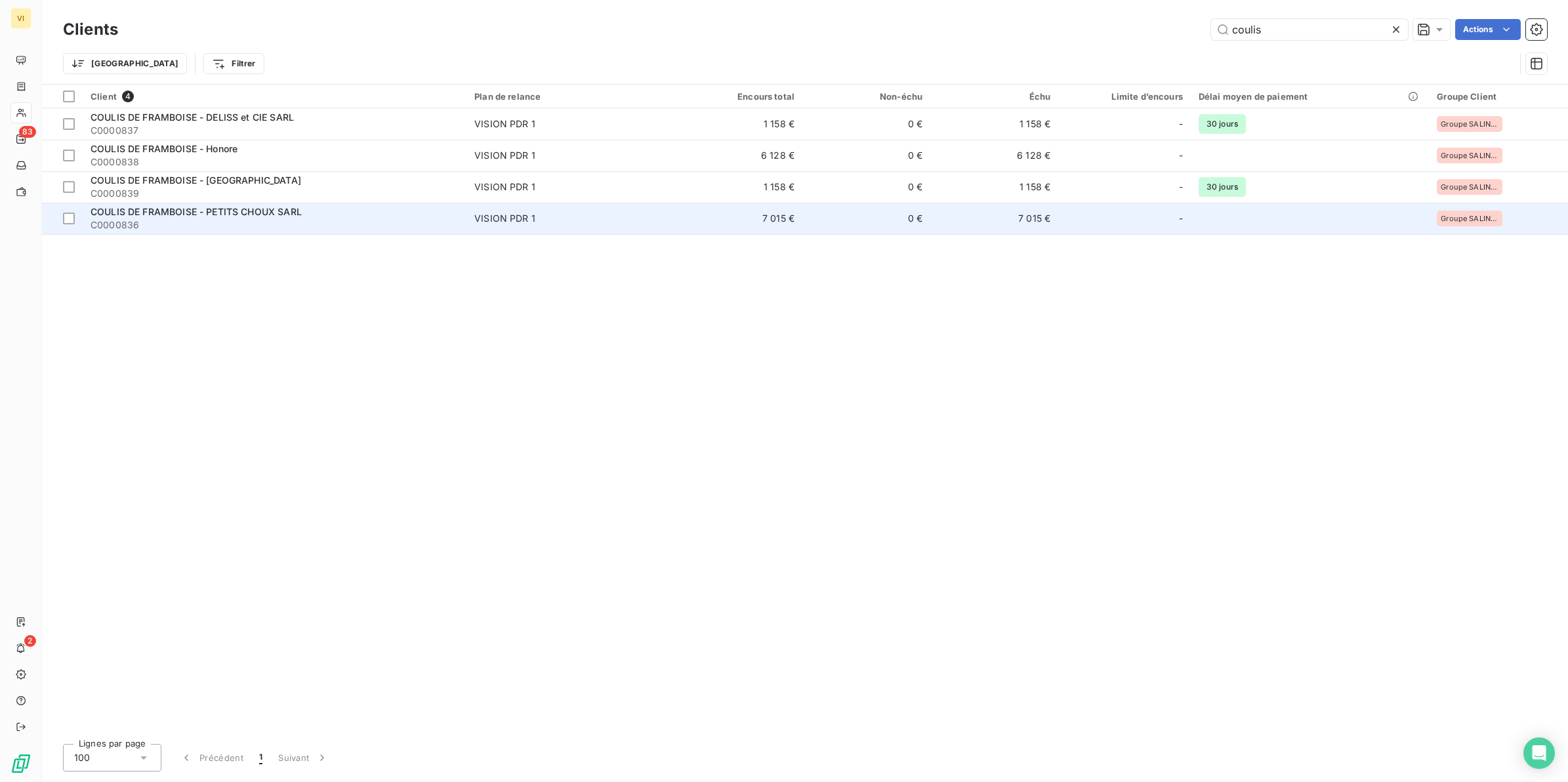
type input "coulis"
click at [238, 206] on span "COULIS DE FRAMBOISE - PETITS CHOUX SARL" at bounding box center [196, 211] width 211 height 11
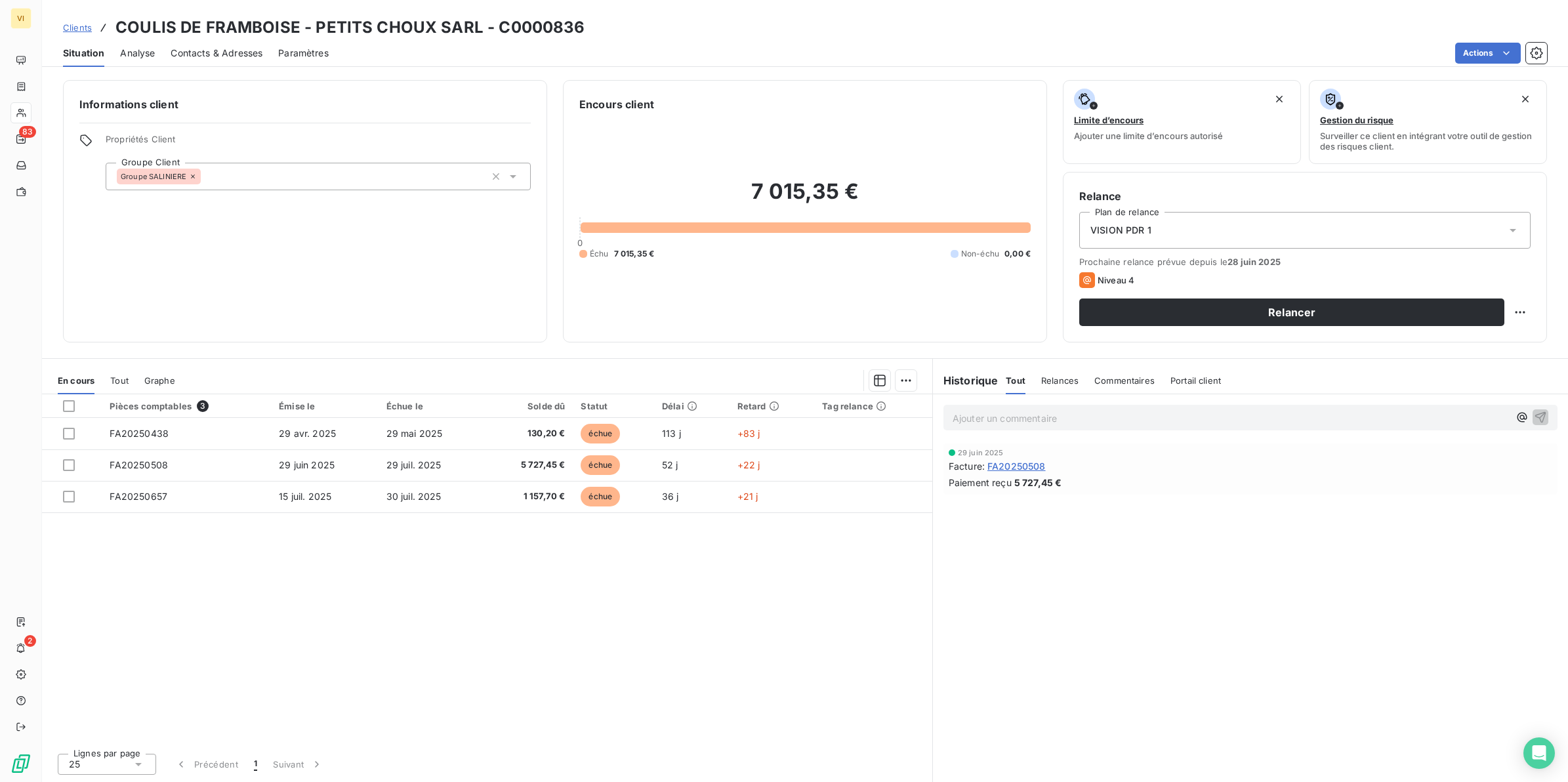
click at [218, 54] on span "Contacts & Adresses" at bounding box center [216, 53] width 92 height 13
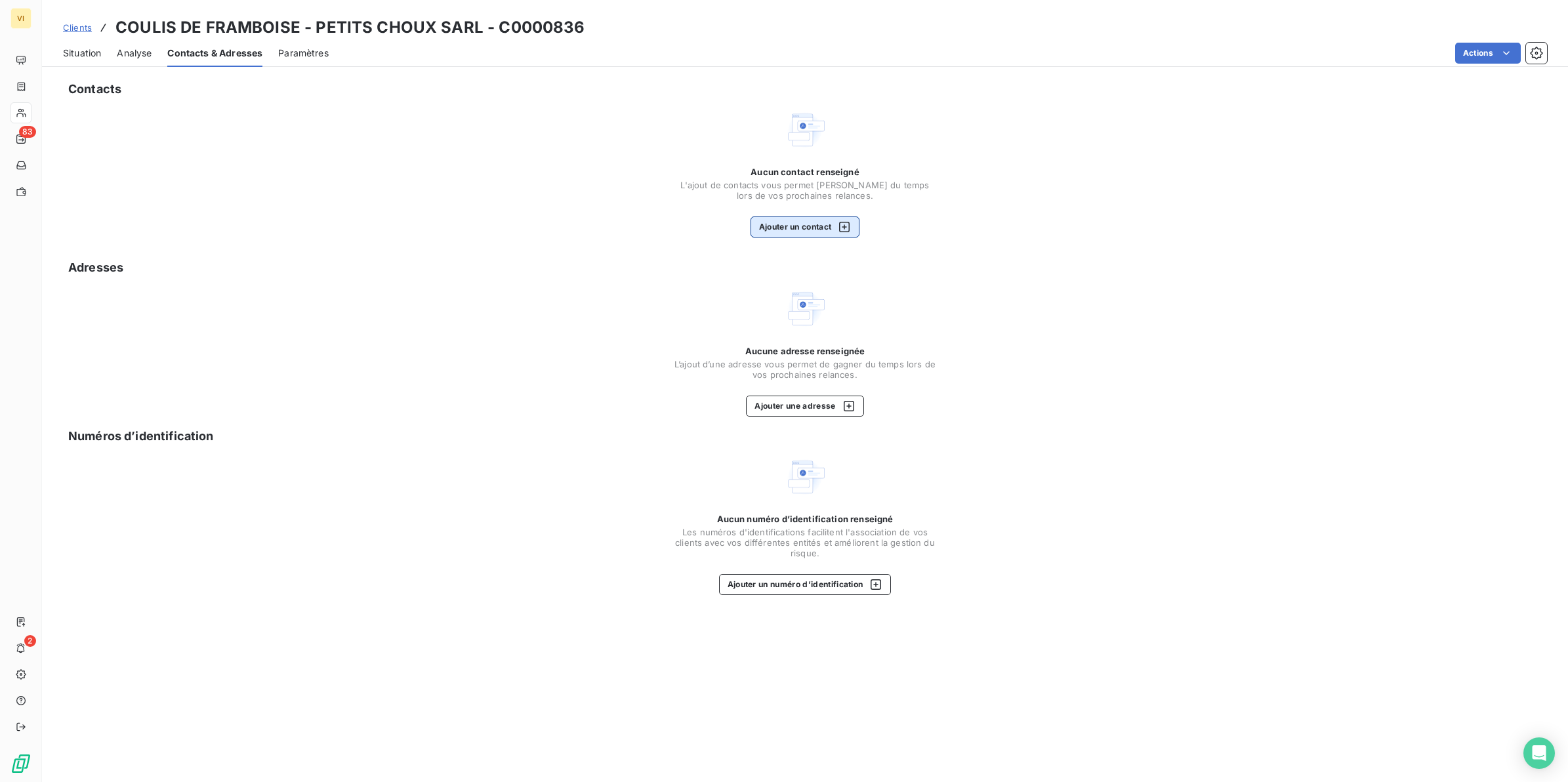
click at [801, 222] on button "Ajouter un contact" at bounding box center [805, 226] width 109 height 21
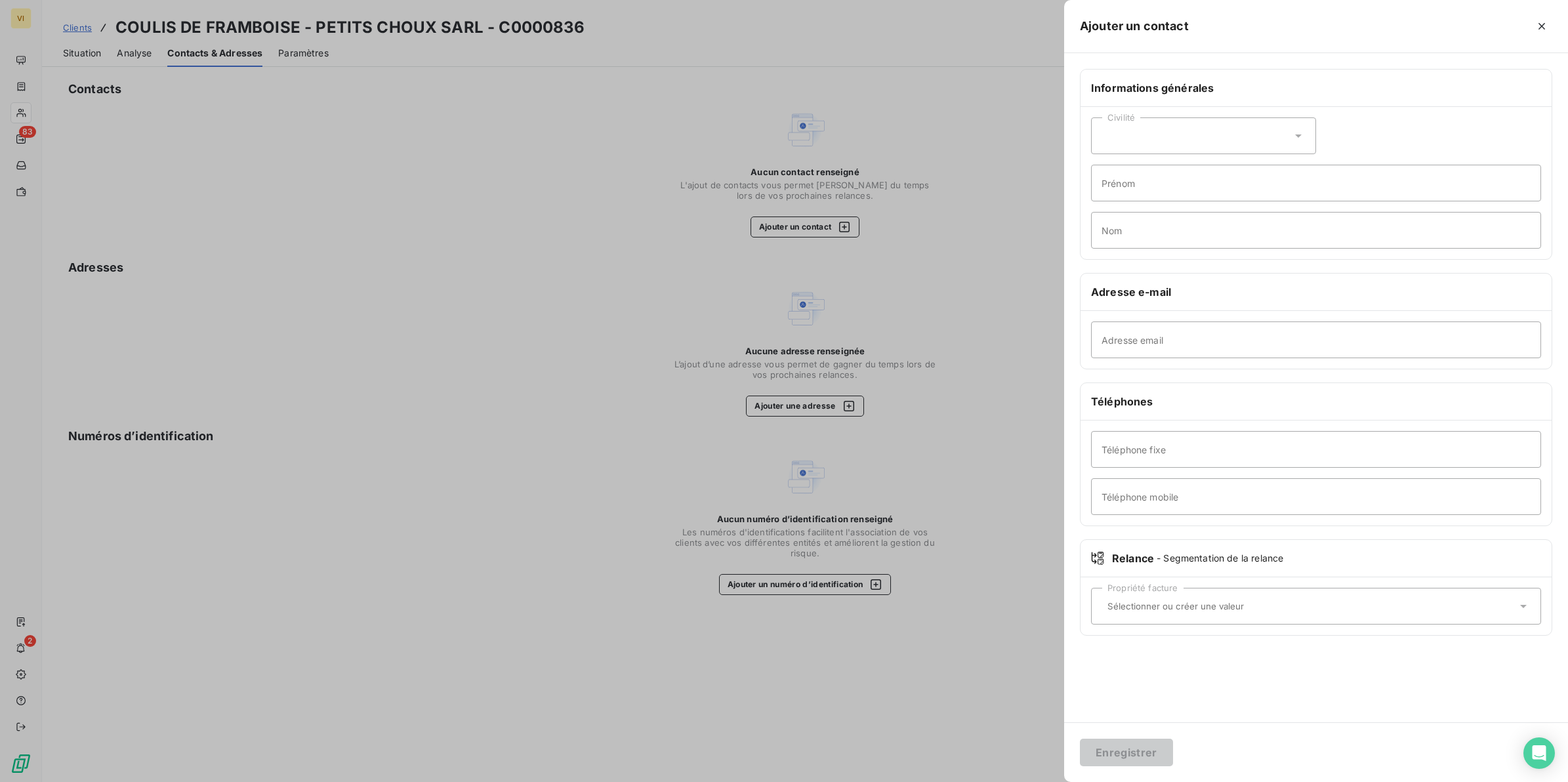
click at [1296, 136] on icon at bounding box center [1298, 135] width 13 height 13
click at [1152, 171] on span "Madame" at bounding box center [1136, 169] width 36 height 13
click at [1147, 185] on input "Prénom" at bounding box center [1316, 182] width 450 height 36
type input "Laurianne"
type input "MARTIAL"
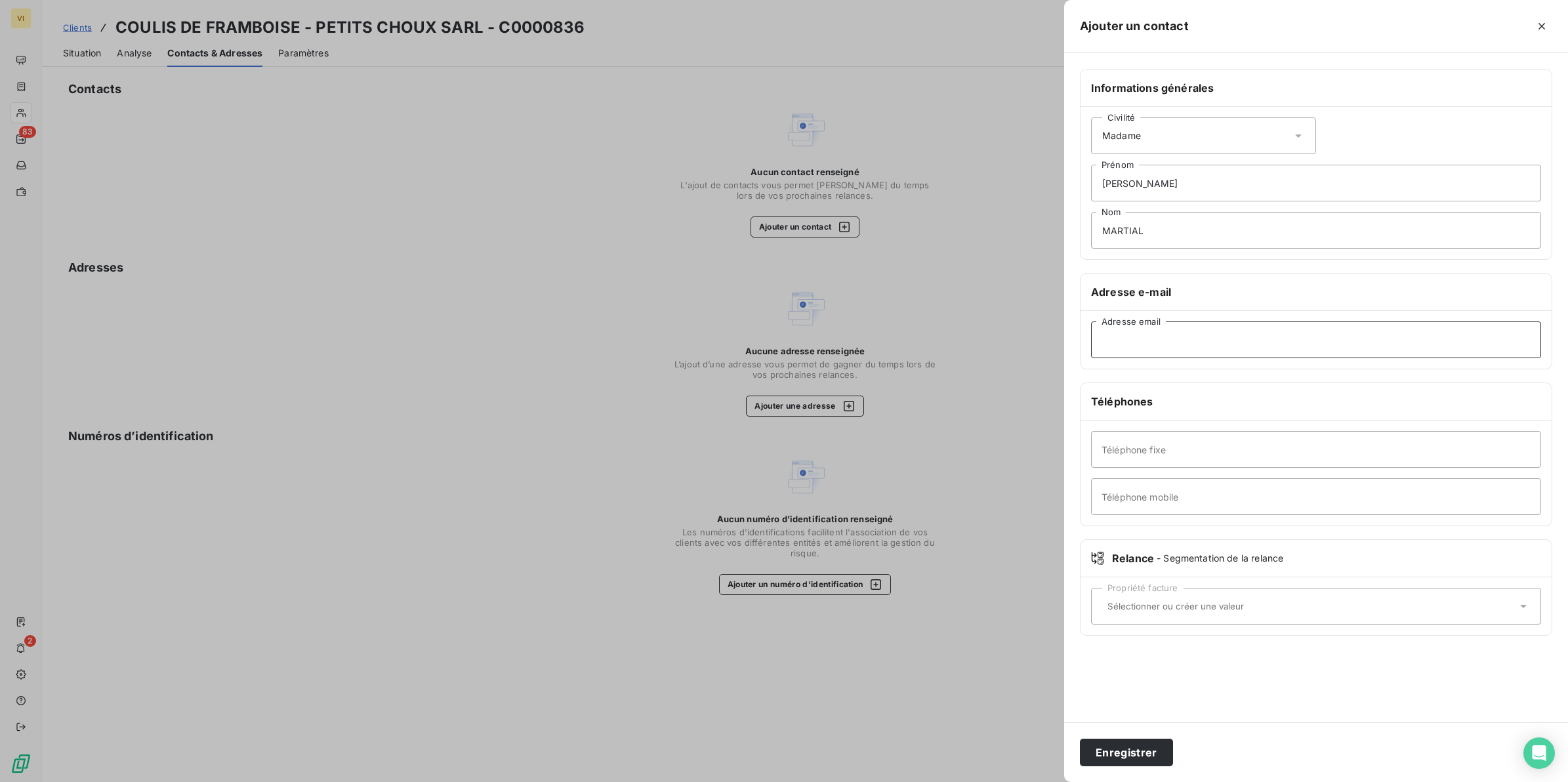
type input "lm@coulisdeframboise.fr"
click at [1113, 753] on button "Enregistrer" at bounding box center [1127, 752] width 93 height 27
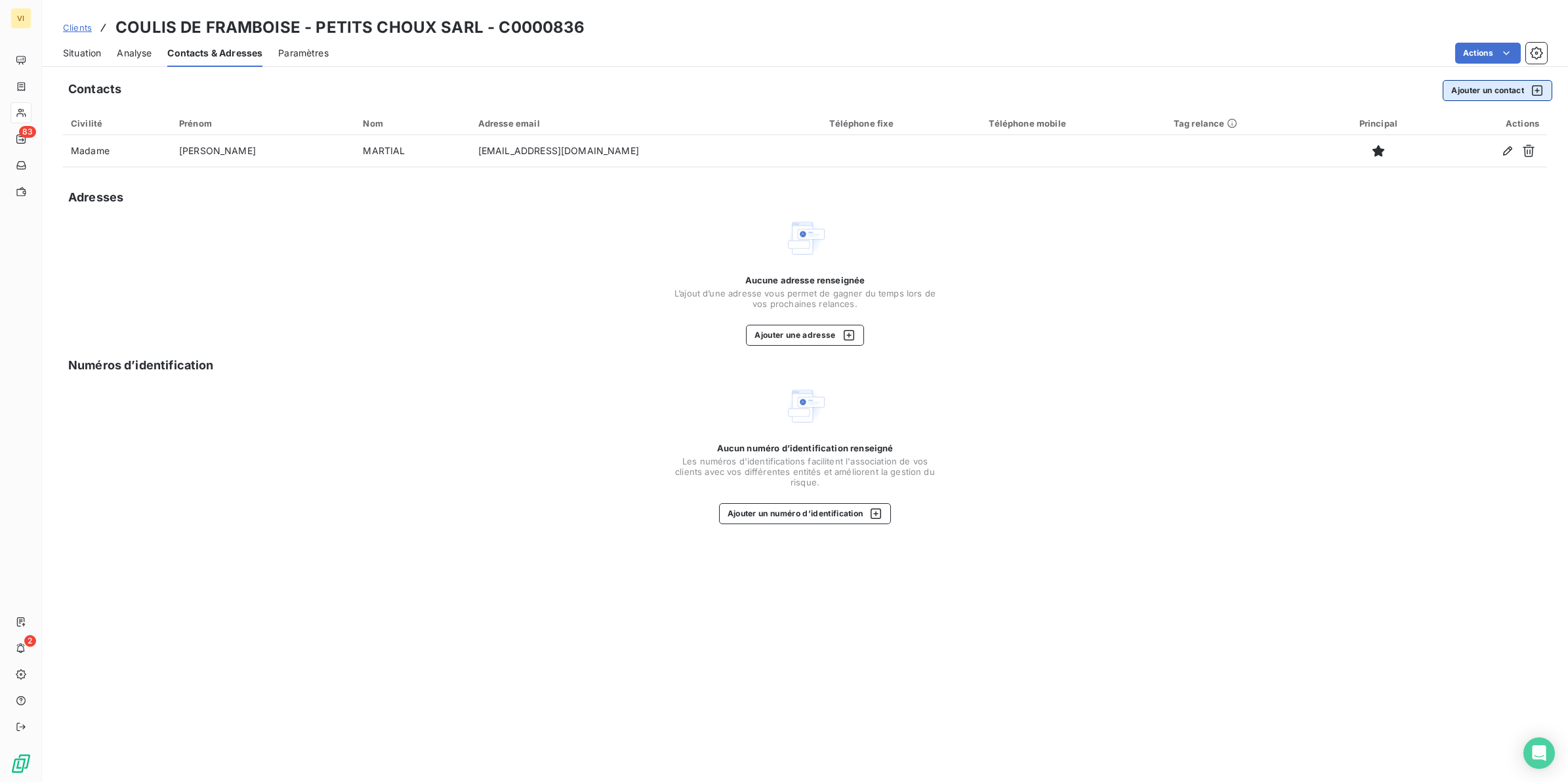
click at [1478, 92] on button "Ajouter un contact" at bounding box center [1498, 90] width 109 height 21
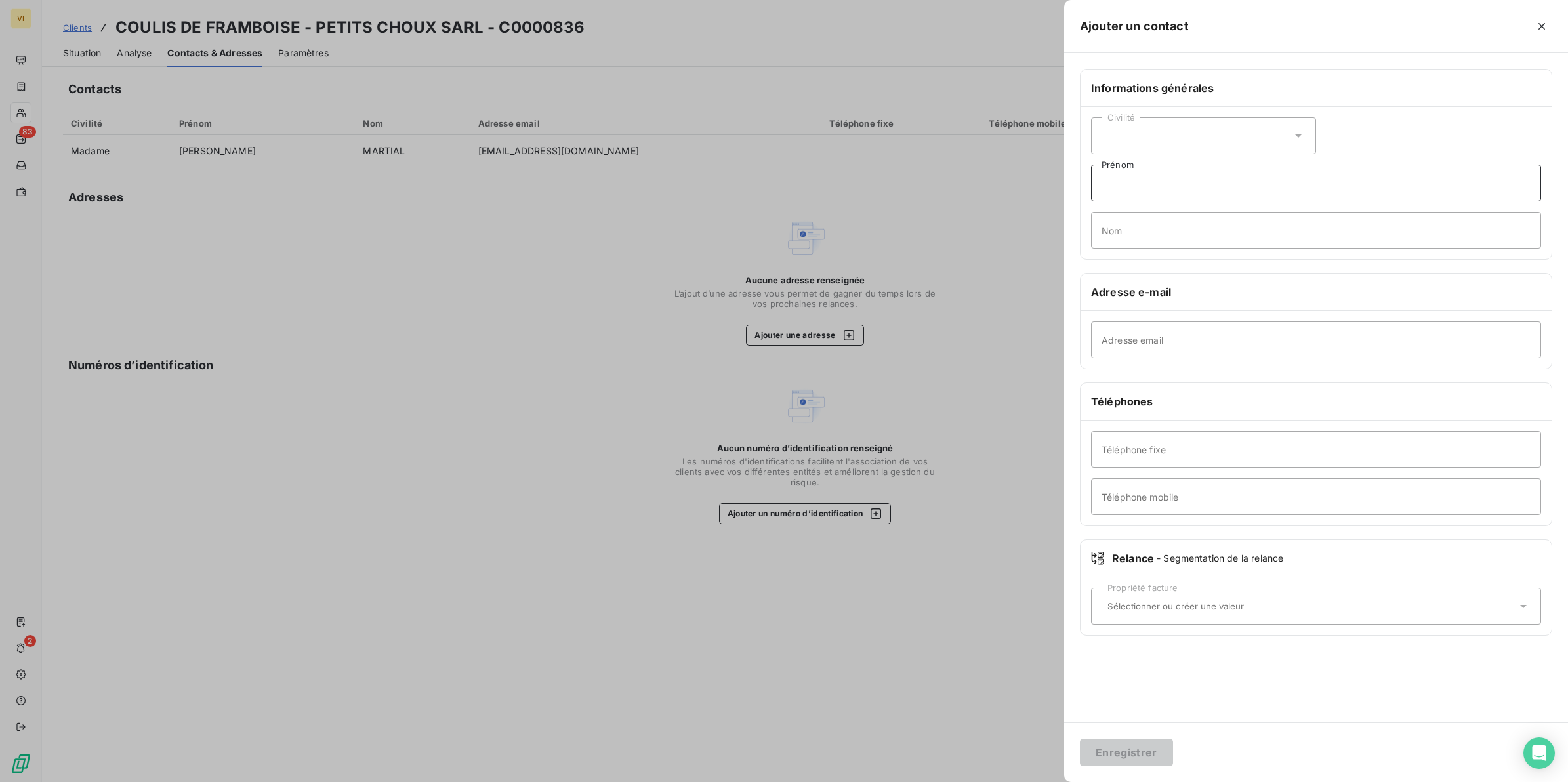
click at [1158, 182] on input "Prénom" at bounding box center [1316, 182] width 450 height 36
type input "Jerry"
type input "BEUZE"
type input "[EMAIL_ADDRESS][DOMAIN_NAME]"
click at [1137, 750] on button "Enregistrer" at bounding box center [1127, 752] width 93 height 27
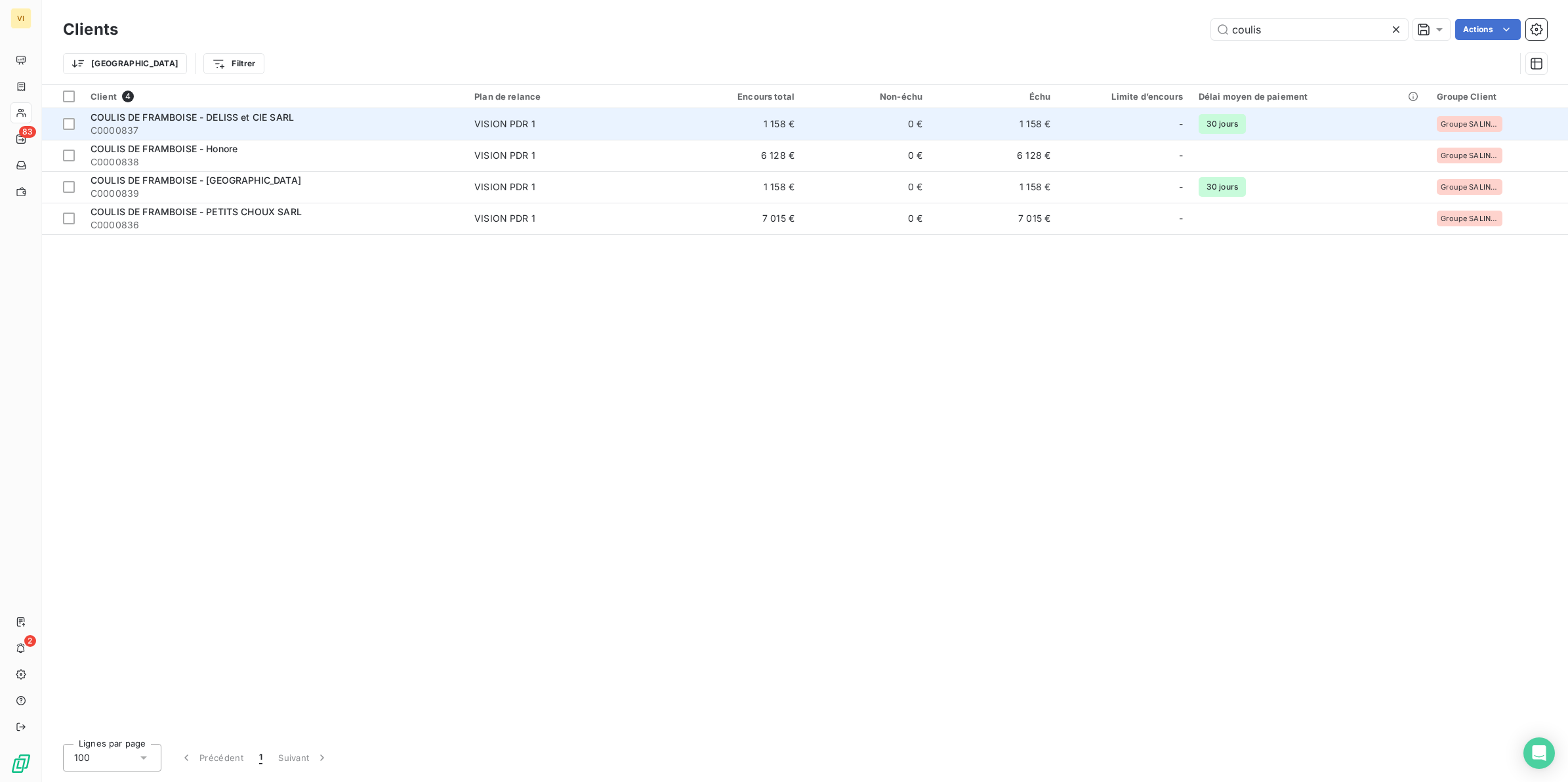
click at [181, 119] on span "COULIS DE FRAMBOISE - DELISS et CIE SARL" at bounding box center [193, 117] width 204 height 11
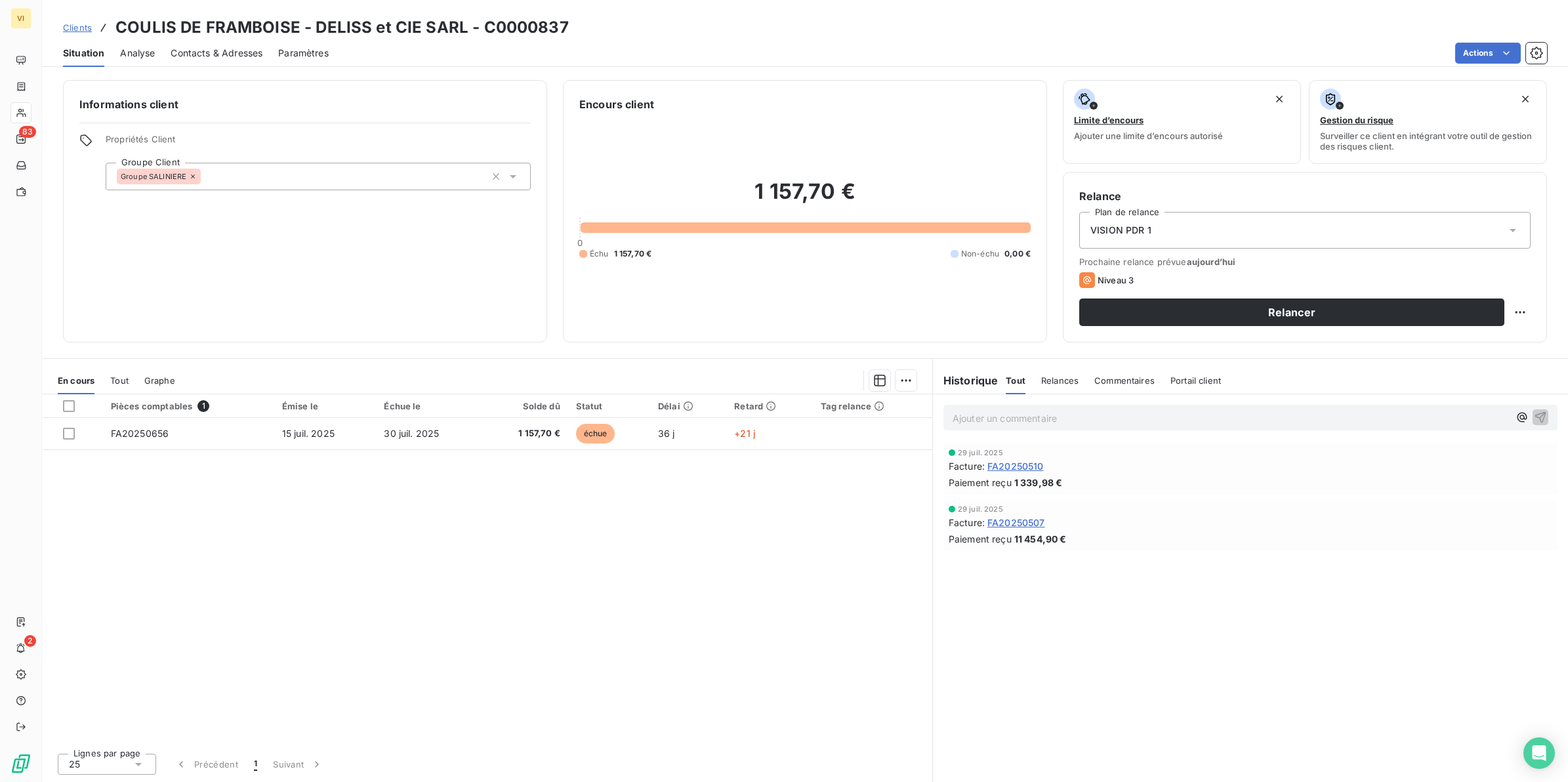
click at [224, 47] on span "Contacts & Adresses" at bounding box center [216, 53] width 92 height 13
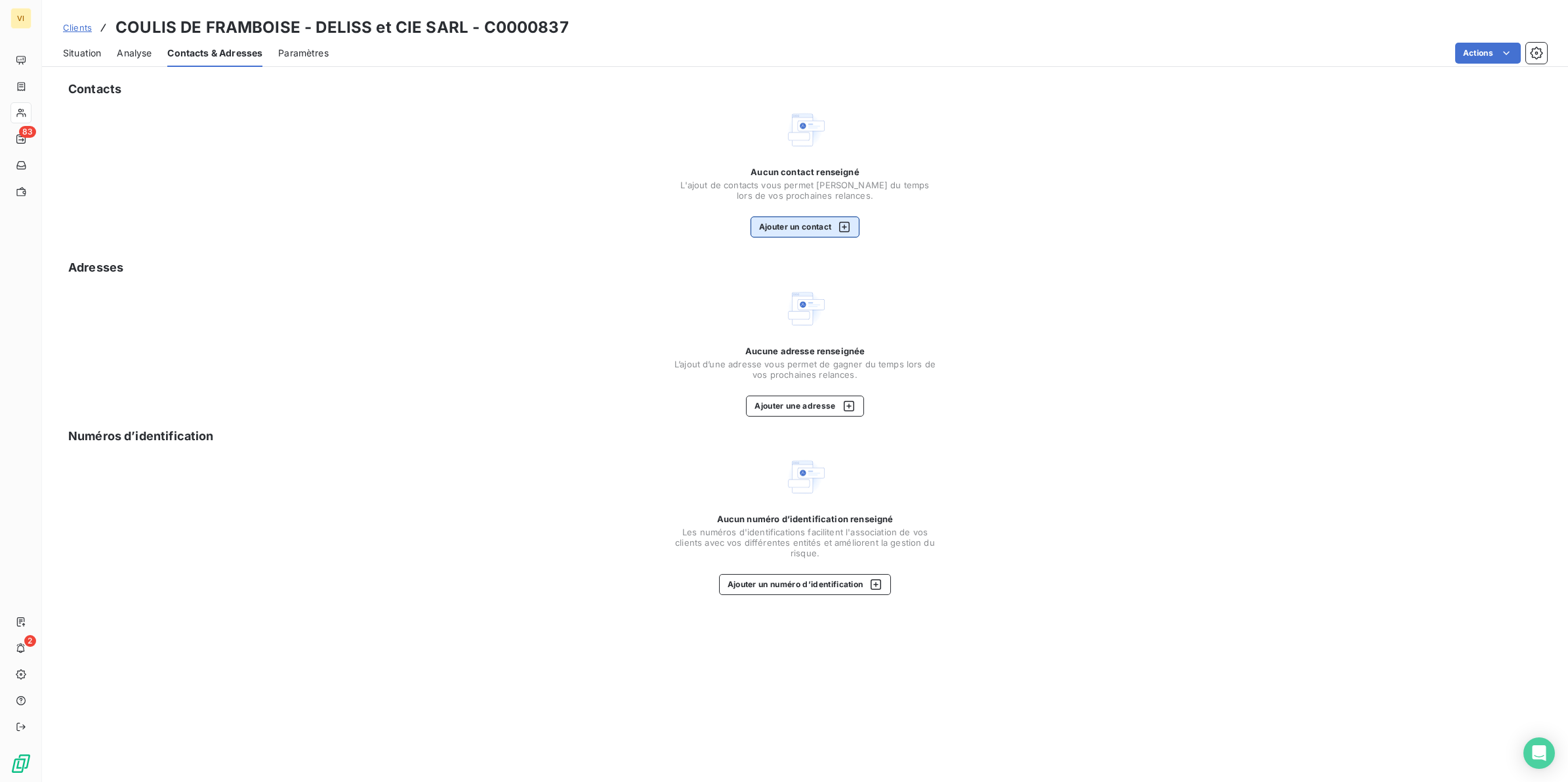
click at [797, 225] on button "Ajouter un contact" at bounding box center [805, 226] width 109 height 21
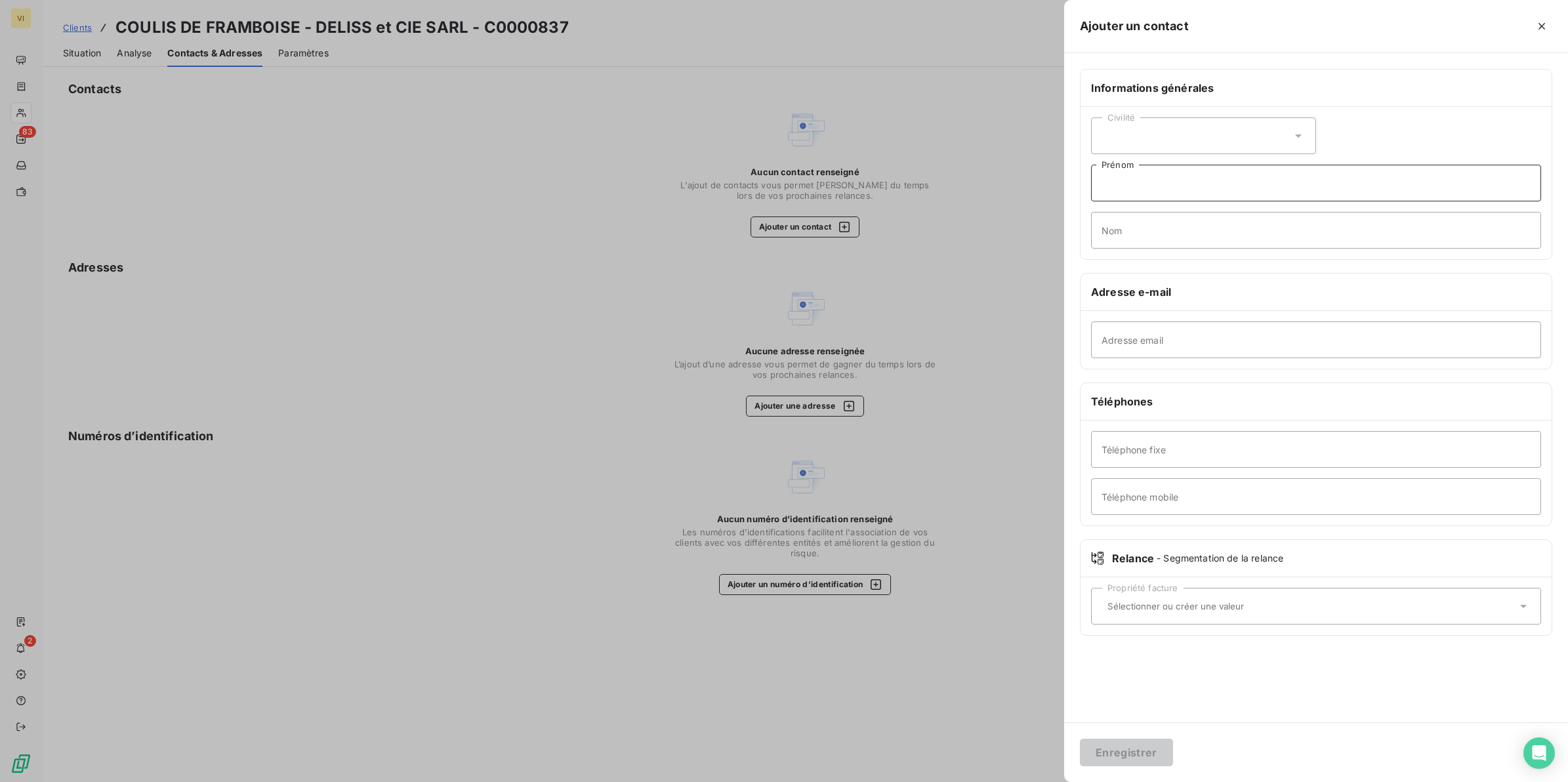
click at [1130, 184] on input "Prénom" at bounding box center [1316, 182] width 450 height 36
click at [1118, 223] on input "Nom" at bounding box center [1316, 230] width 450 height 36
type input "MARTIAL"
type input "Laurianne"
type input "lm@coulisdeframboise.fr"
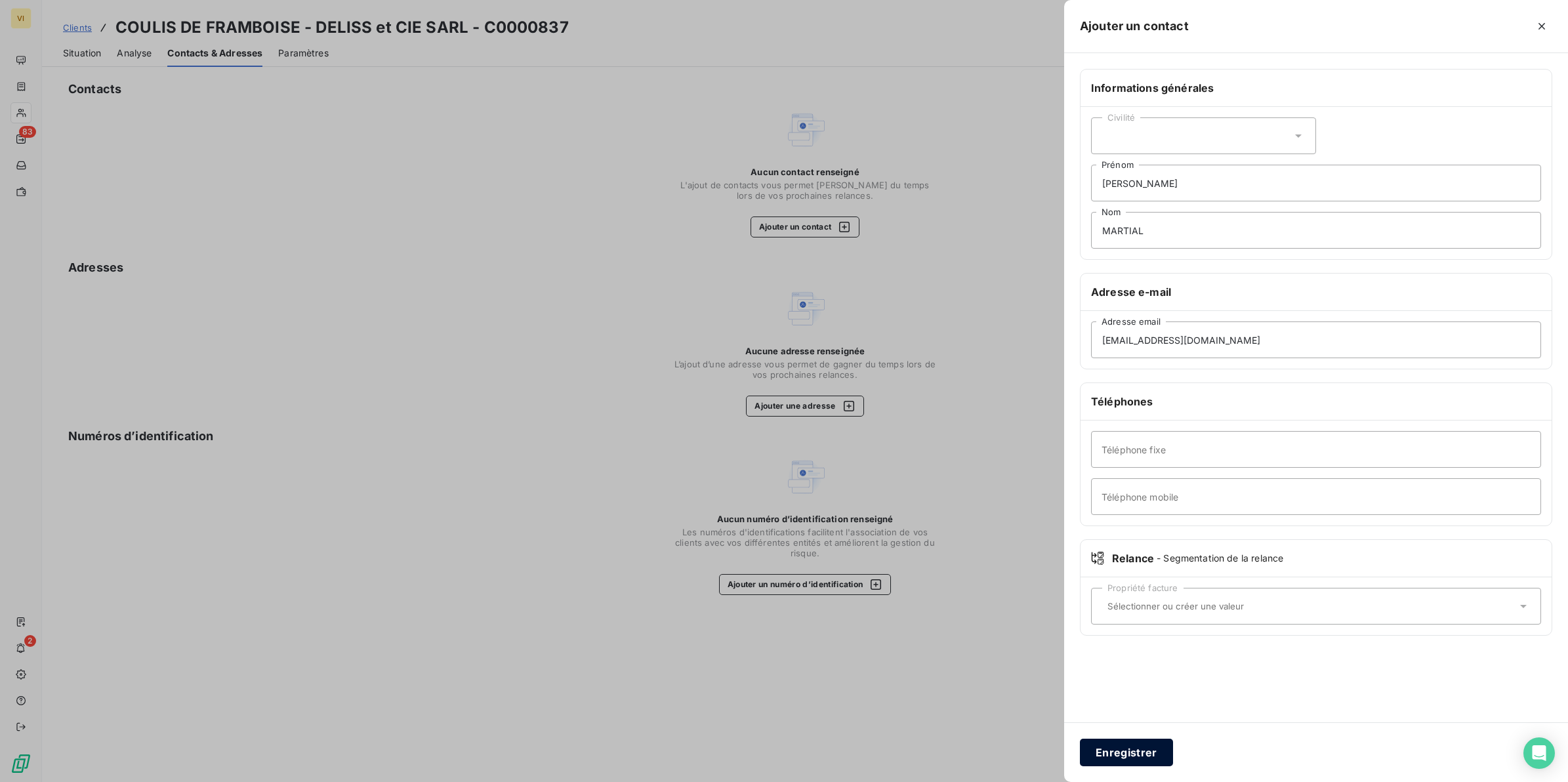
click at [1140, 753] on button "Enregistrer" at bounding box center [1127, 752] width 93 height 27
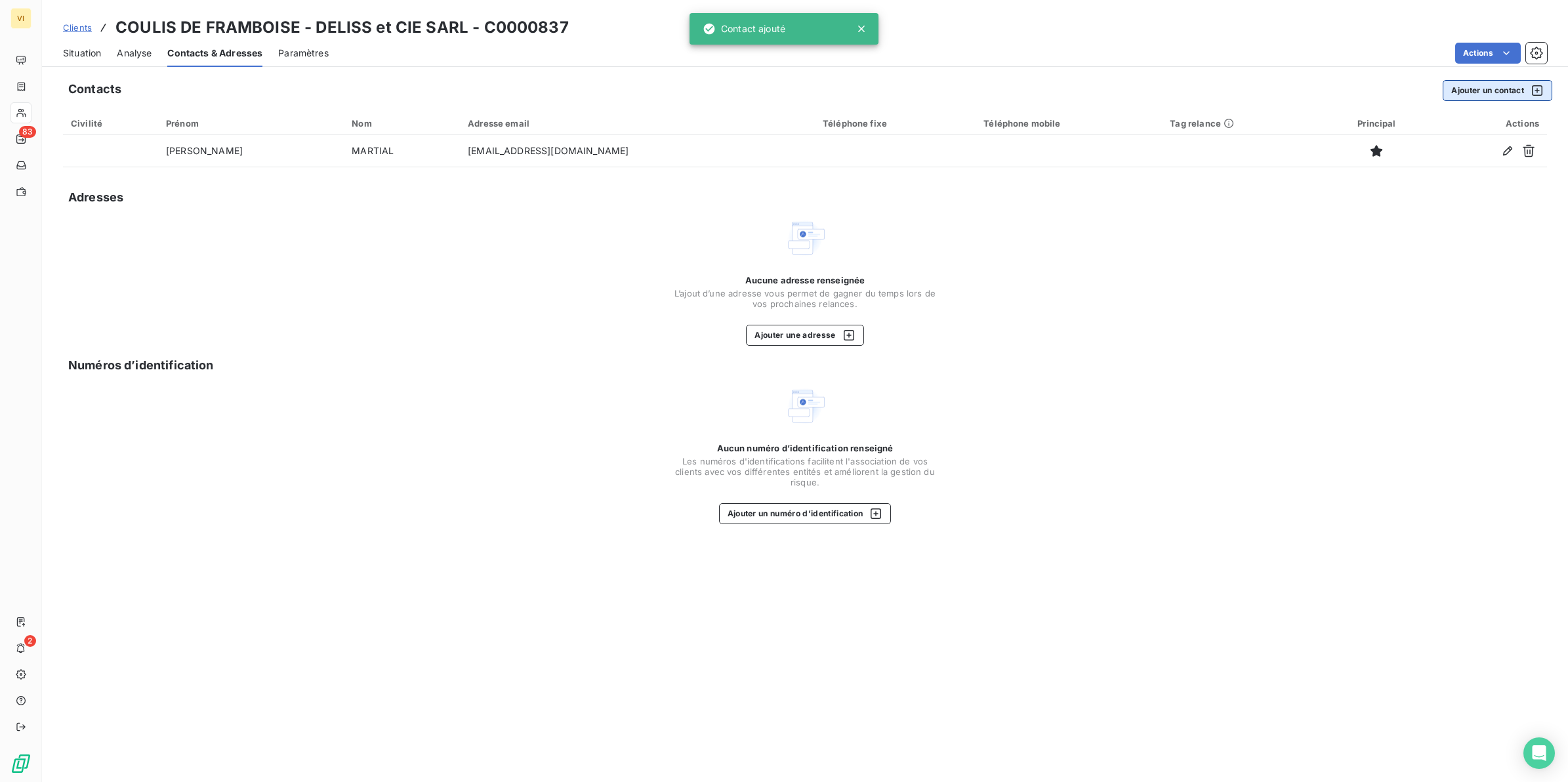
click at [1495, 98] on button "Ajouter un contact" at bounding box center [1498, 90] width 109 height 21
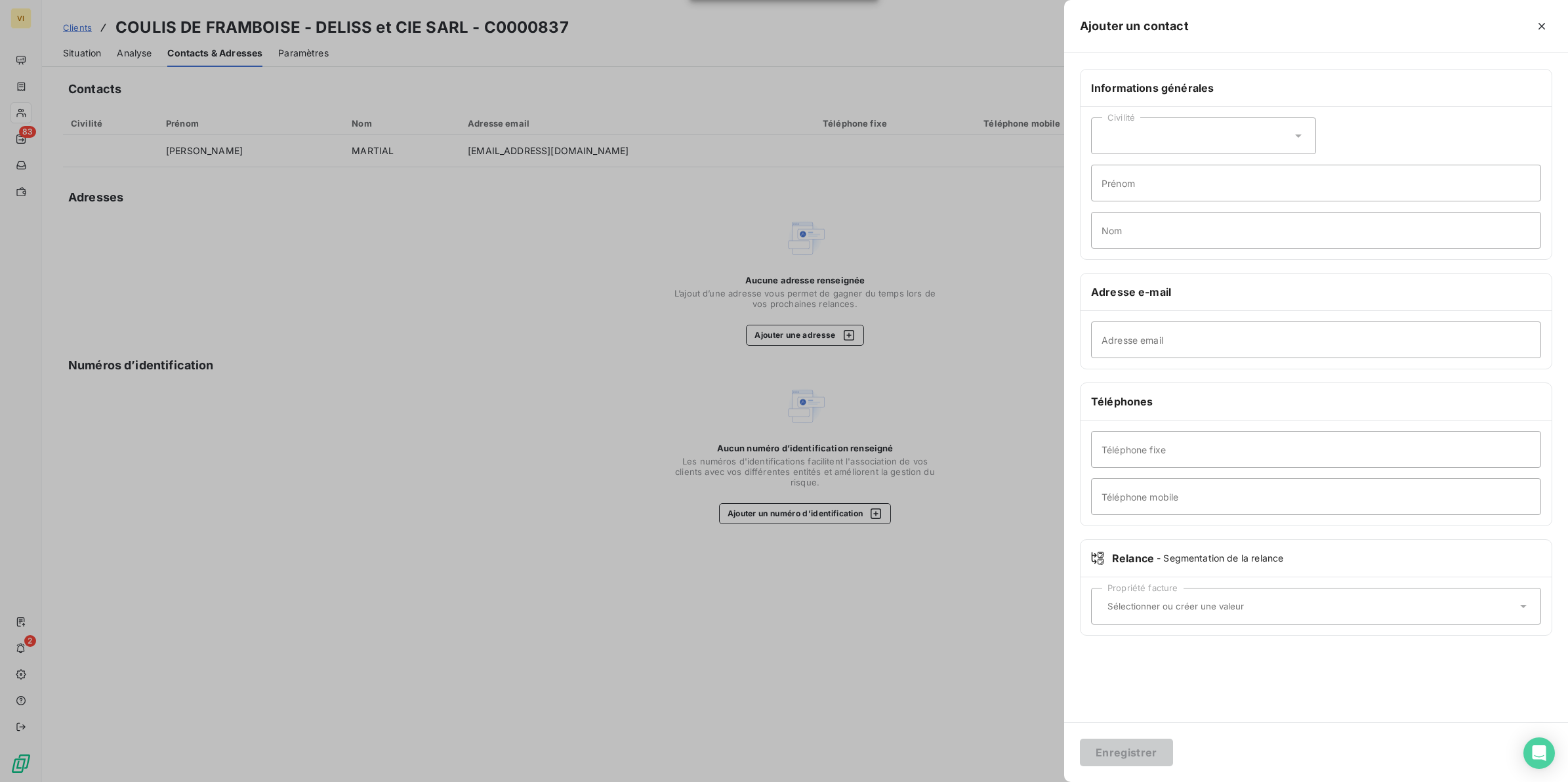
click at [1138, 253] on div "Civilité Prénom Nom" at bounding box center [1316, 183] width 472 height 153
click at [1136, 232] on input "Nom" at bounding box center [1316, 230] width 450 height 36
type input "BEUZE"
type input "Jerry"
type input "[EMAIL_ADDRESS][DOMAIN_NAME]"
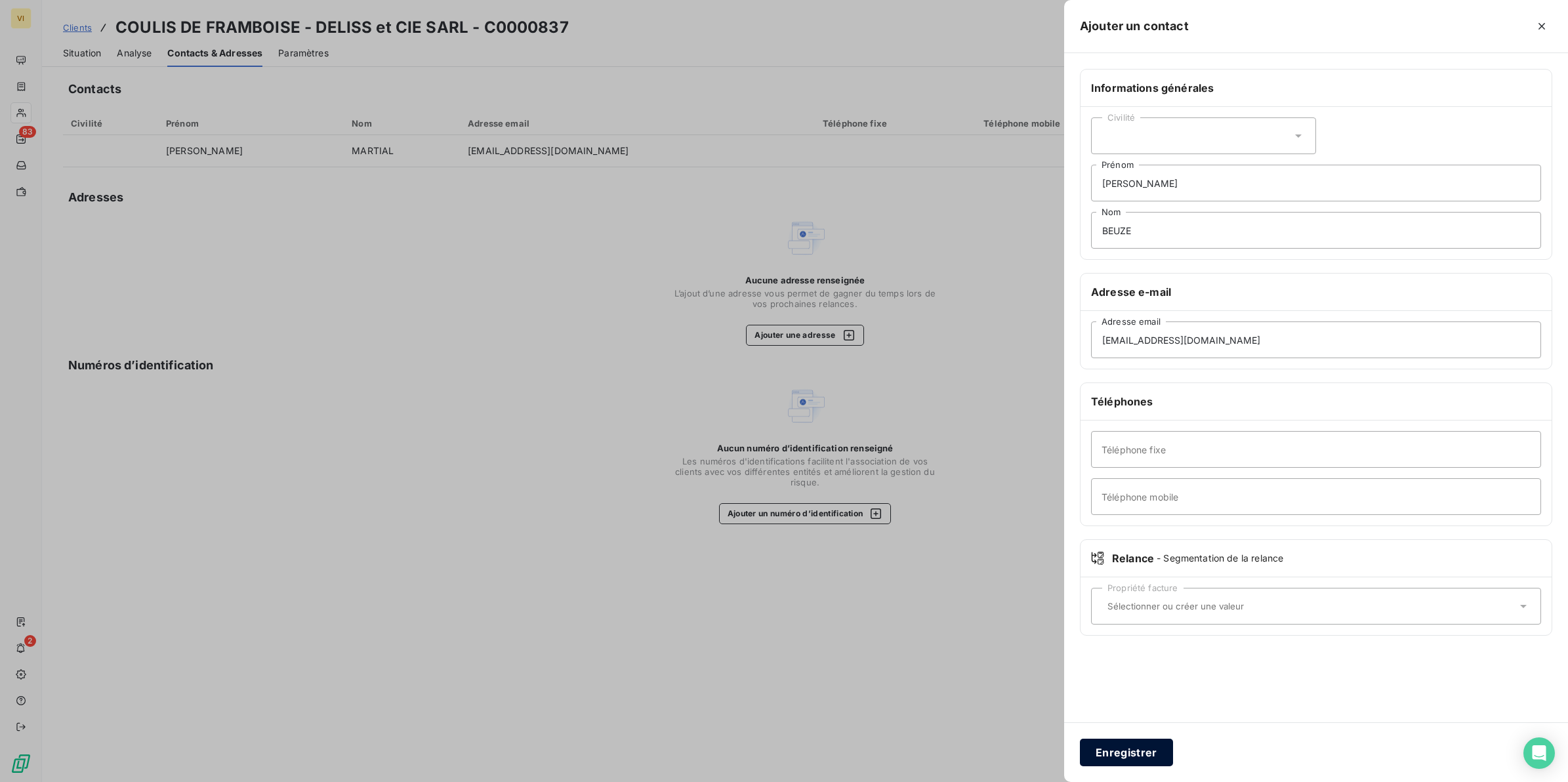
click at [1130, 756] on button "Enregistrer" at bounding box center [1127, 752] width 93 height 27
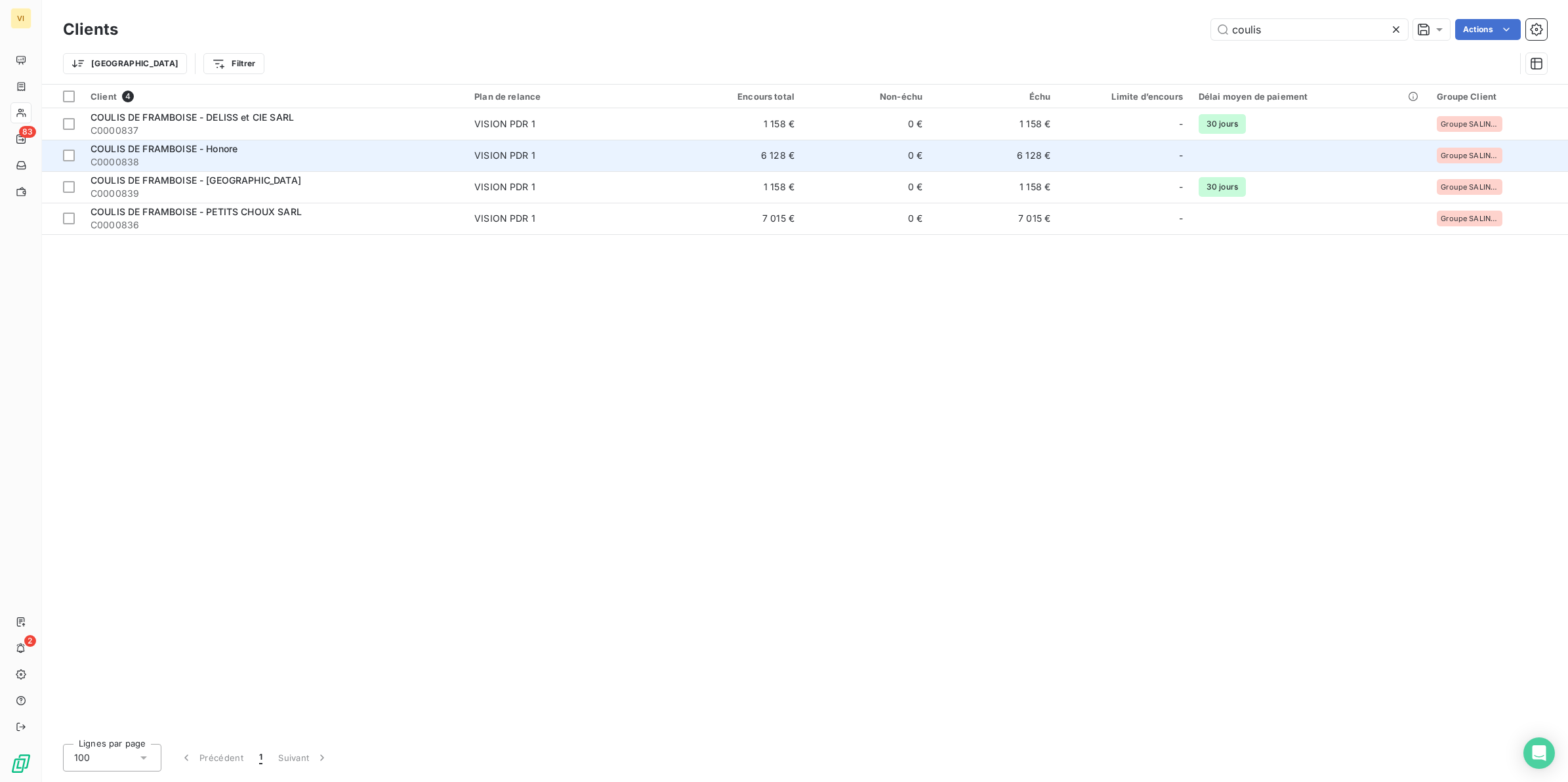
click at [208, 148] on span "COULIS DE FRAMBOISE - Honore" at bounding box center [164, 148] width 147 height 11
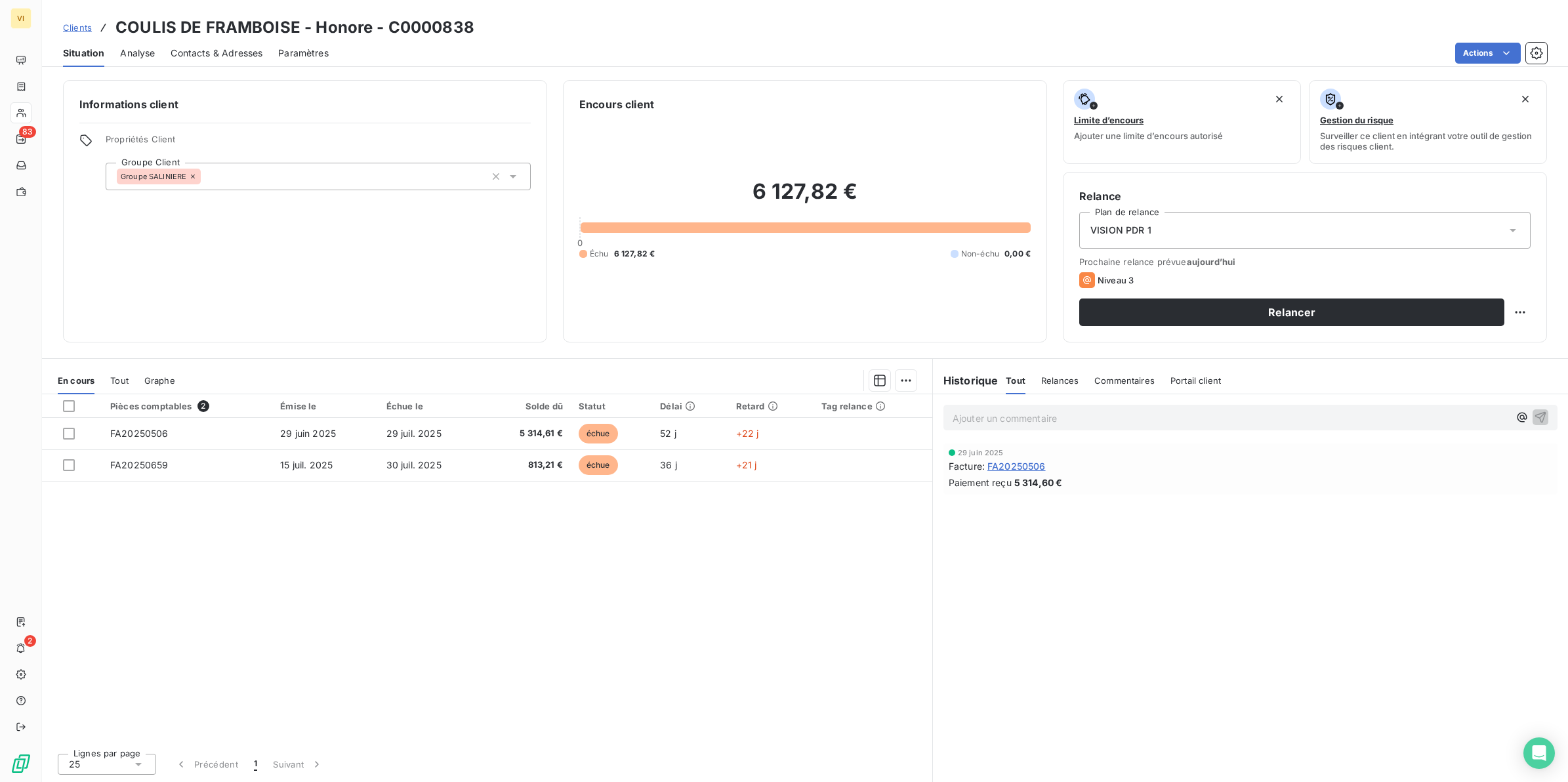
click at [226, 50] on span "Contacts & Adresses" at bounding box center [216, 53] width 92 height 13
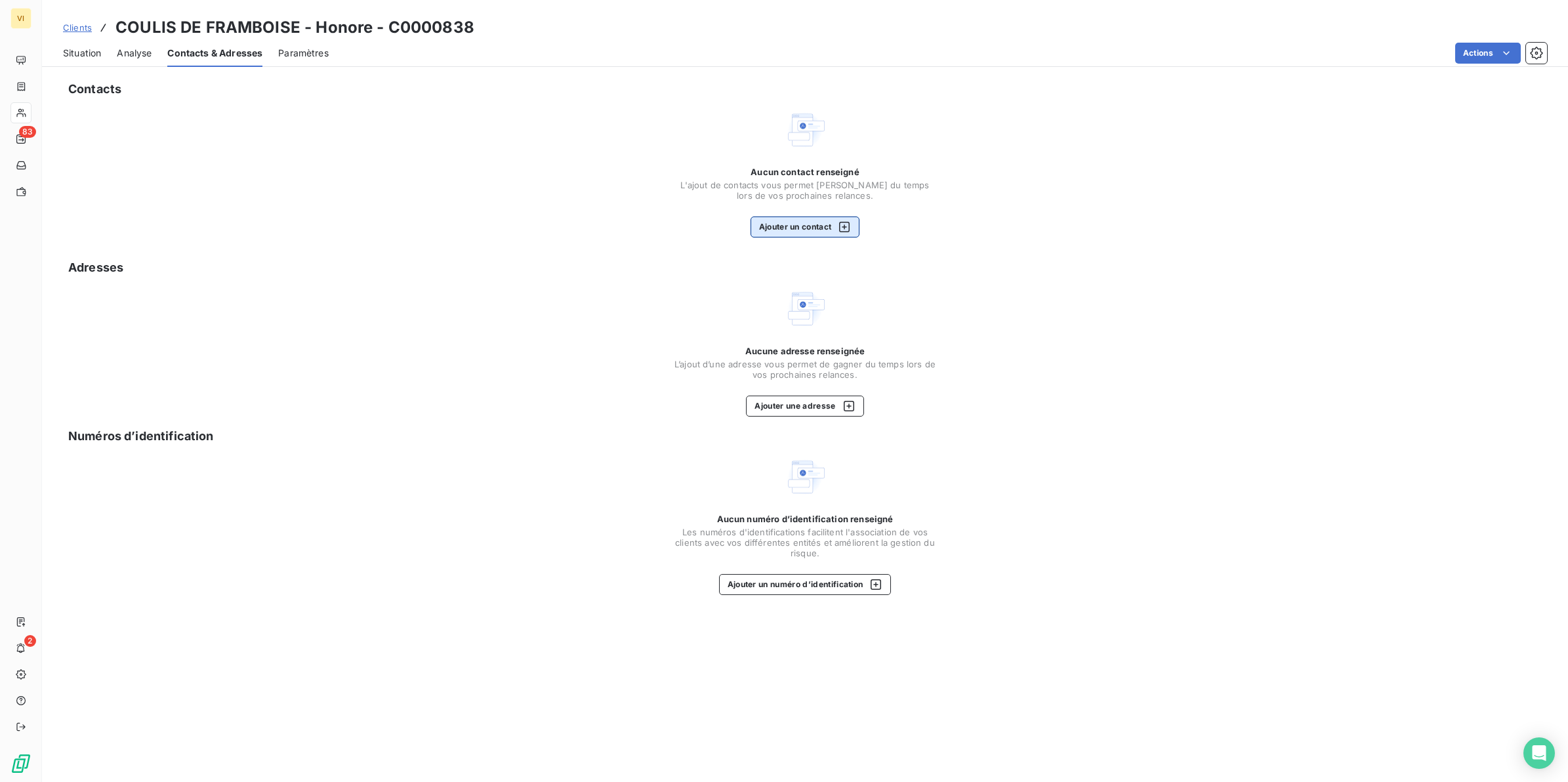
click at [812, 227] on button "Ajouter un contact" at bounding box center [805, 226] width 109 height 21
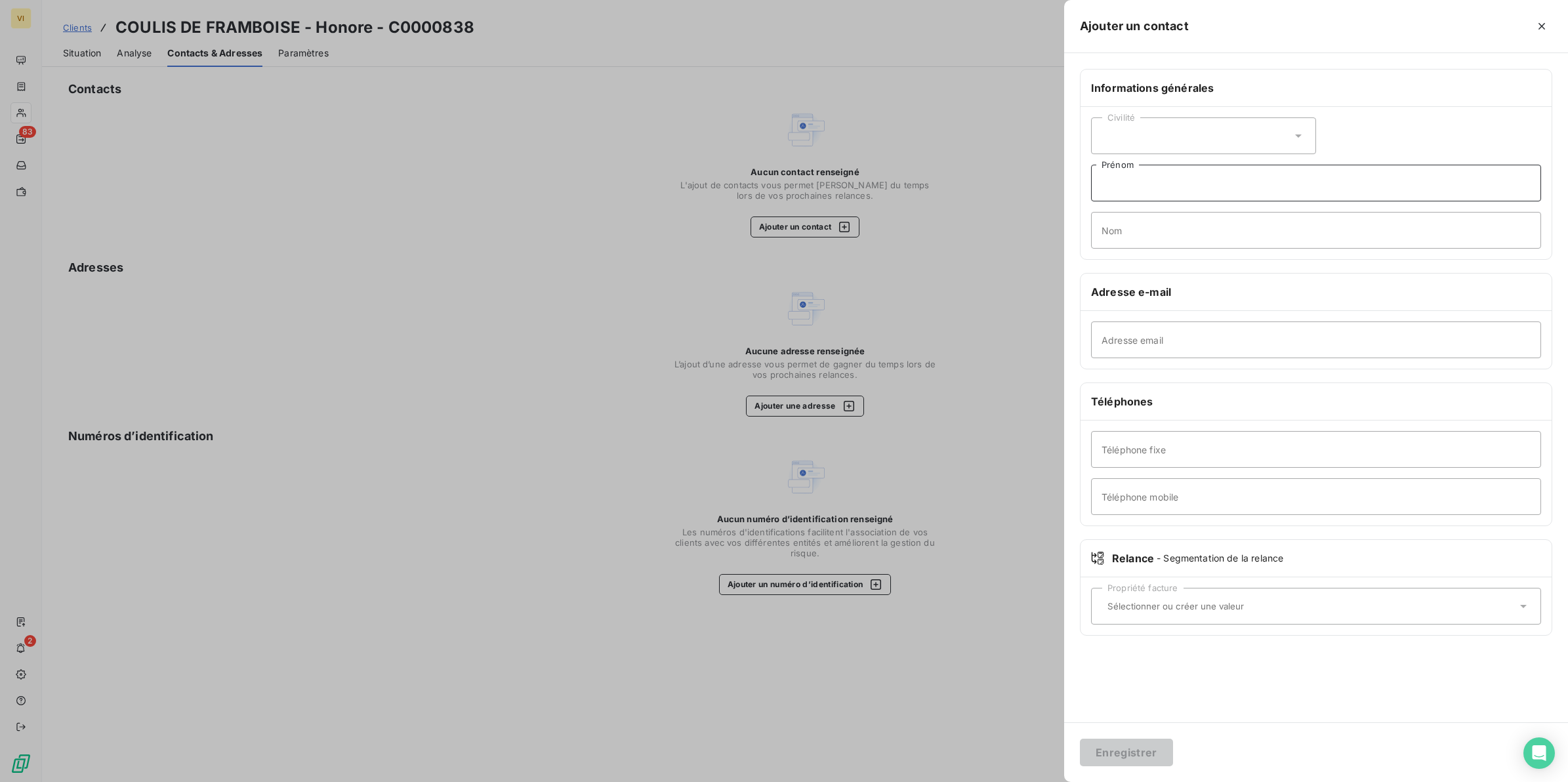
click at [1206, 186] on input "Prénom" at bounding box center [1316, 182] width 450 height 36
type input "Laurianne"
type input "MARTIAL"
type input "lm@coulisdeframboise.fr"
click at [1130, 758] on button "Enregistrer" at bounding box center [1127, 752] width 93 height 27
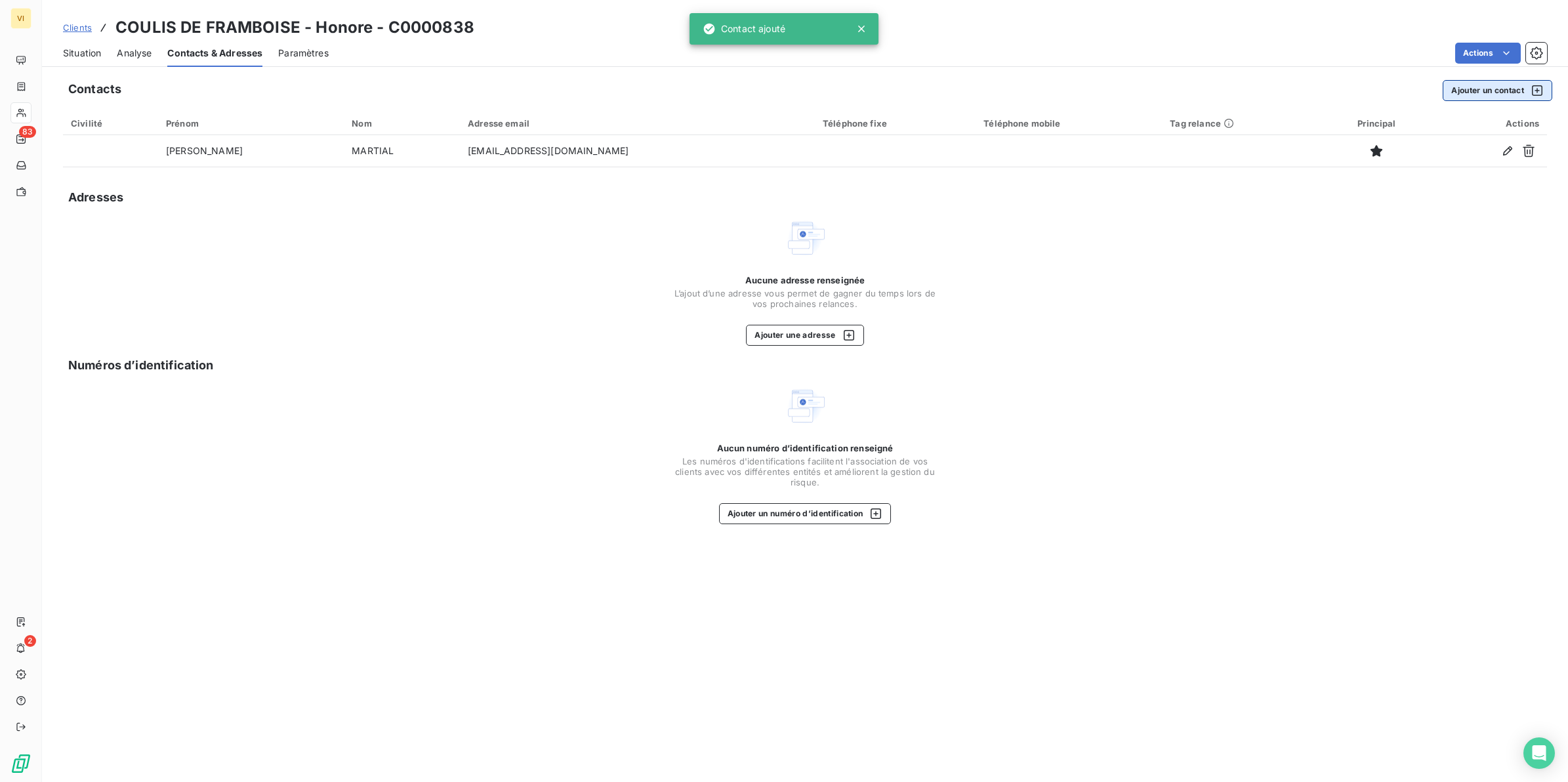
click at [1475, 91] on button "Ajouter un contact" at bounding box center [1498, 90] width 109 height 21
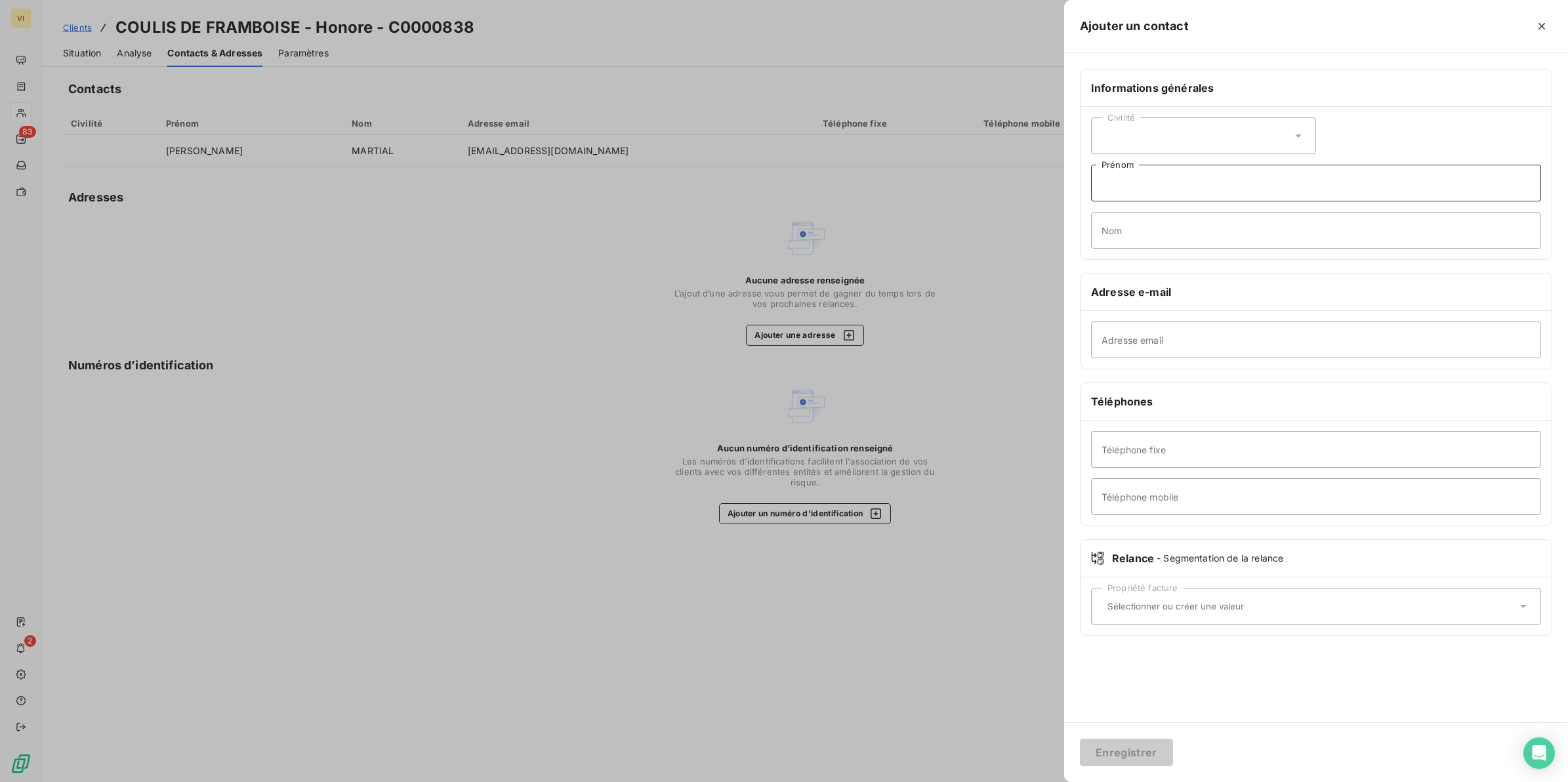
click at [1134, 191] on input "Prénom" at bounding box center [1316, 182] width 450 height 36
type input "Jerry"
type input "BEUZE"
type input "[EMAIL_ADDRESS][DOMAIN_NAME]"
click at [1134, 750] on button "Enregistrer" at bounding box center [1127, 752] width 93 height 27
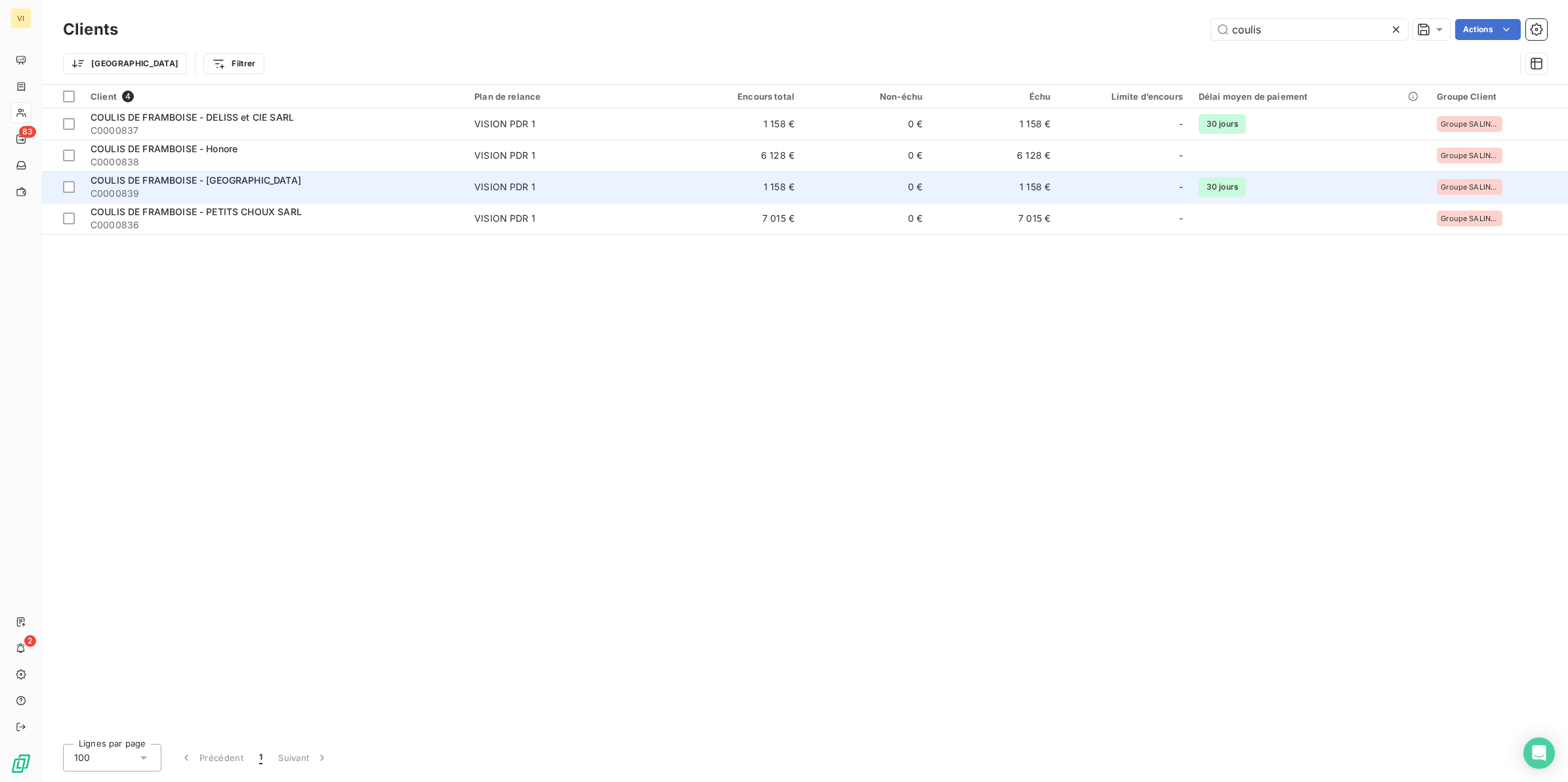
click at [243, 182] on span "COULIS DE FRAMBOISE - [GEOGRAPHIC_DATA]" at bounding box center [196, 180] width 210 height 11
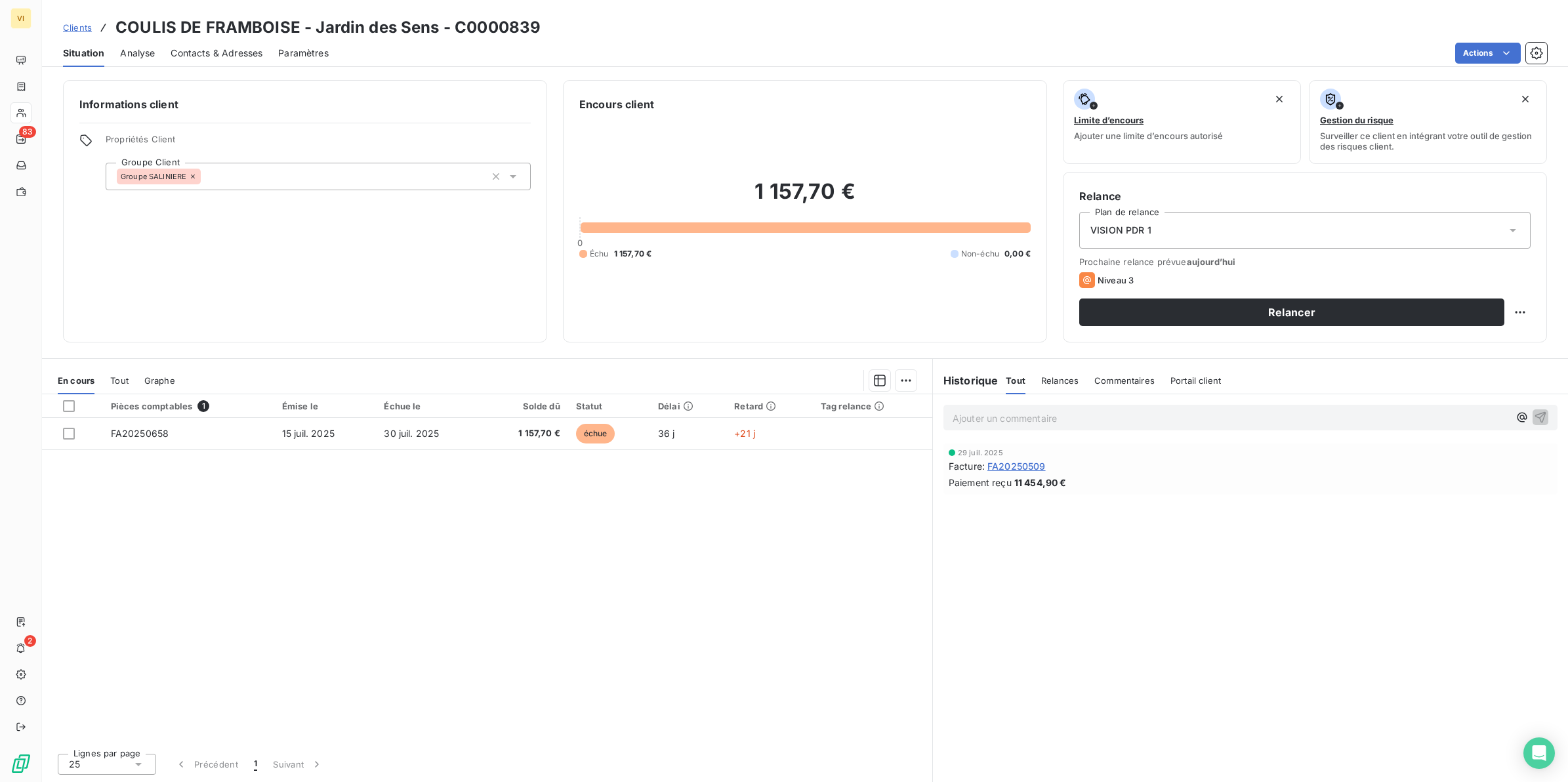
click at [243, 56] on span "Contacts & Adresses" at bounding box center [216, 53] width 92 height 13
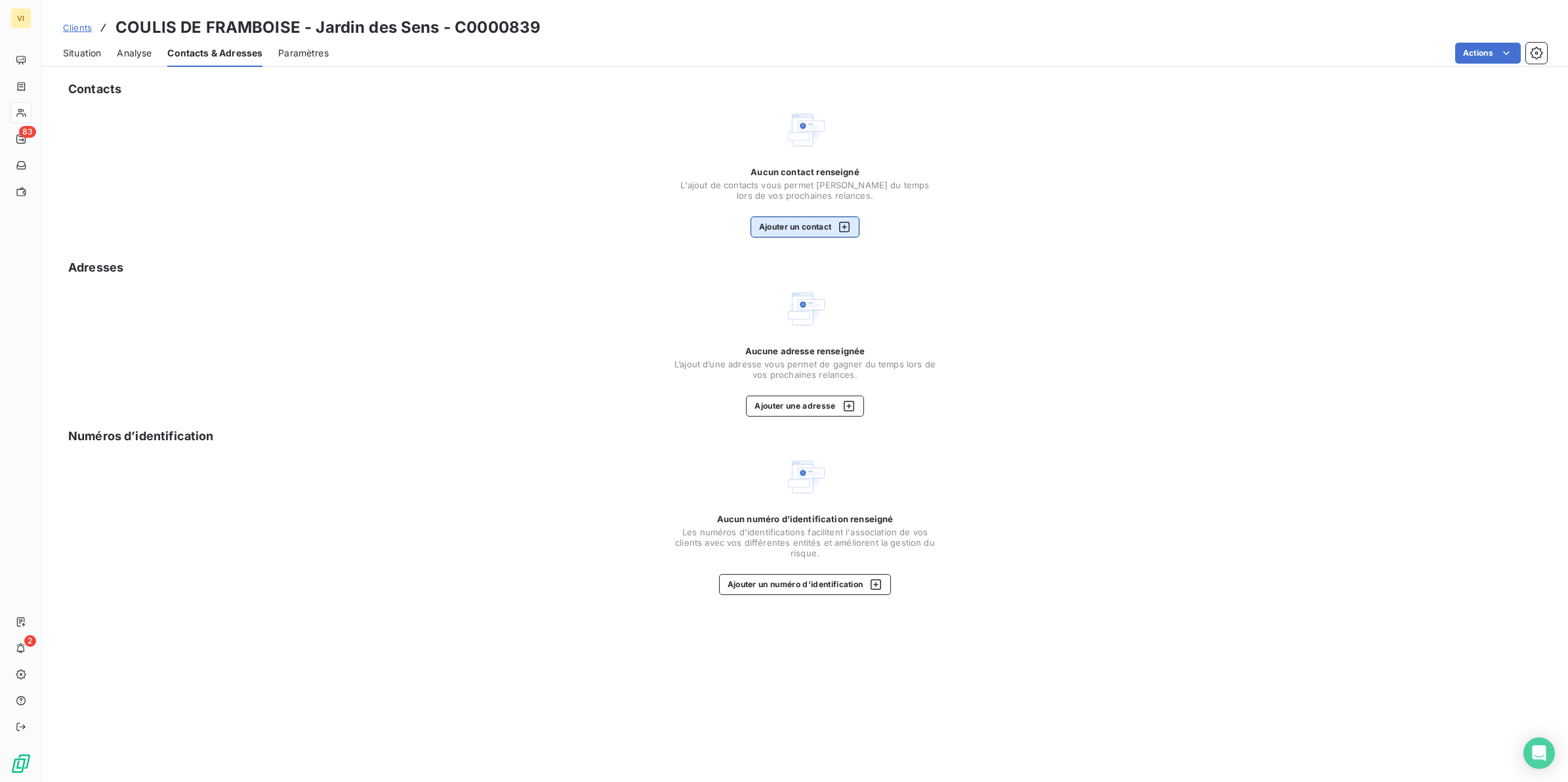
click at [801, 233] on button "Ajouter un contact" at bounding box center [805, 226] width 109 height 21
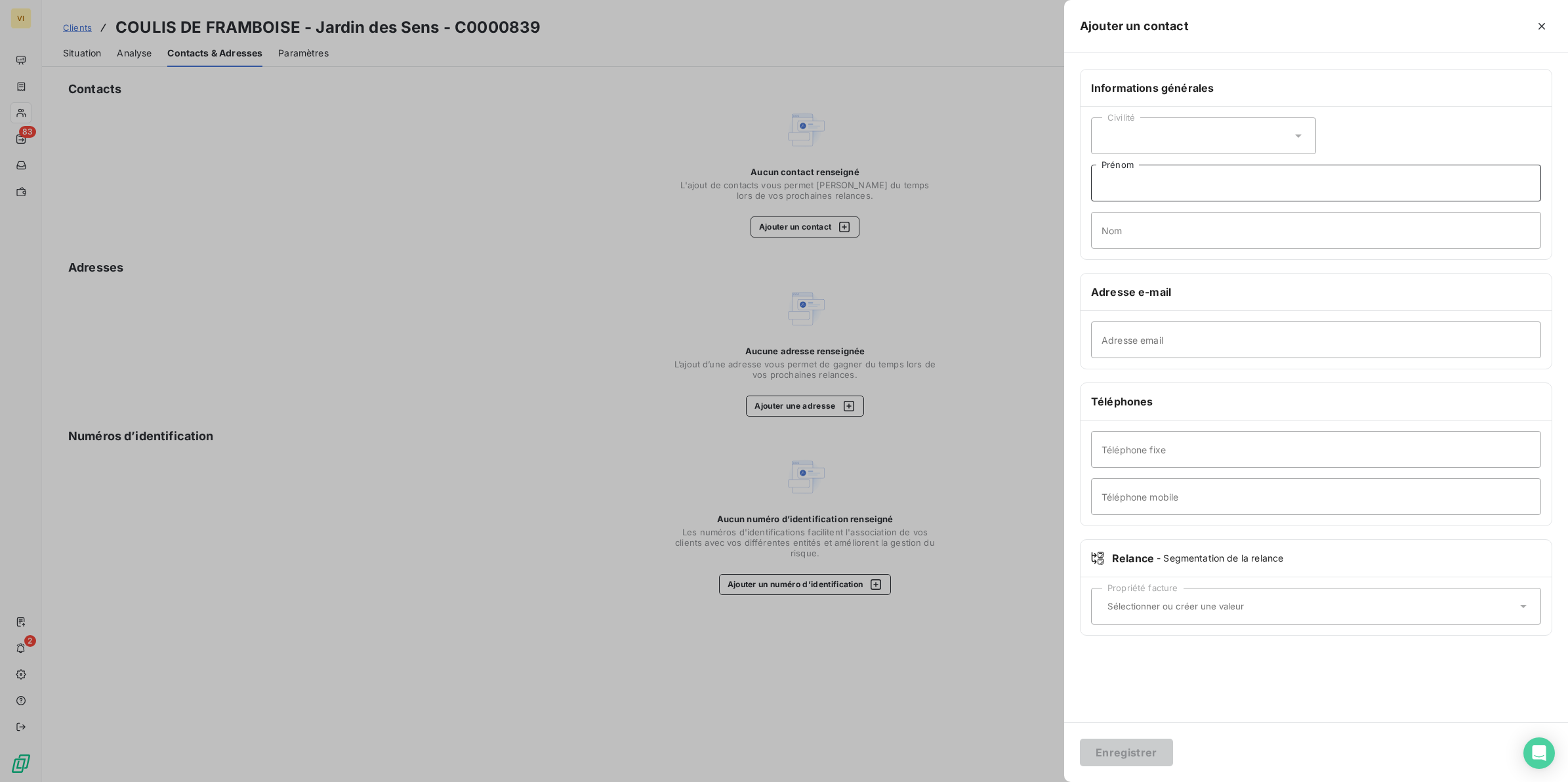
click at [1169, 190] on input "Prénom" at bounding box center [1316, 182] width 450 height 36
type input "Laurianne"
type input "MARTIAL"
type input "lm@coulisdeframboise.fr"
click at [1133, 757] on button "Enregistrer" at bounding box center [1127, 752] width 93 height 27
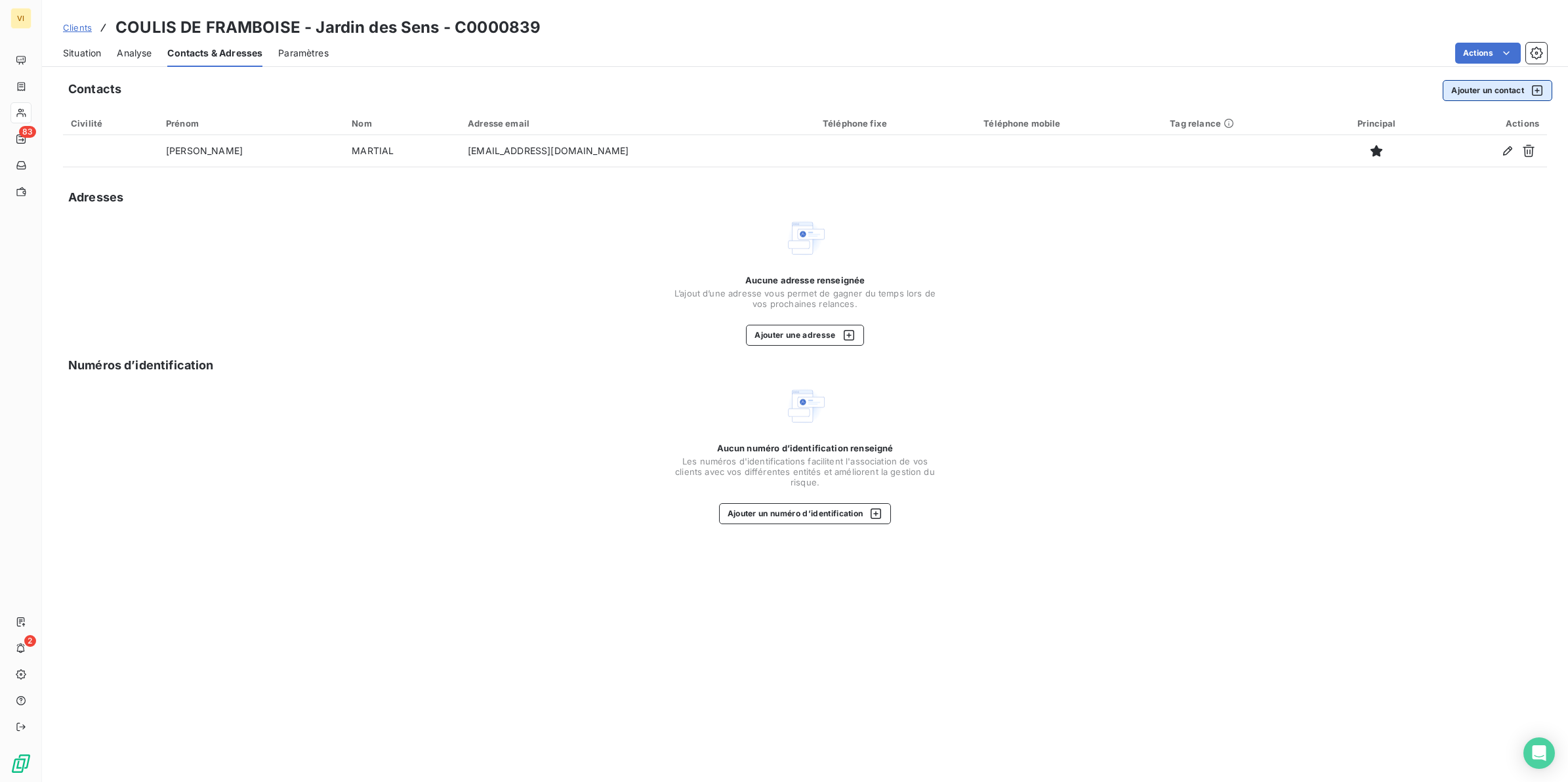
click at [1498, 91] on button "Ajouter un contact" at bounding box center [1498, 90] width 109 height 21
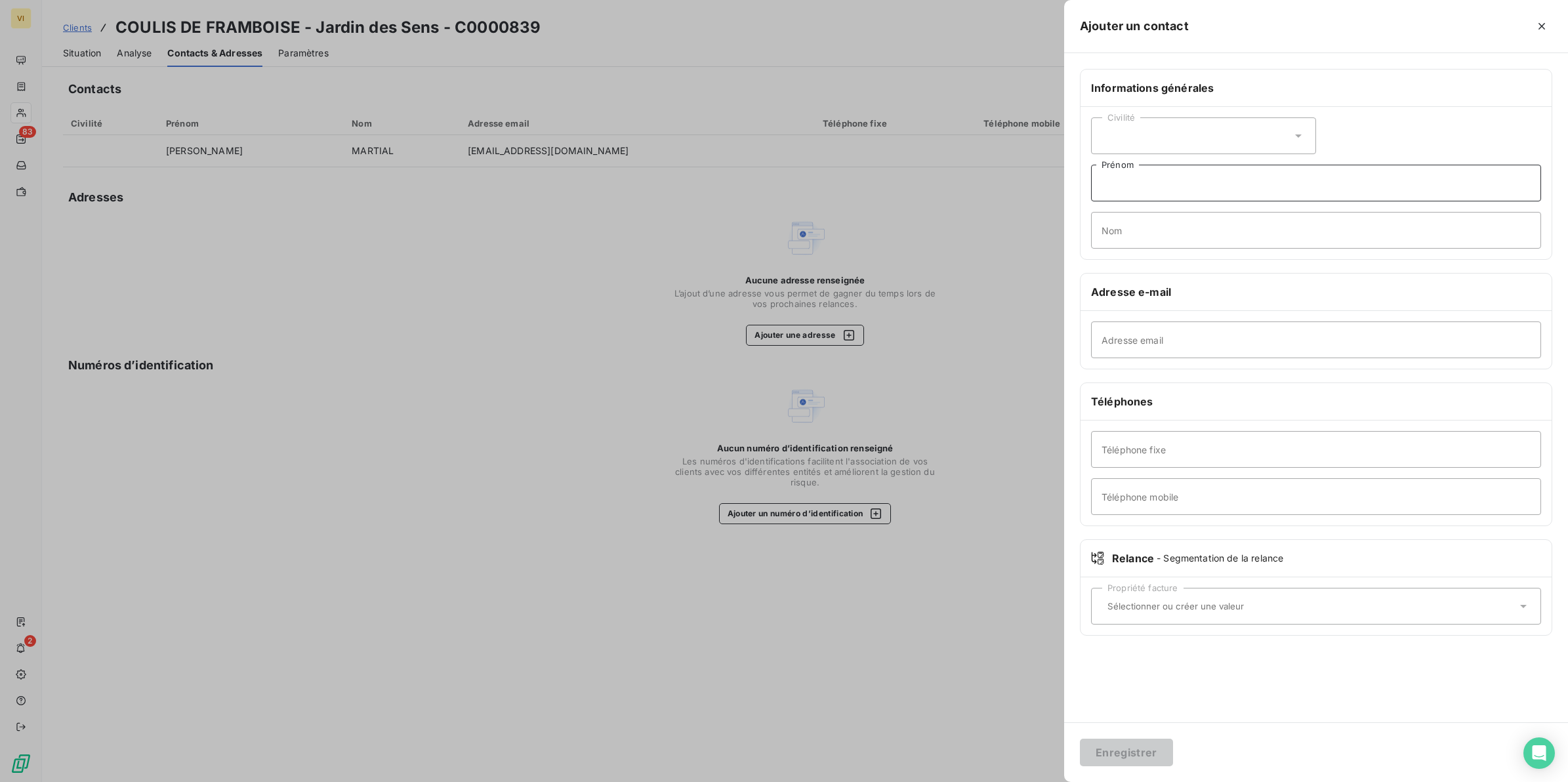
click at [1114, 185] on input "Prénom" at bounding box center [1316, 182] width 450 height 36
type input "Jerry"
type input "BEUZE"
type input "[EMAIL_ADDRESS][DOMAIN_NAME]"
click at [1126, 743] on button "Enregistrer" at bounding box center [1127, 752] width 93 height 27
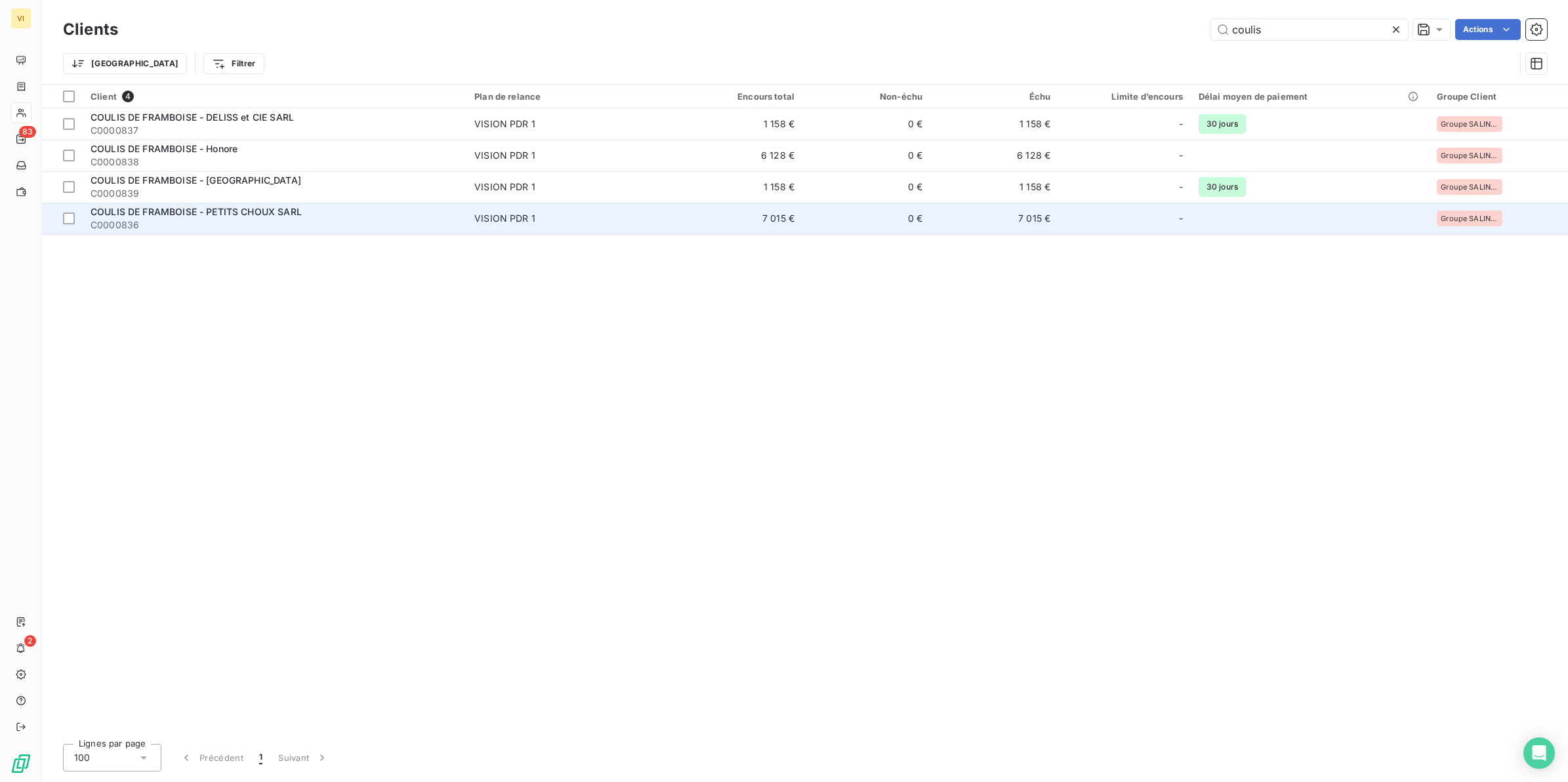
click at [291, 215] on span "COULIS DE FRAMBOISE - PETITS CHOUX SARL" at bounding box center [196, 211] width 211 height 11
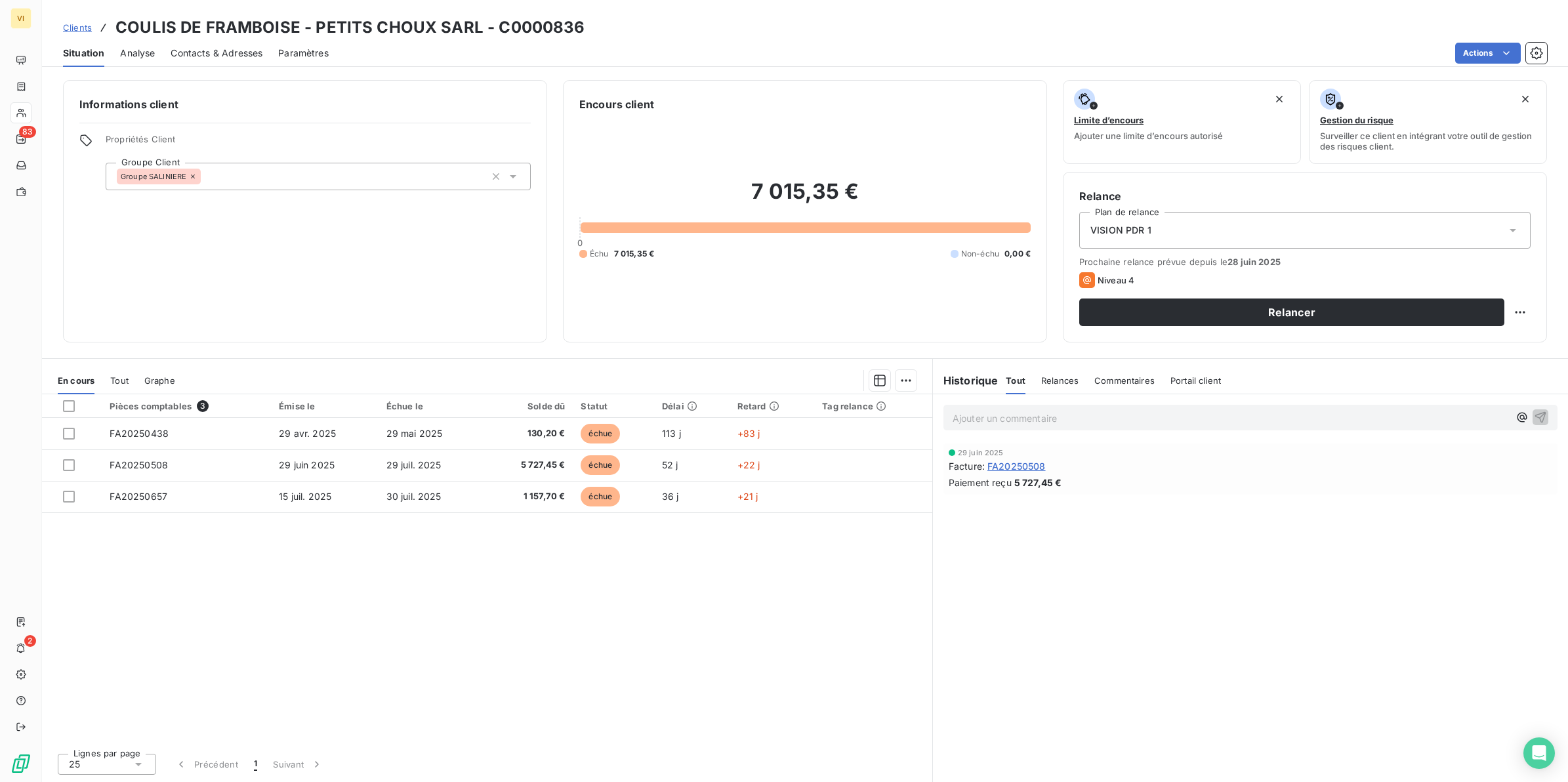
click at [254, 56] on span "Contacts & Adresses" at bounding box center [216, 53] width 92 height 13
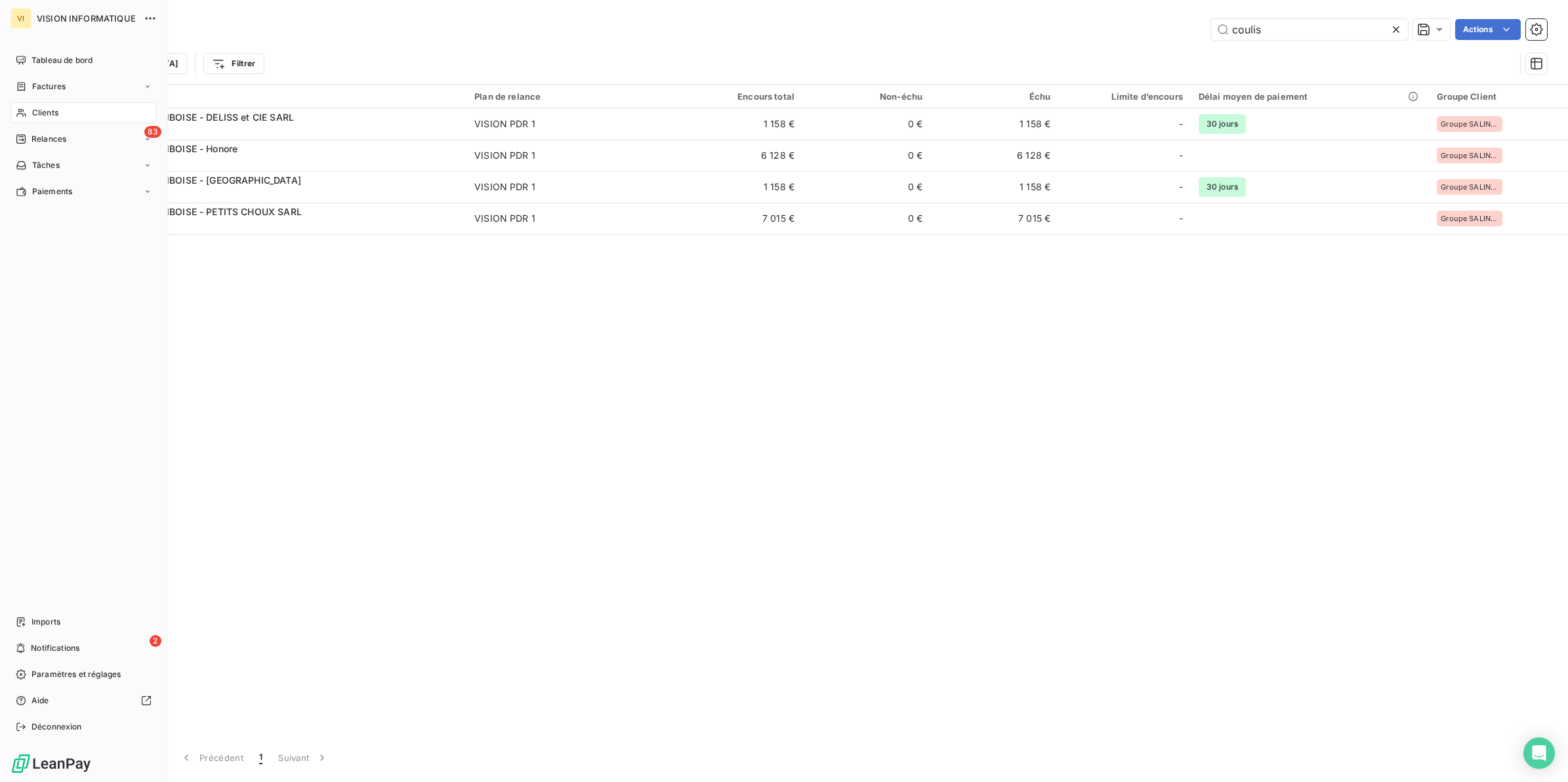
click at [54, 107] on span "Clients" at bounding box center [45, 113] width 26 height 12
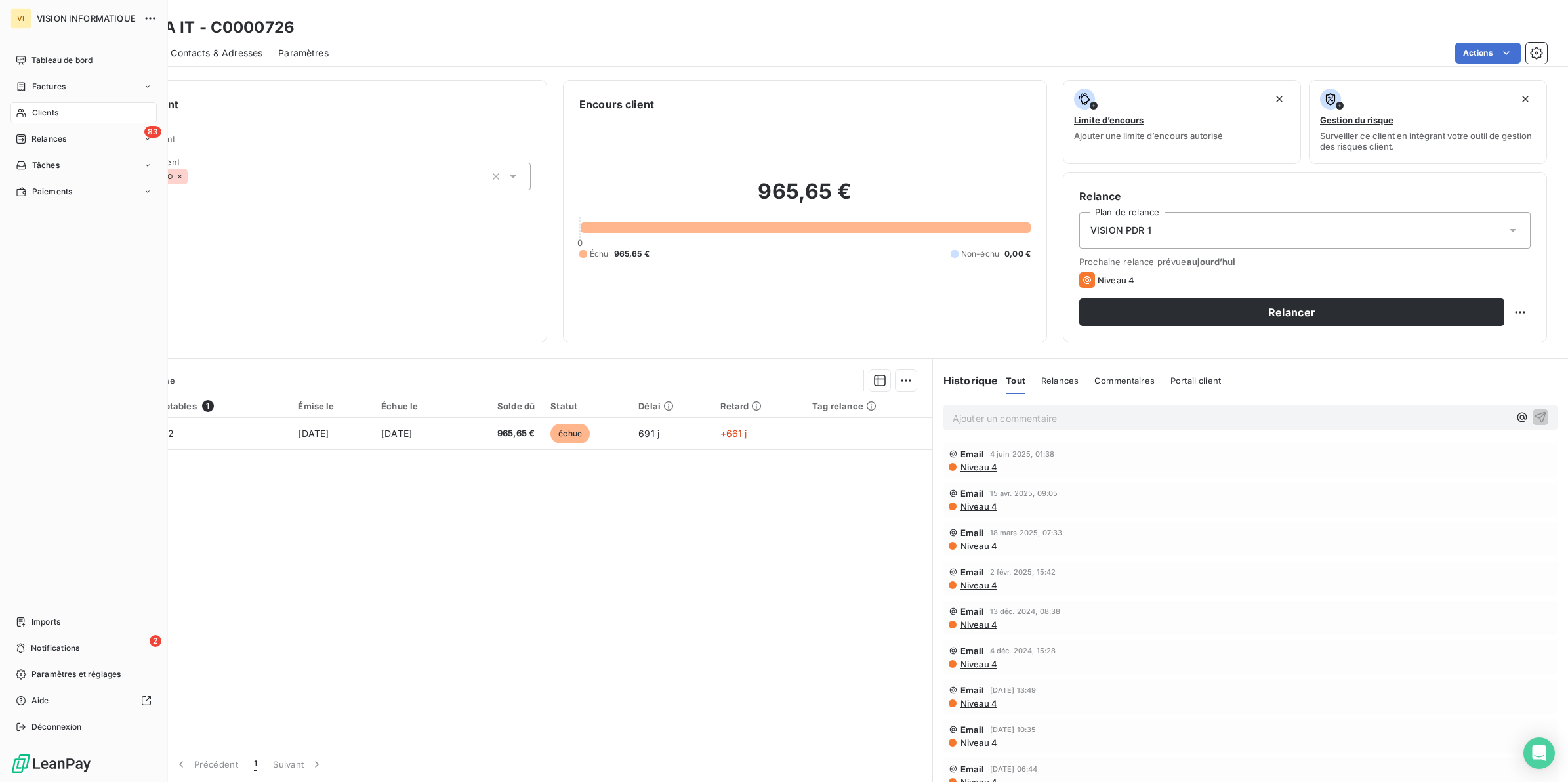
click at [46, 109] on span "Clients" at bounding box center [45, 113] width 26 height 12
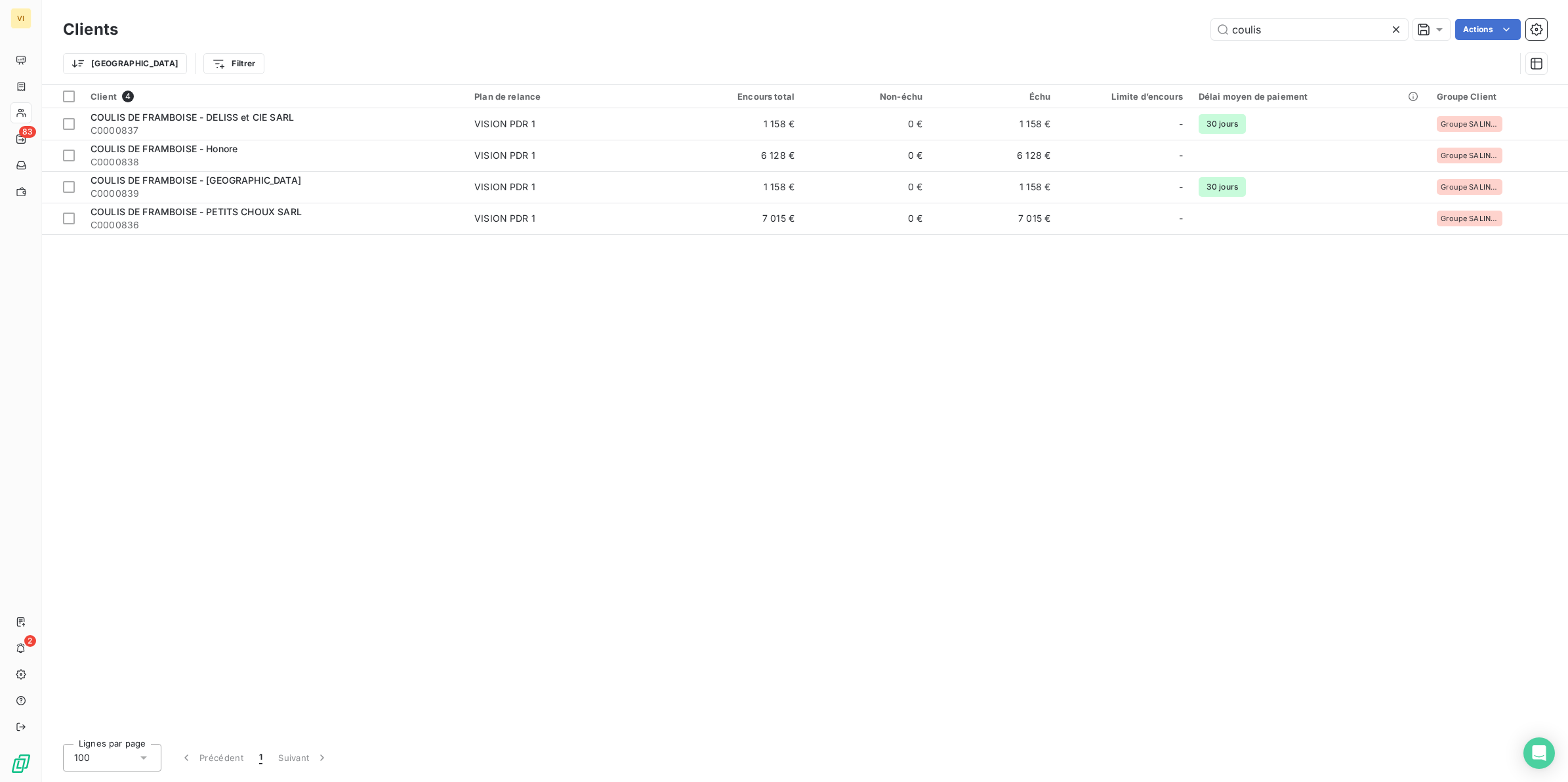
drag, startPoint x: 1274, startPoint y: 31, endPoint x: 1181, endPoint y: 30, distance: 93.0
click at [1181, 30] on div "coulis Actions" at bounding box center [840, 29] width 1414 height 21
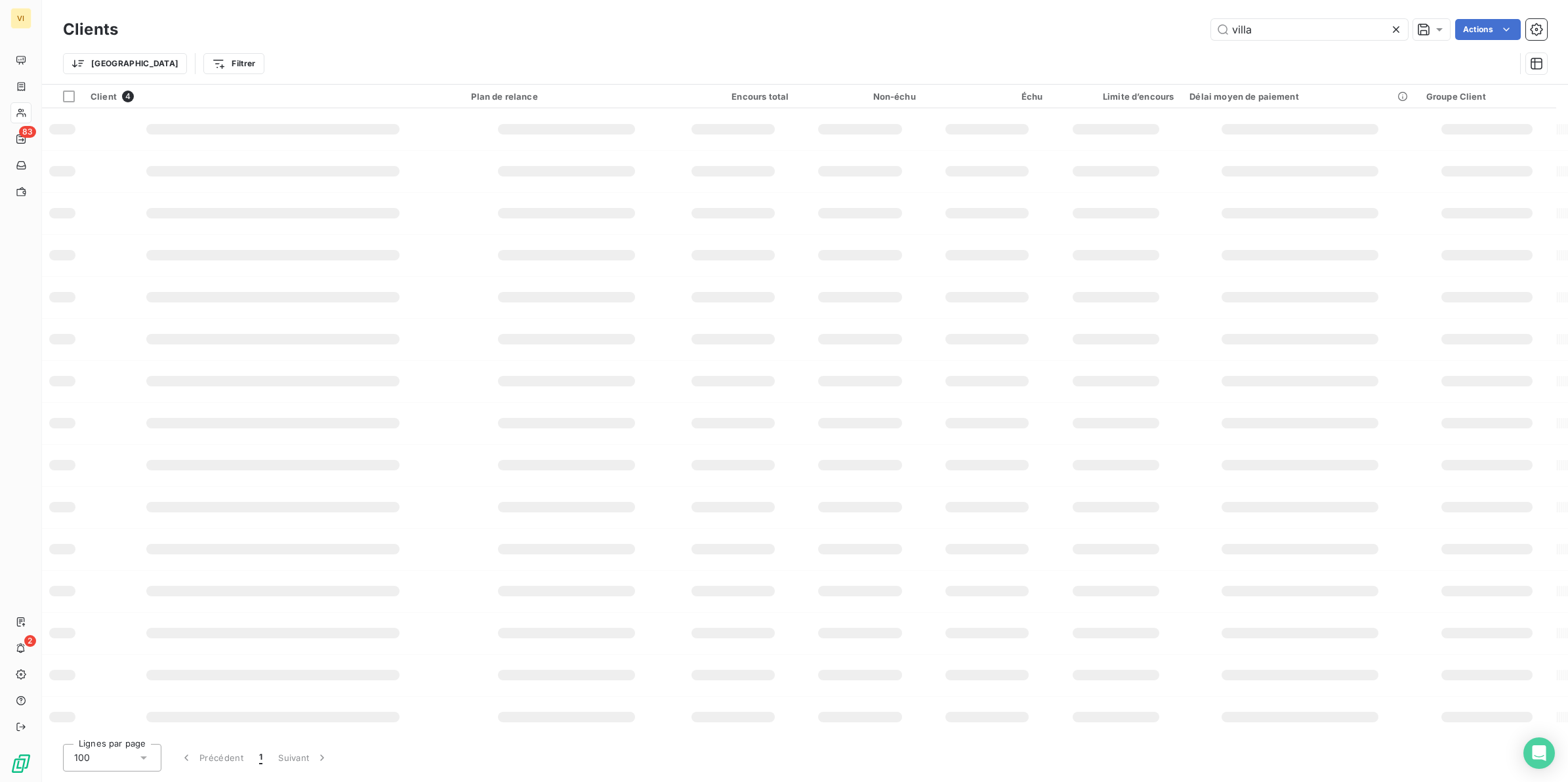
type input "villa"
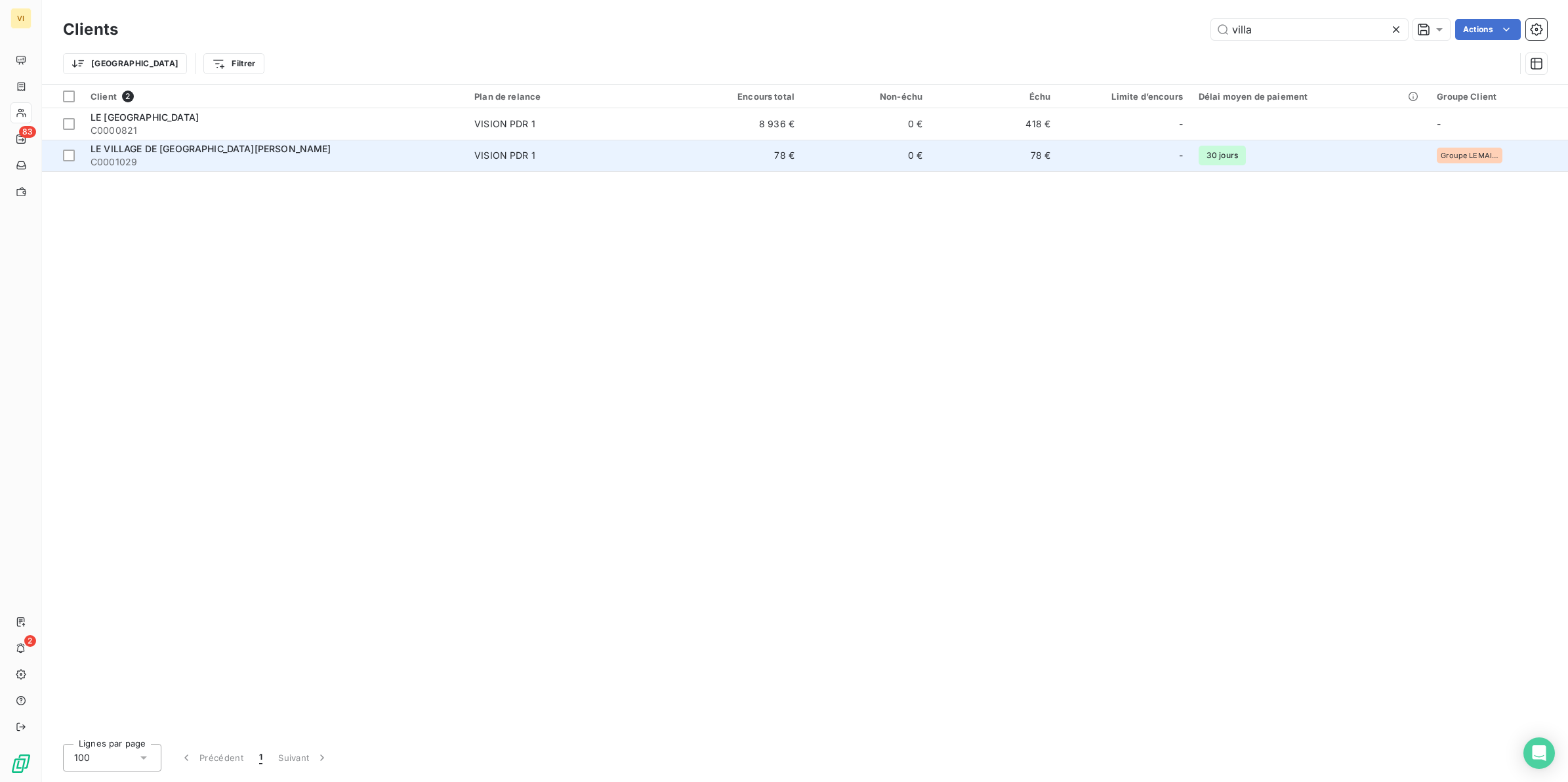
click at [185, 149] on span "LE VILLAGE DE [GEOGRAPHIC_DATA][PERSON_NAME]" at bounding box center [211, 148] width 241 height 11
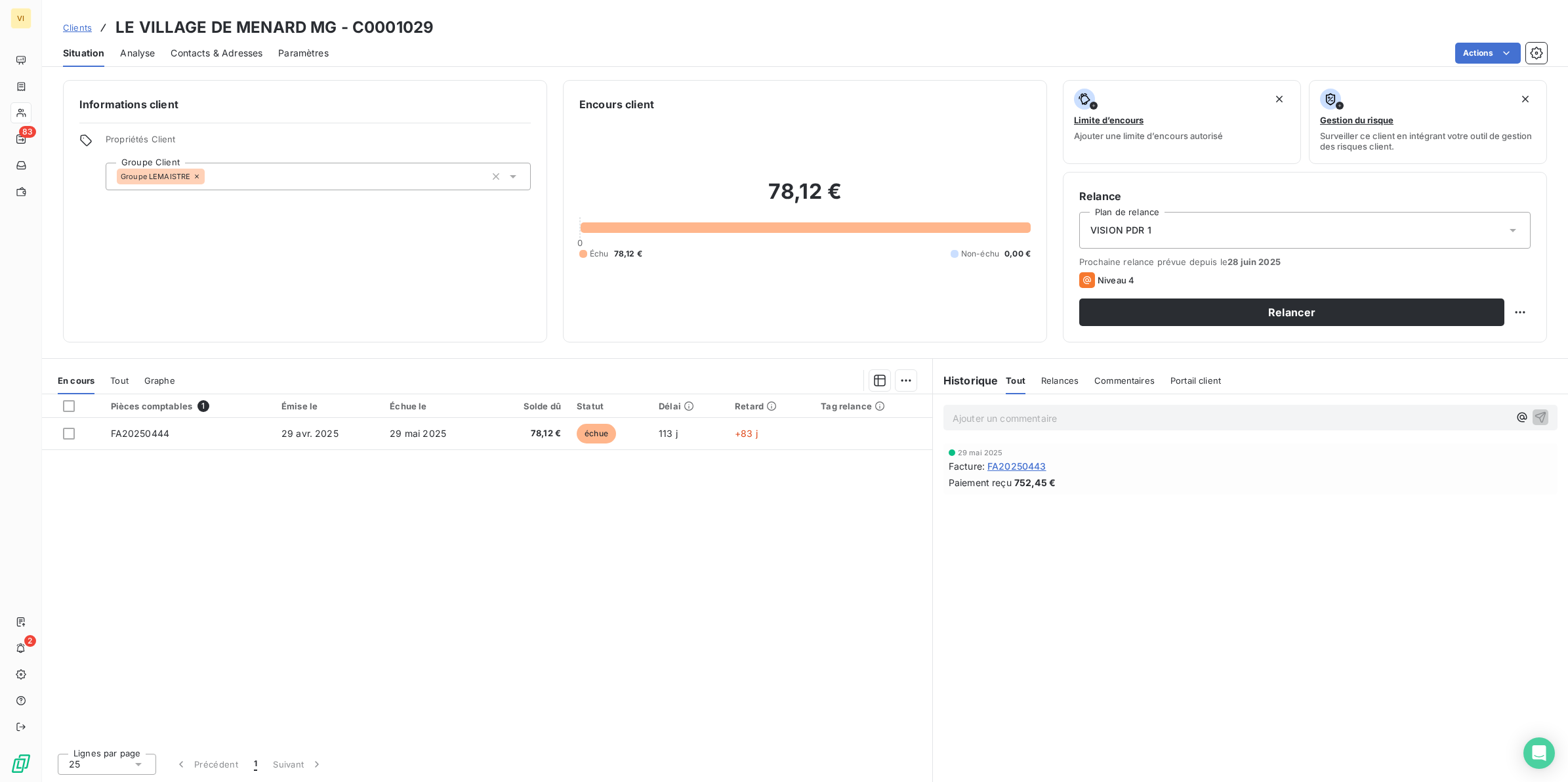
click at [235, 51] on span "Contacts & Adresses" at bounding box center [216, 53] width 92 height 13
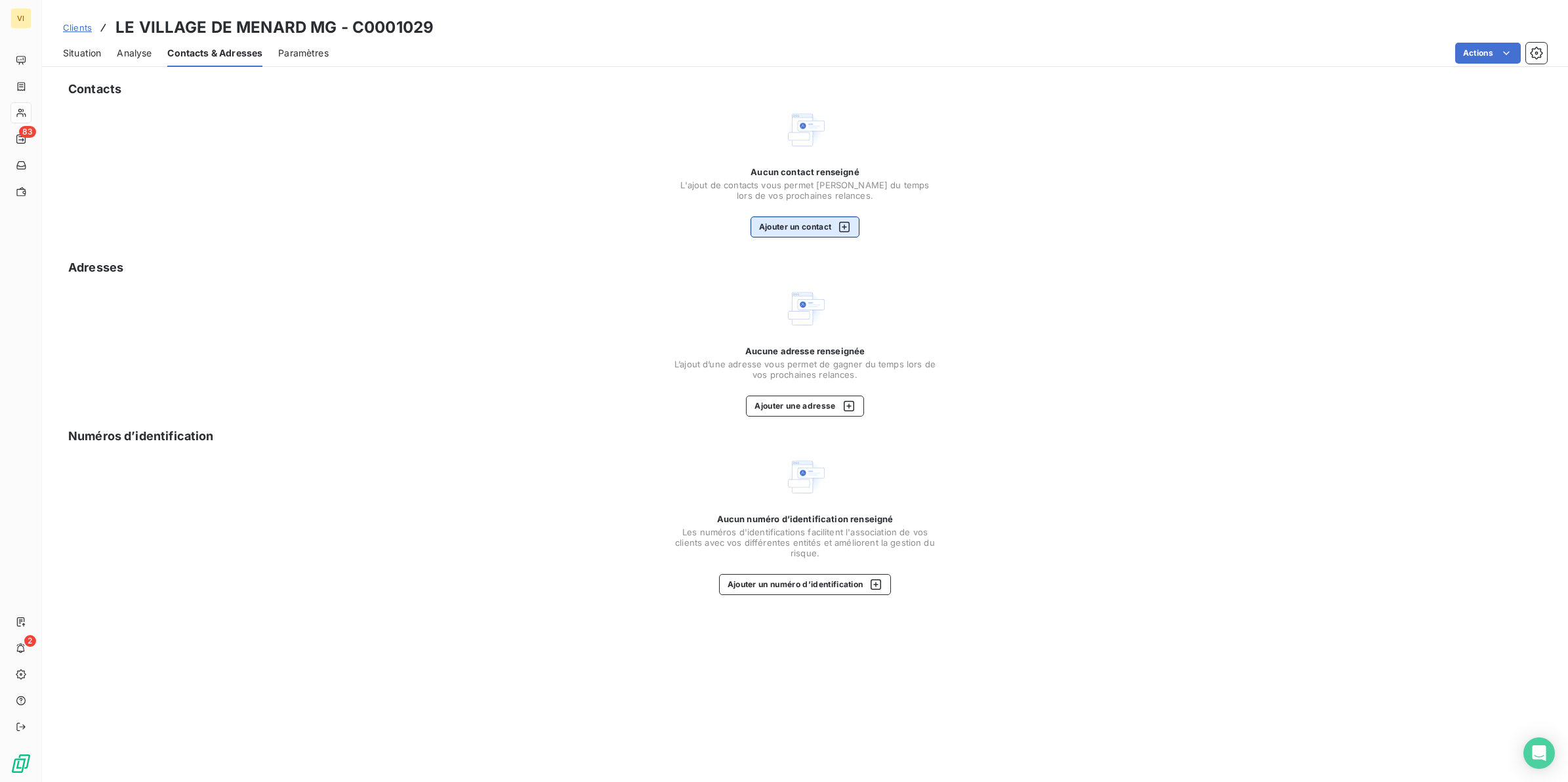
click at [802, 230] on button "Ajouter un contact" at bounding box center [805, 226] width 109 height 21
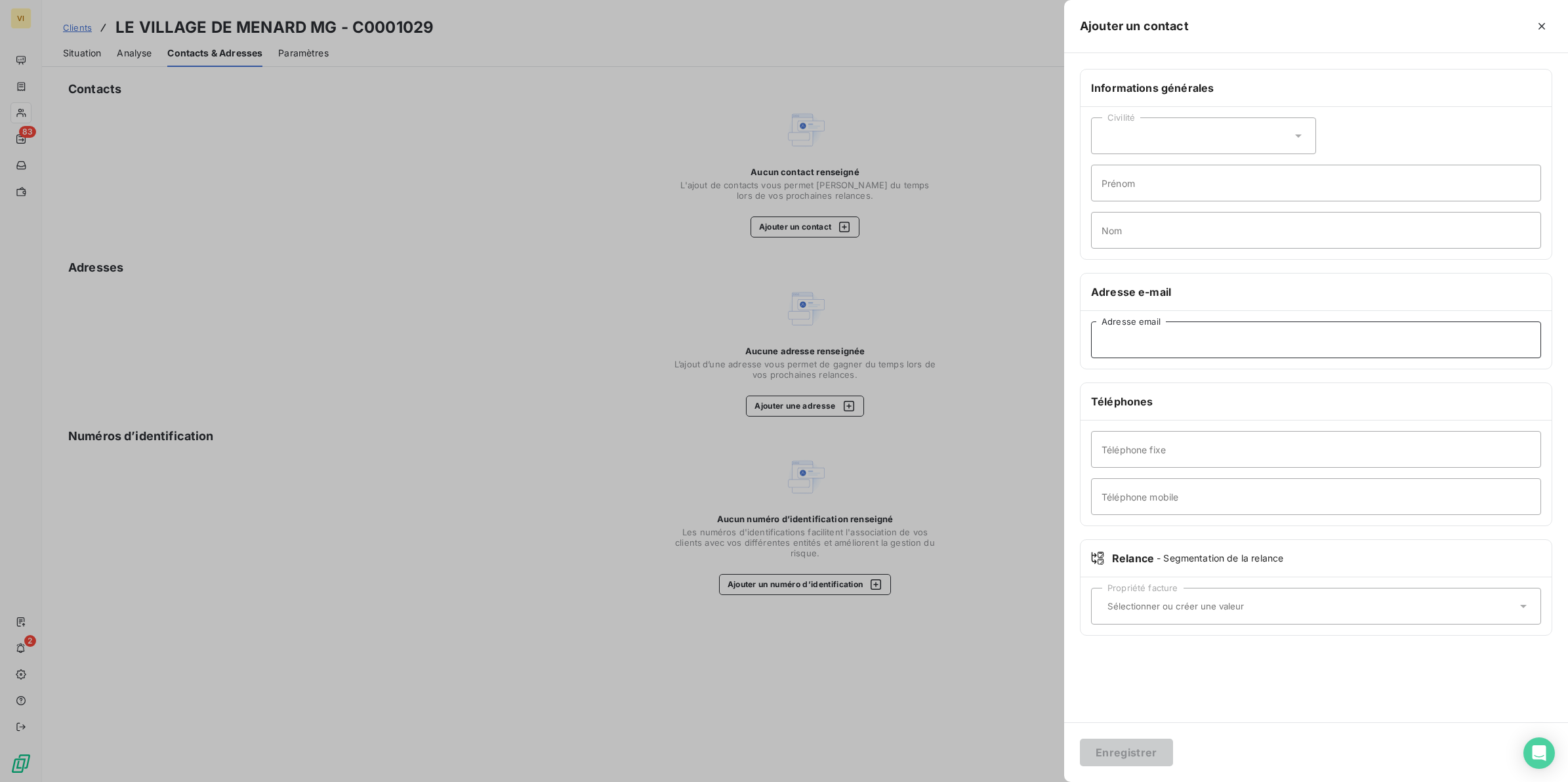
click at [1168, 336] on input "Adresse email" at bounding box center [1316, 339] width 450 height 36
paste input "magtour971@orange.fr"
type input "magtour971@orange.fr"
click at [1126, 237] on input "Nom" at bounding box center [1316, 230] width 450 height 36
type input "Relance Facture(s)"
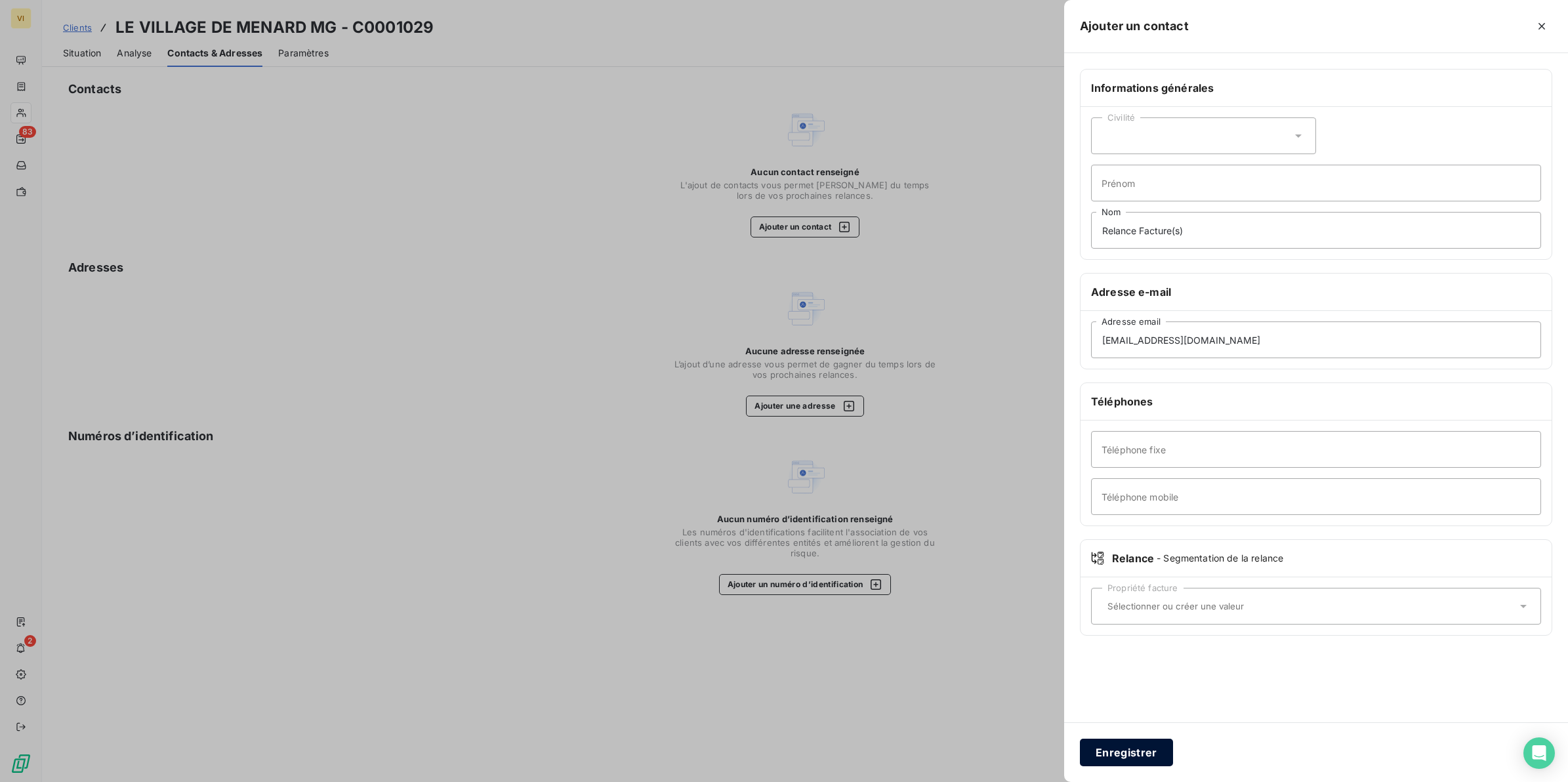
click at [1118, 759] on button "Enregistrer" at bounding box center [1127, 752] width 93 height 27
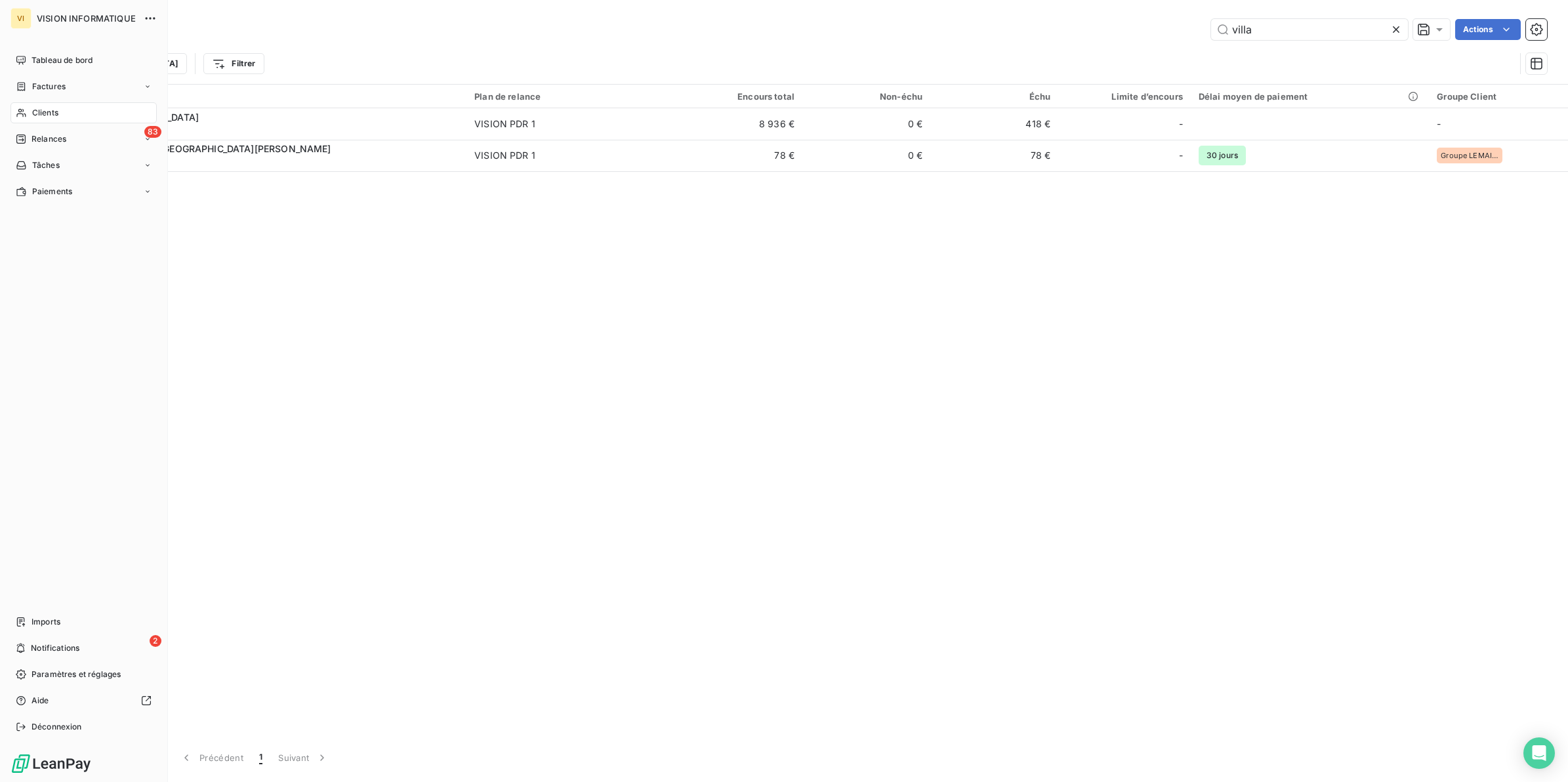
click at [50, 109] on span "Clients" at bounding box center [45, 113] width 26 height 12
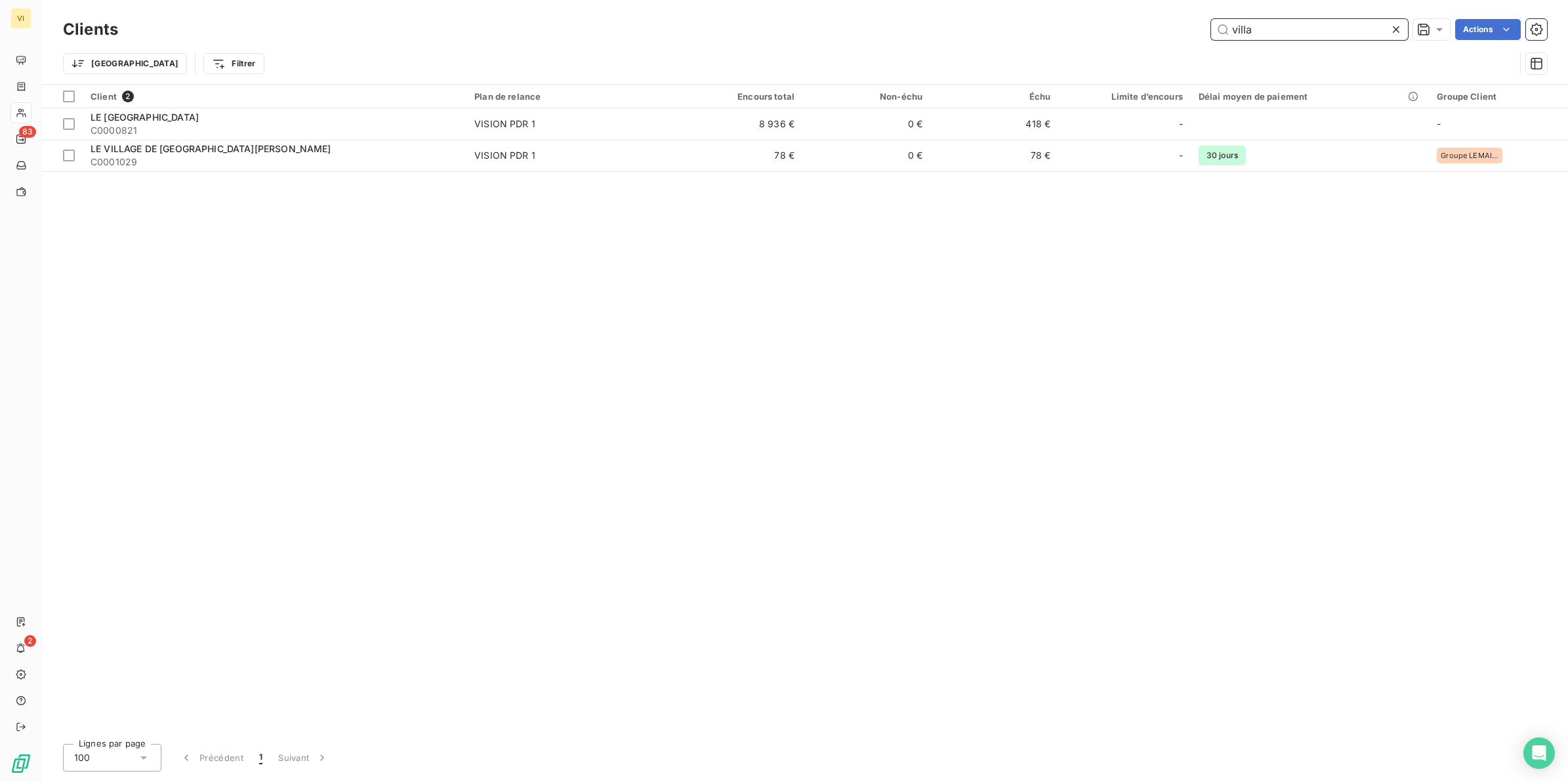
drag, startPoint x: 1303, startPoint y: 34, endPoint x: 1221, endPoint y: 30, distance: 82.1
click at [1221, 30] on input "villa" at bounding box center [1309, 29] width 197 height 21
type input "logid"
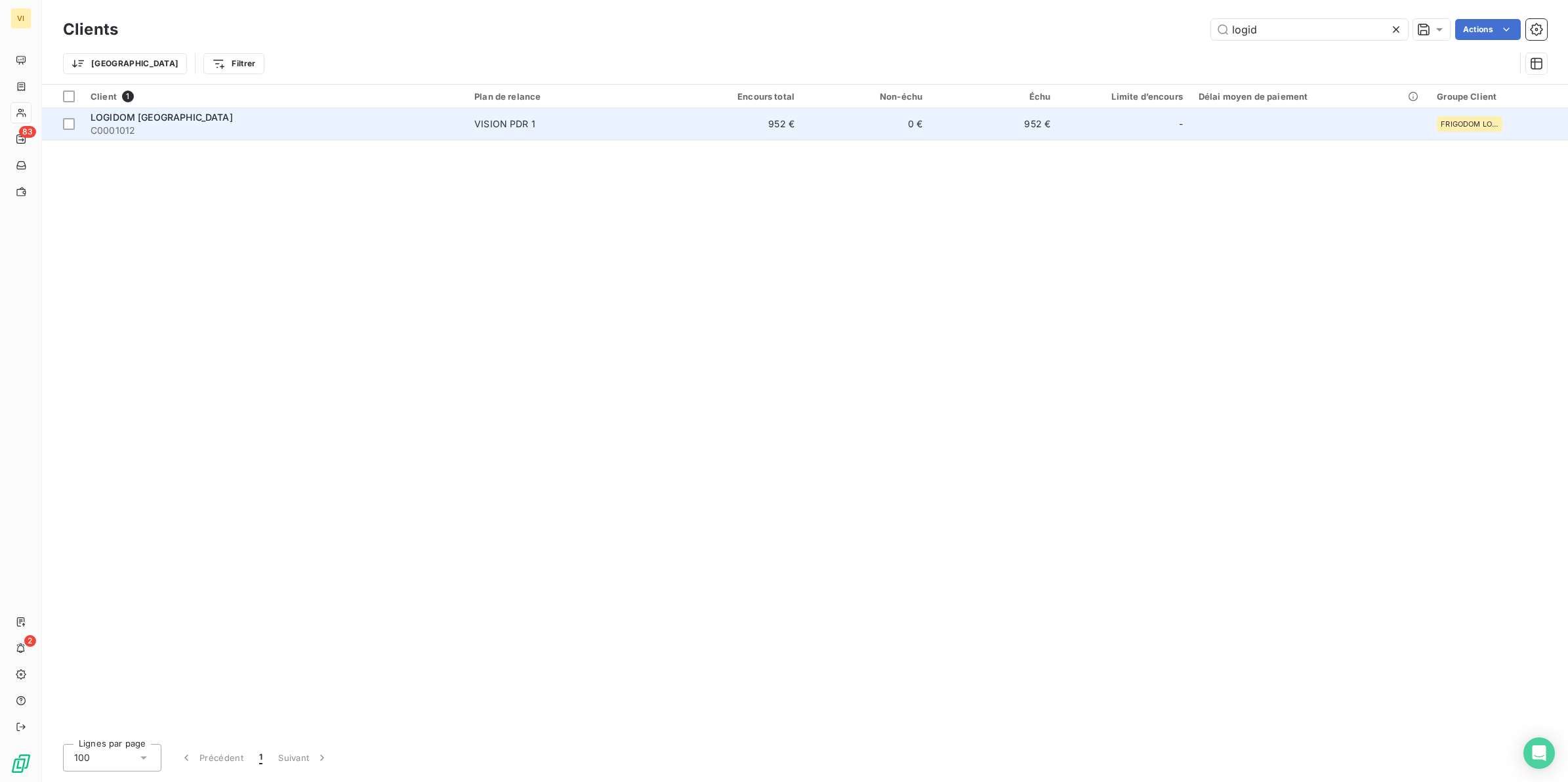
click at [132, 120] on span "LOGIDOM [GEOGRAPHIC_DATA]" at bounding box center [162, 117] width 142 height 11
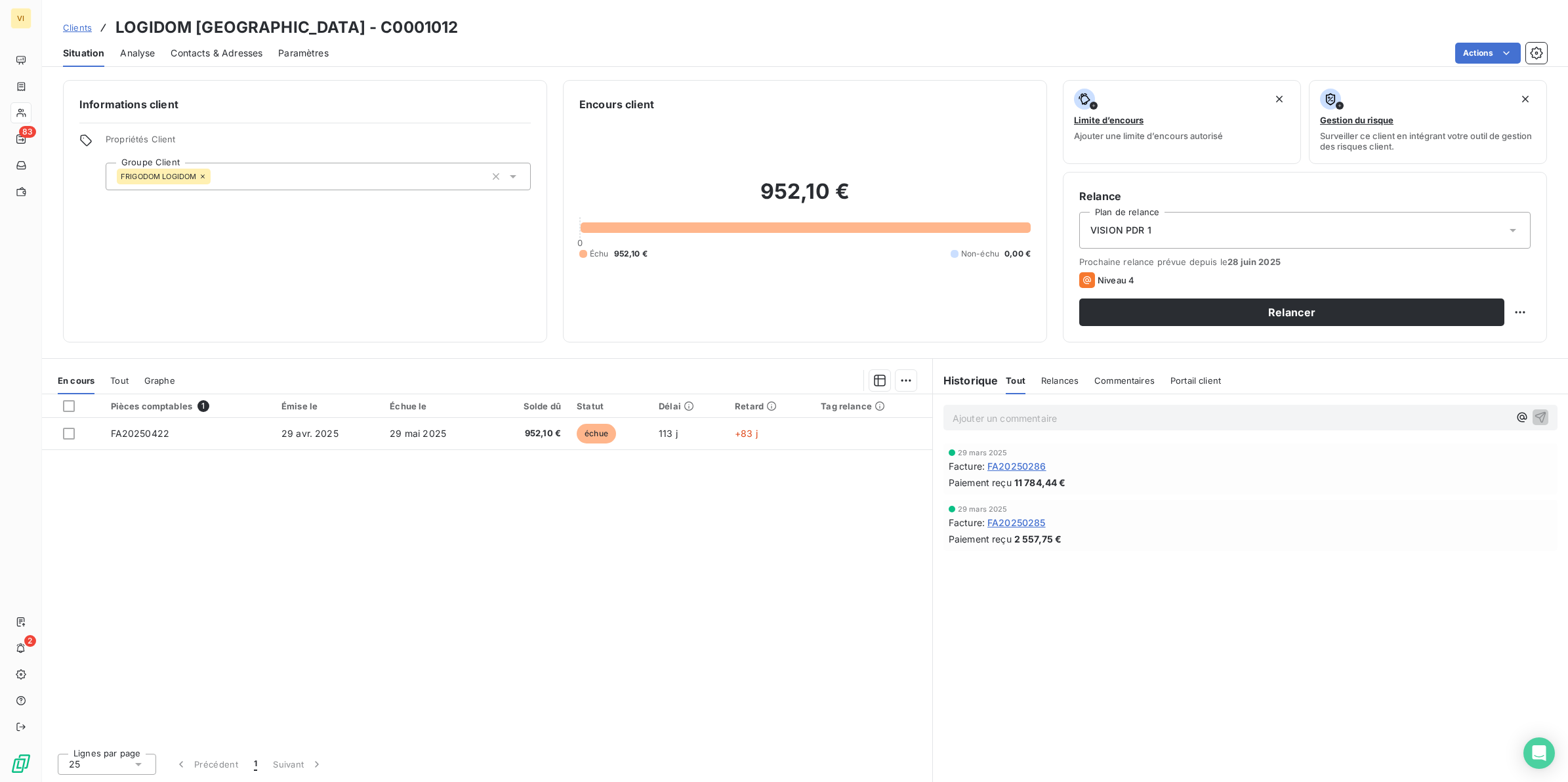
click at [239, 53] on span "Contacts & Adresses" at bounding box center [216, 53] width 92 height 13
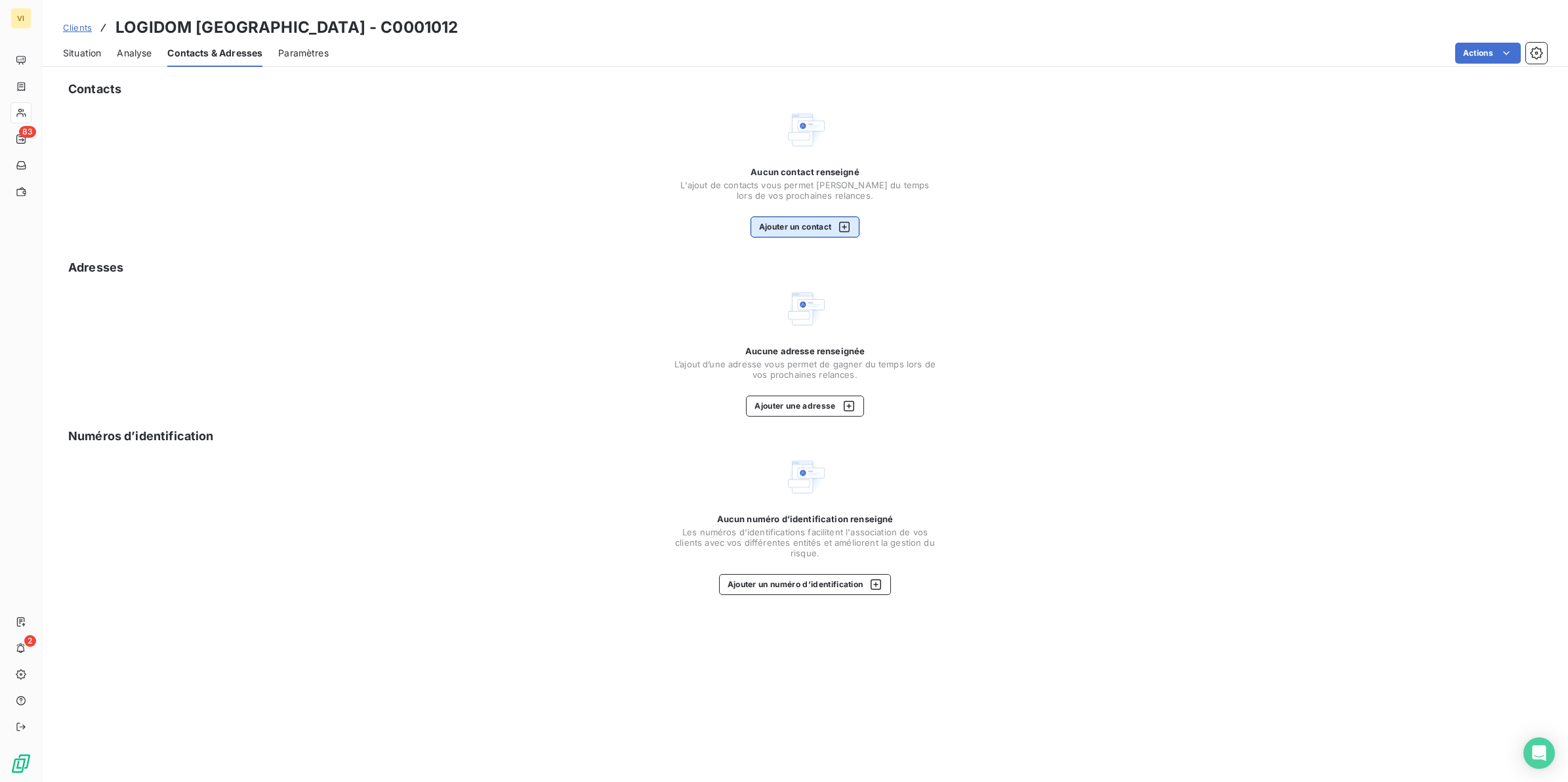
click at [802, 221] on button "Ajouter un contact" at bounding box center [805, 226] width 109 height 21
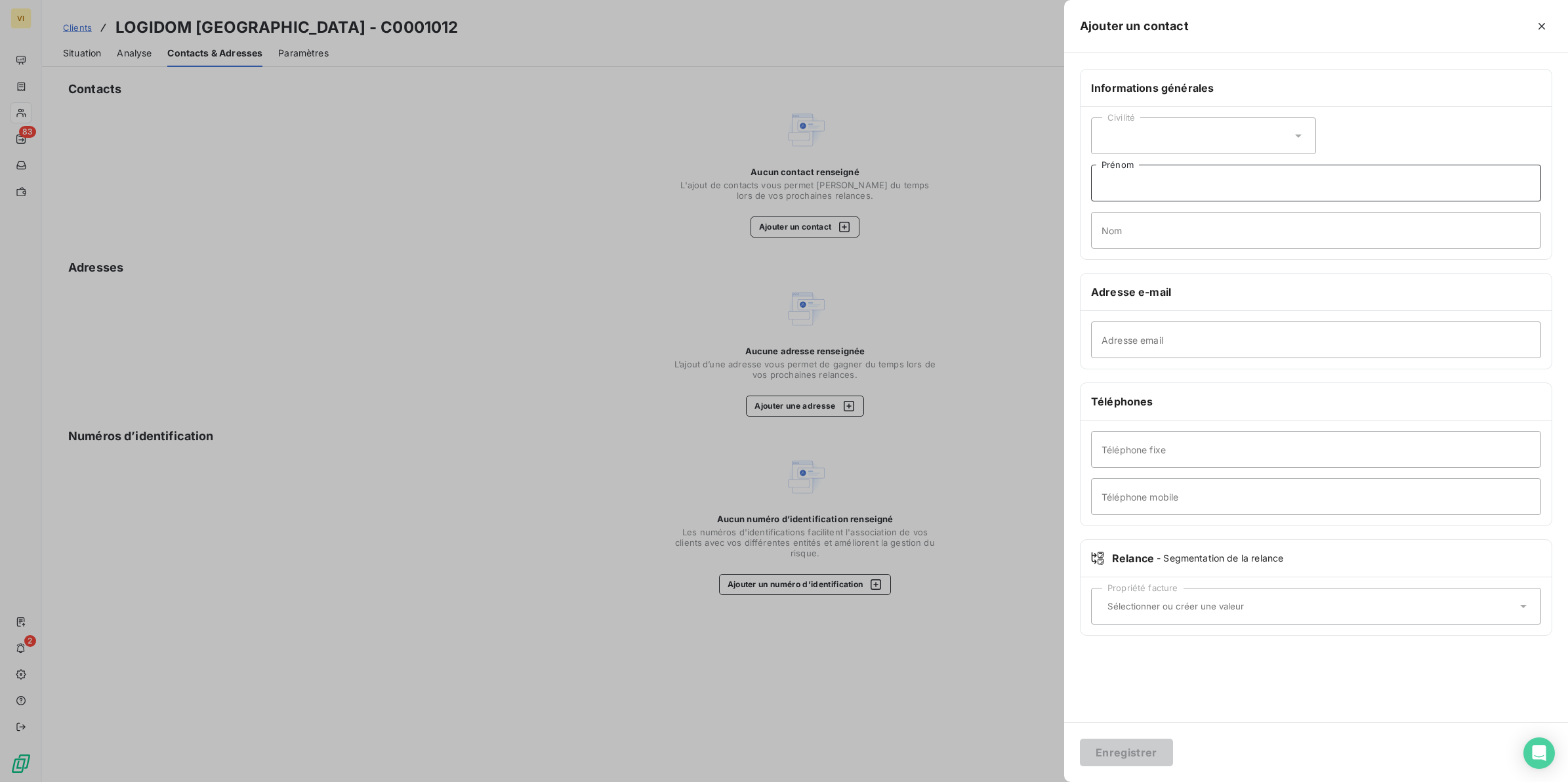
click at [1156, 188] on input "Prénom" at bounding box center [1316, 182] width 450 height 36
type input "b"
click at [1137, 234] on input "Nom" at bounding box center [1316, 230] width 450 height 36
type input "d"
click at [1127, 176] on input "Prénom" at bounding box center [1316, 182] width 450 height 36
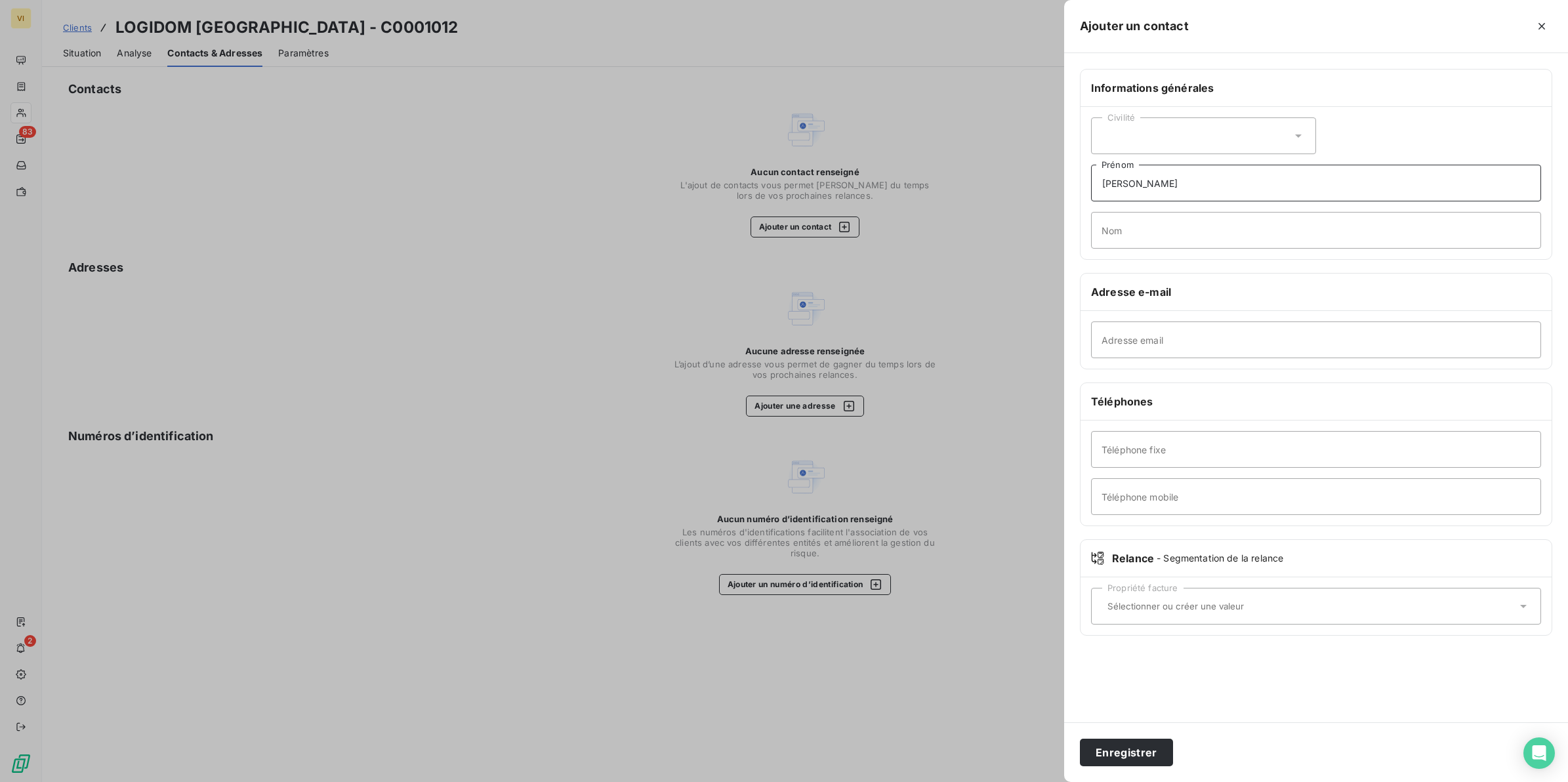
type input "Bruno"
click at [1143, 235] on input "Nom" at bounding box center [1316, 230] width 450 height 36
type input "DERVAIN"
click at [1286, 132] on div "Civilité" at bounding box center [1203, 136] width 225 height 36
click at [1150, 174] on span "Madame" at bounding box center [1136, 169] width 36 height 13
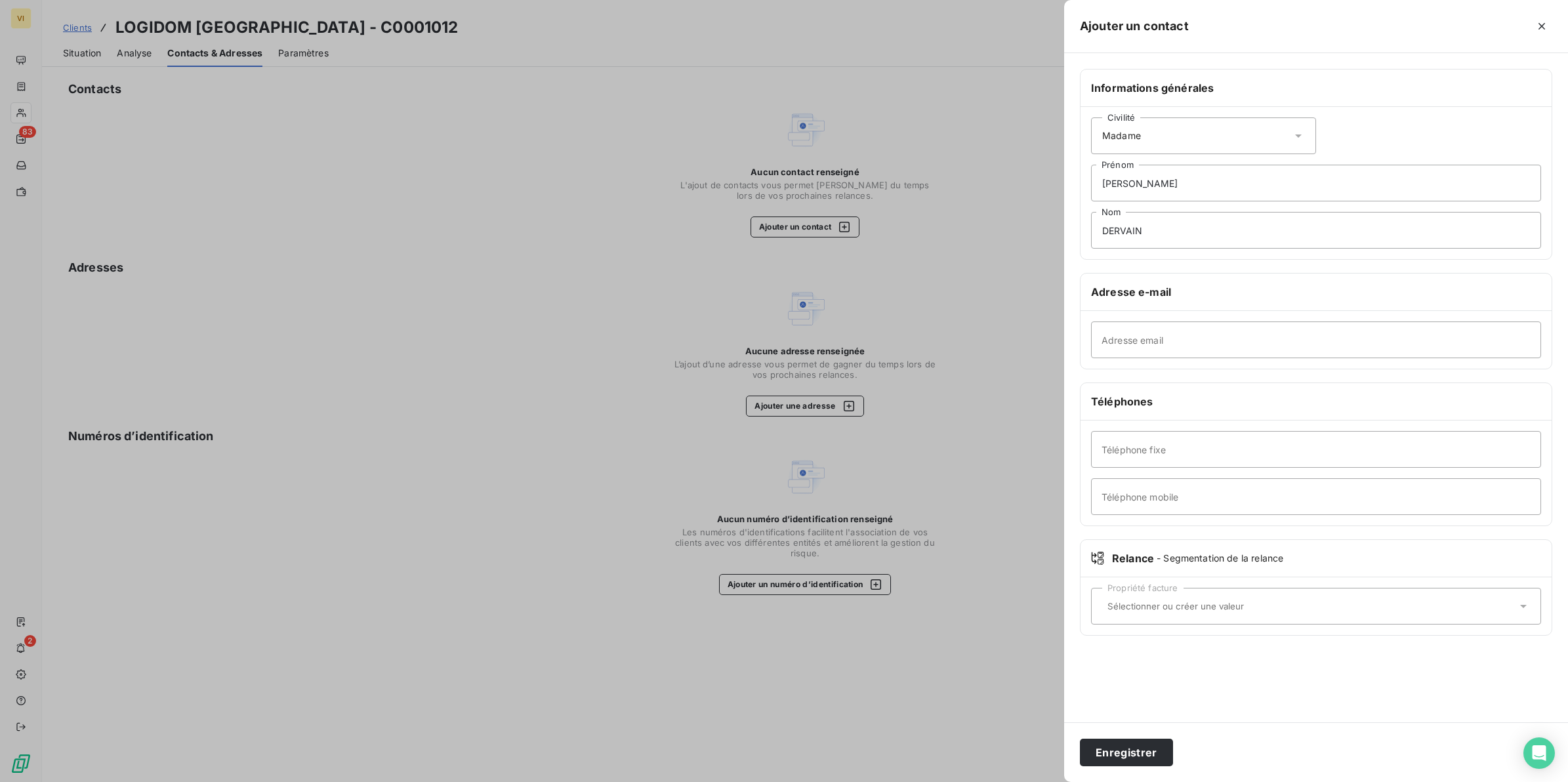
click at [1294, 135] on icon at bounding box center [1298, 135] width 13 height 13
click at [1156, 193] on span "Monsieur" at bounding box center [1137, 193] width 39 height 13
click at [1195, 337] on input "Adresse email" at bounding box center [1316, 339] width 450 height 36
click at [1130, 345] on input "Adresse email" at bounding box center [1316, 339] width 450 height 36
paste input "b.dervain@frigodom.com"
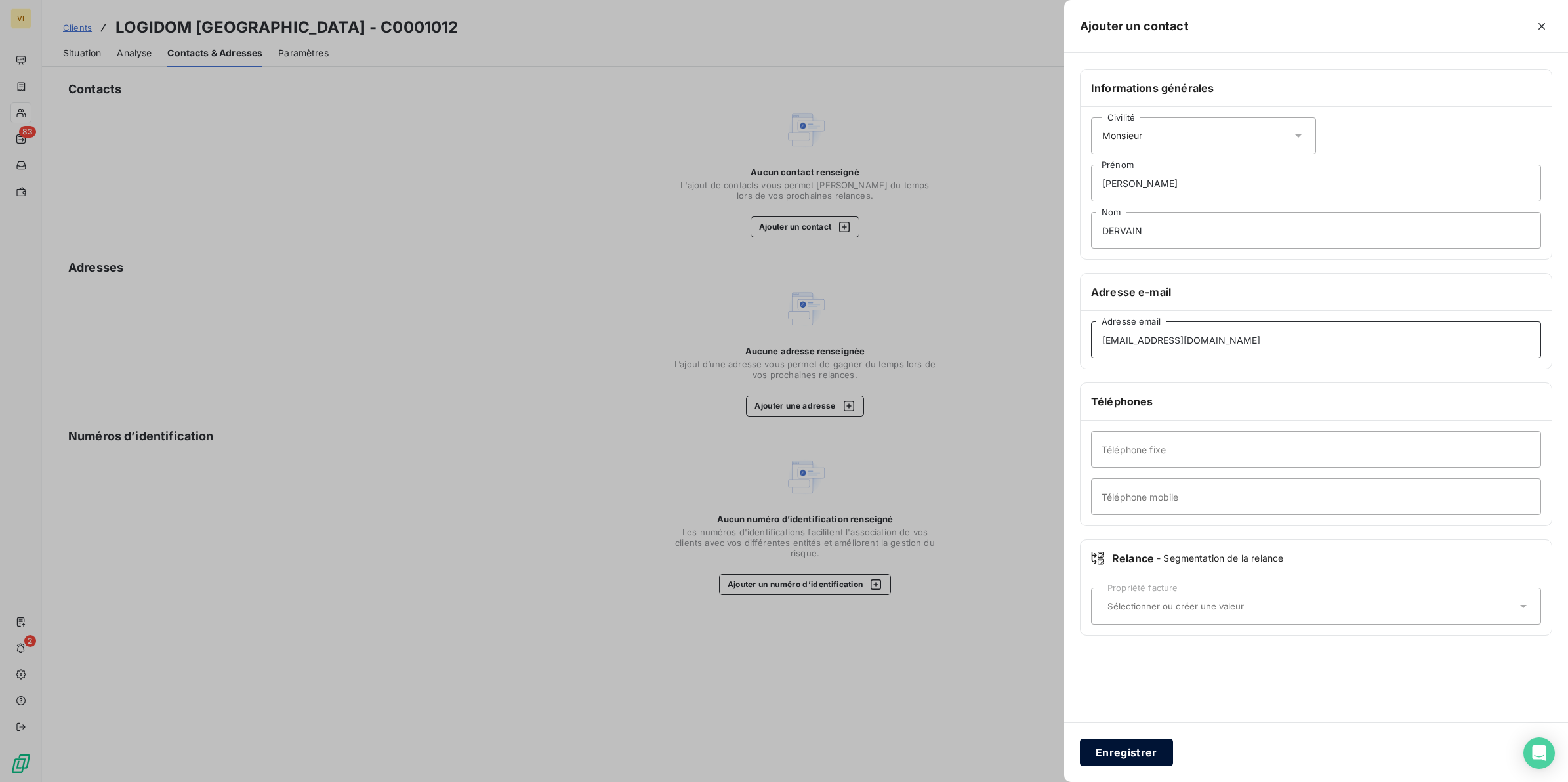
type input "b.dervain@frigodom.com"
click at [1124, 758] on button "Enregistrer" at bounding box center [1127, 752] width 93 height 27
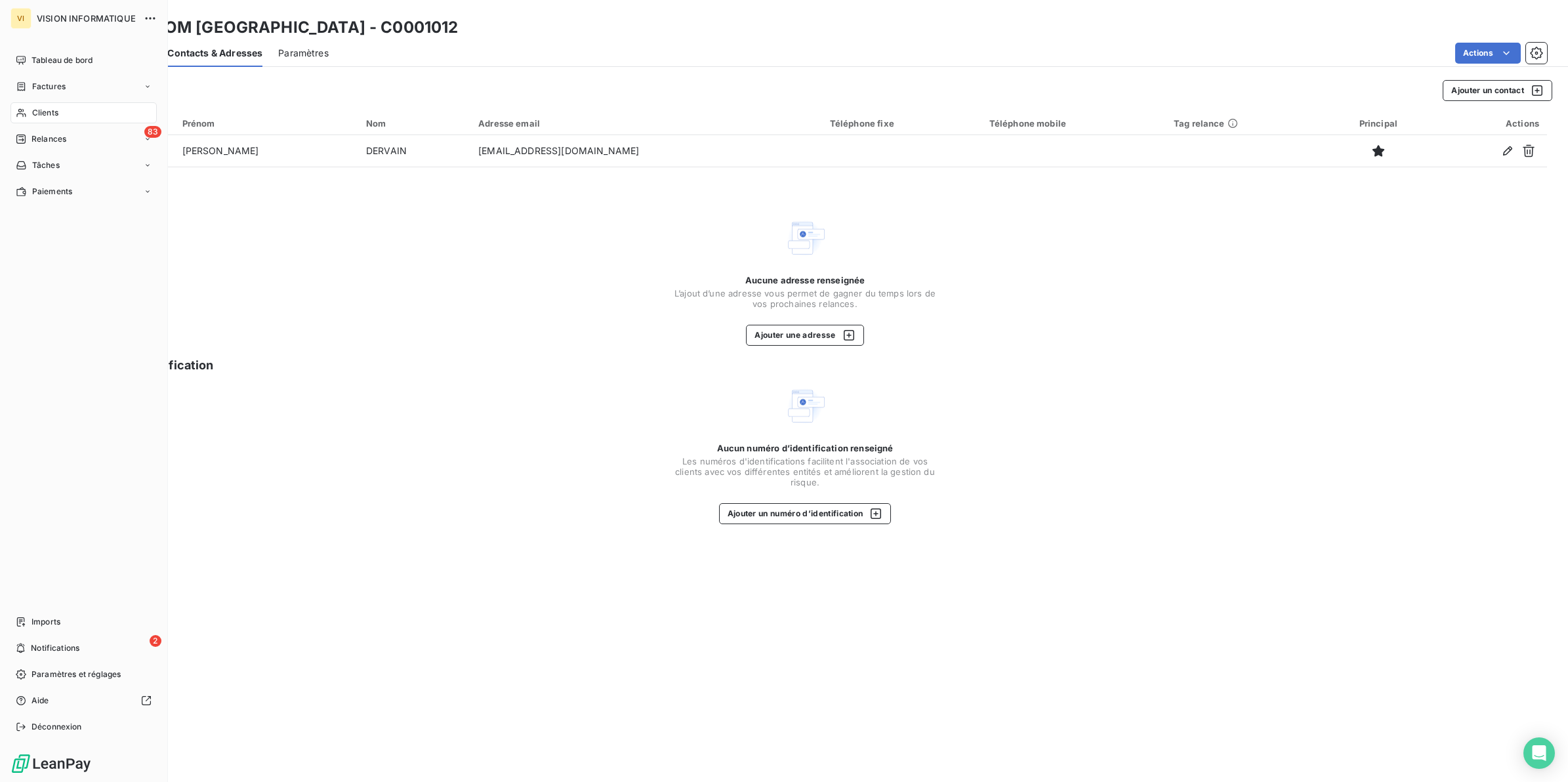
click at [47, 107] on span "Clients" at bounding box center [45, 113] width 26 height 12
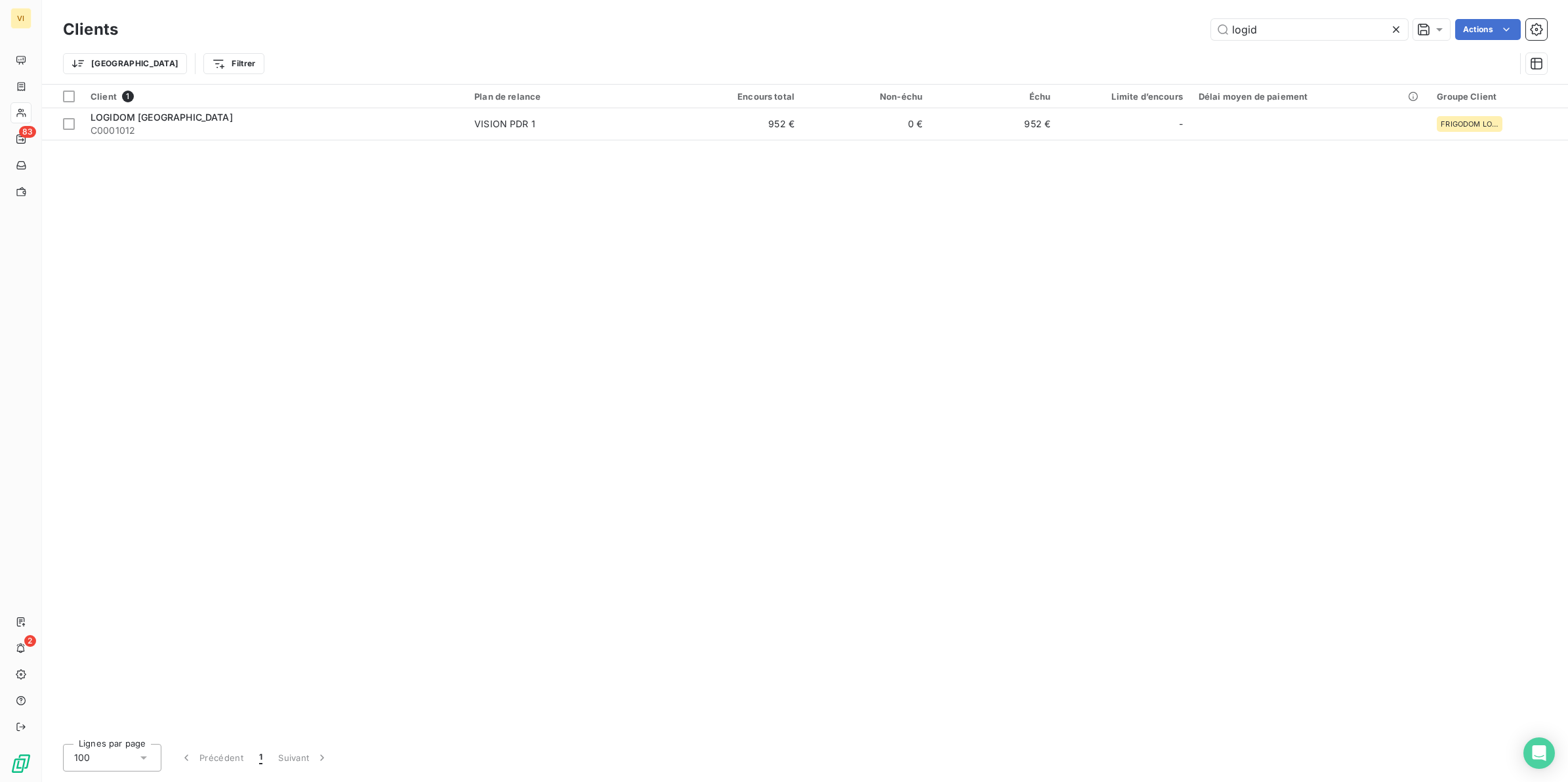
drag, startPoint x: 1281, startPoint y: 31, endPoint x: 1192, endPoint y: 37, distance: 89.2
click at [1192, 37] on div "logid Actions" at bounding box center [840, 29] width 1414 height 21
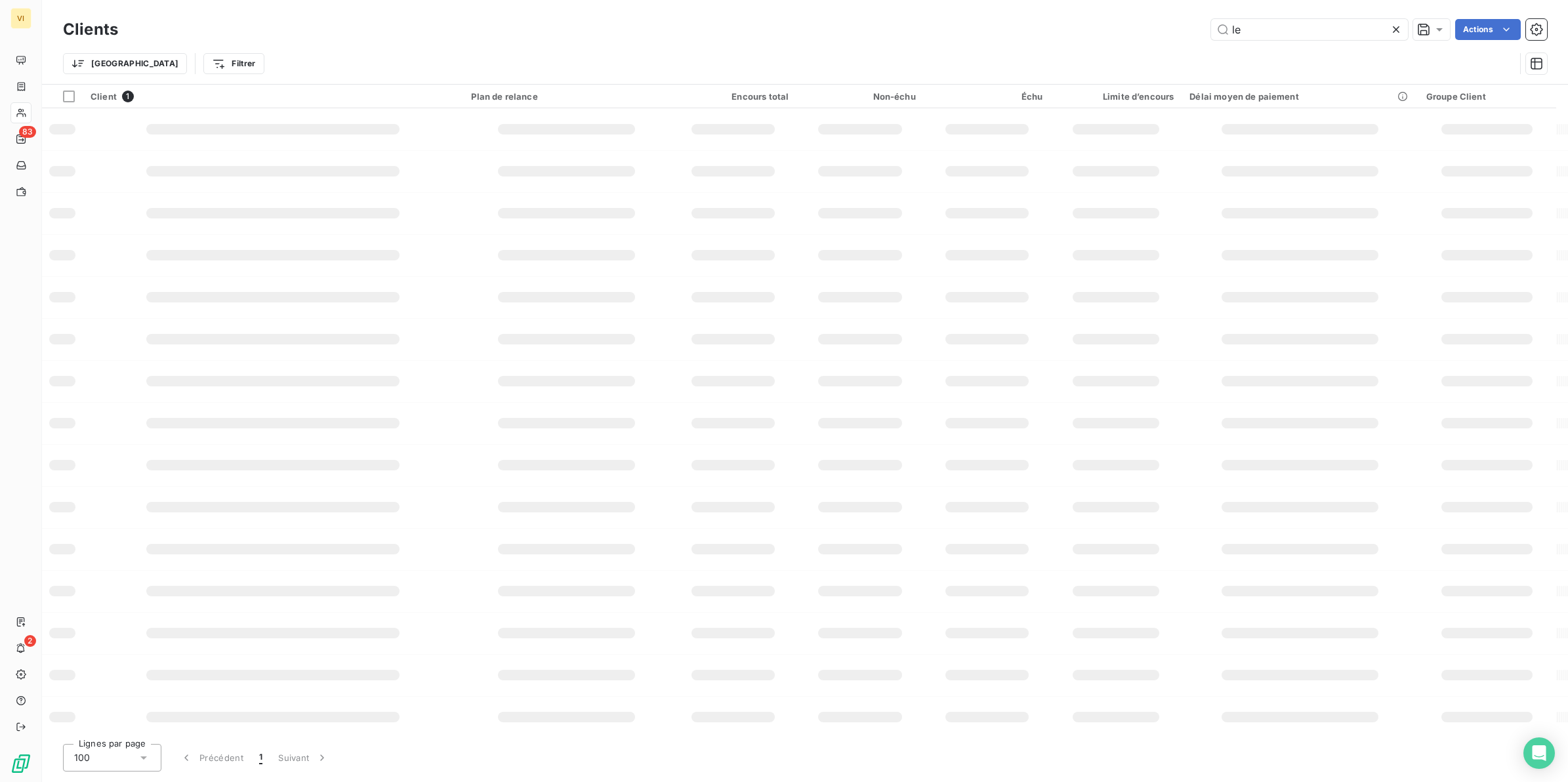
type input "l"
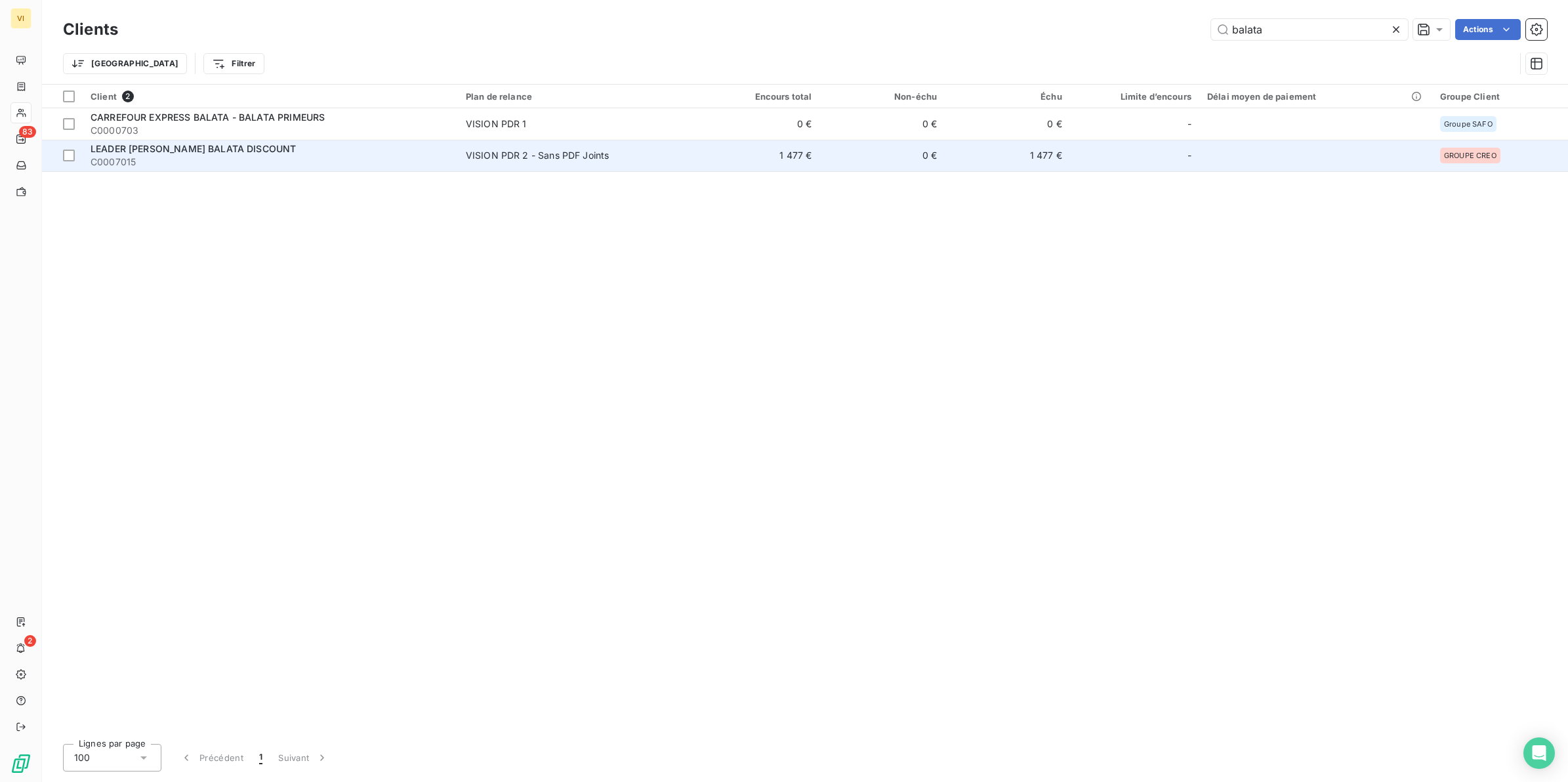
type input "balata"
click at [169, 153] on span "LEADER [PERSON_NAME] BALATA DISCOUNT" at bounding box center [193, 148] width 205 height 11
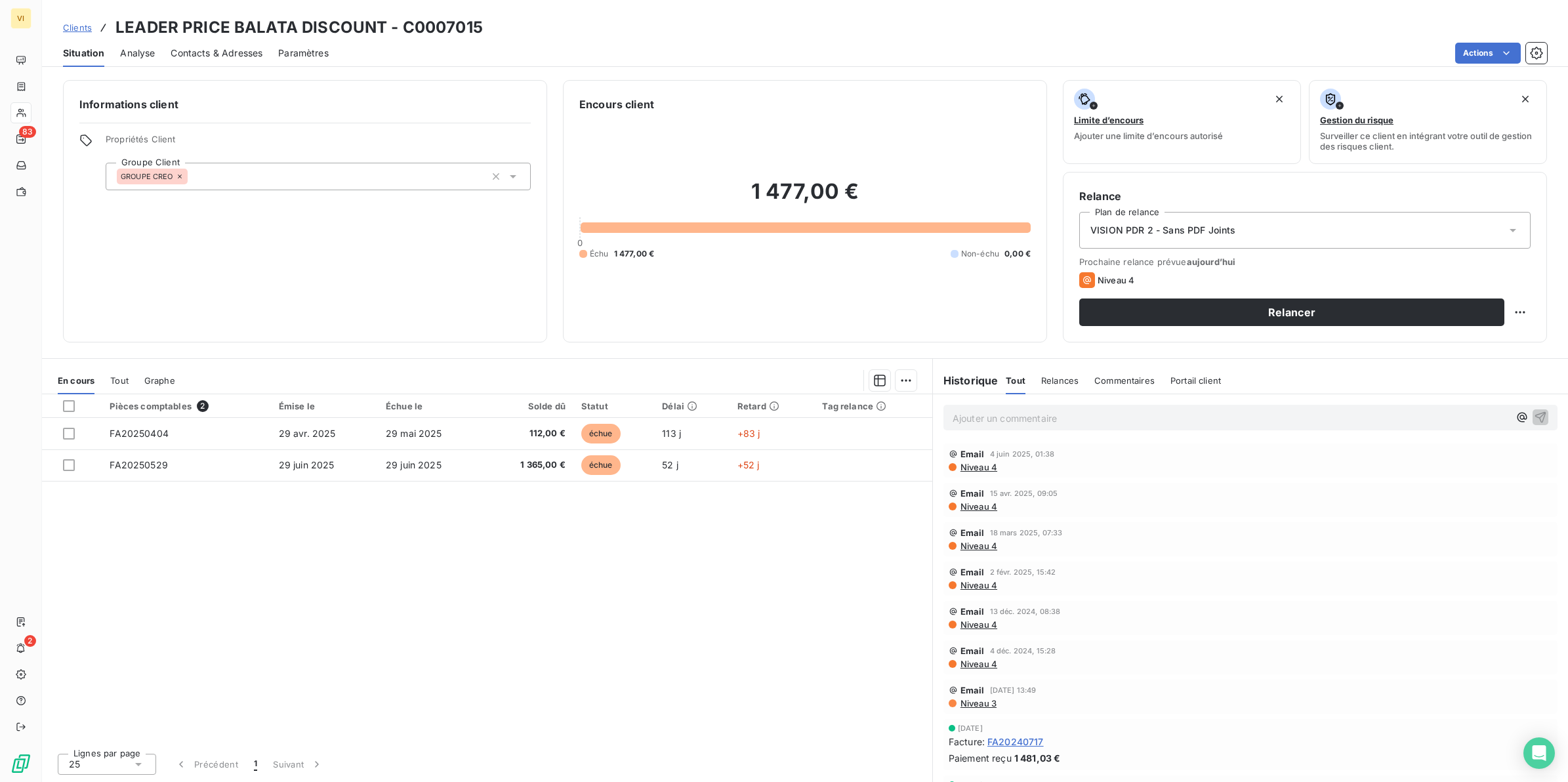
click at [220, 50] on span "Contacts & Adresses" at bounding box center [216, 53] width 92 height 13
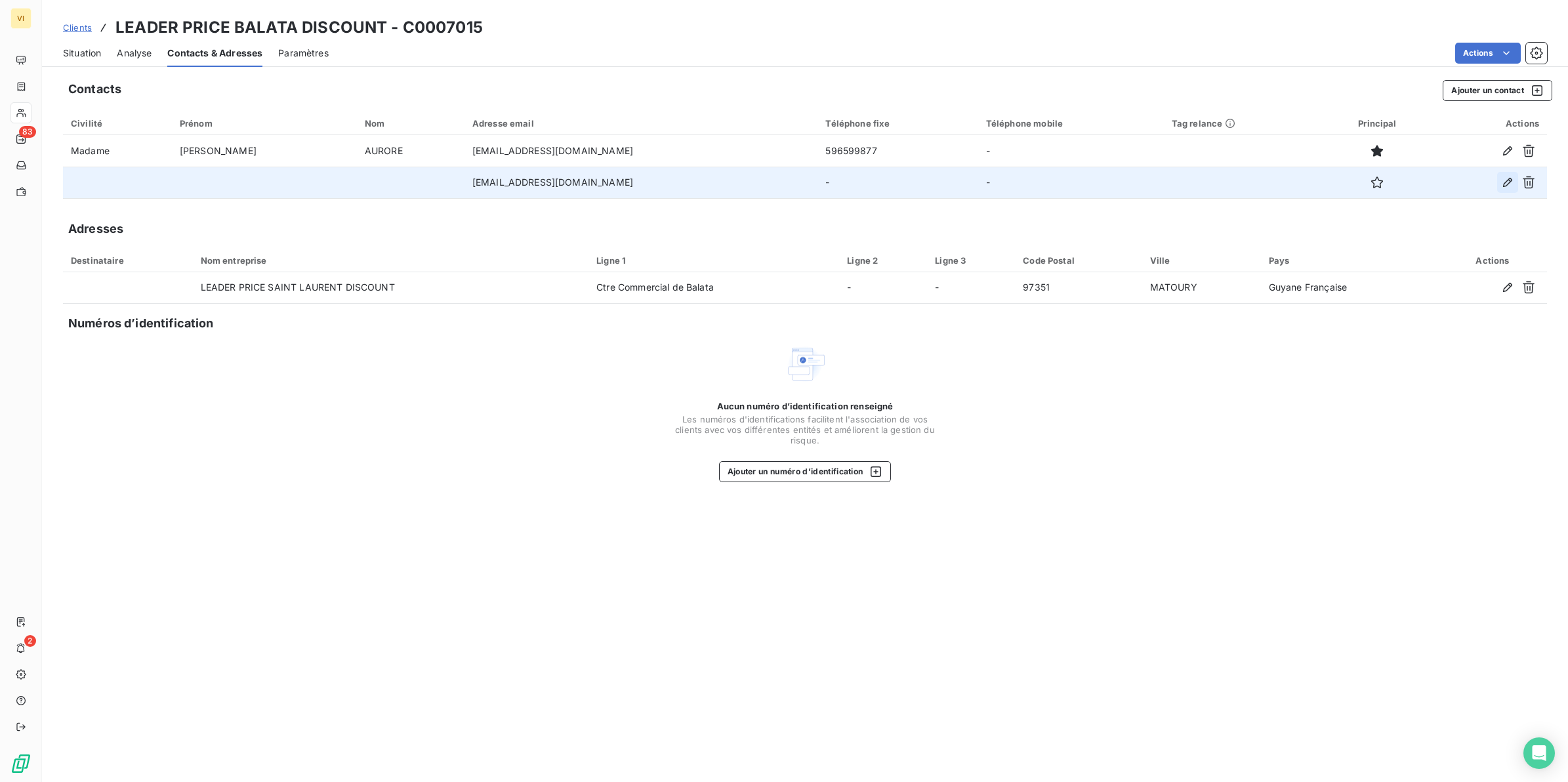
click at [1504, 184] on icon "button" at bounding box center [1507, 182] width 13 height 13
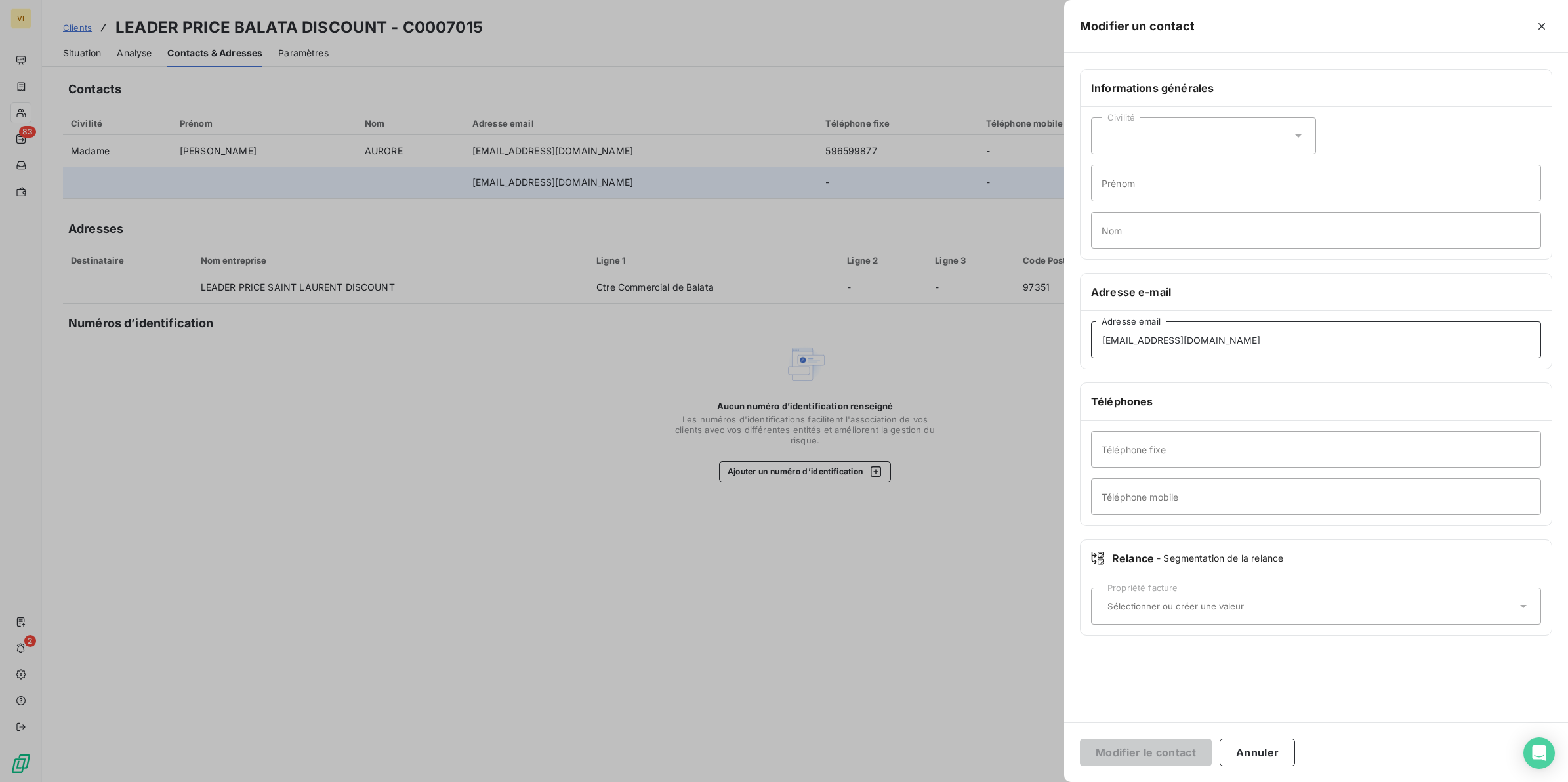
click at [1179, 344] on input "[EMAIL_ADDRESS][DOMAIN_NAME]" at bounding box center [1316, 339] width 450 height 36
drag, startPoint x: 1281, startPoint y: 342, endPoint x: 1042, endPoint y: 322, distance: 239.8
click at [1042, 782] on div "Modifier un contact Informations générales Civilité Prénom Nom Adresse e-mail f…" at bounding box center [784, 782] width 1568 height 0
click at [1141, 227] on input "Nom" at bounding box center [1316, 230] width 450 height 36
type input "Relance Facture(s)"
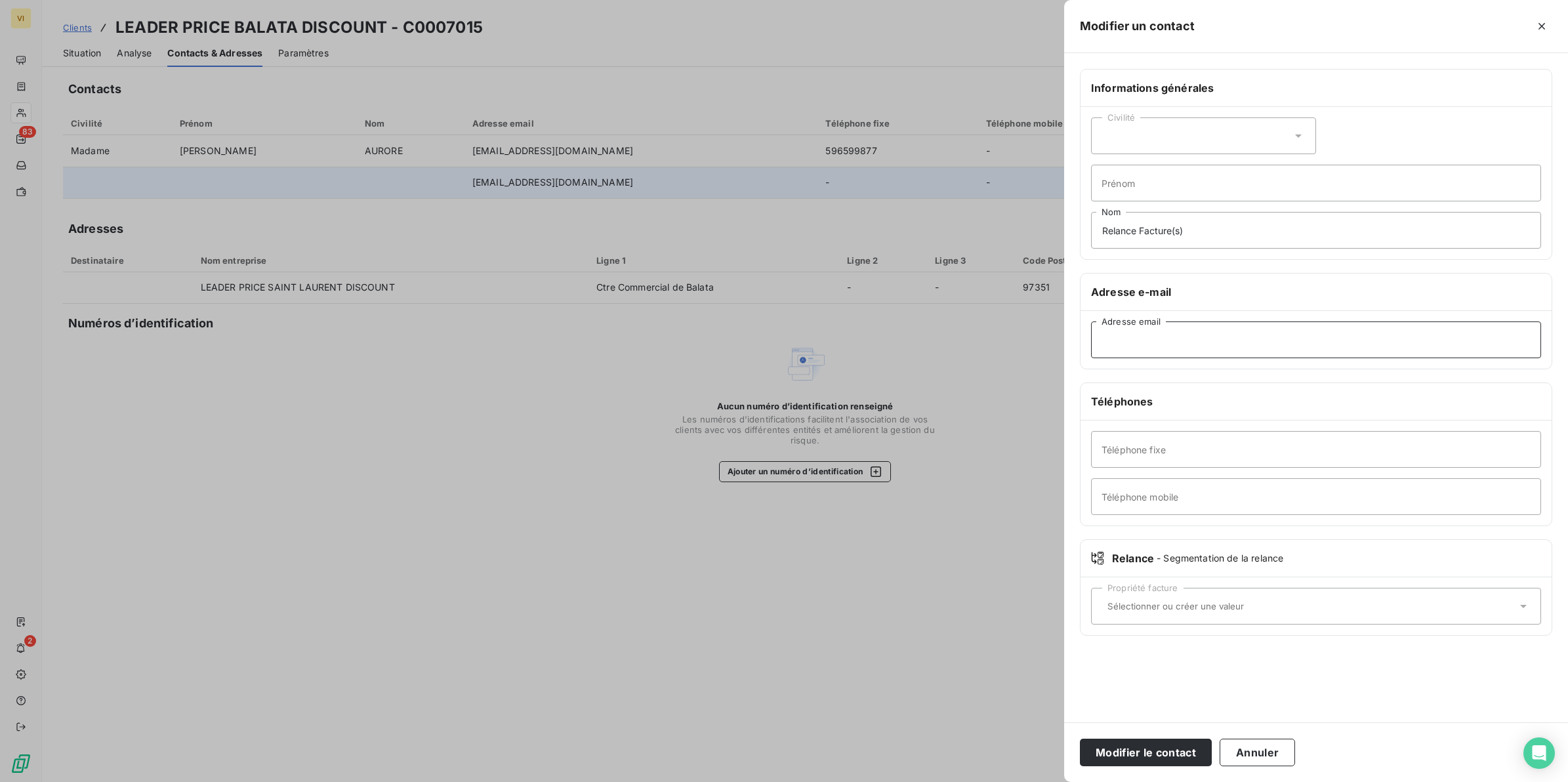
click at [1162, 342] on input "Adresse email" at bounding box center [1316, 339] width 450 height 36
type input "contactfrs@groupecreo.com"
click at [1132, 752] on button "Modifier le contact" at bounding box center [1147, 752] width 132 height 27
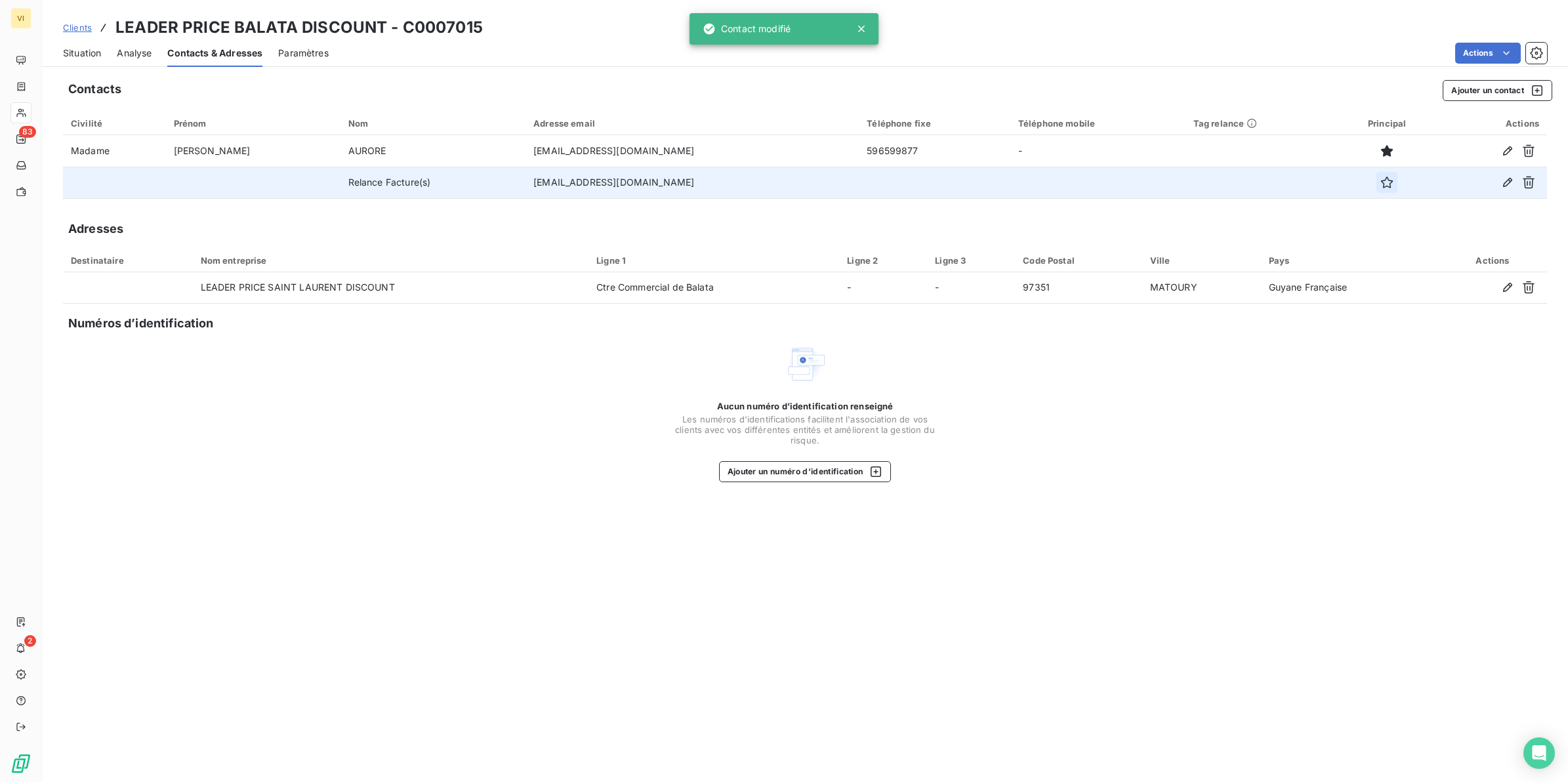
click at [1381, 182] on icon "button" at bounding box center [1387, 182] width 13 height 13
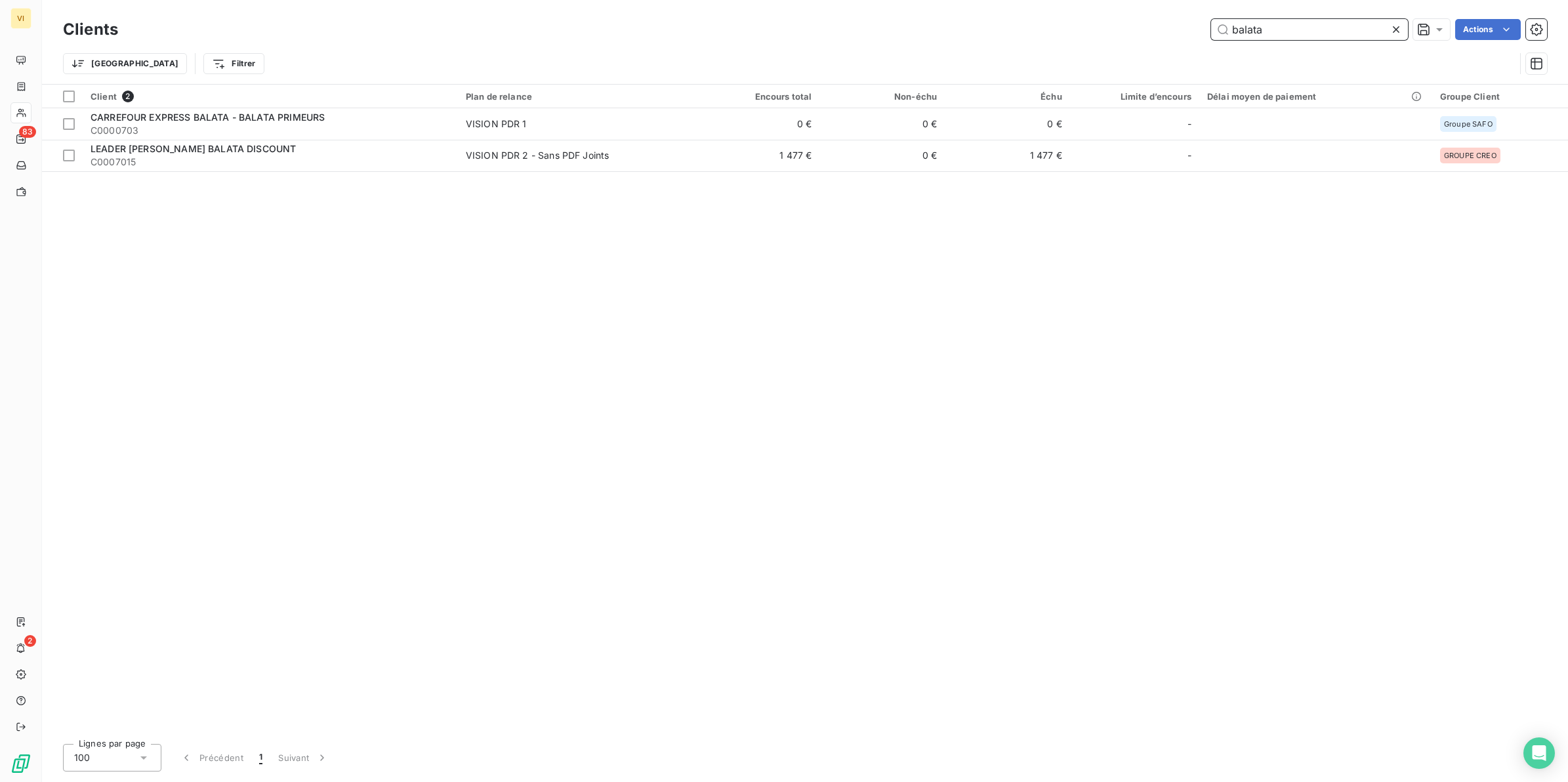
drag, startPoint x: 1278, startPoint y: 34, endPoint x: 1231, endPoint y: 28, distance: 47.4
click at [1231, 28] on input "balata" at bounding box center [1309, 29] width 197 height 21
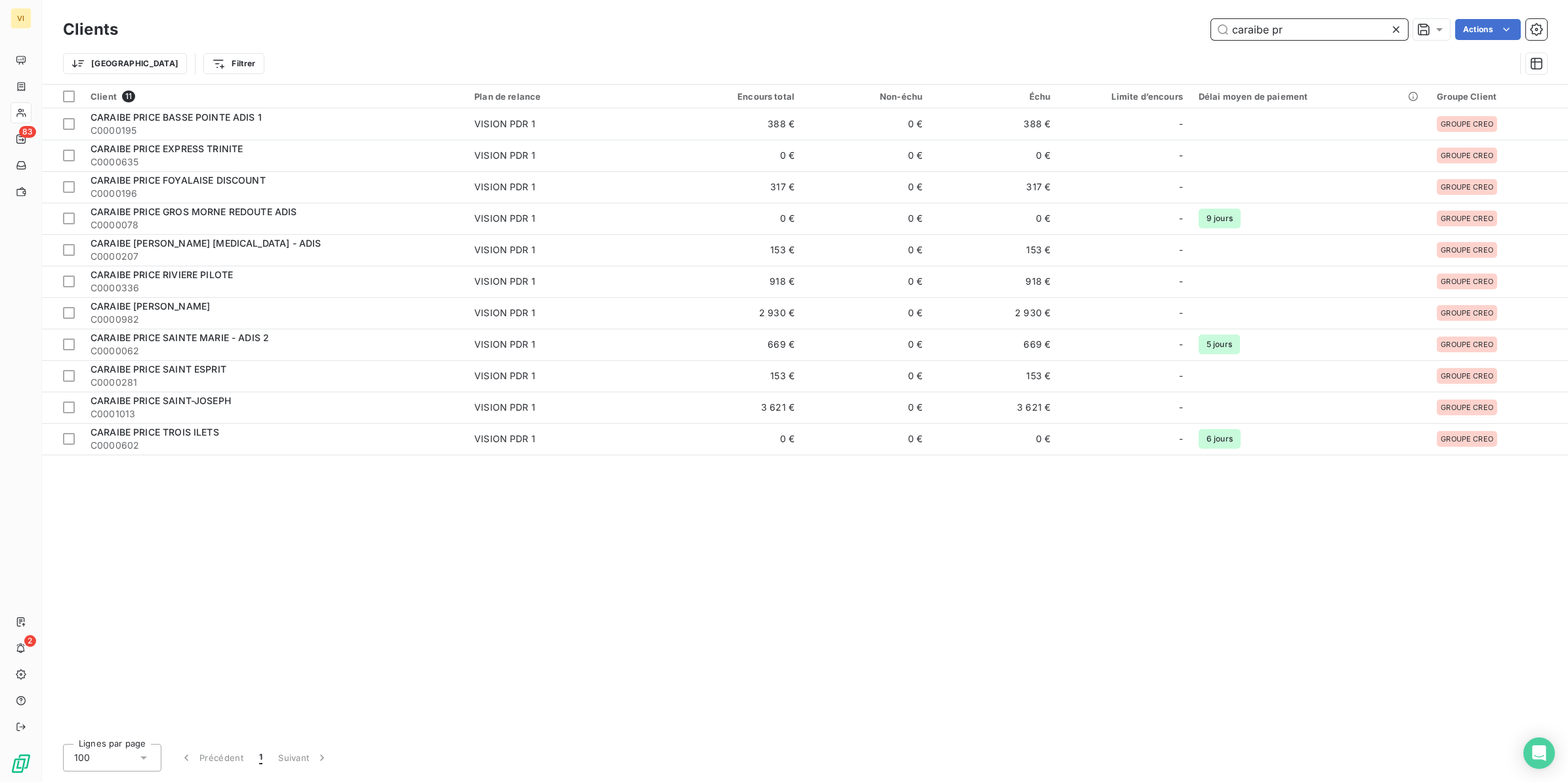
type input "caraibe pr"
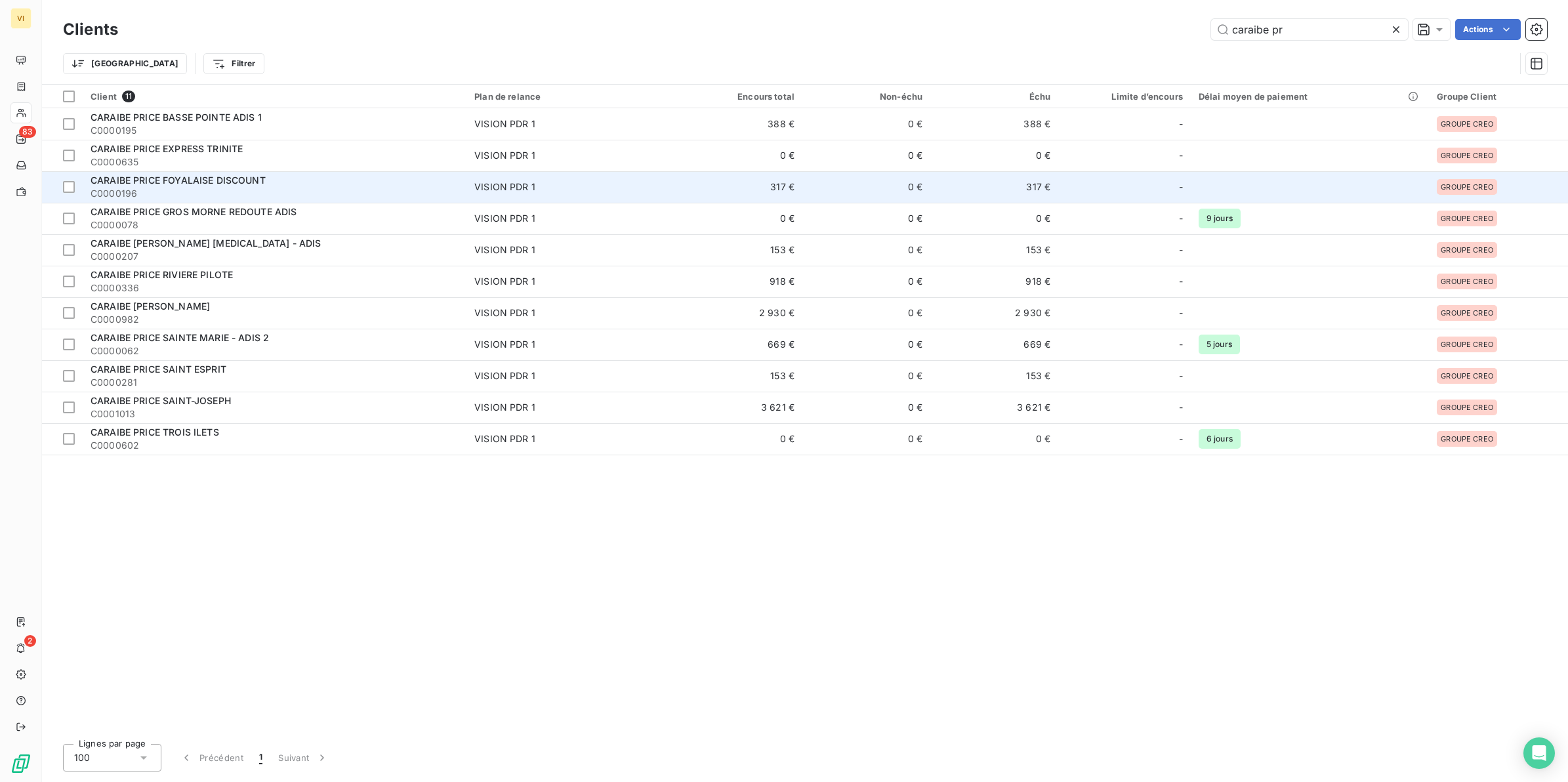
click at [202, 178] on span "CARAIBE PRICE FOYALAISE DISCOUNT" at bounding box center [178, 180] width 176 height 11
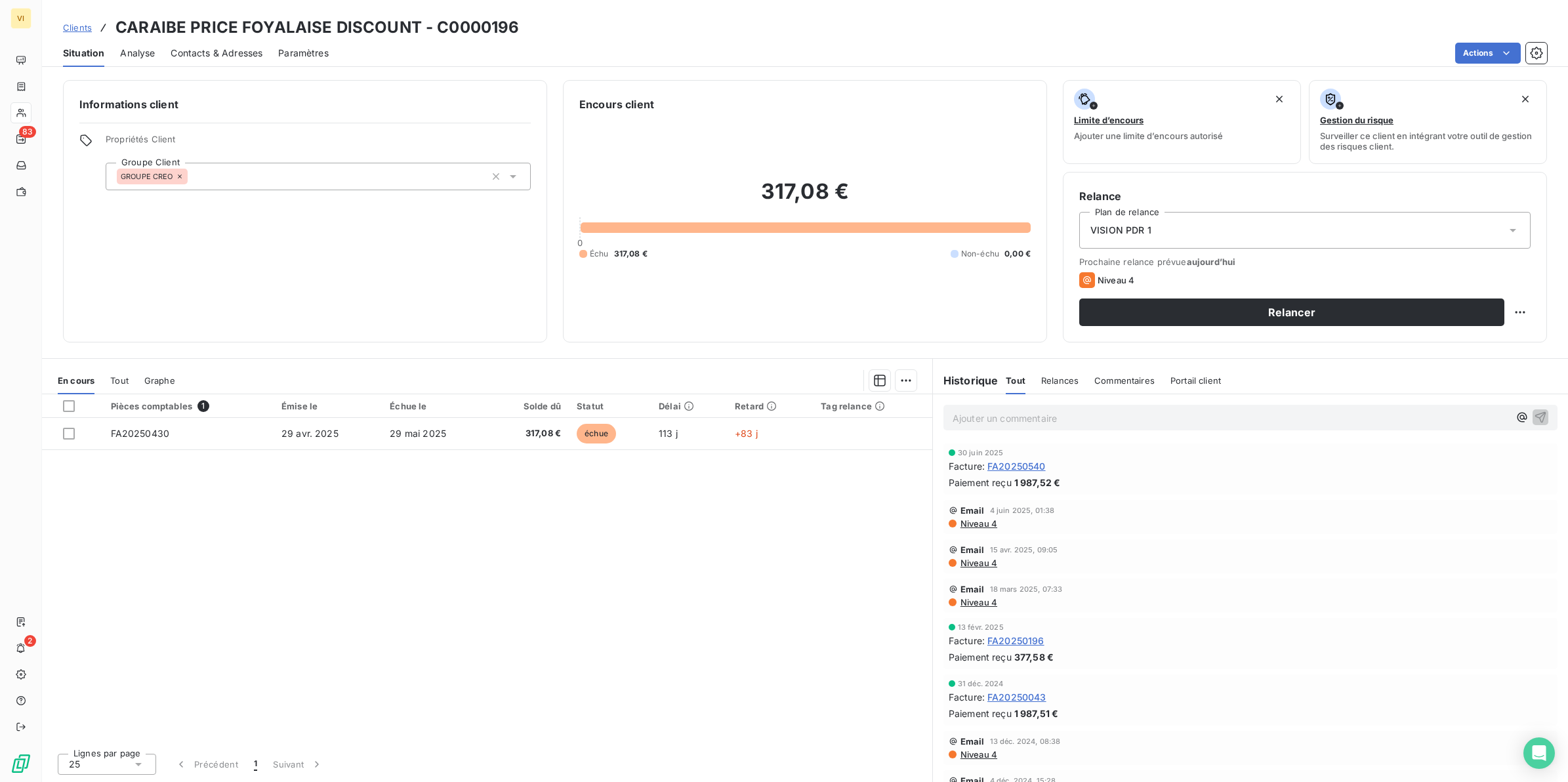
click at [230, 51] on span "Contacts & Adresses" at bounding box center [216, 53] width 92 height 13
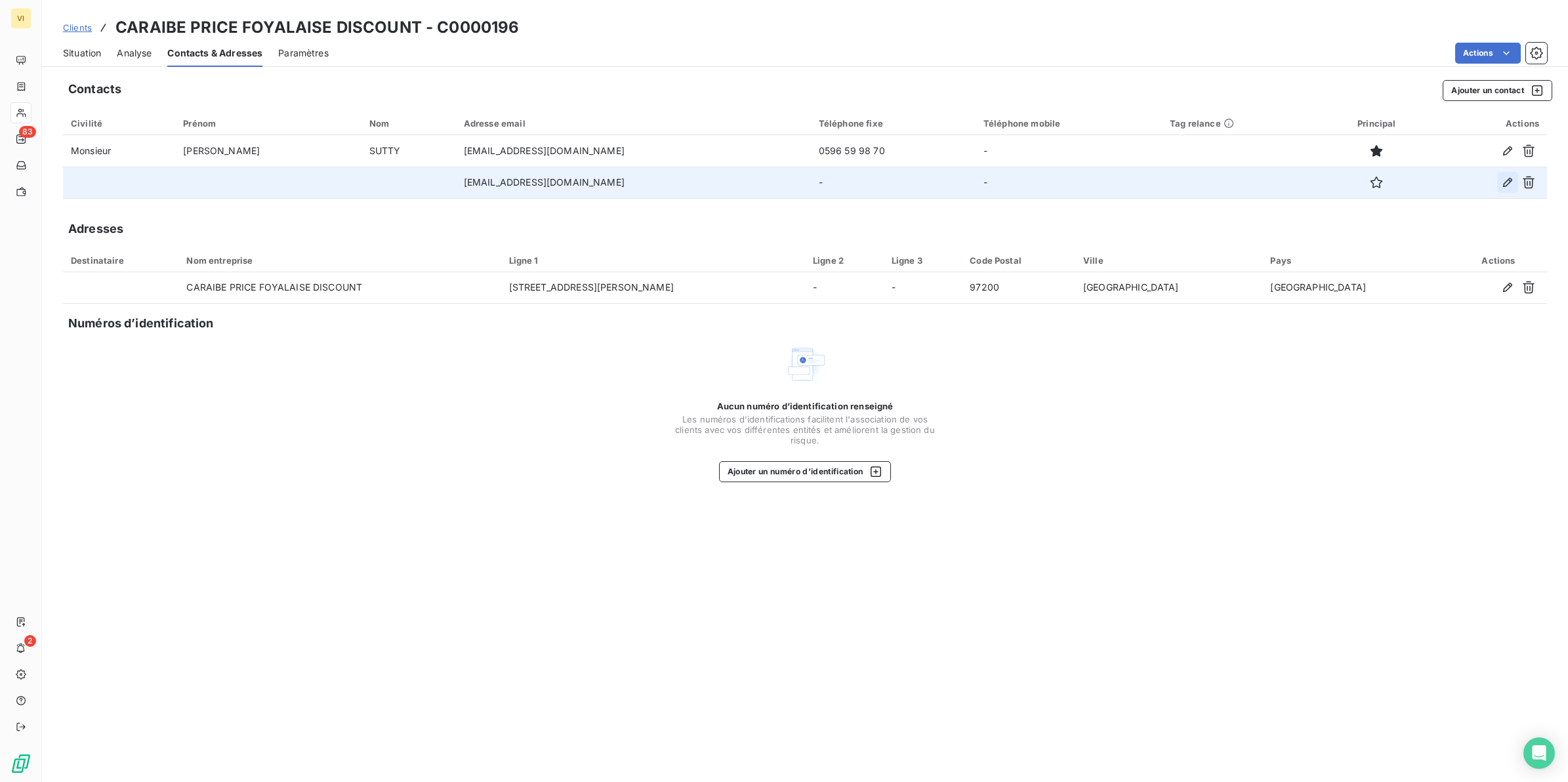
click at [1506, 182] on icon "button" at bounding box center [1508, 182] width 9 height 9
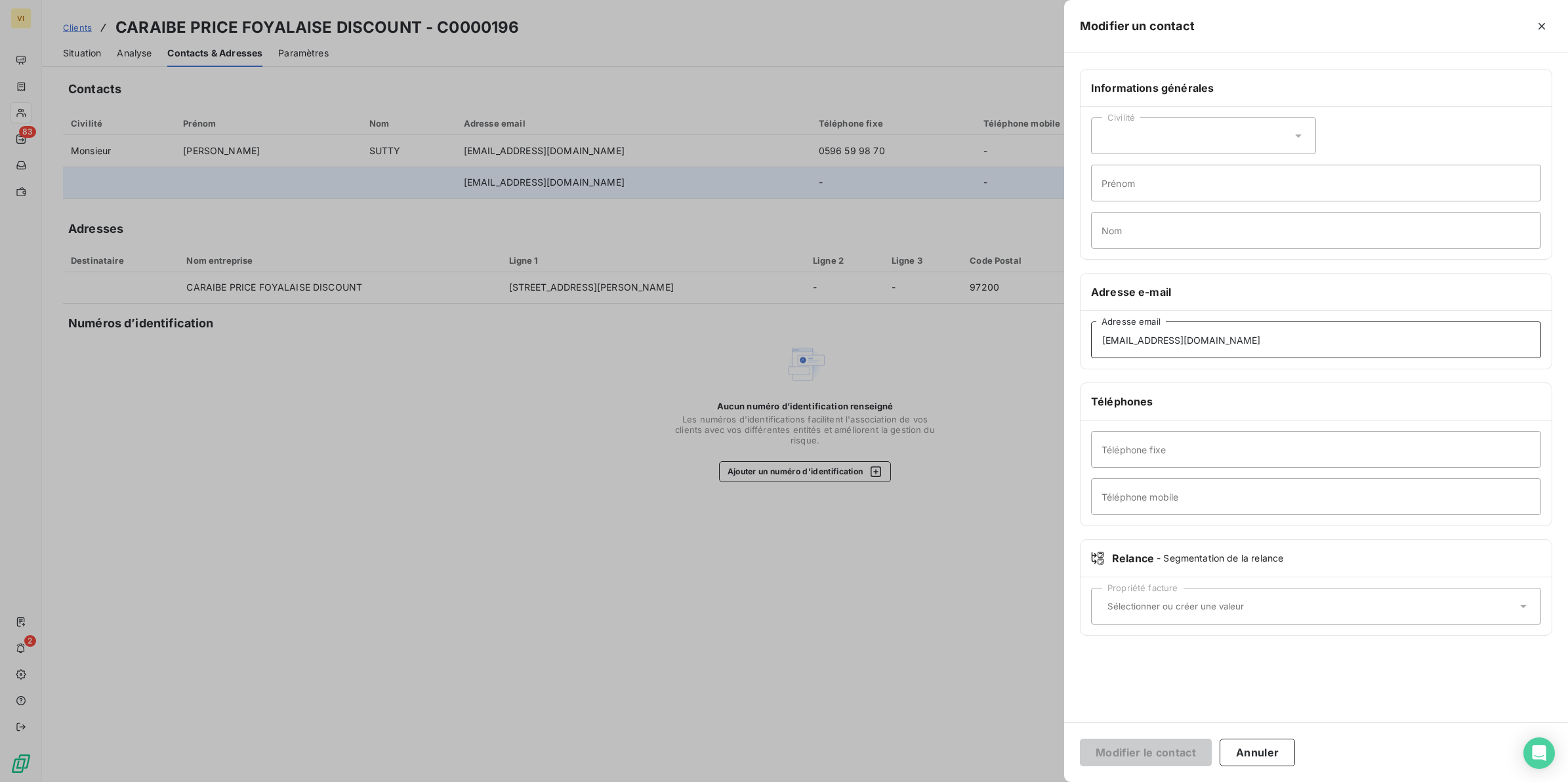
drag, startPoint x: 1288, startPoint y: 344, endPoint x: 1055, endPoint y: 335, distance: 233.2
click at [1055, 782] on div "Modifier un contact Informations générales Civilité Prénom Nom Adresse e-mail f…" at bounding box center [784, 782] width 1568 height 0
click at [1149, 230] on input "Nom" at bounding box center [1316, 230] width 450 height 36
type input "Relance Facture(s)"
click at [1148, 346] on input "Adresse email" at bounding box center [1316, 339] width 450 height 36
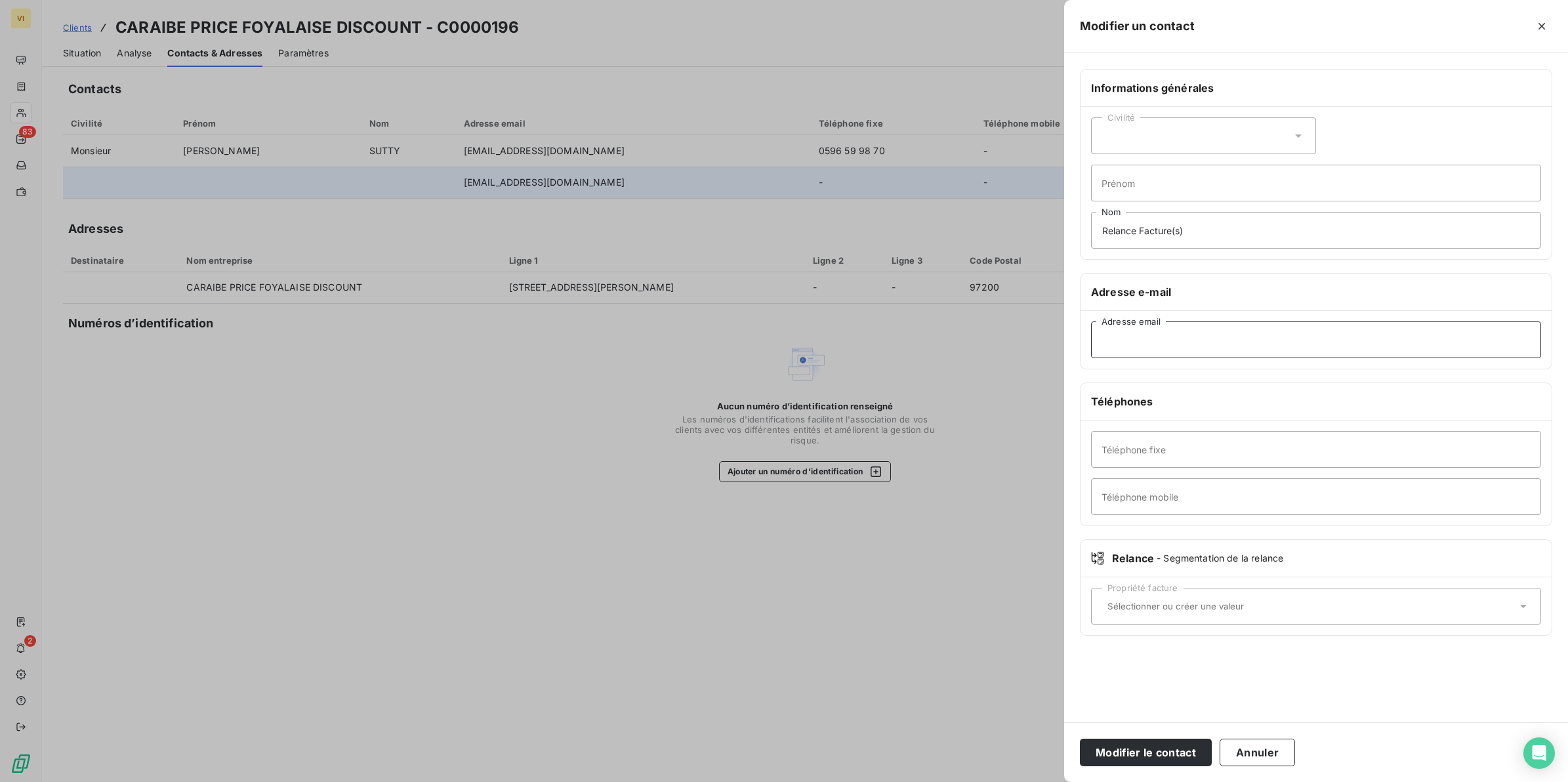
type input "contactfrs@groupecreo.com"
click at [1127, 753] on button "Modifier le contact" at bounding box center [1147, 752] width 132 height 27
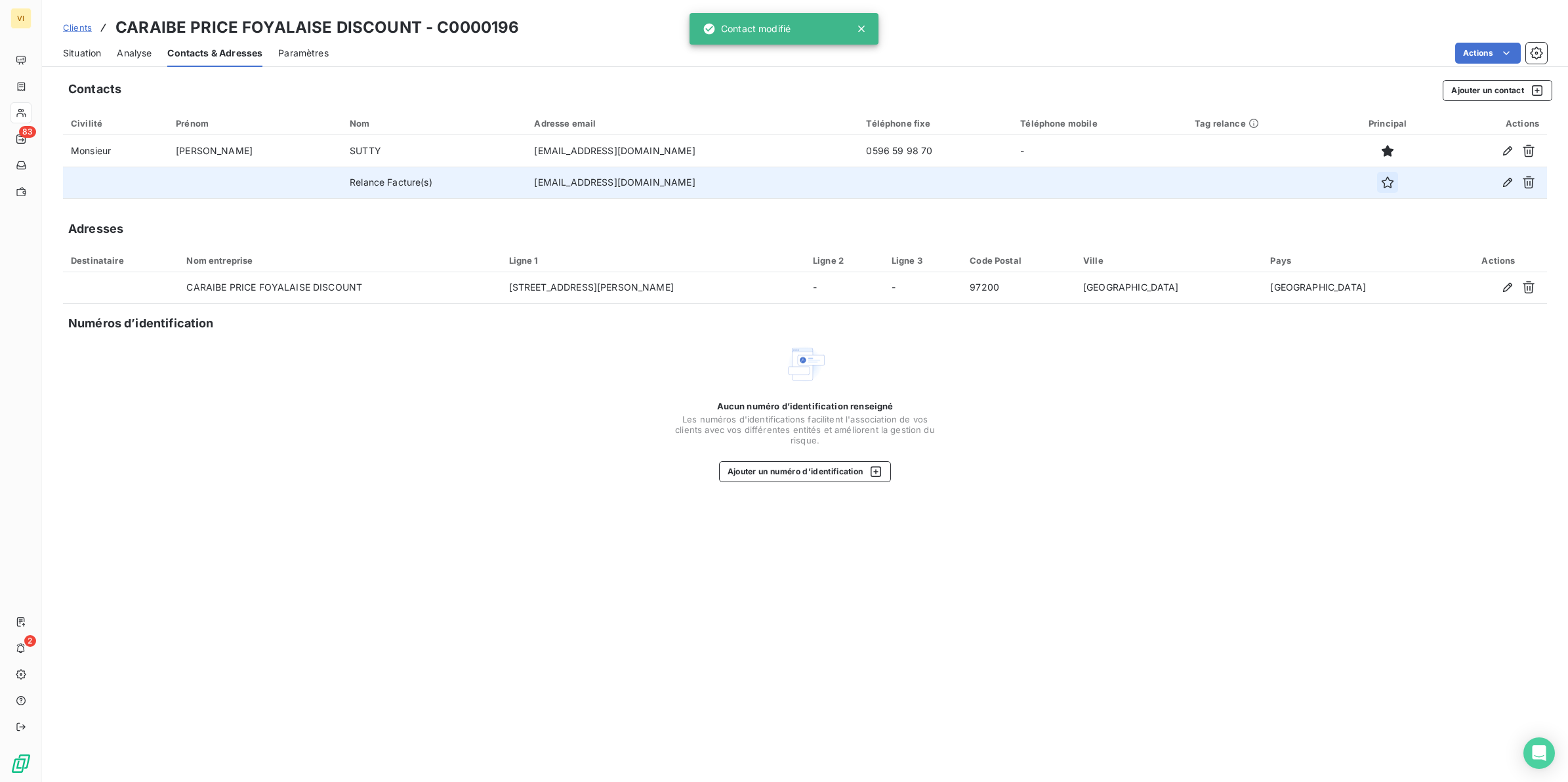
click at [1381, 178] on icon "button" at bounding box center [1387, 182] width 13 height 13
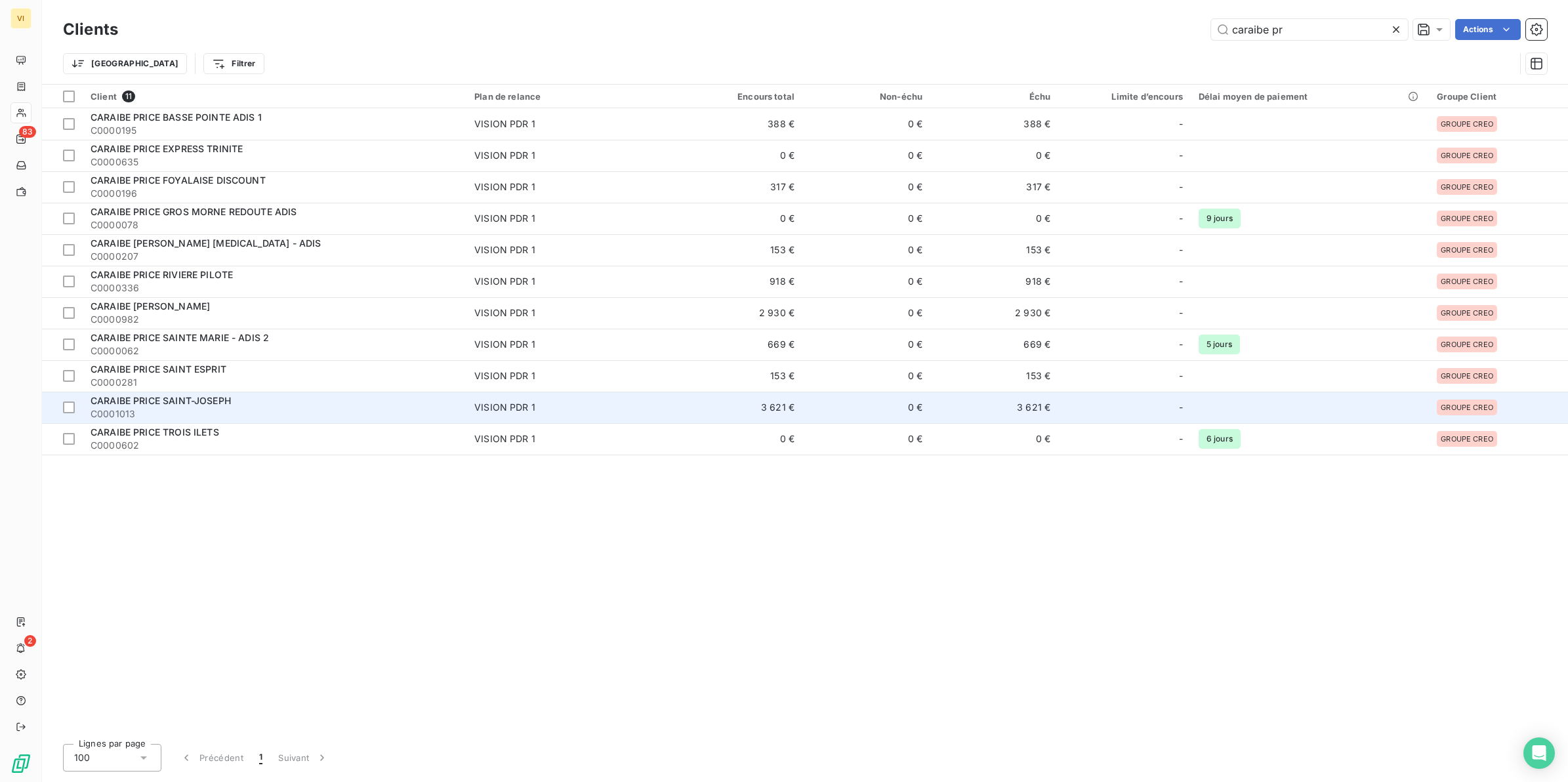
click at [189, 402] on span "CARAIBE PRICE SAINT-JOSEPH" at bounding box center [161, 400] width 141 height 11
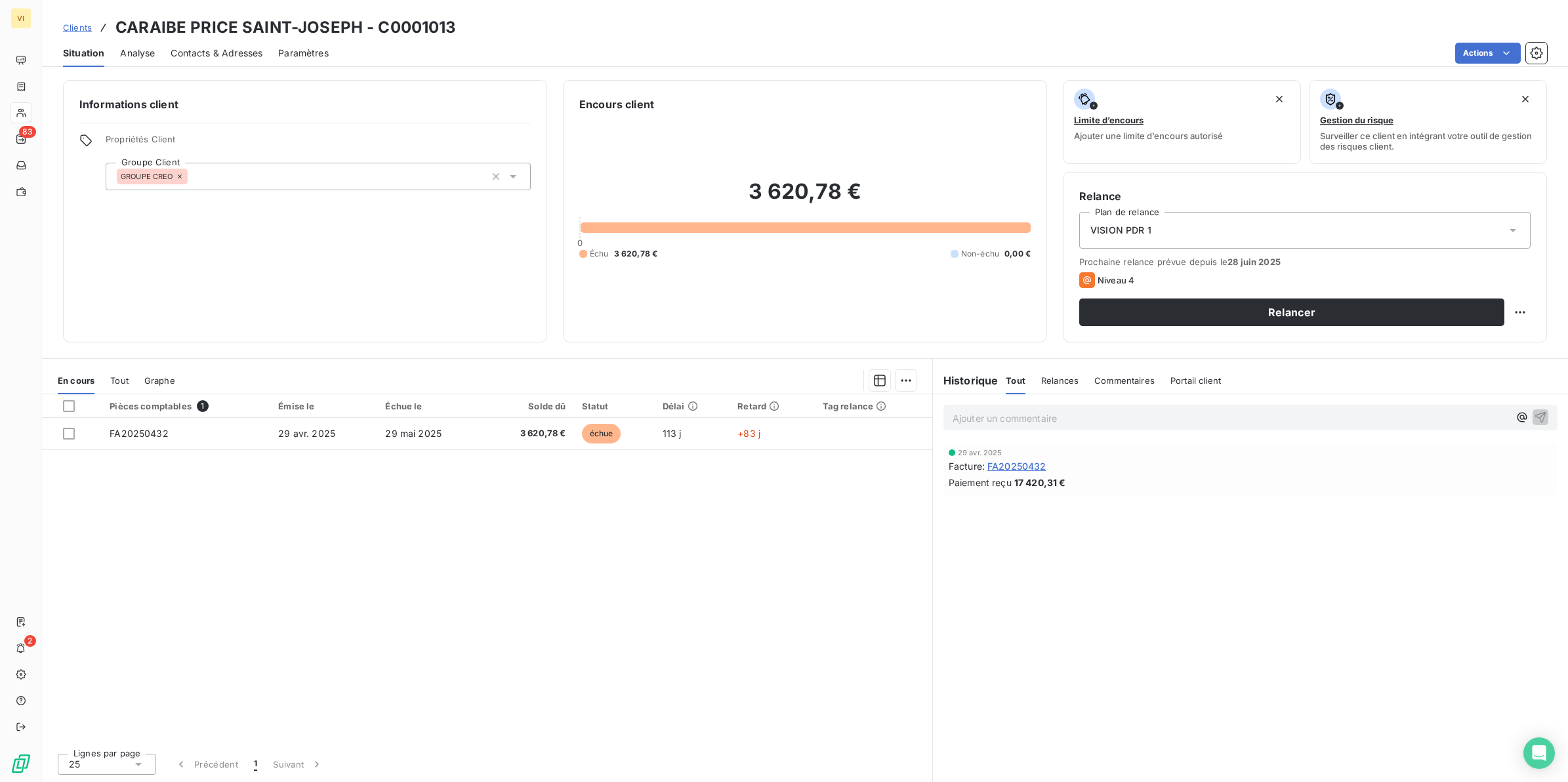
click at [234, 53] on span "Contacts & Adresses" at bounding box center [216, 53] width 92 height 13
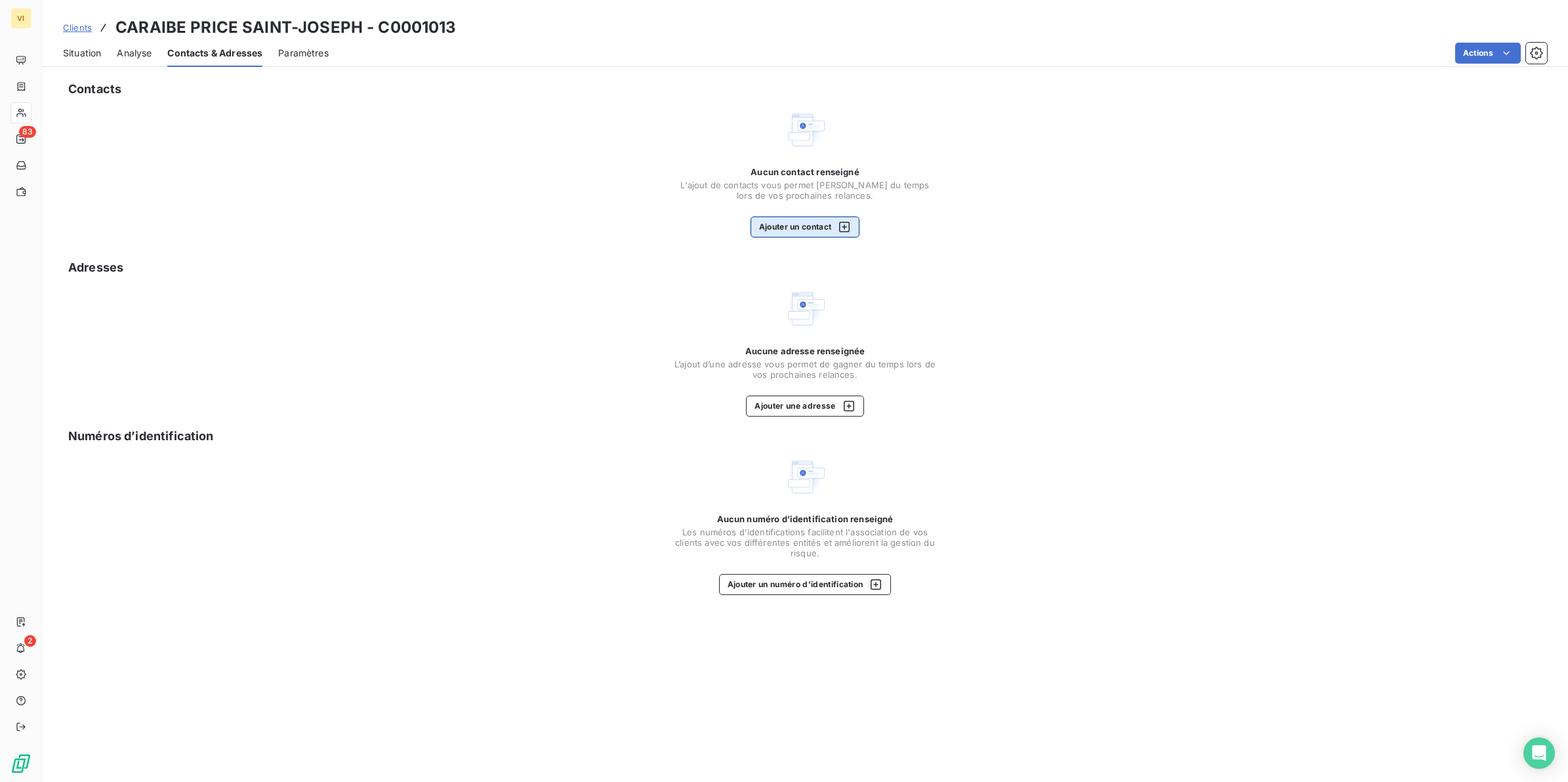
click at [790, 224] on button "Ajouter un contact" at bounding box center [805, 226] width 109 height 21
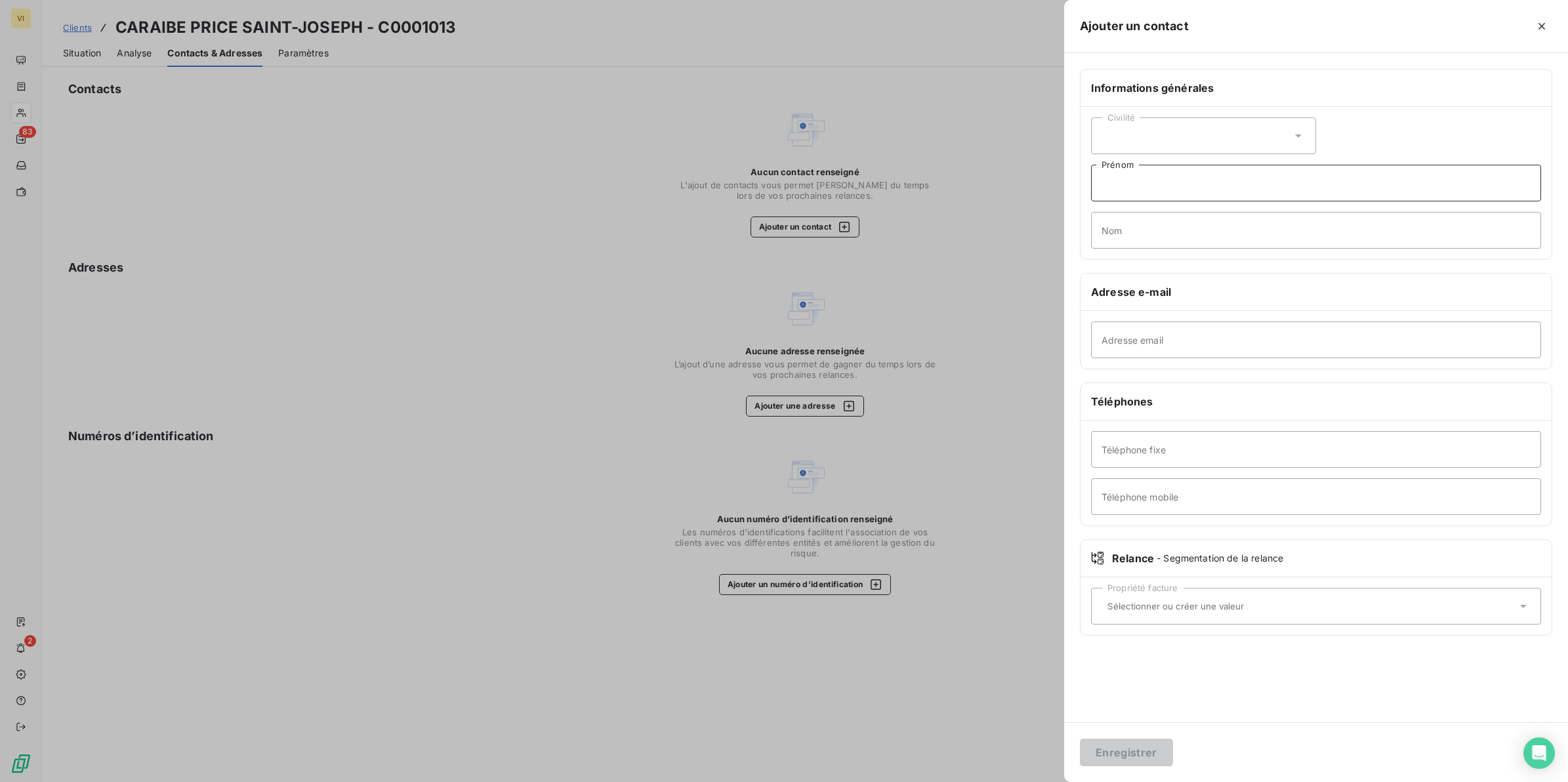
click at [1152, 184] on input "Prénom" at bounding box center [1316, 182] width 450 height 36
type input "r"
click at [1158, 240] on input "Nom" at bounding box center [1316, 230] width 450 height 36
type input "Relance Facture(s)"
type input "contactfrs@groupecreo.com"
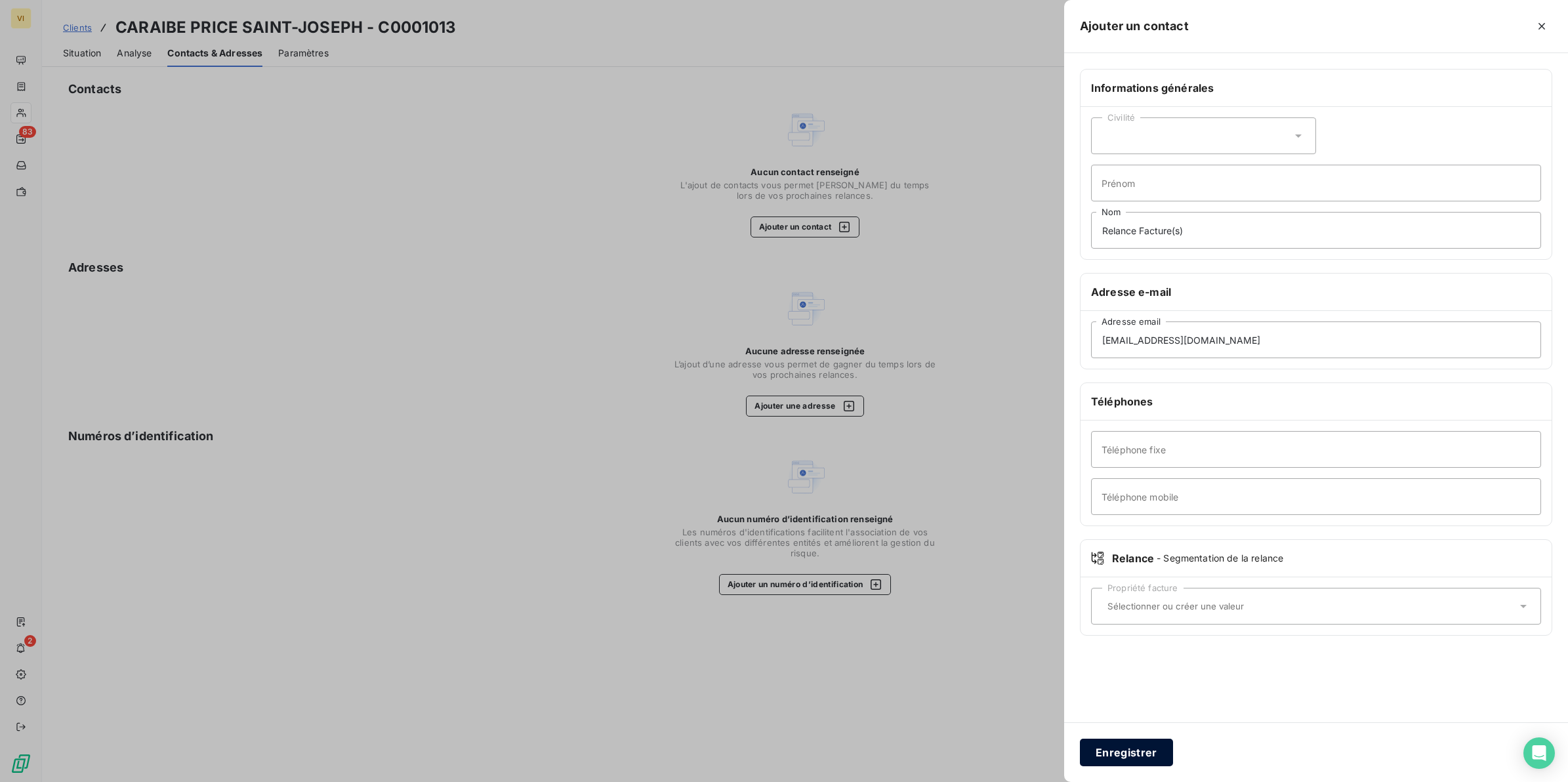
click at [1139, 758] on button "Enregistrer" at bounding box center [1127, 752] width 93 height 27
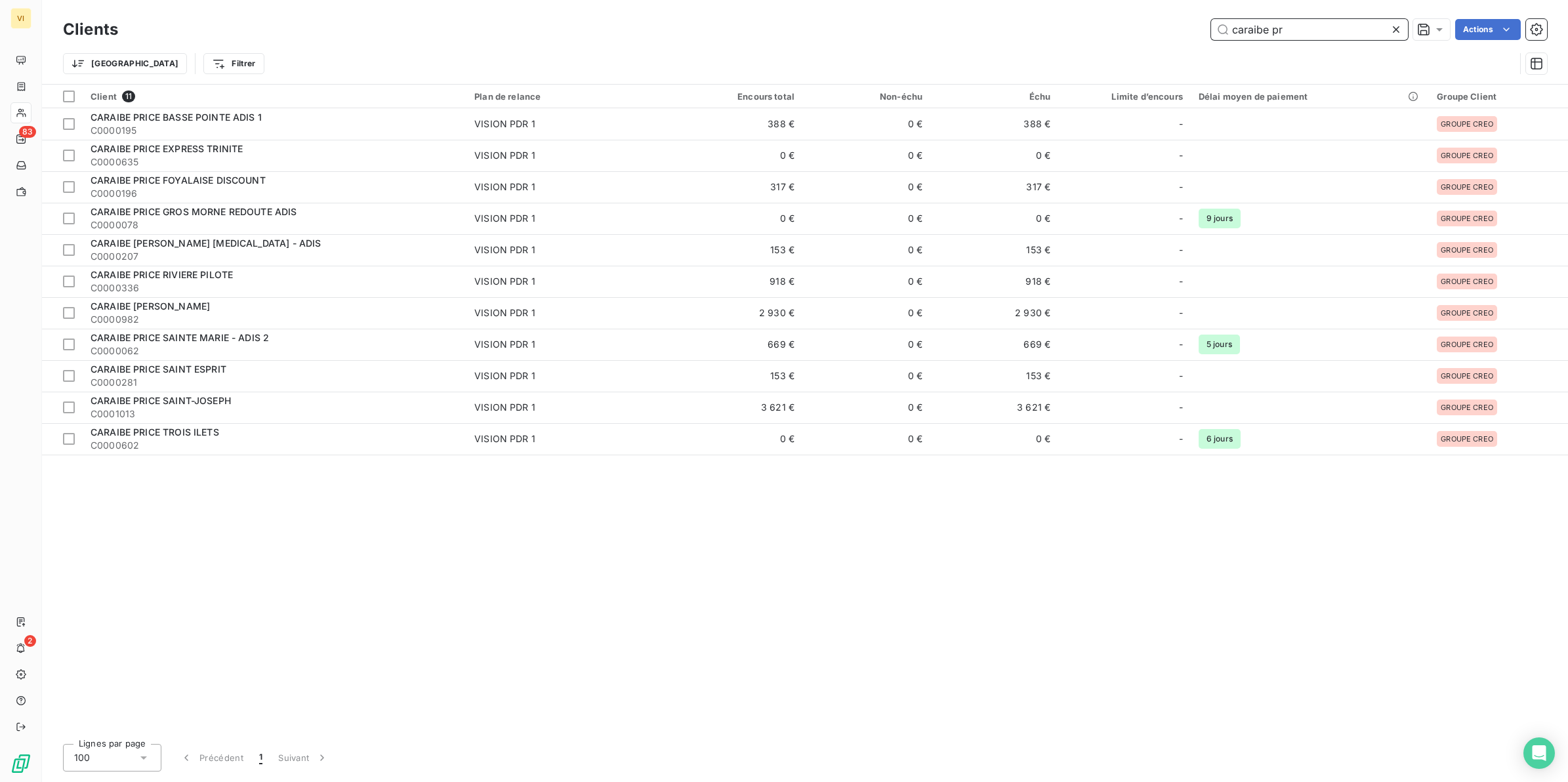
drag, startPoint x: 1299, startPoint y: 31, endPoint x: 1215, endPoint y: 23, distance: 84.4
click at [1215, 23] on input "caraibe pr" at bounding box center [1309, 29] width 197 height 21
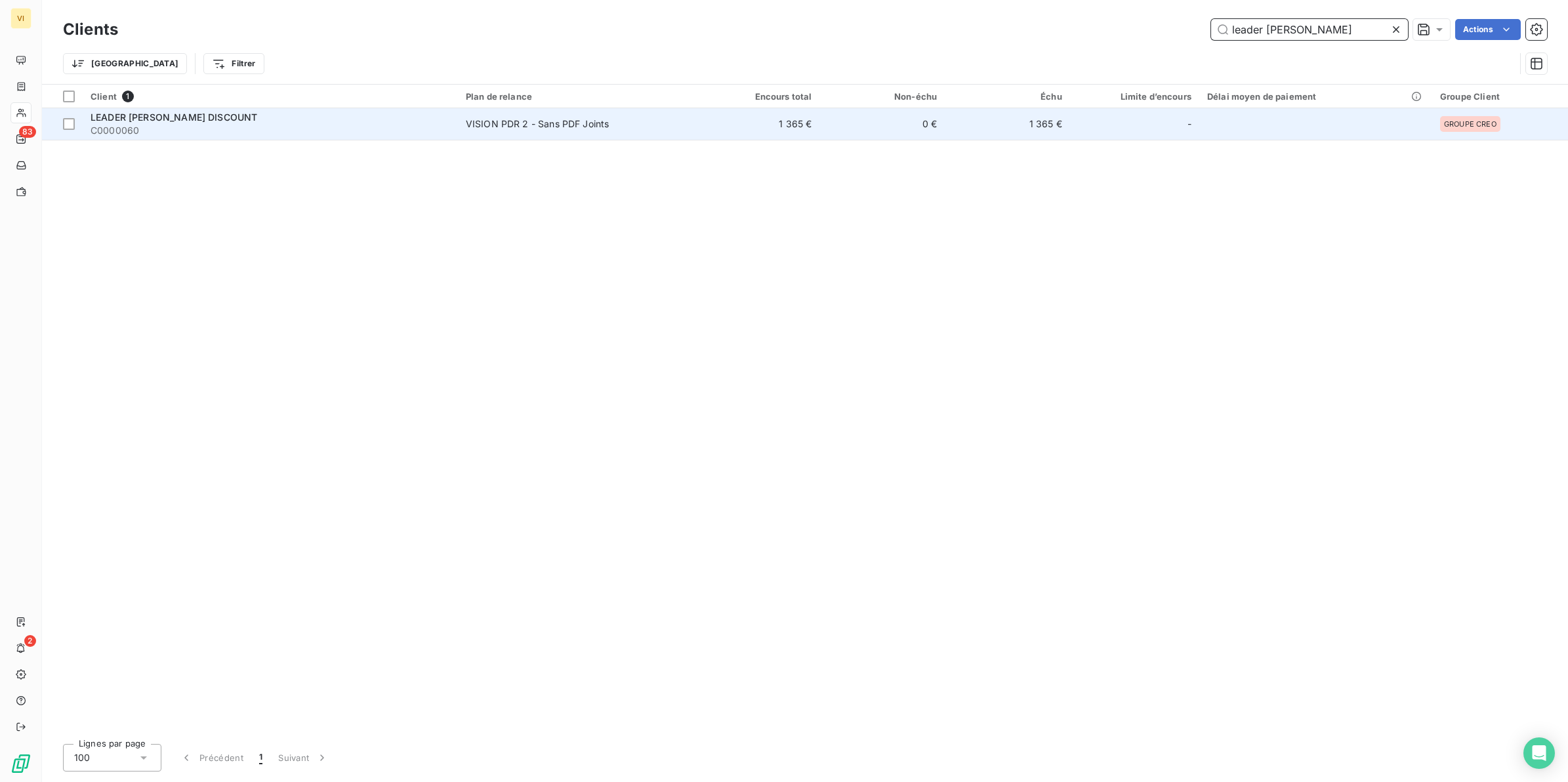
type input "leader price k"
click at [152, 120] on span "LEADER [PERSON_NAME] DISCOUNT" at bounding box center [174, 117] width 167 height 11
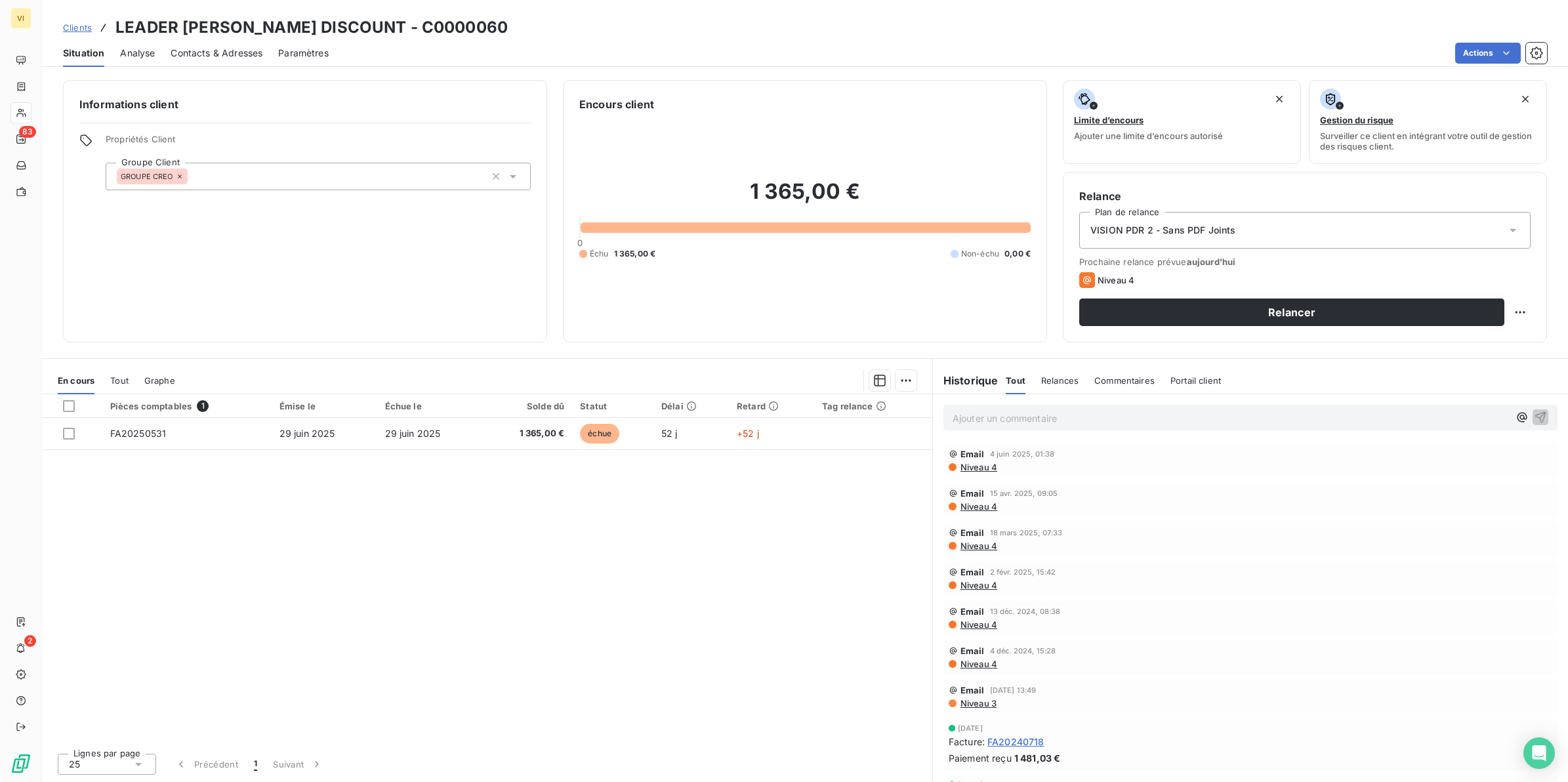
click at [196, 49] on span "Contacts & Adresses" at bounding box center [216, 53] width 92 height 13
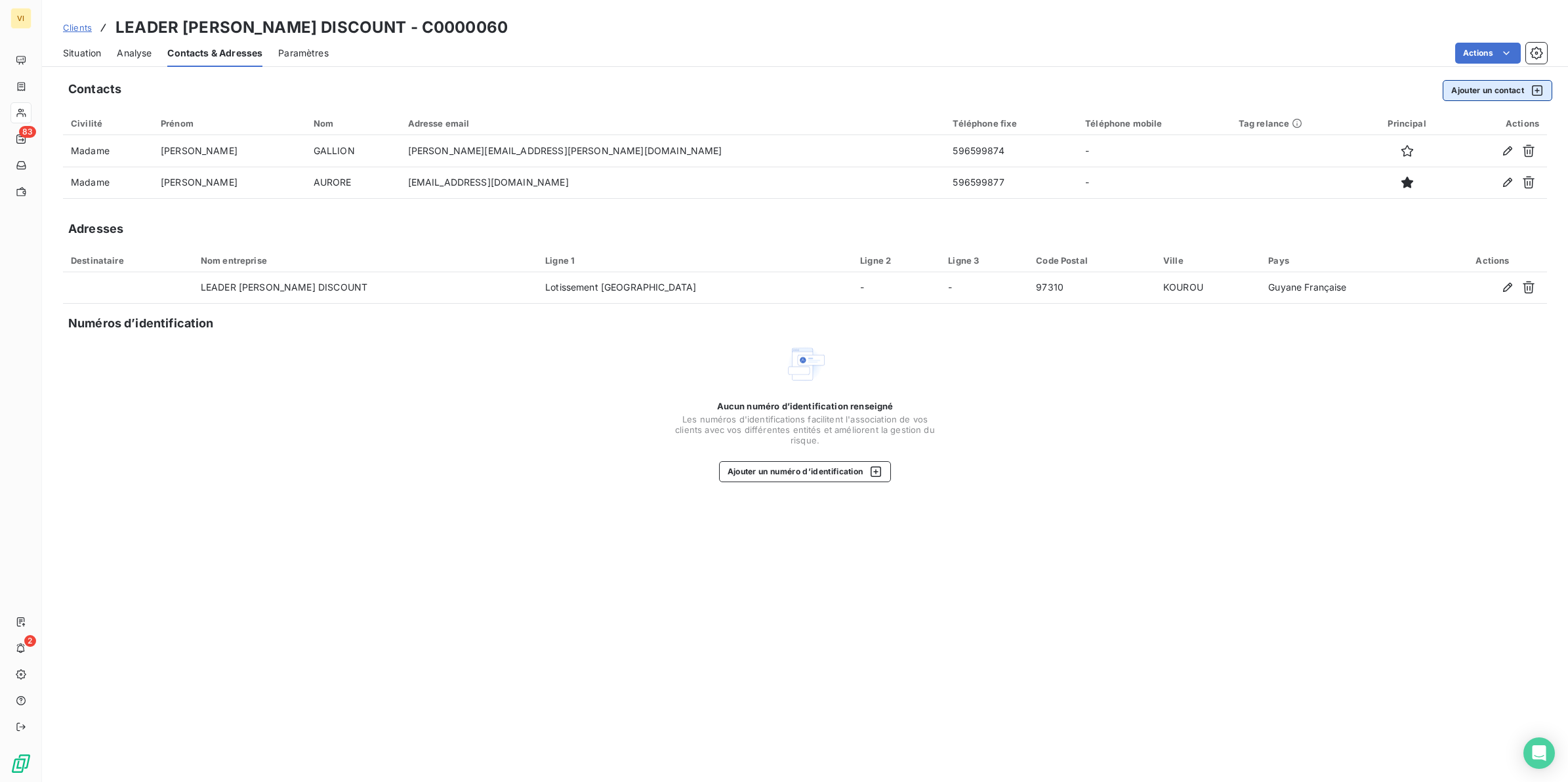
click at [1493, 94] on button "Ajouter un contact" at bounding box center [1498, 90] width 109 height 21
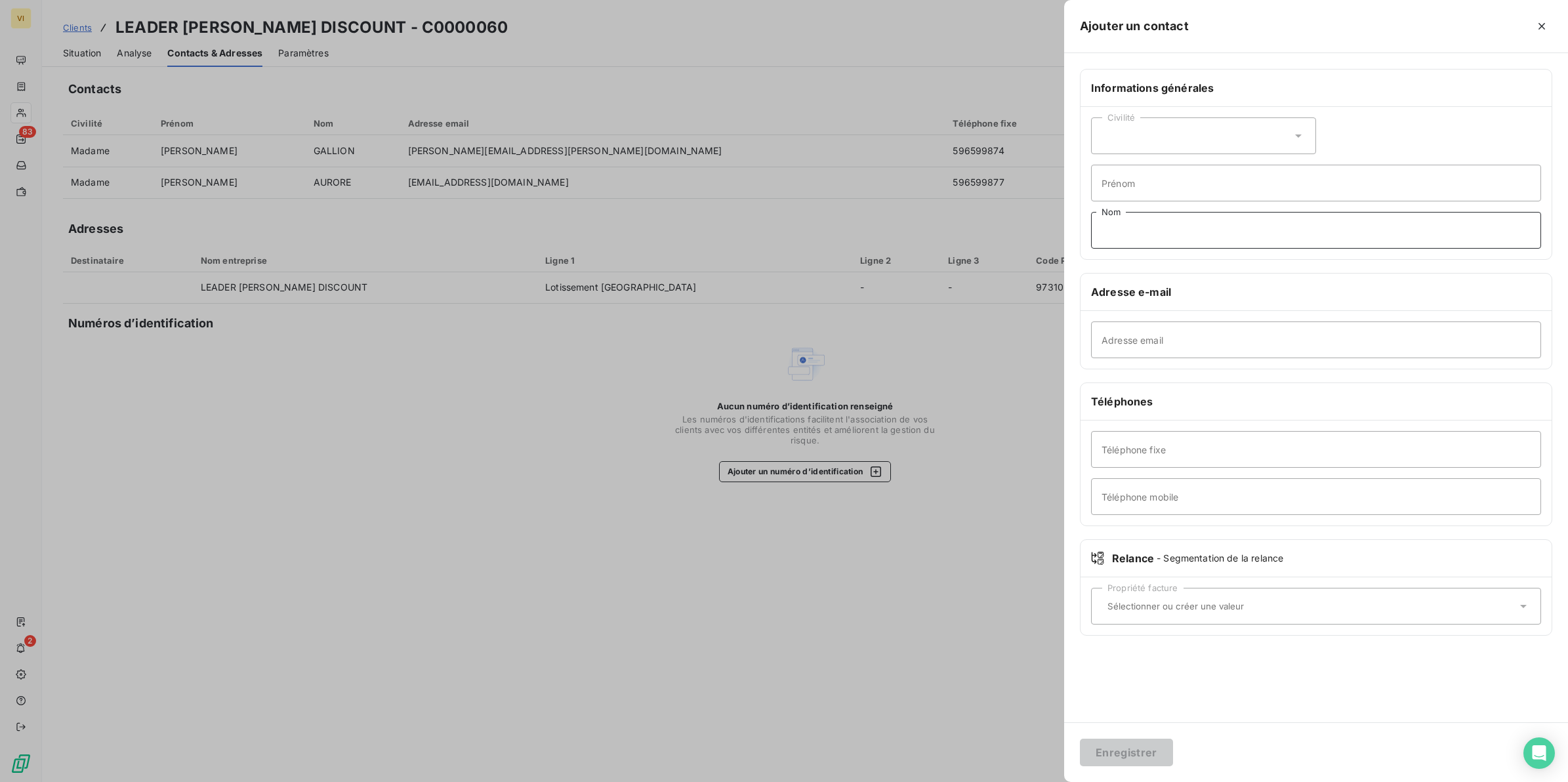
click at [1126, 224] on input "Nom" at bounding box center [1316, 230] width 450 height 36
type input "Relance Facture(s)"
type input "contactfrs@groupecreo.com"
click at [1130, 750] on button "Enregistrer" at bounding box center [1127, 752] width 93 height 27
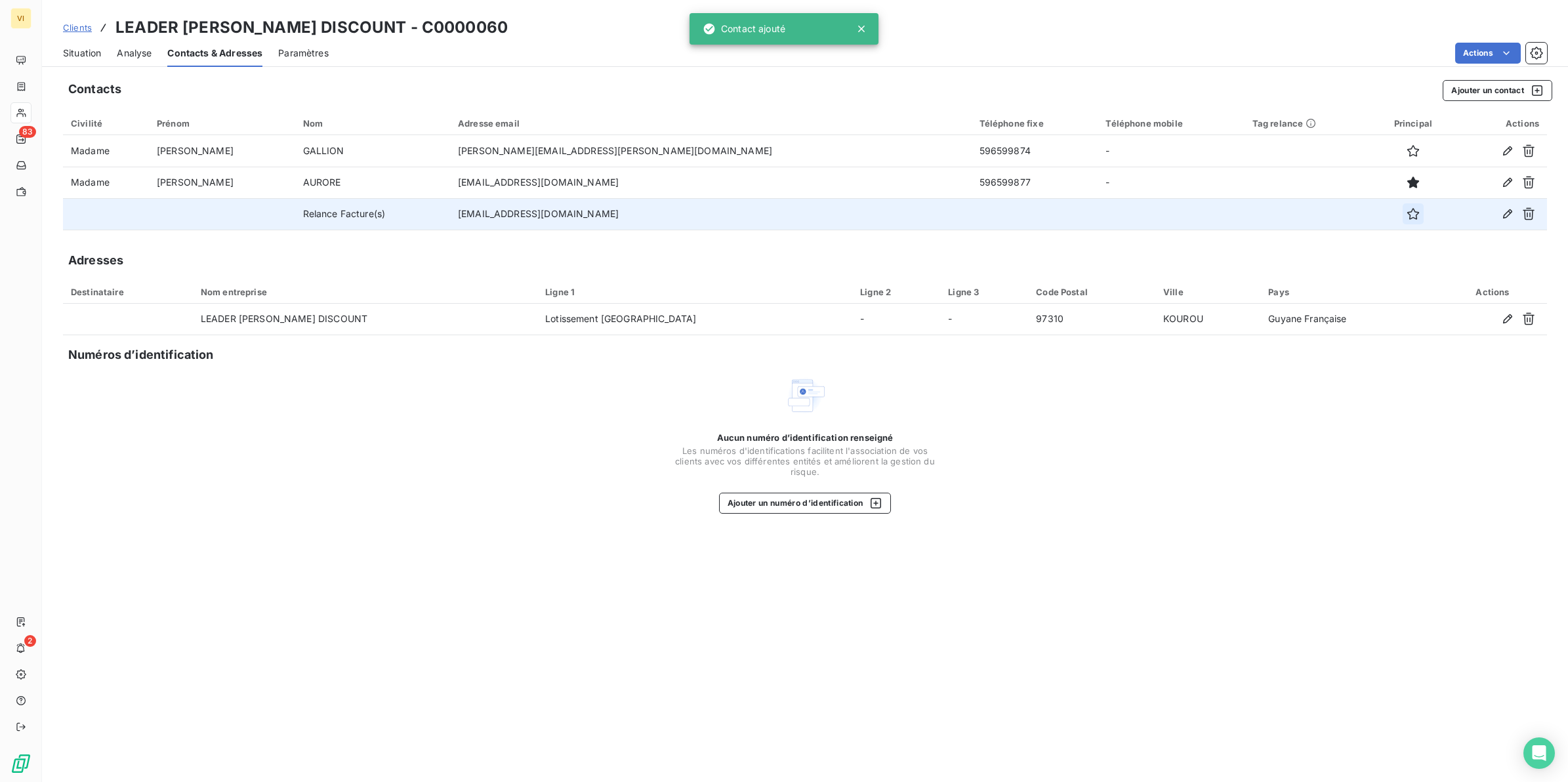
click at [1408, 214] on icon "button" at bounding box center [1414, 214] width 12 height 12
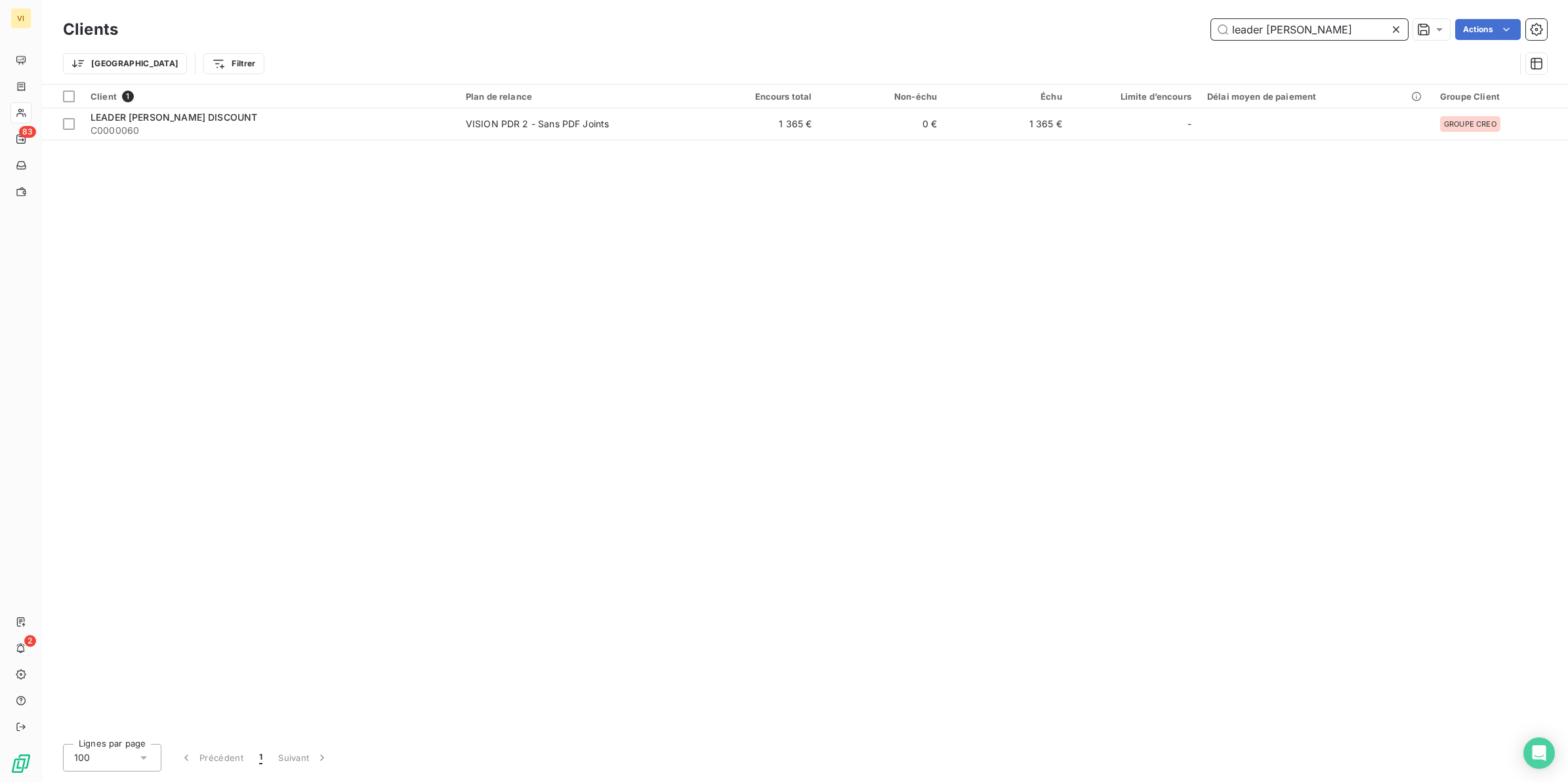
drag, startPoint x: 1320, startPoint y: 26, endPoint x: 1189, endPoint y: 33, distance: 131.2
click at [1189, 33] on div "leader price k Actions" at bounding box center [840, 29] width 1414 height 21
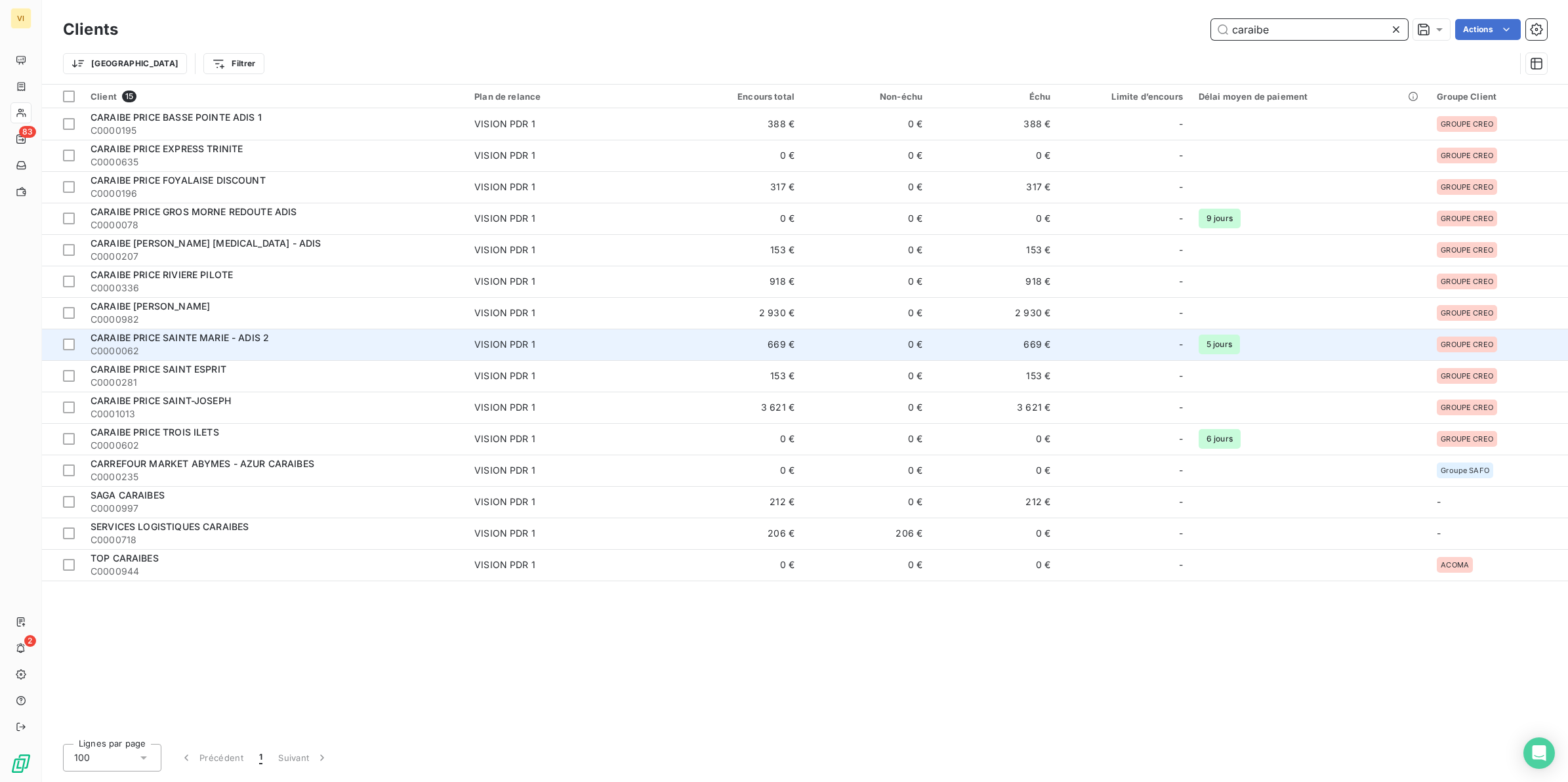
type input "caraibe"
click at [193, 337] on span "CARAIBE PRICE SAINTE MARIE - ADIS 2" at bounding box center [180, 338] width 178 height 11
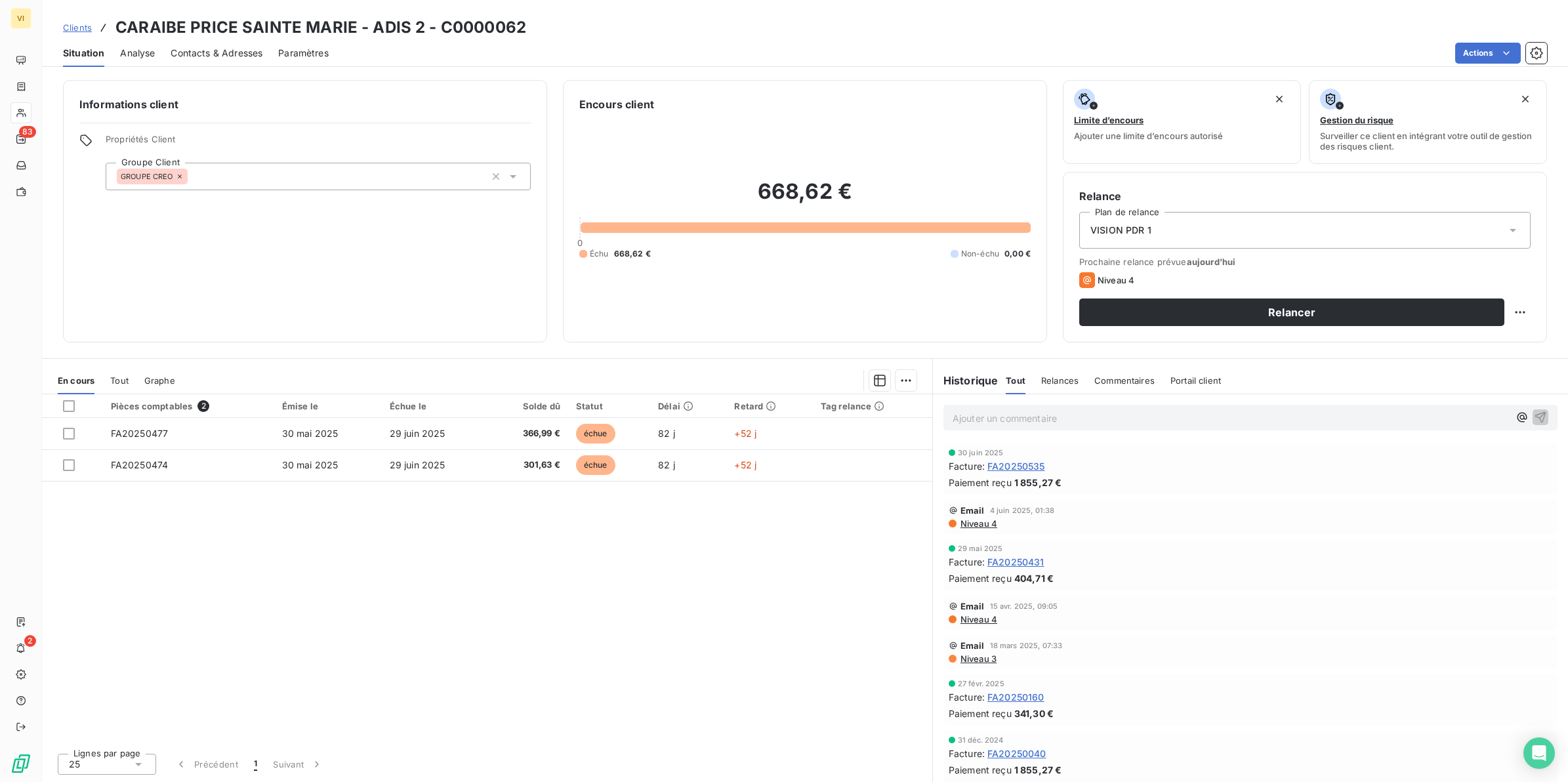
click at [250, 47] on span "Contacts & Adresses" at bounding box center [216, 53] width 92 height 13
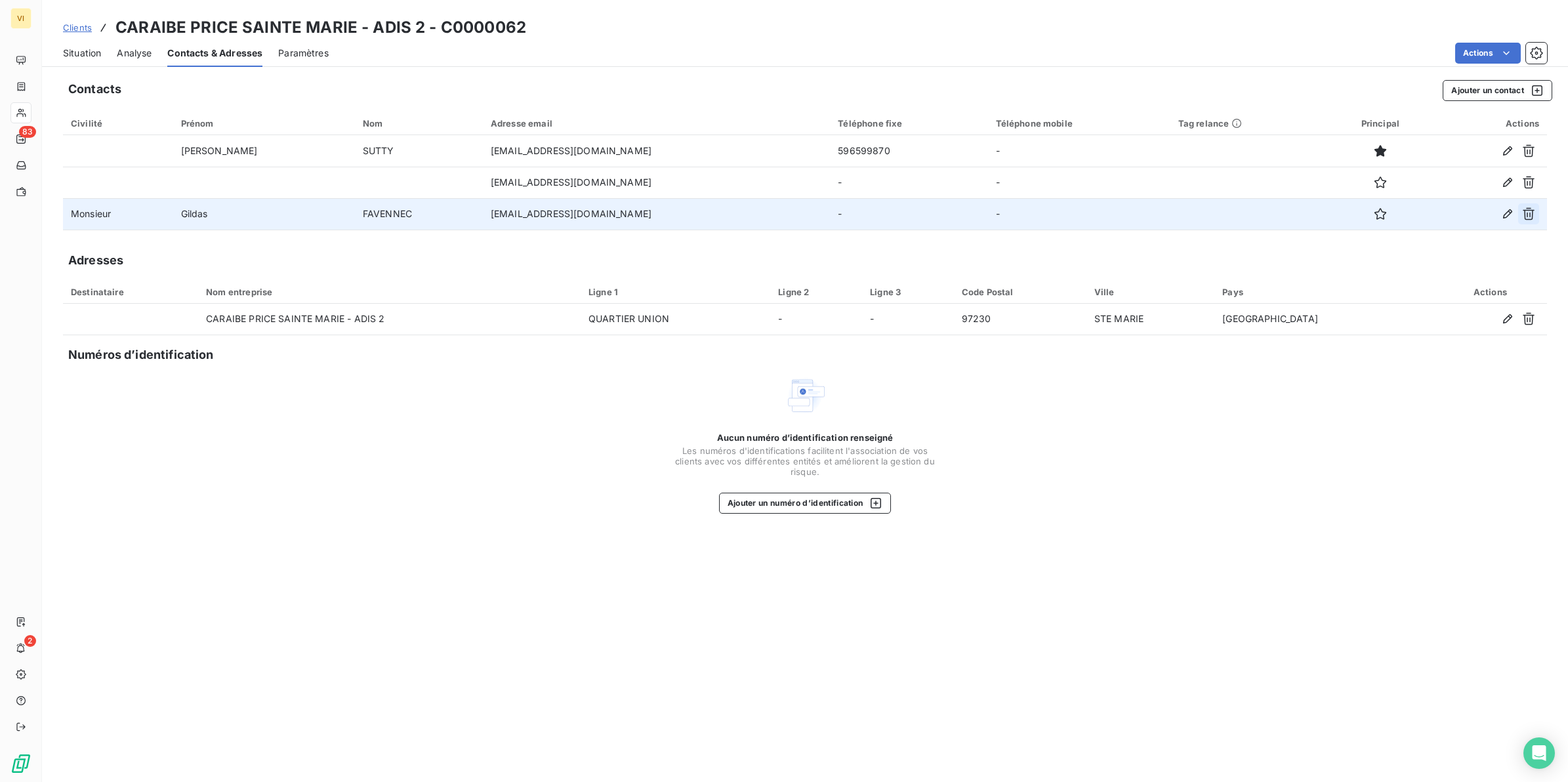
click at [1530, 213] on icon "button" at bounding box center [1529, 214] width 12 height 13
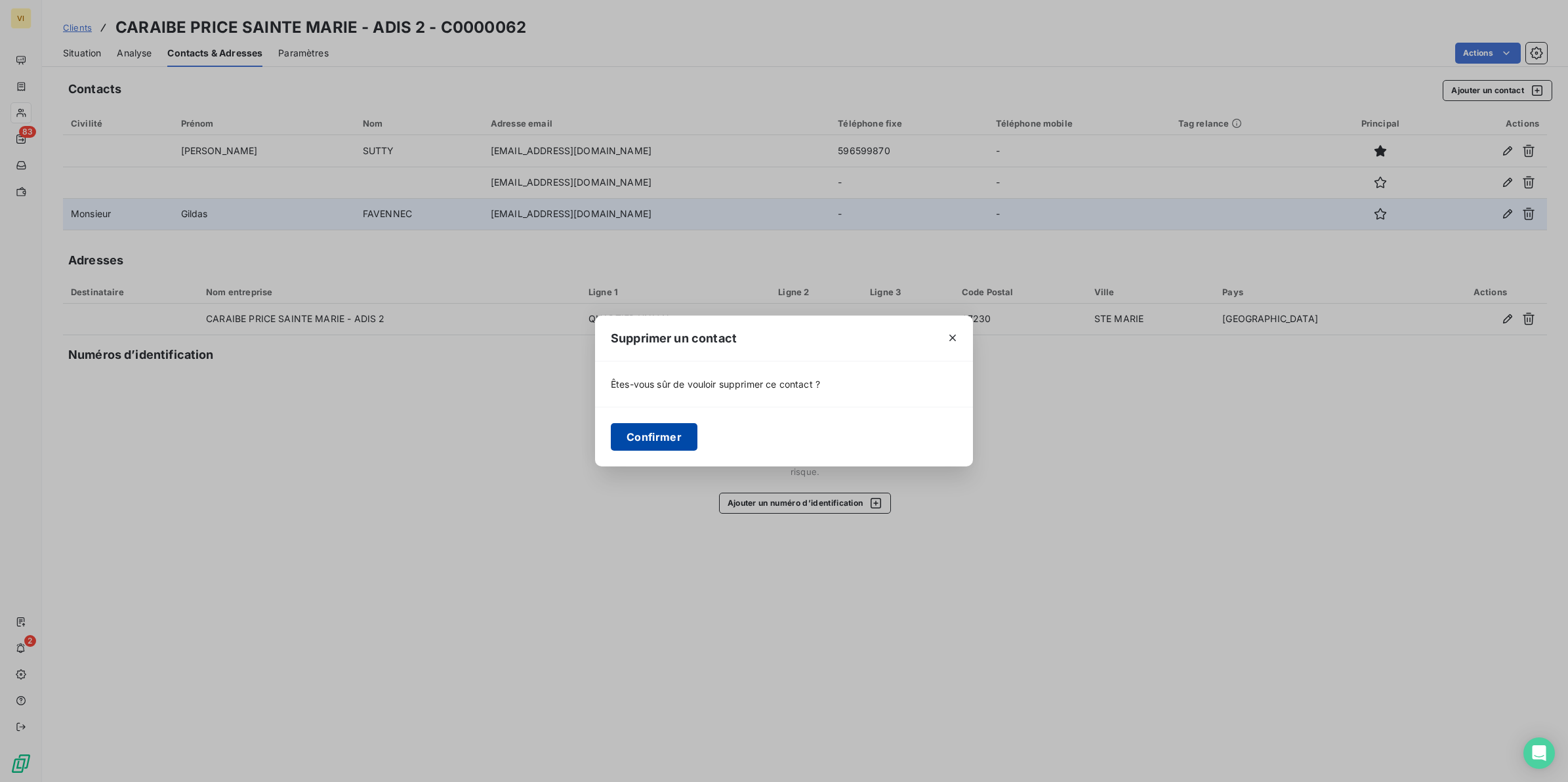
click at [645, 444] on button "Confirmer" at bounding box center [654, 437] width 86 height 27
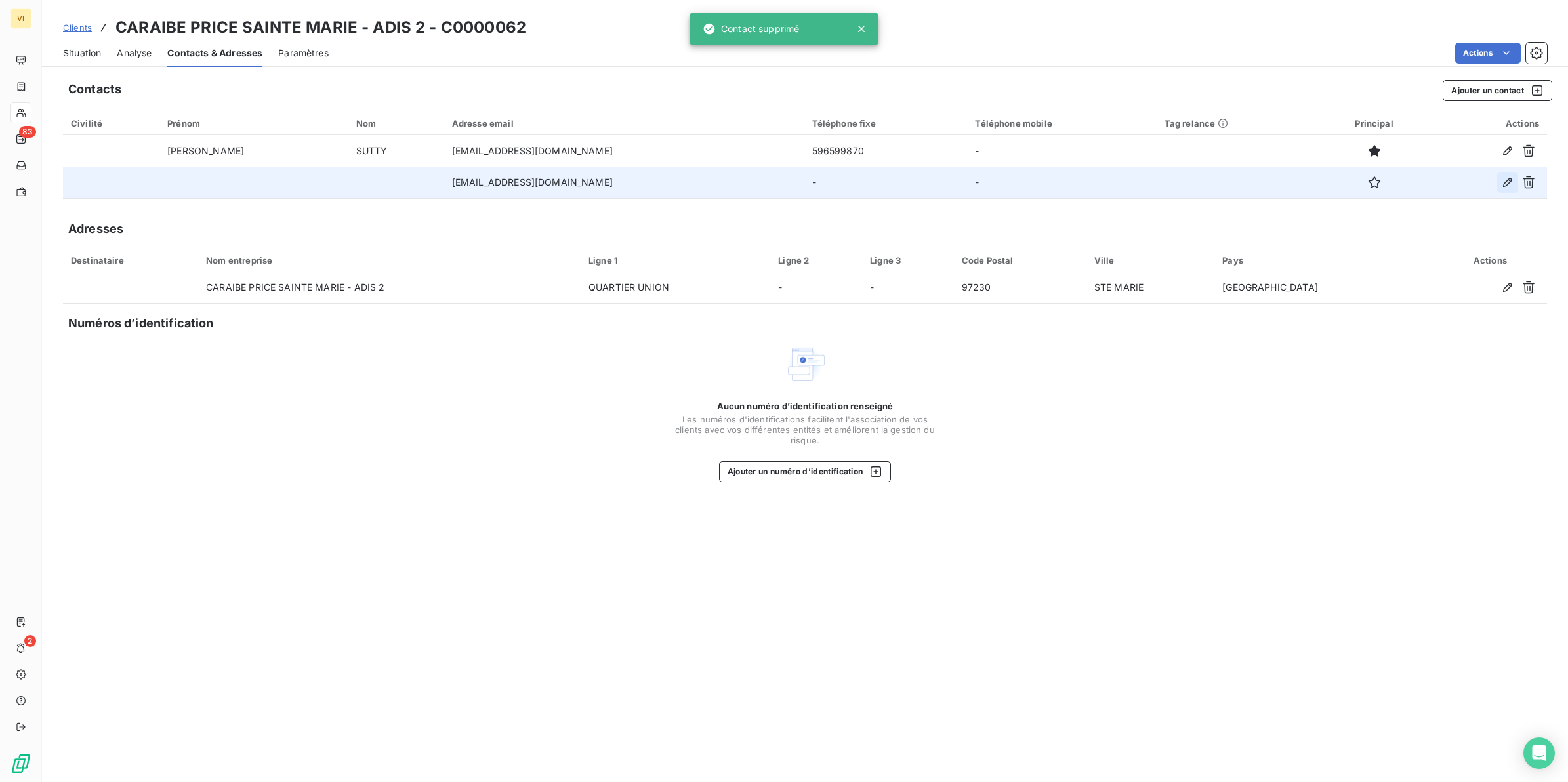
click at [1506, 184] on icon "button" at bounding box center [1507, 182] width 13 height 13
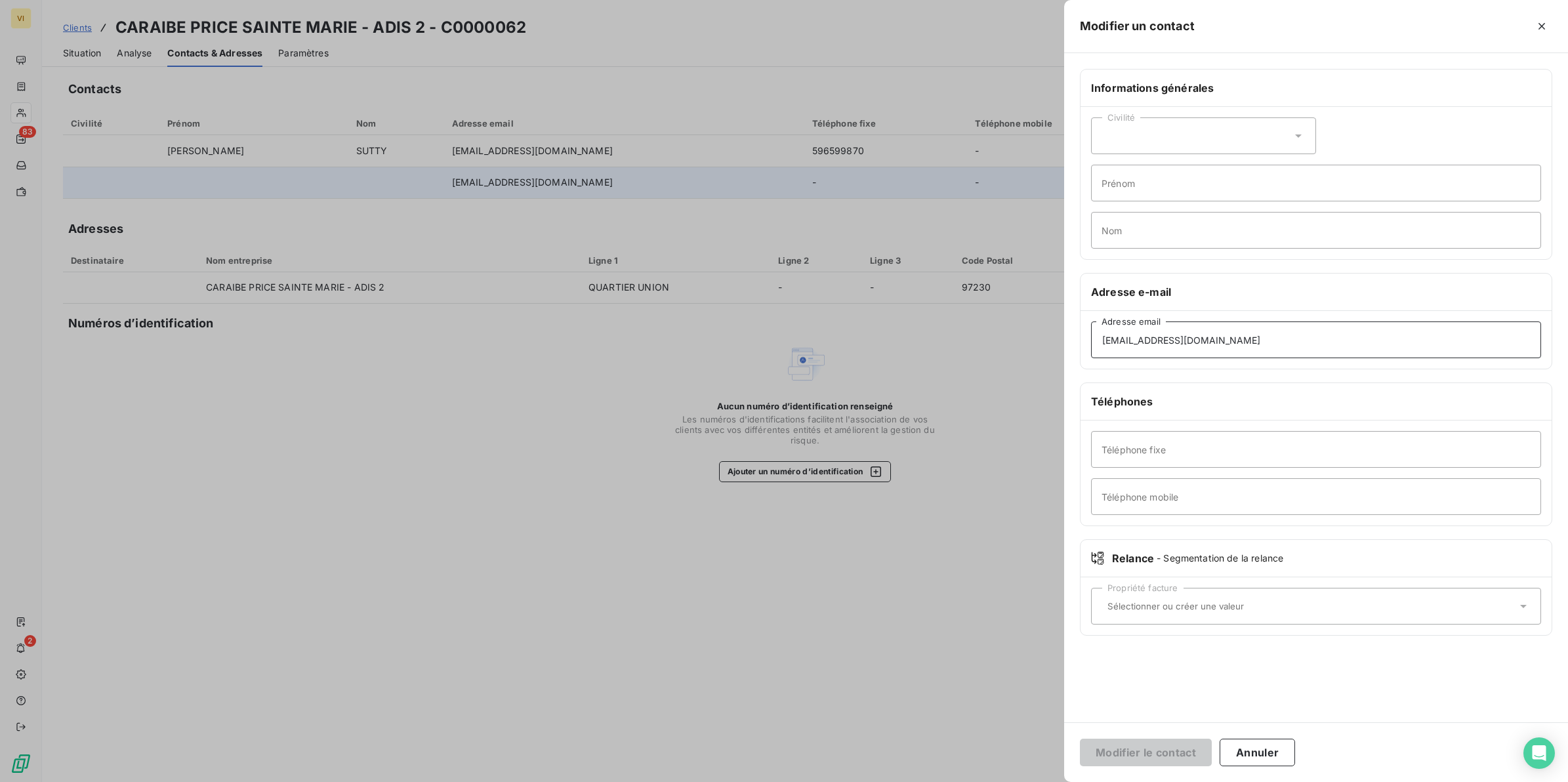
drag, startPoint x: 1276, startPoint y: 340, endPoint x: 1039, endPoint y: 340, distance: 237.0
click at [1039, 782] on div "Modifier un contact Informations générales Civilité Prénom Nom Adresse e-mail f…" at bounding box center [784, 782] width 1568 height 0
click at [1147, 237] on input "Nom" at bounding box center [1316, 230] width 450 height 36
type input "Relance Facture(s)"
drag, startPoint x: 1288, startPoint y: 347, endPoint x: 1040, endPoint y: 340, distance: 248.1
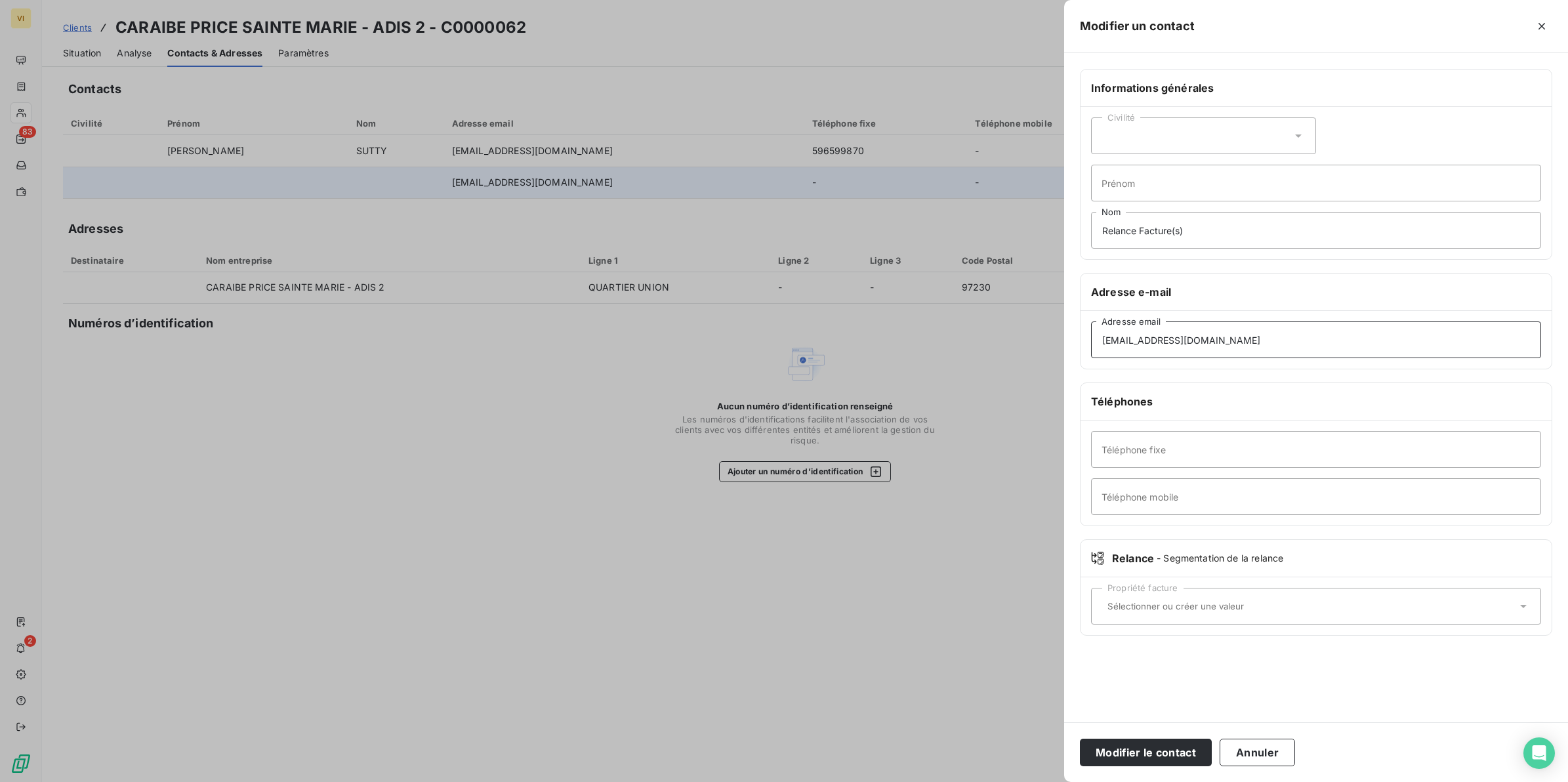
click at [1040, 782] on div "Modifier un contact Informations générales Civilité Prénom Relance Facture(s) N…" at bounding box center [784, 782] width 1568 height 0
drag, startPoint x: 1199, startPoint y: 227, endPoint x: 1078, endPoint y: 227, distance: 121.0
click at [1078, 227] on div "Informations générales Civilité Prénom Relance Facture(s) Nom Adresse e-mail Ad…" at bounding box center [1316, 360] width 504 height 583
click at [1173, 343] on input "Adresse email" at bounding box center [1316, 339] width 450 height 36
type input "contactfrs@groupecreo.com"
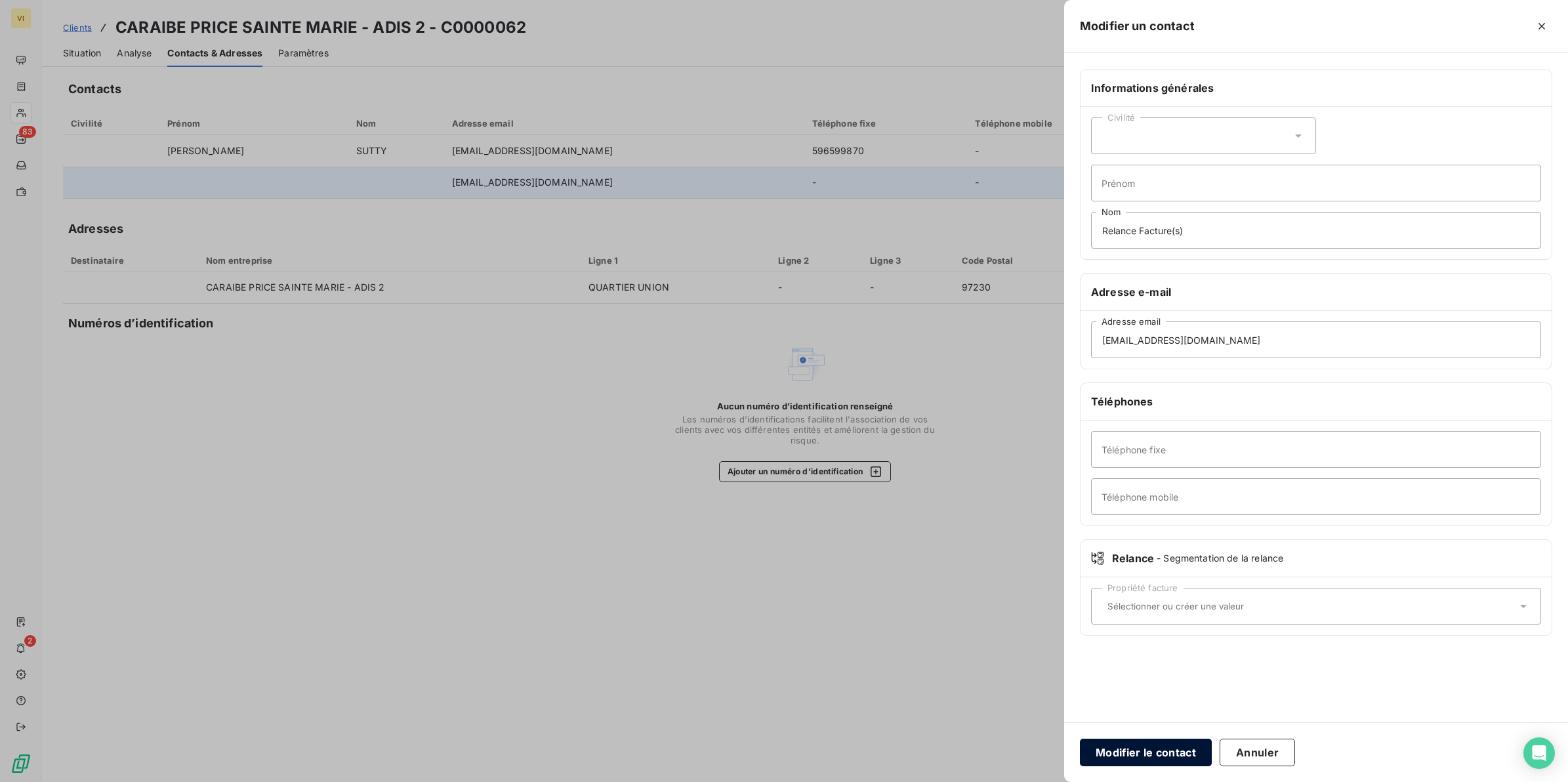
click at [1140, 750] on button "Modifier le contact" at bounding box center [1147, 752] width 132 height 27
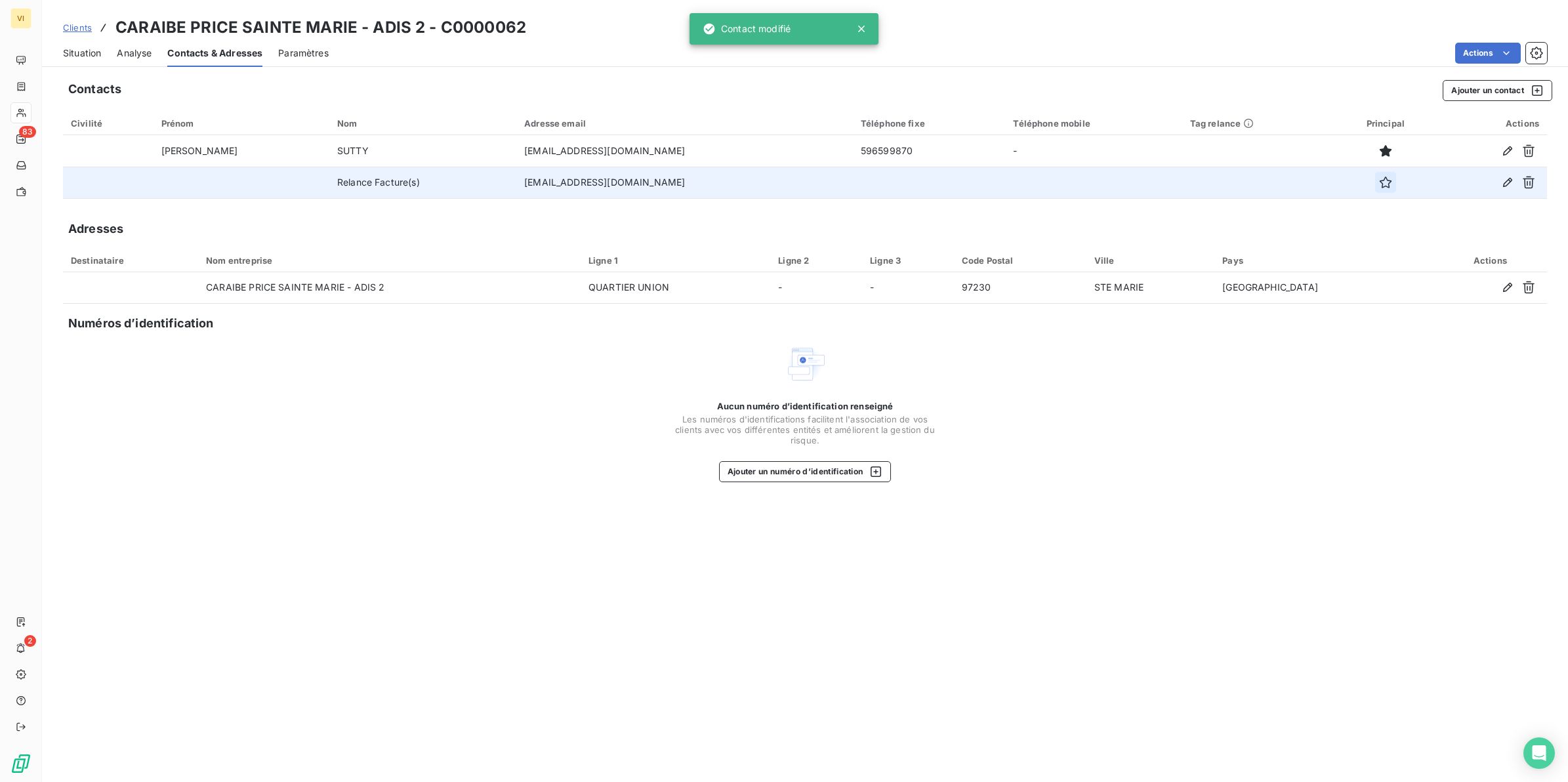
click at [1379, 187] on icon "button" at bounding box center [1385, 182] width 13 height 13
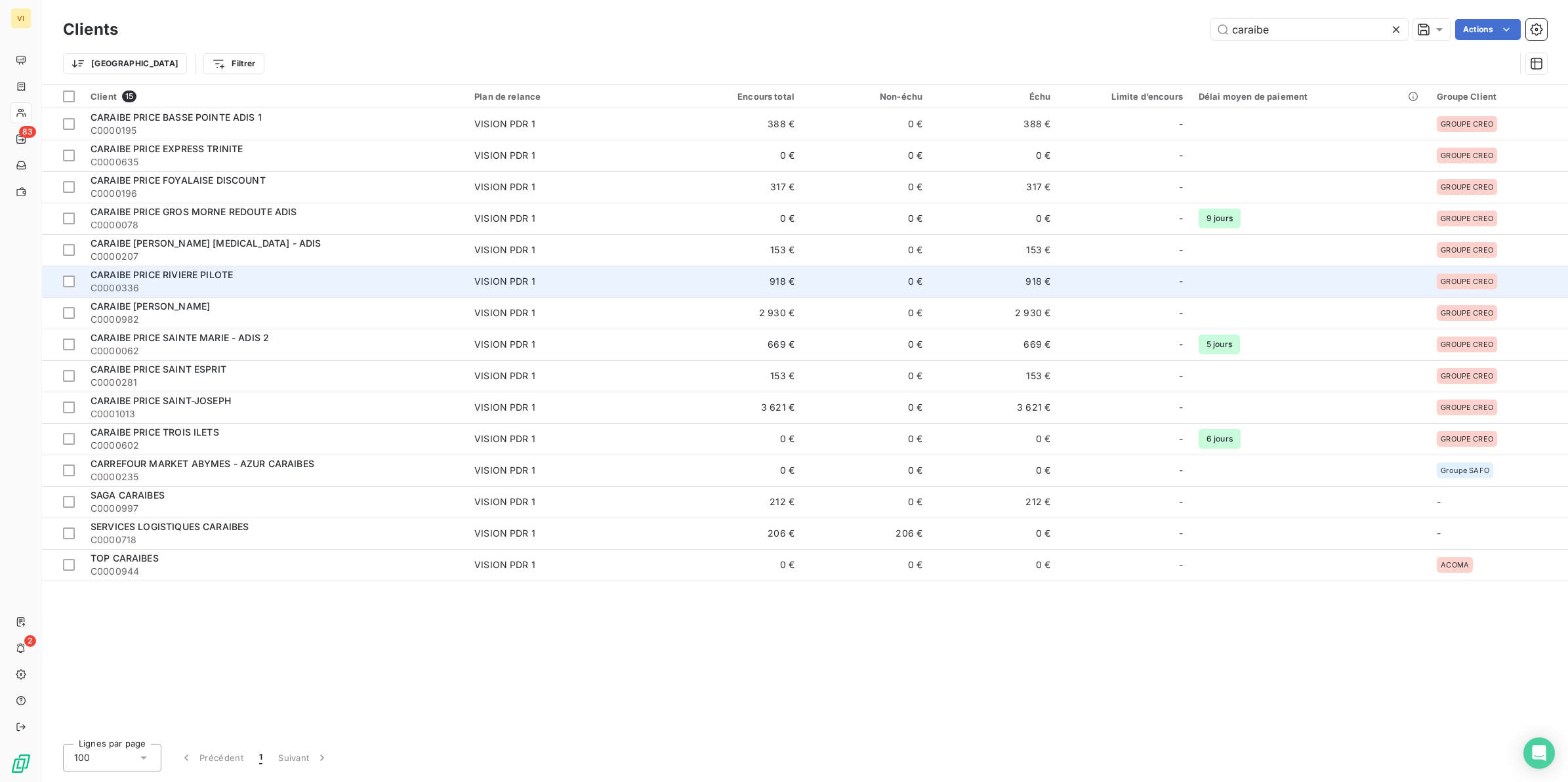
click at [201, 276] on span "CARAIBE PRICE RIVIERE PILOTE" at bounding box center [162, 274] width 142 height 11
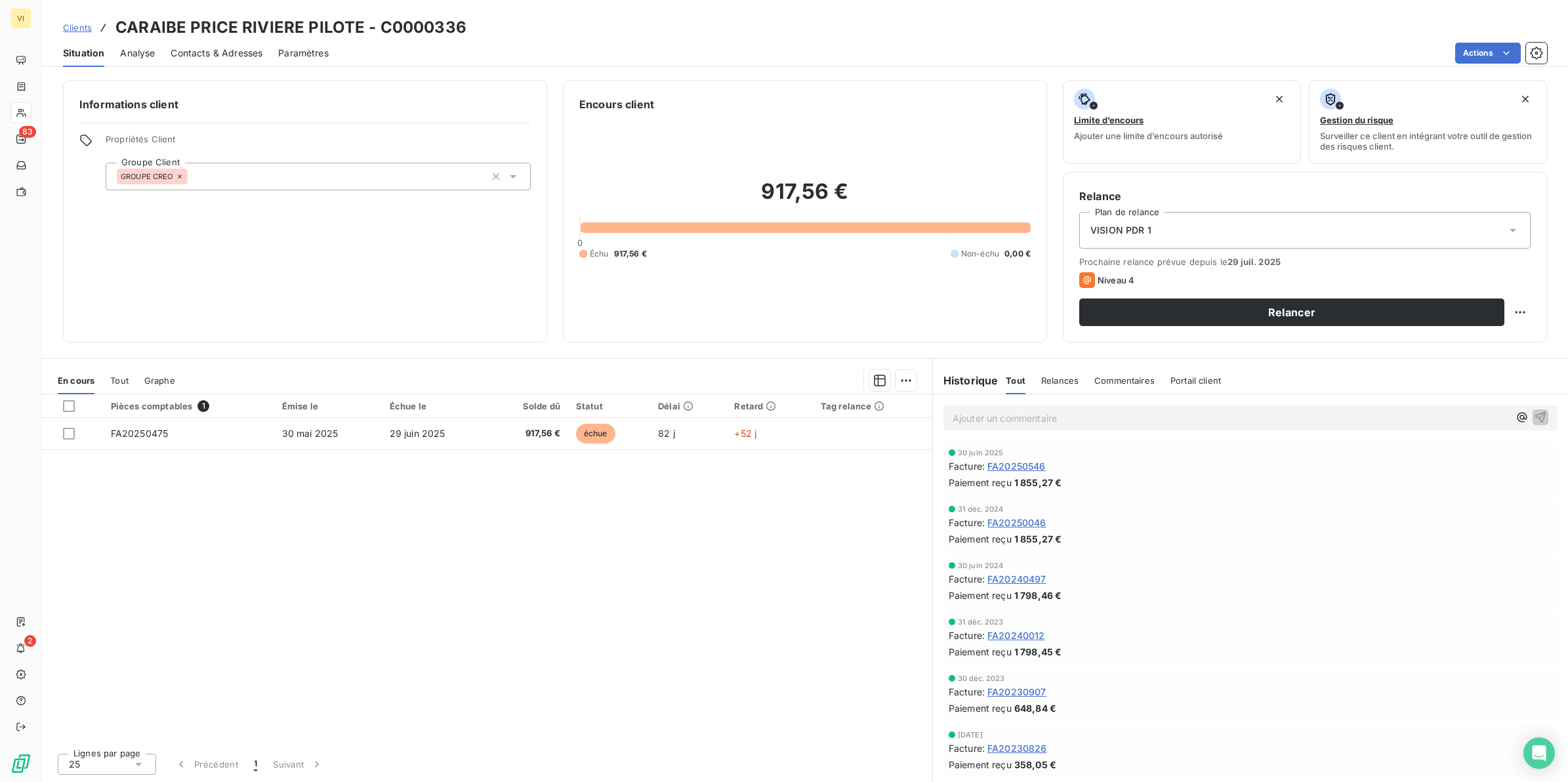
click at [248, 47] on span "Contacts & Adresses" at bounding box center [216, 53] width 92 height 13
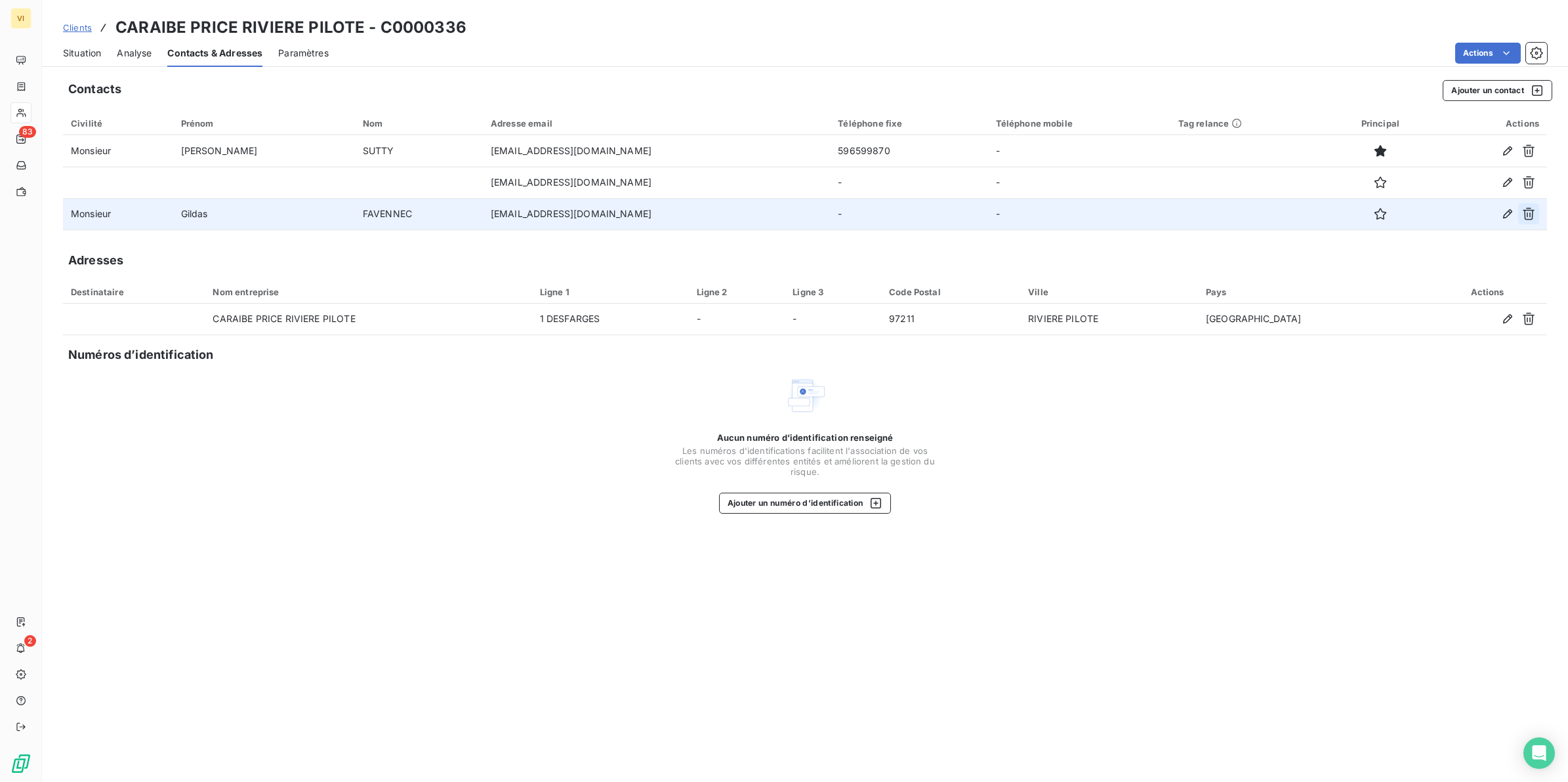
click at [1533, 211] on icon "button" at bounding box center [1529, 214] width 12 height 13
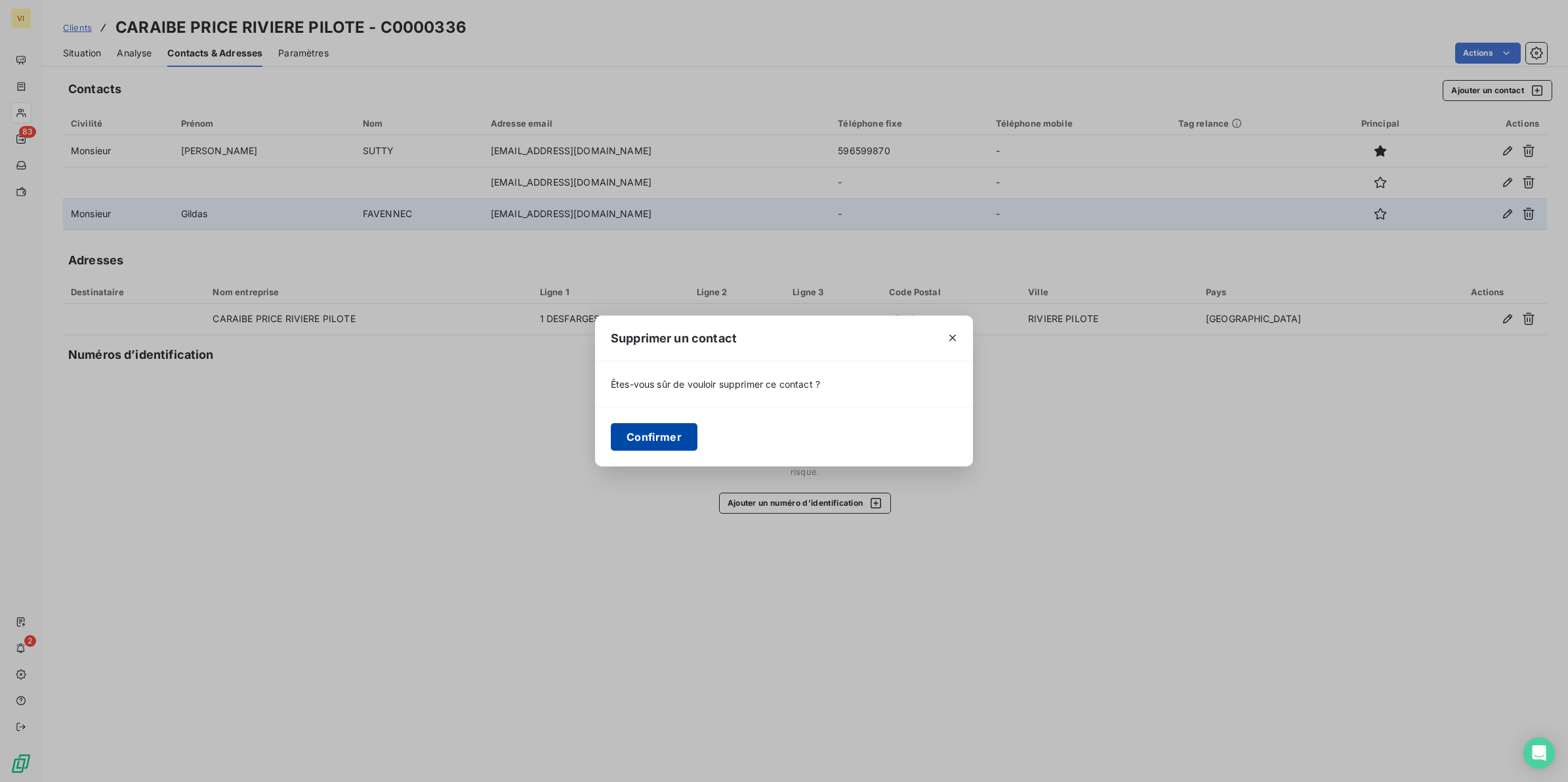
drag, startPoint x: 654, startPoint y: 430, endPoint x: 670, endPoint y: 431, distance: 16.0
click at [657, 431] on button "Confirmer" at bounding box center [654, 437] width 86 height 27
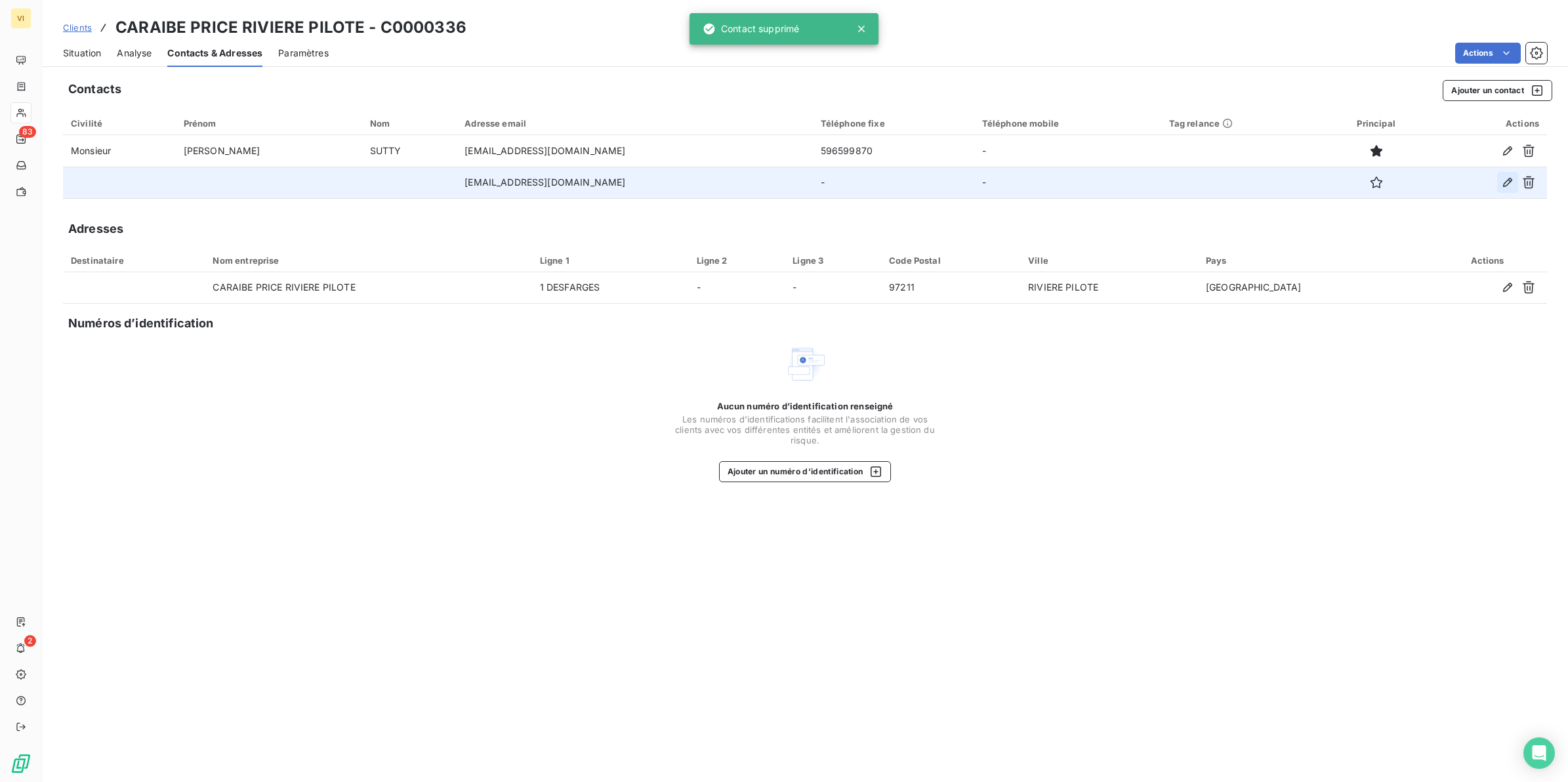
click at [1504, 182] on icon "button" at bounding box center [1508, 182] width 9 height 9
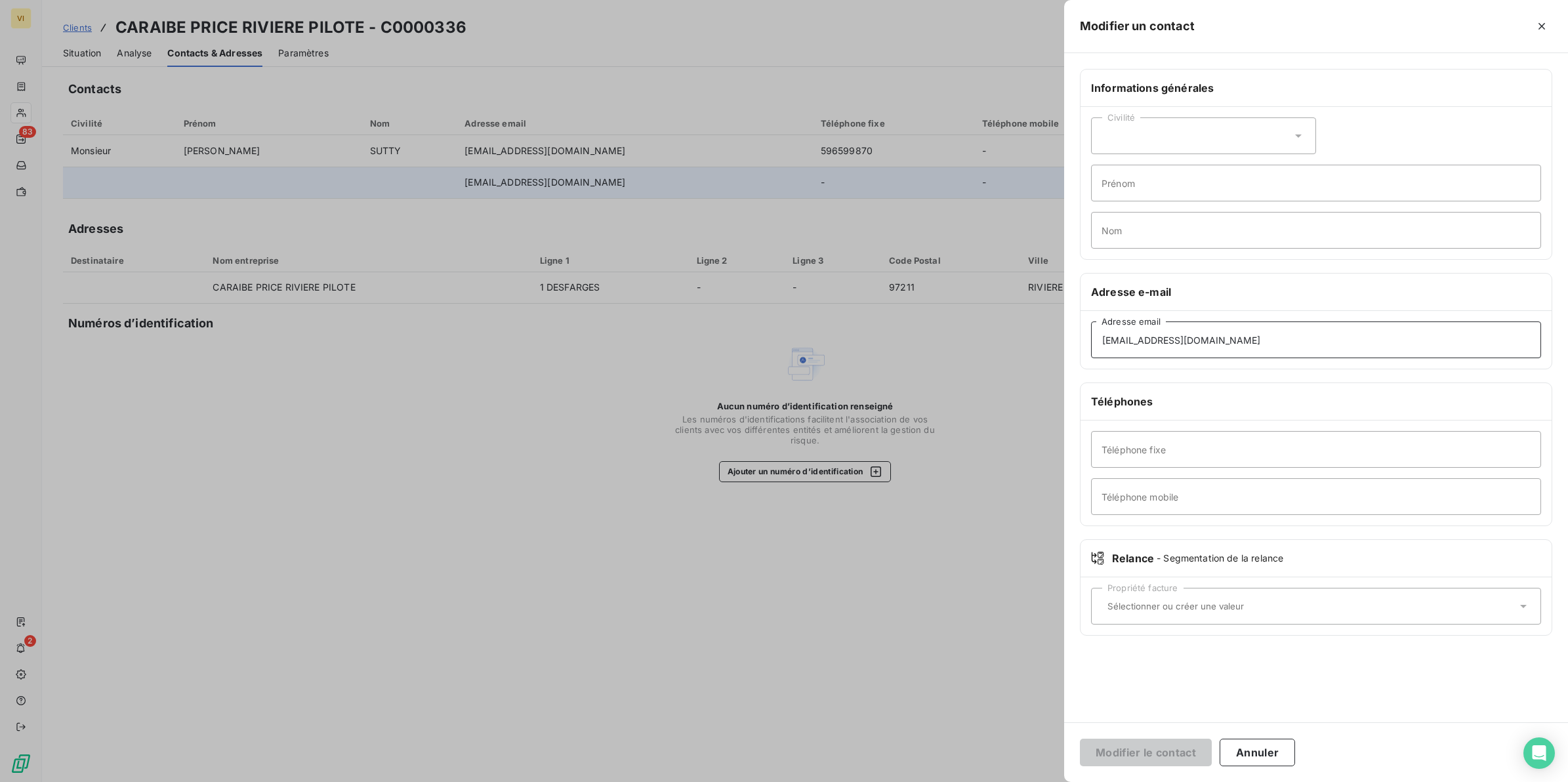
drag, startPoint x: 1291, startPoint y: 344, endPoint x: 1055, endPoint y: 346, distance: 236.0
click at [1055, 782] on div "Modifier un contact Informations générales Civilité Prénom Nom Adresse e-mail f…" at bounding box center [784, 782] width 1568 height 0
click at [1146, 237] on input "Nom" at bounding box center [1316, 230] width 450 height 36
type input "Relance Facture(s)"
click at [1141, 339] on input "Adresse email" at bounding box center [1316, 339] width 450 height 36
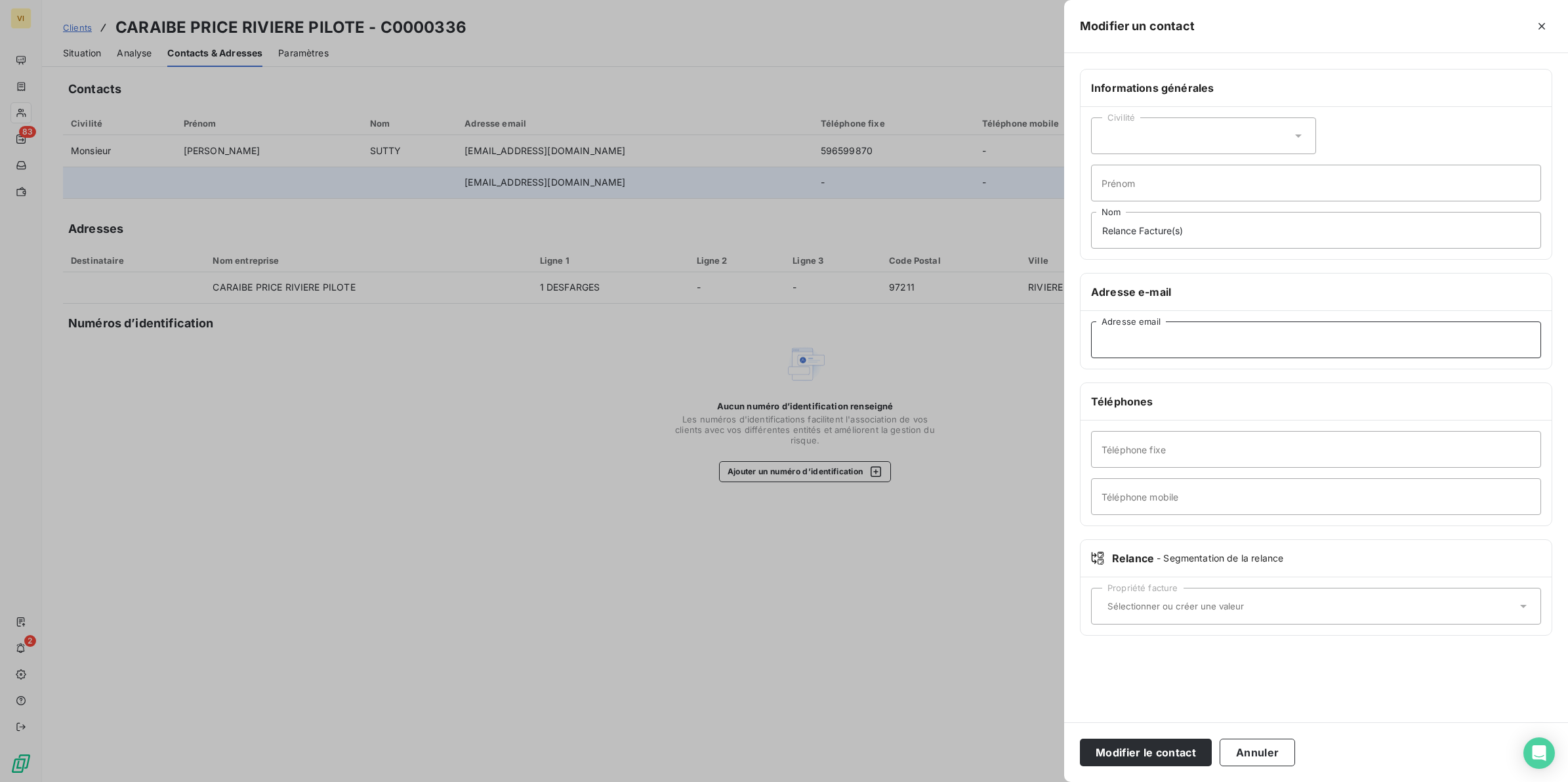
type input "contactfrs@groupecreo.com"
click at [1163, 759] on button "Modifier le contact" at bounding box center [1147, 752] width 132 height 27
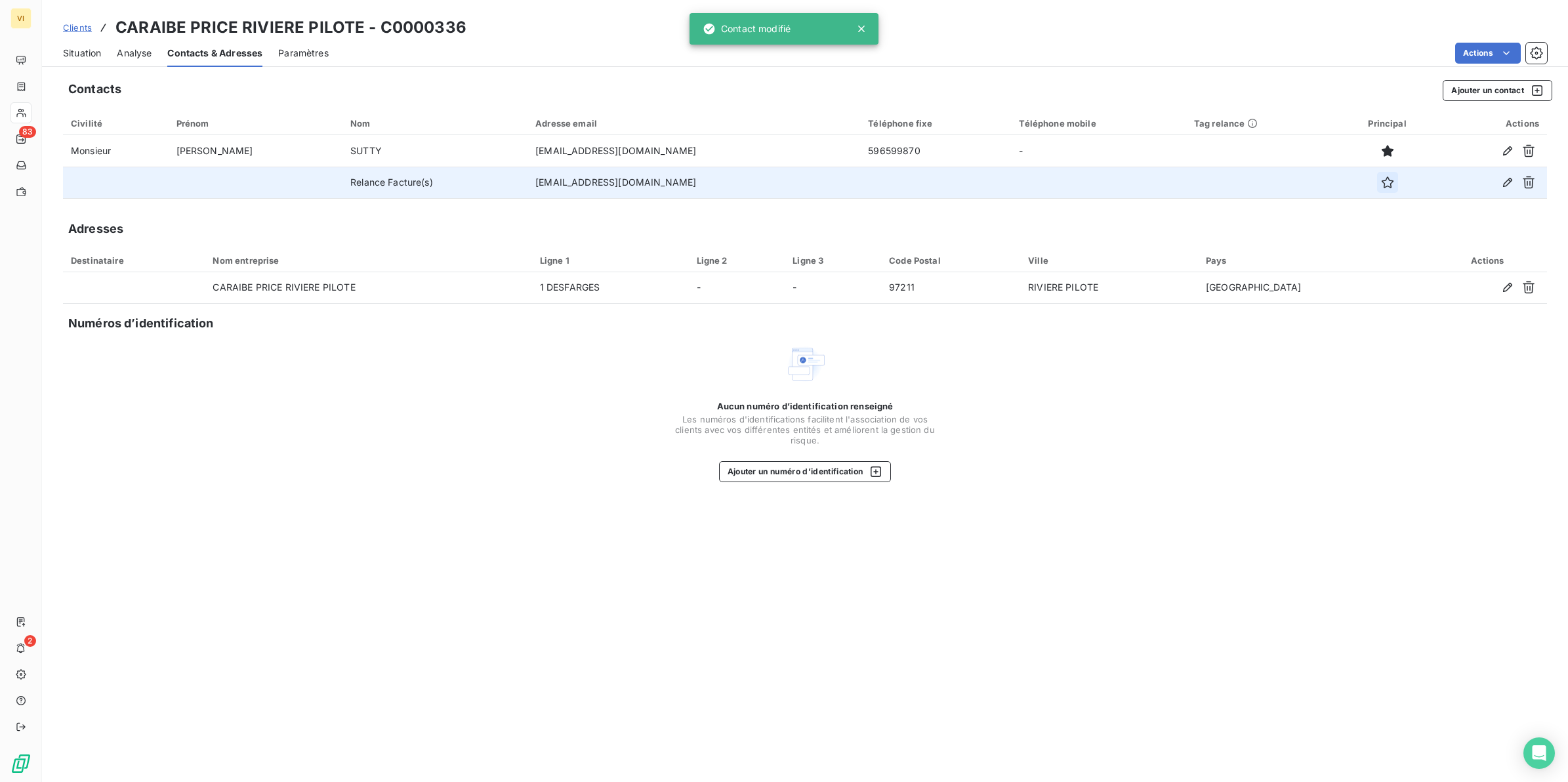
click at [1381, 187] on icon "button" at bounding box center [1387, 182] width 13 height 13
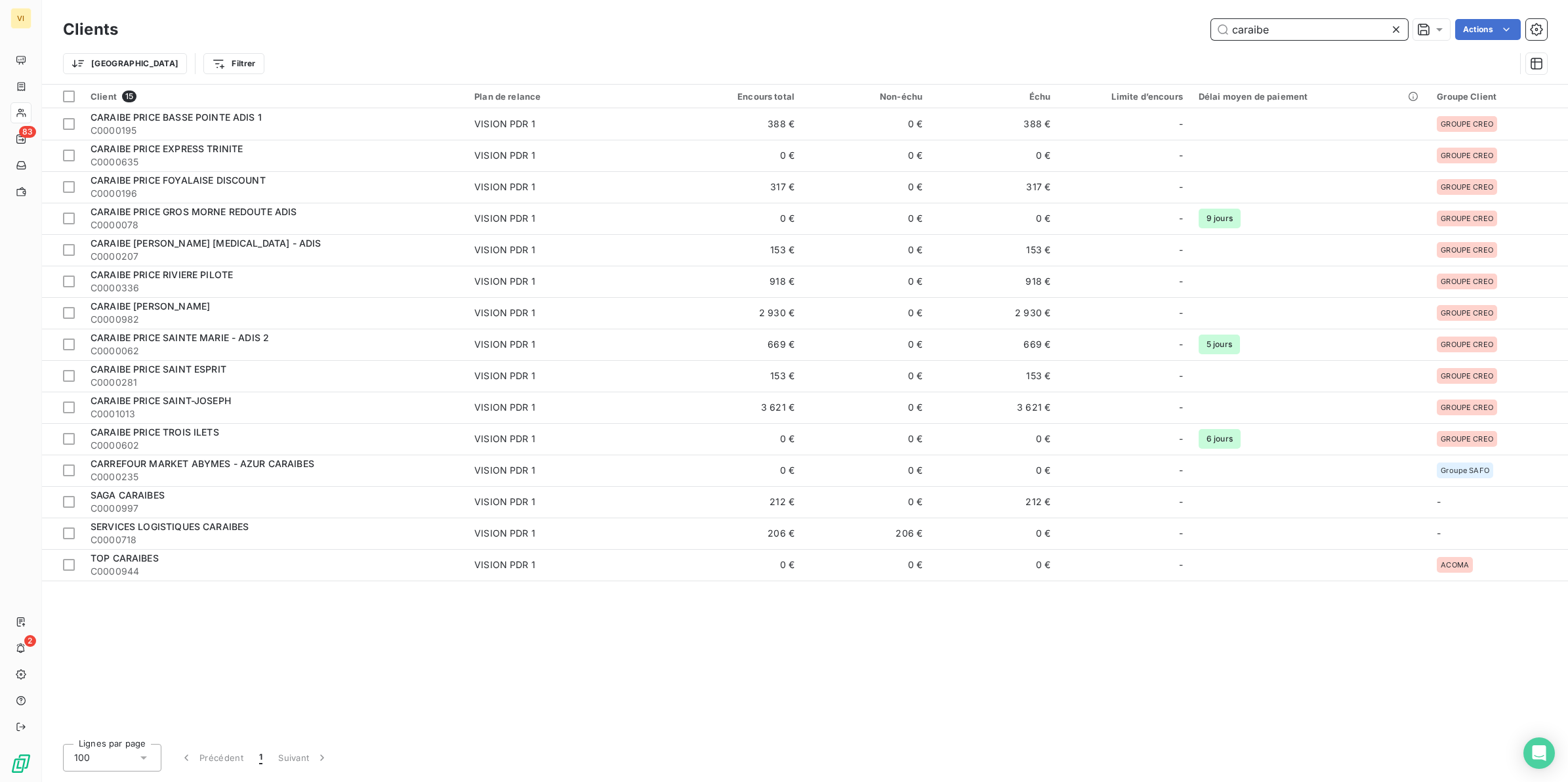
drag, startPoint x: 1260, startPoint y: 27, endPoint x: 1191, endPoint y: 30, distance: 69.1
click at [1191, 30] on div "caraibe Actions" at bounding box center [840, 29] width 1414 height 21
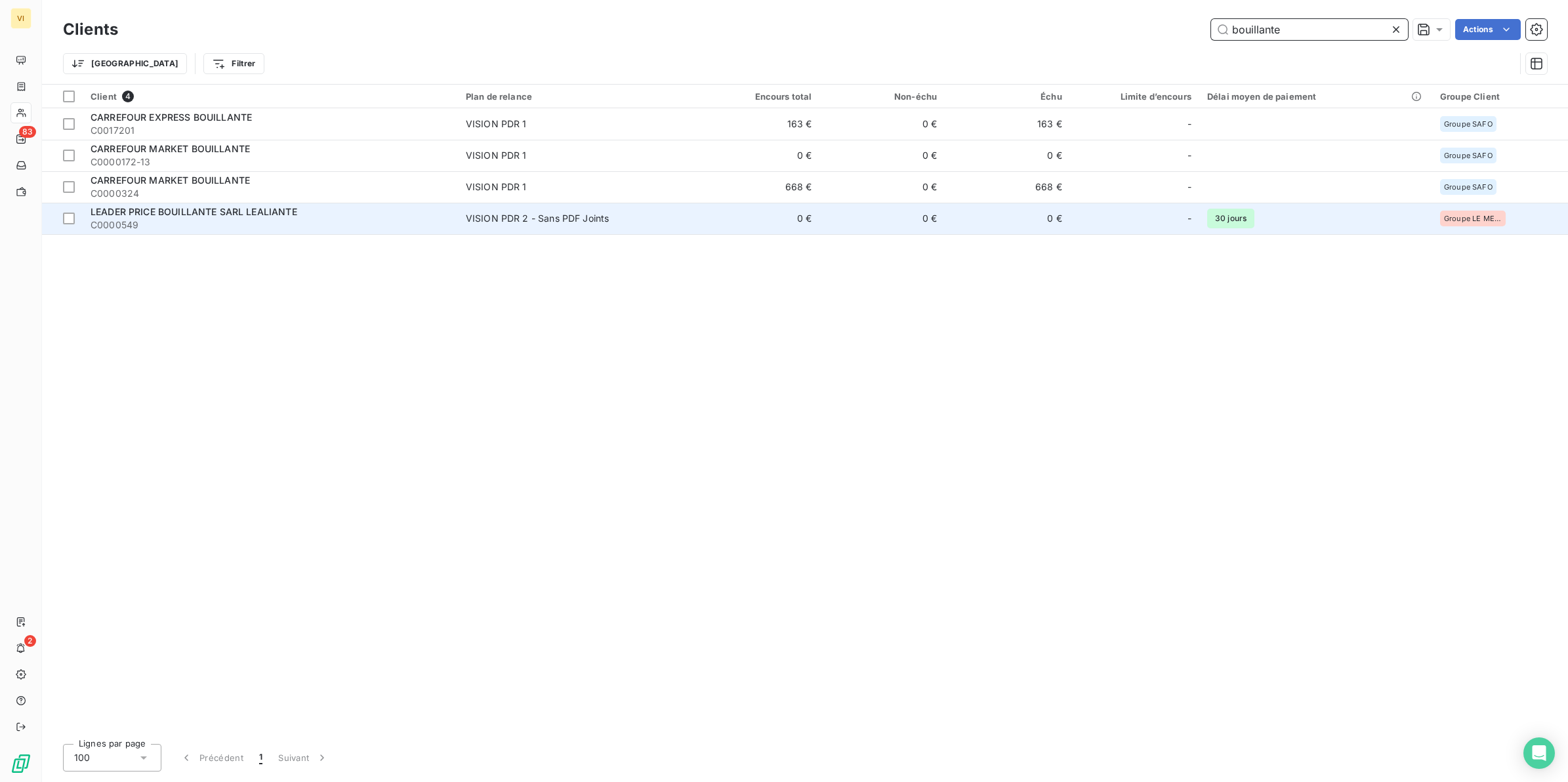
type input "bouillante"
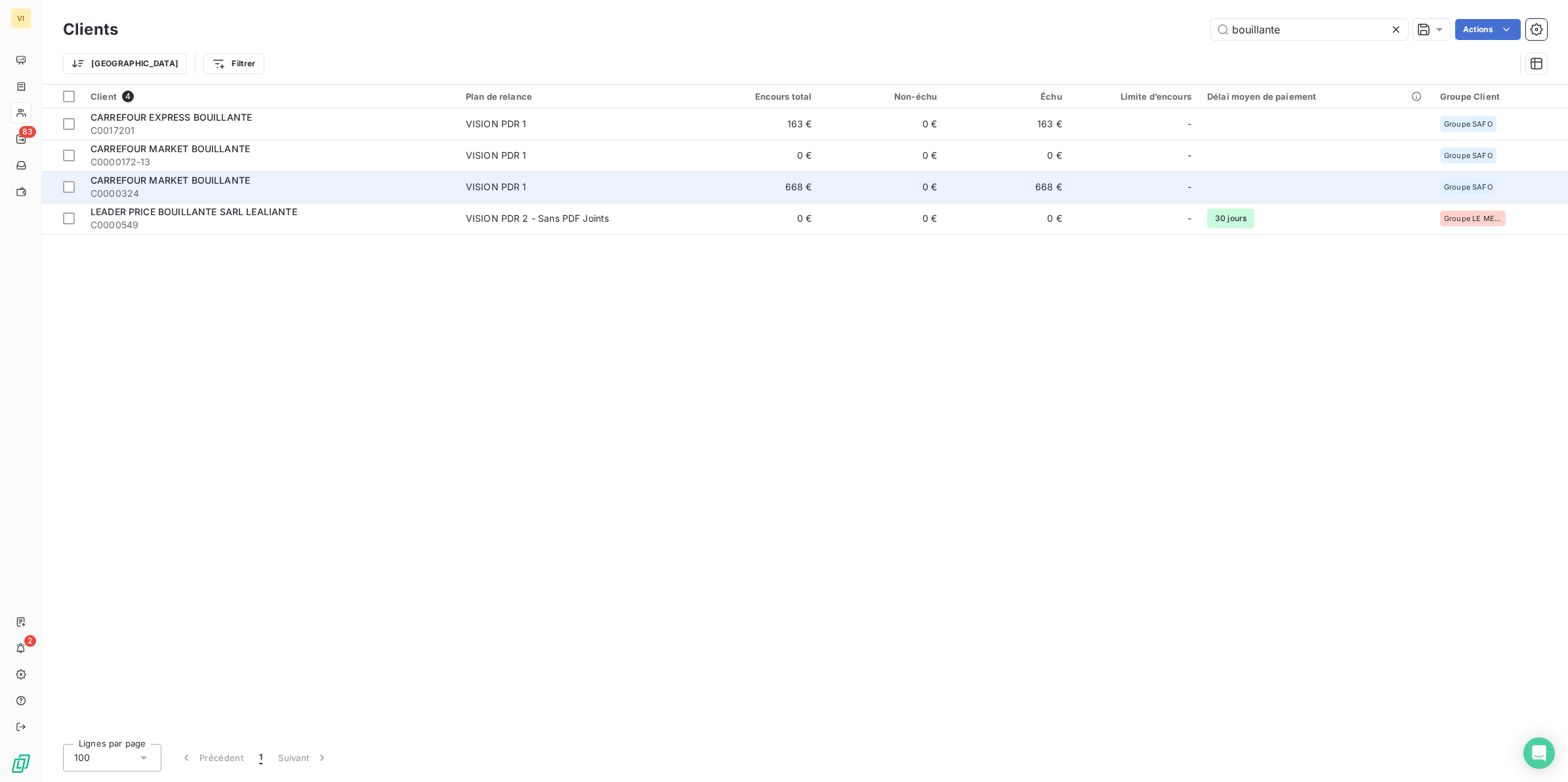
click at [176, 178] on span "CARREFOUR MARKET BOUILLANTE" at bounding box center [170, 180] width 159 height 11
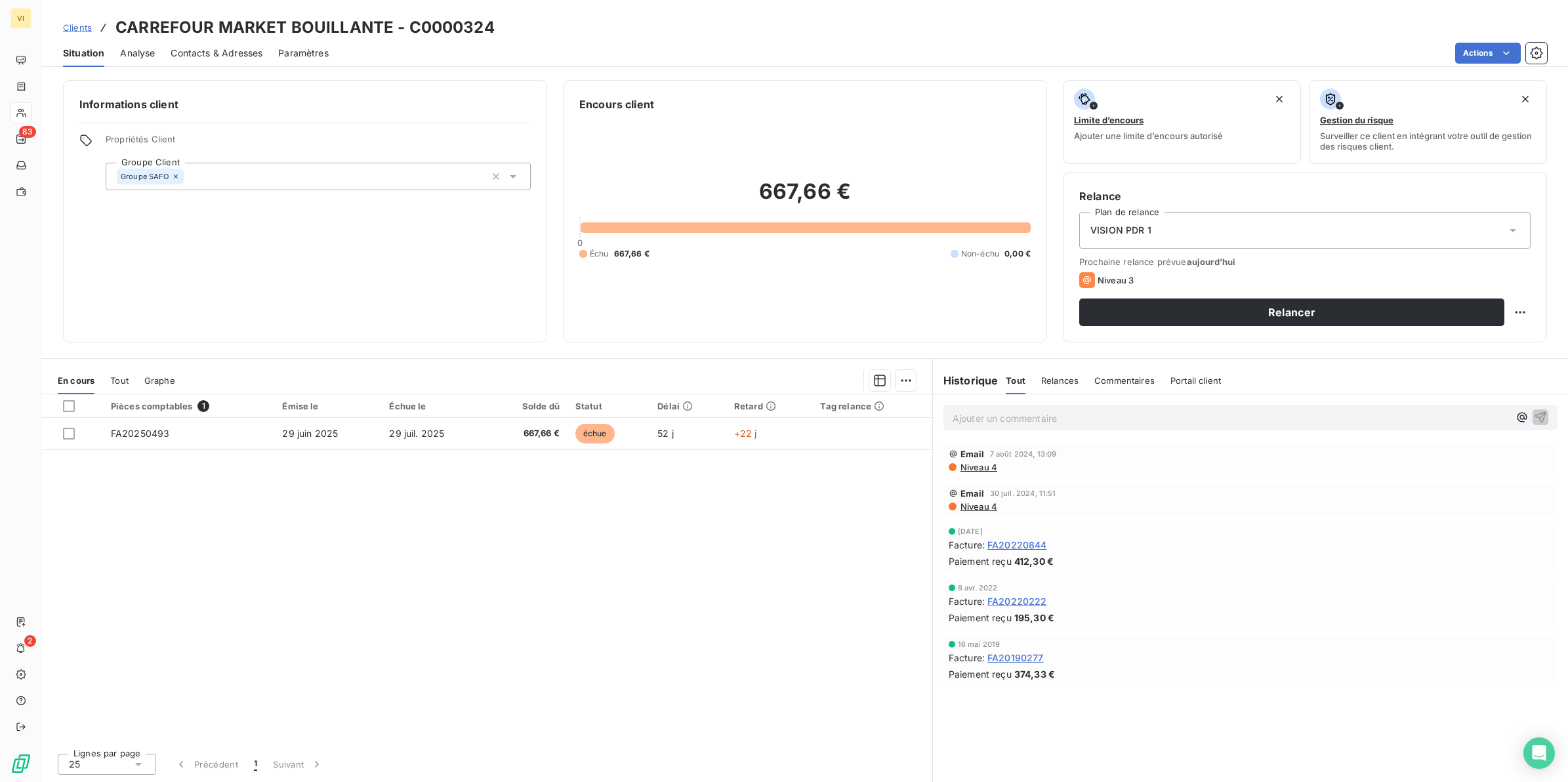
click at [233, 50] on span "Contacts & Adresses" at bounding box center [216, 53] width 92 height 13
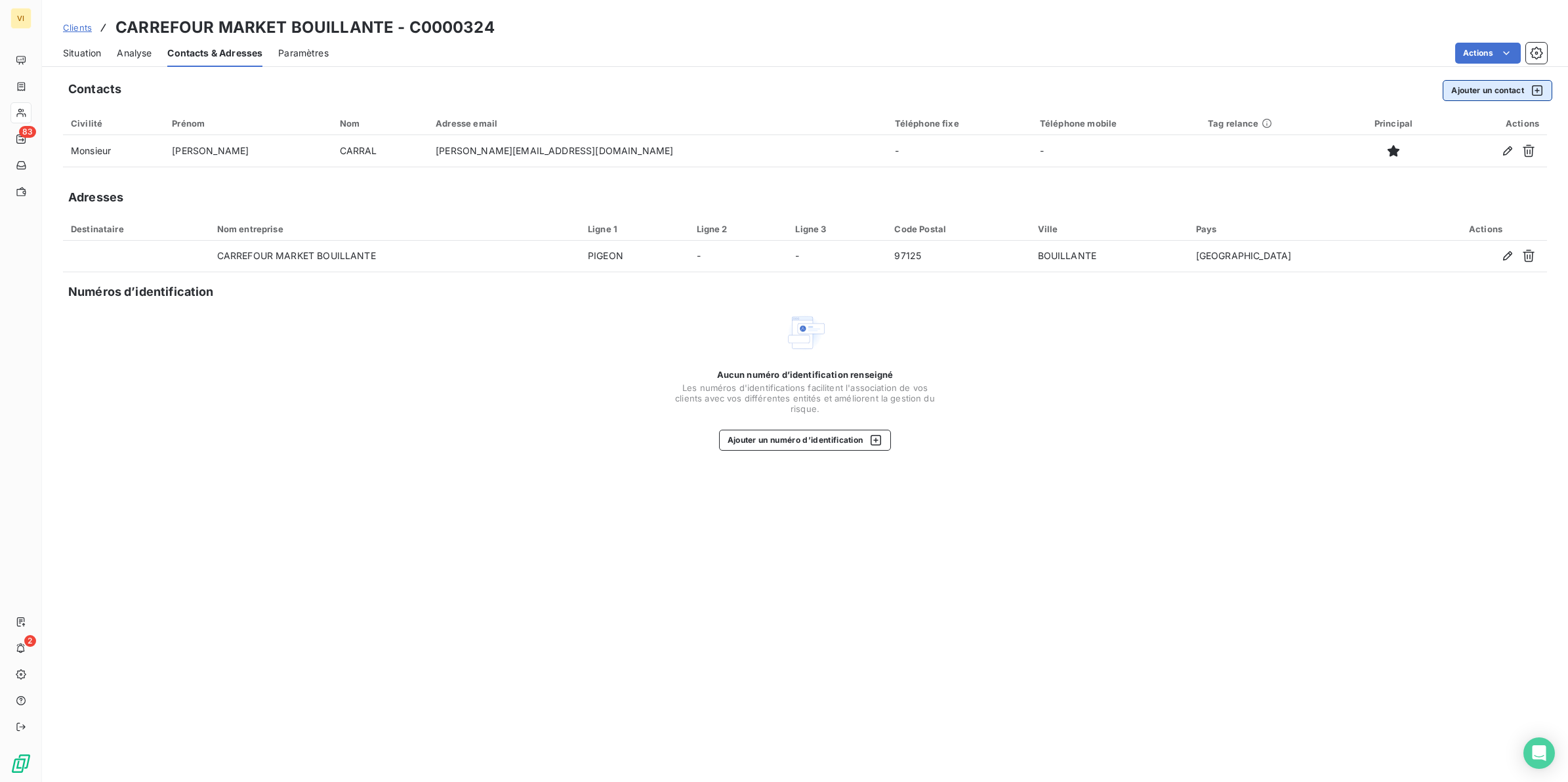
click at [1480, 88] on button "Ajouter un contact" at bounding box center [1498, 90] width 109 height 21
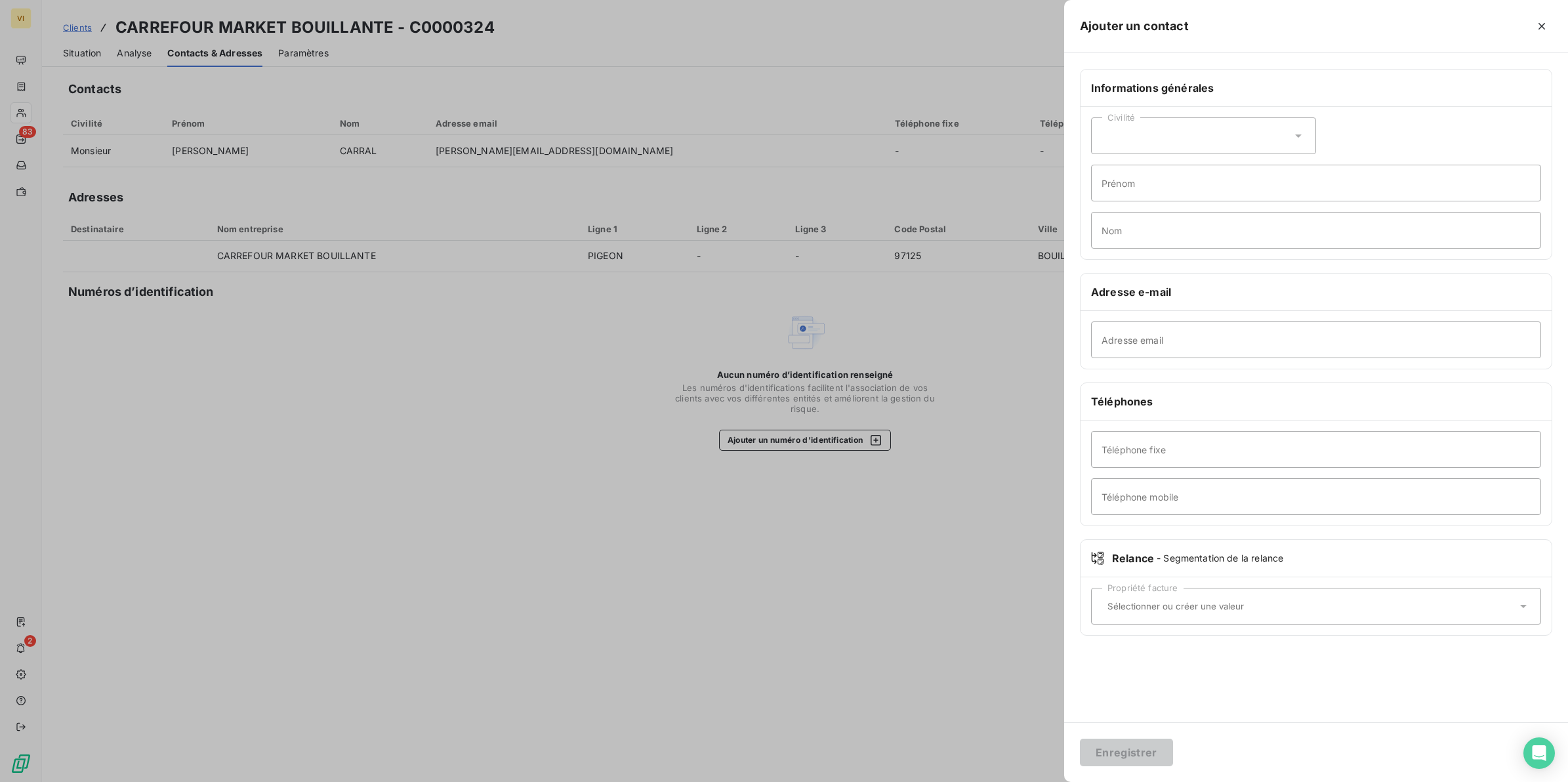
click at [1299, 138] on icon at bounding box center [1298, 135] width 13 height 13
click at [1121, 190] on span "Monsieur" at bounding box center [1137, 193] width 39 height 13
click at [1164, 186] on input "Prénom" at bounding box center [1316, 182] width 450 height 36
type input "Yves"
click at [1134, 237] on input "Nom" at bounding box center [1316, 230] width 450 height 36
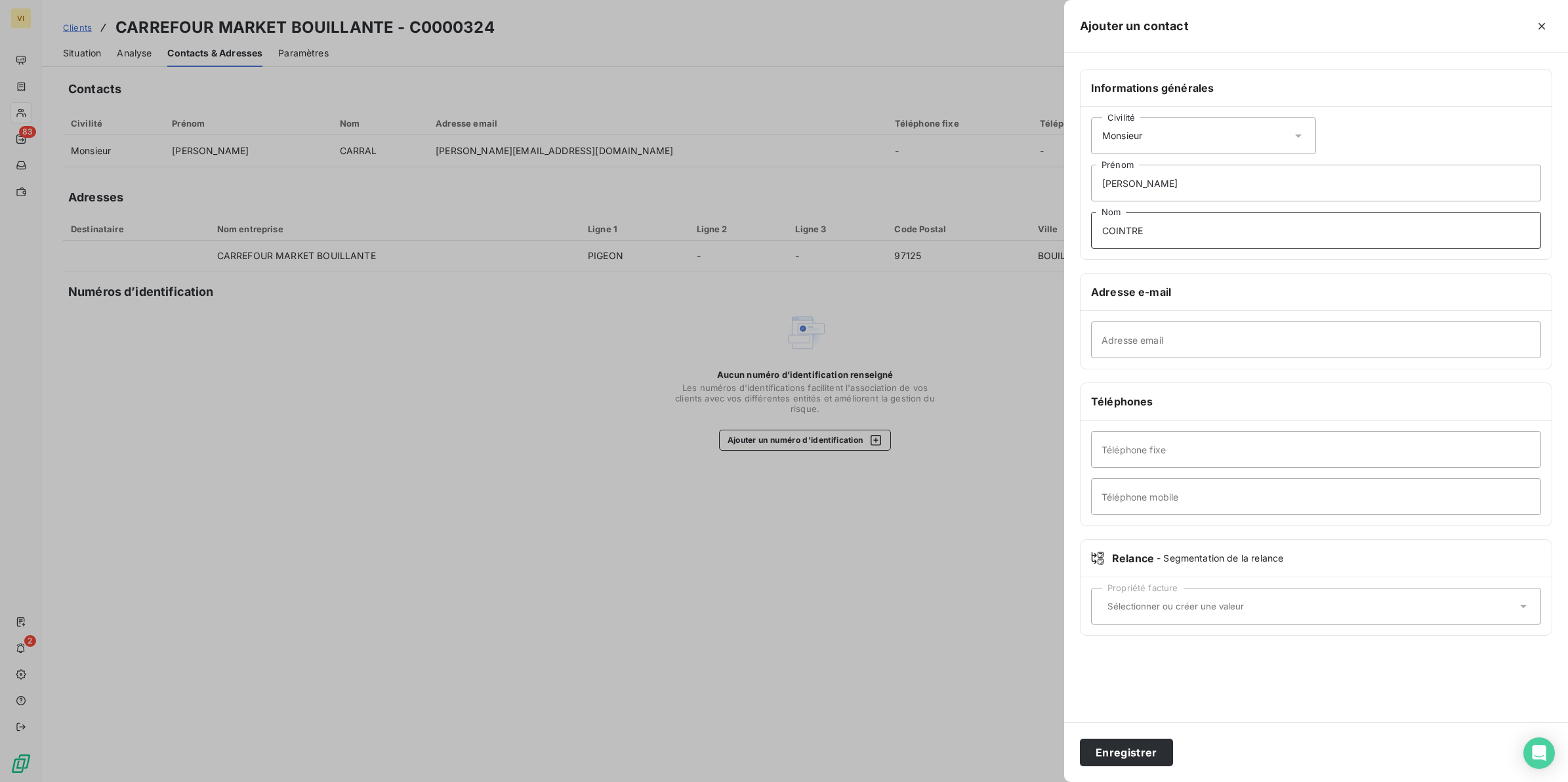
type input "COINTRE"
click at [1181, 339] on input "Adresse email" at bounding box center [1316, 339] width 450 height 36
paste input "ycointre@hotmail.fr"
type input "ycointre@hotmail.fr"
click at [1122, 752] on button "Enregistrer" at bounding box center [1127, 752] width 93 height 27
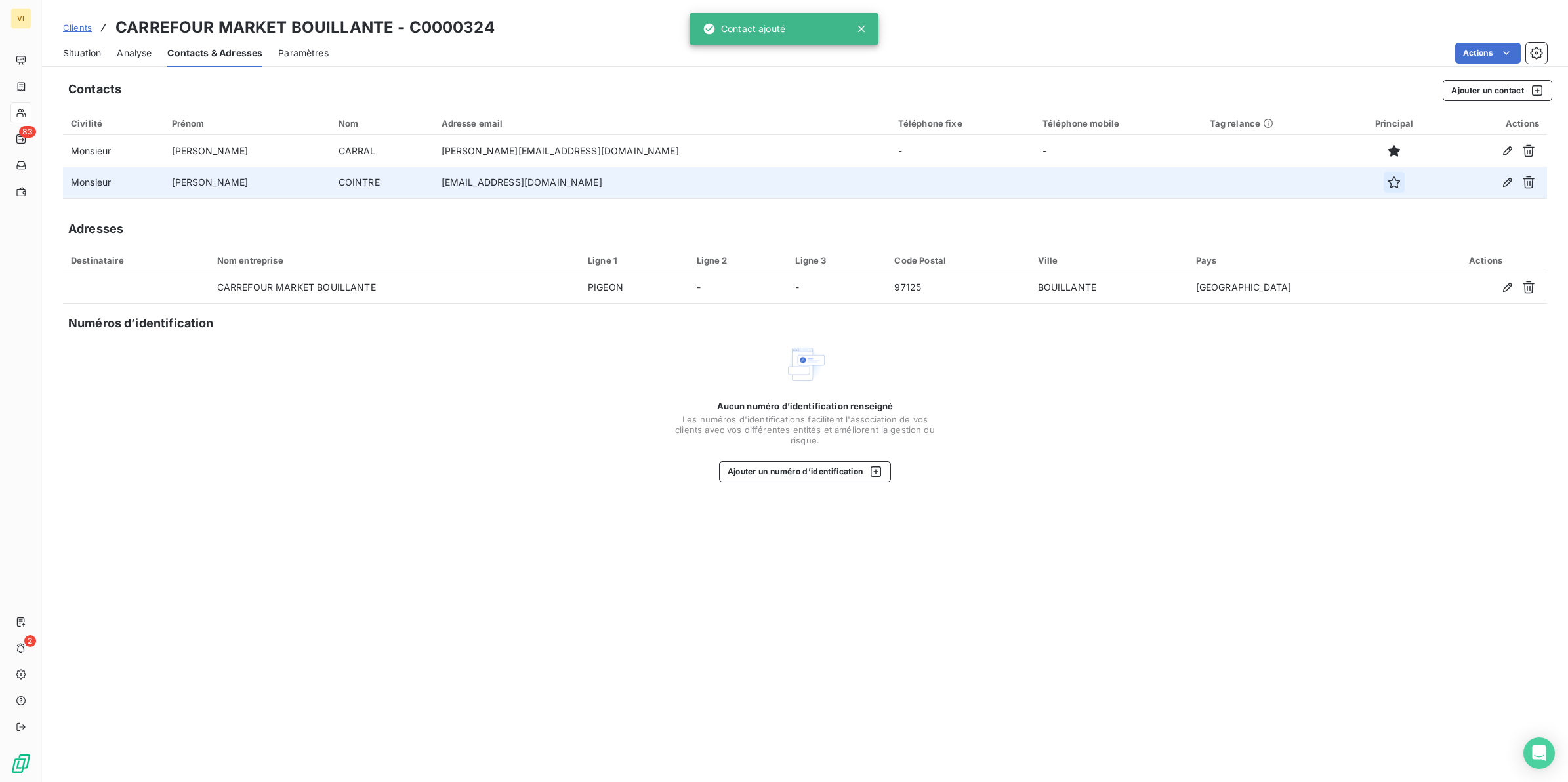
click at [1388, 182] on icon "button" at bounding box center [1394, 182] width 13 height 13
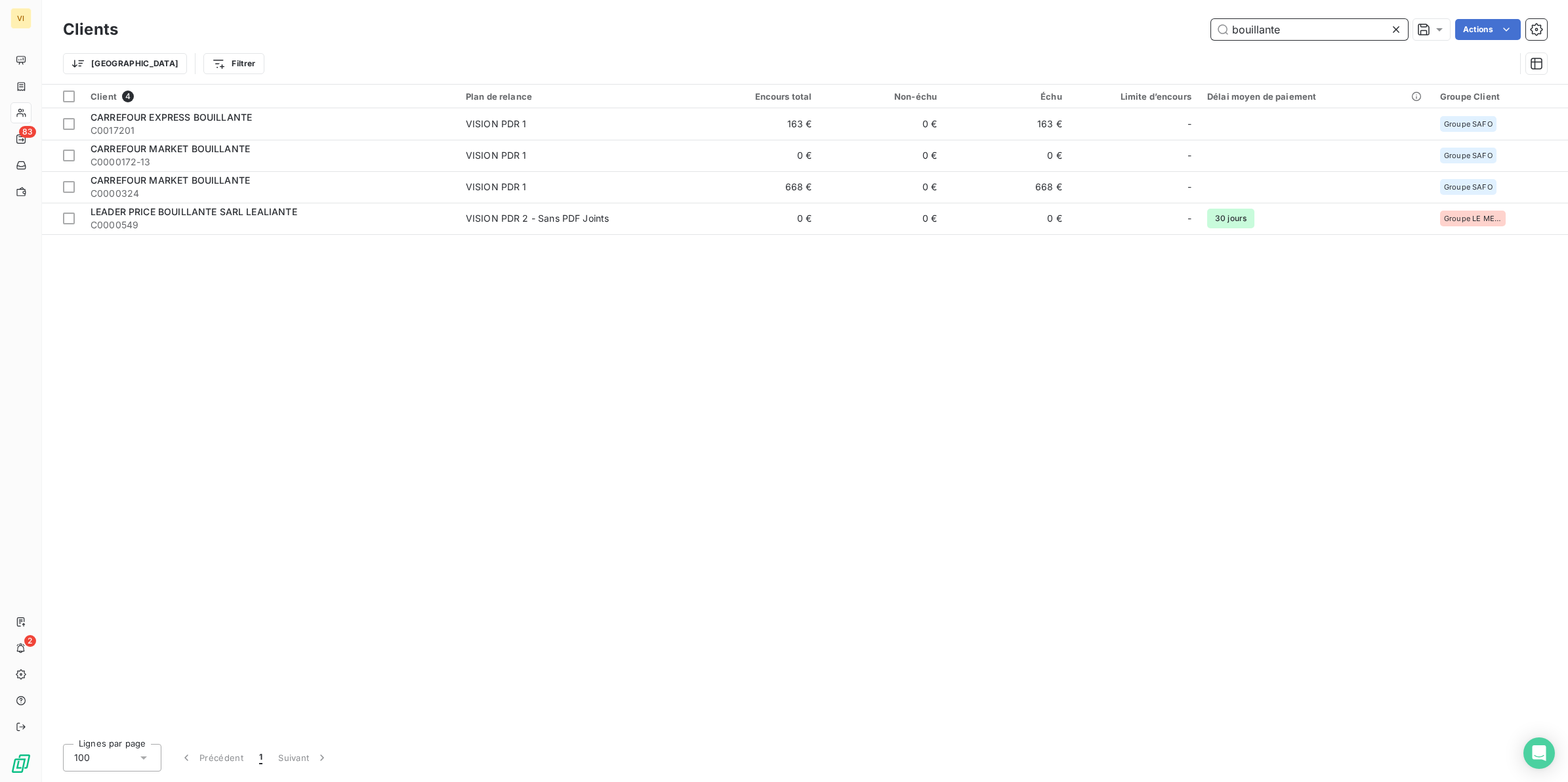
drag, startPoint x: 1294, startPoint y: 30, endPoint x: 1198, endPoint y: 30, distance: 96.0
click at [1198, 30] on div "bouillante Actions" at bounding box center [840, 29] width 1414 height 21
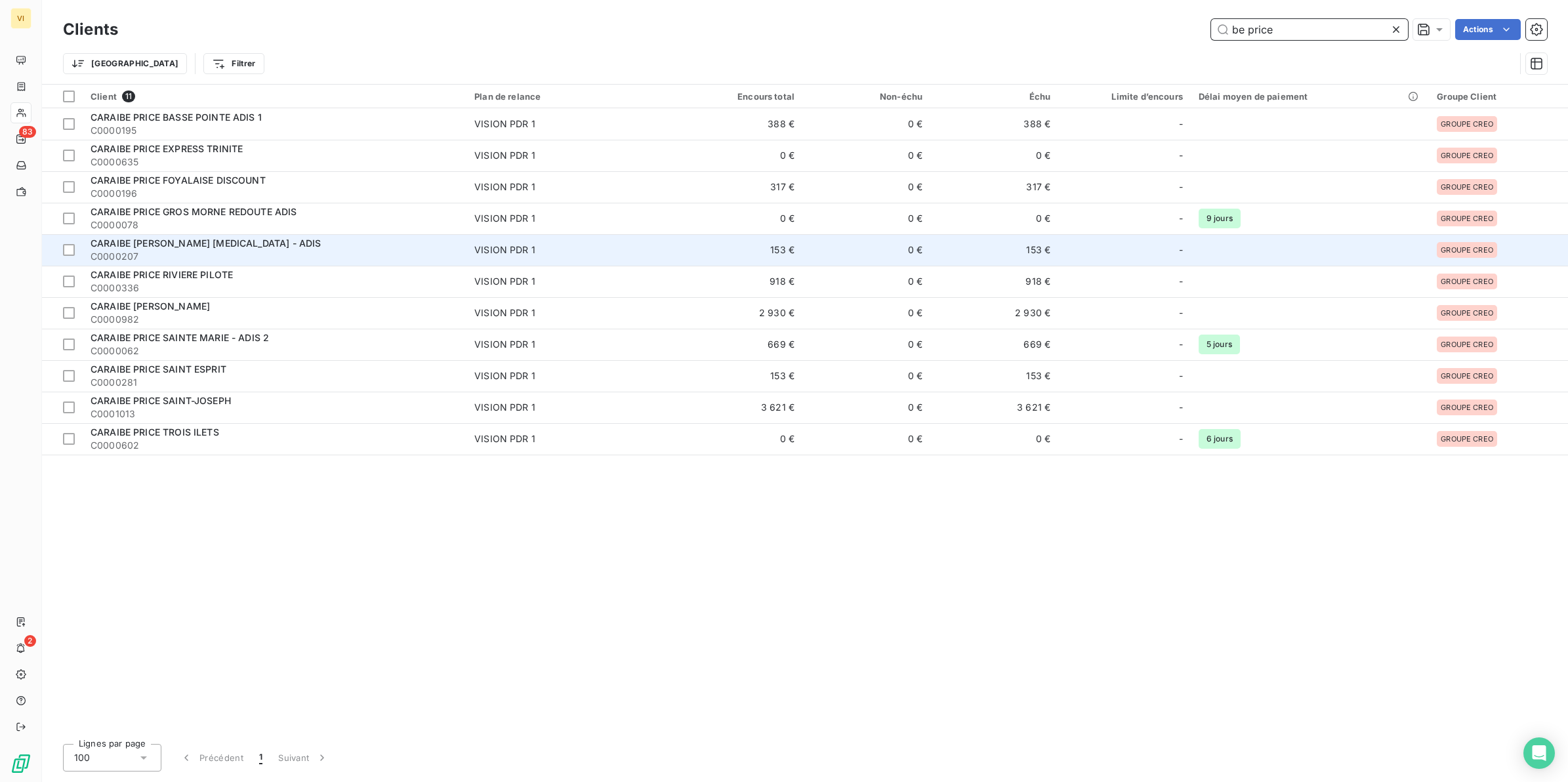
type input "be price"
click at [192, 241] on span "CARAIBE [PERSON_NAME] [MEDICAL_DATA] - ADIS" at bounding box center [206, 243] width 231 height 11
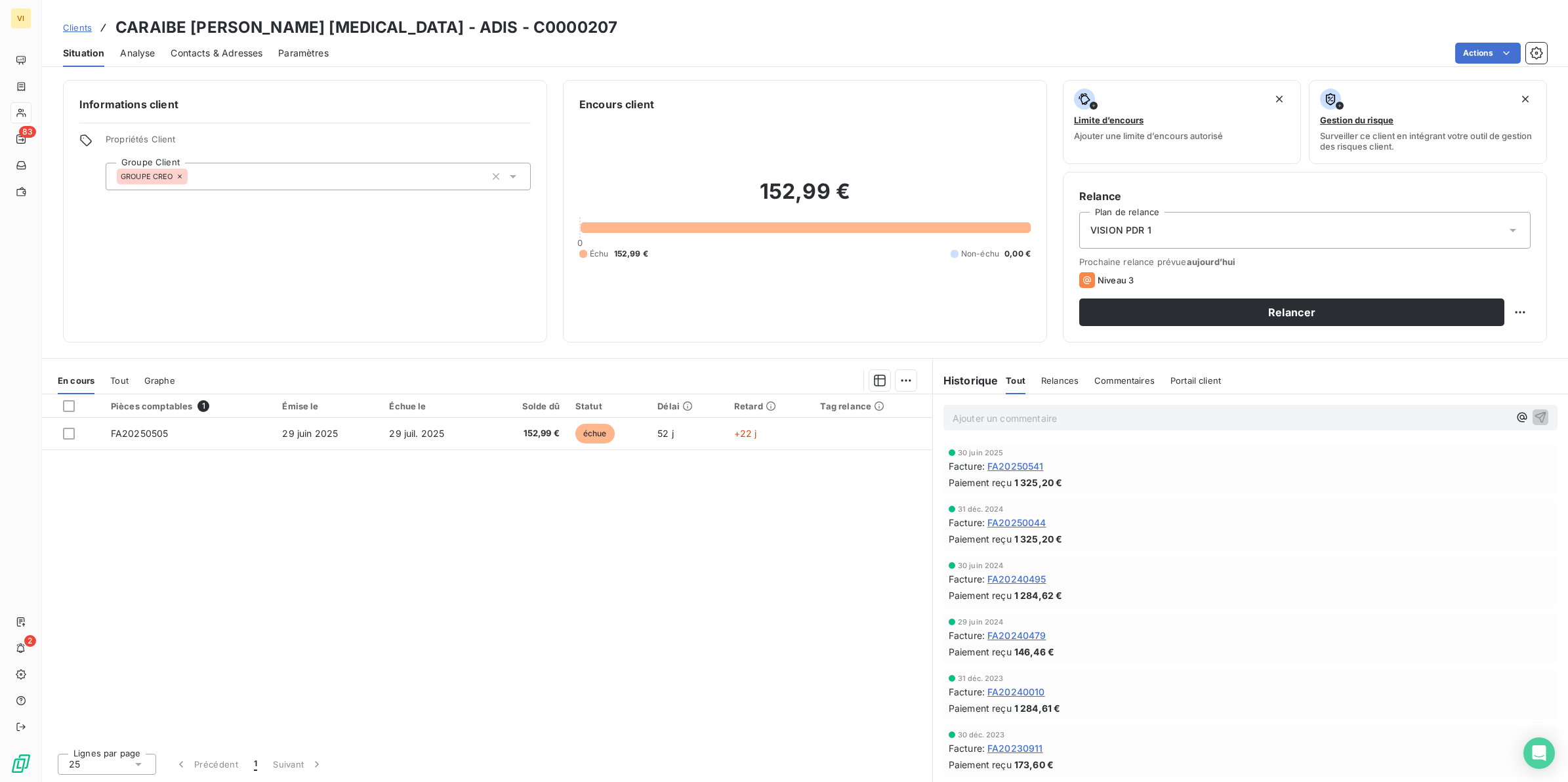
click at [238, 53] on span "Contacts & Adresses" at bounding box center [216, 53] width 92 height 13
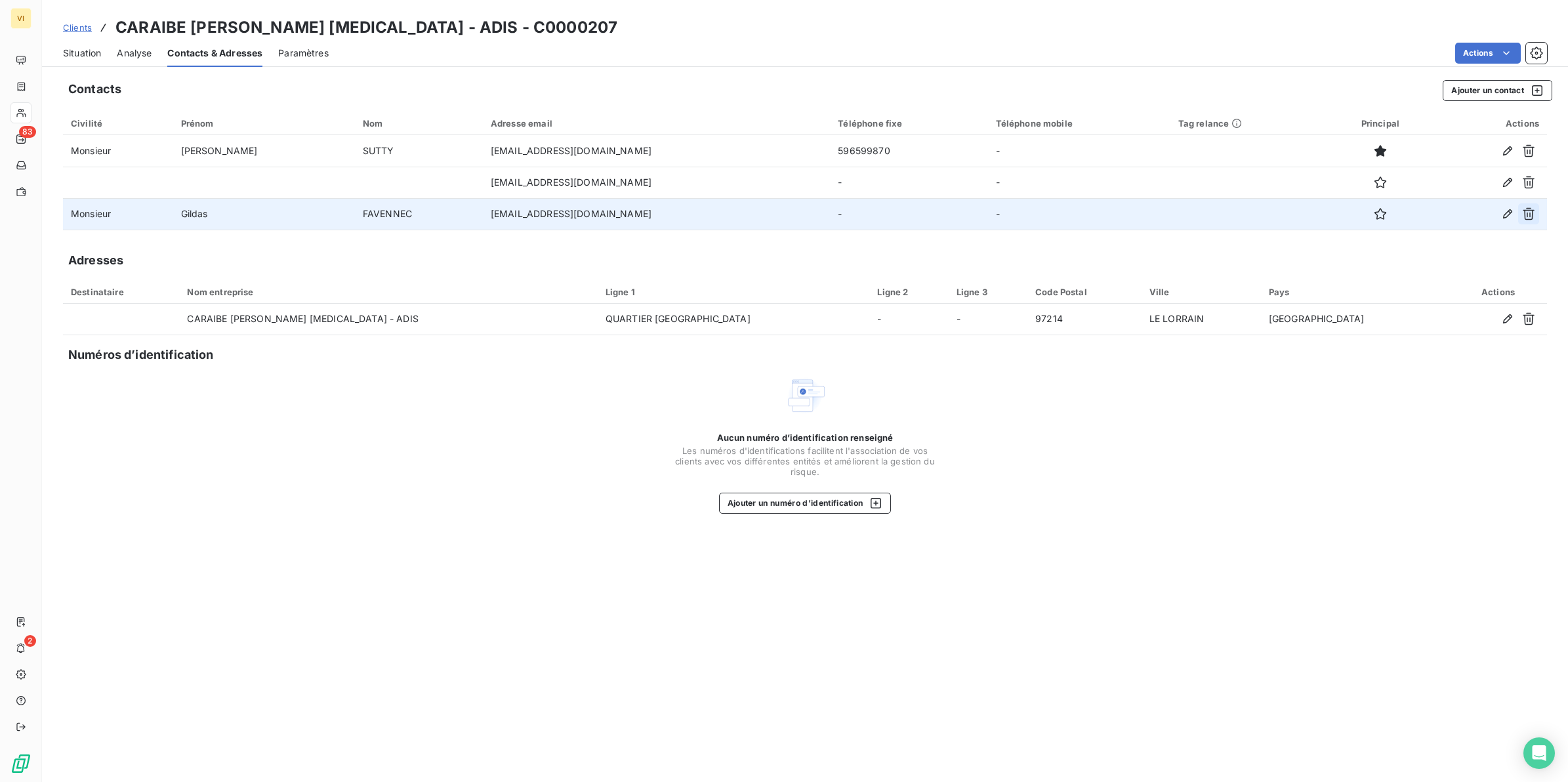
click at [1530, 214] on icon "button" at bounding box center [1528, 214] width 13 height 13
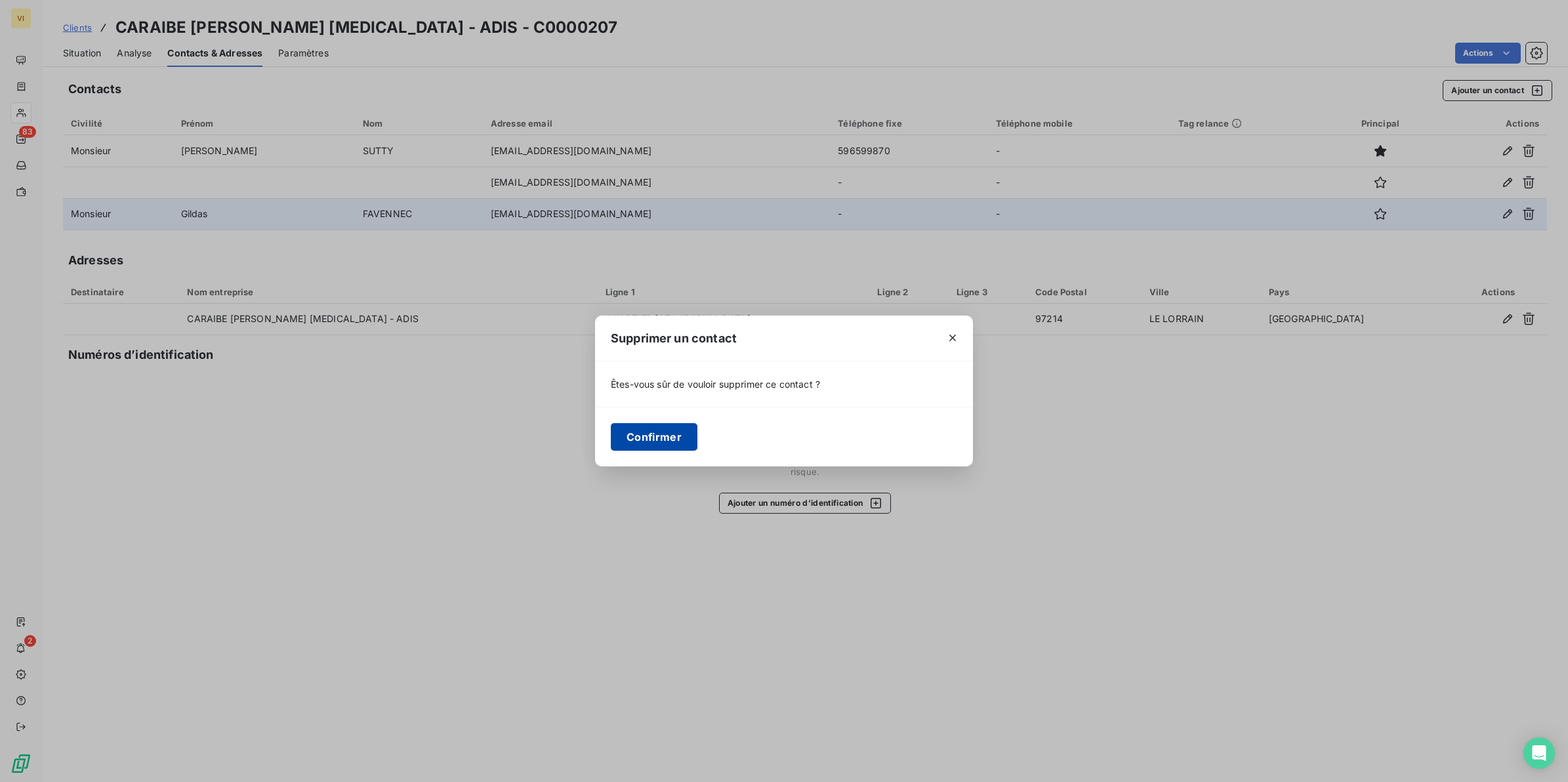
click at [653, 431] on button "Confirmer" at bounding box center [654, 437] width 86 height 27
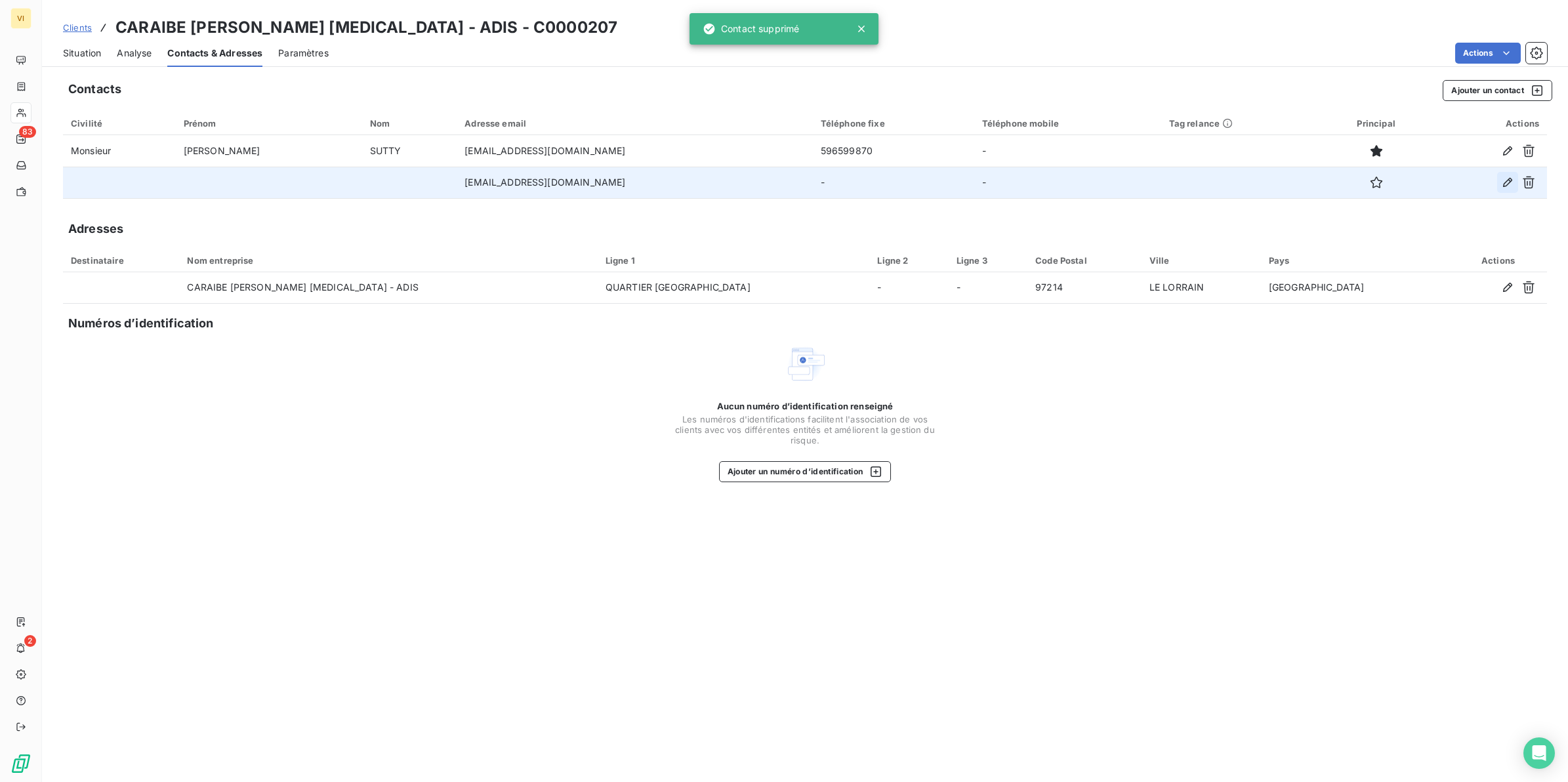
click at [1508, 179] on icon "button" at bounding box center [1508, 182] width 9 height 9
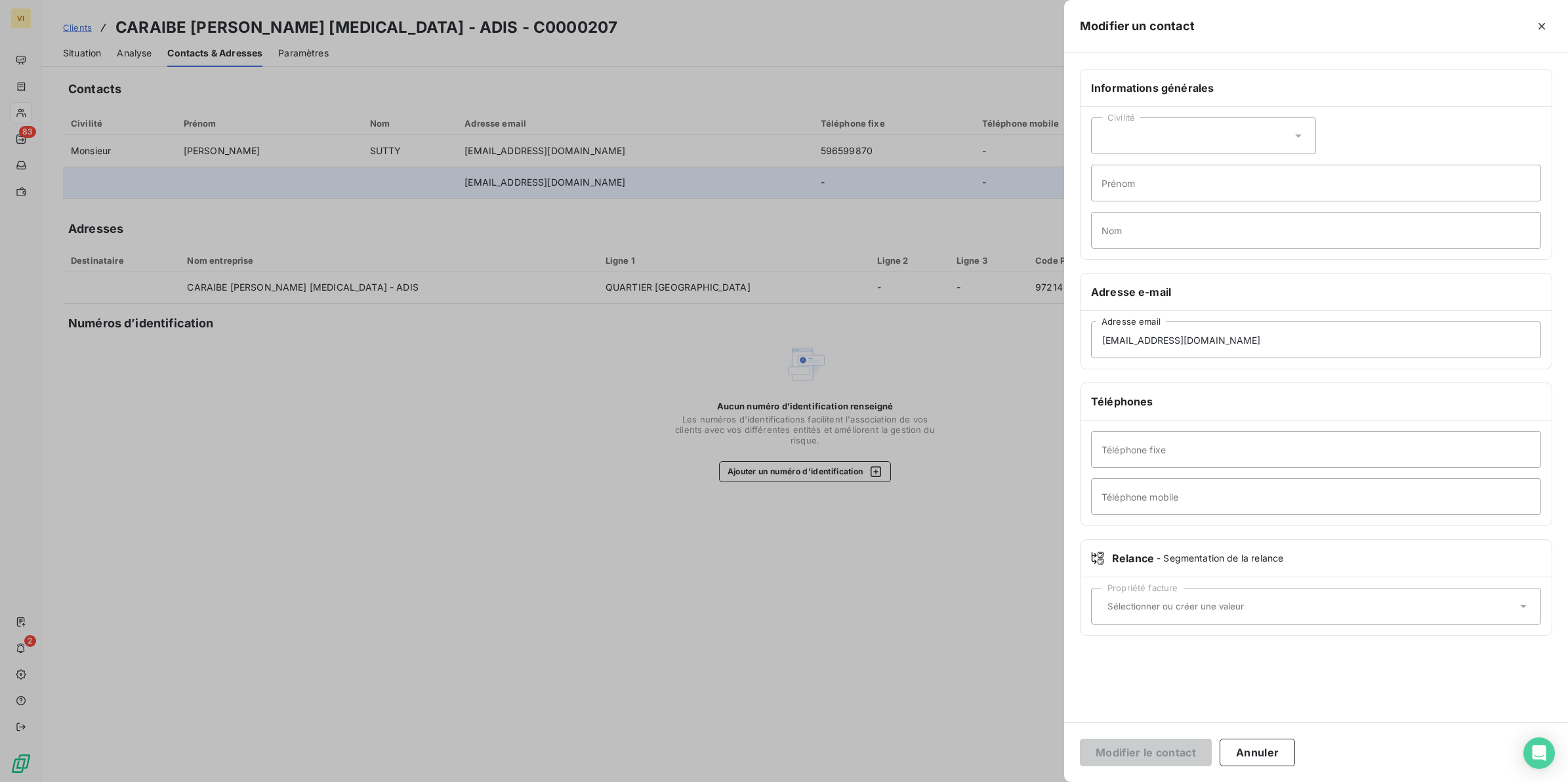
drag, startPoint x: 1260, startPoint y: 759, endPoint x: 1227, endPoint y: 521, distance: 240.3
click at [1261, 757] on button "Annuler" at bounding box center [1257, 752] width 75 height 27
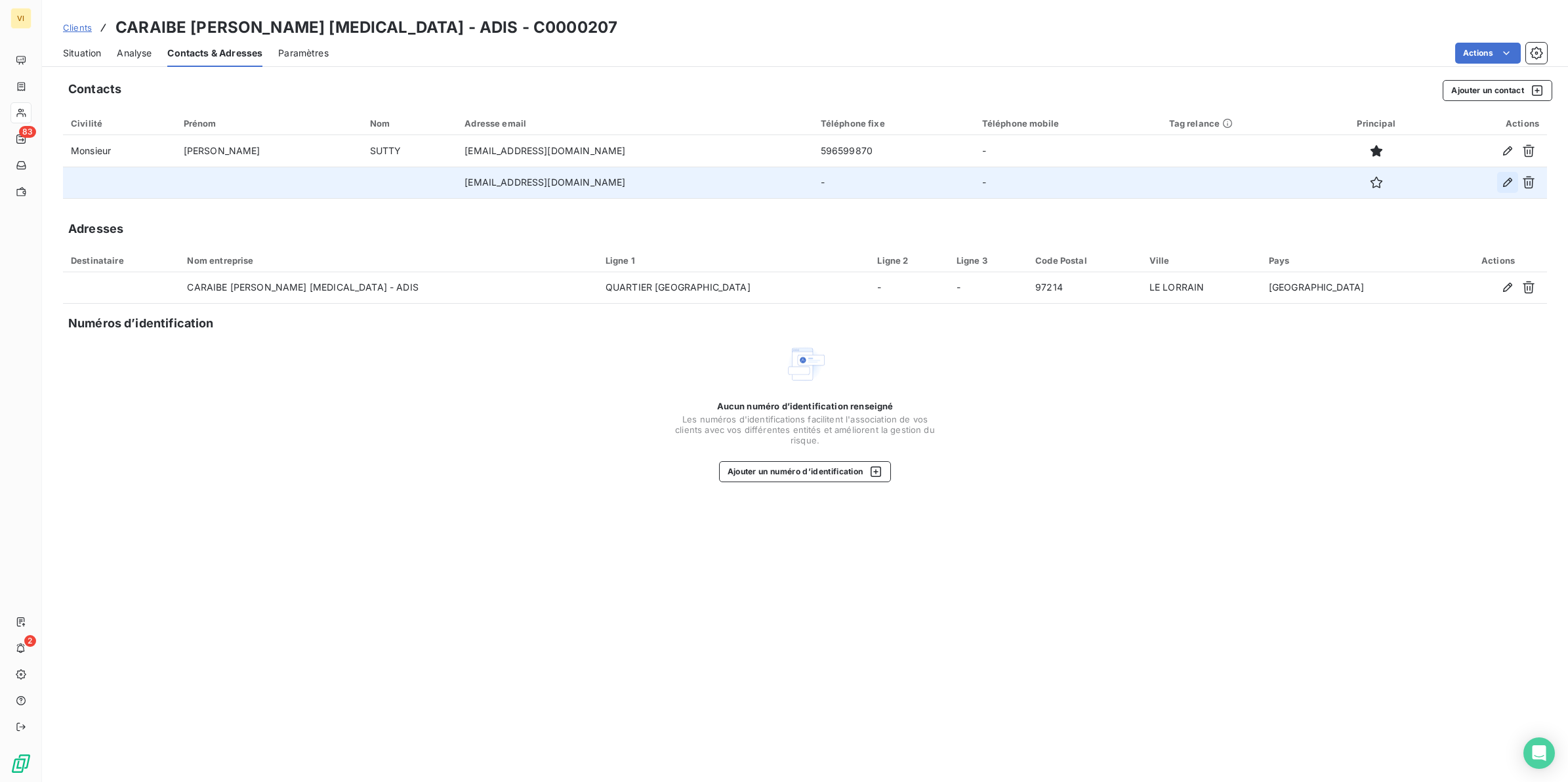
click at [1507, 182] on icon "button" at bounding box center [1507, 182] width 13 height 13
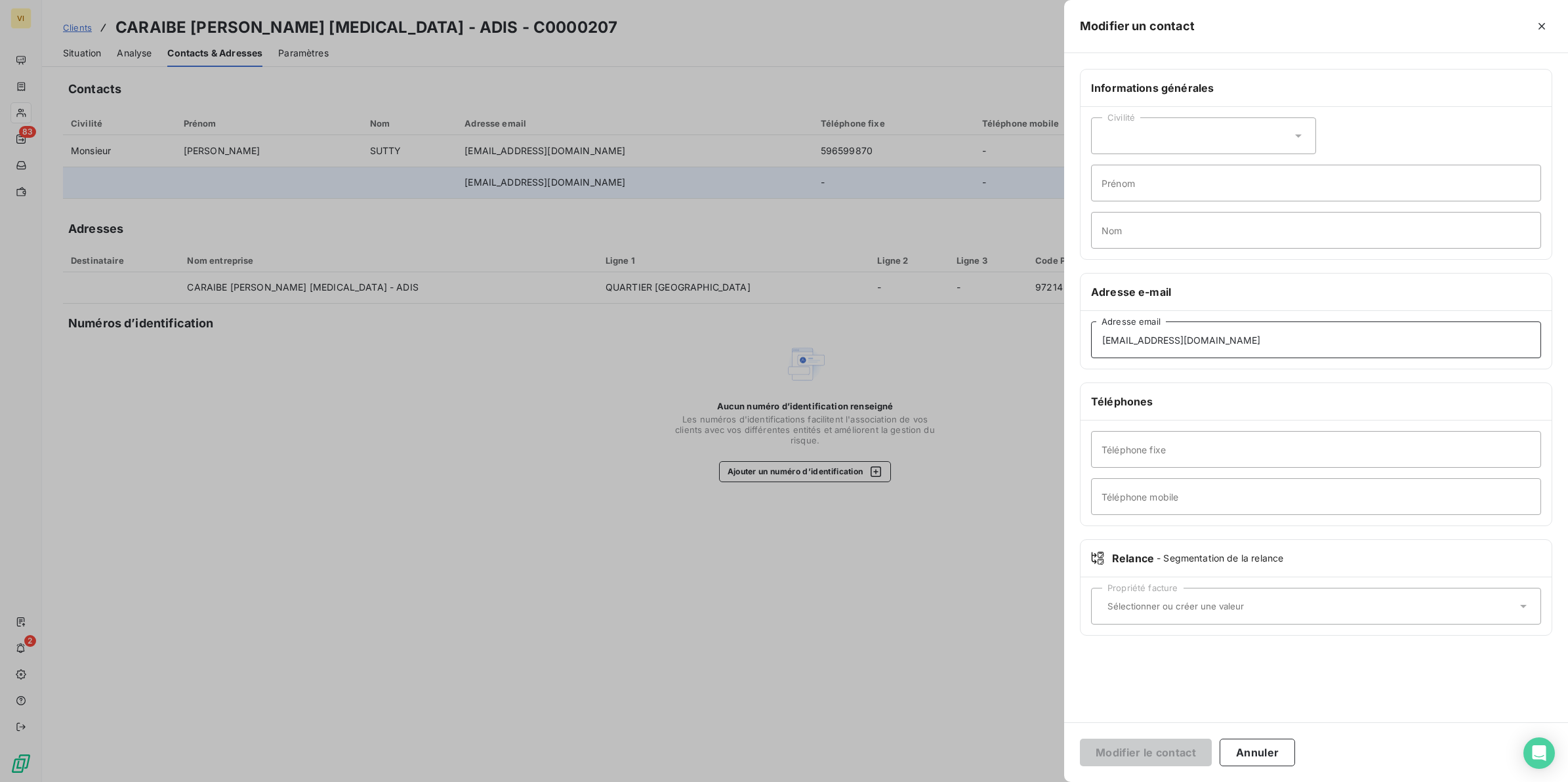
drag, startPoint x: 1253, startPoint y: 341, endPoint x: 1041, endPoint y: 336, distance: 212.1
click at [1041, 782] on div "Modifier un contact Informations générales Civilité Prénom Nom Adresse e-mail f…" at bounding box center [784, 782] width 1568 height 0
click at [1147, 231] on input "Nom" at bounding box center [1316, 230] width 450 height 36
type input "Relance Facture(s)"
click at [1141, 348] on input "Adresse email" at bounding box center [1316, 339] width 450 height 36
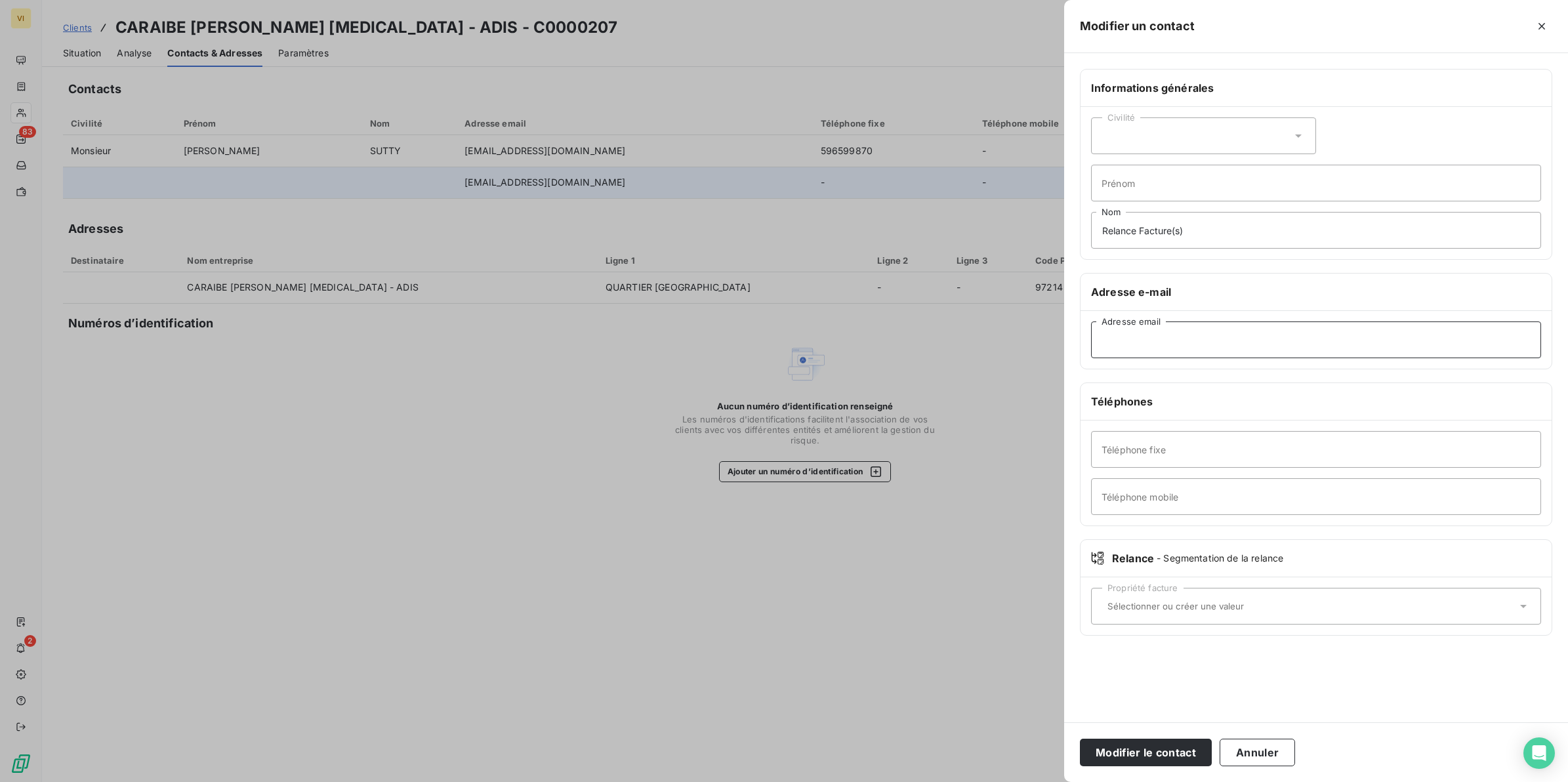
type input "contactfrs@groupecreo.com"
click at [1146, 756] on button "Modifier le contact" at bounding box center [1147, 752] width 132 height 27
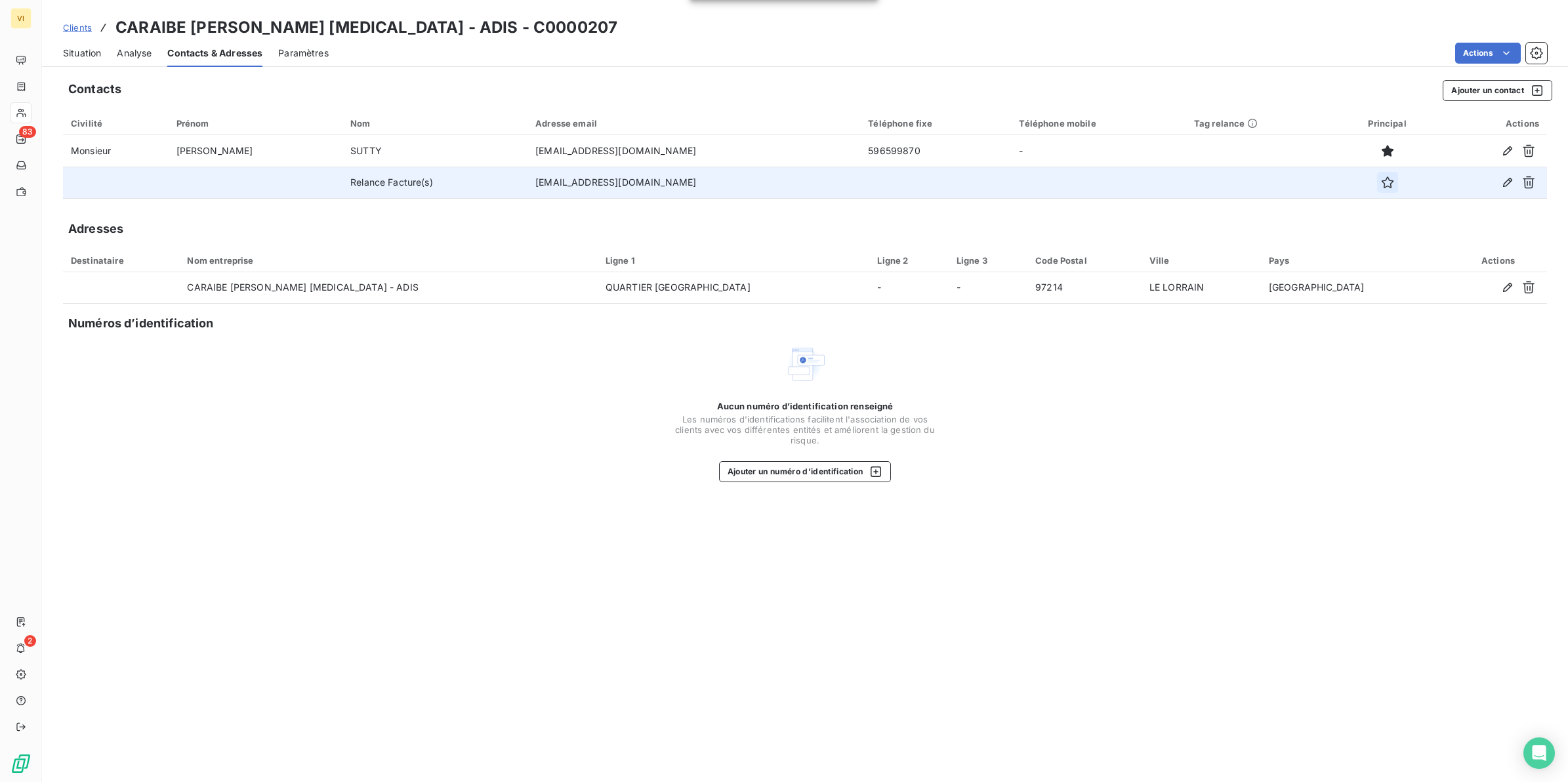
click at [1381, 184] on icon "button" at bounding box center [1387, 182] width 12 height 12
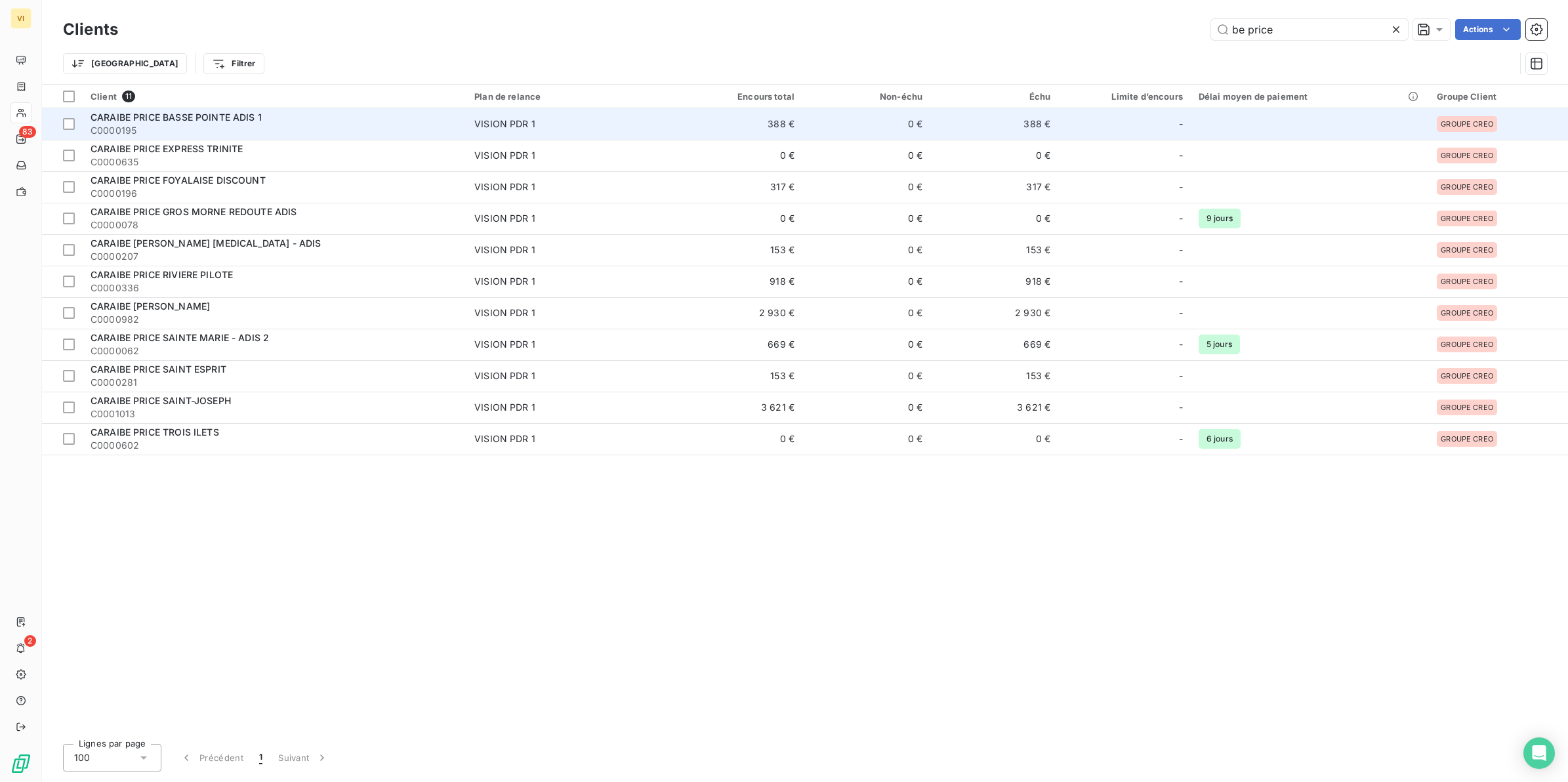
click at [223, 120] on span "CARAIBE PRICE BASSE POINTE ADIS 1" at bounding box center [176, 117] width 171 height 11
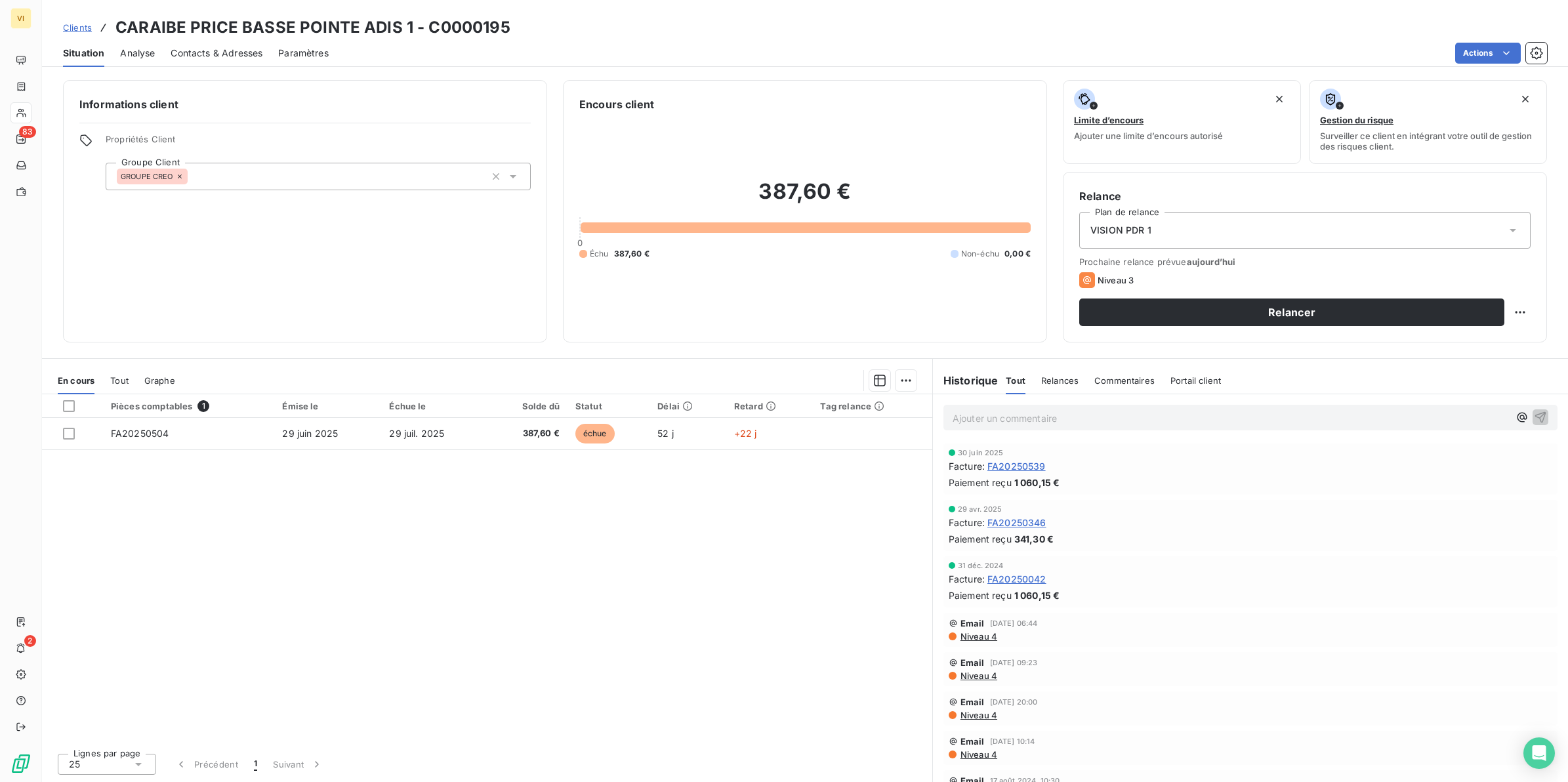
click at [237, 51] on span "Contacts & Adresses" at bounding box center [216, 53] width 92 height 13
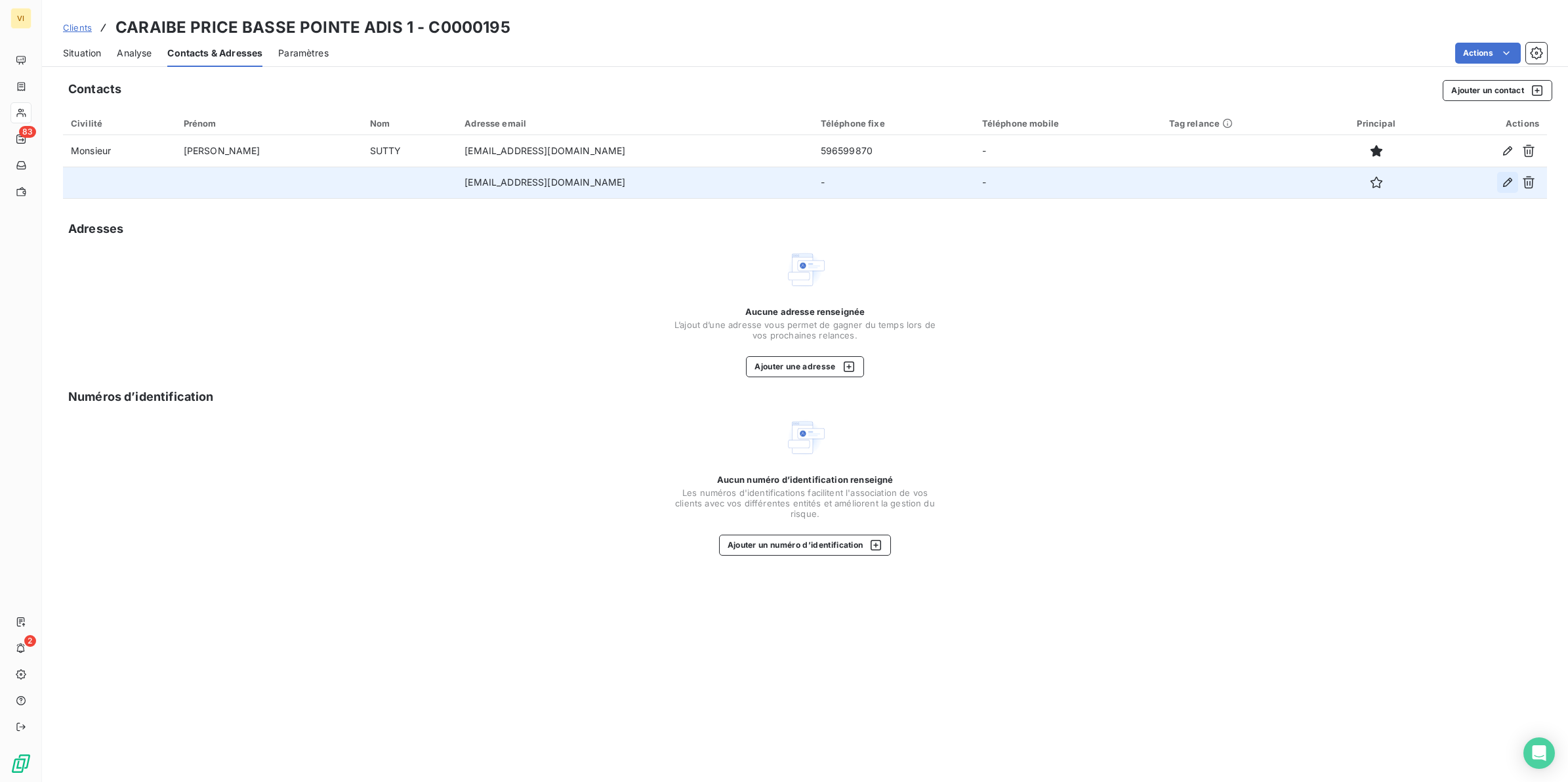
click at [1507, 181] on icon "button" at bounding box center [1507, 182] width 13 height 13
type input "[EMAIL_ADDRESS][DOMAIN_NAME]"
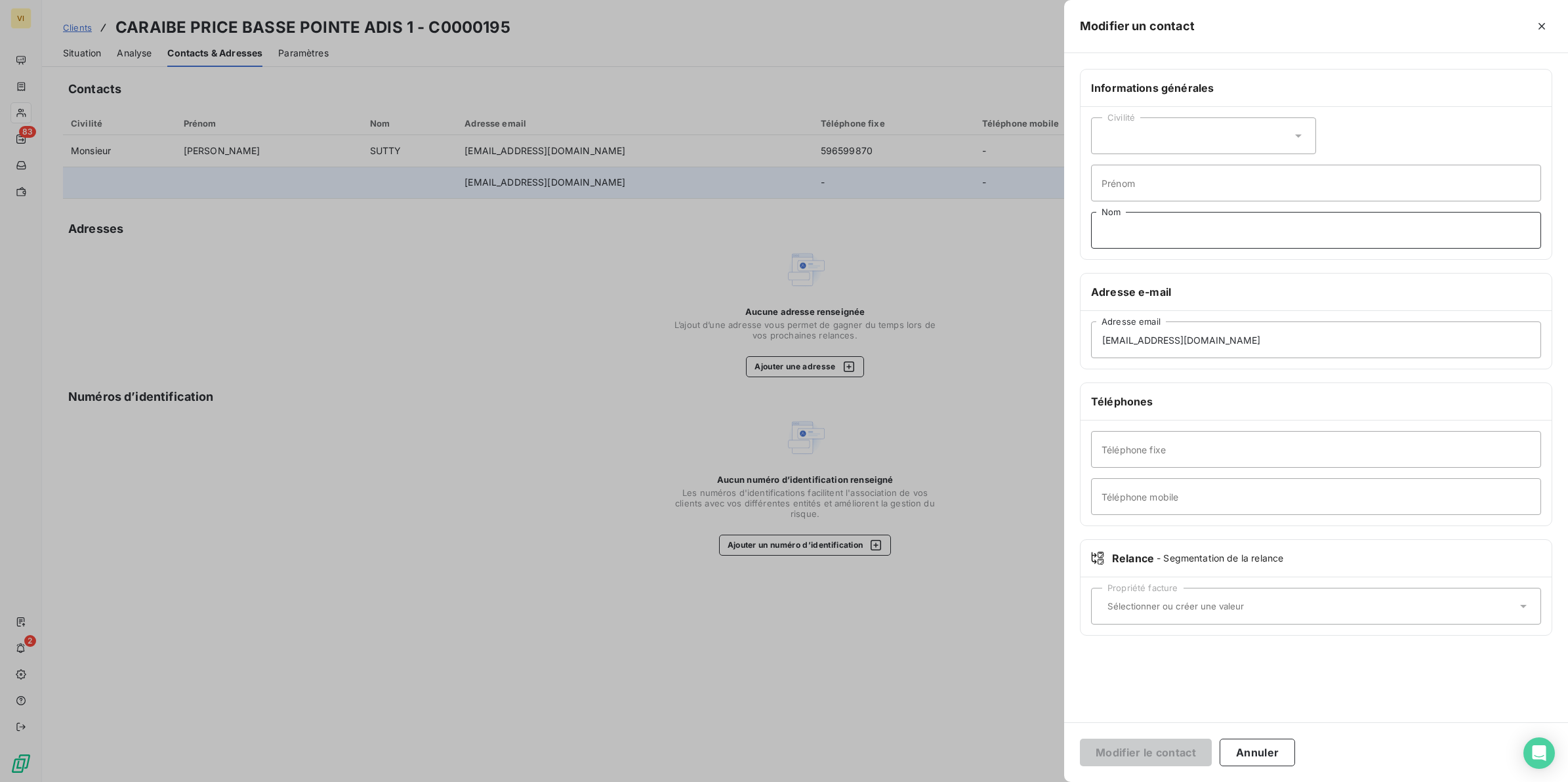
click at [1136, 234] on input "Nom" at bounding box center [1316, 230] width 450 height 36
type input "Relance Facture(s)"
drag, startPoint x: 1276, startPoint y: 343, endPoint x: 1024, endPoint y: 340, distance: 252.0
click at [1024, 782] on div "Modifier un contact Informations générales Civilité Prénom Relance Facture(s) N…" at bounding box center [784, 782] width 1568 height 0
type input "contactfrs@groupecreo.com"
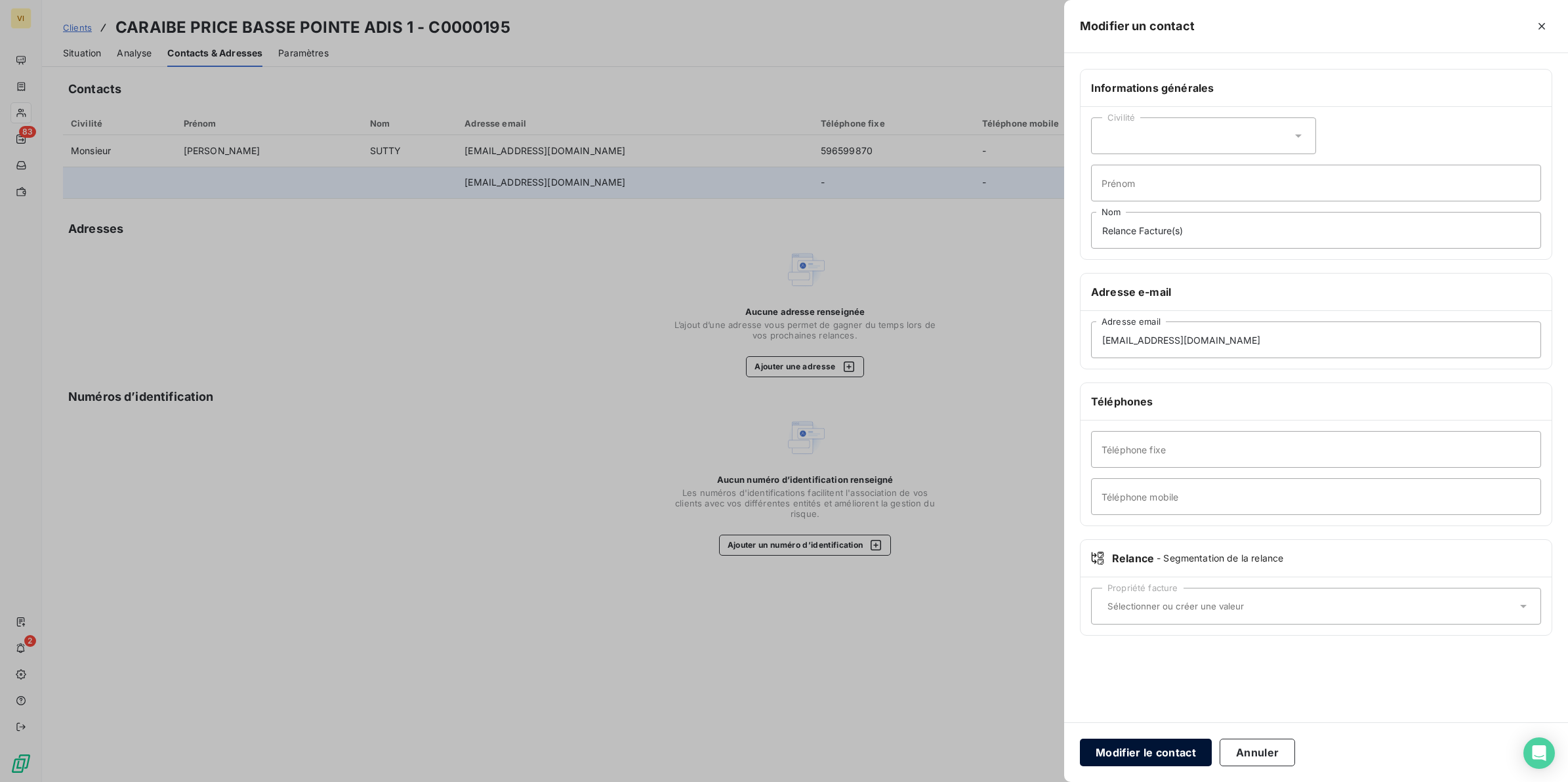
click at [1167, 748] on button "Modifier le contact" at bounding box center [1147, 752] width 132 height 27
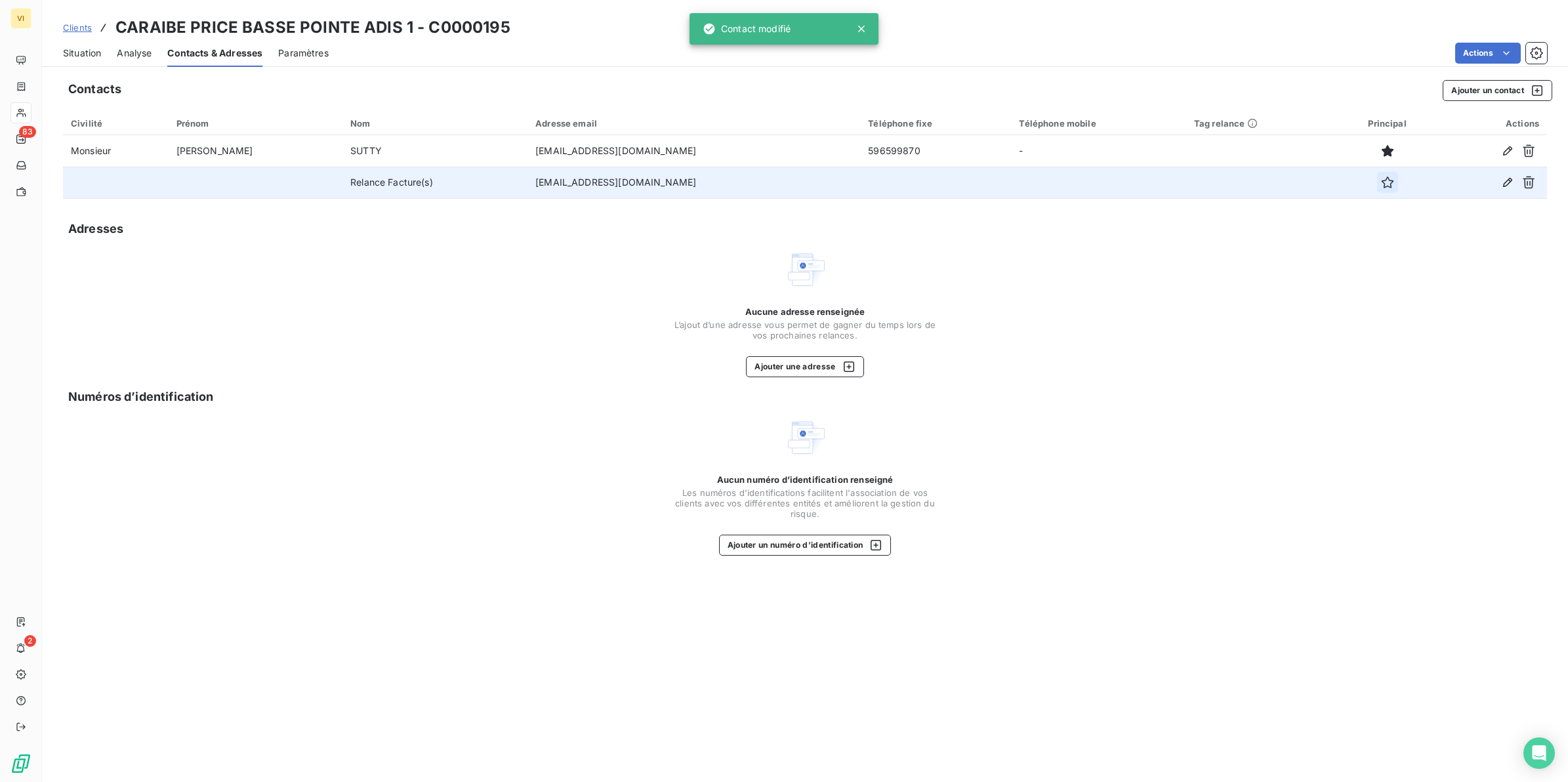
click at [1381, 184] on icon "button" at bounding box center [1387, 182] width 13 height 13
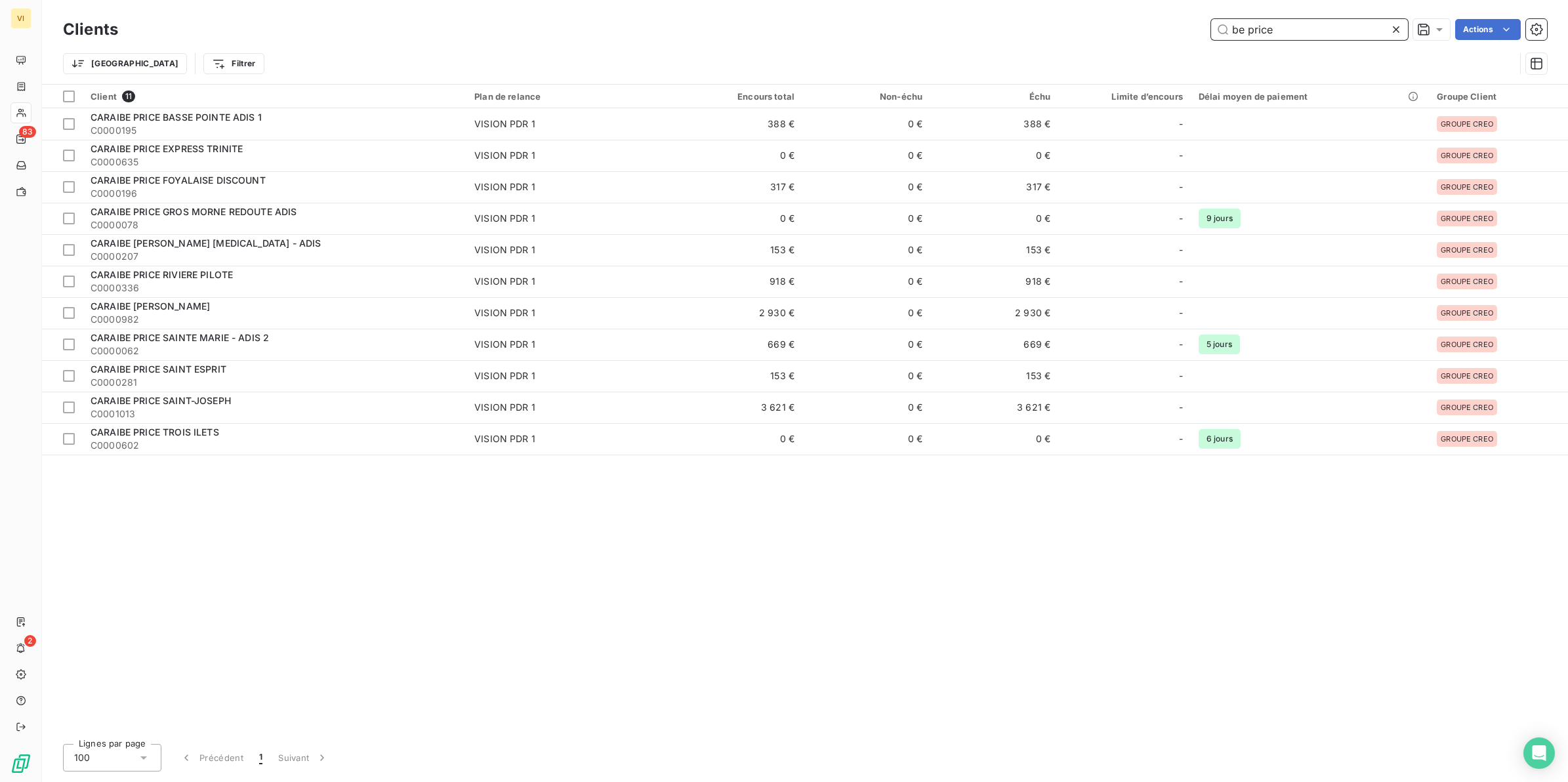
drag, startPoint x: 1258, startPoint y: 25, endPoint x: 1186, endPoint y: 19, distance: 72.2
click at [1186, 19] on div "be price Actions" at bounding box center [840, 29] width 1414 height 21
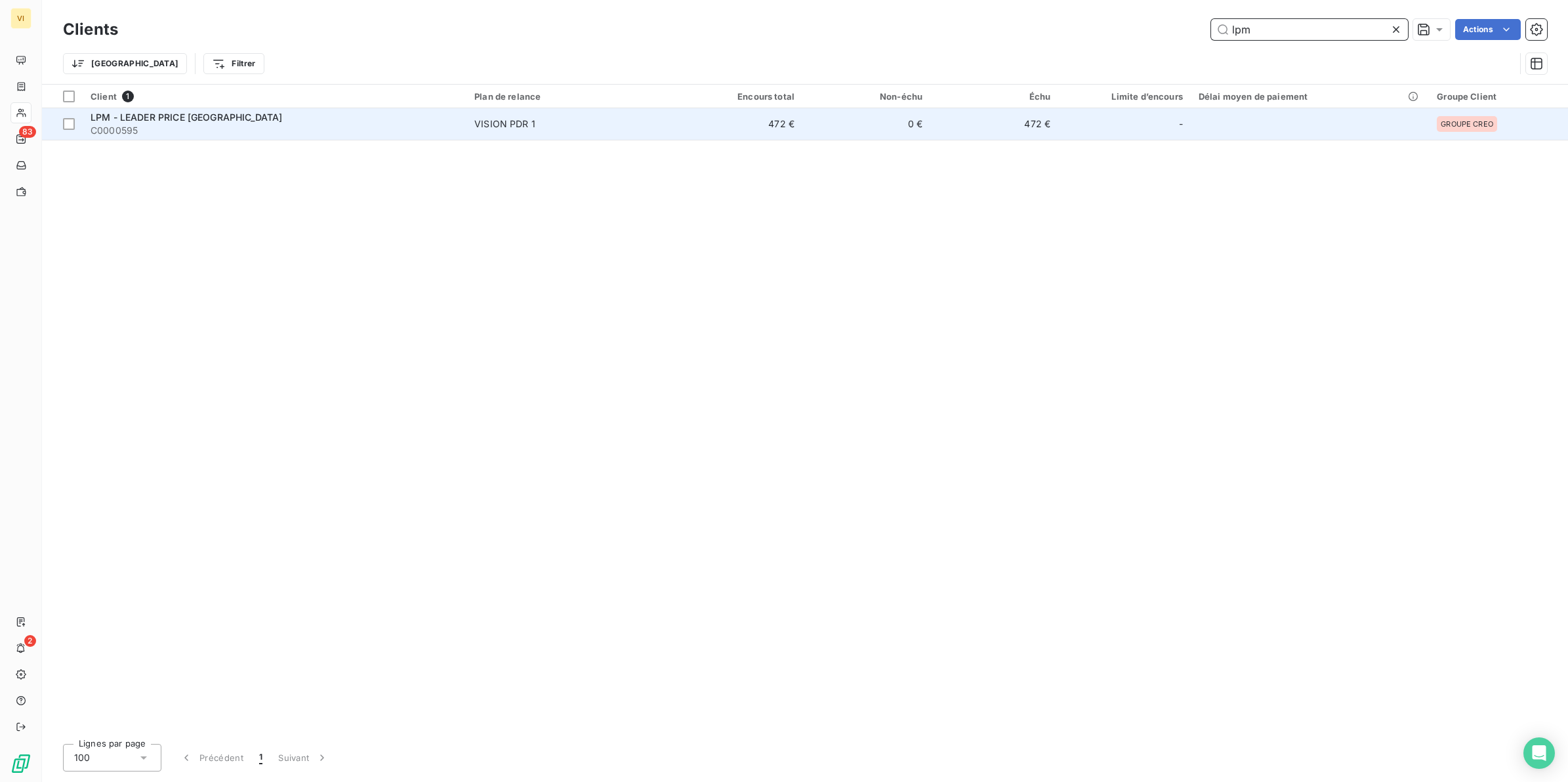
type input "lpm"
click at [178, 117] on span "LPM - LEADER PRICE [GEOGRAPHIC_DATA]" at bounding box center [187, 117] width 192 height 11
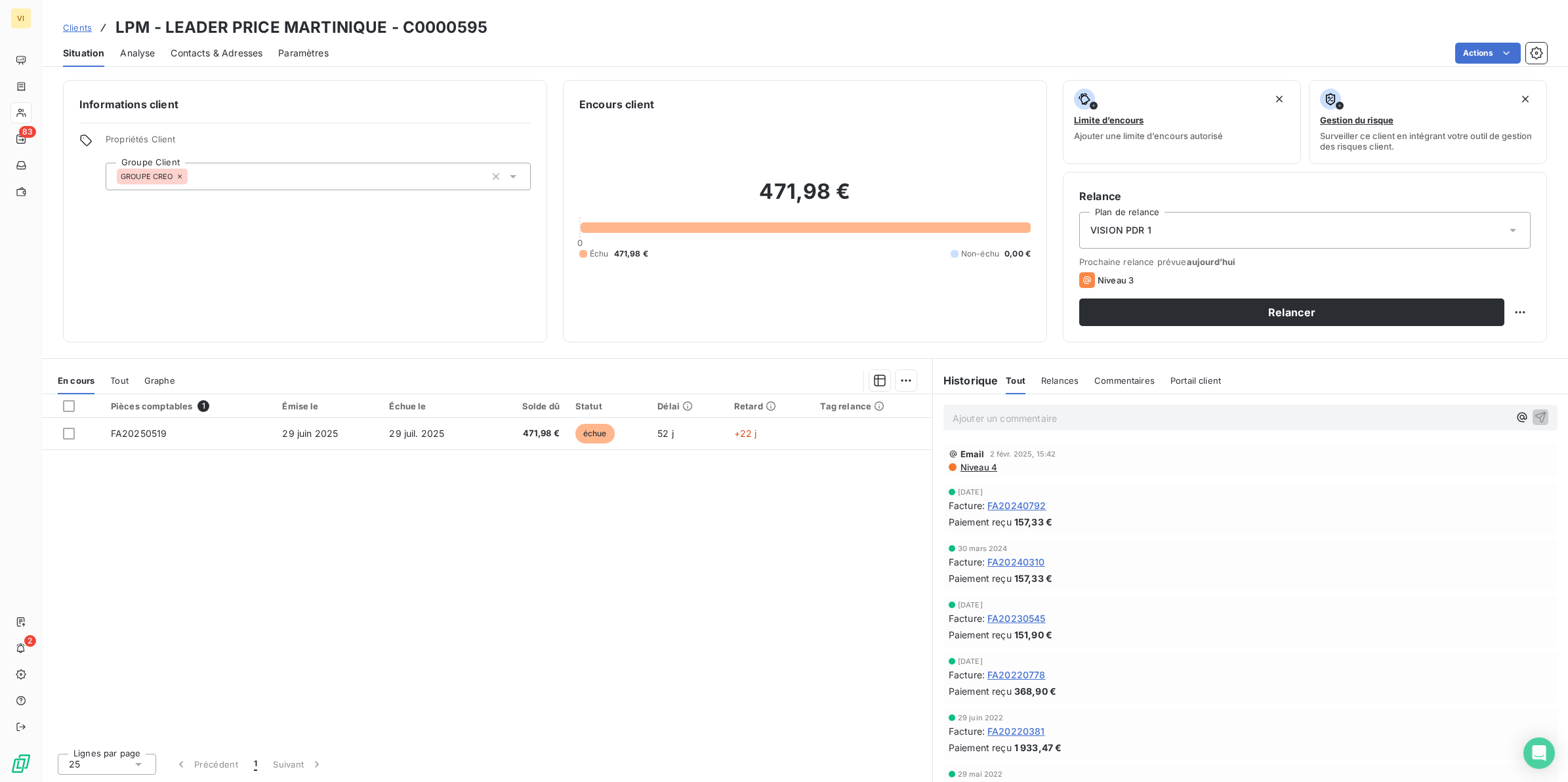
click at [237, 47] on span "Contacts & Adresses" at bounding box center [216, 53] width 92 height 13
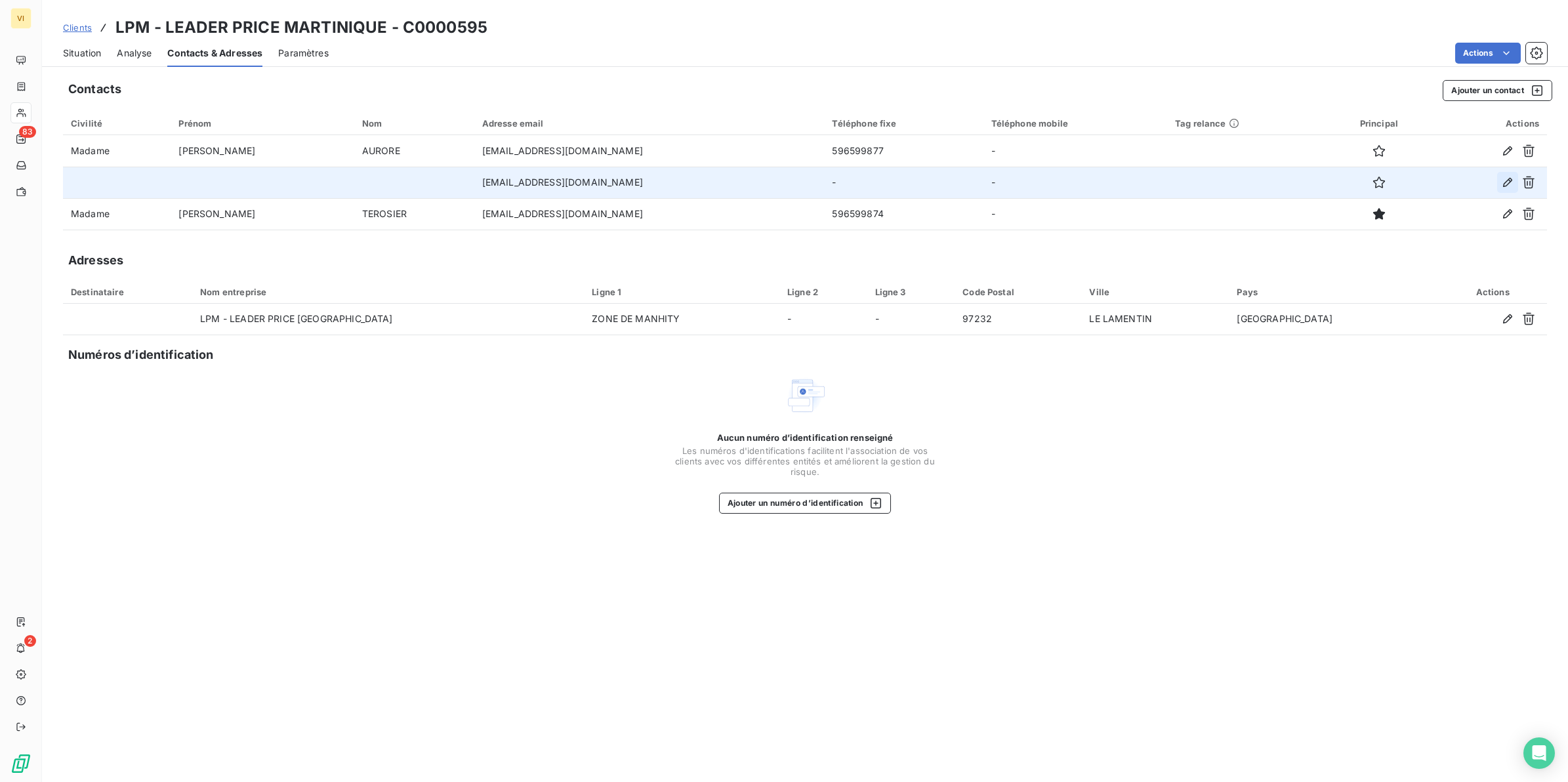
click at [1504, 182] on icon "button" at bounding box center [1507, 182] width 13 height 13
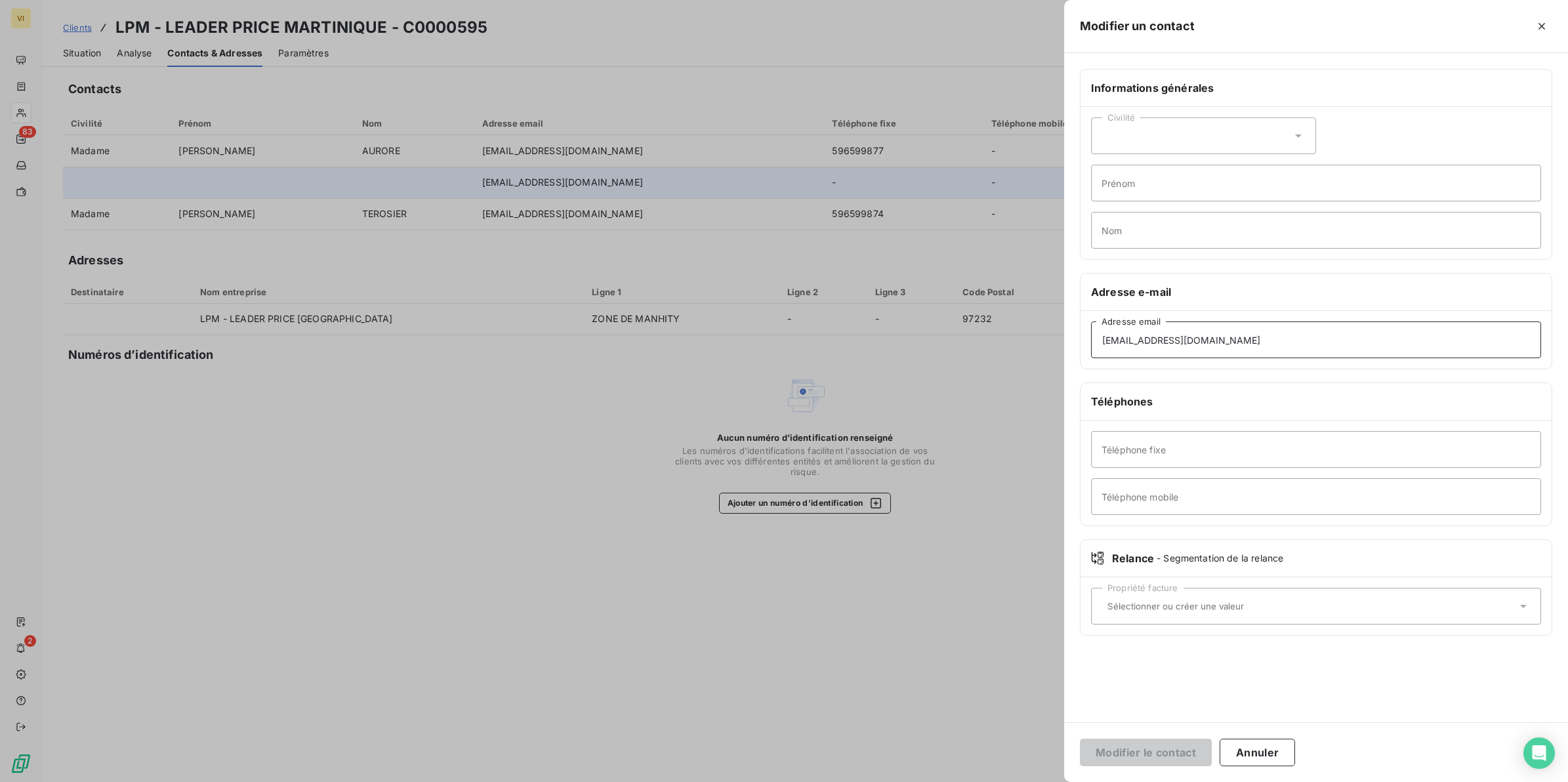
drag, startPoint x: 1307, startPoint y: 344, endPoint x: 1007, endPoint y: 332, distance: 300.2
click at [1007, 782] on div "Modifier un contact Informations générales Civilité Prénom Nom Adresse e-mail f…" at bounding box center [784, 782] width 1568 height 0
click at [1121, 243] on input "Nom" at bounding box center [1316, 230] width 450 height 36
type input "Relance Facture(s)"
click at [1165, 345] on input "Adresse email" at bounding box center [1316, 339] width 450 height 36
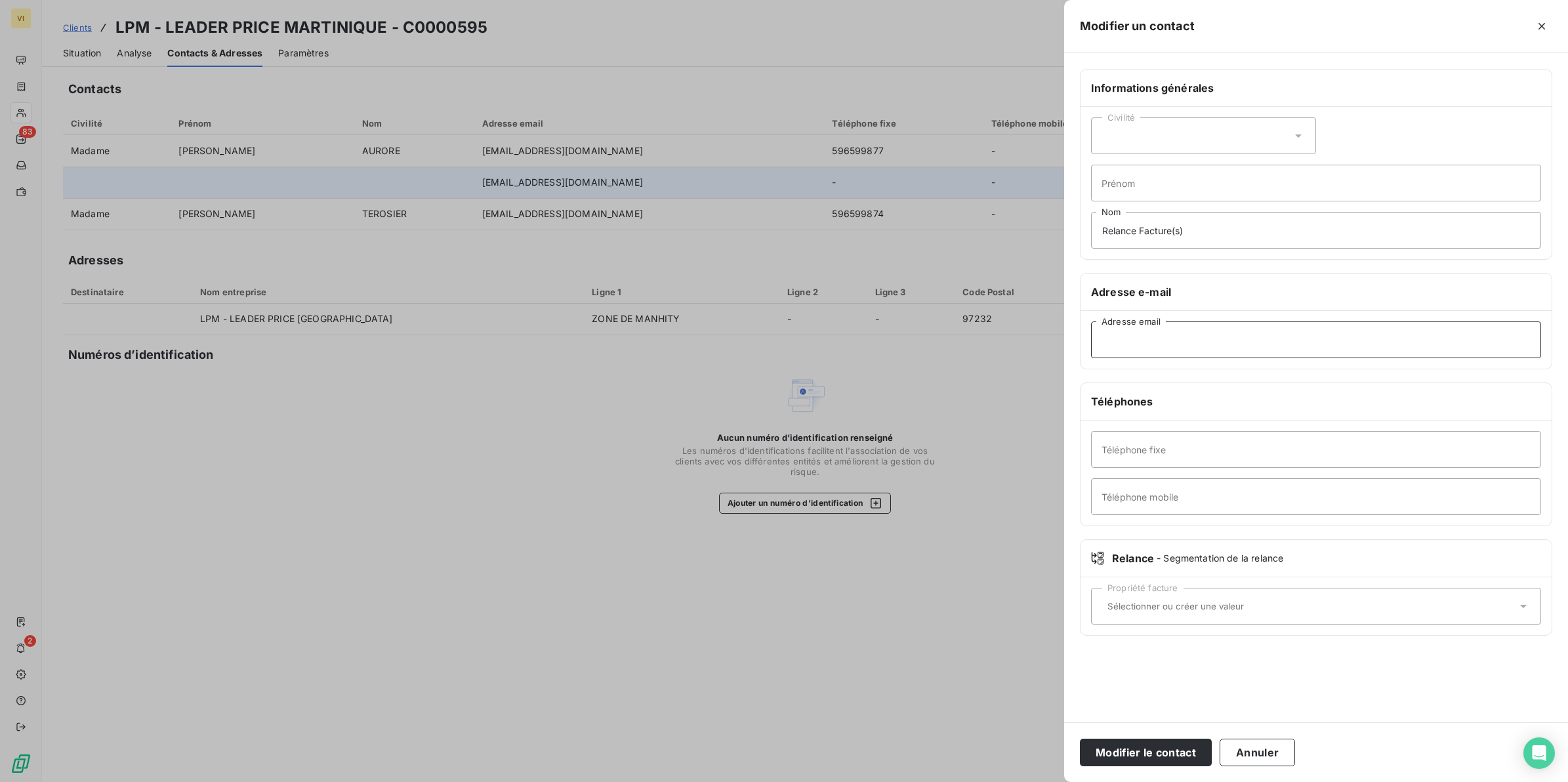
type input "contactfrs@groupecreo.com"
click at [1130, 758] on button "Modifier le contact" at bounding box center [1147, 752] width 132 height 27
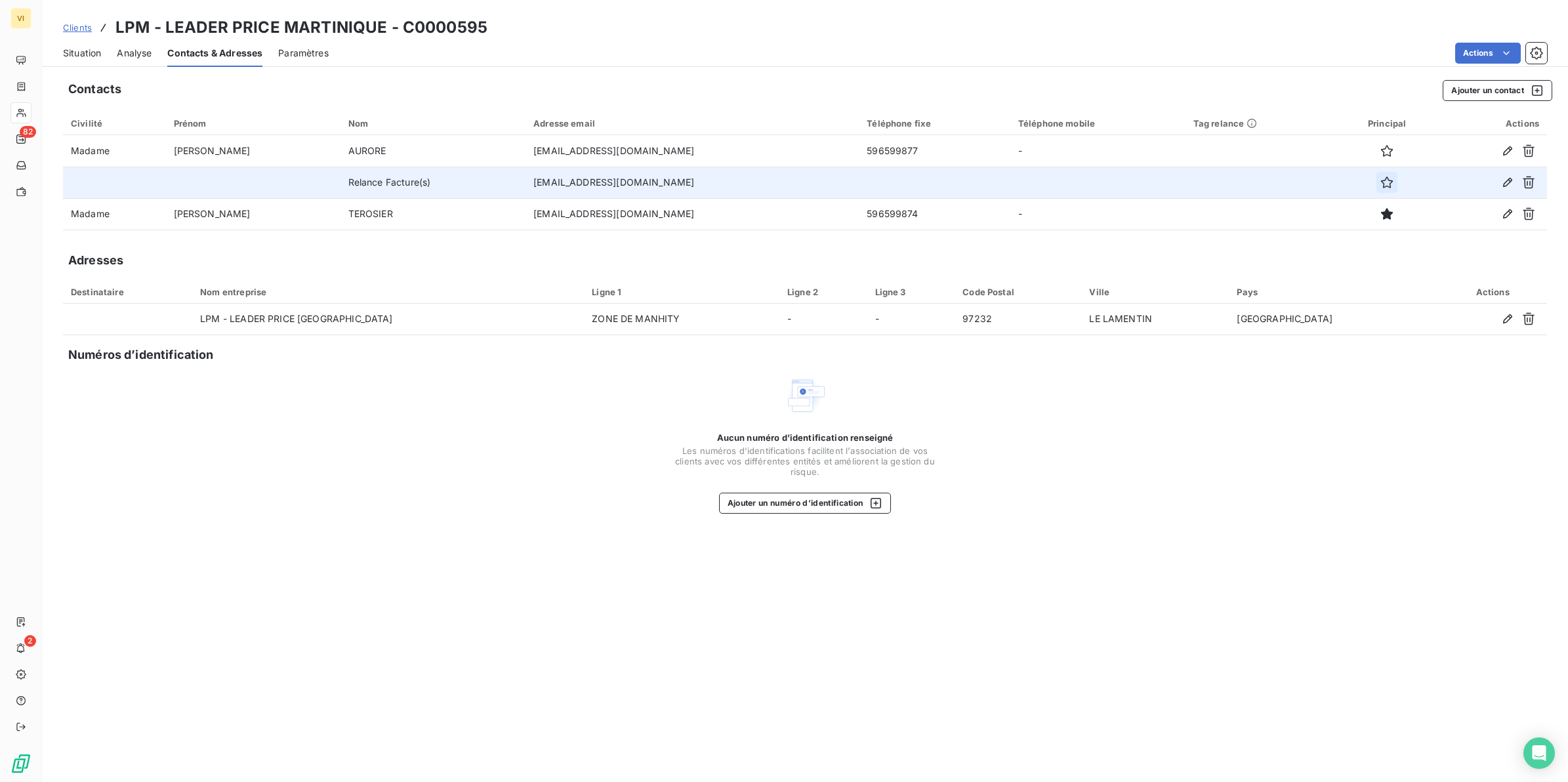
click at [1381, 178] on icon "button" at bounding box center [1387, 182] width 12 height 12
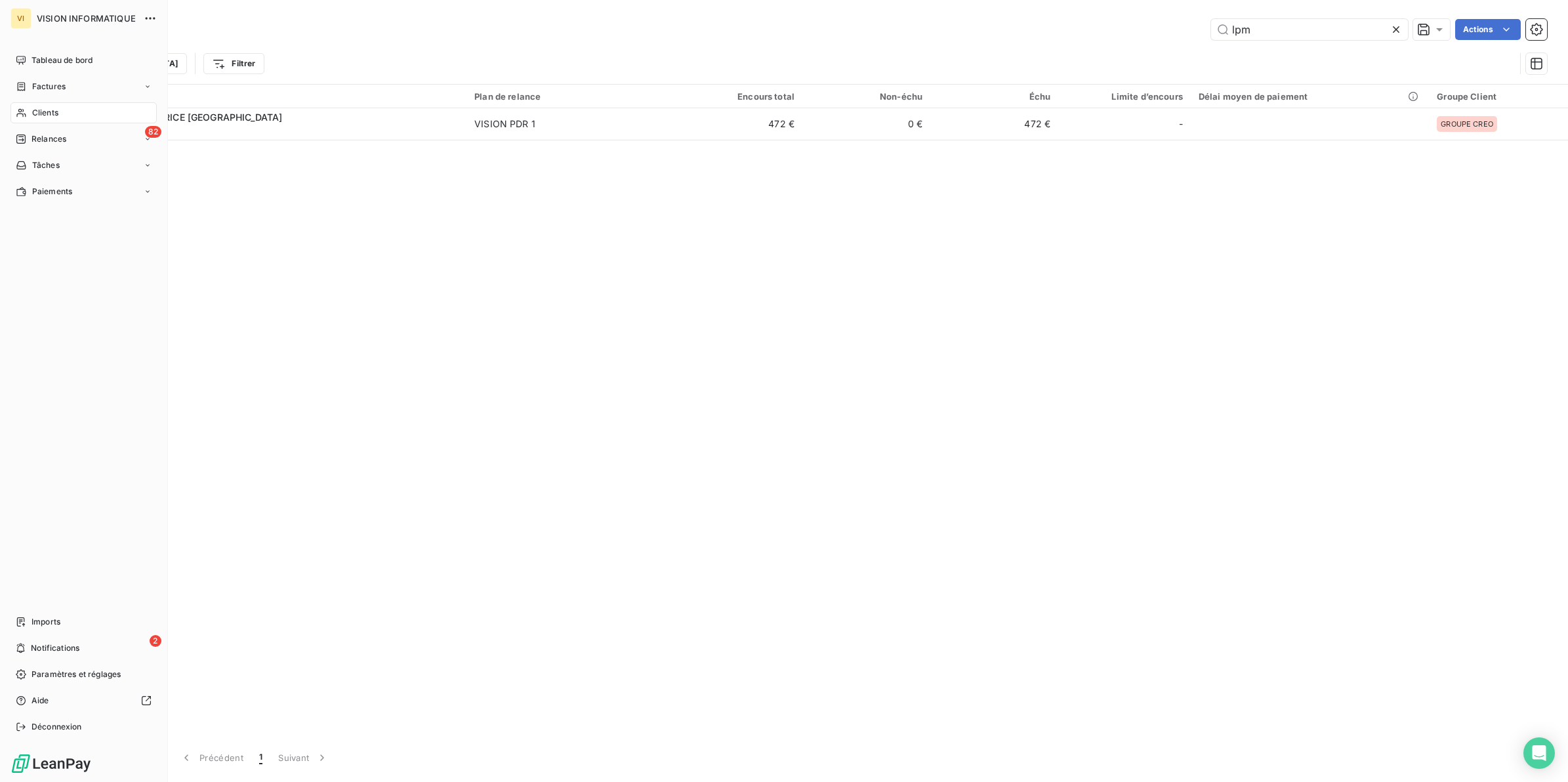
click at [51, 113] on span "Clients" at bounding box center [45, 113] width 26 height 12
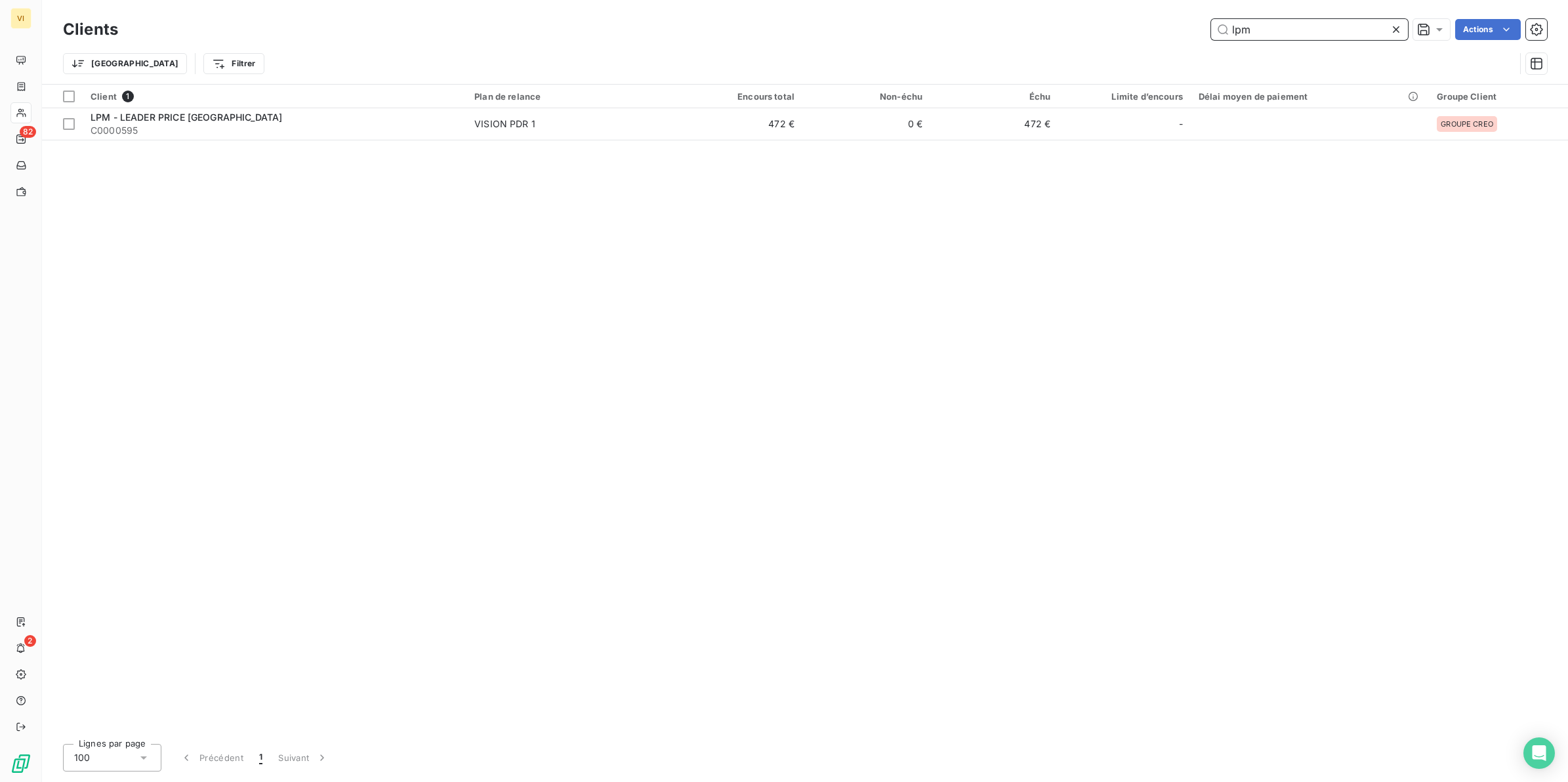
click at [1264, 31] on input "lpm" at bounding box center [1309, 29] width 197 height 21
drag, startPoint x: 1264, startPoint y: 31, endPoint x: 1214, endPoint y: 31, distance: 50.0
click at [1214, 31] on input "lpm" at bounding box center [1309, 29] width 197 height 21
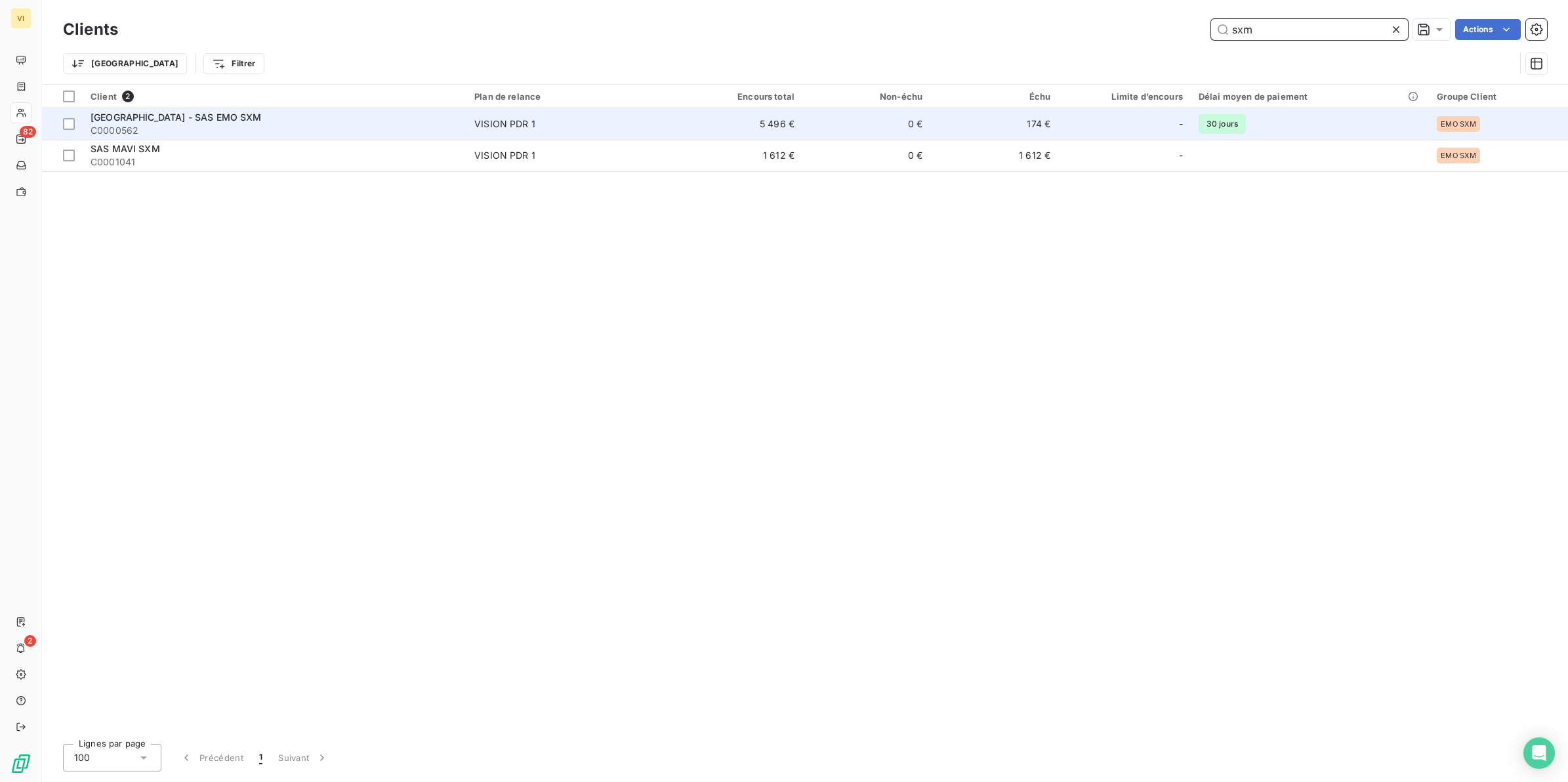
type input "sxm"
click at [171, 113] on span "[GEOGRAPHIC_DATA] - SAS EMO SXM" at bounding box center [176, 117] width 171 height 11
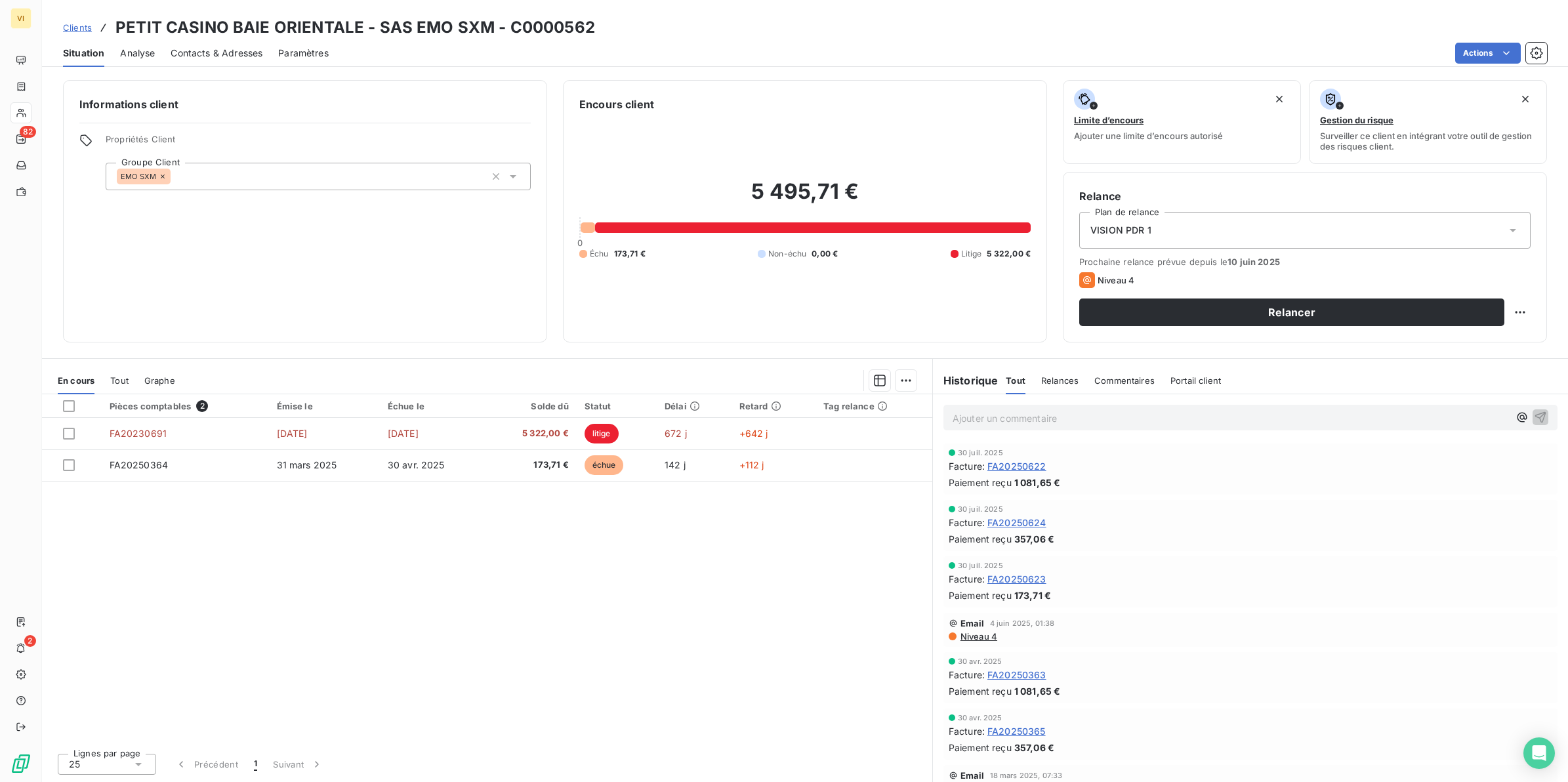
click at [218, 53] on span "Contacts & Adresses" at bounding box center [216, 53] width 92 height 13
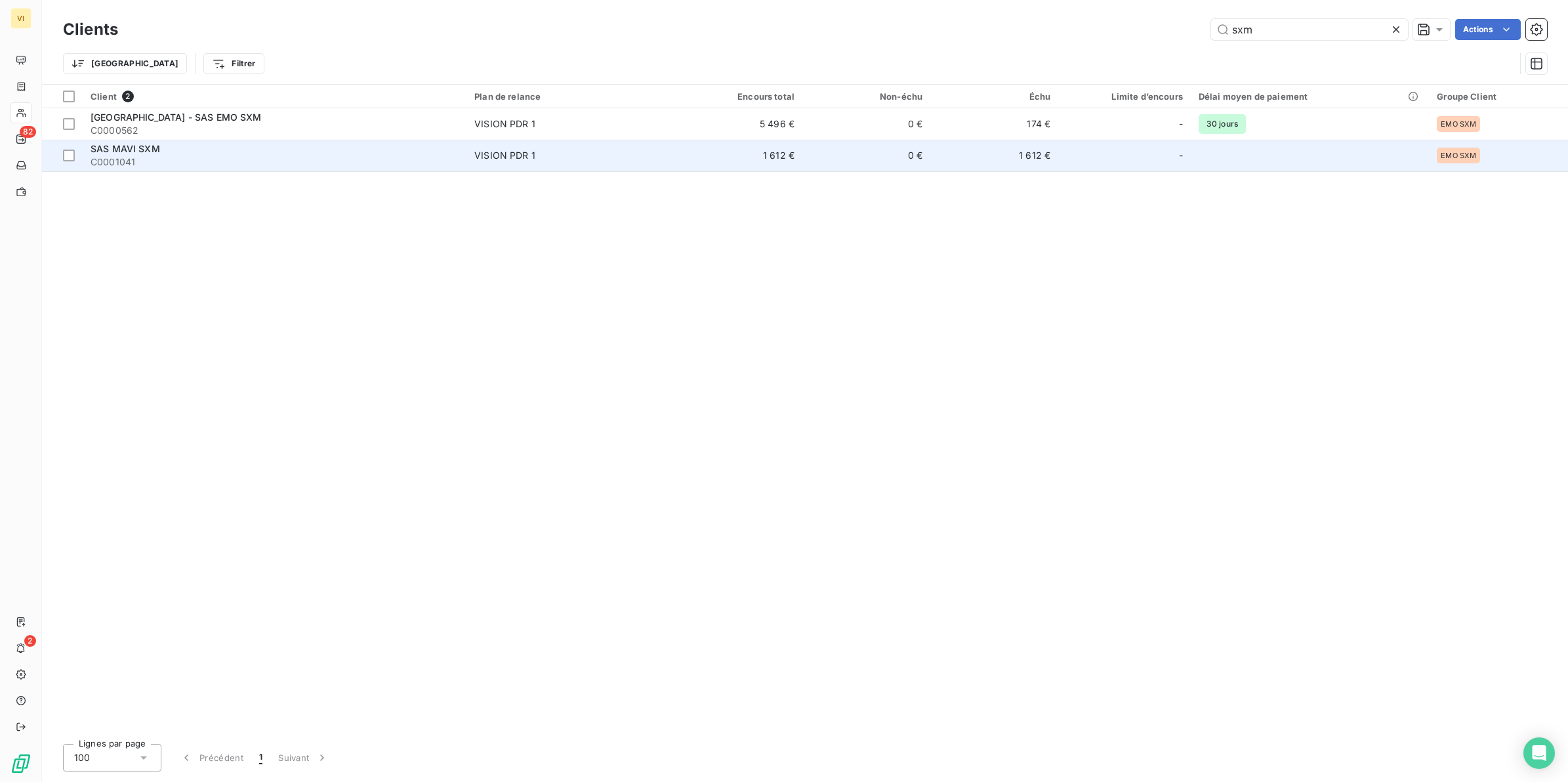
click at [139, 155] on span "C0001041" at bounding box center [275, 161] width 368 height 13
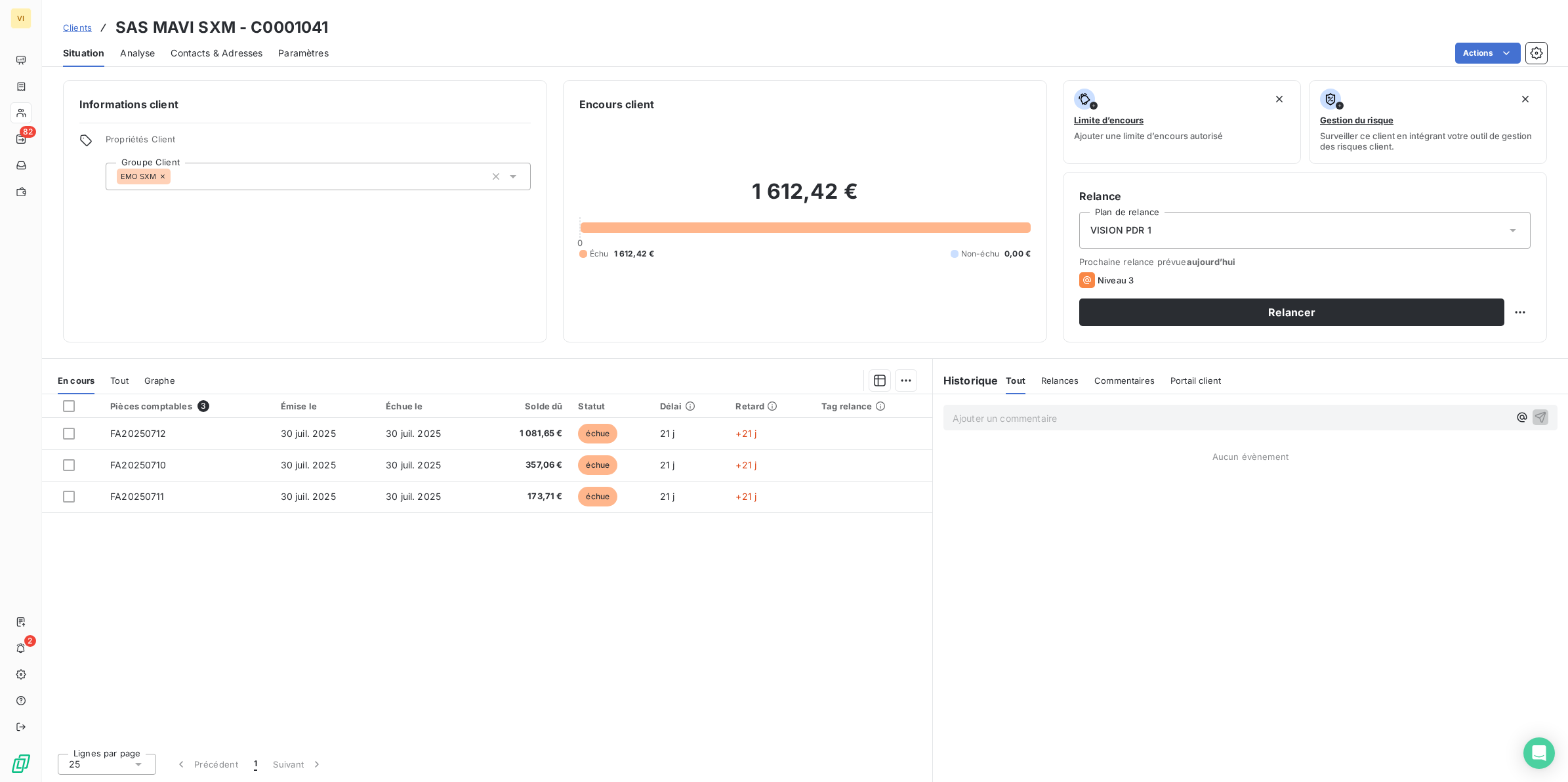
click at [215, 54] on span "Contacts & Adresses" at bounding box center [216, 53] width 92 height 13
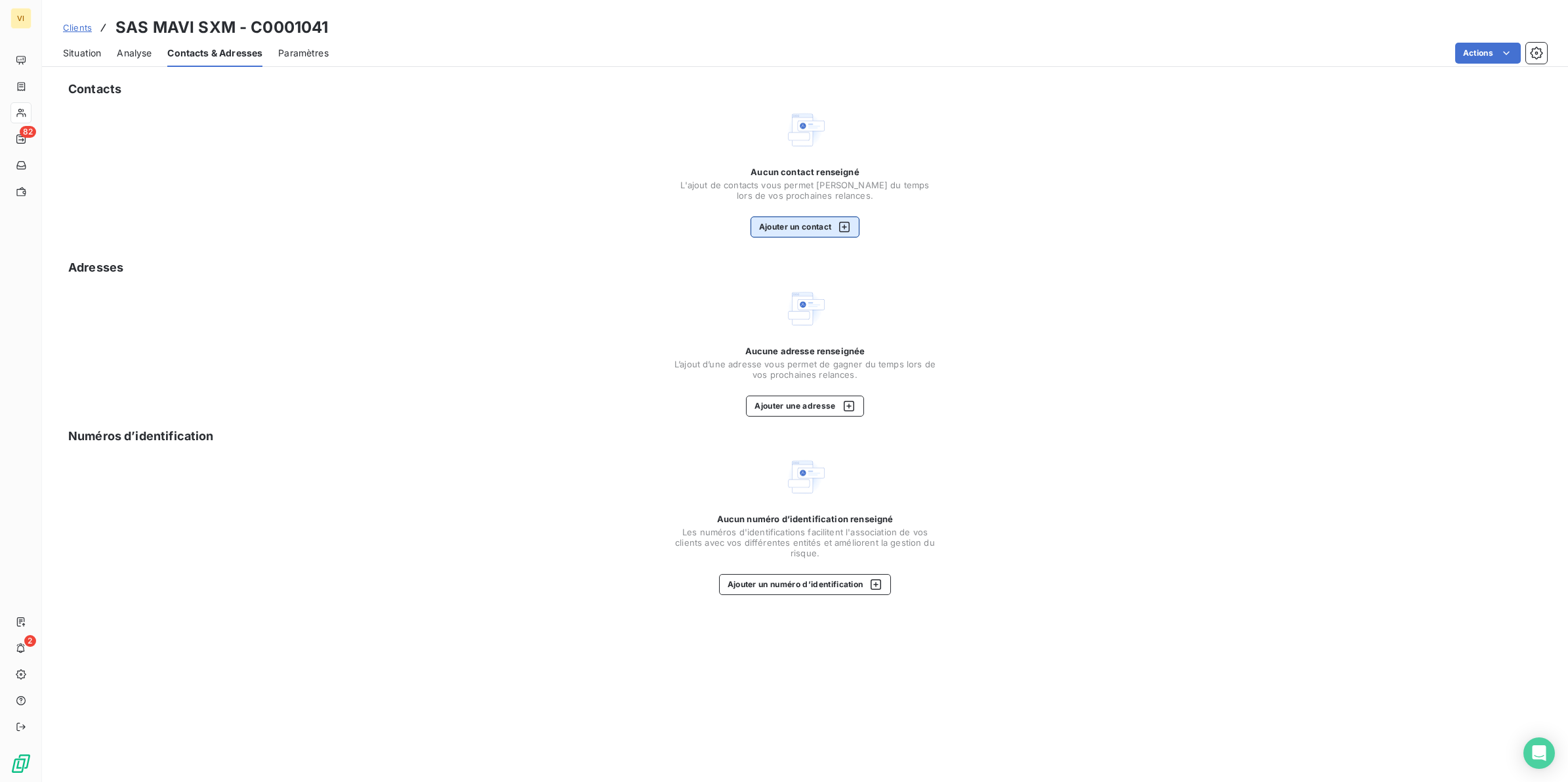
click at [806, 230] on button "Ajouter un contact" at bounding box center [805, 226] width 109 height 21
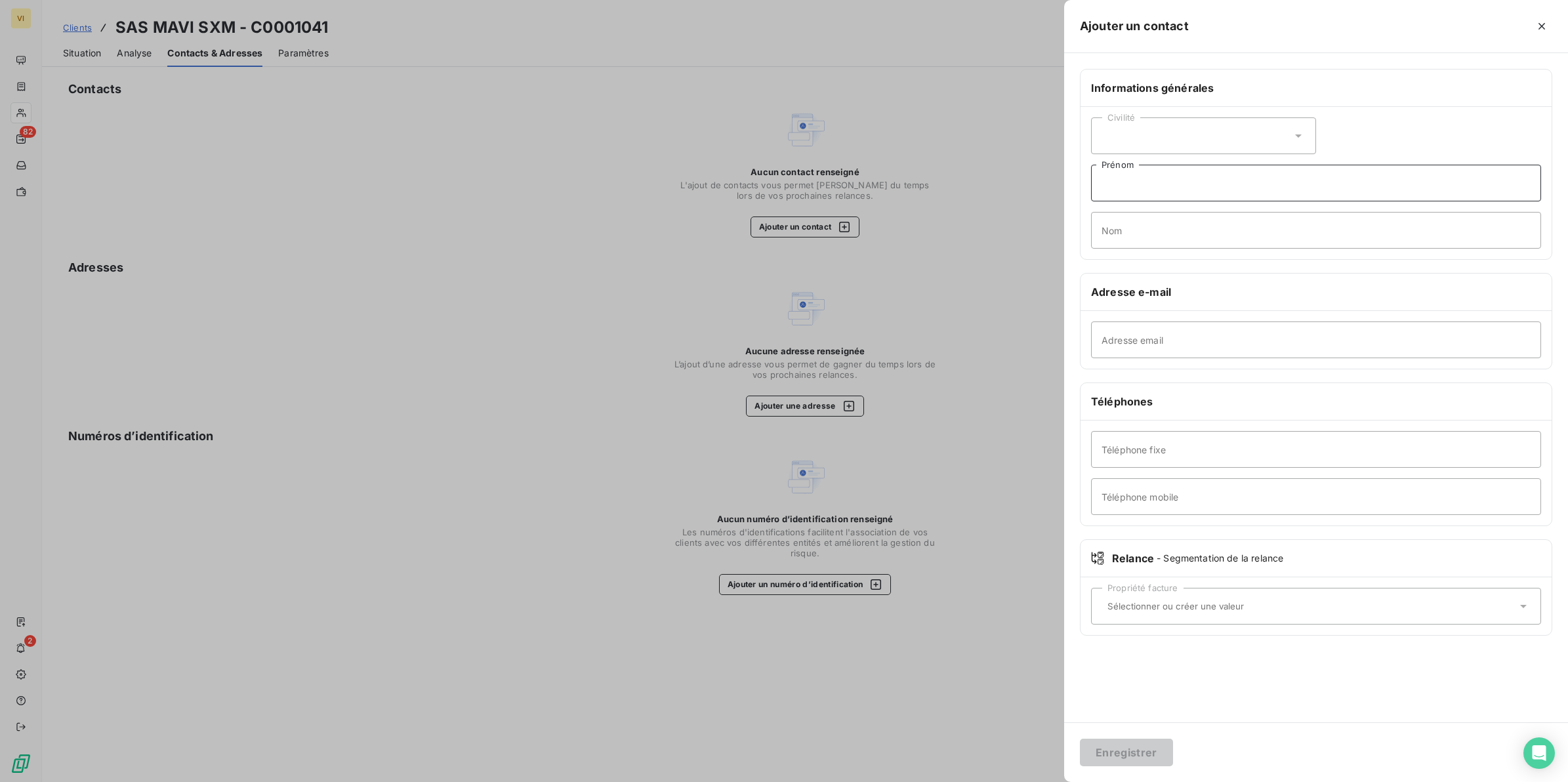
click at [1146, 181] on input "Prénom" at bounding box center [1316, 182] width 450 height 36
type input "mari"
drag, startPoint x: 1141, startPoint y: 181, endPoint x: 1091, endPoint y: 182, distance: 50.0
click at [1091, 182] on input "mari" at bounding box center [1316, 182] width 450 height 36
click at [1109, 238] on input "Nom" at bounding box center [1316, 230] width 450 height 36
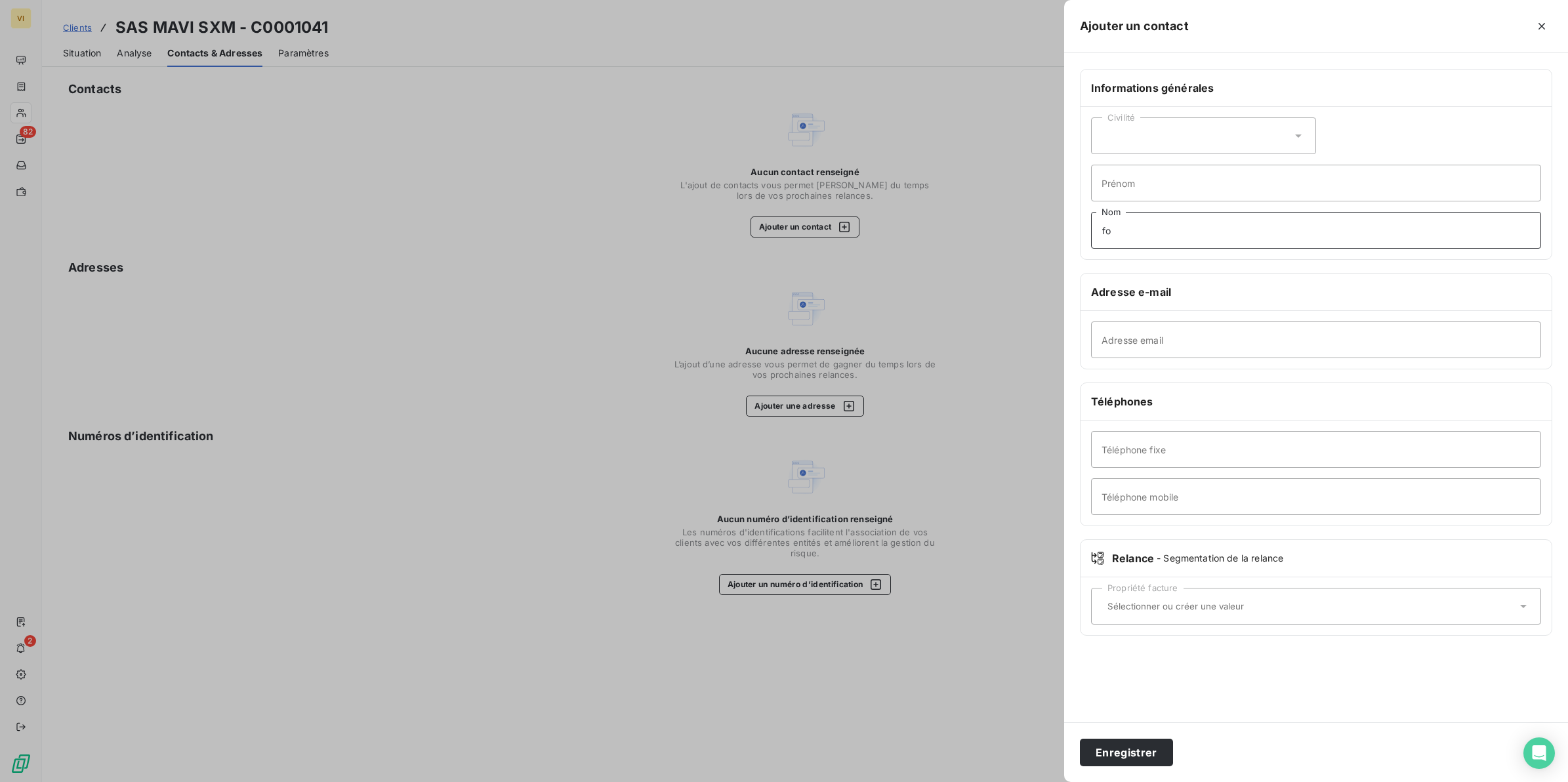
type input "f"
click at [1156, 233] on input "Nom" at bounding box center [1316, 230] width 450 height 36
type input "Relance Facture(s)"
drag, startPoint x: 1254, startPoint y: 343, endPoint x: 1093, endPoint y: 342, distance: 161.0
click at [1093, 342] on input "contactfrs@groupecreo.com" at bounding box center [1316, 339] width 450 height 36
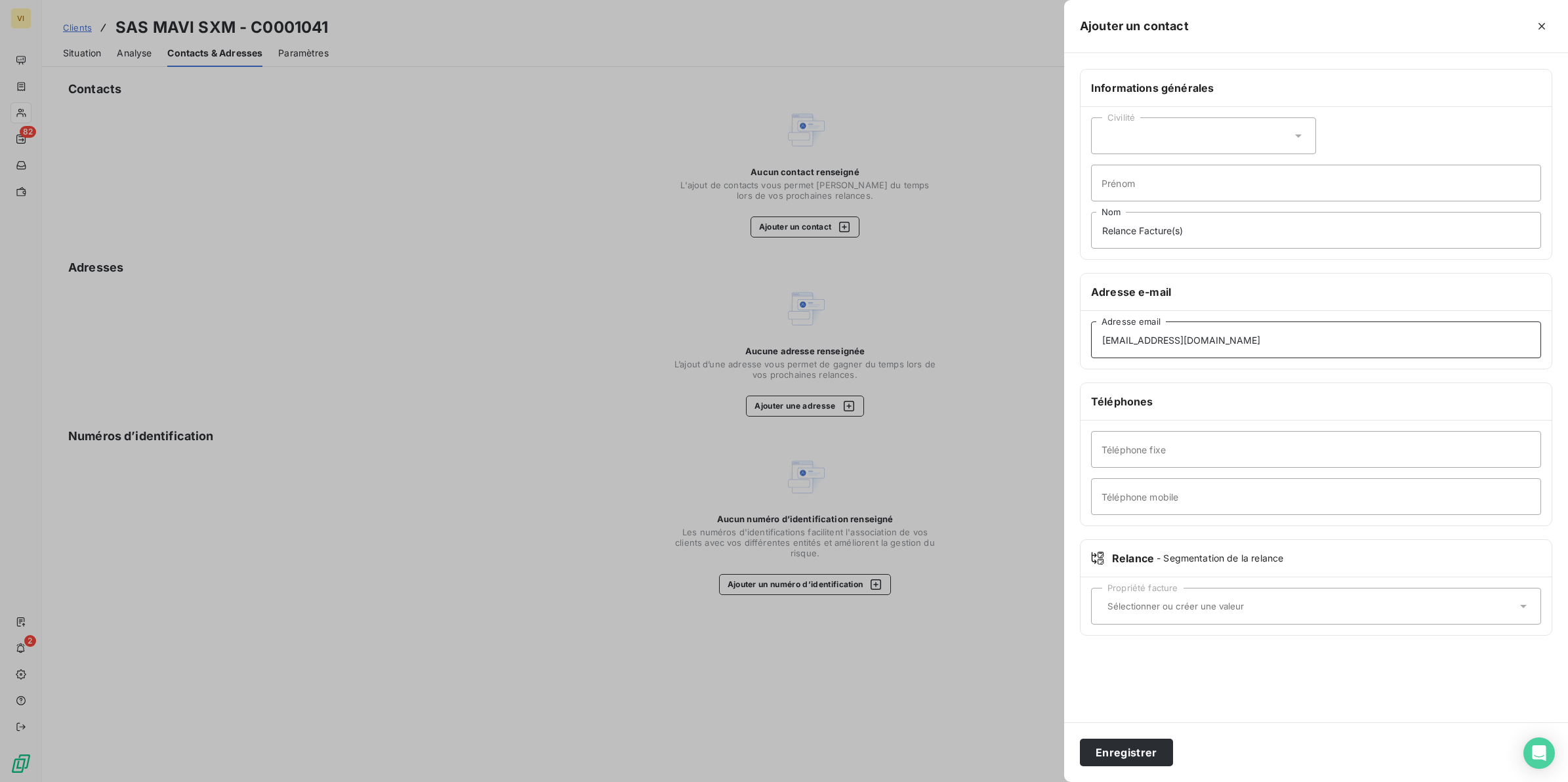
paste input "petitcasinosxm@gmail"
type input "petitcasinosxm@gmail.com"
click at [1118, 752] on button "Enregistrer" at bounding box center [1127, 752] width 93 height 27
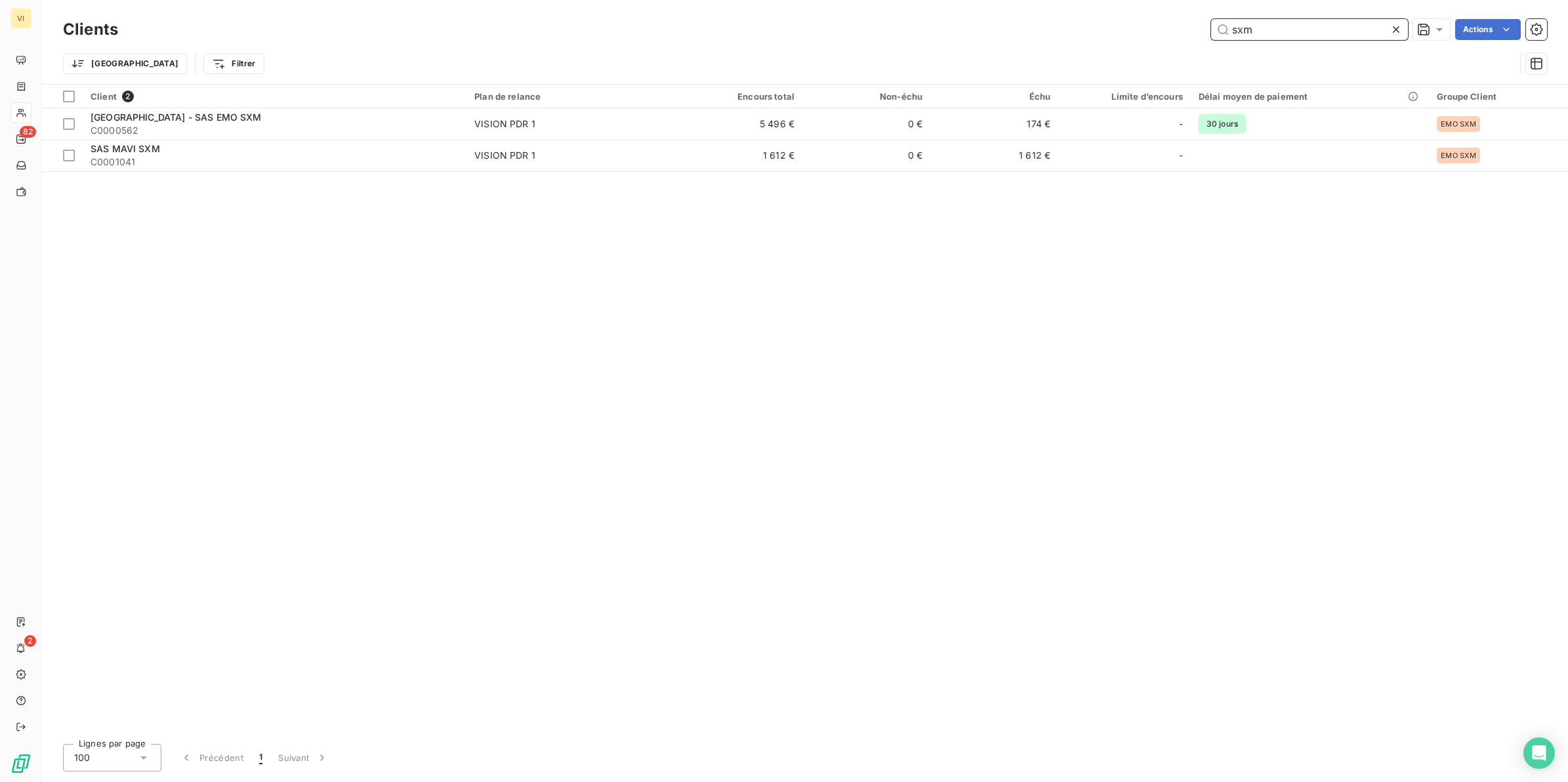
drag, startPoint x: 1262, startPoint y: 33, endPoint x: 1215, endPoint y: 33, distance: 47.0
click at [1215, 33] on input "sxm" at bounding box center [1309, 29] width 197 height 21
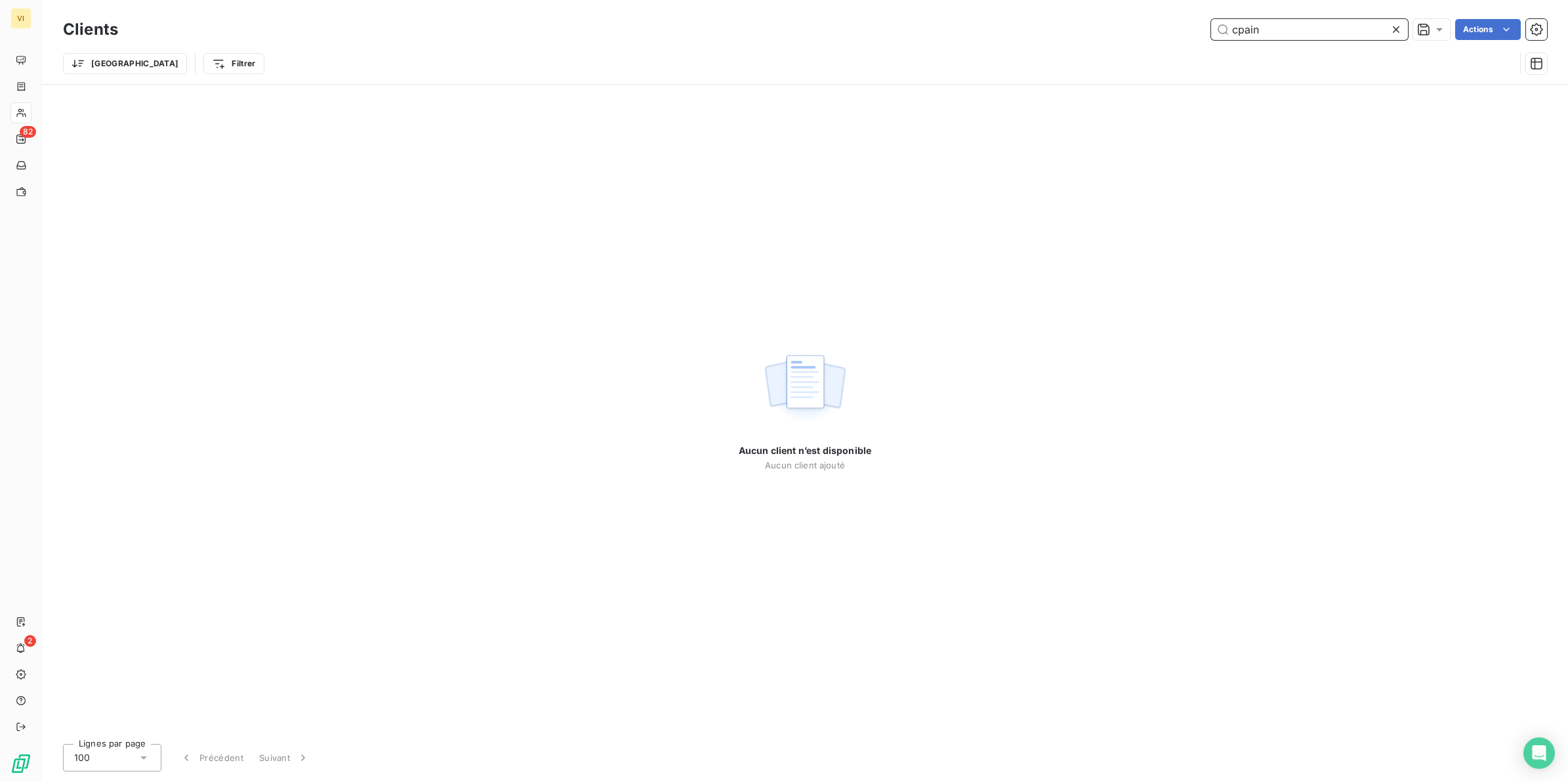
drag, startPoint x: 1266, startPoint y: 26, endPoint x: 1201, endPoint y: 25, distance: 65.0
click at [1201, 25] on div "cpain Actions" at bounding box center [840, 29] width 1414 height 21
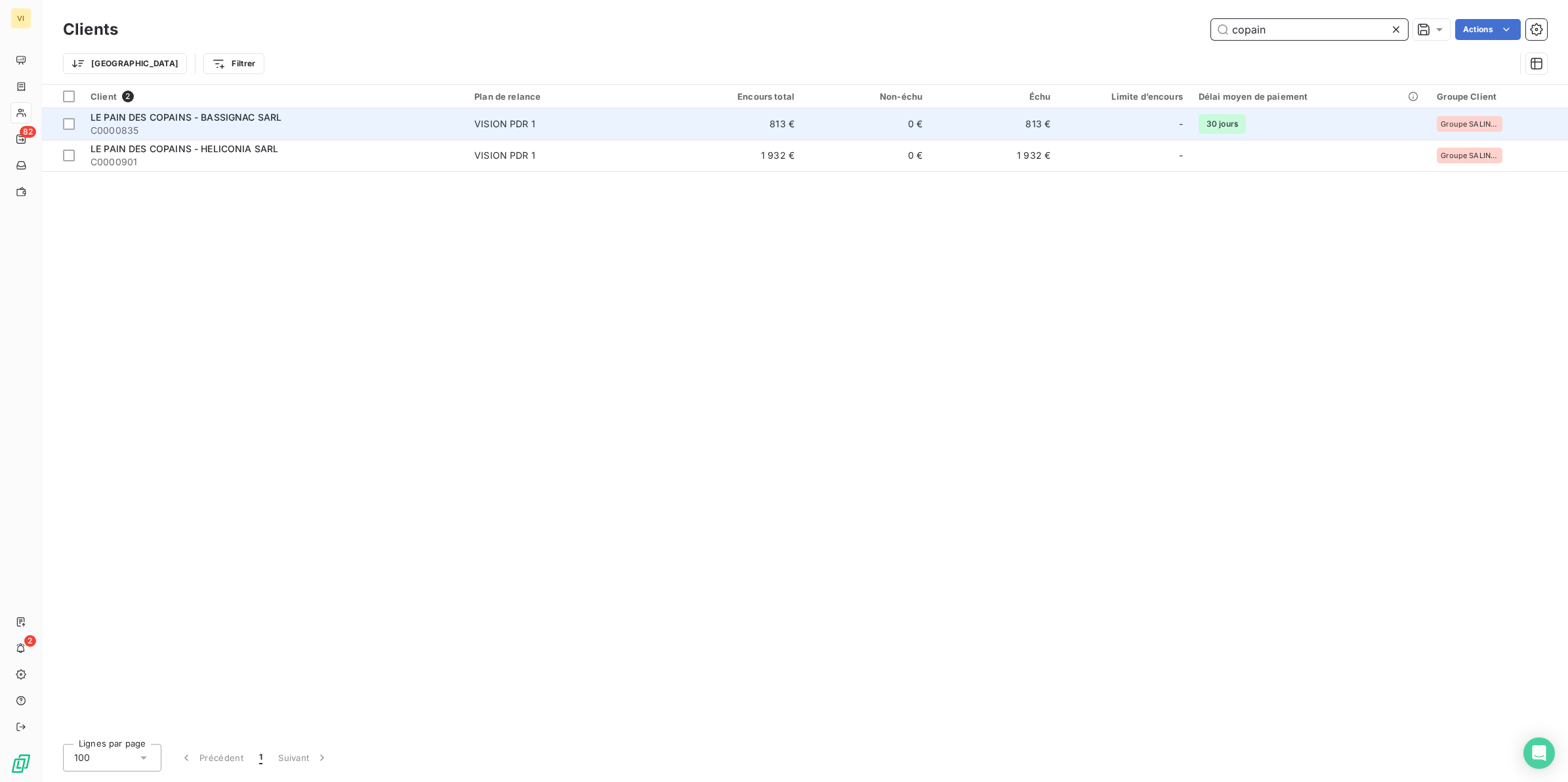
type input "copain"
click at [181, 119] on span "LE PAIN DES COPAINS - BASSIGNAC SARL" at bounding box center [186, 117] width 191 height 11
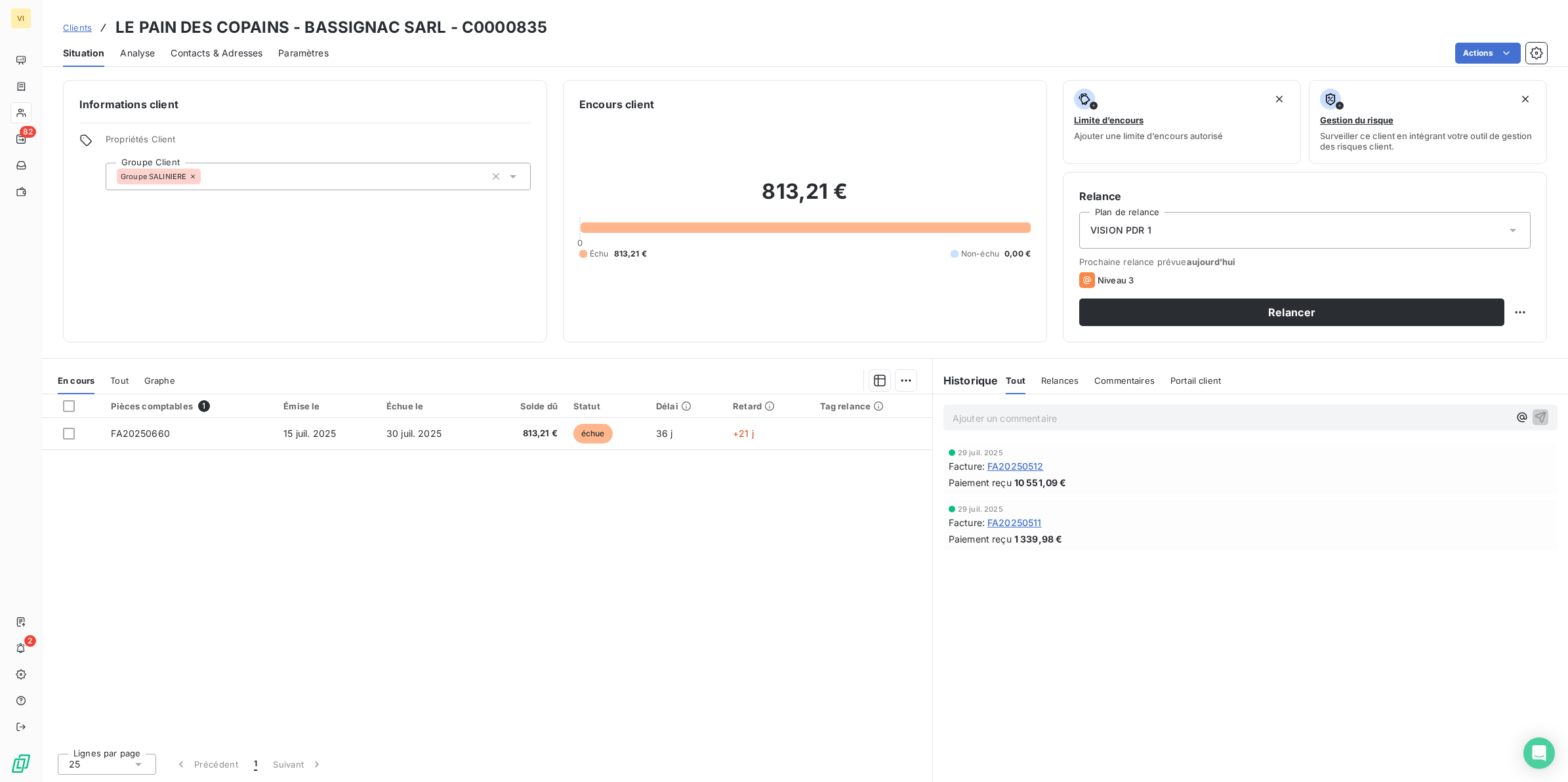
click at [234, 47] on span "Contacts & Adresses" at bounding box center [216, 53] width 92 height 13
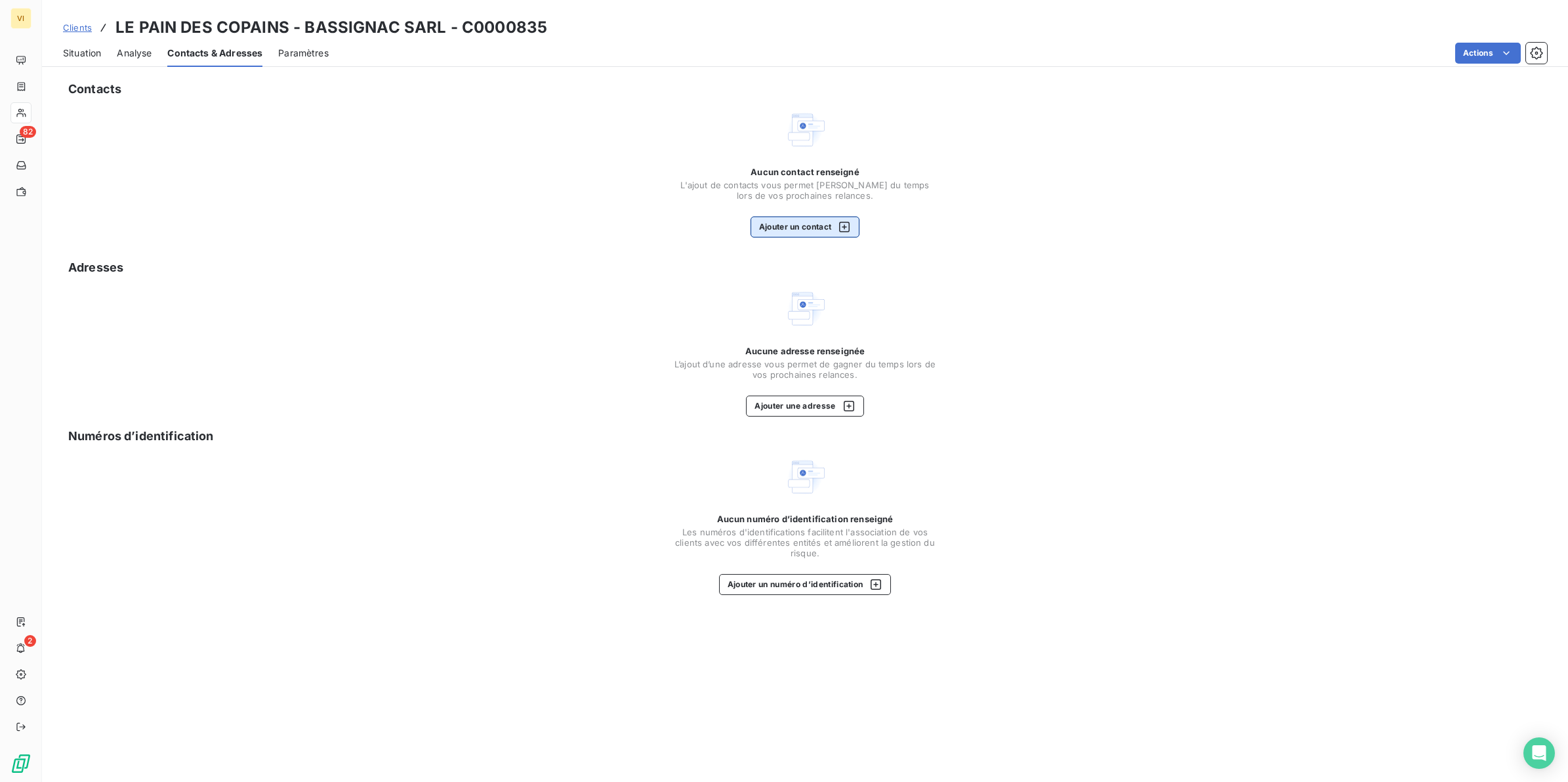
click at [797, 231] on button "Ajouter un contact" at bounding box center [805, 226] width 109 height 21
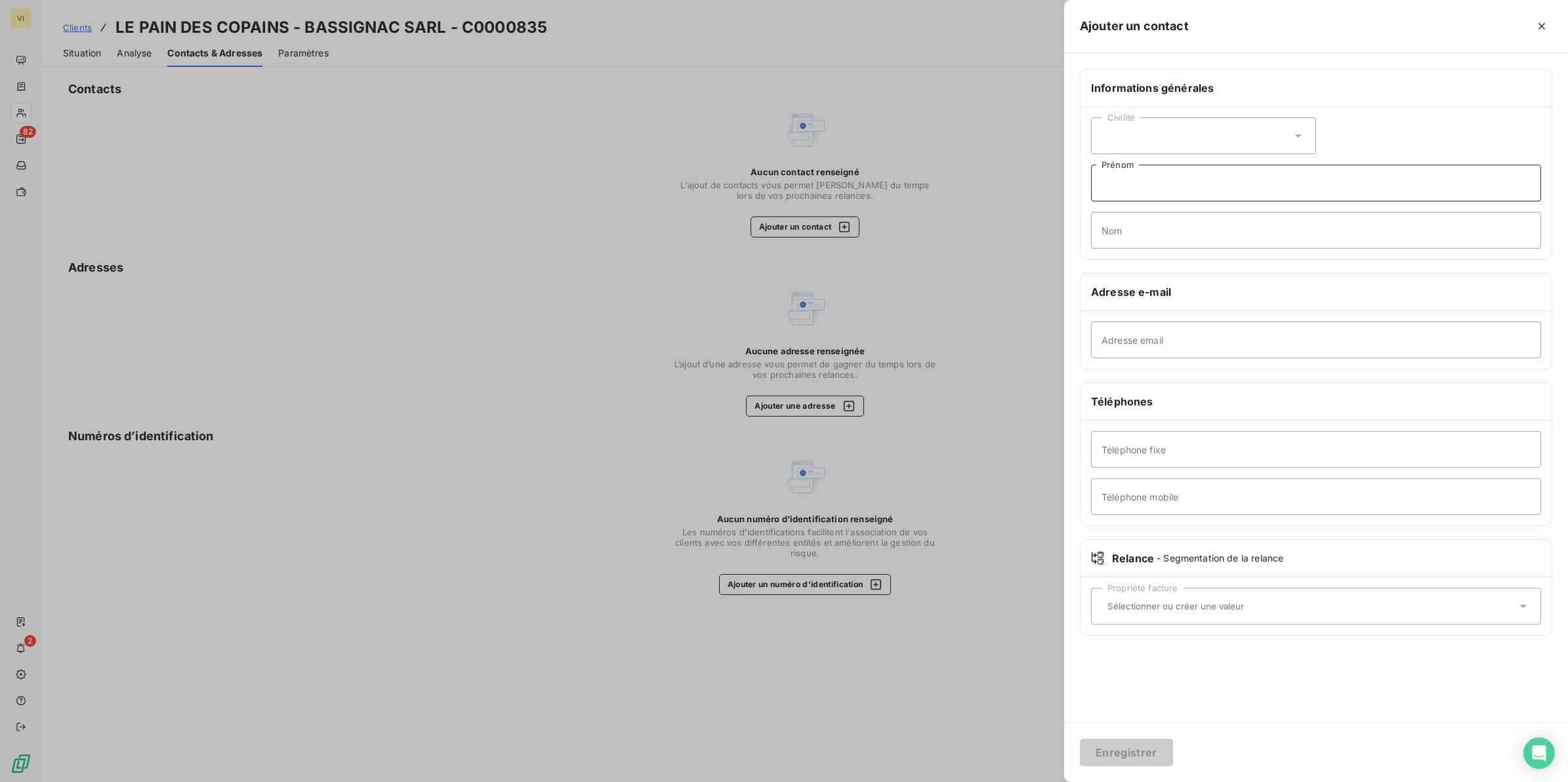
click at [1147, 172] on input "Prénom" at bounding box center [1316, 182] width 450 height 36
type input "Laurianne"
type input "MARTIAL"
type input "lm@coulisdeframboise.fr"
click at [1130, 749] on button "Enregistrer" at bounding box center [1127, 752] width 93 height 27
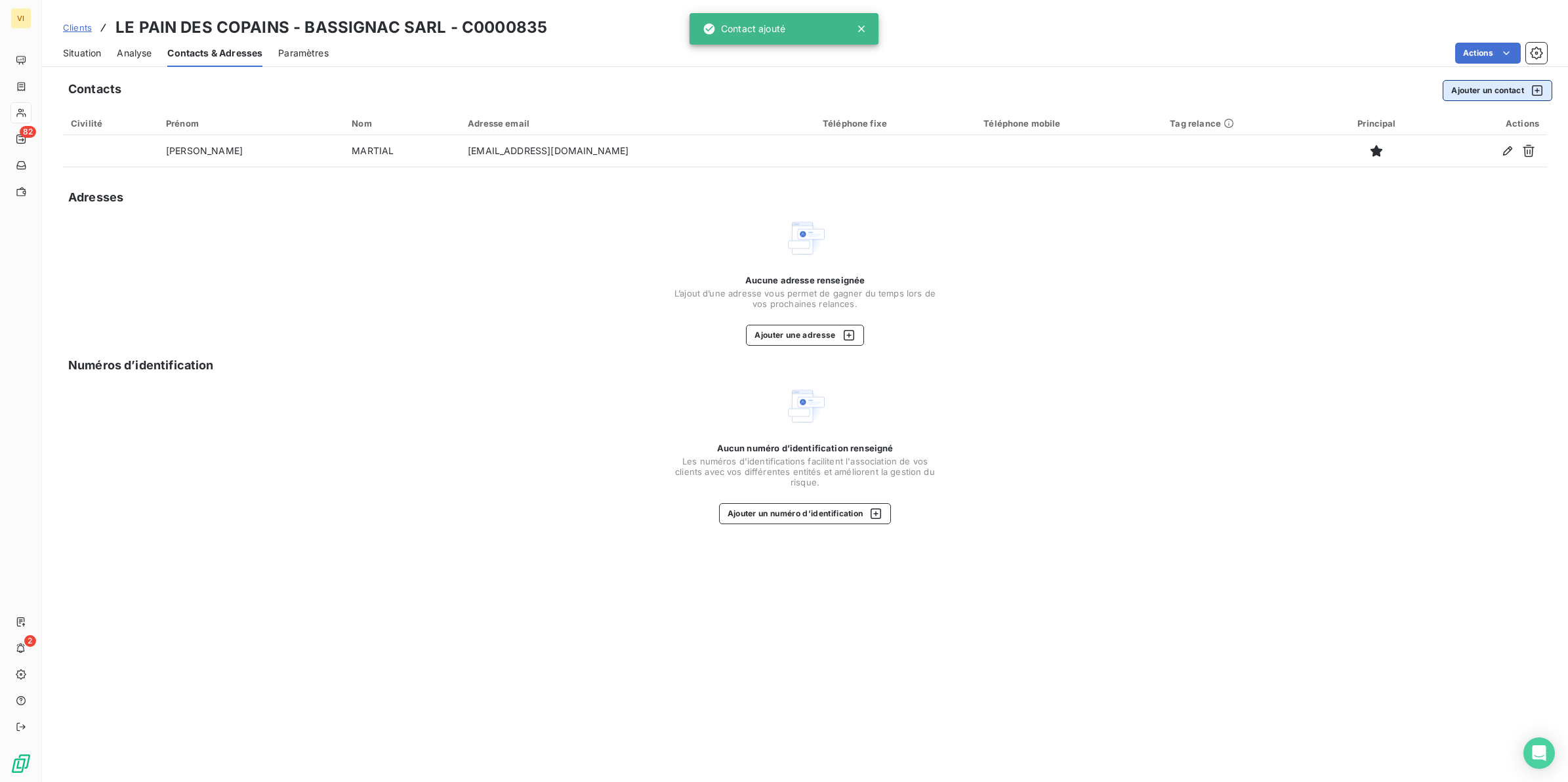
click at [1481, 92] on button "Ajouter un contact" at bounding box center [1498, 90] width 109 height 21
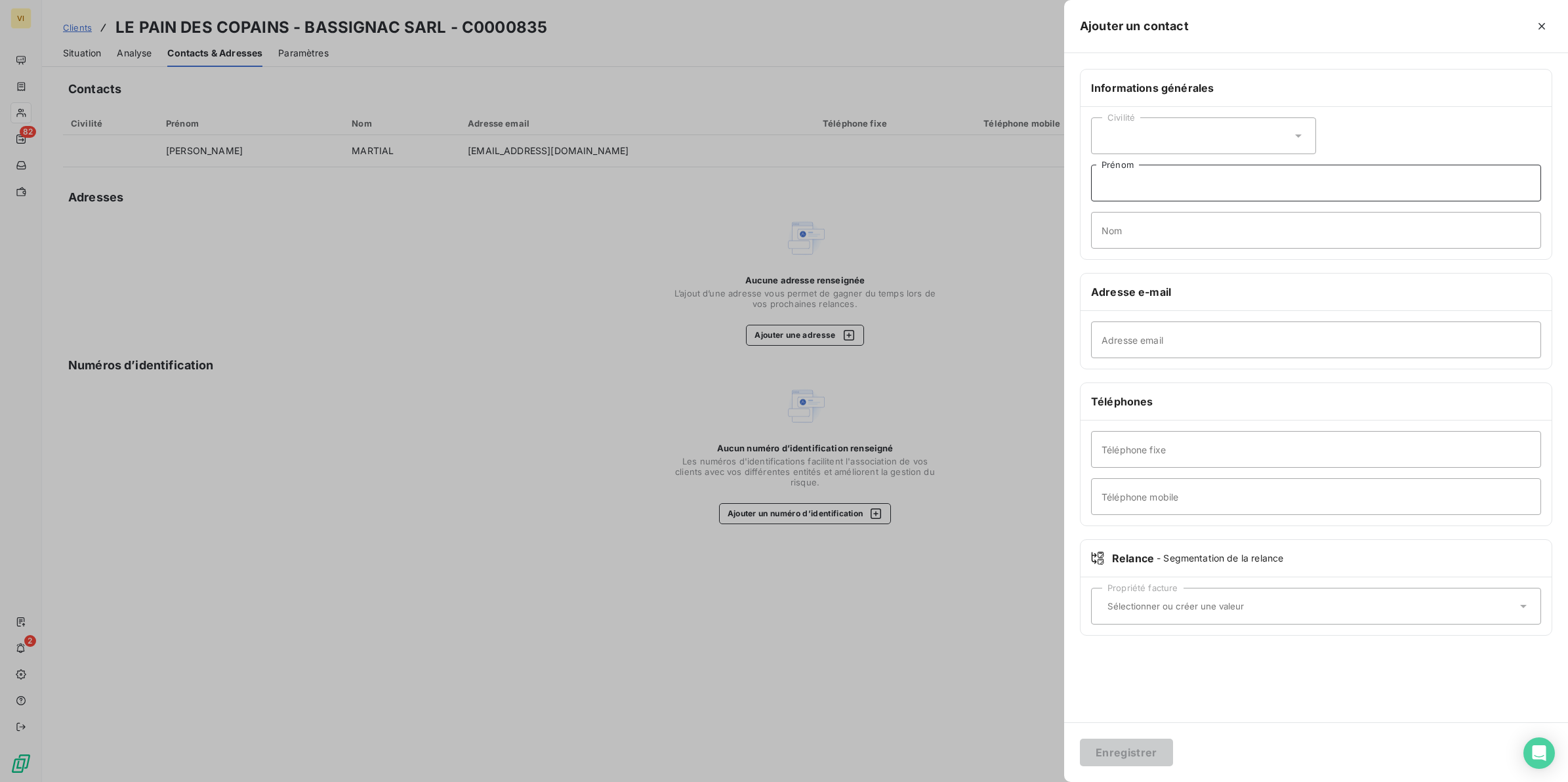
click at [1148, 193] on input "Prénom" at bounding box center [1316, 182] width 450 height 36
type input "Jerry"
type input "BEUZE"
type input "[EMAIL_ADDRESS][DOMAIN_NAME]"
click at [1133, 758] on button "Enregistrer" at bounding box center [1127, 752] width 93 height 27
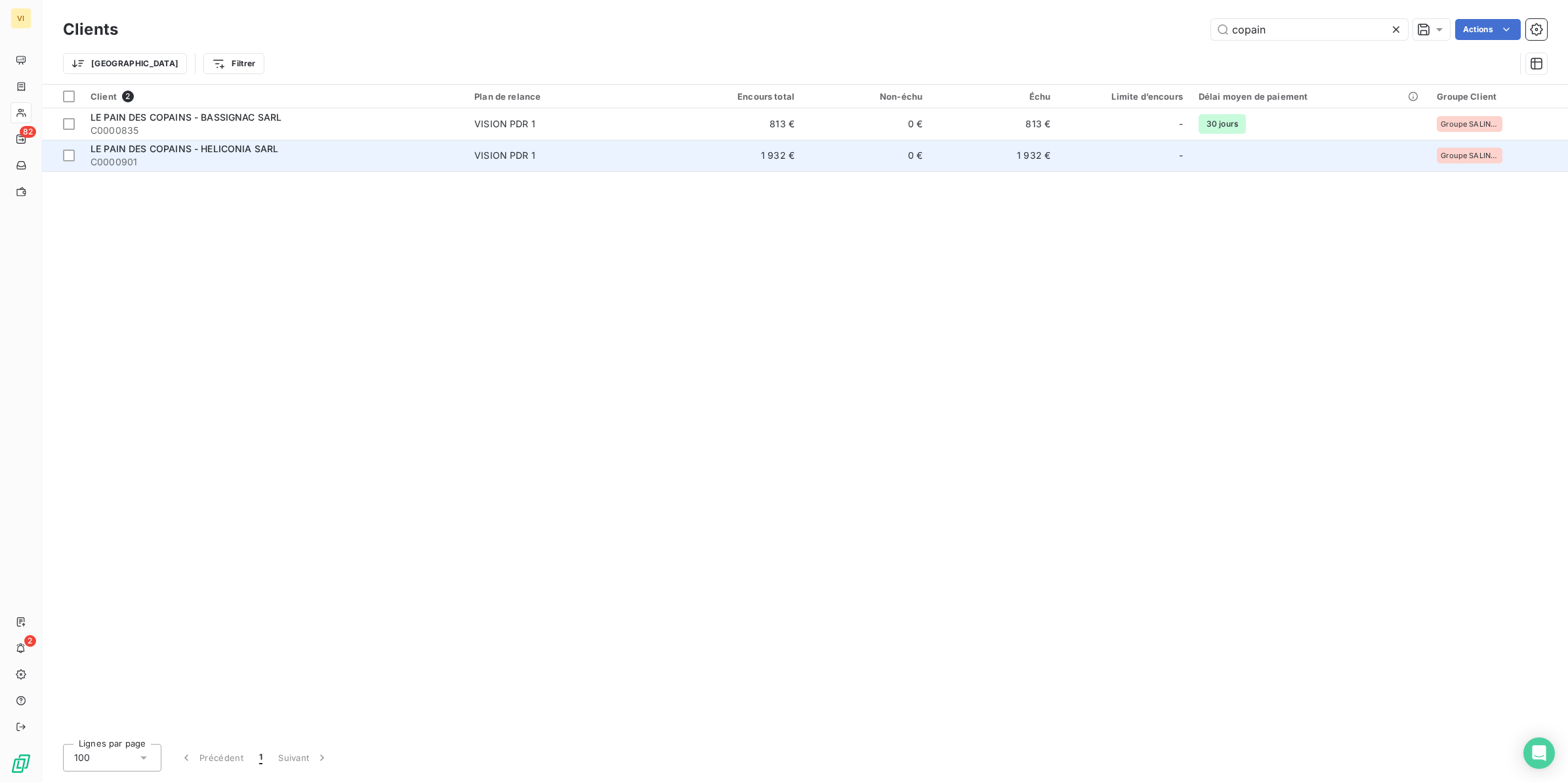
click at [161, 152] on span "LE PAIN DES COPAINS - HELICONIA SARL" at bounding box center [184, 148] width 187 height 11
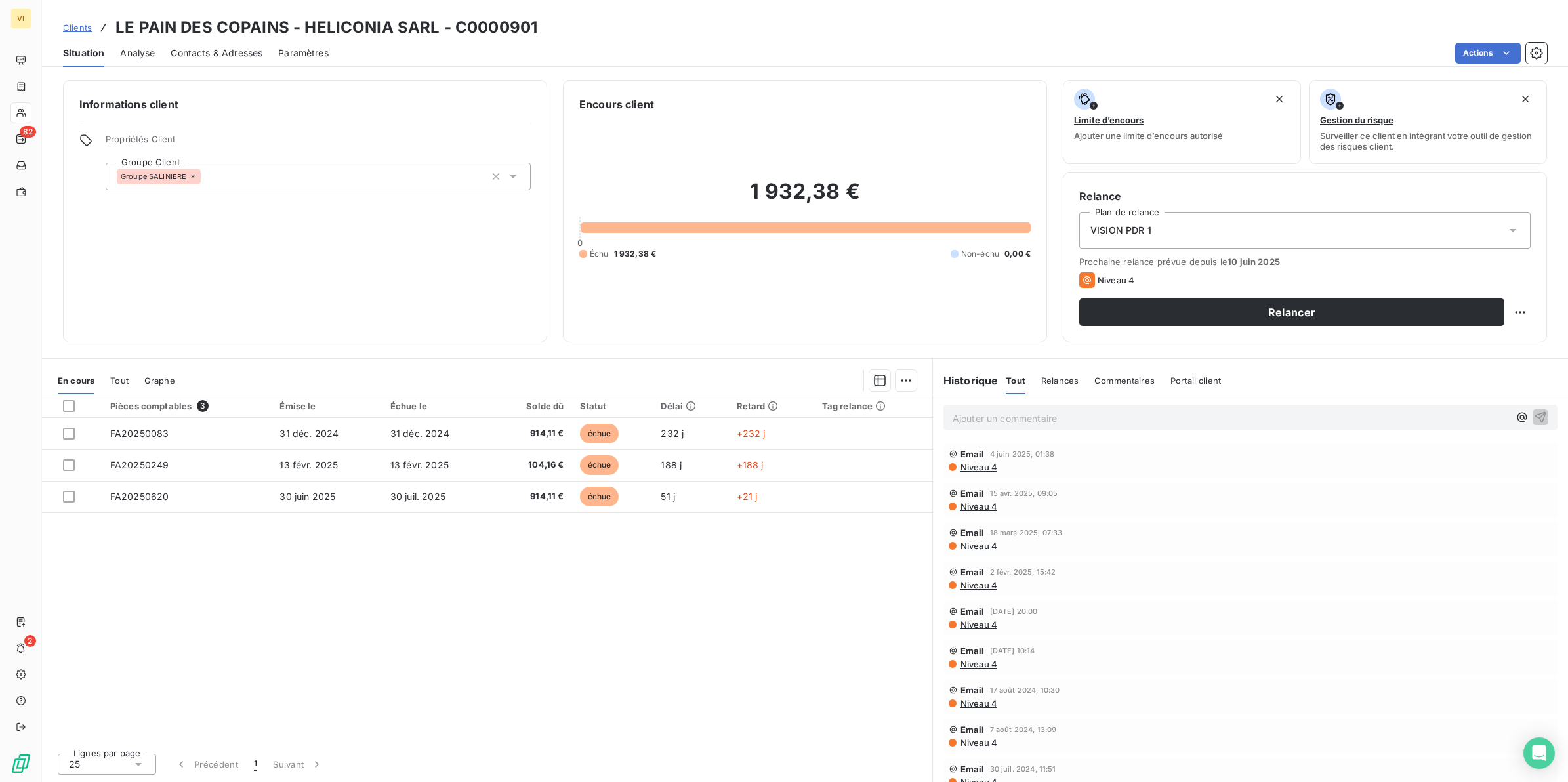
click at [208, 51] on span "Contacts & Adresses" at bounding box center [216, 53] width 92 height 13
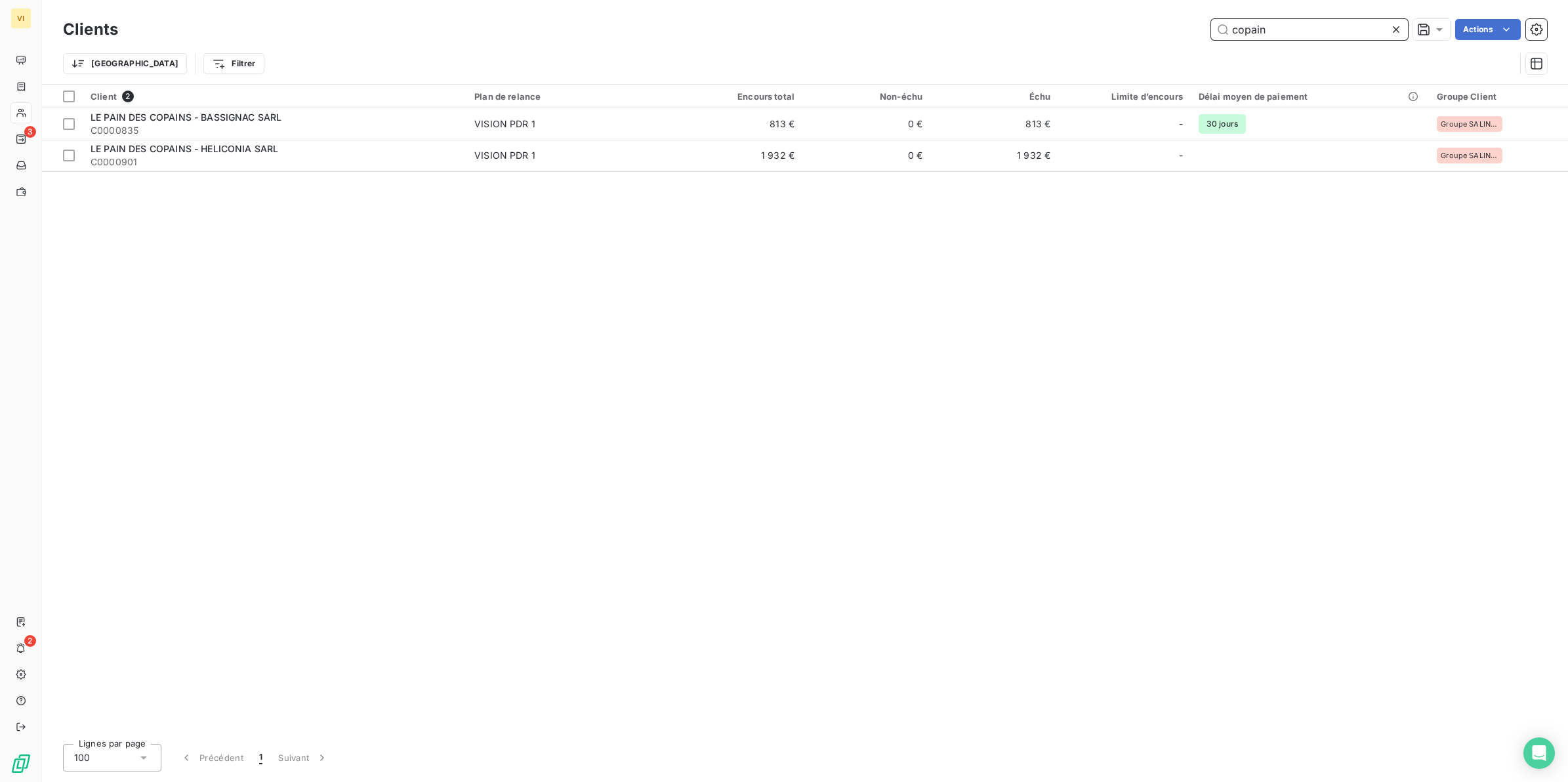
drag, startPoint x: 1271, startPoint y: 31, endPoint x: 1213, endPoint y: 30, distance: 58.0
click at [1213, 30] on input "copain" at bounding box center [1309, 29] width 197 height 21
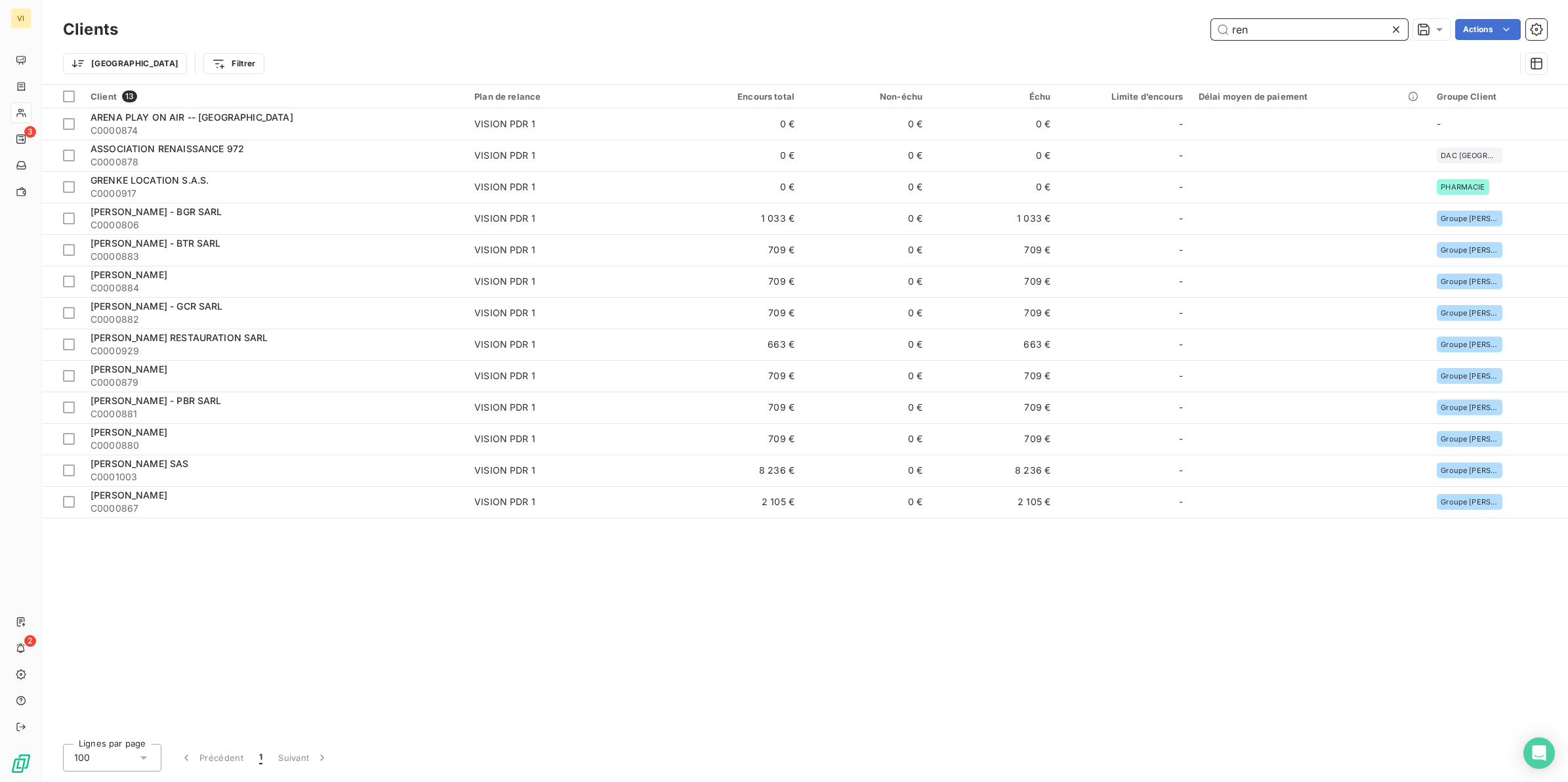
drag, startPoint x: 1253, startPoint y: 31, endPoint x: 1228, endPoint y: 31, distance: 25.0
click at [1228, 31] on input "ren" at bounding box center [1309, 29] width 197 height 21
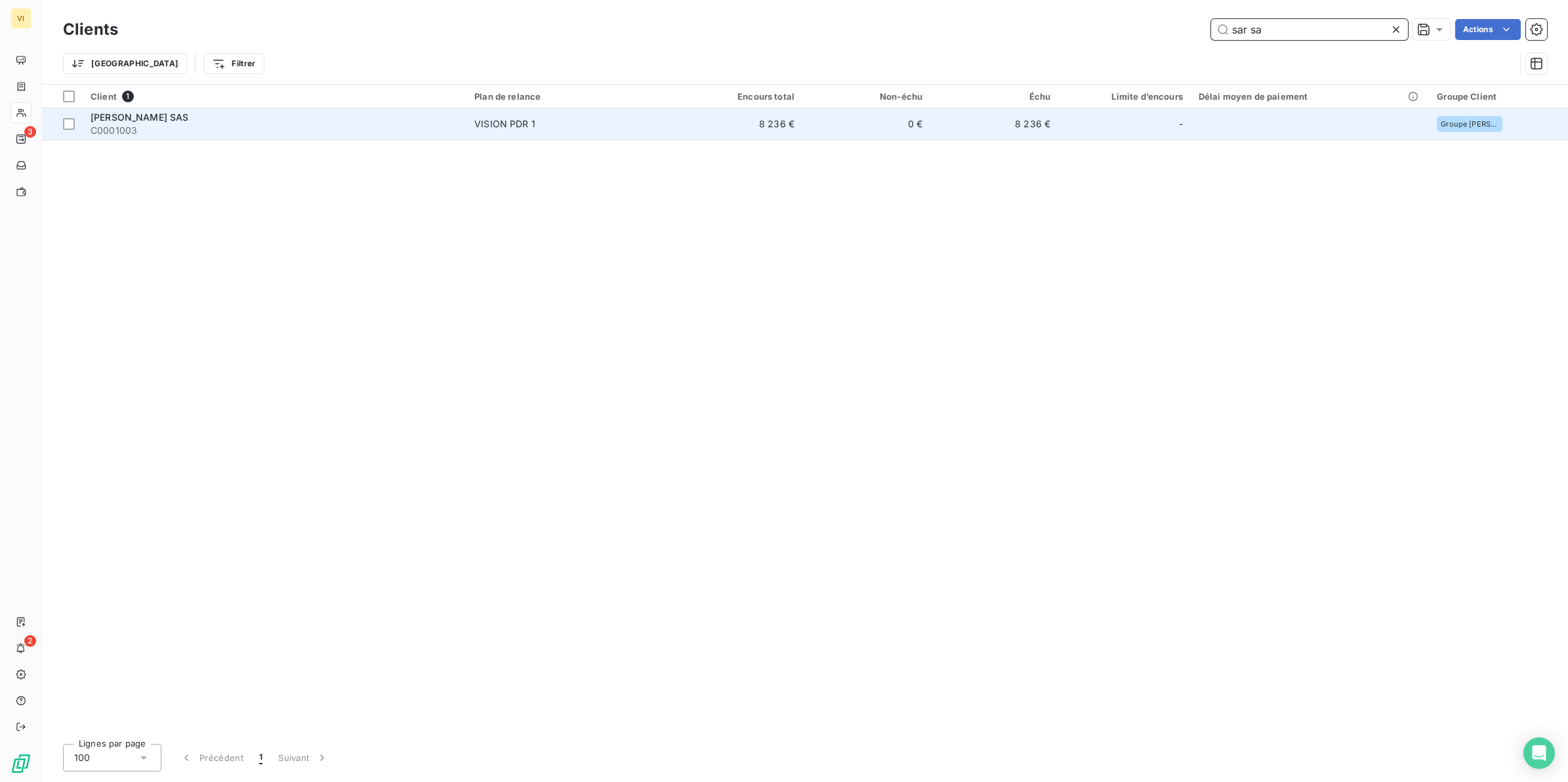
type input "sar sa"
click at [159, 116] on span "[PERSON_NAME] SAS" at bounding box center [140, 117] width 98 height 11
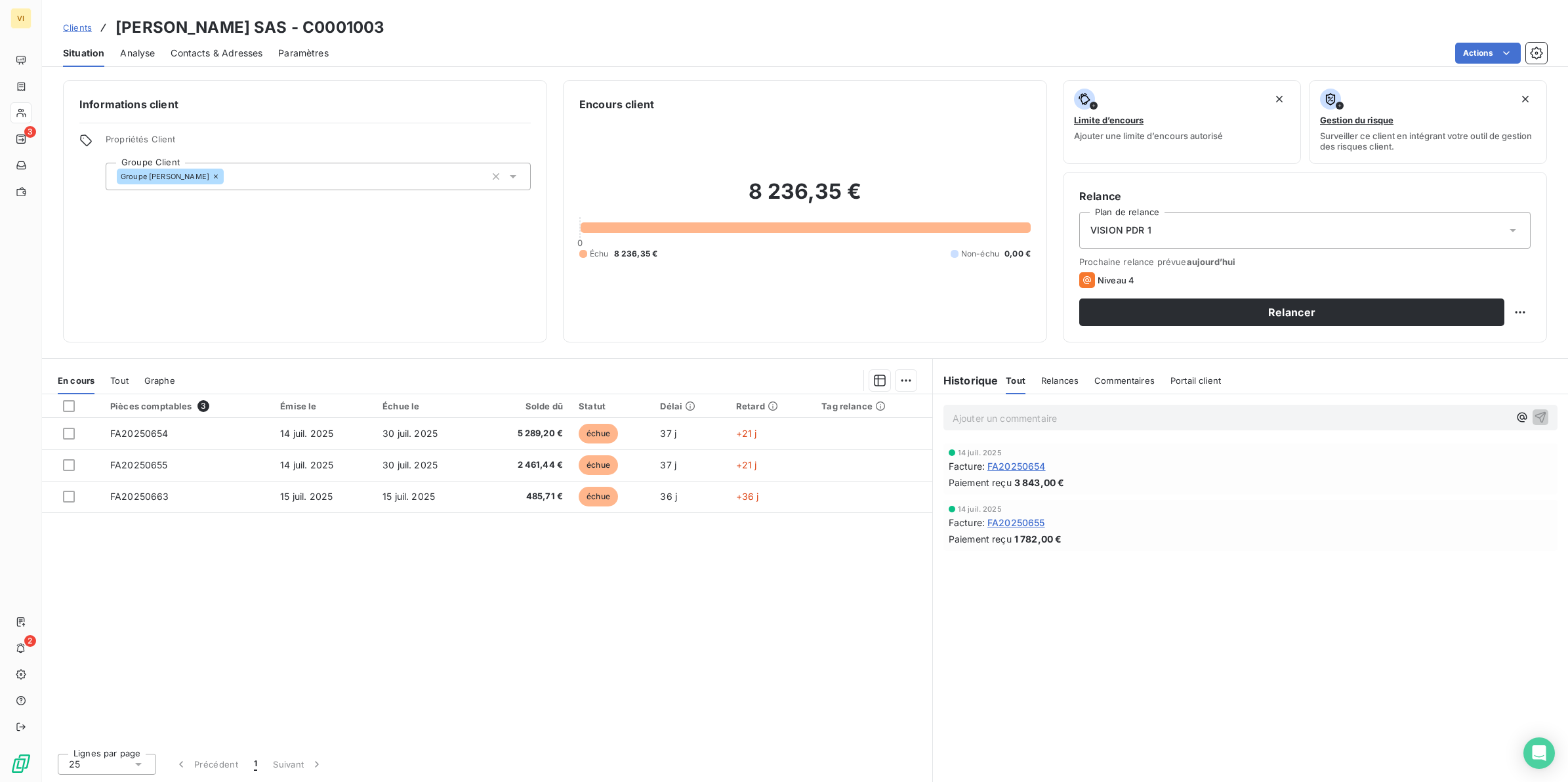
click at [222, 50] on span "Contacts & Adresses" at bounding box center [216, 53] width 92 height 13
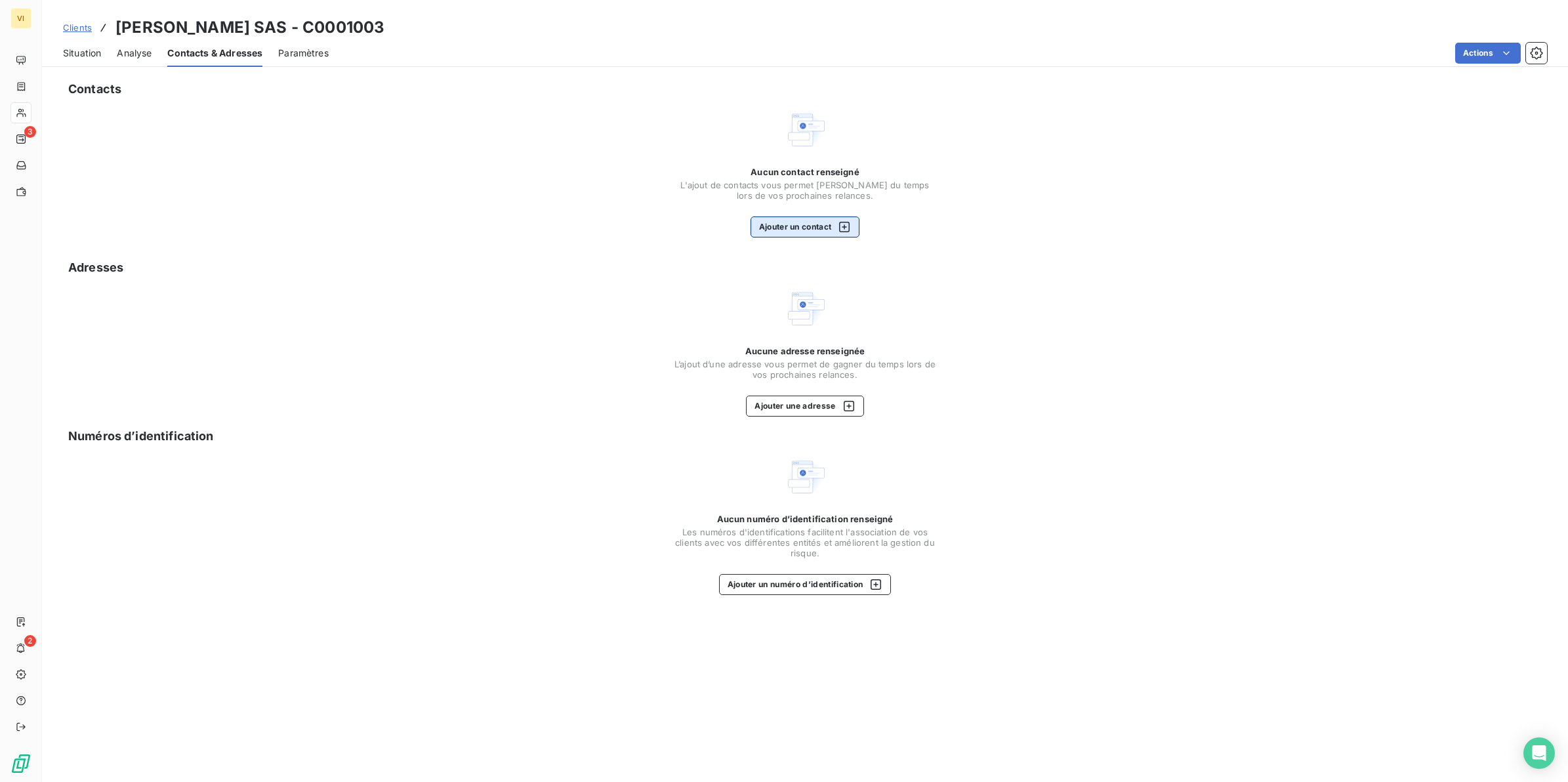
click at [797, 220] on button "Ajouter un contact" at bounding box center [805, 226] width 109 height 21
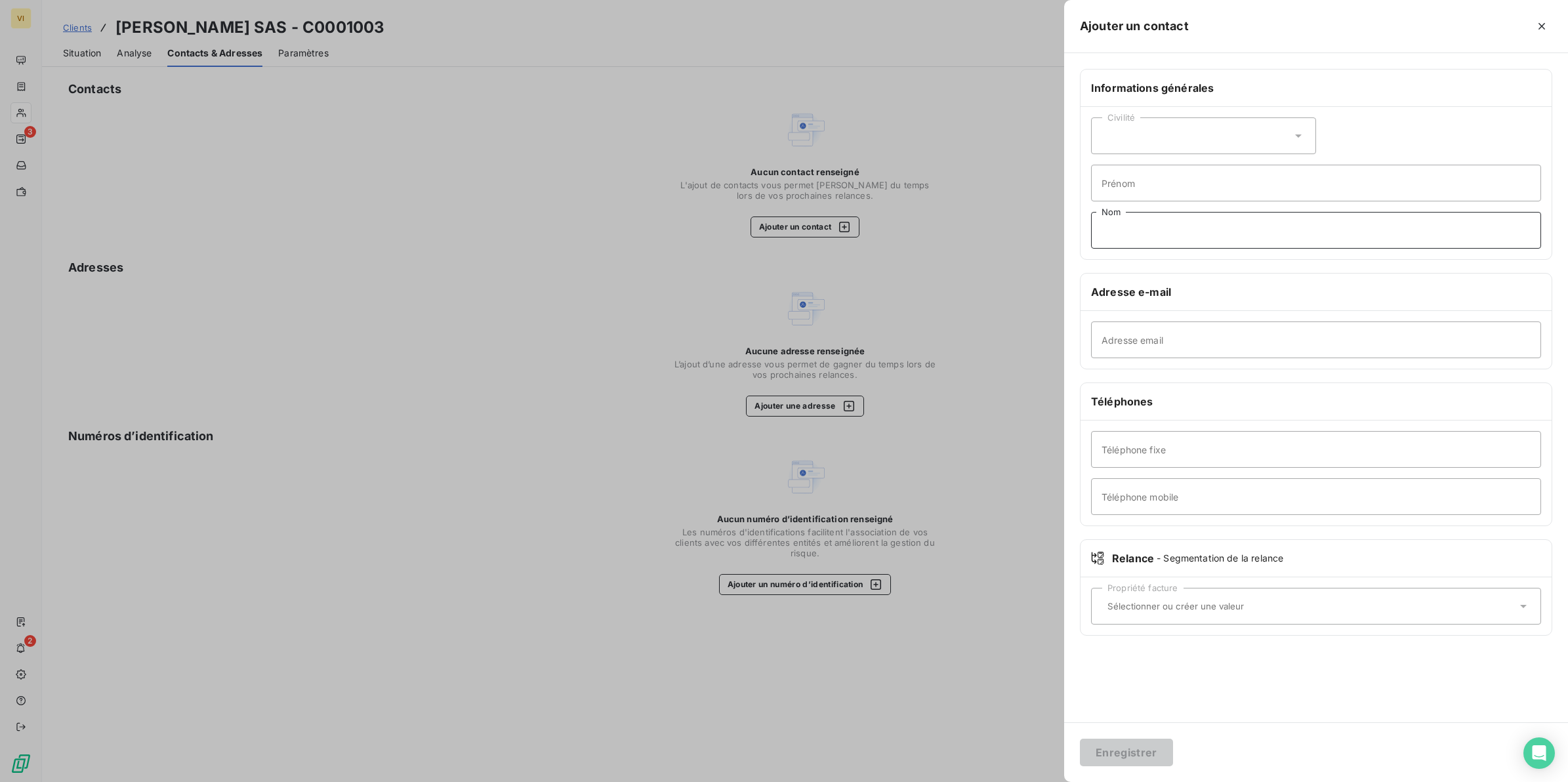
click at [1139, 232] on input "Nom" at bounding box center [1316, 230] width 450 height 36
type input "Relance Facture(s)"
drag, startPoint x: 1238, startPoint y: 346, endPoint x: 1097, endPoint y: 332, distance: 141.7
click at [1097, 332] on input "contactfrs@groupecreo.com" at bounding box center [1316, 339] width 450 height 36
paste input "mpta@ucgr.fr"
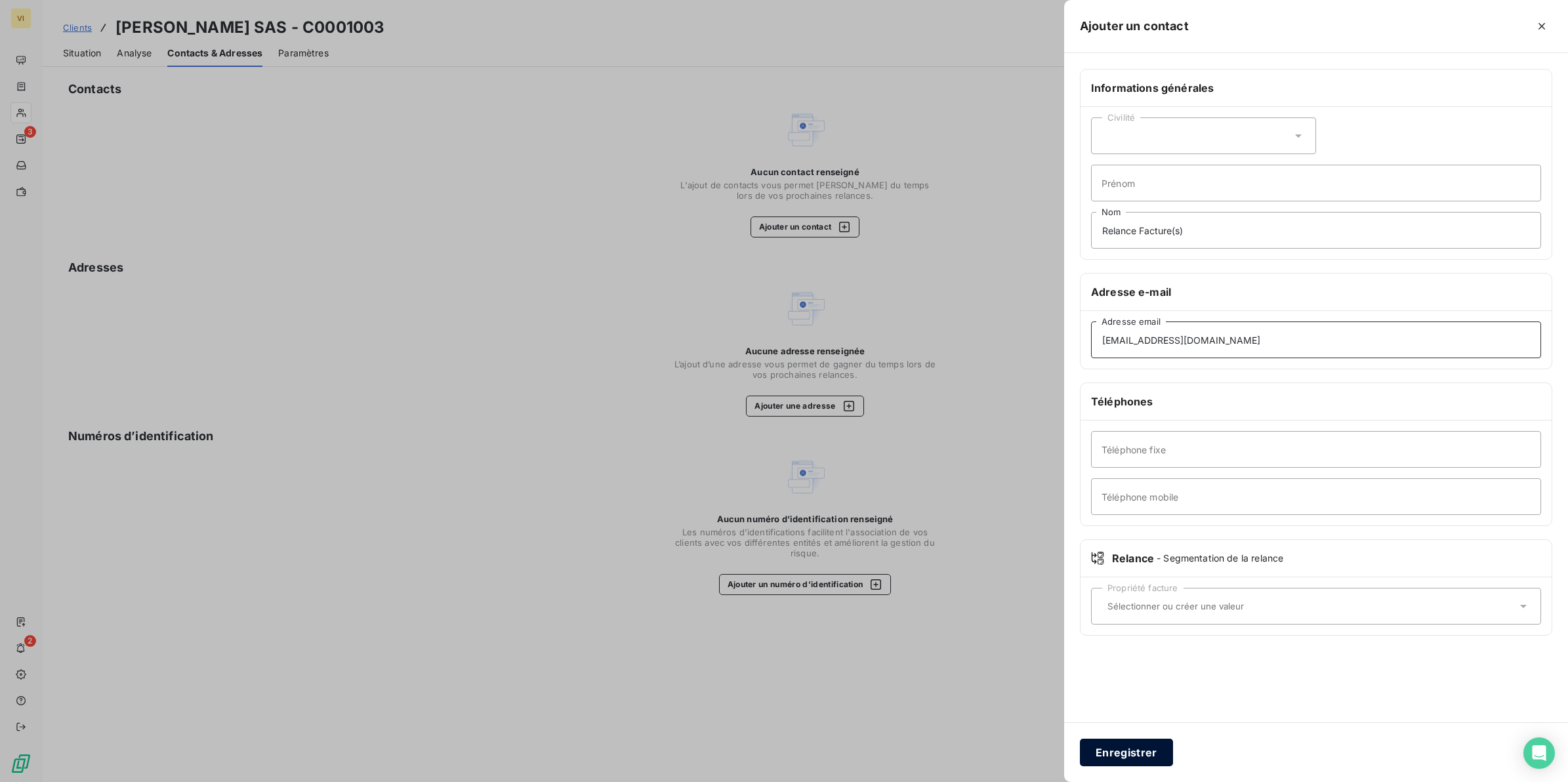
type input "compta@ucgr.fr"
click at [1124, 750] on button "Enregistrer" at bounding box center [1127, 752] width 93 height 27
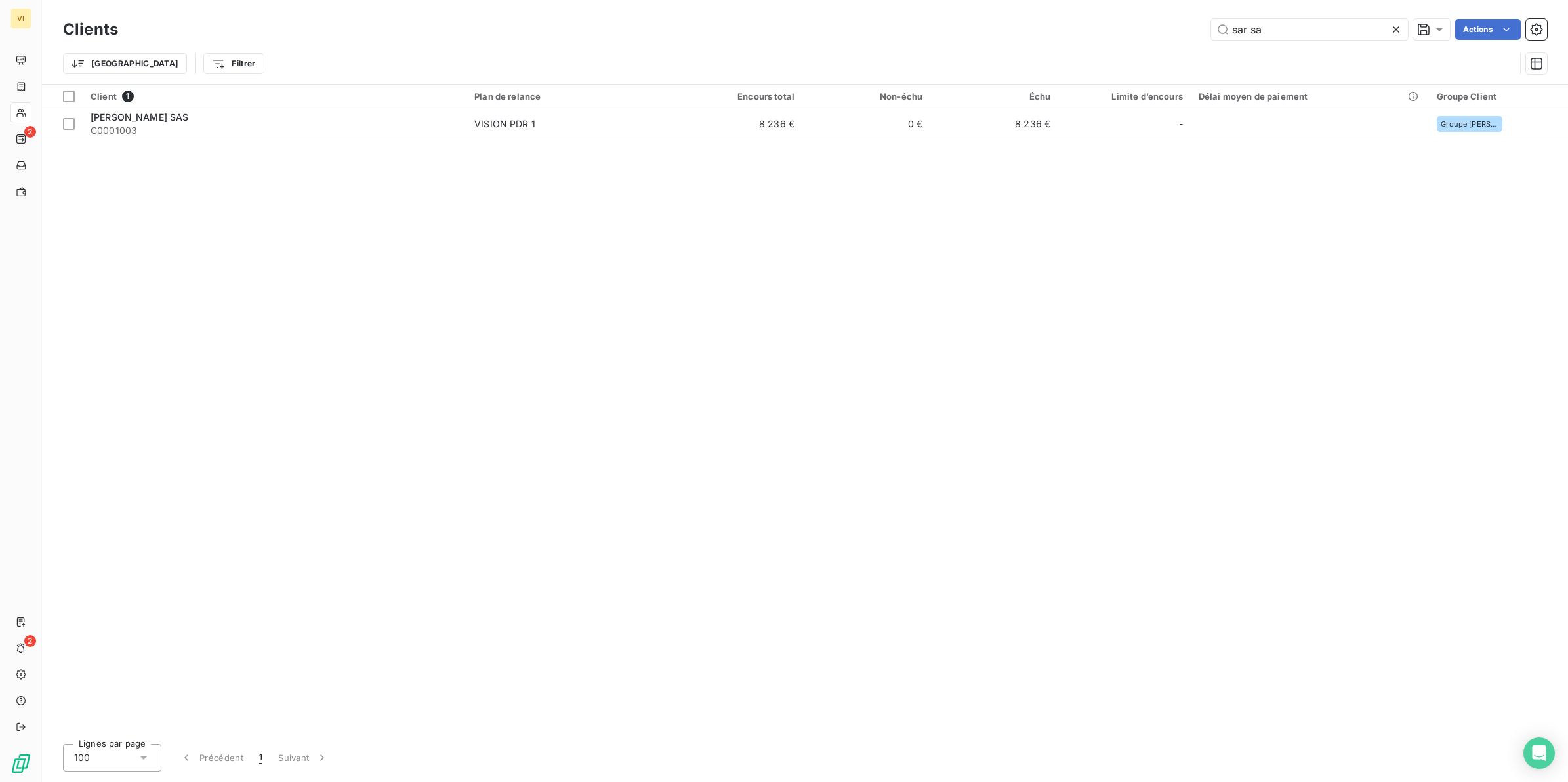
drag, startPoint x: 1278, startPoint y: 28, endPoint x: 1196, endPoint y: 28, distance: 82.0
click at [1196, 28] on div "sar sa Actions" at bounding box center [840, 29] width 1414 height 21
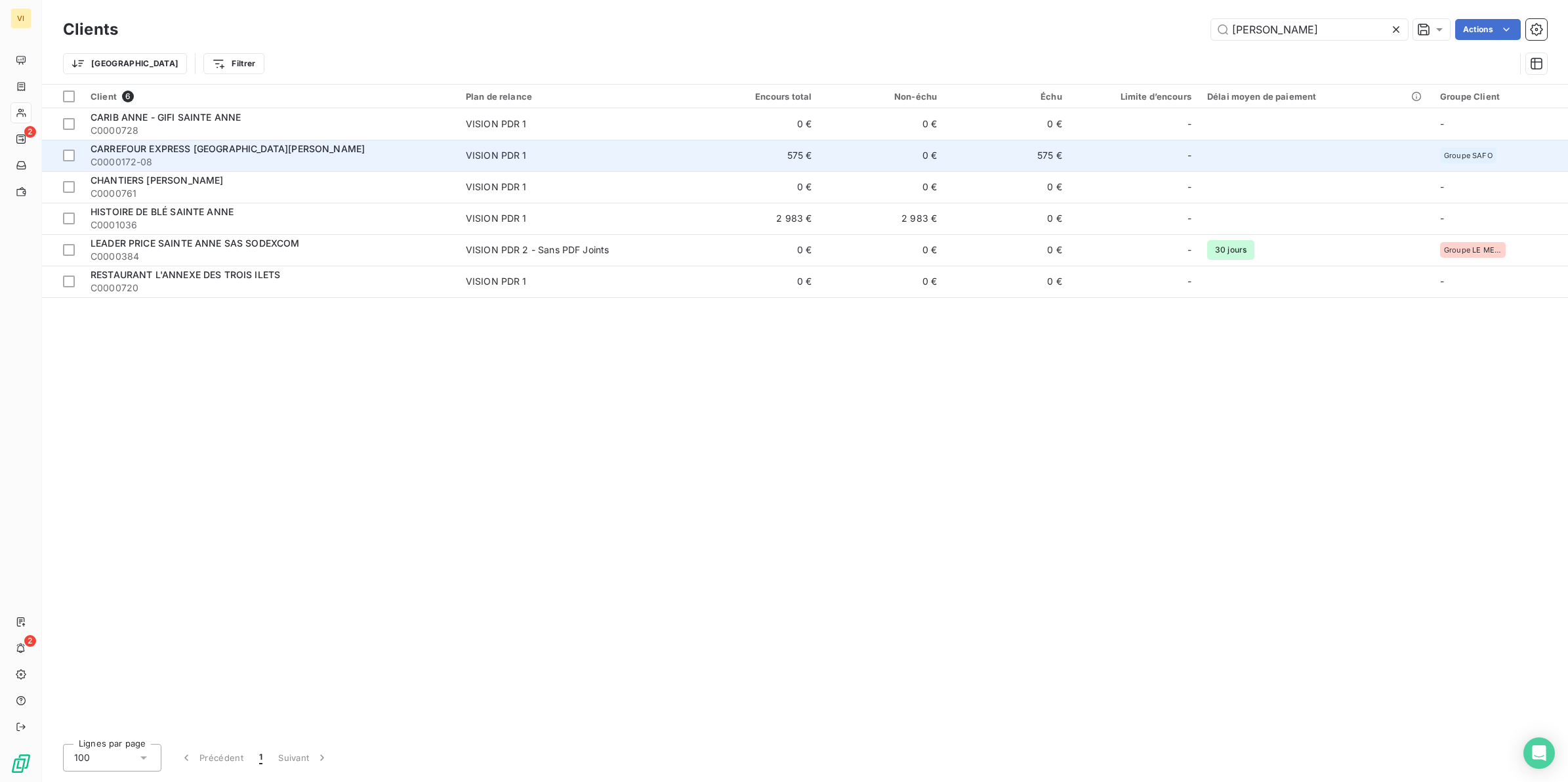
type input "anne"
click at [182, 154] on span "CARREFOUR EXPRESS [GEOGRAPHIC_DATA][PERSON_NAME]" at bounding box center [227, 148] width 274 height 11
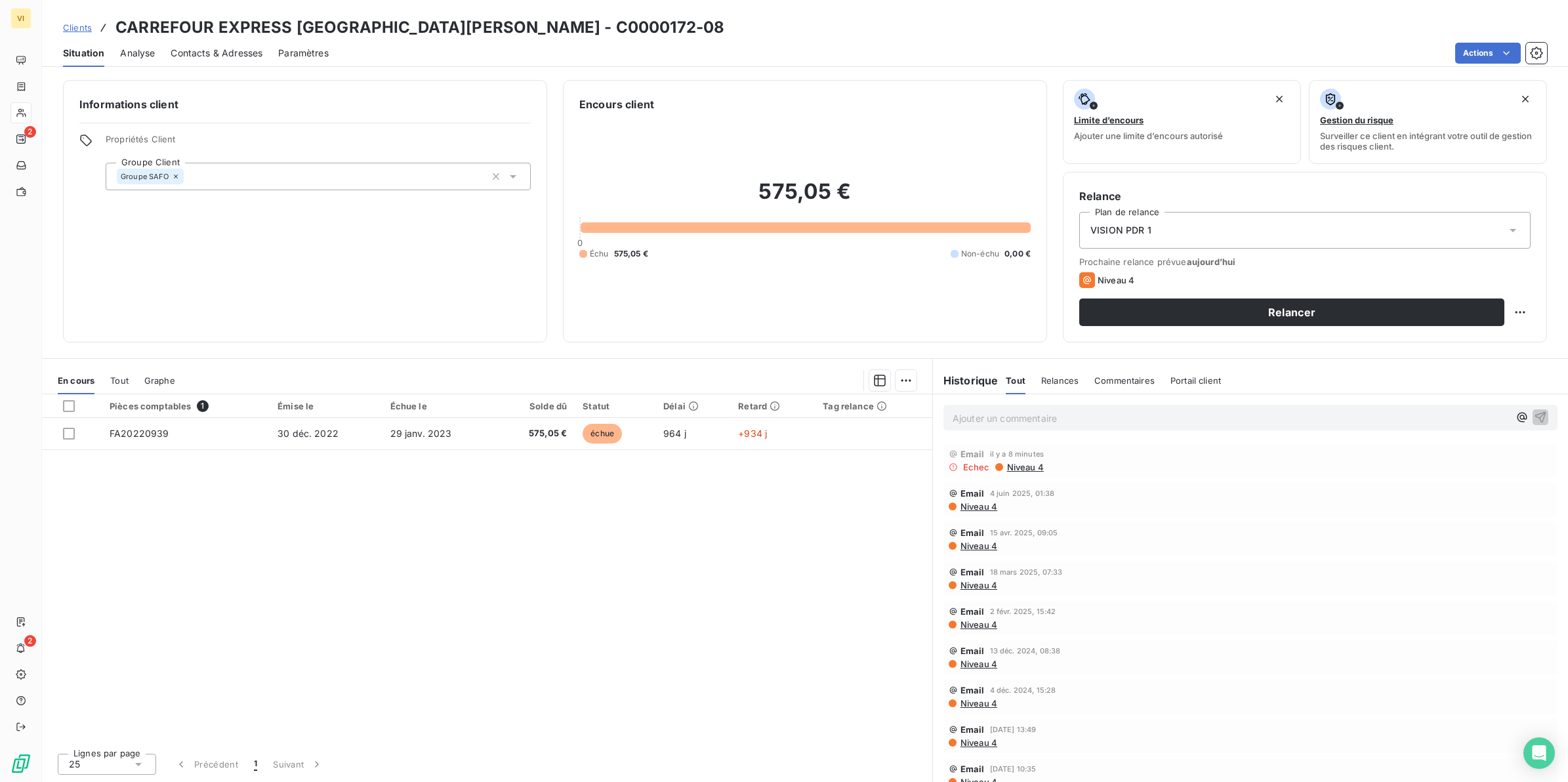
click at [249, 53] on span "Contacts & Adresses" at bounding box center [216, 53] width 92 height 13
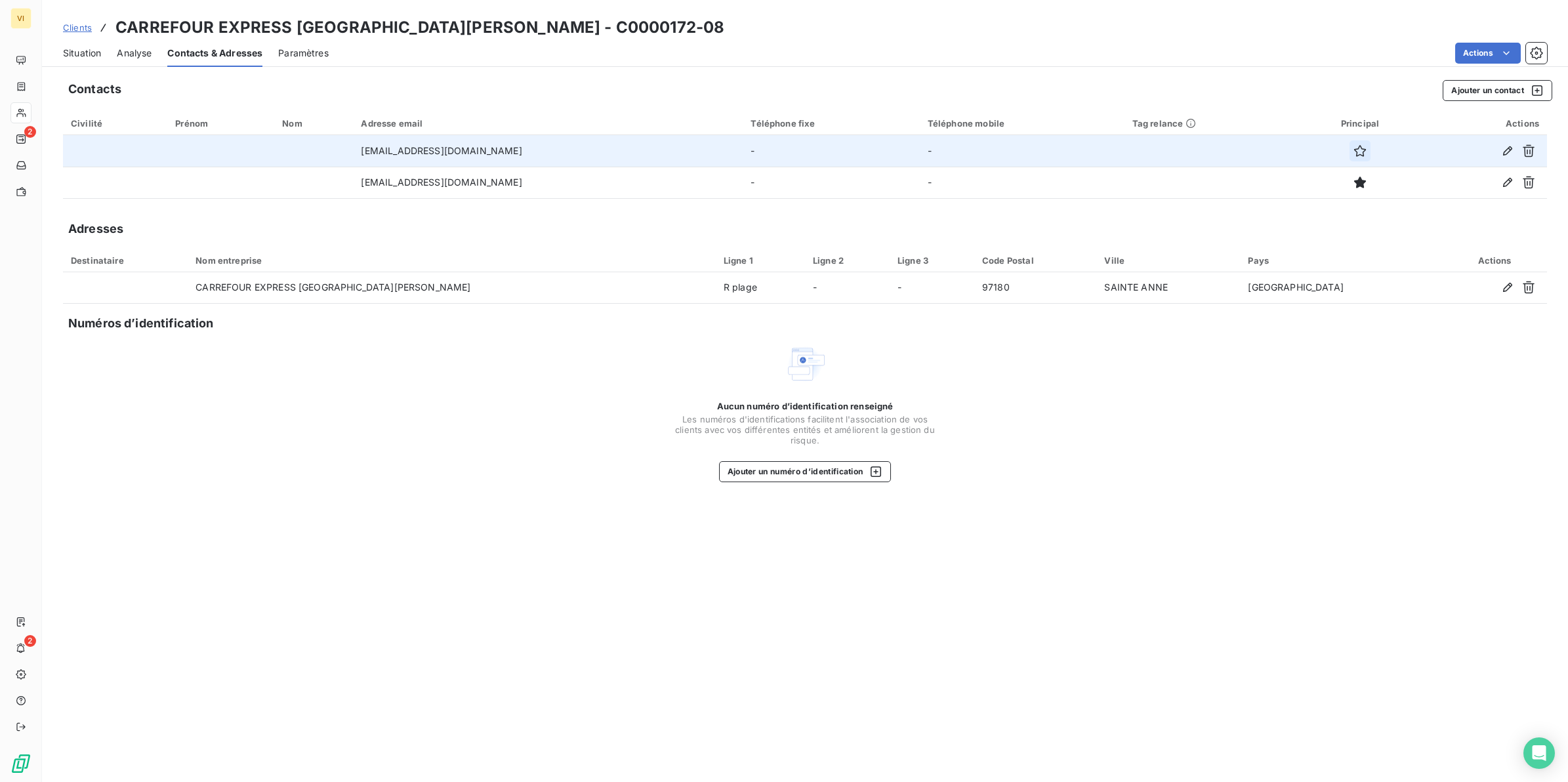
click at [1353, 151] on icon "button" at bounding box center [1359, 150] width 13 height 13
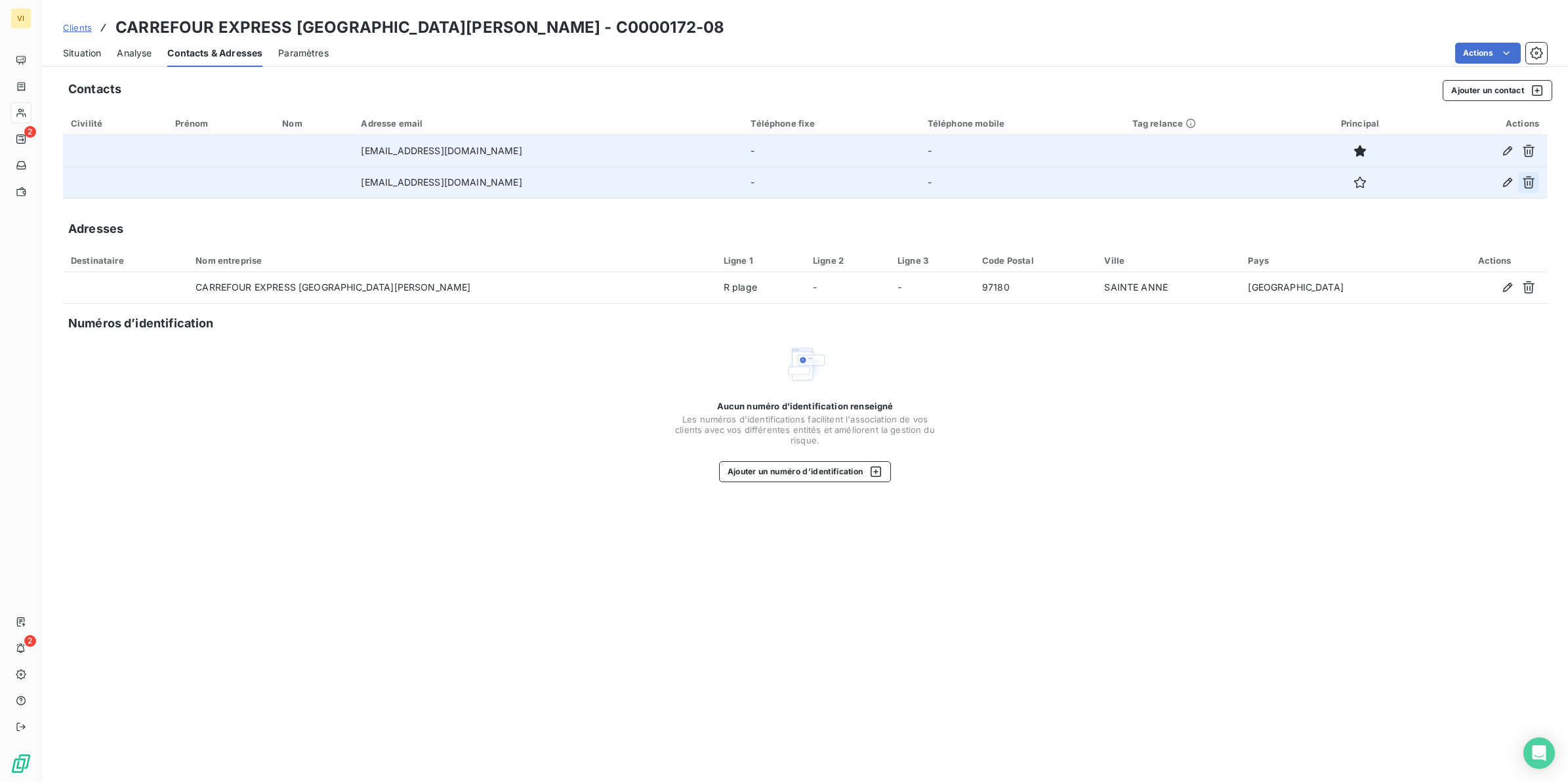
click at [1530, 182] on icon "button" at bounding box center [1528, 182] width 13 height 13
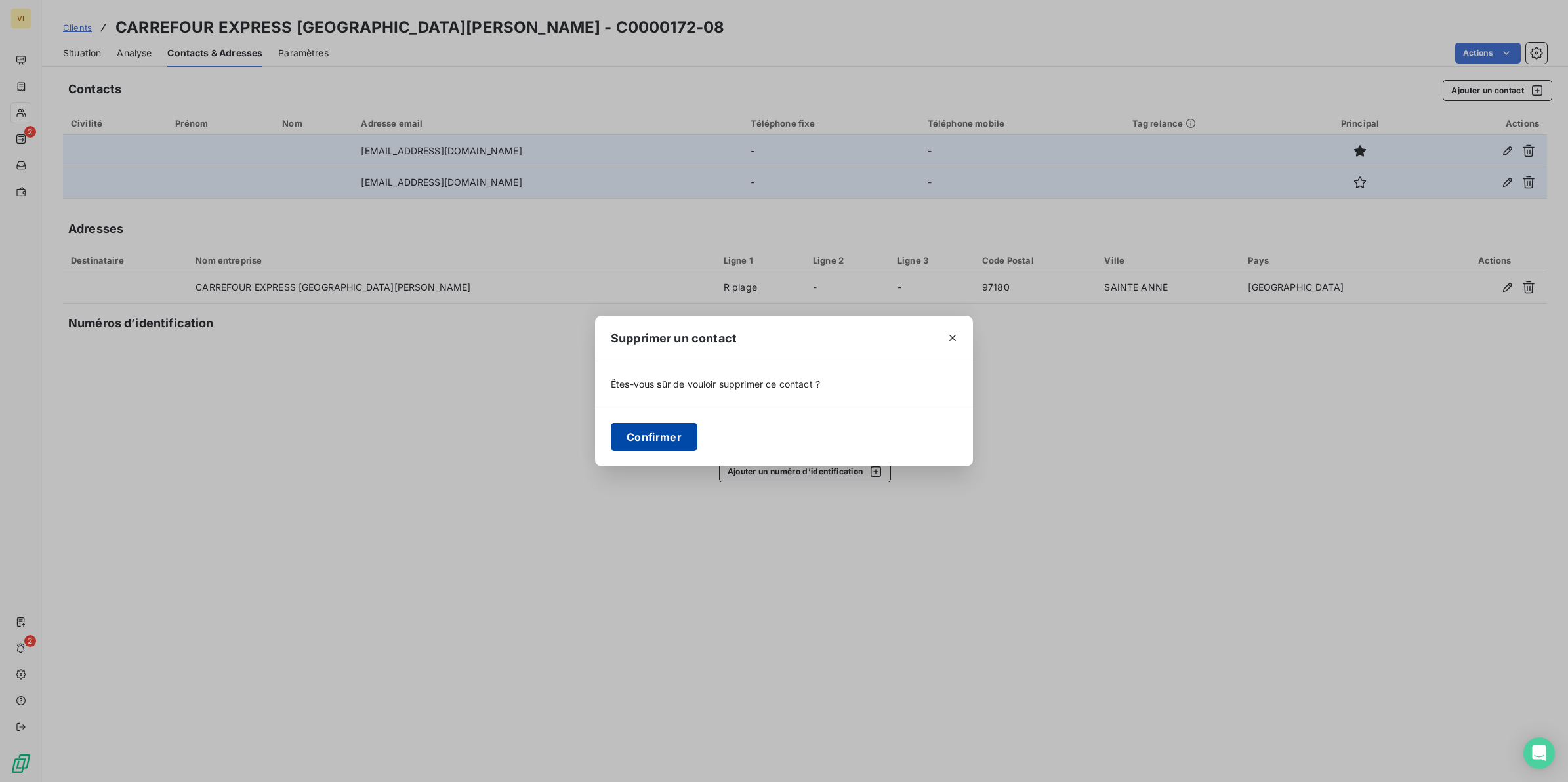
click at [674, 435] on button "Confirmer" at bounding box center [654, 437] width 86 height 27
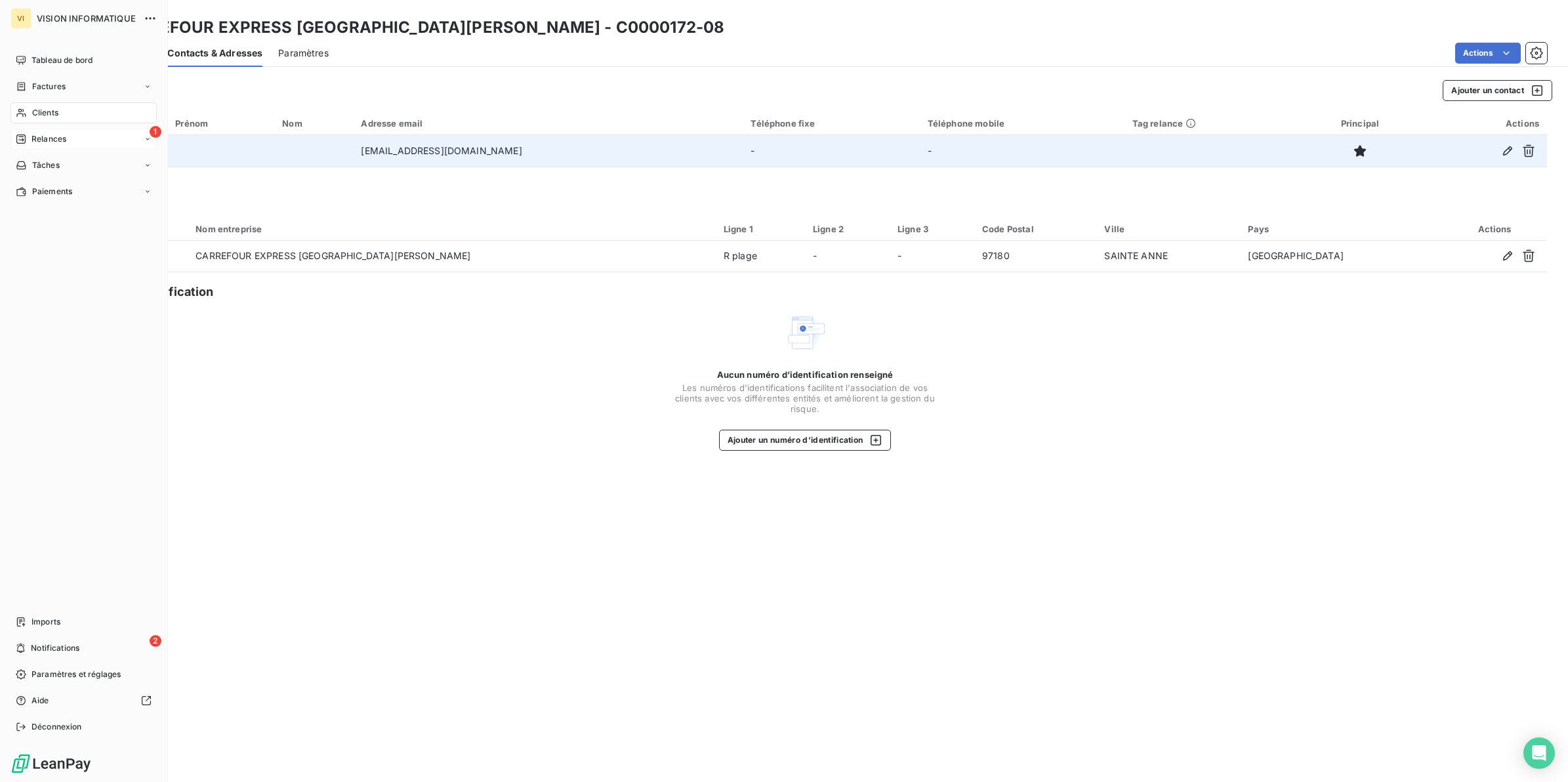
click at [47, 139] on span "Relances" at bounding box center [48, 139] width 35 height 12
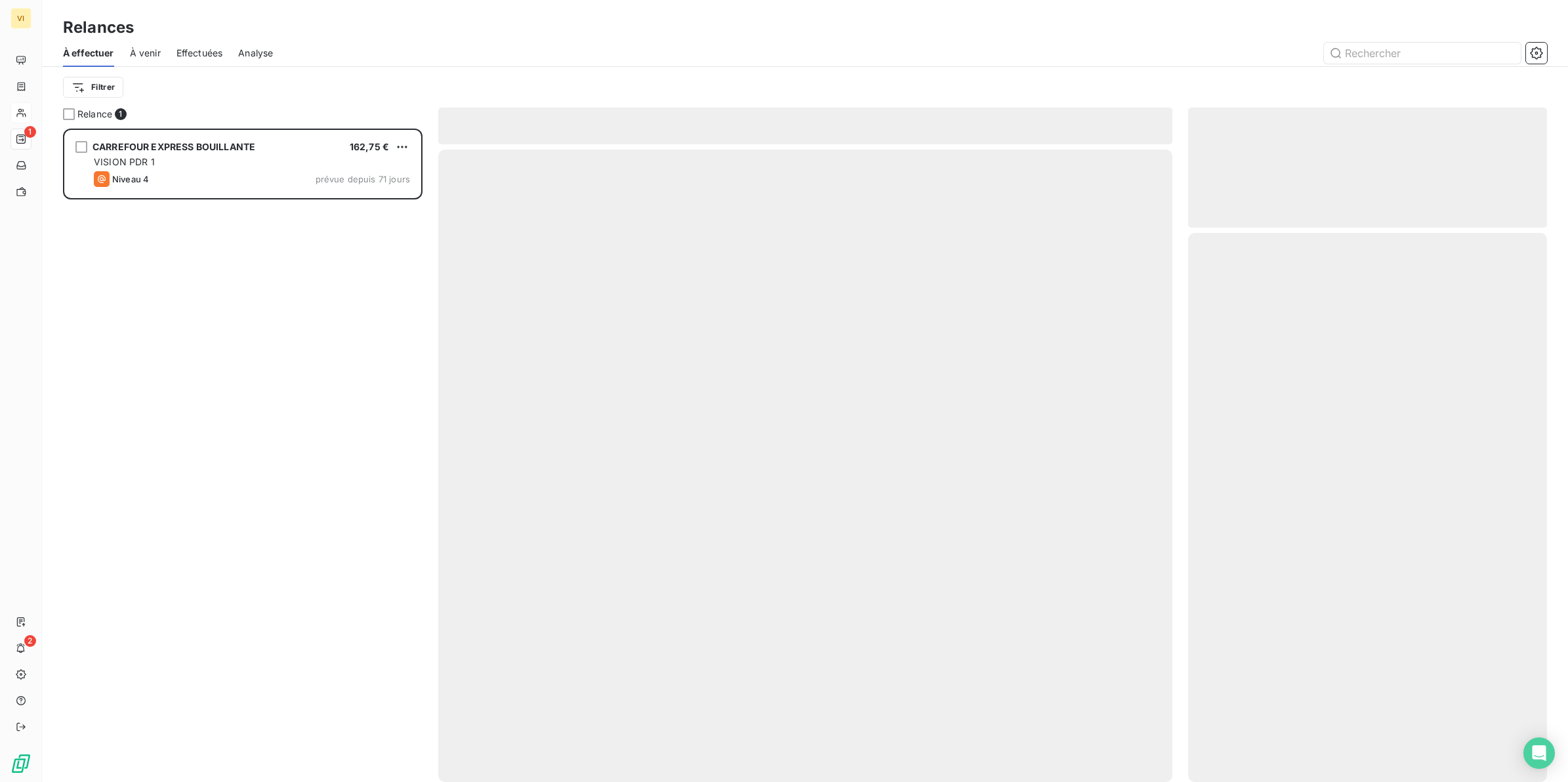
scroll to position [642, 347]
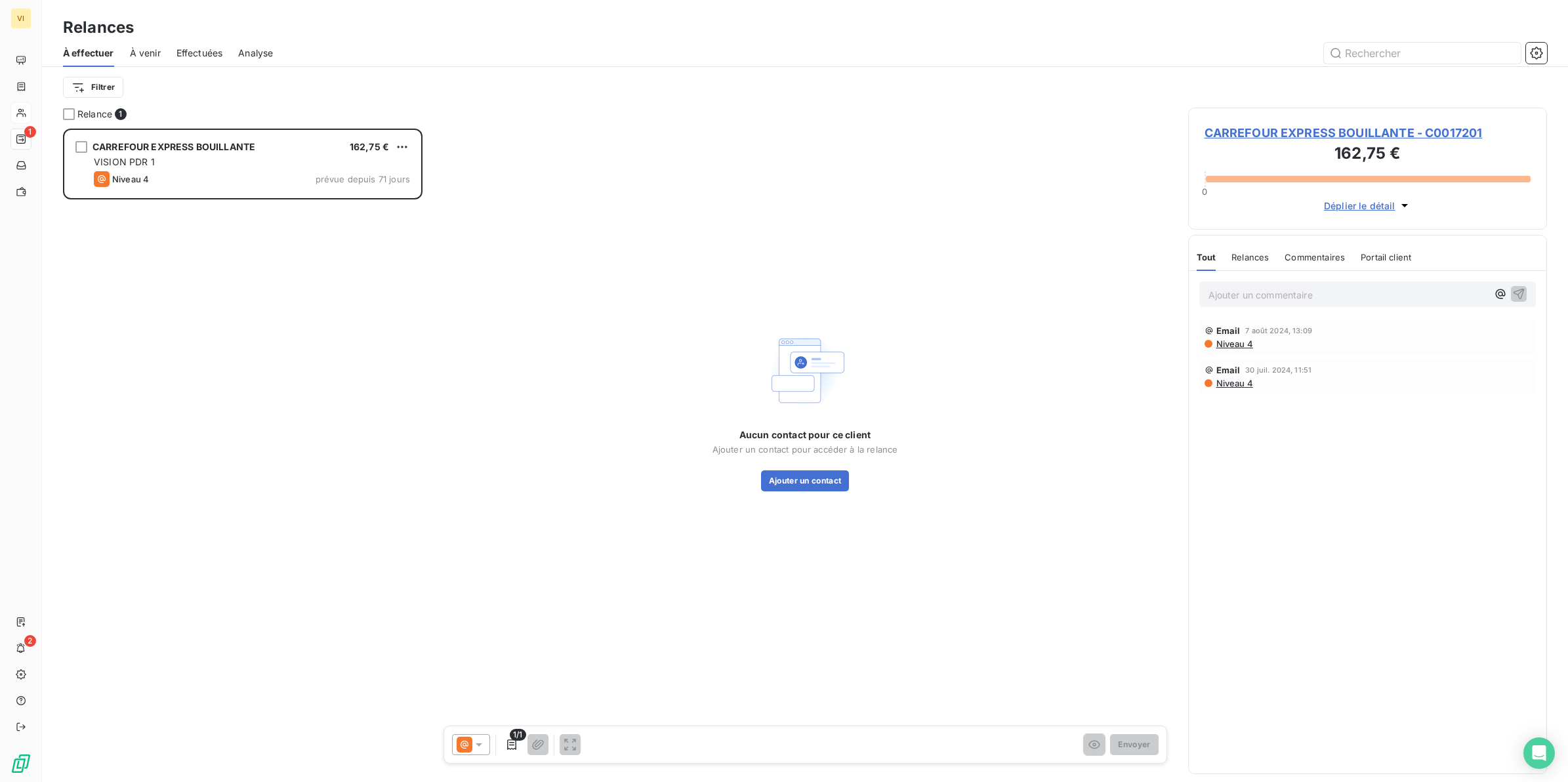
click at [259, 51] on span "Analyse" at bounding box center [255, 53] width 35 height 13
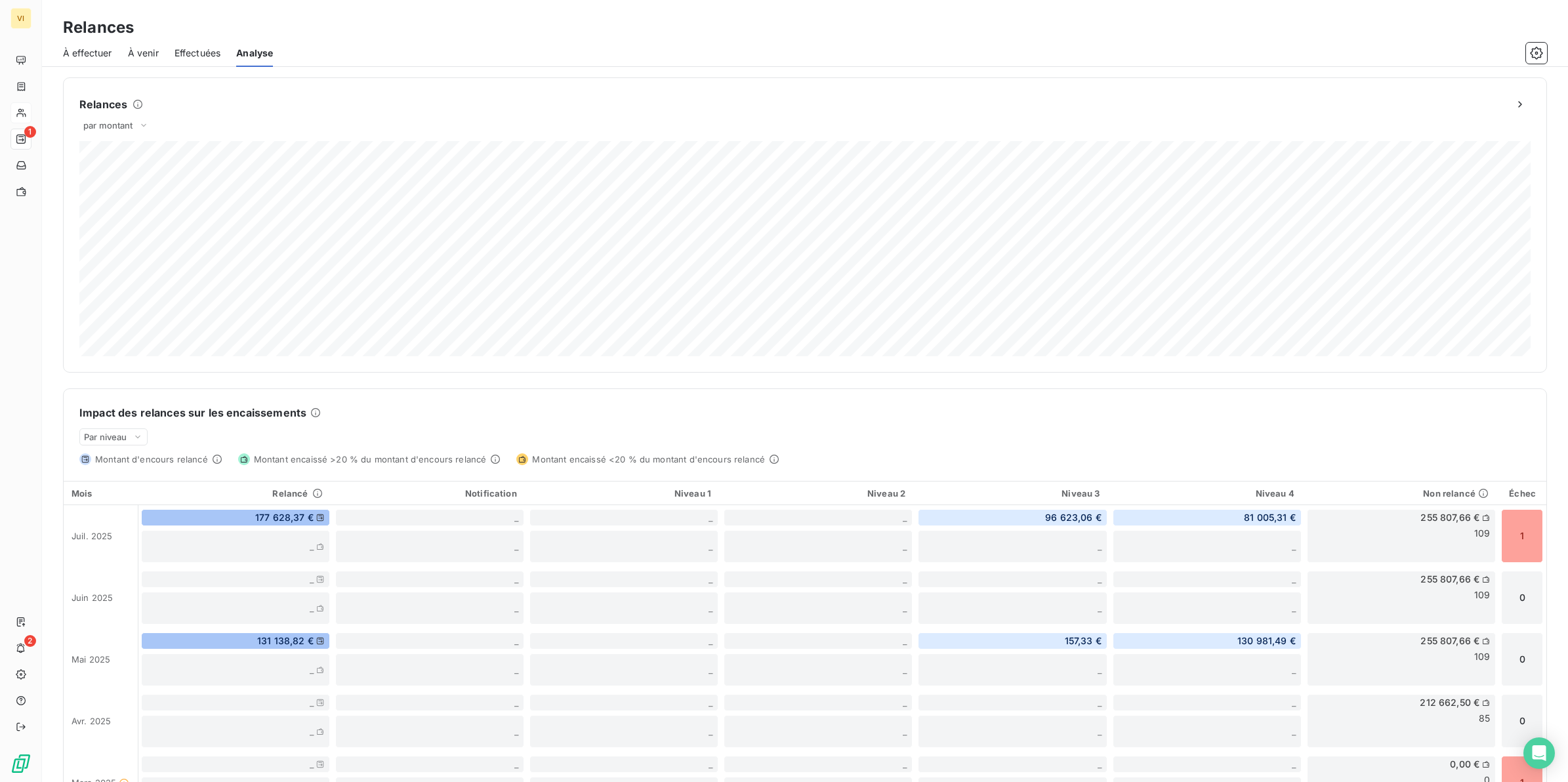
click at [204, 53] on span "Effectuées" at bounding box center [198, 53] width 47 height 13
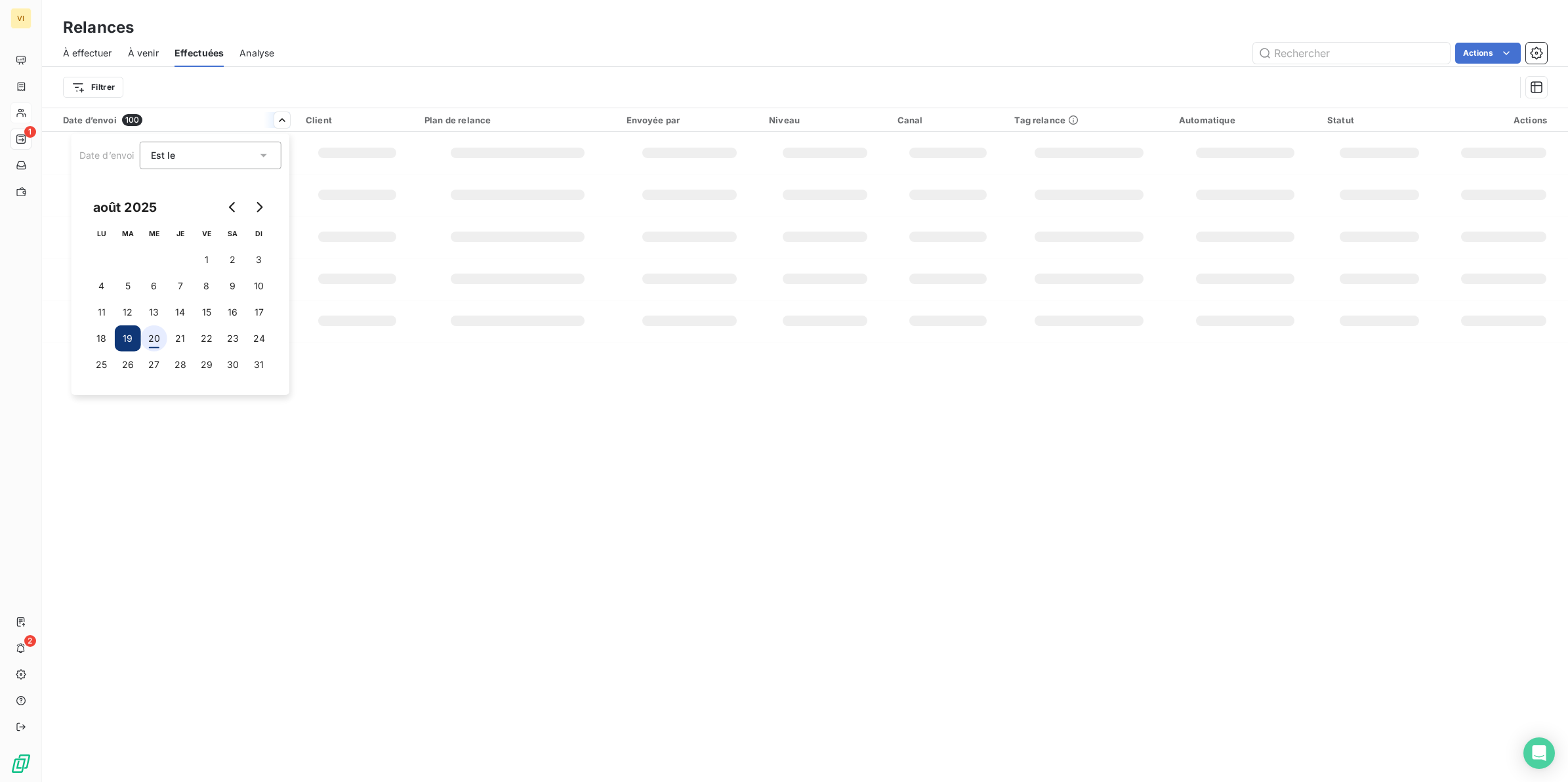
click at [152, 338] on button "20" at bounding box center [153, 338] width 26 height 26
click at [158, 343] on button "20" at bounding box center [153, 338] width 26 height 26
click at [130, 336] on button "19" at bounding box center [127, 338] width 26 height 26
click at [154, 345] on button "20" at bounding box center [153, 338] width 26 height 26
click at [154, 344] on button "20" at bounding box center [153, 338] width 26 height 26
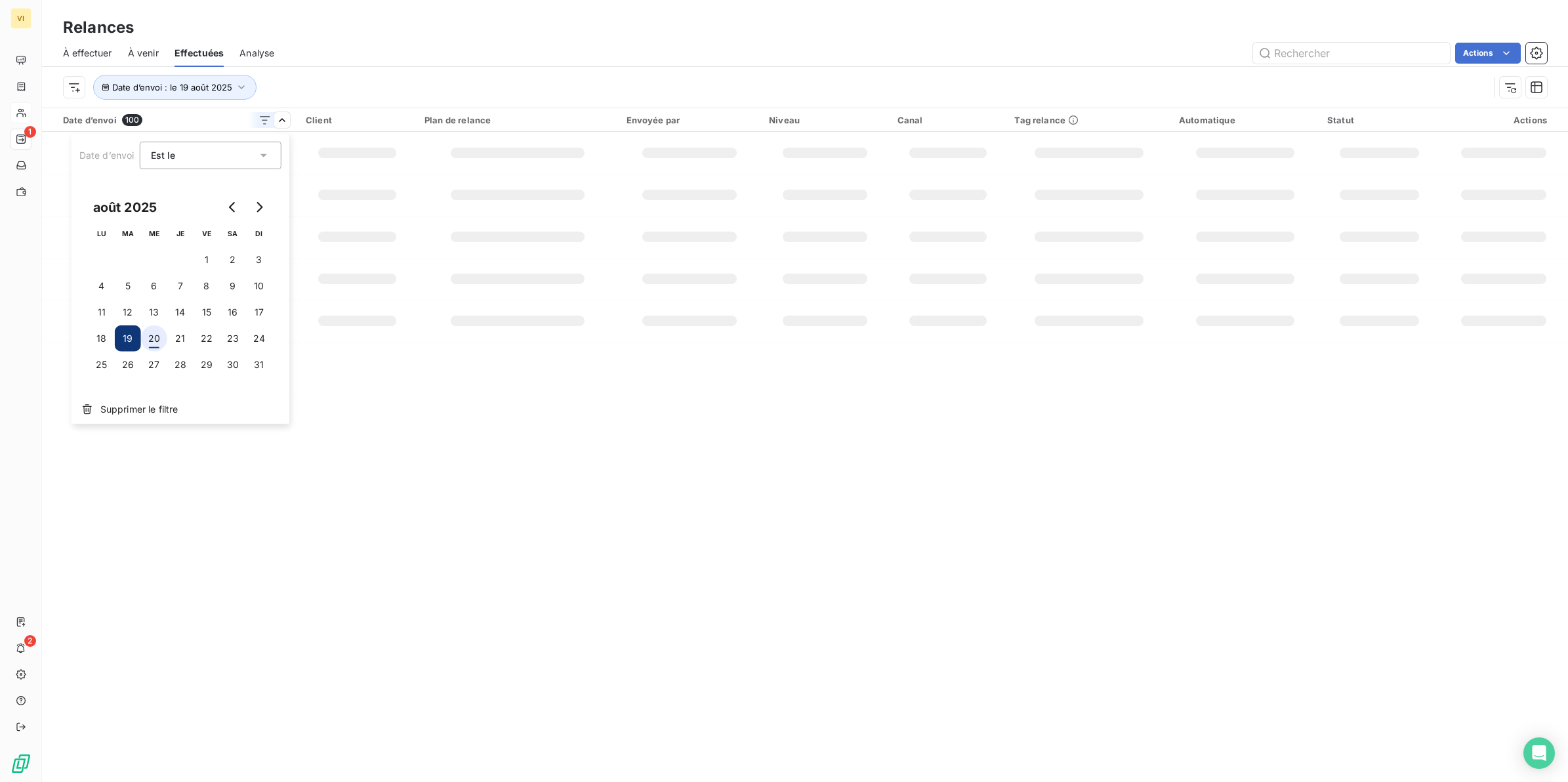
click at [154, 344] on button "20" at bounding box center [153, 338] width 26 height 26
click at [166, 415] on span "Supprimer le filtre" at bounding box center [139, 409] width 78 height 13
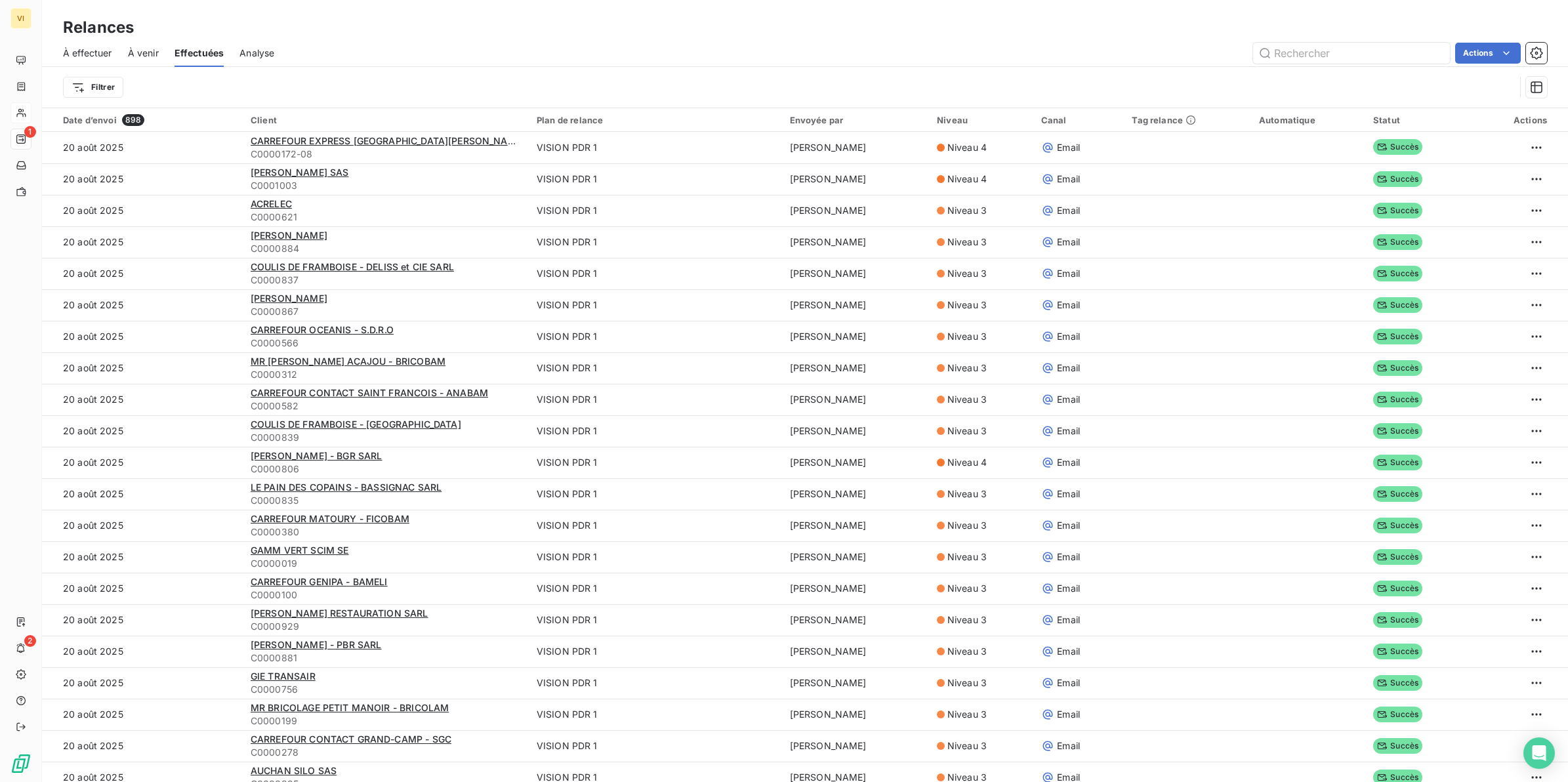
click at [165, 407] on td "20 août 2025" at bounding box center [142, 399] width 201 height 31
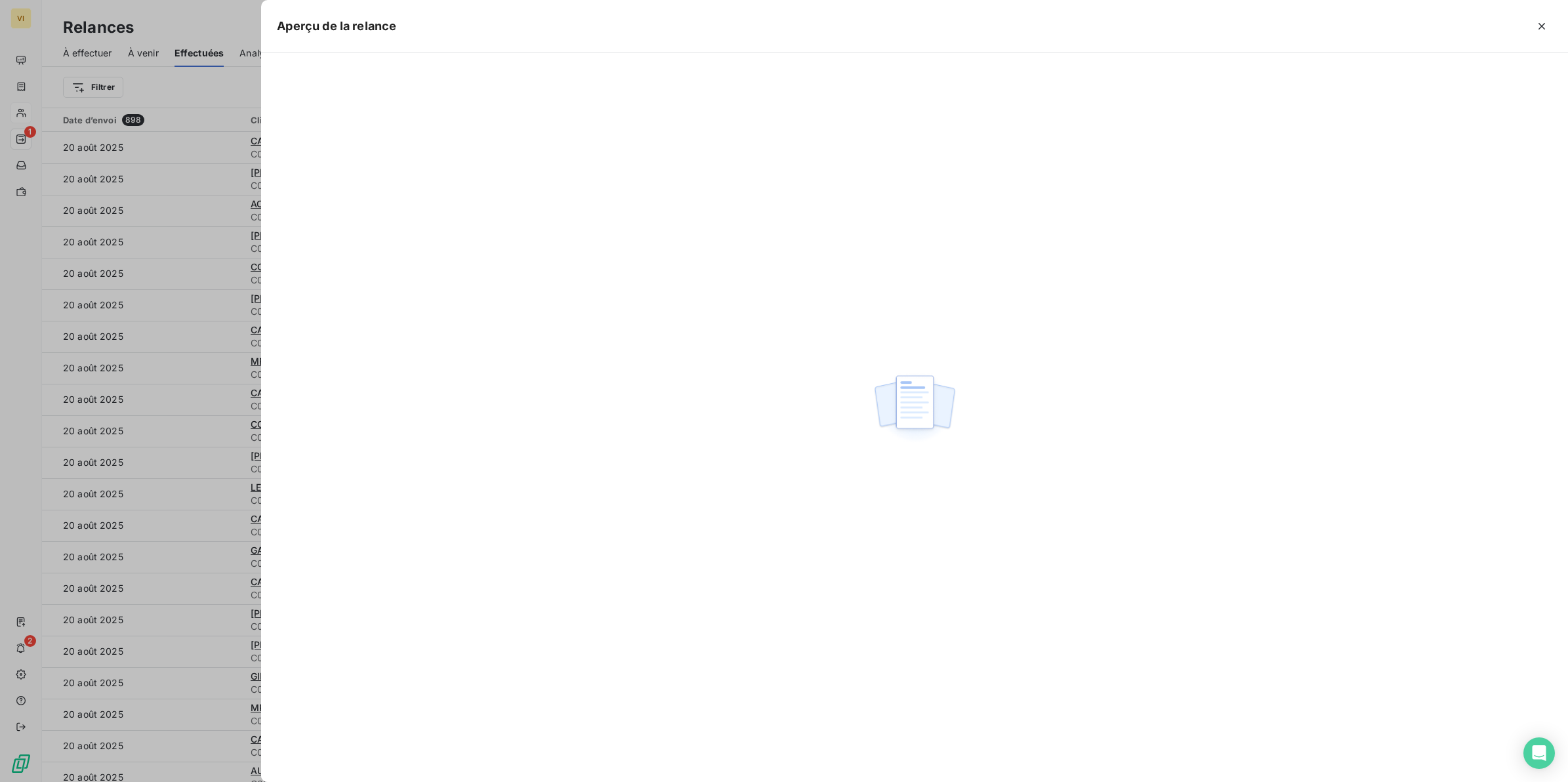
click at [1537, 25] on icon "button" at bounding box center [1542, 25] width 13 height 13
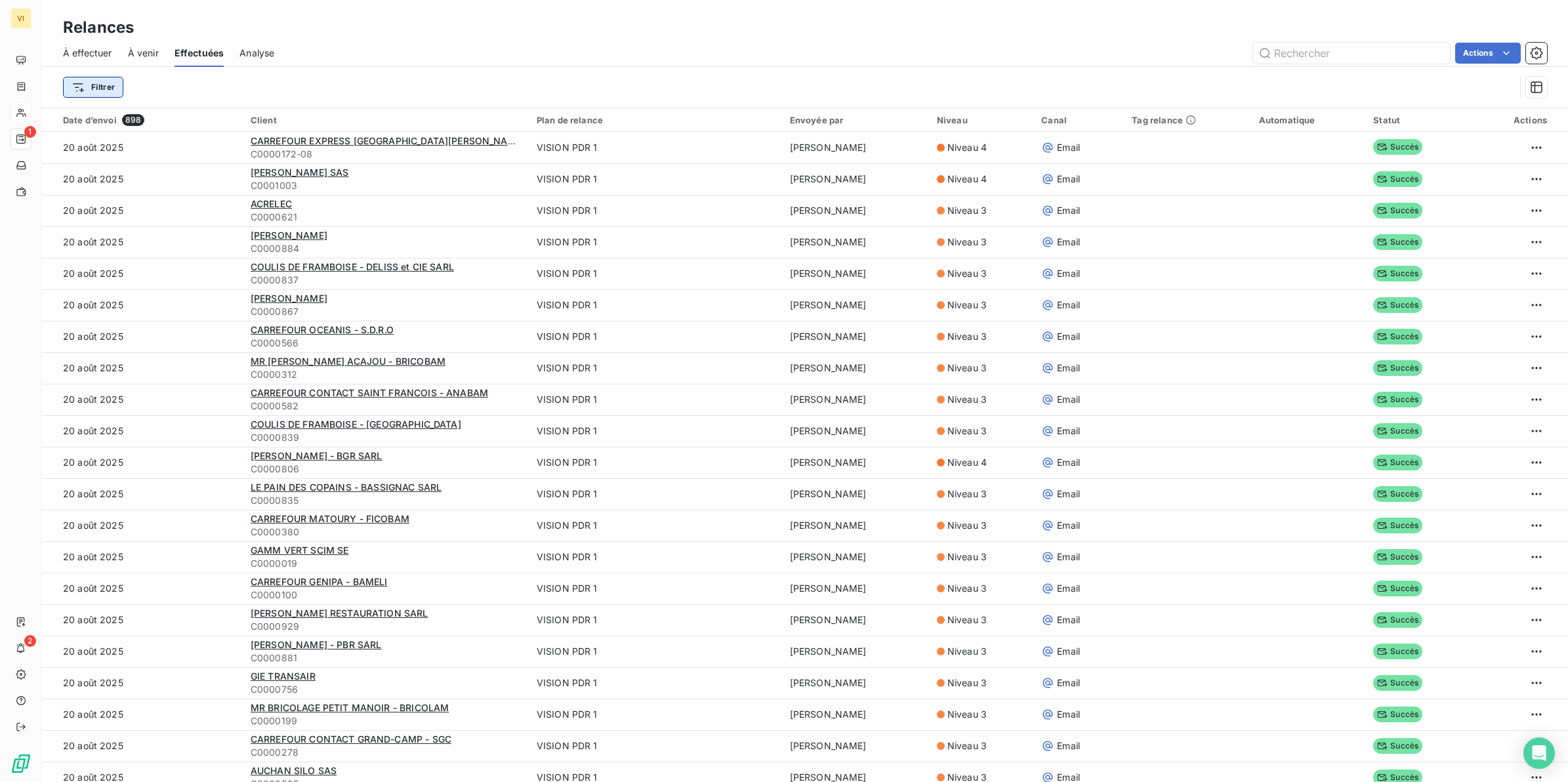
click at [95, 88] on html "VI 1 2 Relances À effectuer À venir Effectuées Analyse Actions Filtrer Date d’e…" at bounding box center [784, 391] width 1568 height 782
click at [120, 161] on div "Date d’envoi" at bounding box center [159, 161] width 181 height 21
click at [173, 87] on icon "button" at bounding box center [170, 87] width 13 height 13
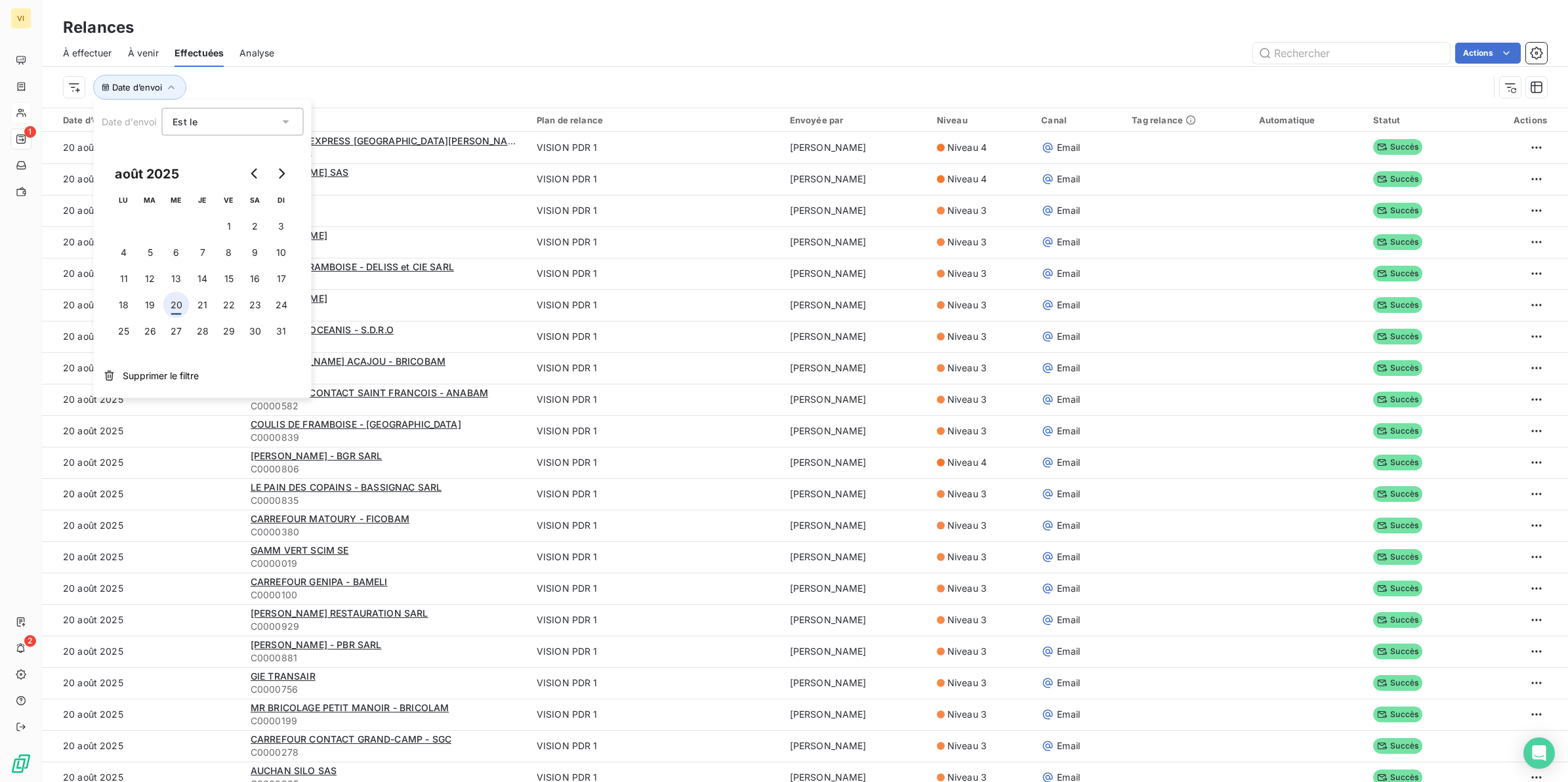
click at [174, 304] on button "20" at bounding box center [176, 304] width 26 height 26
